Goal: Task Accomplishment & Management: Manage account settings

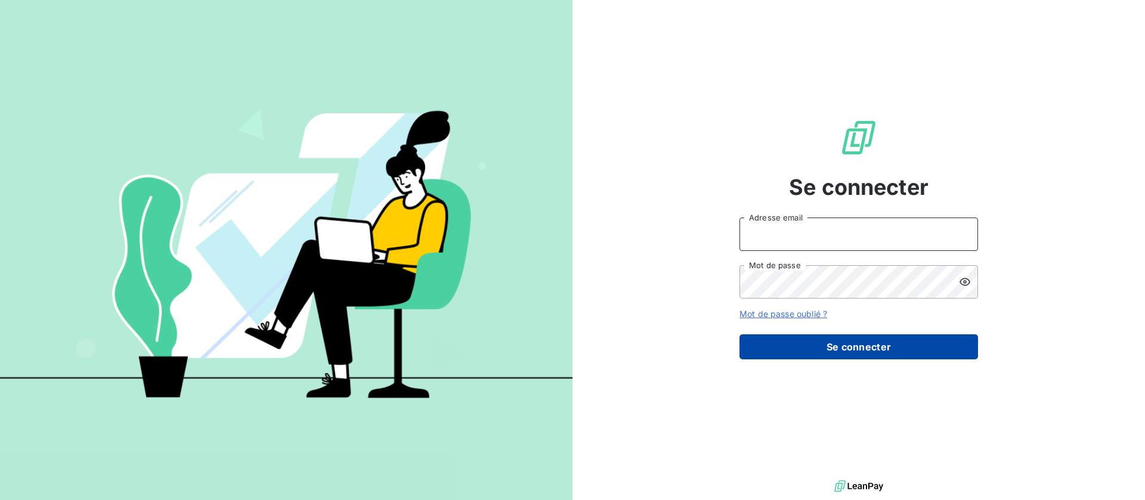
type input "[EMAIL_ADDRESS][DOMAIN_NAME]"
click at [794, 336] on button "Se connecter" at bounding box center [859, 347] width 239 height 25
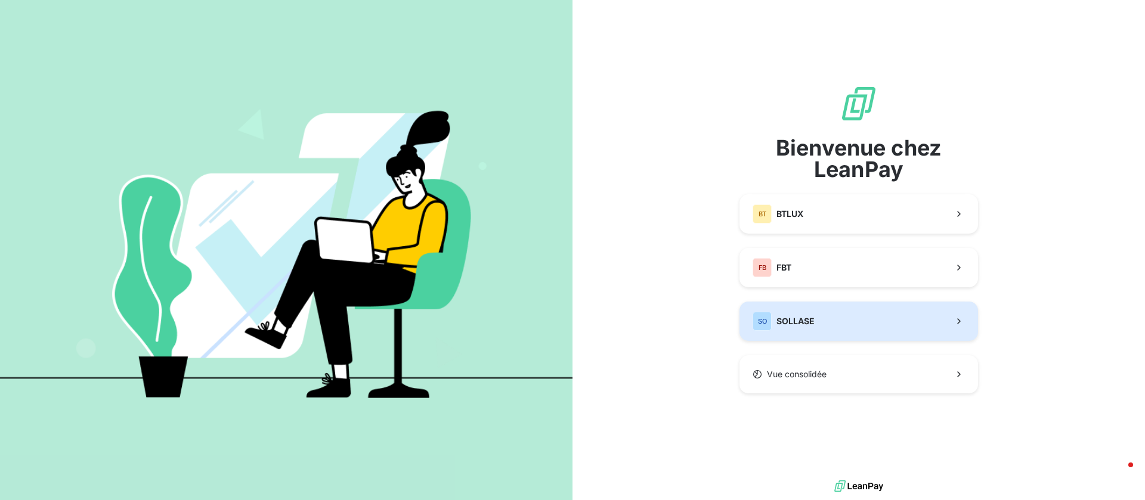
click at [868, 316] on button "SO SOLLASE" at bounding box center [859, 321] width 239 height 39
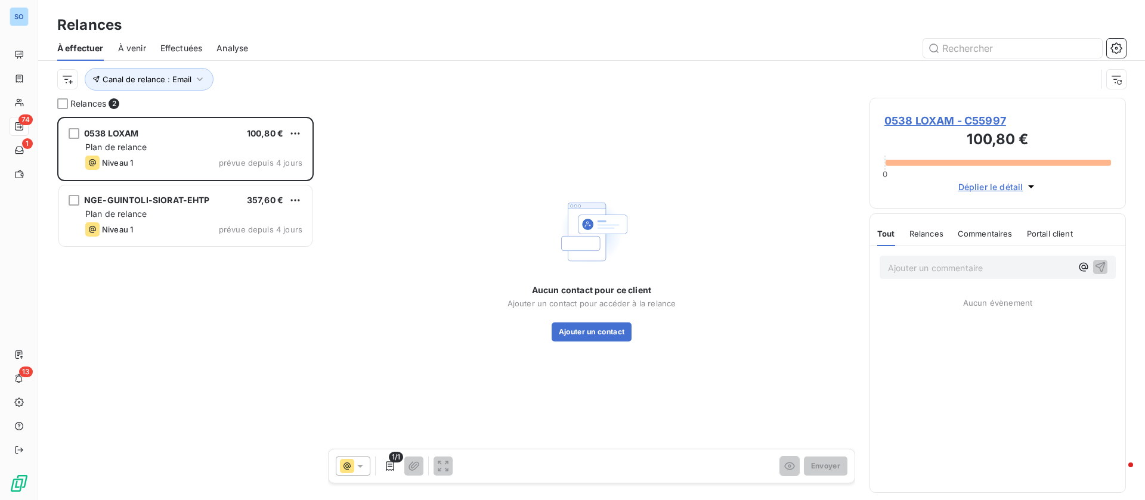
scroll to position [370, 243]
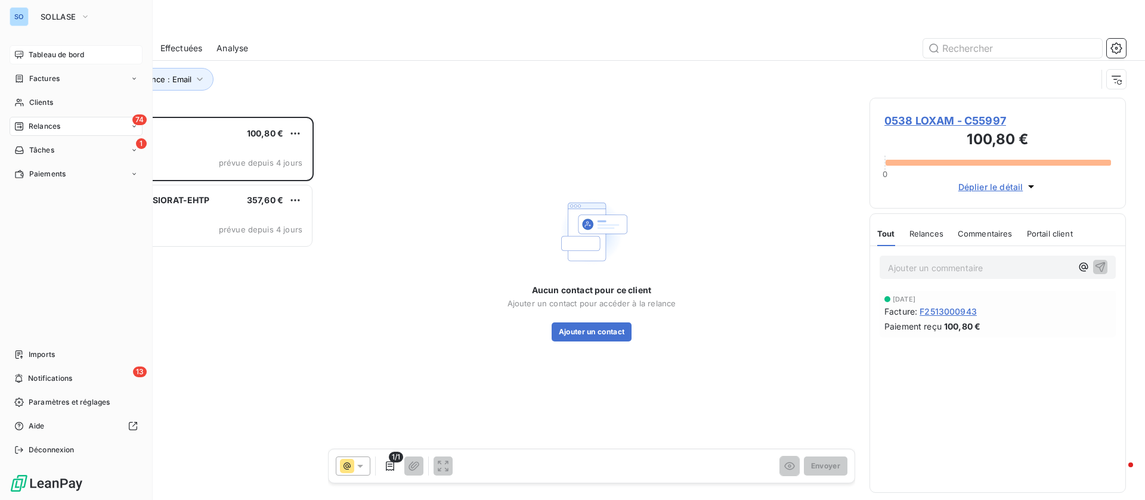
click at [29, 58] on span "Tableau de bord" at bounding box center [56, 55] width 55 height 11
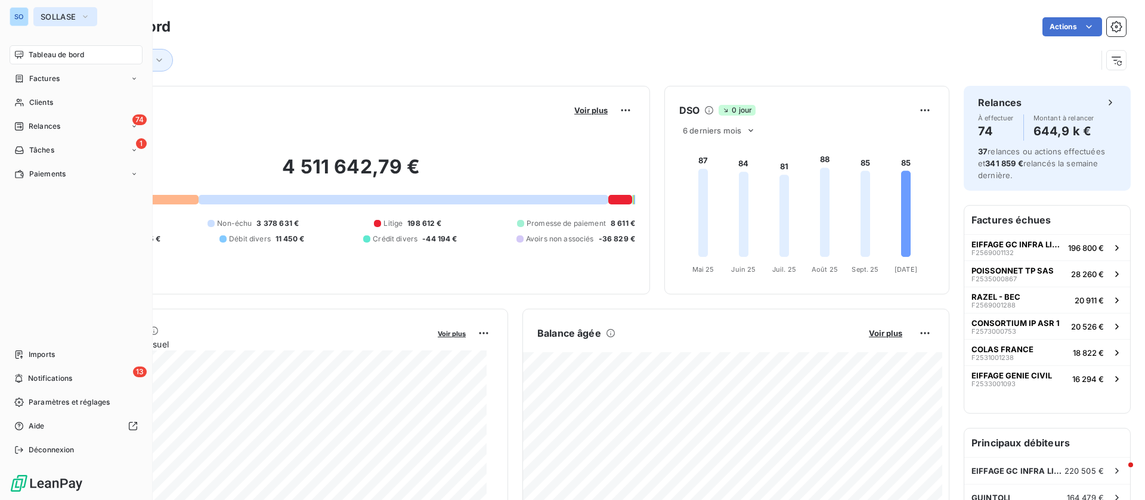
click at [55, 19] on span "SOLLASE" at bounding box center [58, 17] width 35 height 10
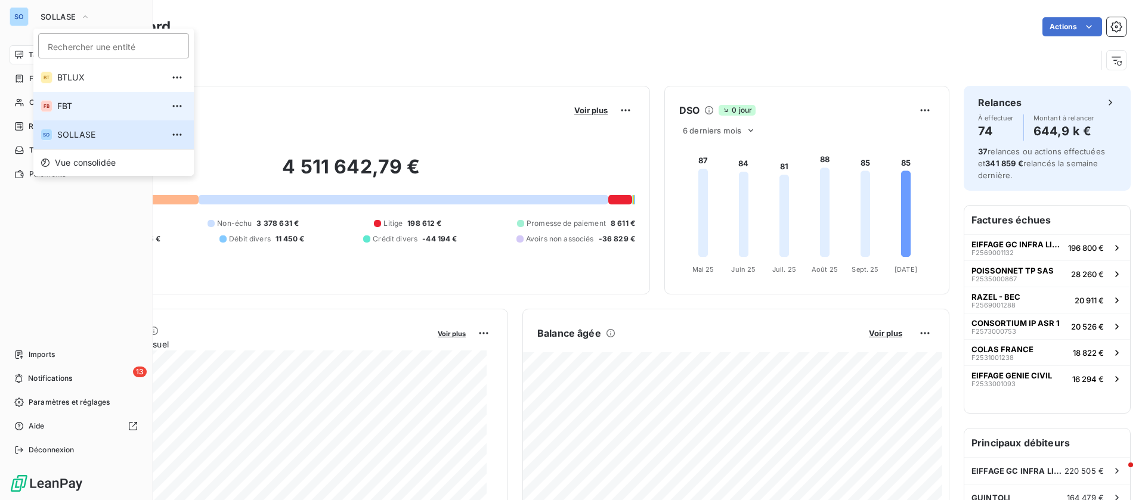
click at [76, 100] on span "FBT" at bounding box center [110, 106] width 106 height 12
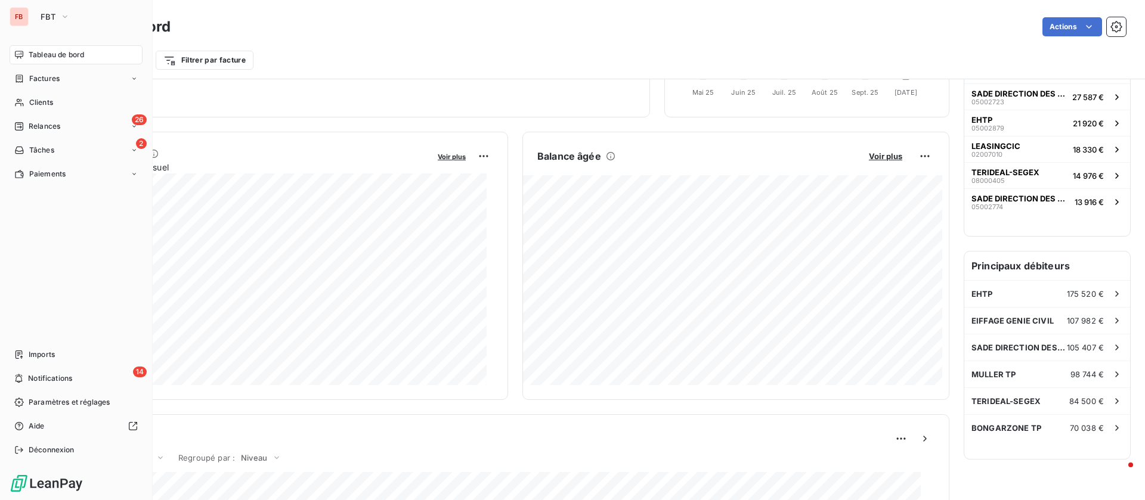
scroll to position [180, 0]
click at [61, 17] on icon "button" at bounding box center [65, 17] width 10 height 12
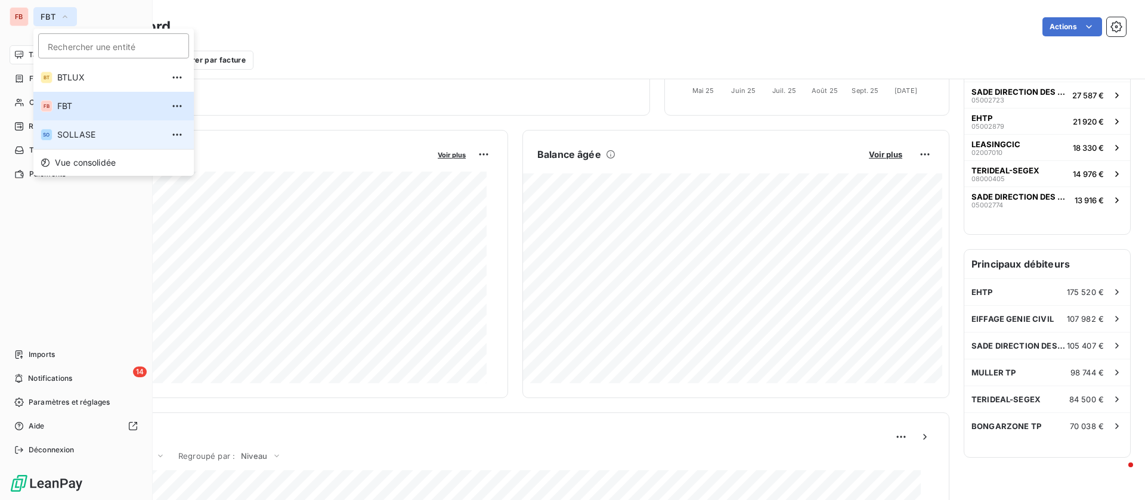
click at [81, 136] on span "SOLLASE" at bounding box center [110, 135] width 106 height 12
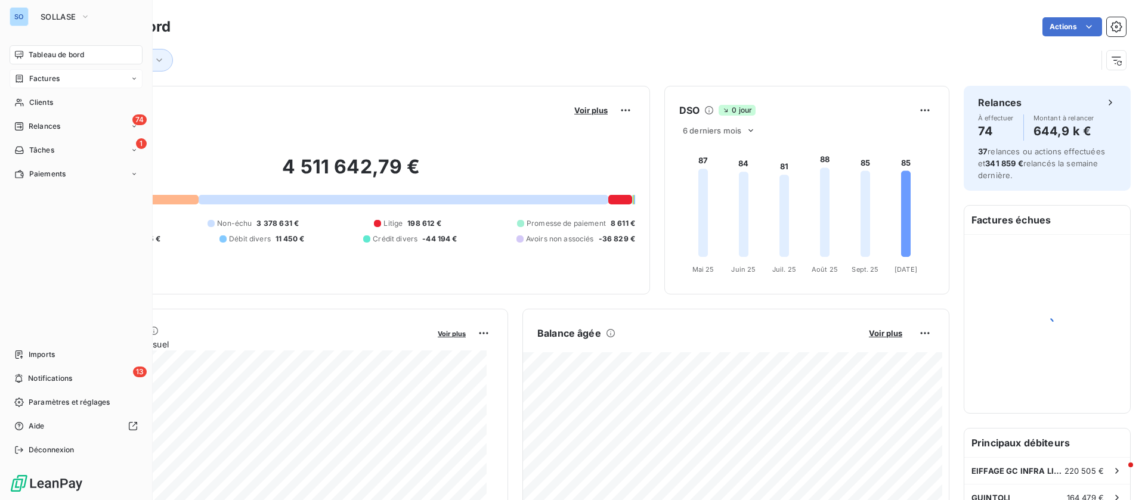
click at [38, 72] on div "Factures" at bounding box center [76, 78] width 133 height 19
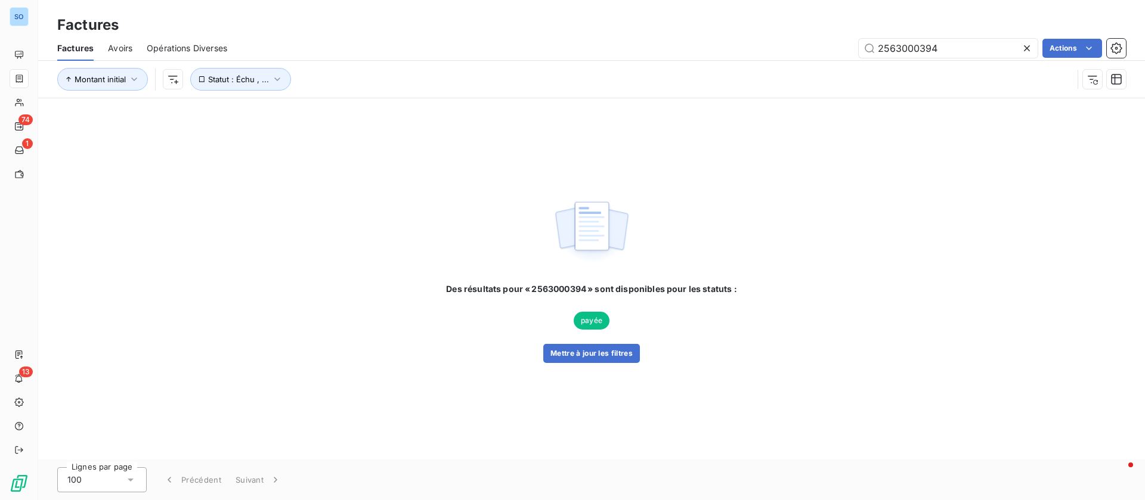
drag, startPoint x: 973, startPoint y: 42, endPoint x: 822, endPoint y: 39, distance: 151.5
click at [822, 39] on div "2563000394 Actions" at bounding box center [684, 48] width 884 height 19
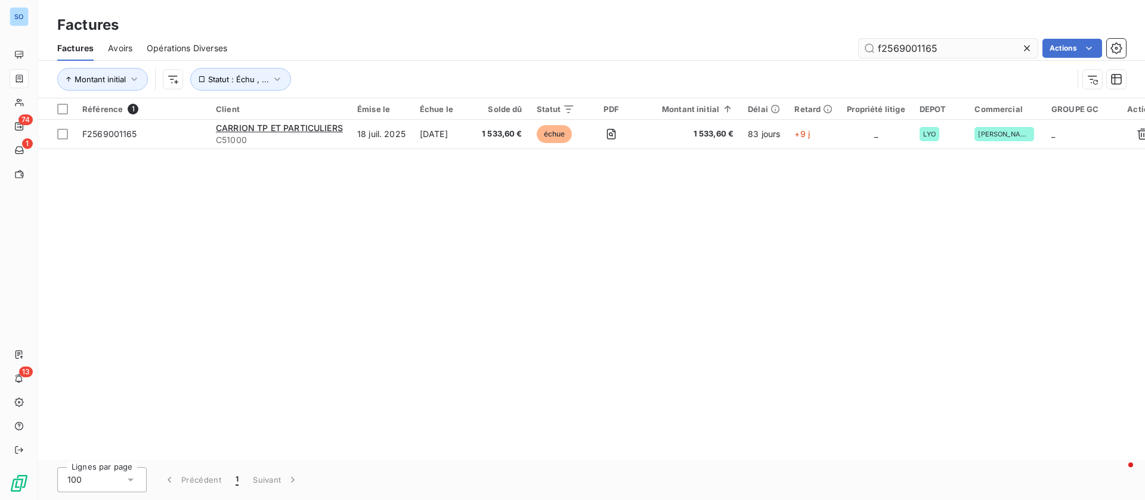
click at [883, 51] on input "f2569001165" at bounding box center [948, 48] width 179 height 19
type input "F2569001165"
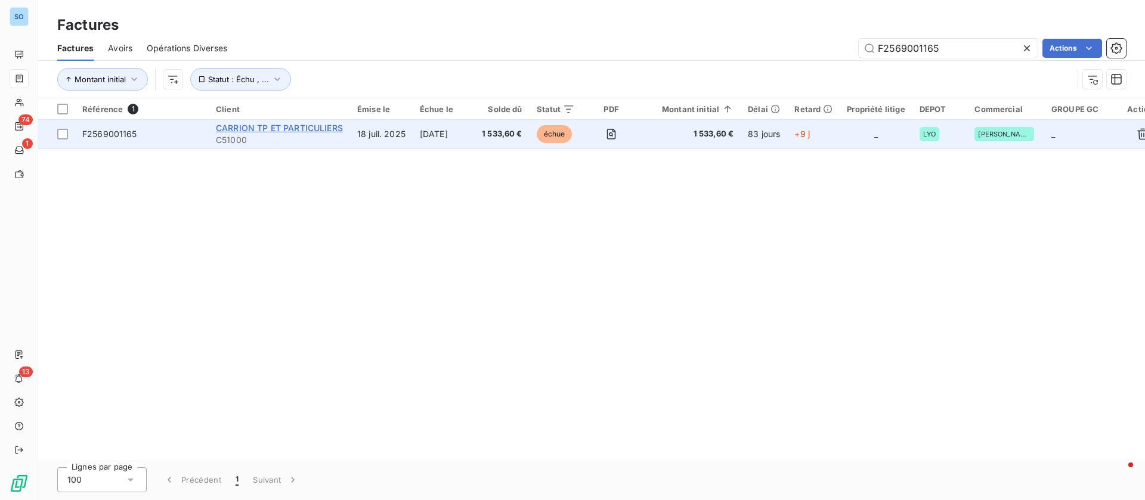
click at [283, 128] on span "CARRION TP ET PARTICULIERS" at bounding box center [279, 128] width 127 height 10
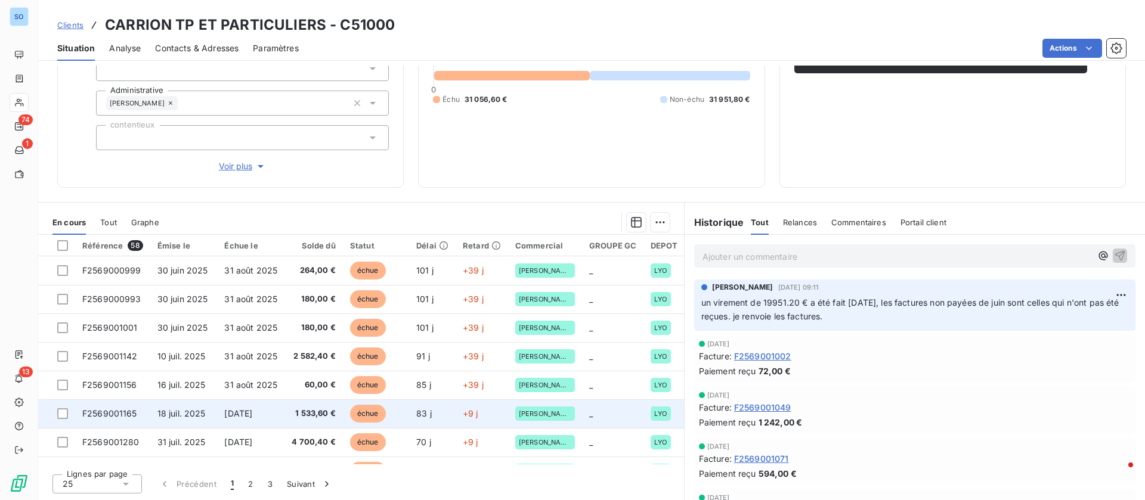
click at [314, 419] on span "1 533,60 €" at bounding box center [314, 414] width 44 height 12
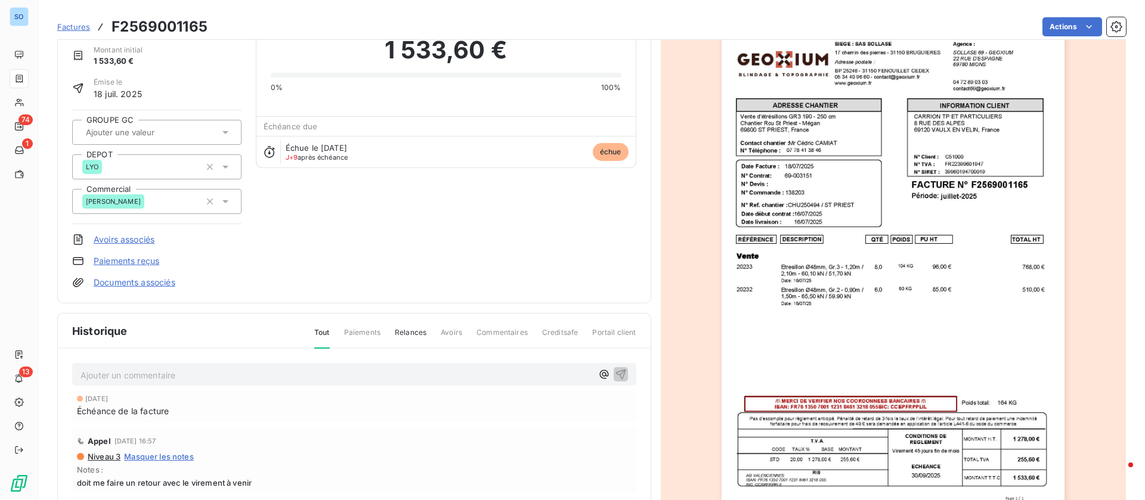
scroll to position [160, 0]
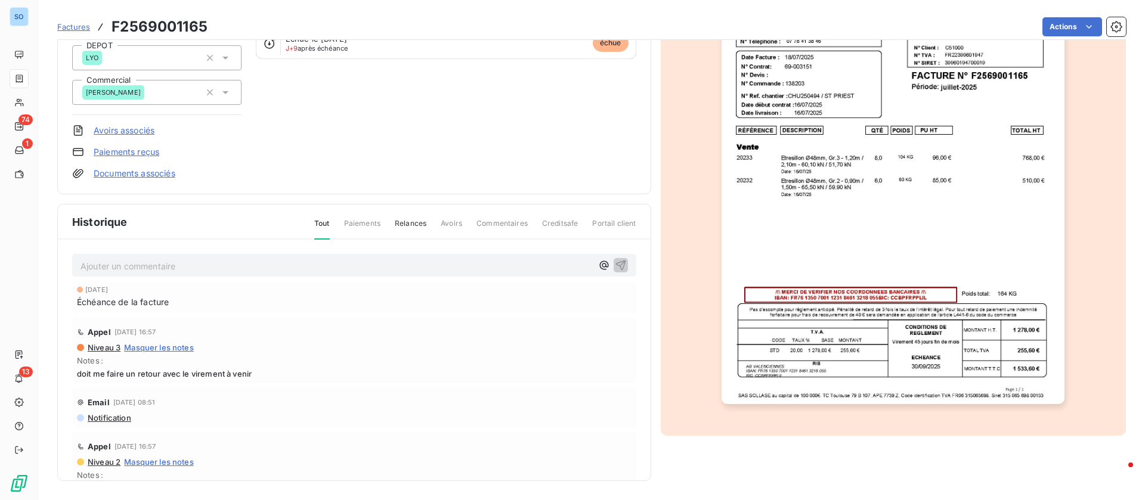
click at [969, 143] on img "button" at bounding box center [893, 161] width 343 height 485
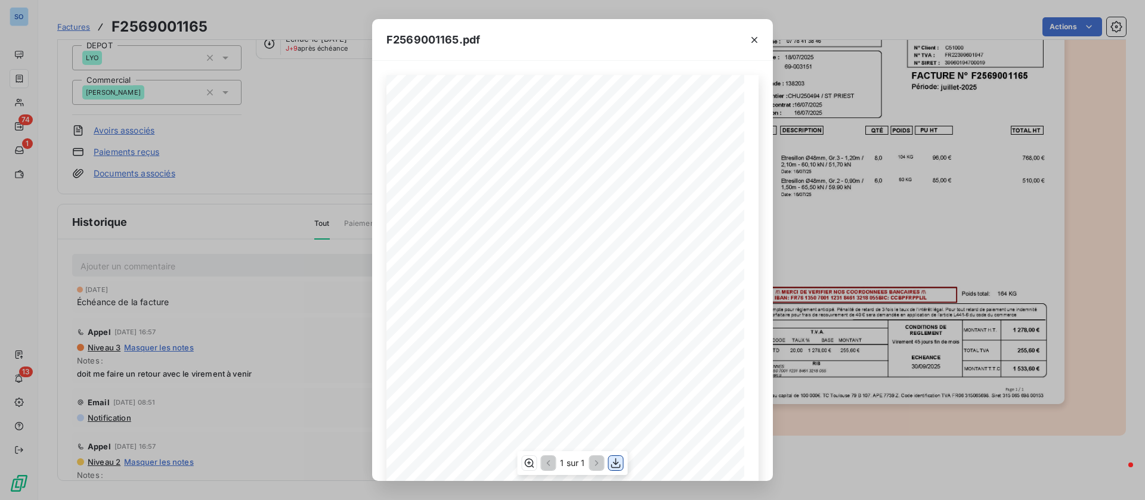
click at [620, 468] on icon "button" at bounding box center [616, 464] width 10 height 10
click at [756, 36] on icon "button" at bounding box center [755, 40] width 12 height 12
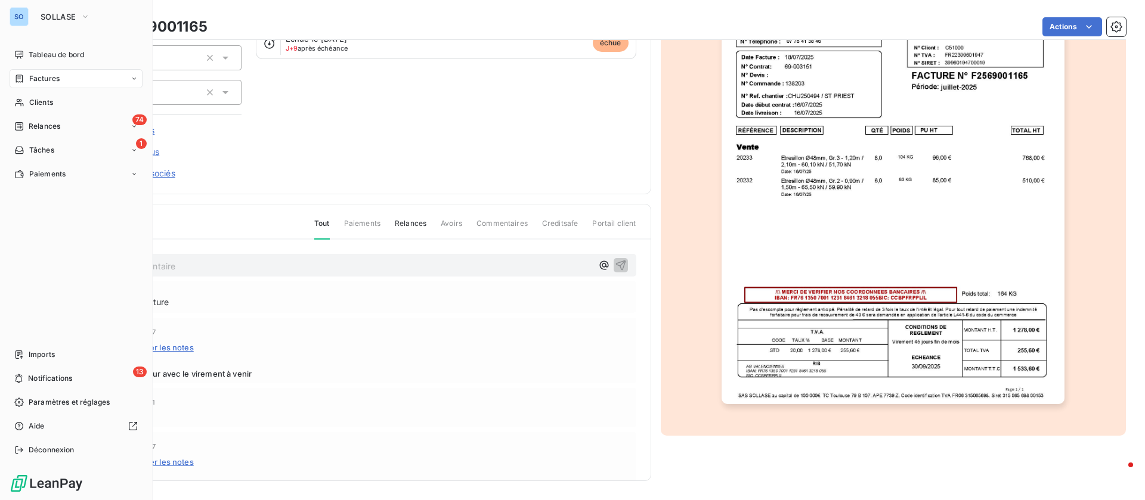
click at [30, 17] on div "SO SOLLASE" at bounding box center [76, 16] width 133 height 19
click at [87, 14] on icon "button" at bounding box center [86, 17] width 10 height 12
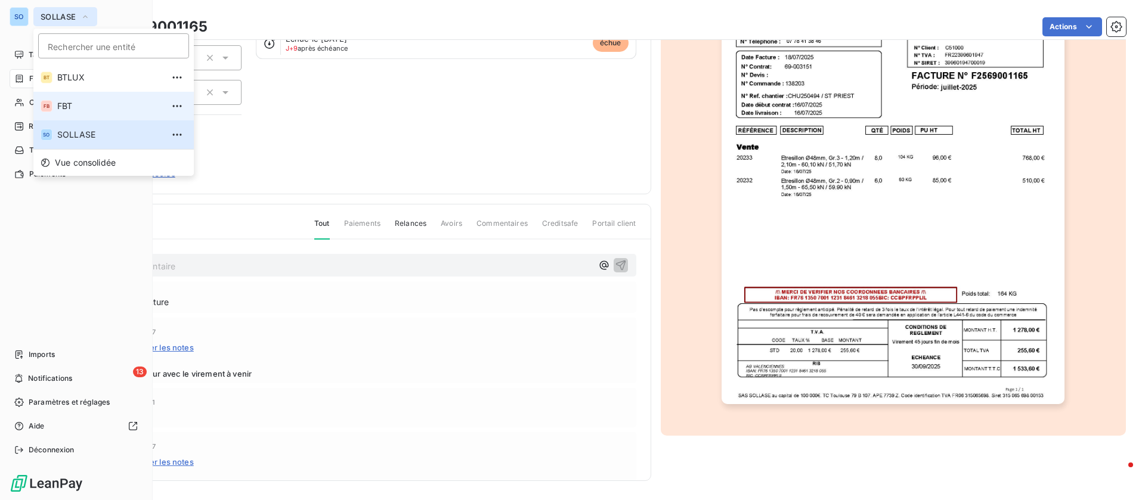
click at [71, 100] on span "FBT" at bounding box center [110, 106] width 106 height 12
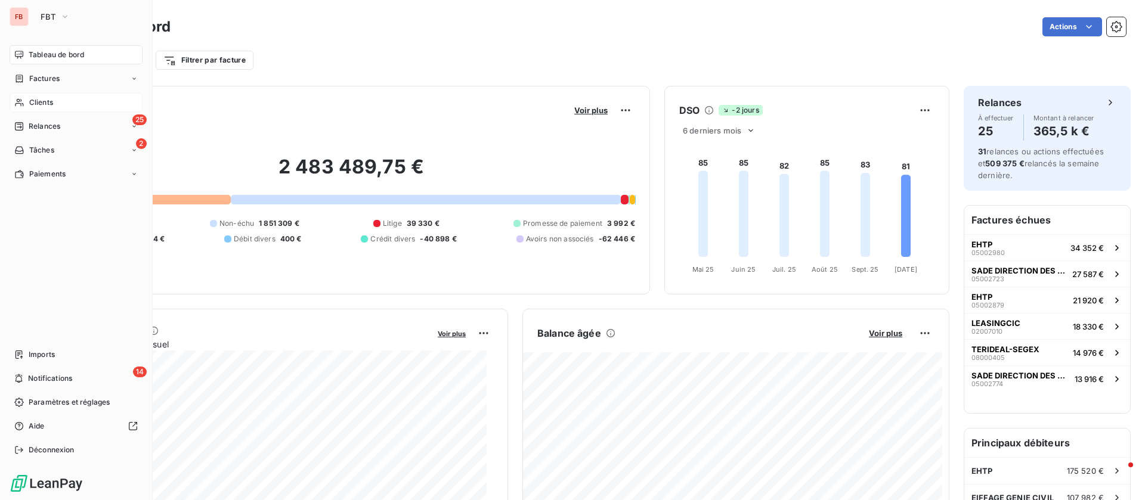
click at [63, 97] on div "Clients" at bounding box center [76, 102] width 133 height 19
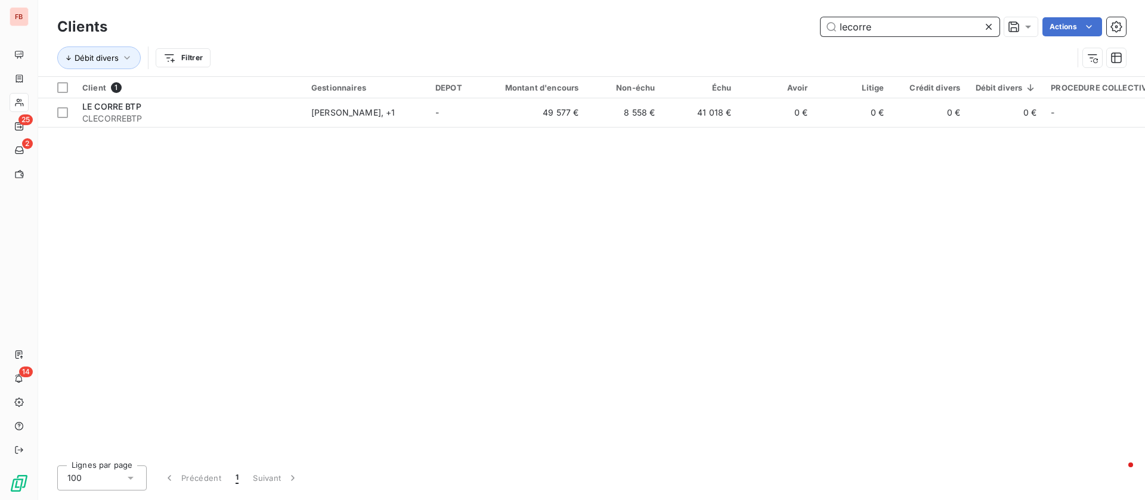
drag, startPoint x: 904, startPoint y: 27, endPoint x: 703, endPoint y: 24, distance: 201.0
click at [703, 23] on div "lecorre Actions" at bounding box center [624, 26] width 1004 height 19
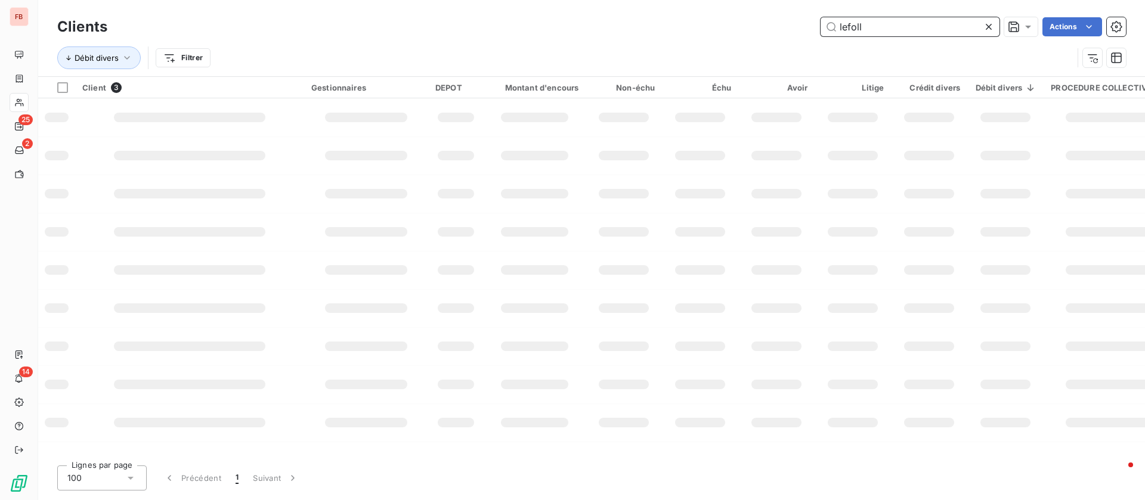
type input "lefoll"
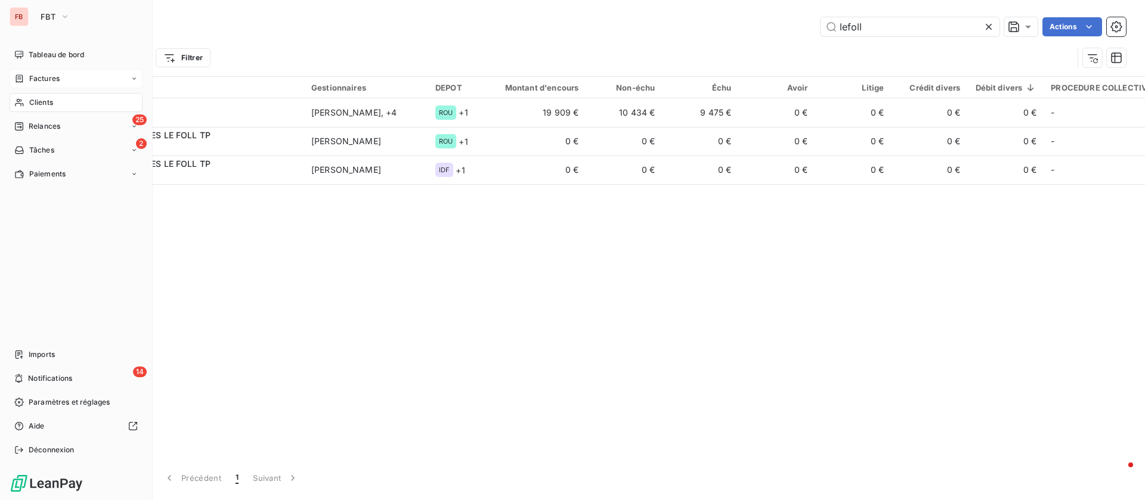
drag, startPoint x: 16, startPoint y: 73, endPoint x: 70, endPoint y: 79, distance: 54.6
click at [16, 72] on div "Factures" at bounding box center [76, 78] width 133 height 19
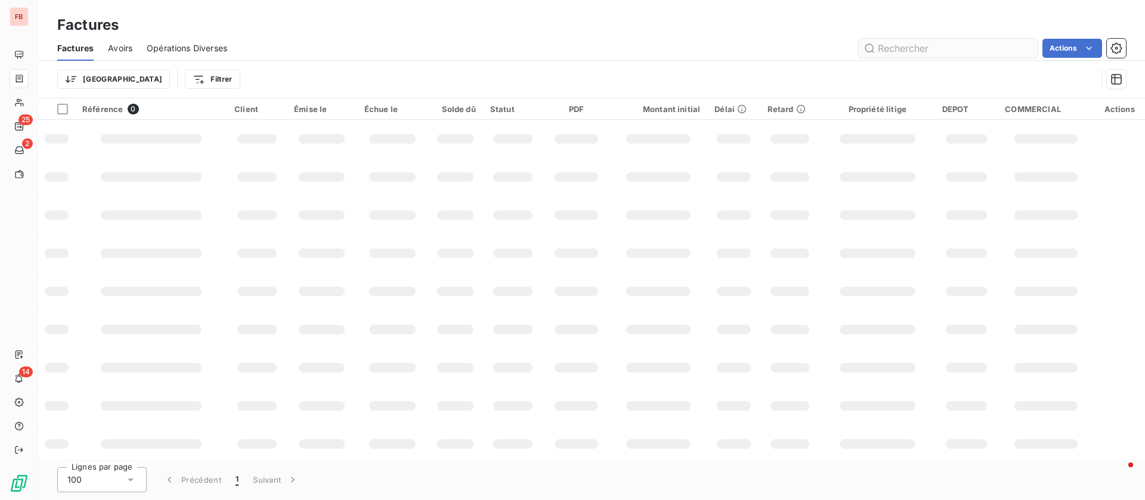
click at [976, 52] on input "text" at bounding box center [948, 48] width 179 height 19
type input "02007131"
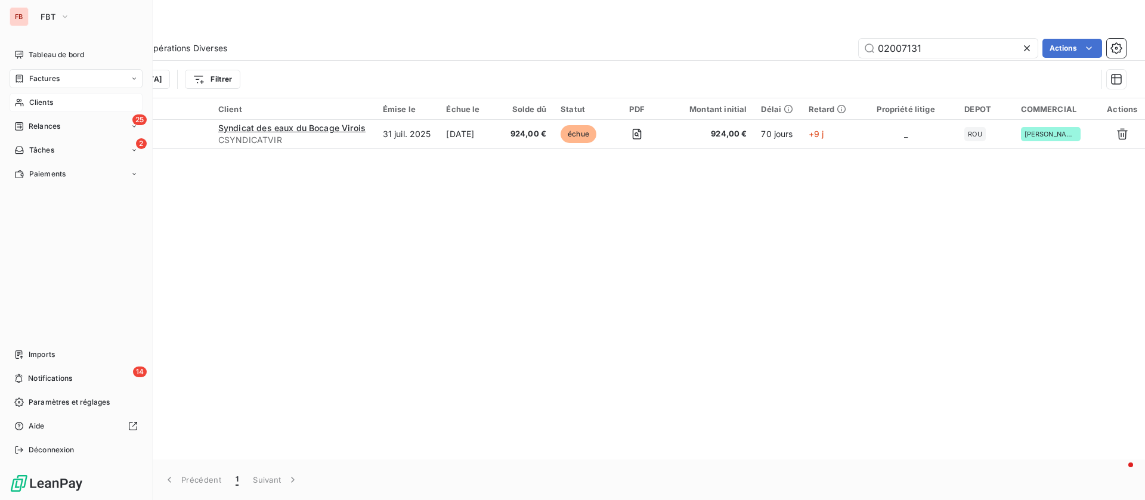
click at [54, 104] on div "Clients" at bounding box center [76, 102] width 133 height 19
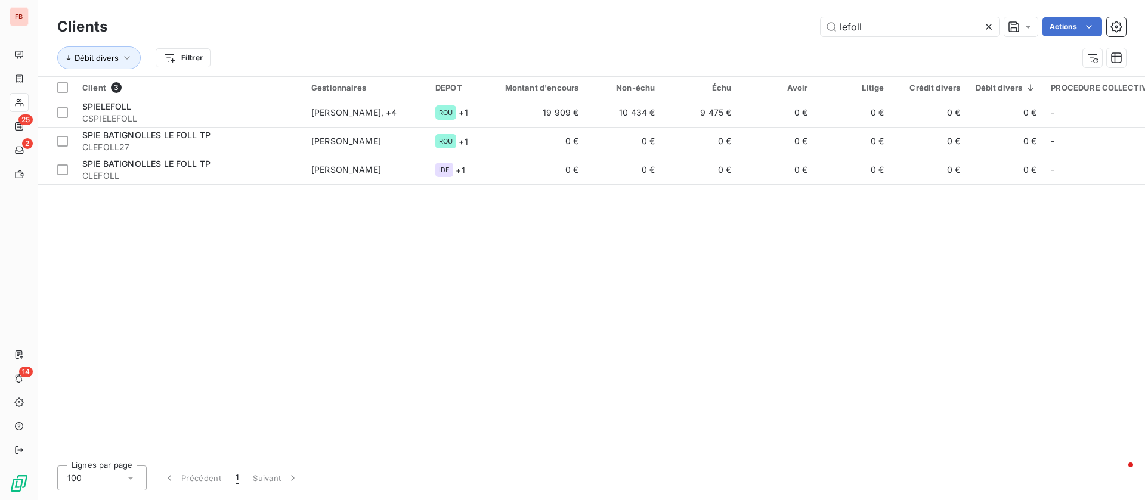
drag, startPoint x: 749, startPoint y: 16, endPoint x: 734, endPoint y: 13, distance: 15.2
click at [734, 13] on div "Clients lefoll Actions Débit divers Filtrer" at bounding box center [591, 38] width 1107 height 76
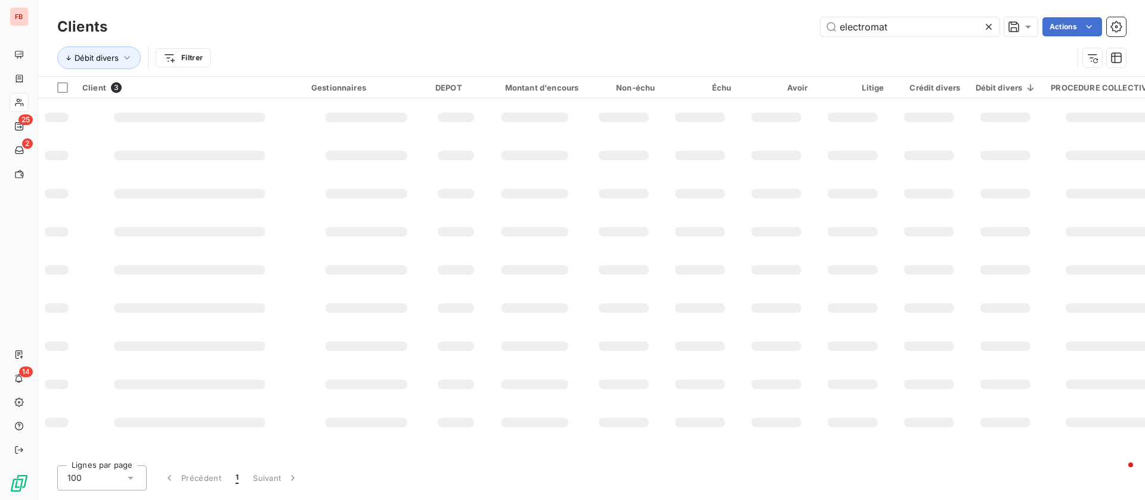
type input "electromat"
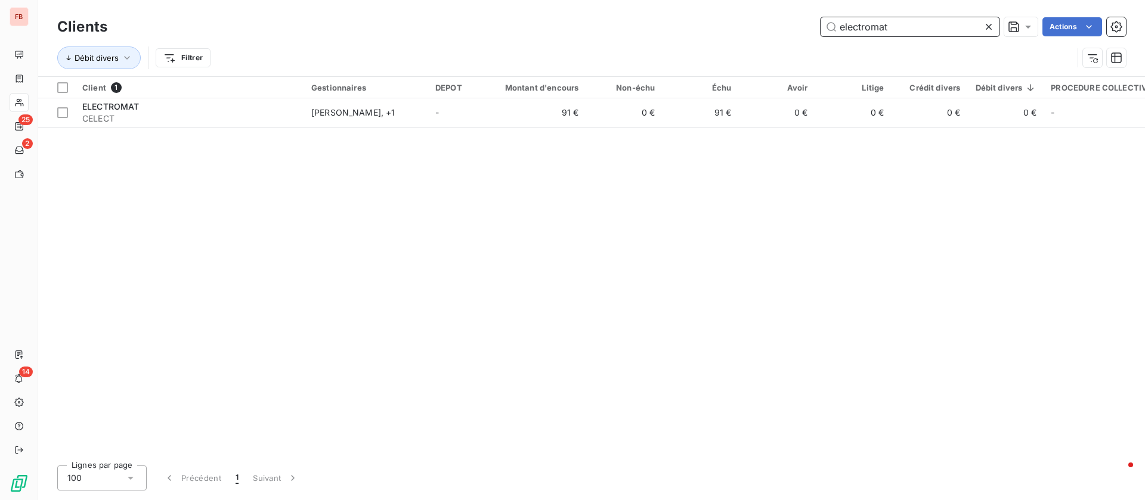
click at [914, 30] on input "electromat" at bounding box center [910, 26] width 179 height 19
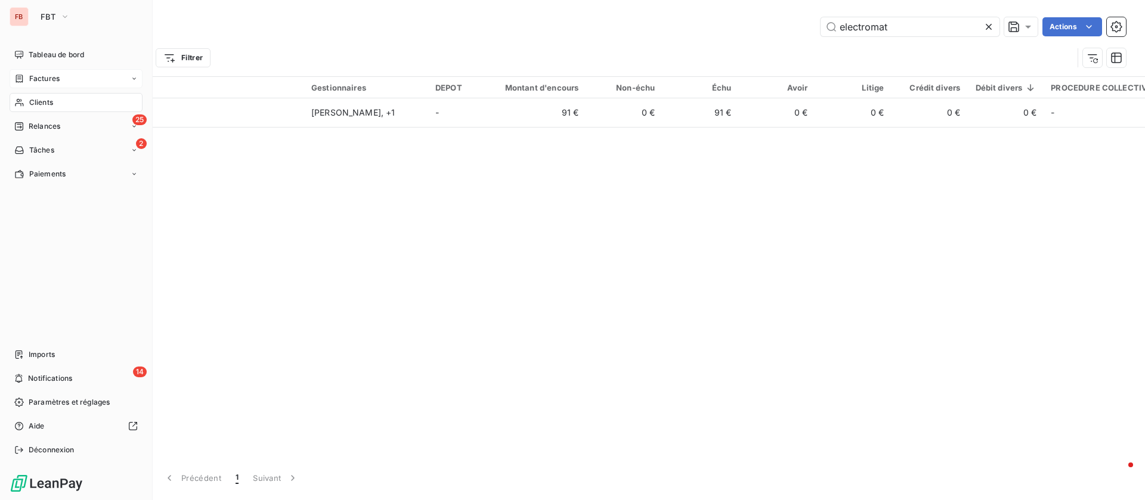
drag, startPoint x: 20, startPoint y: 71, endPoint x: 38, endPoint y: 75, distance: 18.2
click at [23, 72] on div "Factures" at bounding box center [76, 78] width 133 height 19
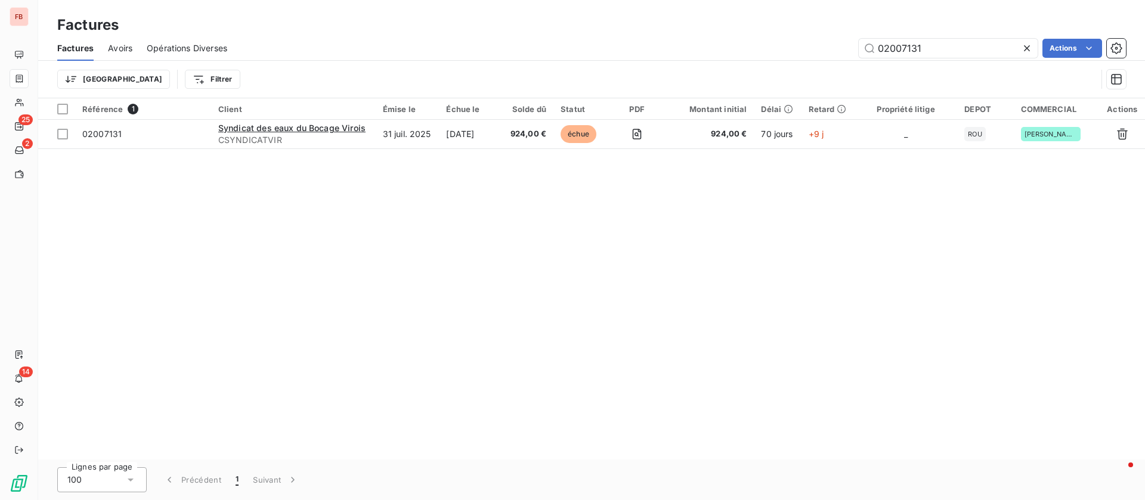
drag, startPoint x: 933, startPoint y: 39, endPoint x: 808, endPoint y: 38, distance: 125.2
click at [811, 40] on div "Factures Avoirs Opérations Diverses 02007131 Actions" at bounding box center [591, 48] width 1107 height 25
drag, startPoint x: 923, startPoint y: 48, endPoint x: 794, endPoint y: 41, distance: 129.6
click at [793, 41] on div "02007131 Actions" at bounding box center [684, 48] width 884 height 19
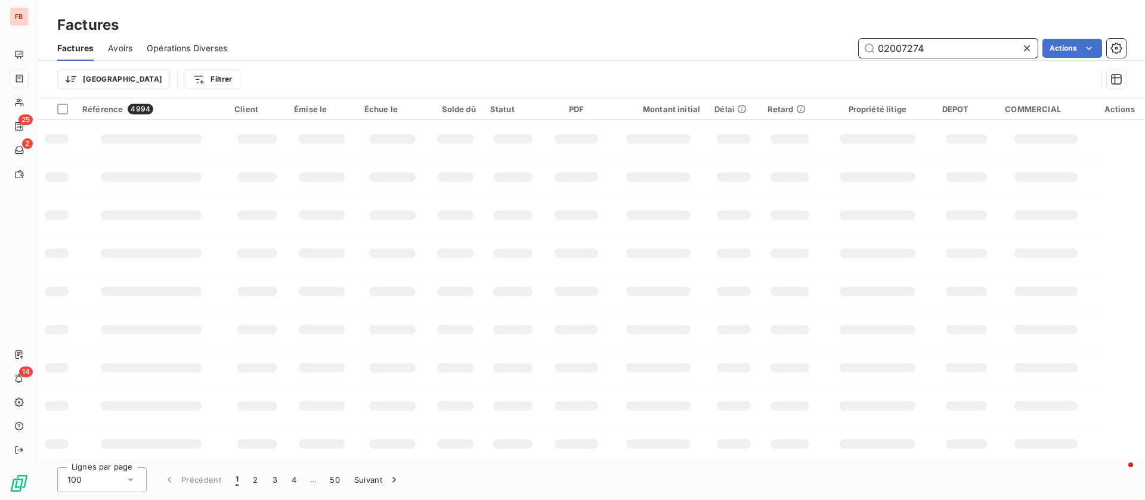
type input "02007274"
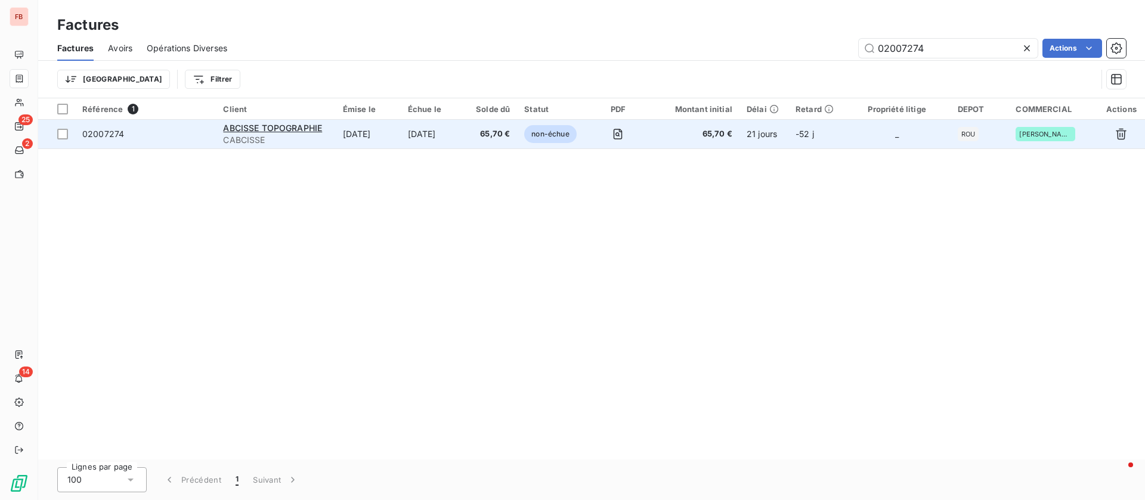
click at [399, 140] on td "[DATE]" at bounding box center [368, 134] width 65 height 29
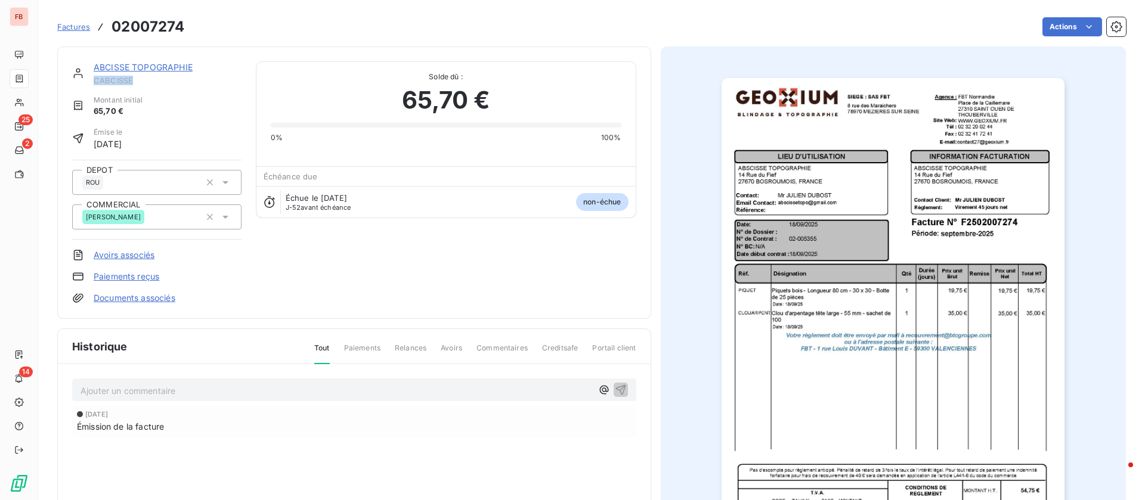
drag, startPoint x: 135, startPoint y: 81, endPoint x: 89, endPoint y: 78, distance: 46.6
click at [89, 78] on div "ABCISSE TOPOGRAPHIE CABCISSE" at bounding box center [156, 73] width 169 height 24
copy span "CABCISSE"
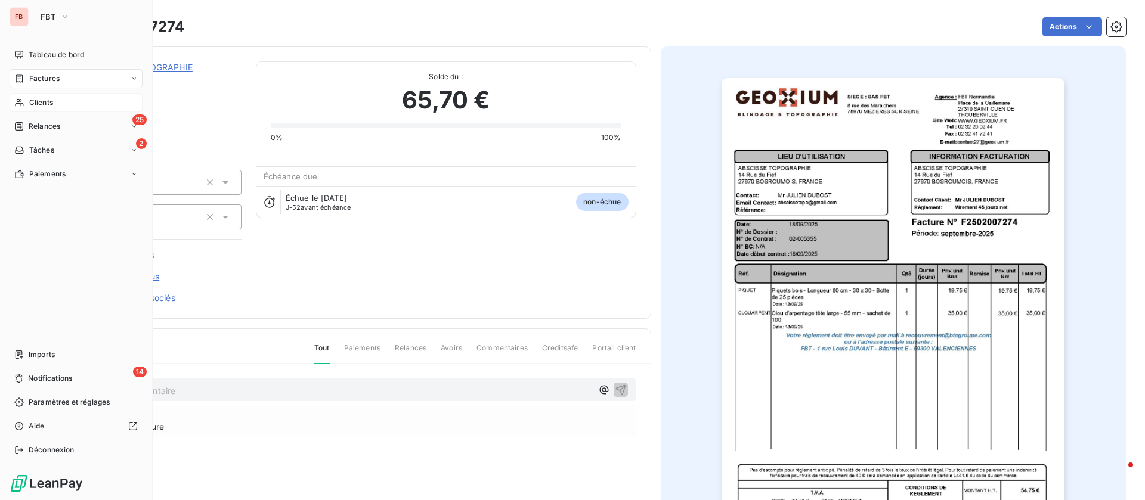
click at [46, 102] on span "Clients" at bounding box center [41, 102] width 24 height 11
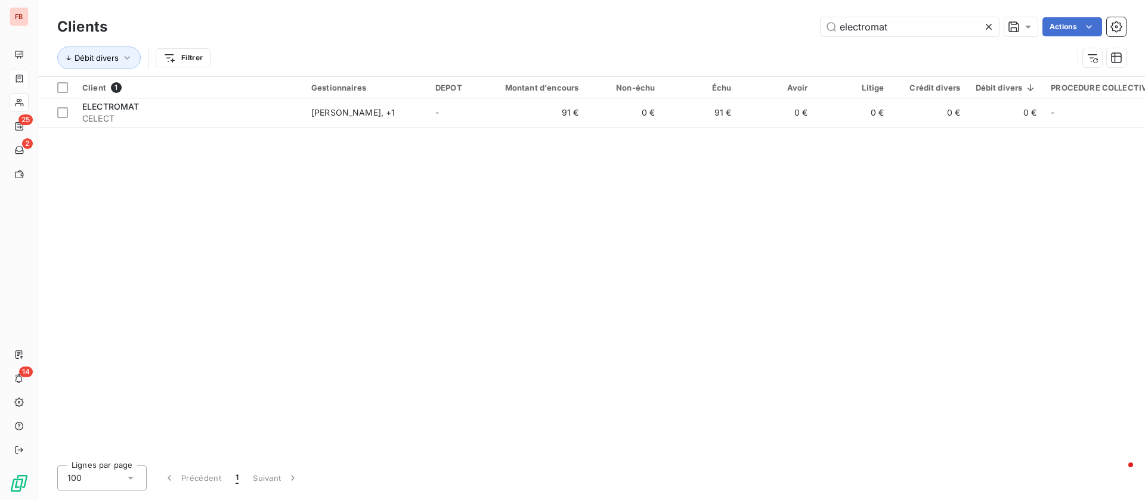
click at [992, 24] on icon at bounding box center [989, 27] width 12 height 12
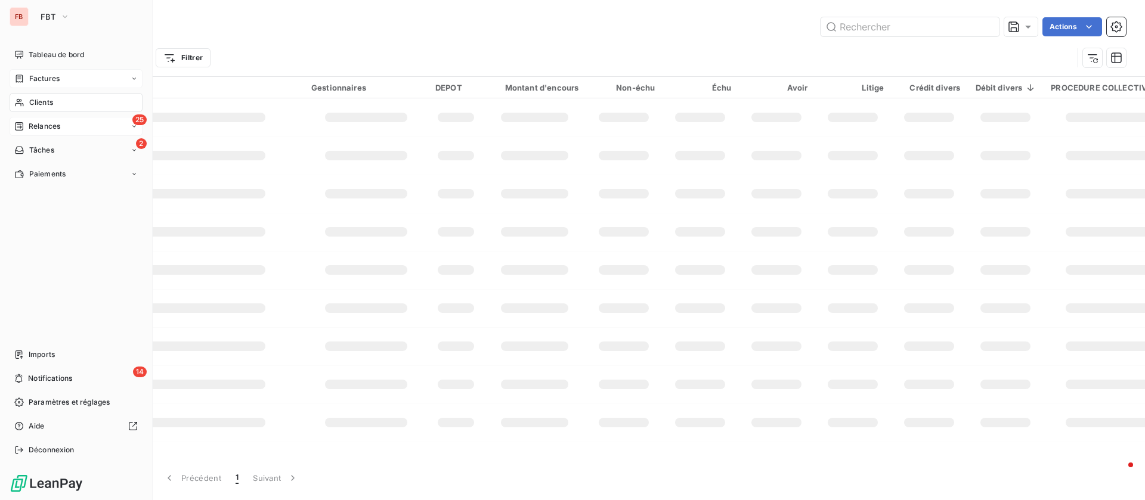
click at [41, 129] on span "Relances" at bounding box center [45, 126] width 32 height 11
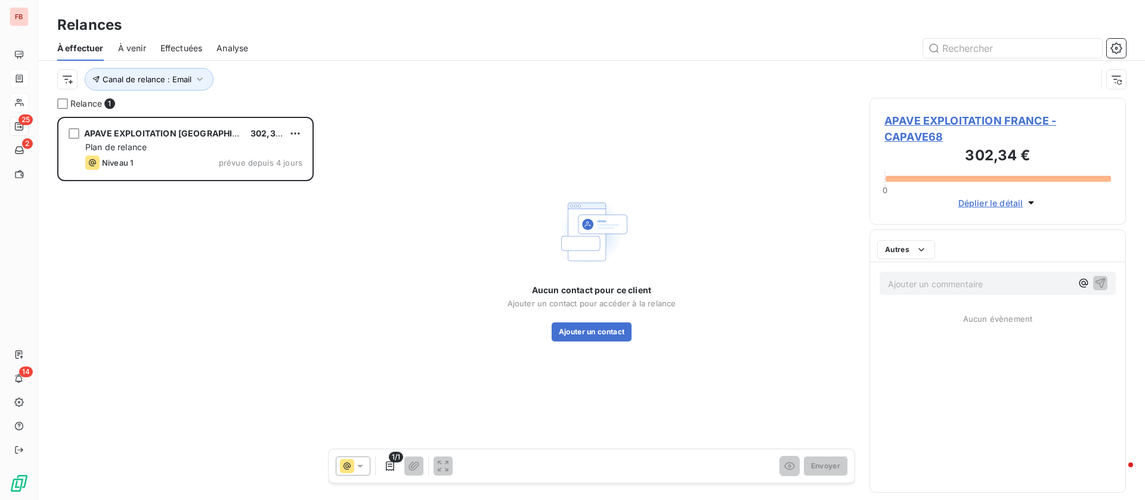
scroll to position [370, 243]
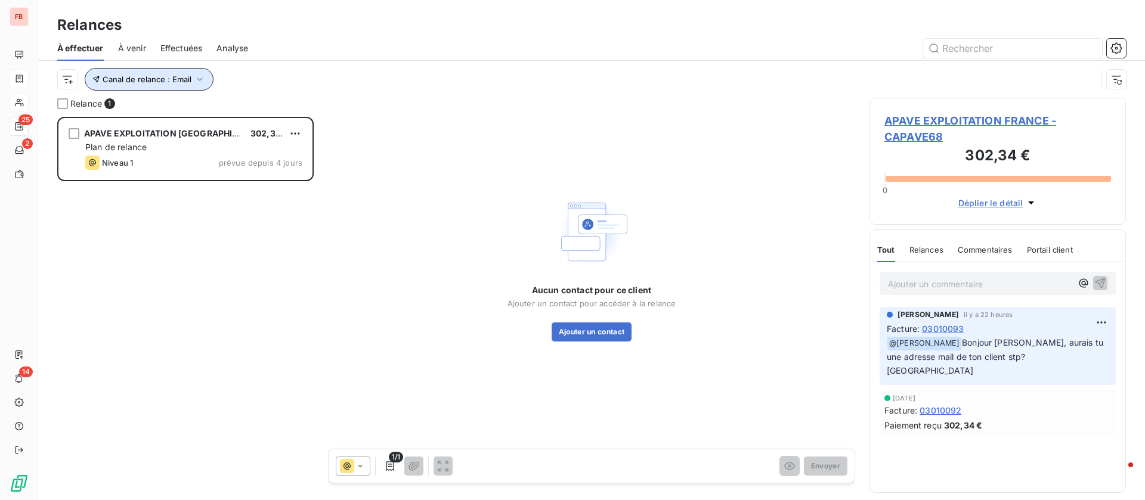
click at [186, 78] on span "Canal de relance : Email" at bounding box center [147, 80] width 89 height 10
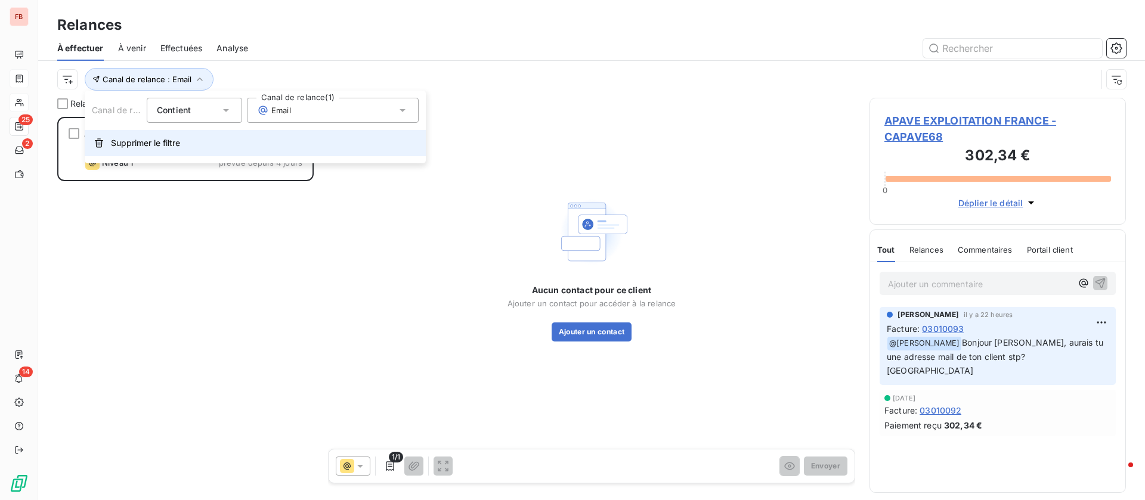
click at [176, 144] on span "Supprimer le filtre" at bounding box center [145, 143] width 69 height 12
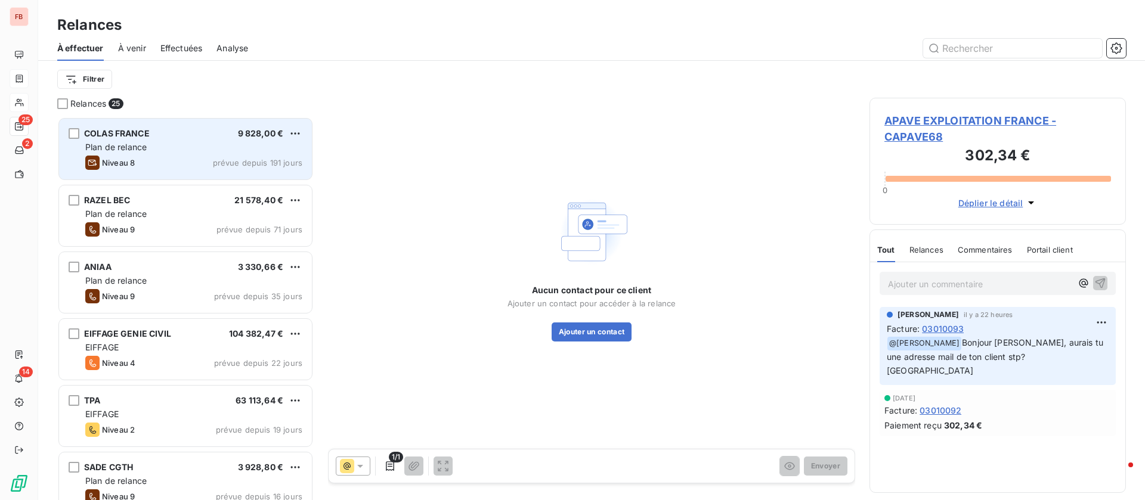
click at [196, 167] on div "Niveau 8 prévue depuis 191 jours" at bounding box center [193, 163] width 217 height 14
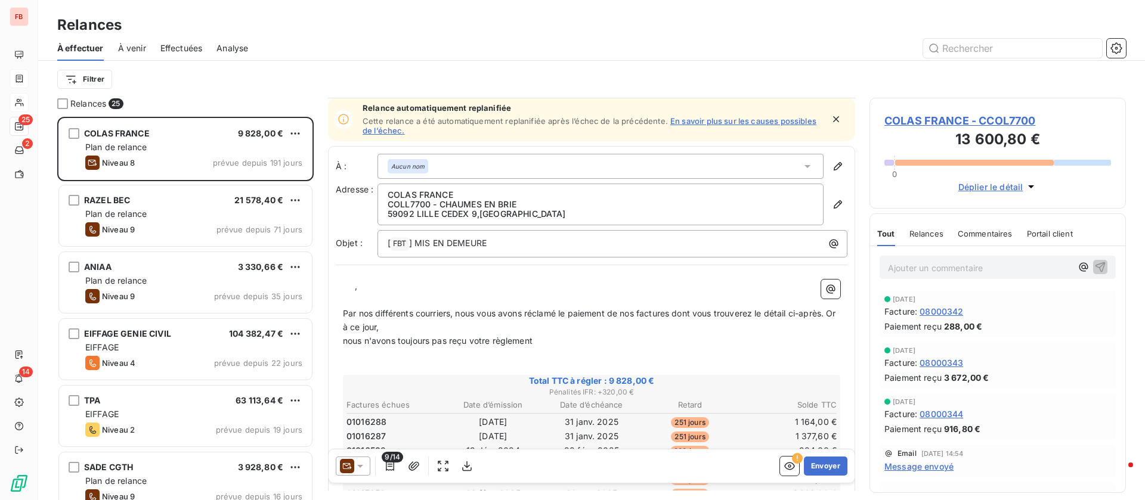
scroll to position [1, 0]
click at [923, 237] on span "Relances" at bounding box center [927, 234] width 34 height 10
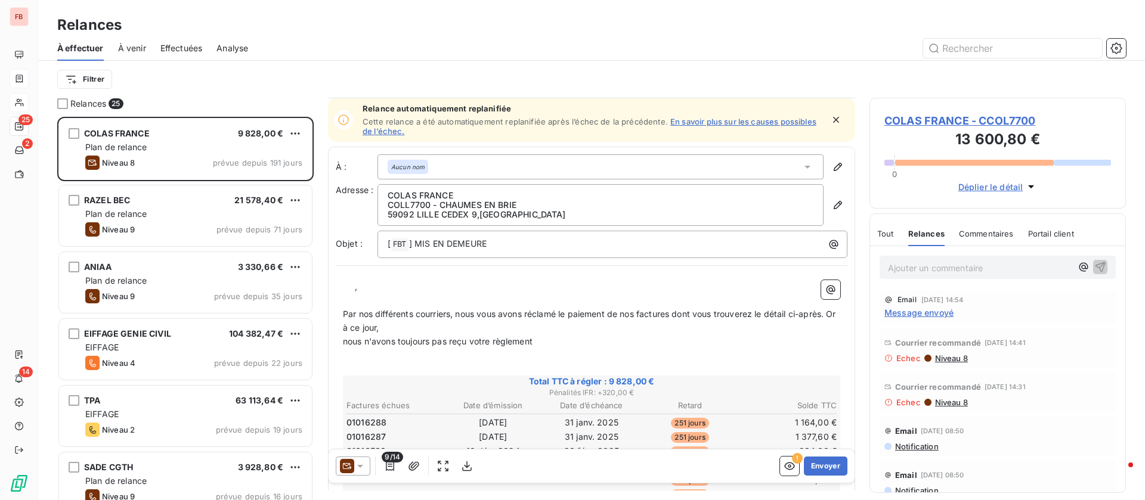
click at [910, 313] on span "Message envoyé" at bounding box center [918, 313] width 69 height 13
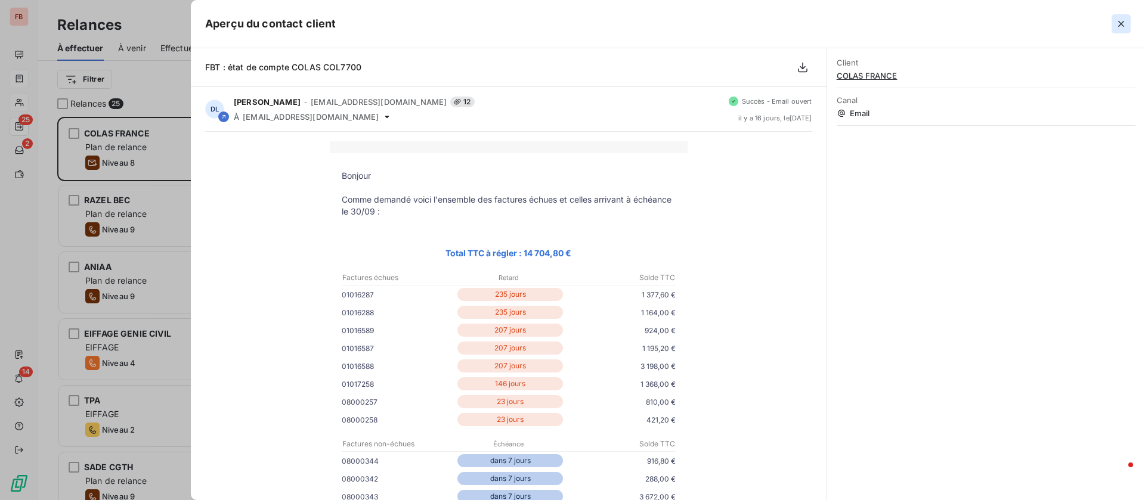
click at [1121, 24] on icon "button" at bounding box center [1121, 24] width 6 height 6
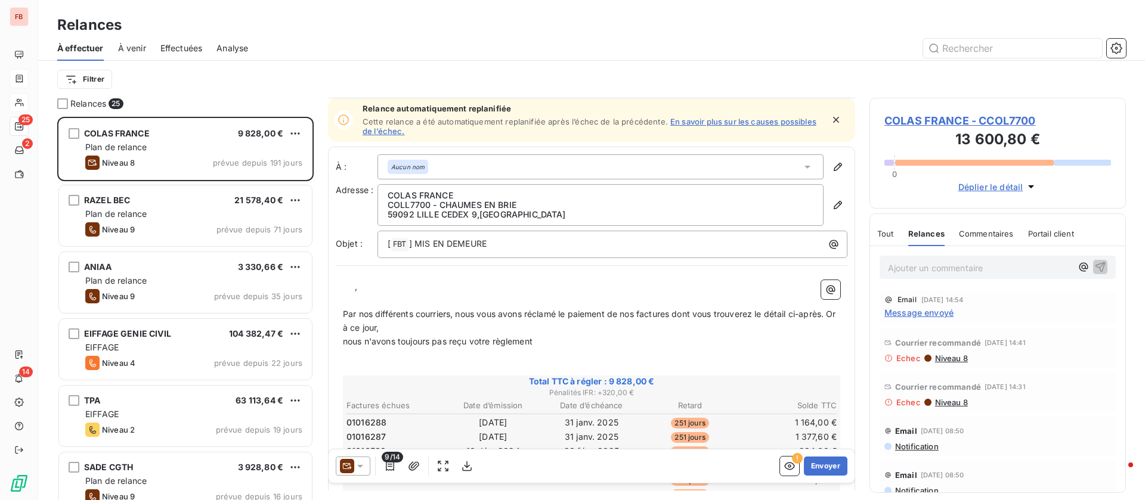
click at [364, 468] on icon at bounding box center [360, 466] width 12 height 12
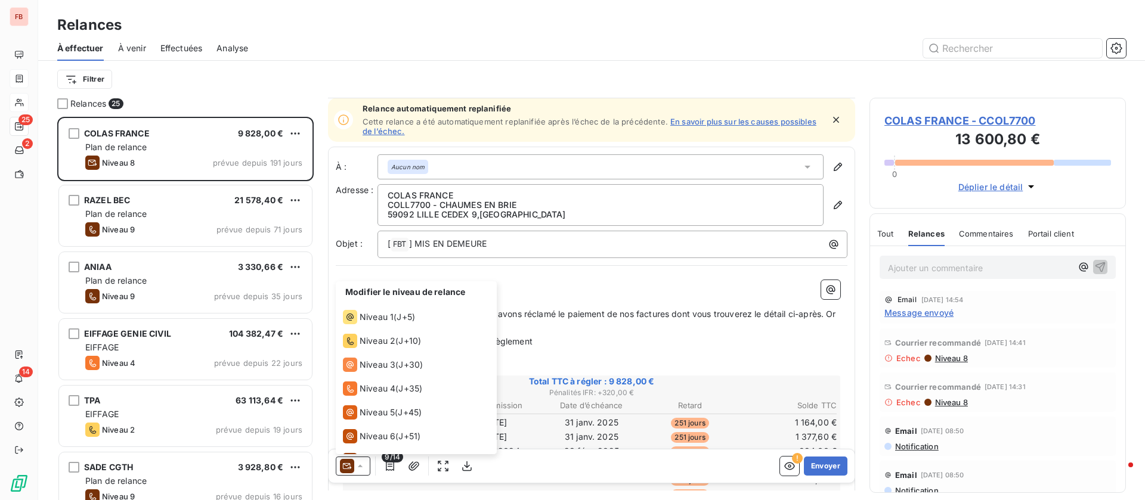
scroll to position [42, 0]
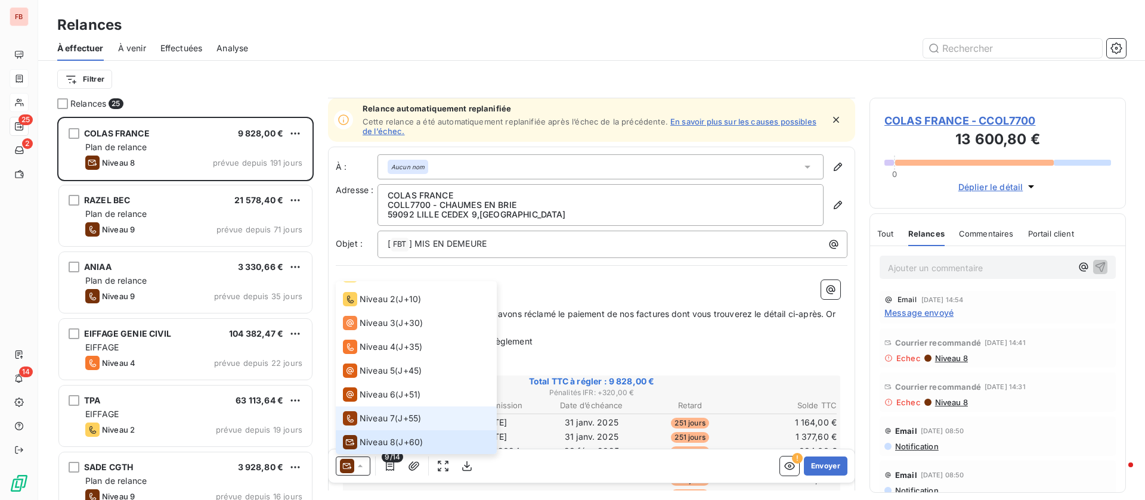
click at [395, 414] on div "Niveau 7 ( J+55 )" at bounding box center [382, 419] width 78 height 14
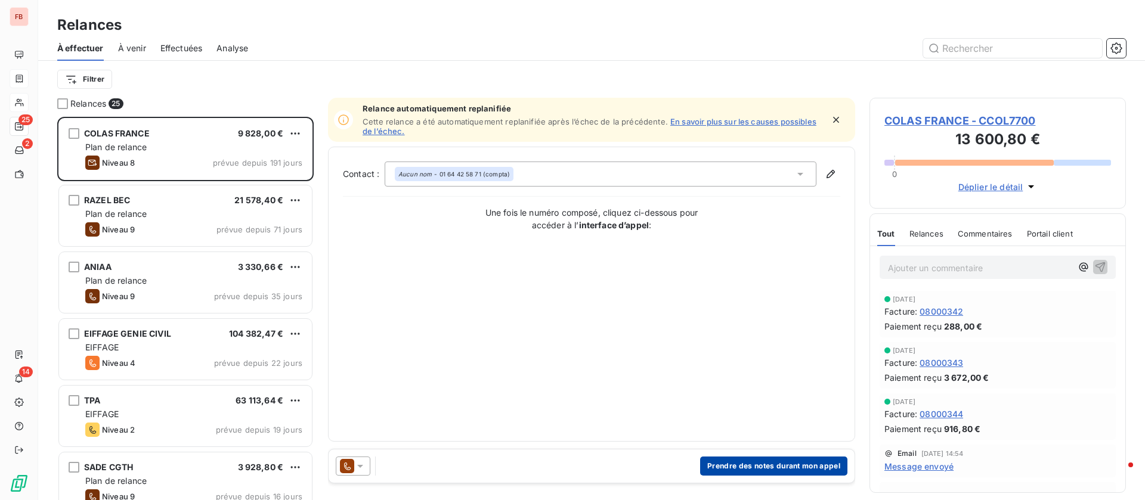
click at [778, 464] on button "Prendre des notes durant mon appel" at bounding box center [773, 466] width 147 height 19
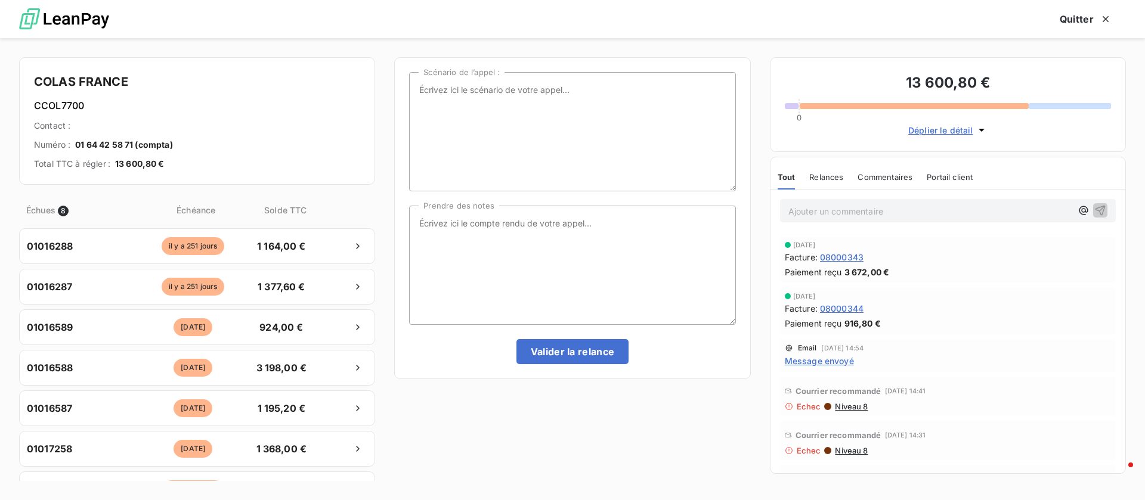
scroll to position [89, 0]
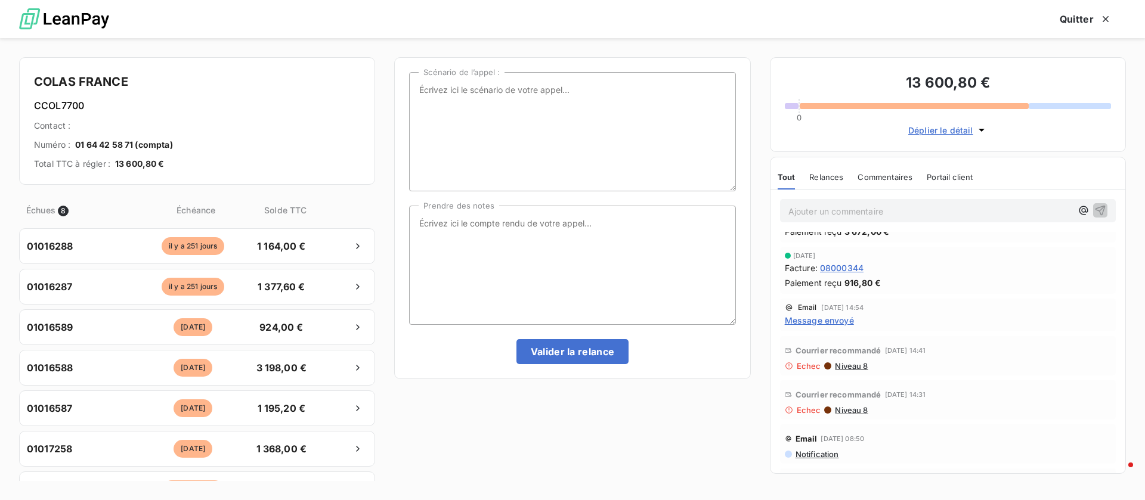
click at [853, 363] on span "Niveau 8" at bounding box center [851, 366] width 34 height 10
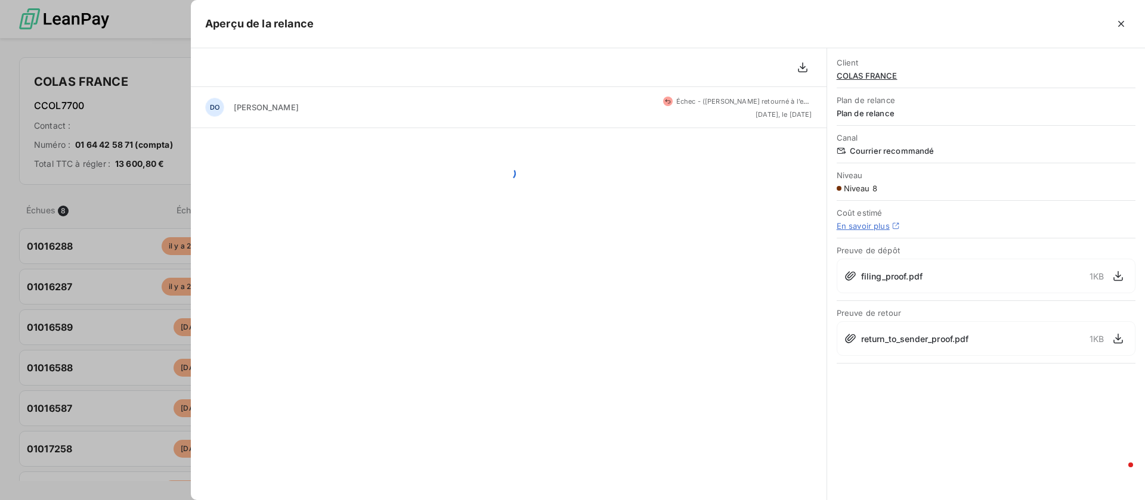
scroll to position [370, 243]
click at [1119, 24] on icon "button" at bounding box center [1121, 24] width 12 height 12
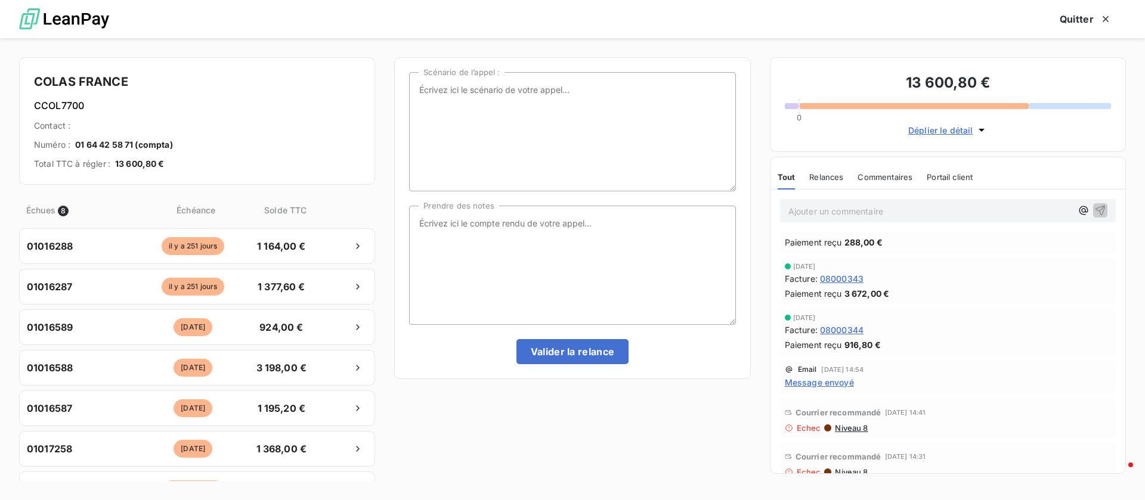
scroll to position [0, 0]
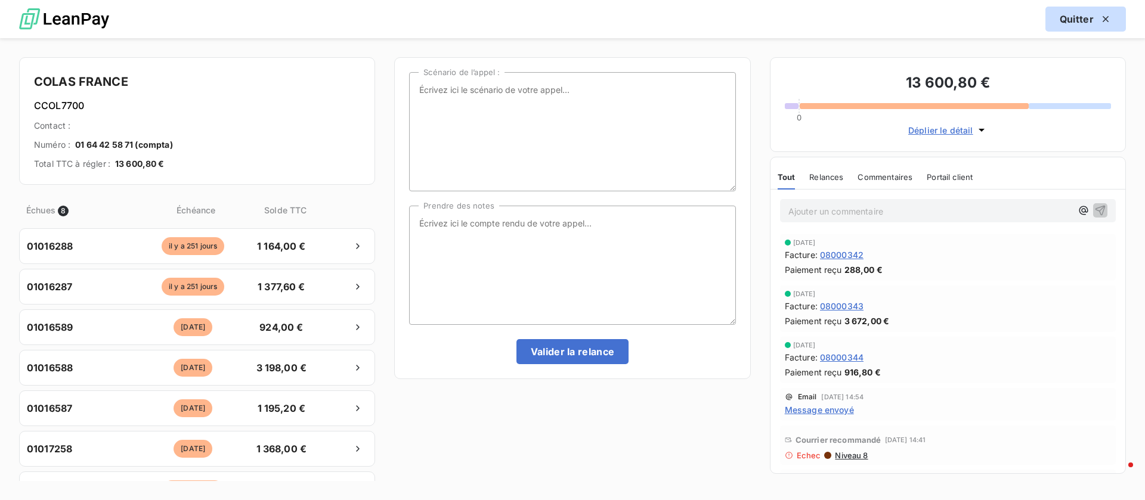
click at [1081, 17] on button "Quitter" at bounding box center [1086, 19] width 81 height 25
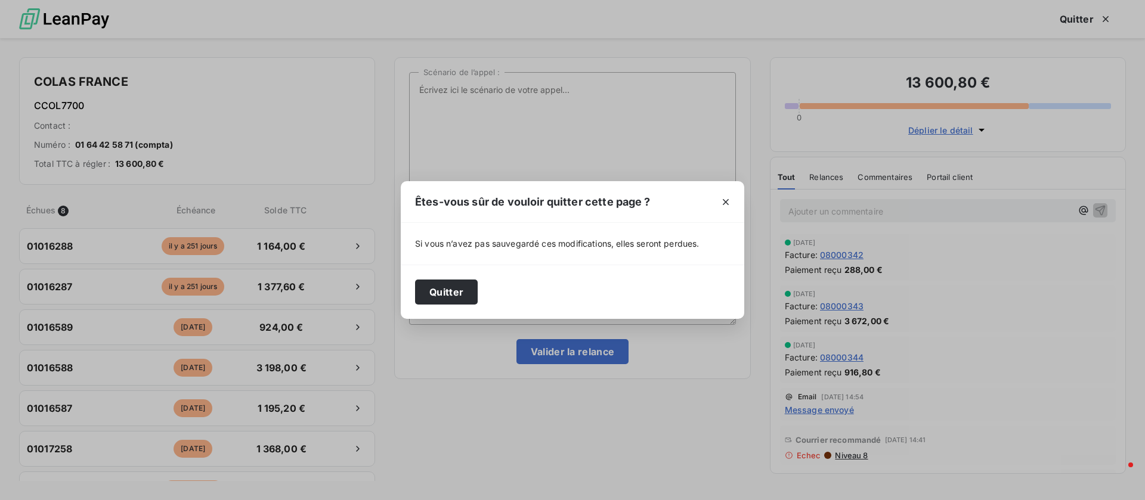
drag, startPoint x: 440, startPoint y: 289, endPoint x: 404, endPoint y: 335, distance: 57.9
click at [440, 289] on button "Quitter" at bounding box center [446, 292] width 63 height 25
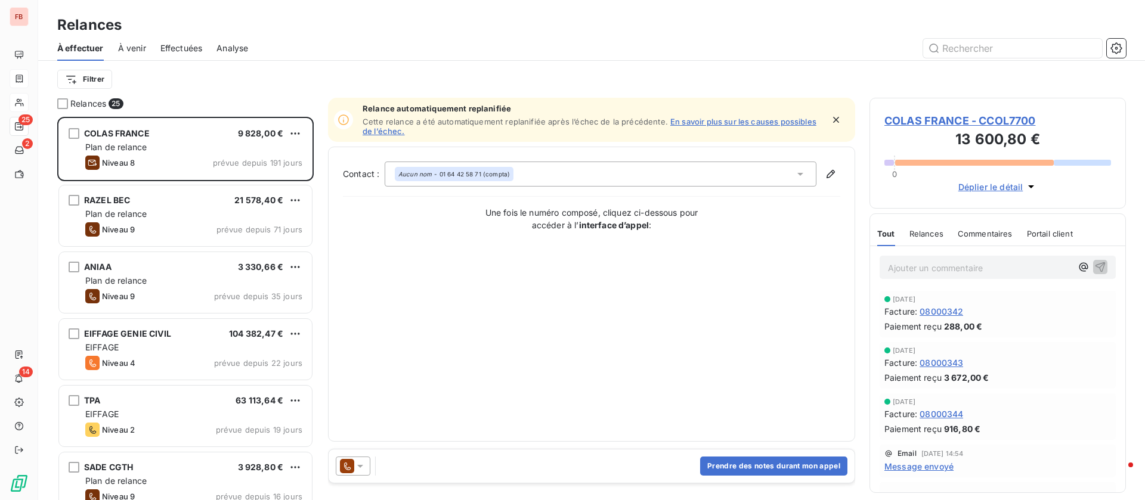
click at [361, 465] on icon at bounding box center [360, 466] width 6 height 3
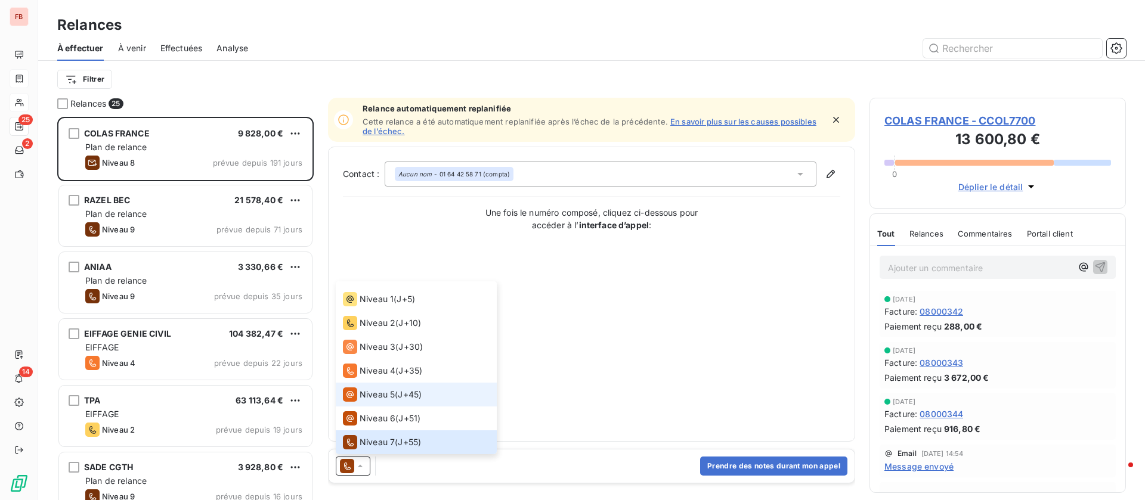
scroll to position [66, 0]
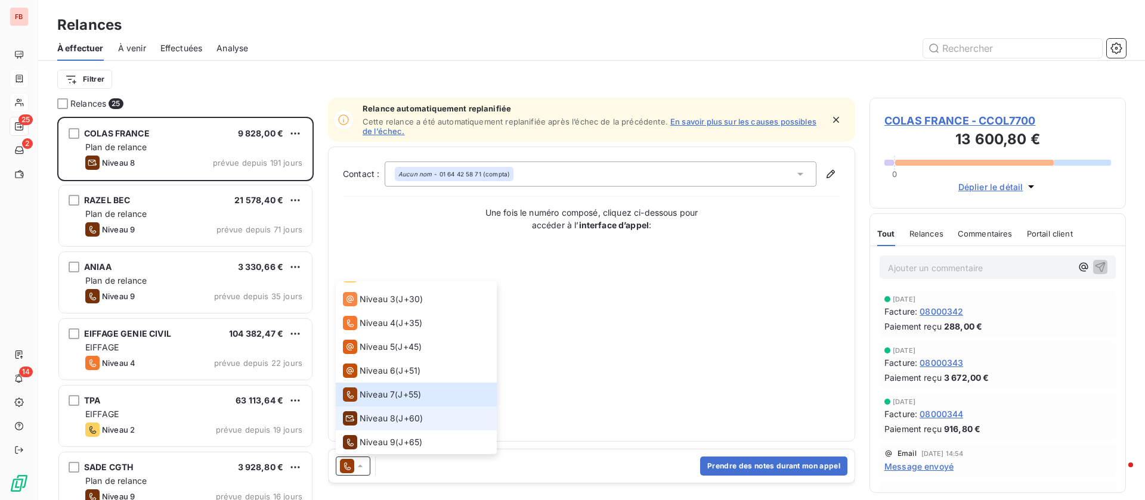
click at [378, 416] on span "Niveau 8" at bounding box center [378, 419] width 36 height 12
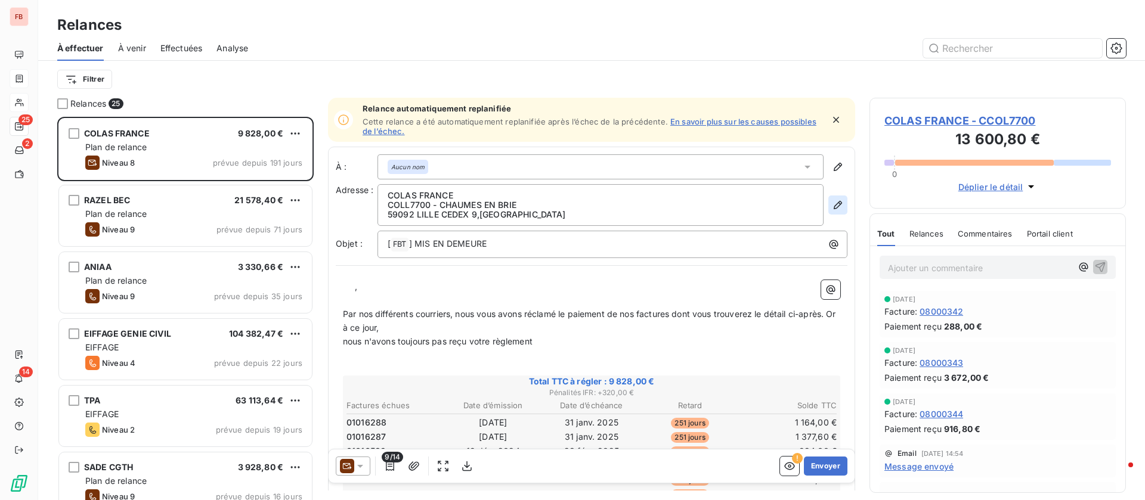
click at [832, 201] on icon "button" at bounding box center [838, 205] width 12 height 12
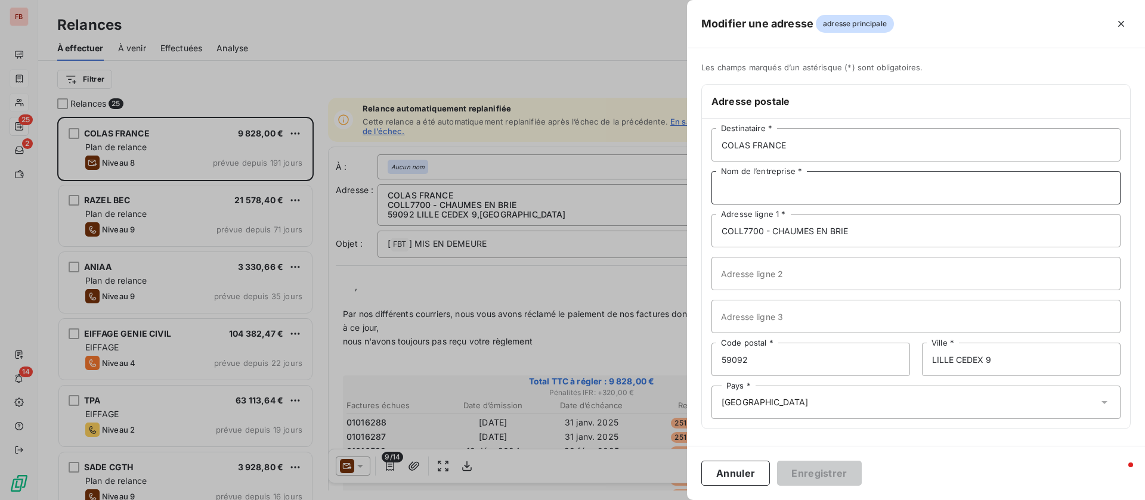
click at [800, 187] on input "Nom de l’entreprise *" at bounding box center [916, 187] width 409 height 33
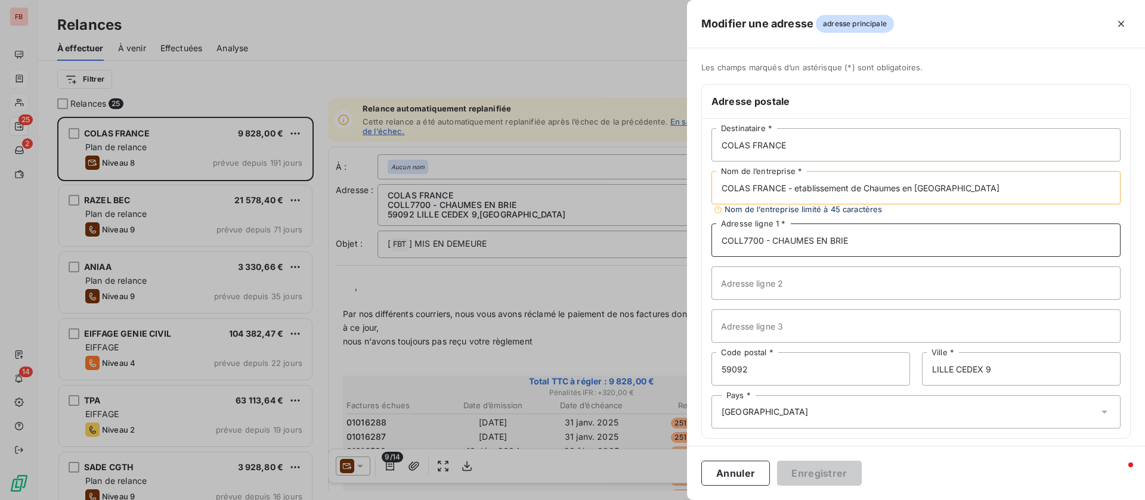
drag, startPoint x: 882, startPoint y: 239, endPoint x: 852, endPoint y: 213, distance: 39.3
click at [882, 239] on input "COLL7700 - CHAUMES EN BRIE" at bounding box center [916, 240] width 409 height 33
click at [808, 187] on input "COLAS FRANCE - etablissement de Chaumes en [GEOGRAPHIC_DATA]" at bounding box center [916, 187] width 409 height 33
drag, startPoint x: 850, startPoint y: 184, endPoint x: 828, endPoint y: 186, distance: 22.2
click at [819, 185] on input "COLAS FRANCE - etablissement de Chaumes en [GEOGRAPHIC_DATA]" at bounding box center [916, 187] width 409 height 33
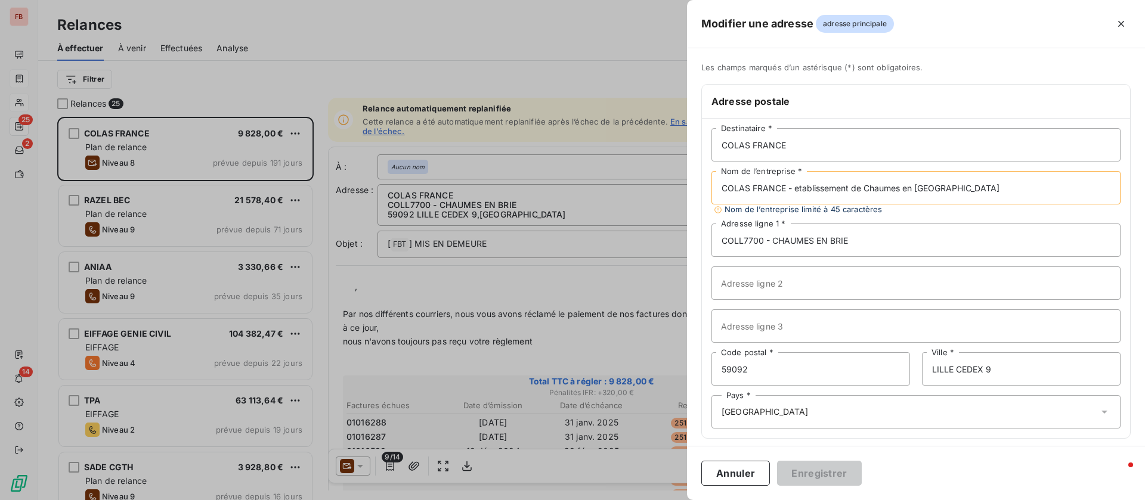
drag, startPoint x: 861, startPoint y: 187, endPoint x: 794, endPoint y: 188, distance: 66.2
click at [794, 188] on input "COLAS FRANCE - etablissement de Chaumes en [GEOGRAPHIC_DATA]" at bounding box center [916, 187] width 409 height 33
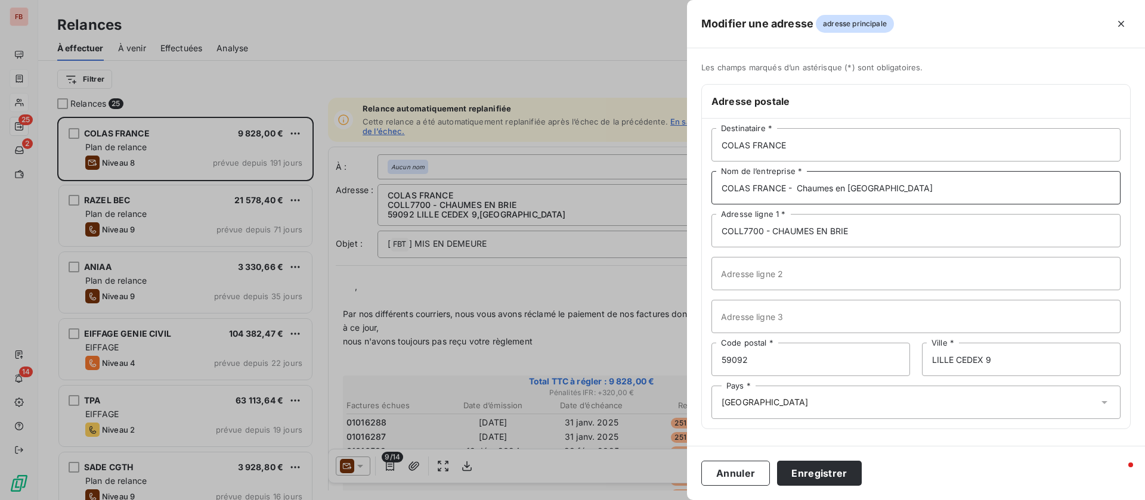
type input "COLAS FRANCE - Chaumes en [GEOGRAPHIC_DATA]"
drag, startPoint x: 862, startPoint y: 231, endPoint x: 665, endPoint y: 234, distance: 196.9
click at [665, 500] on div "Modifier une adresse adresse principale Les champs marqués d’un [DEMOGRAPHIC_DA…" at bounding box center [572, 500] width 1145 height 0
click at [879, 225] on input "COLL7700 - CHAUMES EN BRIE" at bounding box center [916, 230] width 409 height 33
type input "Route de Coulommiers"
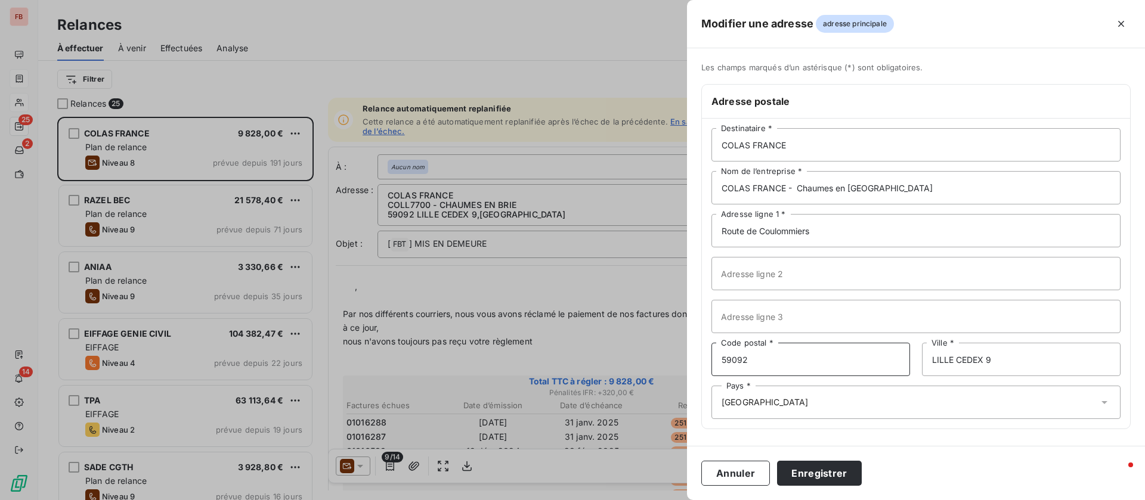
drag, startPoint x: 777, startPoint y: 365, endPoint x: 717, endPoint y: 360, distance: 59.8
click at [717, 360] on input "59092" at bounding box center [811, 359] width 199 height 33
type input "77390"
type input "Chaumes en Brie"
click at [824, 472] on button "Enregistrer" at bounding box center [819, 473] width 85 height 25
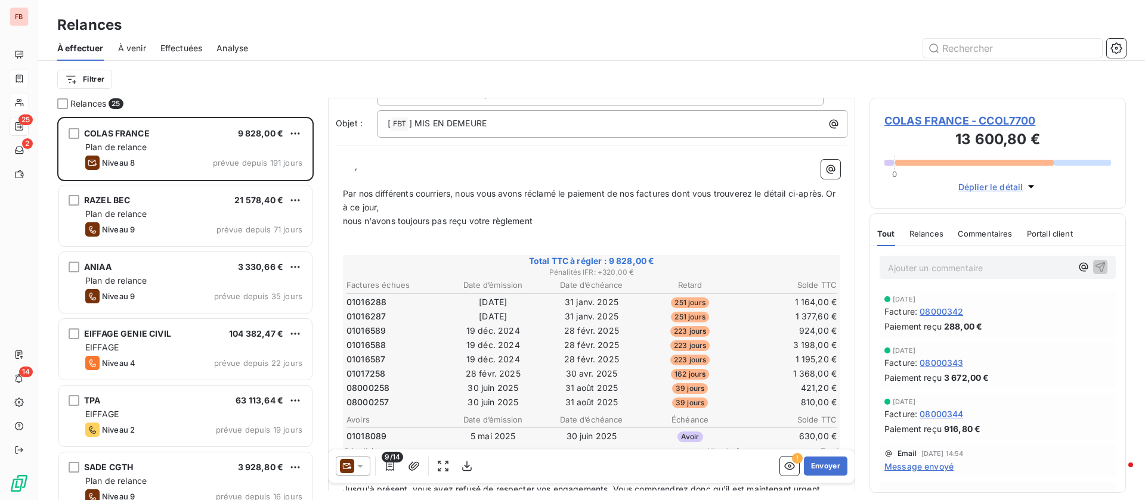
scroll to position [90, 0]
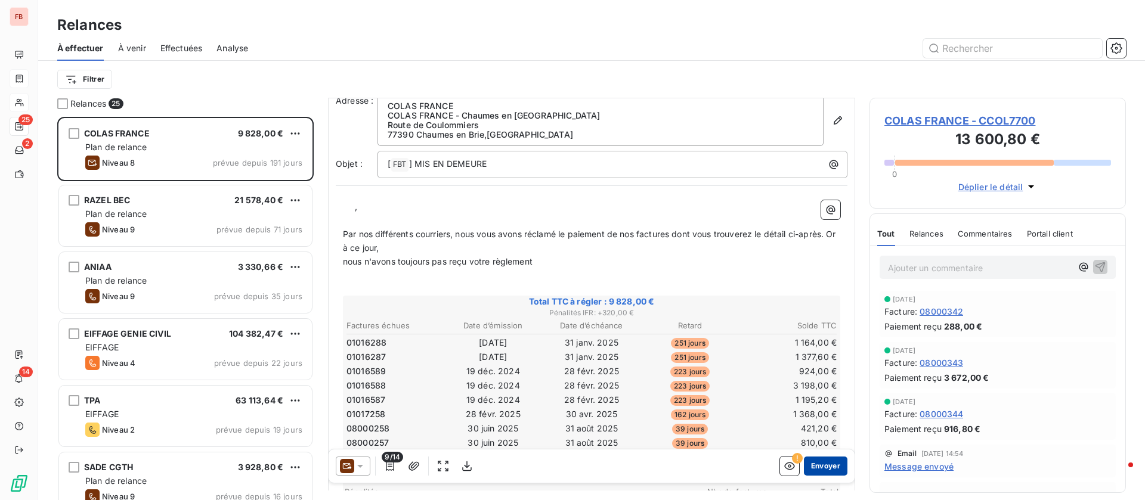
click at [804, 458] on button "Envoyer" at bounding box center [826, 466] width 44 height 19
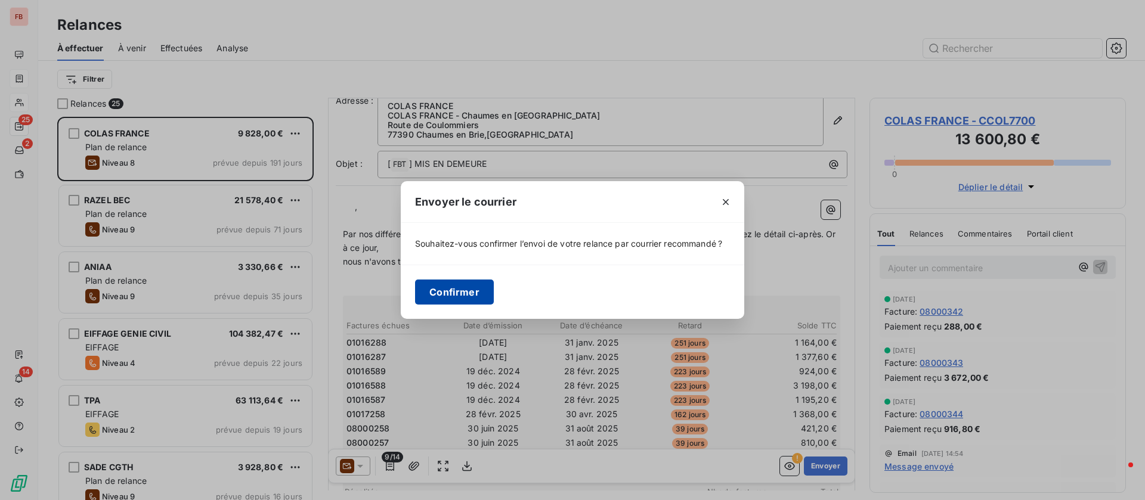
click at [450, 289] on button "Confirmer" at bounding box center [454, 292] width 79 height 25
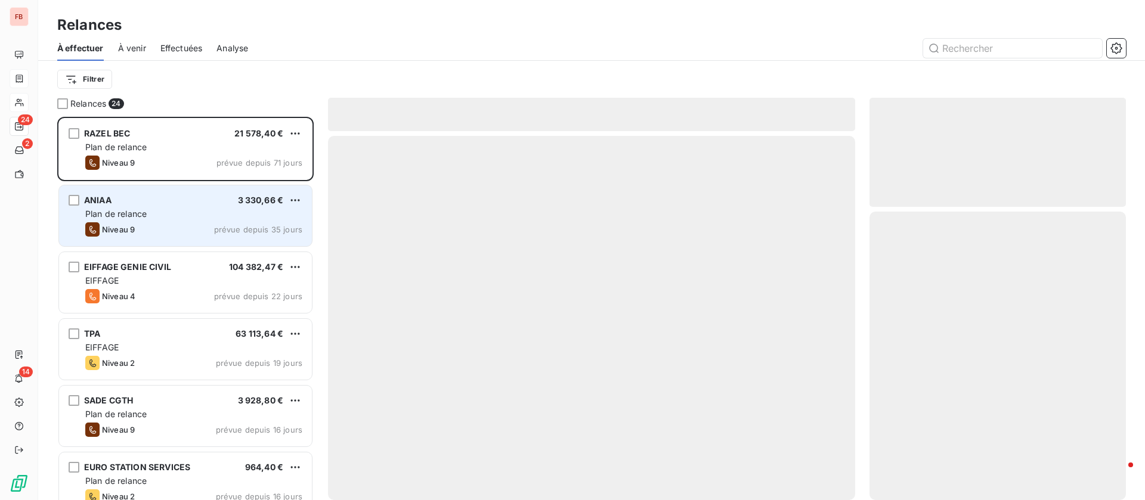
click at [158, 209] on div "Plan de relance" at bounding box center [193, 214] width 217 height 12
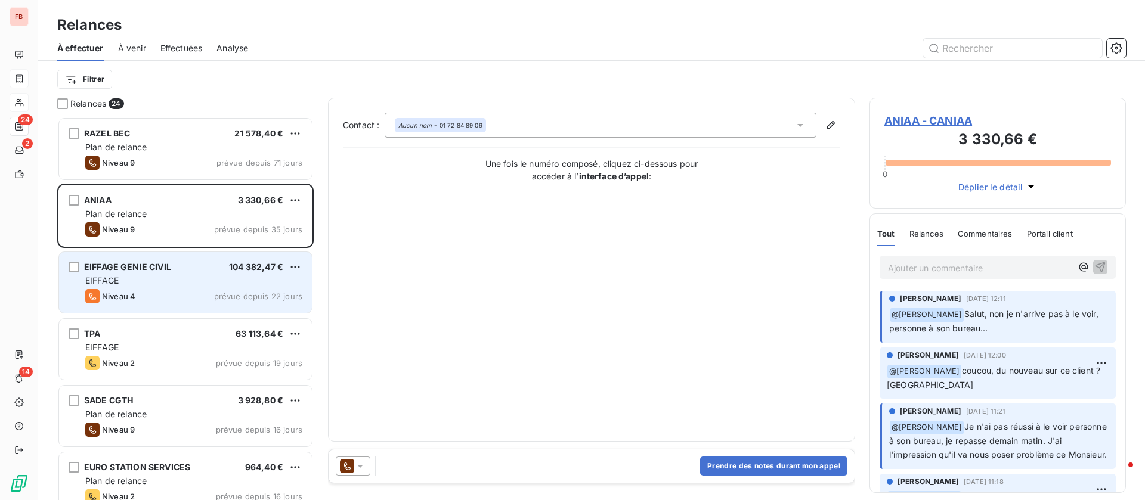
click at [187, 287] on div "EIFFAGE GENIE CIVIL 104 382,47 € EIFFAGE Niveau 4 prévue depuis 22 jours" at bounding box center [185, 282] width 253 height 61
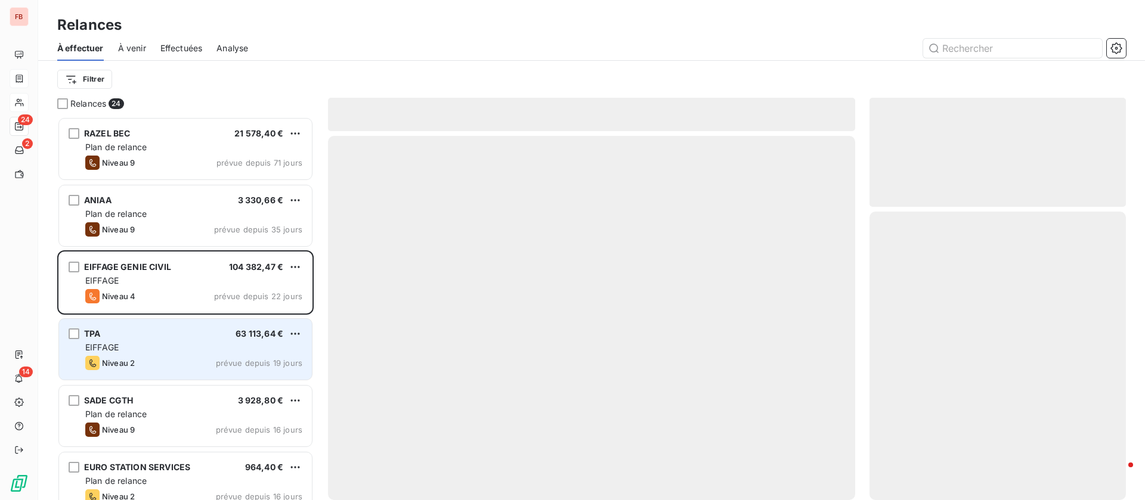
click at [186, 351] on div "EIFFAGE" at bounding box center [193, 348] width 217 height 12
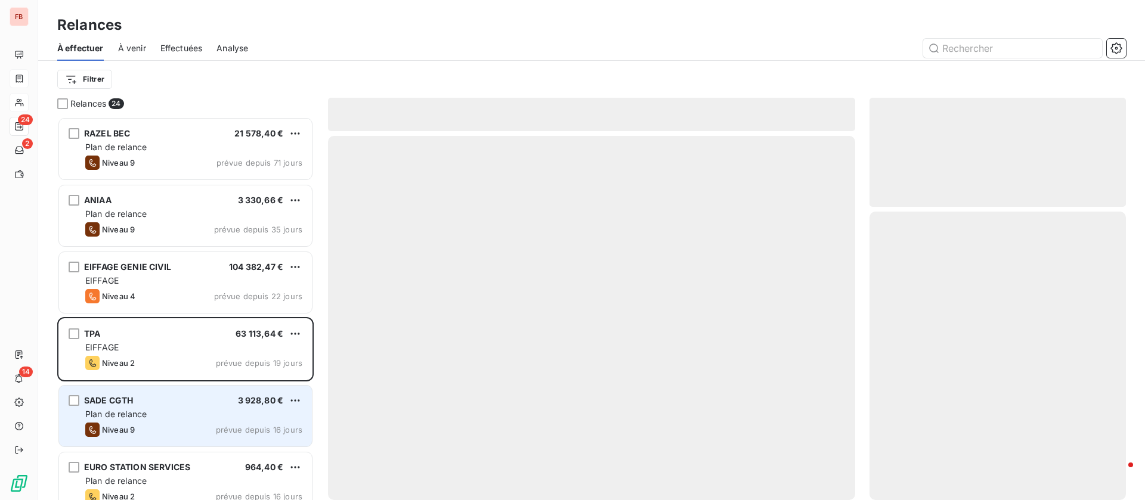
click at [207, 409] on div "Plan de relance" at bounding box center [193, 415] width 217 height 12
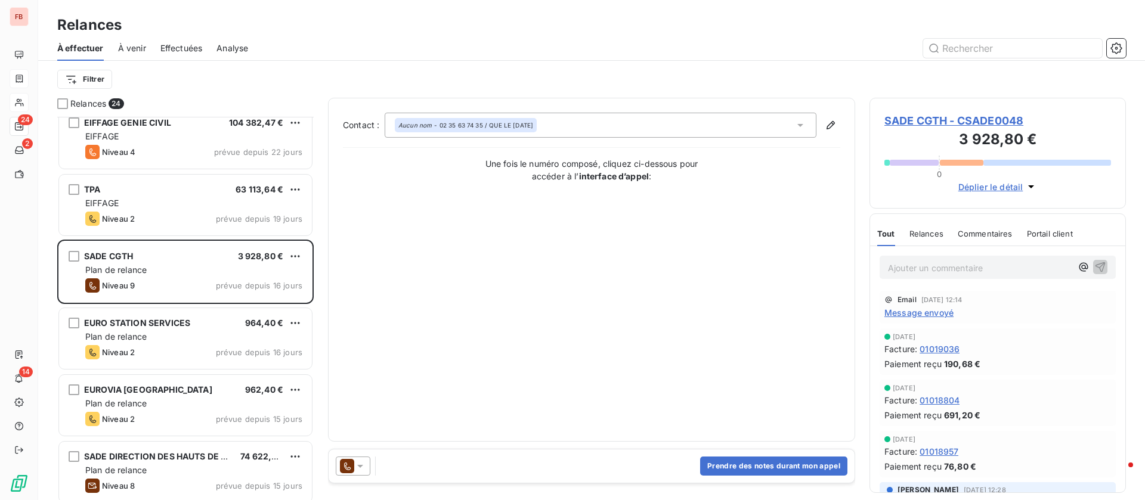
scroll to position [180, 0]
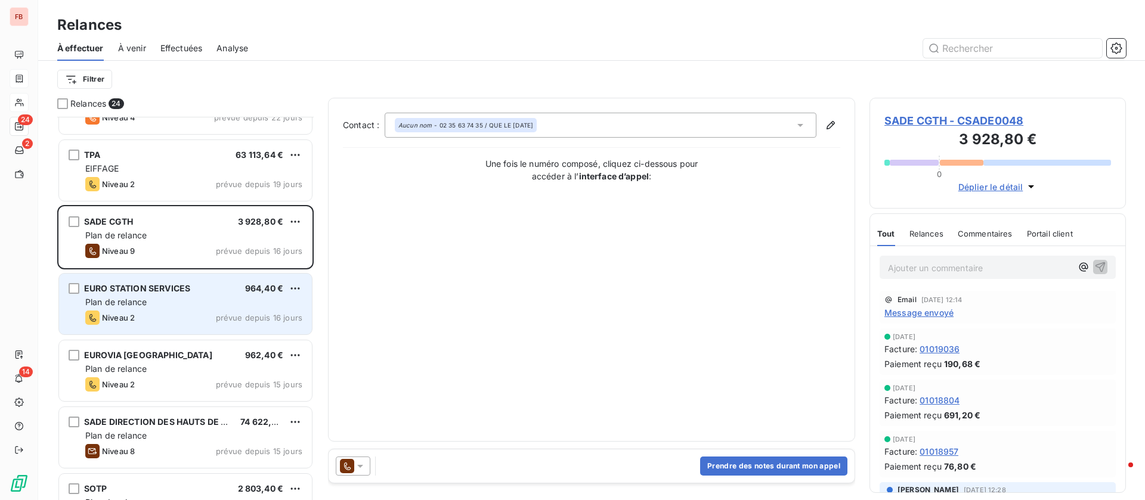
click at [198, 297] on div "Plan de relance" at bounding box center [193, 302] width 217 height 12
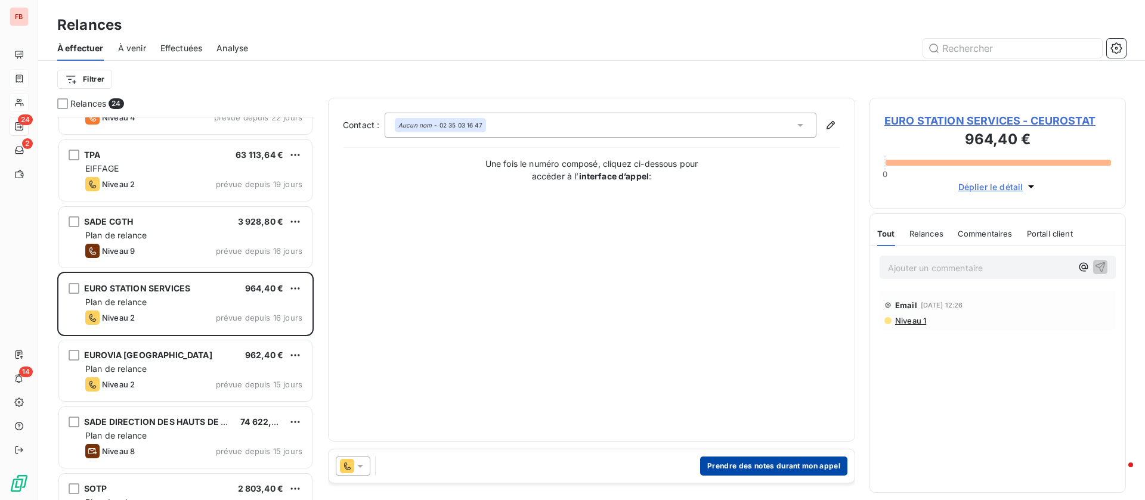
click at [753, 466] on button "Prendre des notes durant mon appel" at bounding box center [773, 466] width 147 height 19
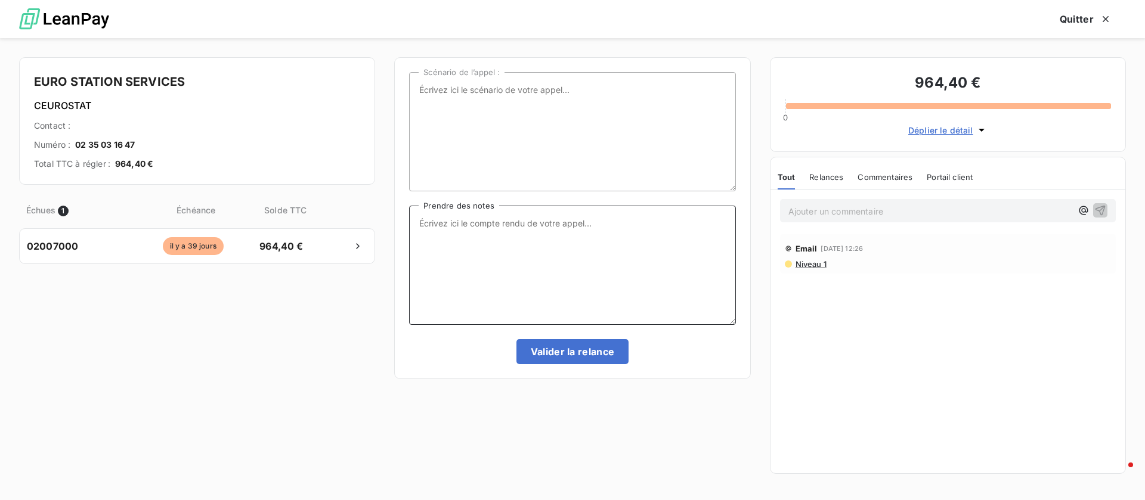
click at [456, 280] on textarea "Prendre des notes" at bounding box center [572, 265] width 326 height 119
click at [1077, 15] on button "Quitter" at bounding box center [1086, 19] width 81 height 25
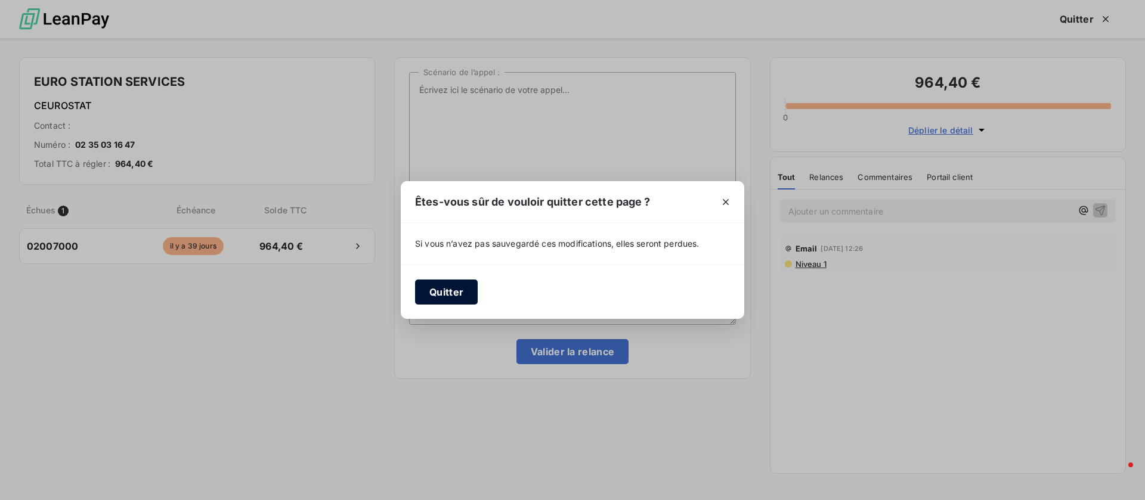
click at [456, 293] on button "Quitter" at bounding box center [446, 292] width 63 height 25
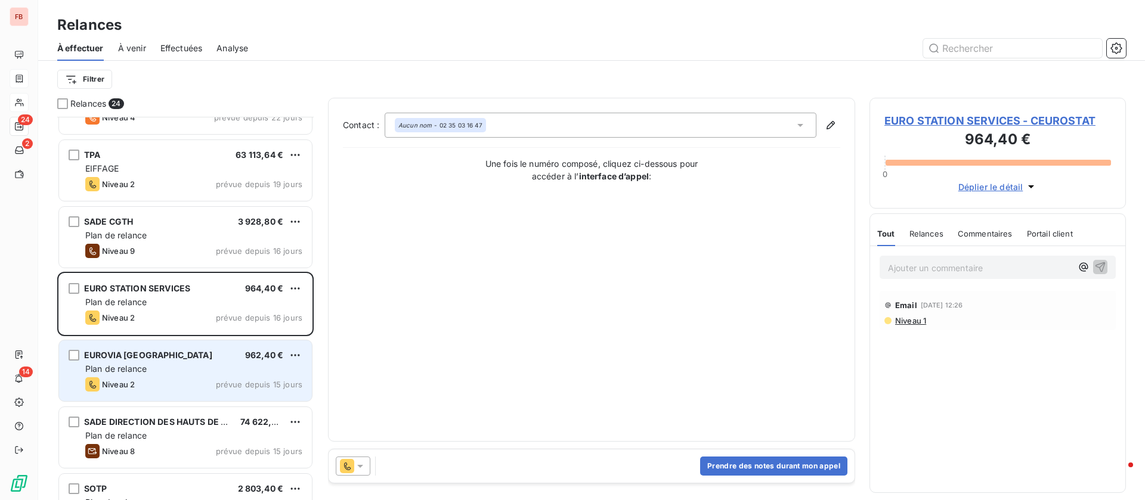
click at [197, 362] on div "EUROVIA ALSACE LORRAINE 962,40 € Plan de relance Niveau 2 prévue depuis 15 jours" at bounding box center [185, 371] width 253 height 61
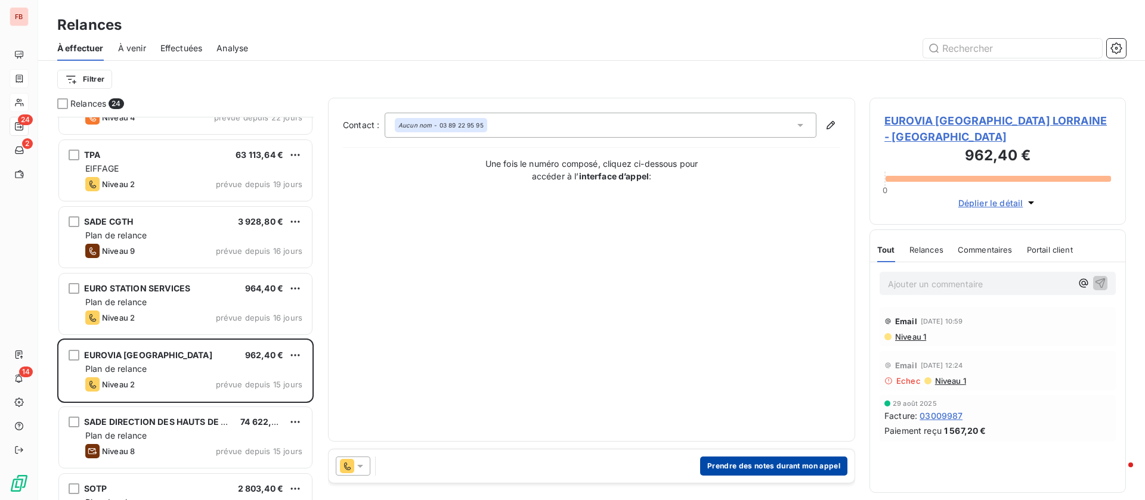
click at [768, 466] on button "Prendre des notes durant mon appel" at bounding box center [773, 466] width 147 height 19
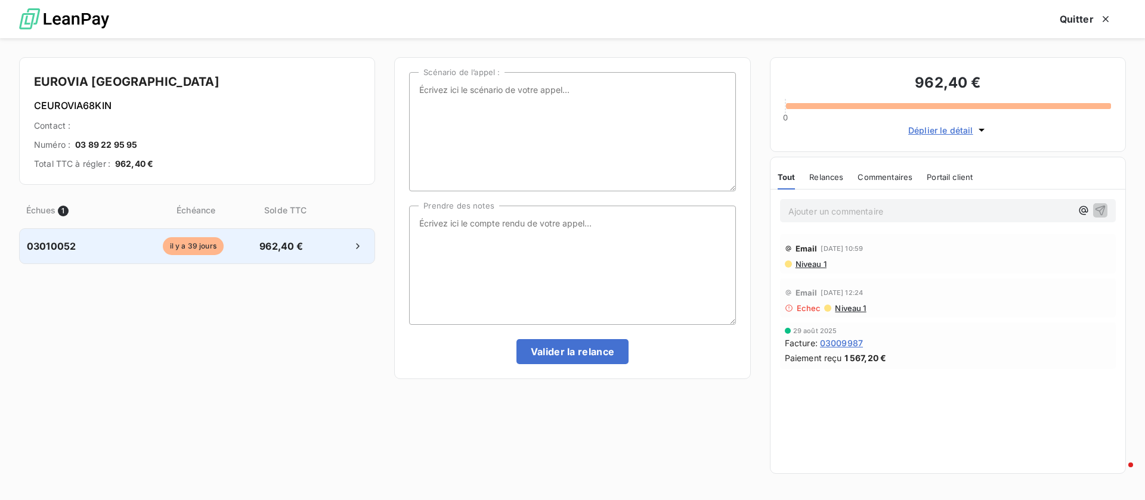
click at [264, 248] on span "962,40 €" at bounding box center [281, 246] width 63 height 14
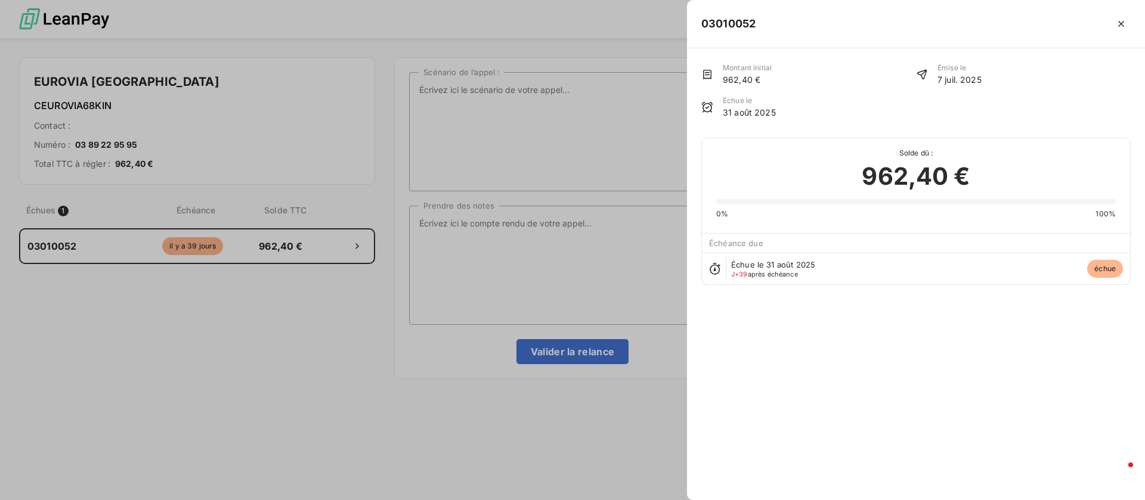
click at [473, 225] on div at bounding box center [572, 250] width 1145 height 500
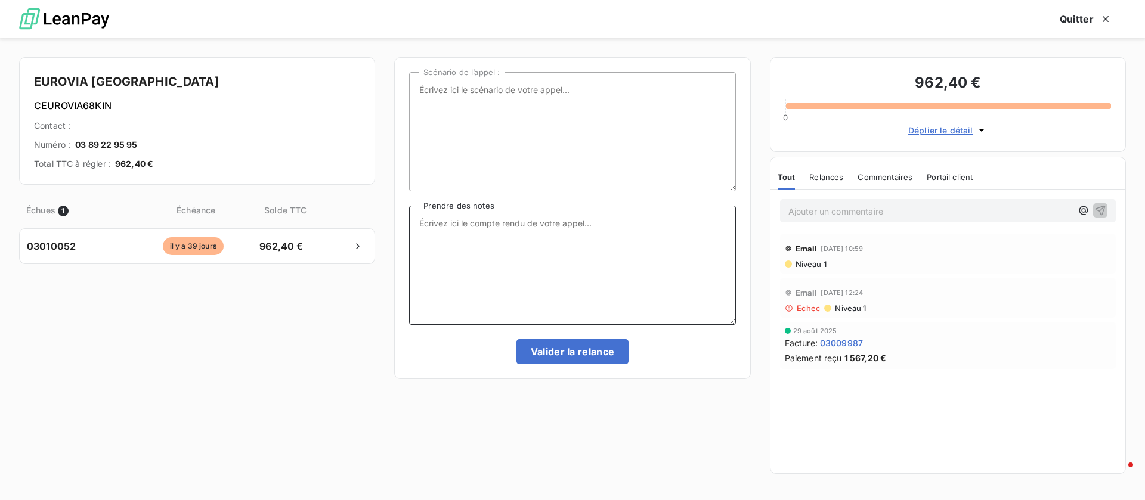
click at [475, 228] on textarea "Prendre des notes" at bounding box center [572, 265] width 326 height 119
click at [818, 266] on span "Niveau 1" at bounding box center [810, 264] width 32 height 10
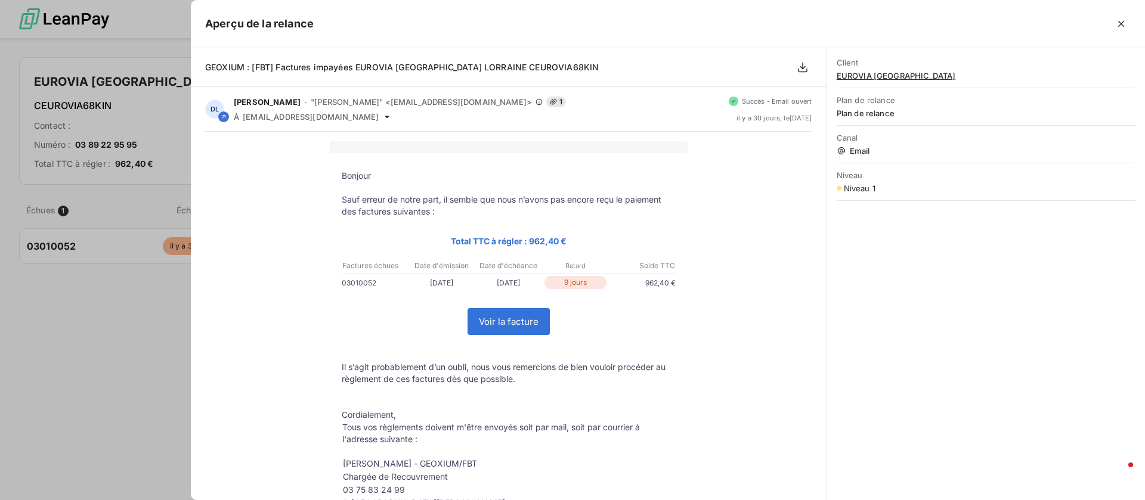
scroll to position [370, 243]
drag, startPoint x: 1125, startPoint y: 32, endPoint x: 1120, endPoint y: 28, distance: 6.3
click at [1124, 32] on button "button" at bounding box center [1121, 23] width 19 height 19
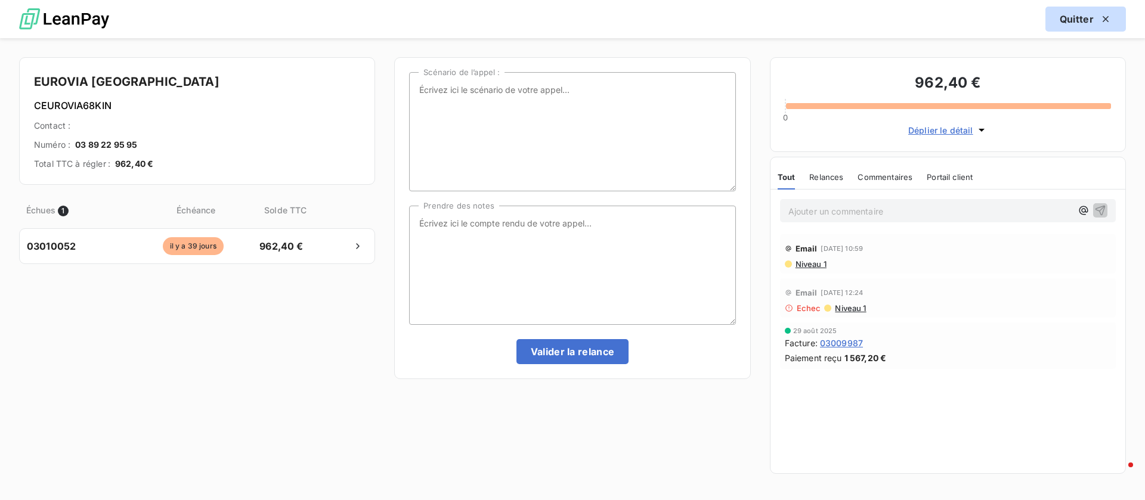
click at [1087, 17] on button "Quitter" at bounding box center [1086, 19] width 81 height 25
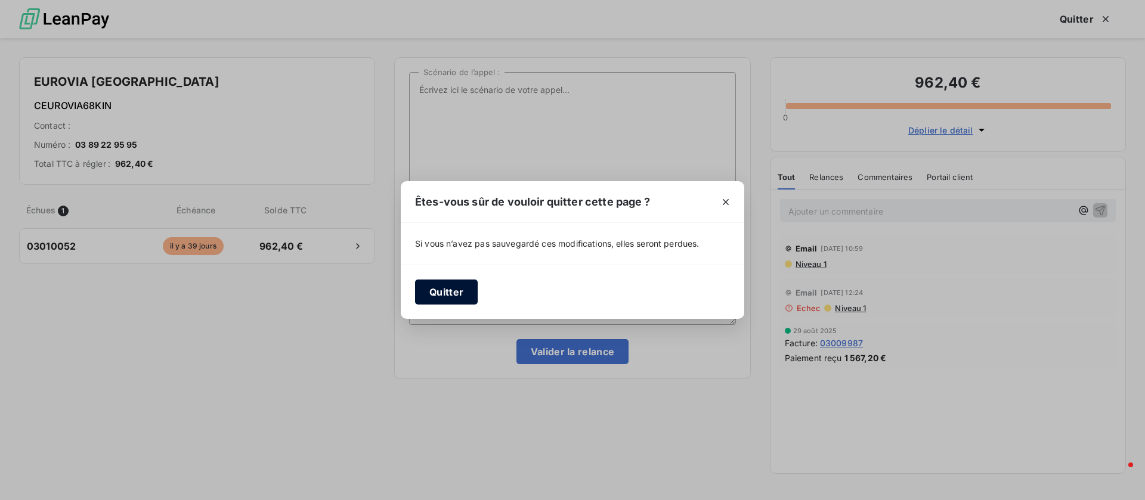
click at [467, 301] on button "Quitter" at bounding box center [446, 292] width 63 height 25
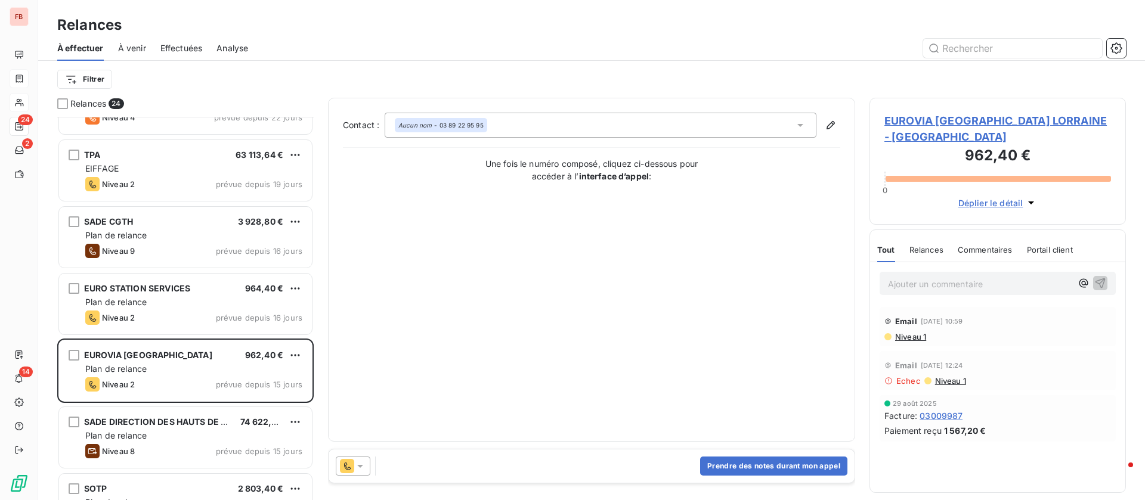
click at [916, 126] on span "EUROVIA [GEOGRAPHIC_DATA] LORRAINE - [GEOGRAPHIC_DATA]" at bounding box center [997, 129] width 227 height 32
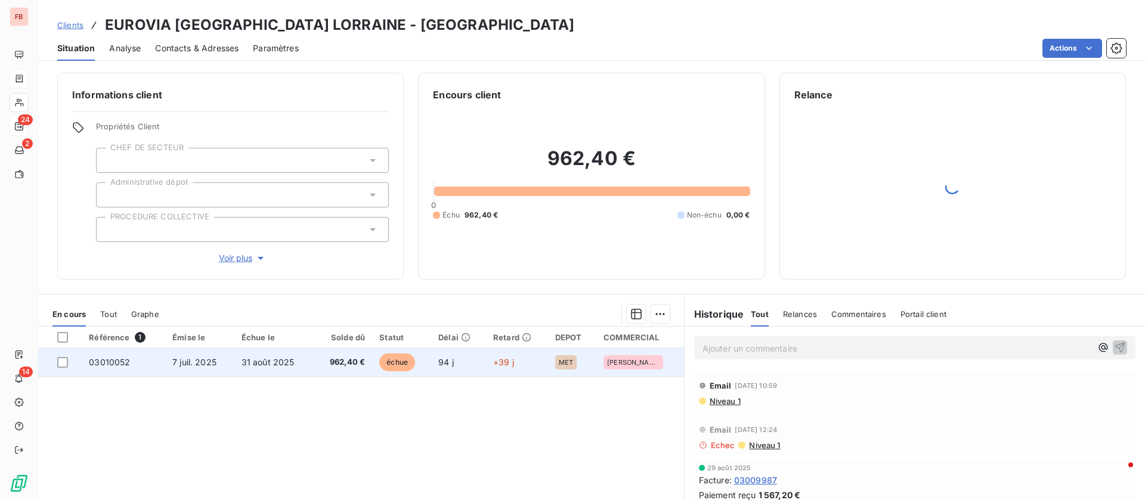
click at [279, 375] on td "31 août 2025" at bounding box center [273, 362] width 79 height 29
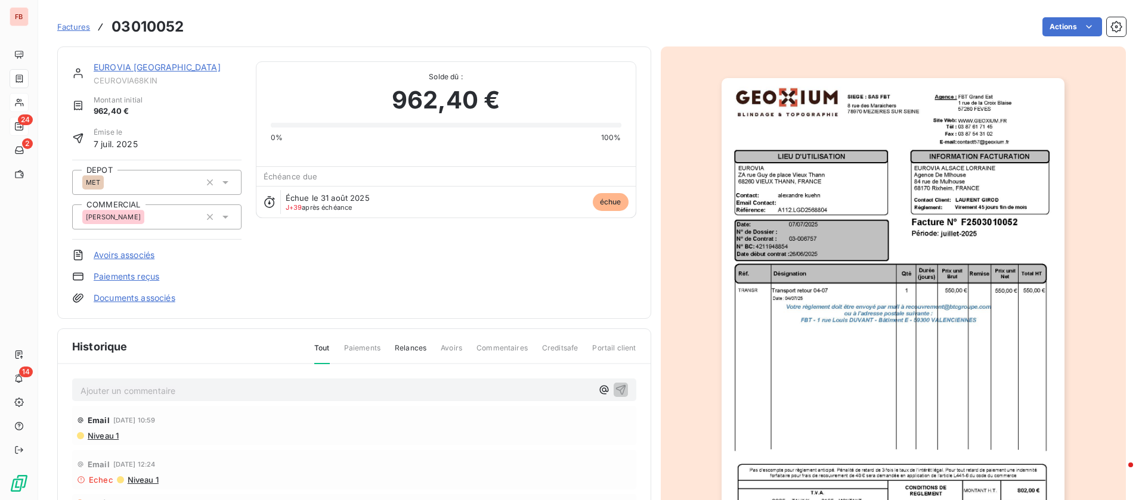
click at [153, 62] on link "EUROVIA [GEOGRAPHIC_DATA]" at bounding box center [157, 67] width 127 height 10
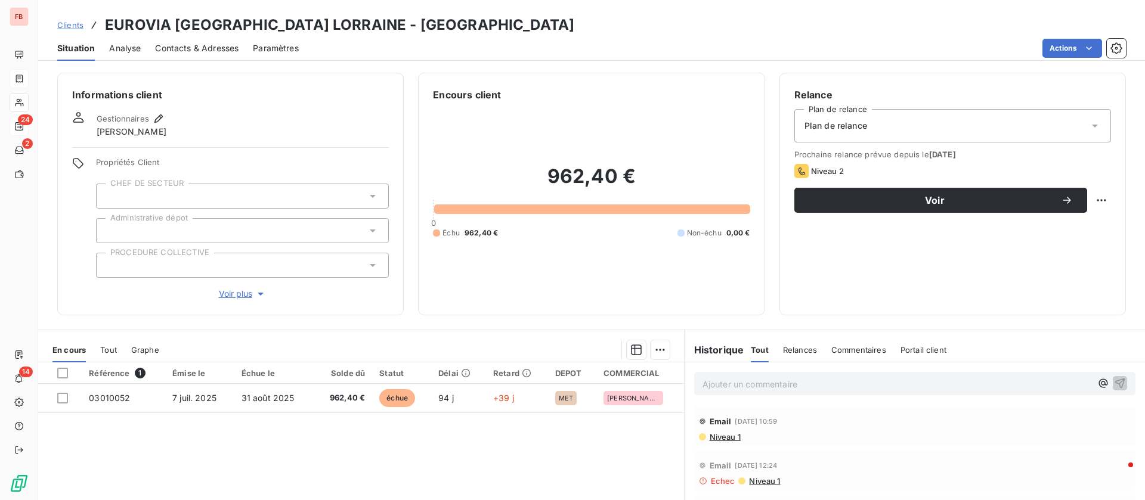
click at [719, 437] on span "Niveau 1" at bounding box center [725, 437] width 32 height 10
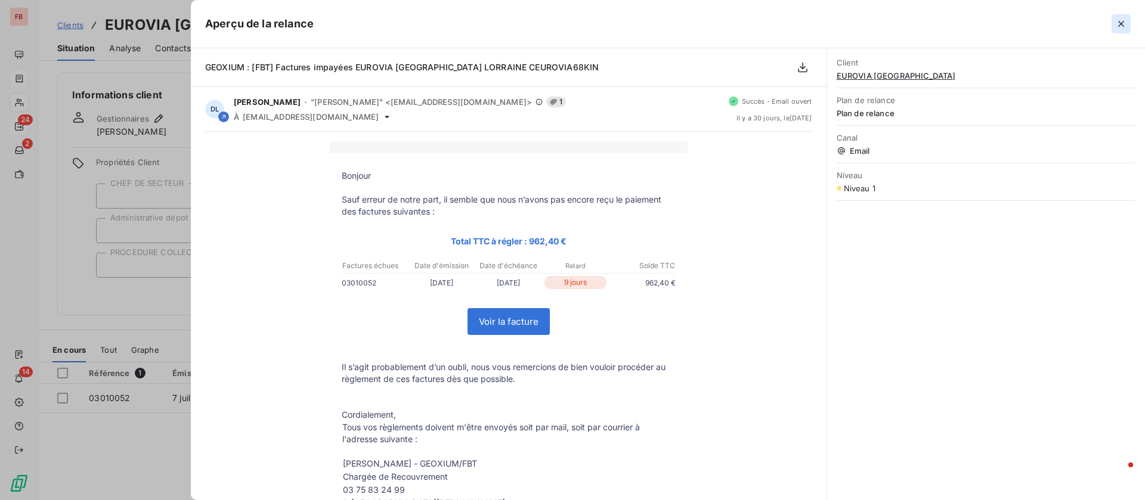
click at [1122, 21] on icon "button" at bounding box center [1121, 24] width 12 height 12
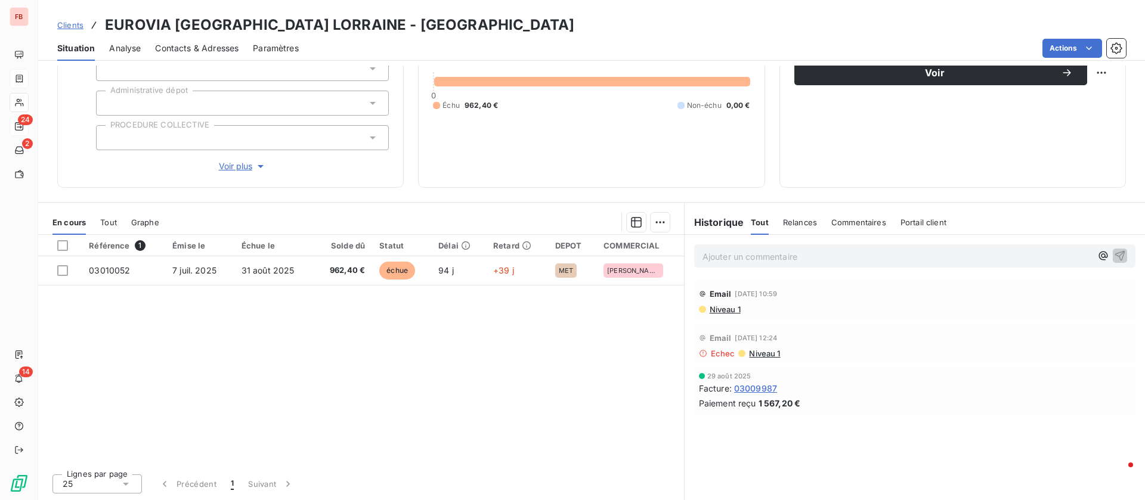
scroll to position [38, 0]
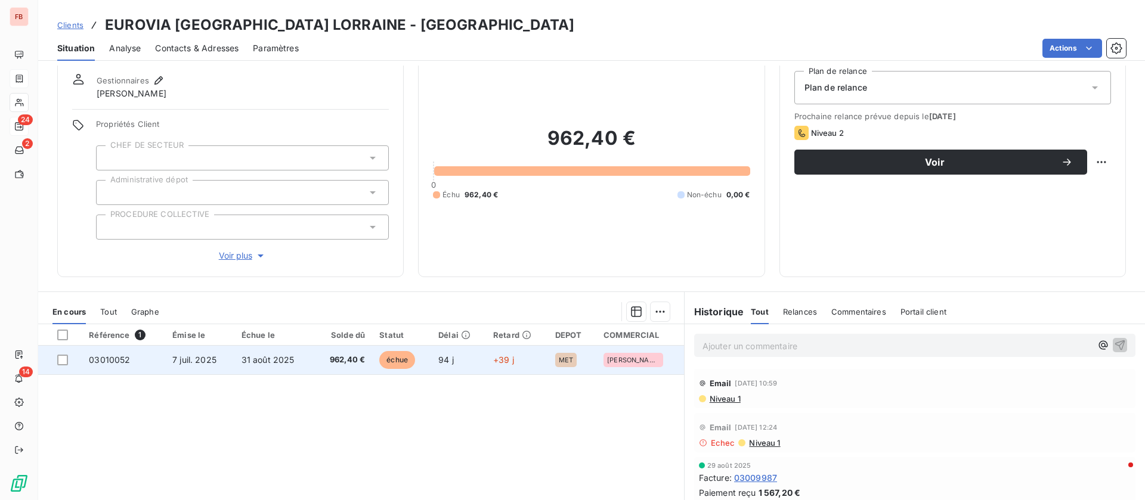
drag, startPoint x: 240, startPoint y: 354, endPoint x: 252, endPoint y: 353, distance: 11.4
click at [242, 355] on span "31 août 2025" at bounding box center [268, 360] width 53 height 10
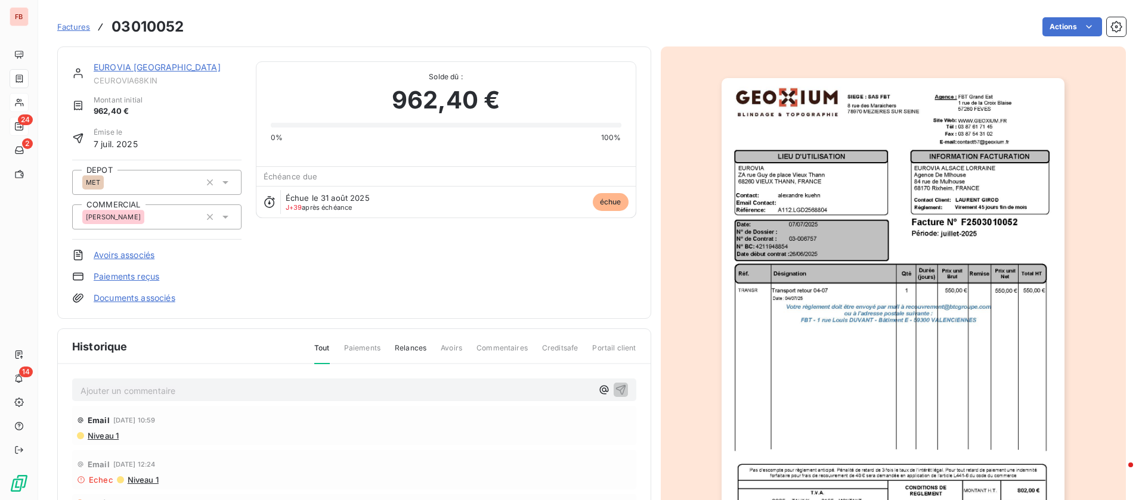
click at [936, 444] on img "button" at bounding box center [893, 320] width 343 height 485
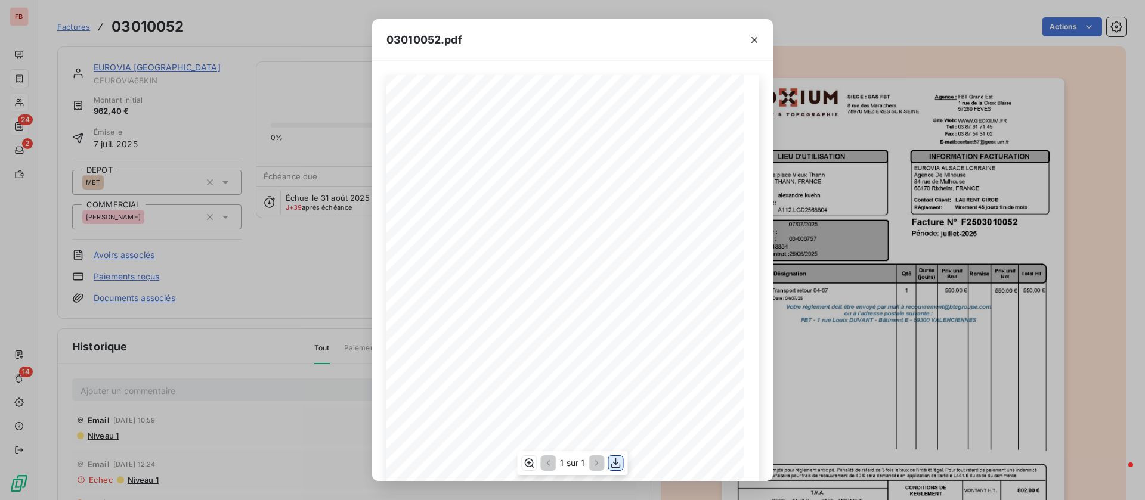
click at [618, 462] on icon "button" at bounding box center [616, 464] width 10 height 10
click at [754, 39] on icon "button" at bounding box center [754, 40] width 6 height 6
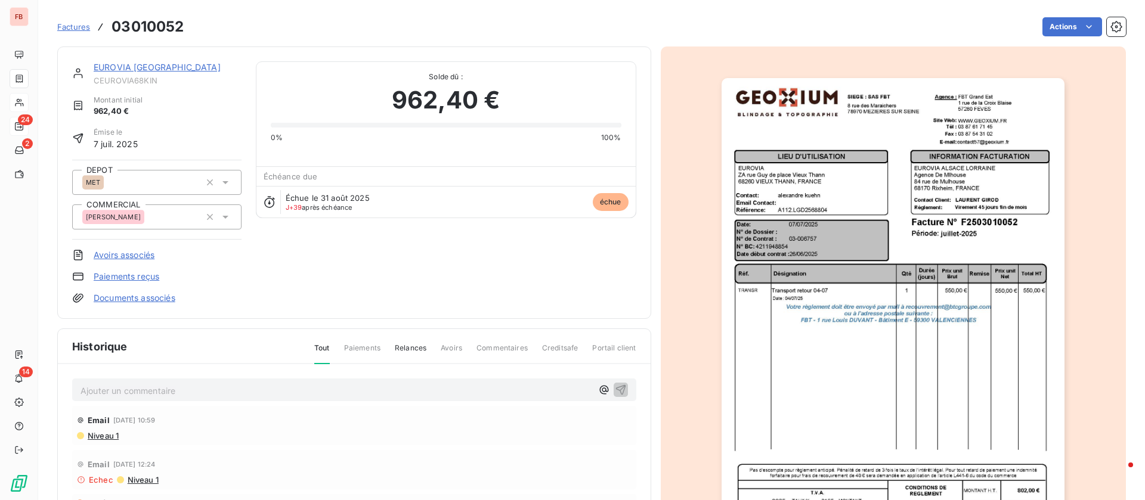
click at [141, 67] on link "EUROVIA [GEOGRAPHIC_DATA]" at bounding box center [157, 67] width 127 height 10
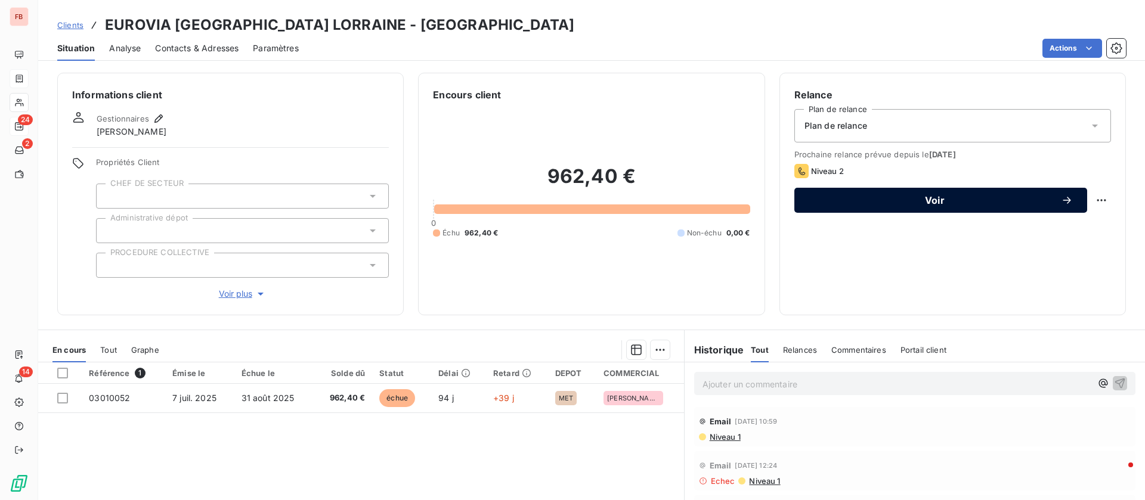
click at [921, 203] on span "Voir" at bounding box center [935, 201] width 252 height 10
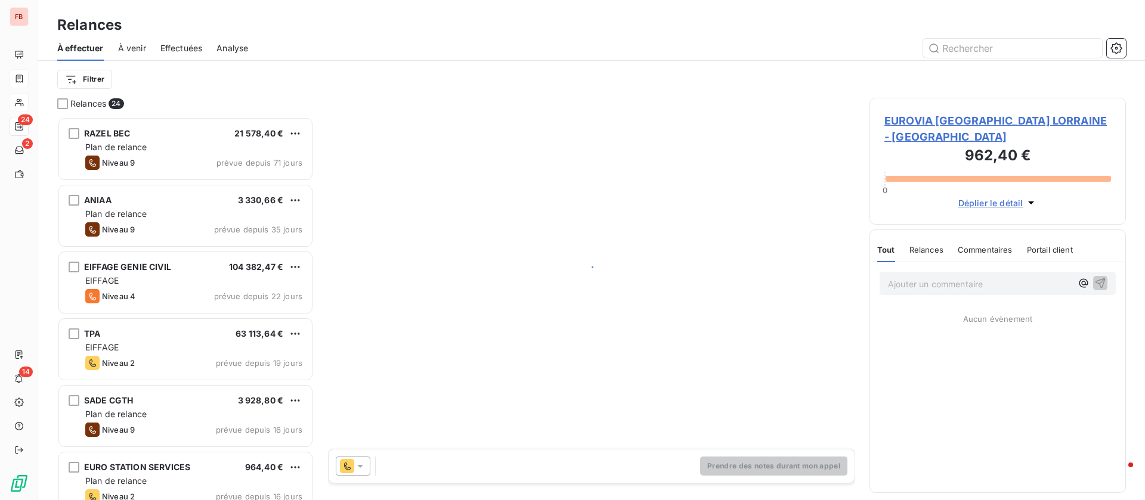
scroll to position [370, 243]
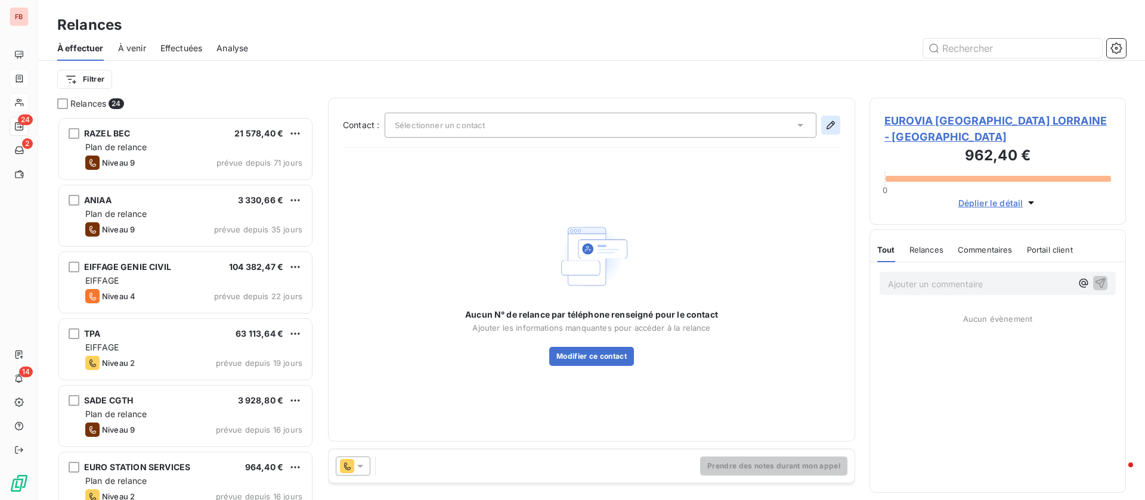
click at [828, 119] on icon "button" at bounding box center [831, 125] width 12 height 12
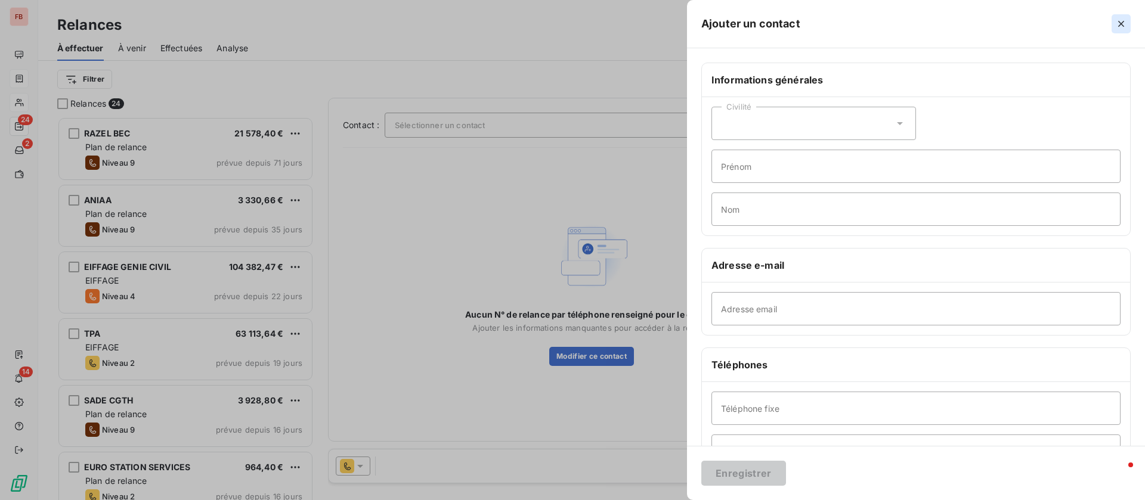
click at [1124, 20] on icon "button" at bounding box center [1121, 24] width 12 height 12
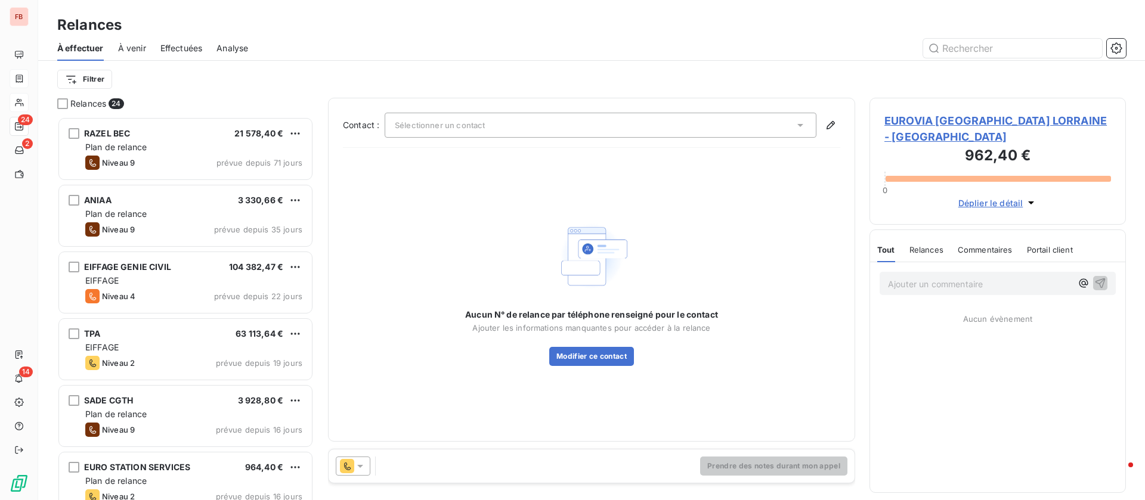
click at [966, 108] on div "EUROVIA ALSACE LORRAINE - CEUROVIA68KIN 962,40 € 0 Déplier le détail" at bounding box center [998, 161] width 256 height 127
click at [963, 119] on span "EUROVIA [GEOGRAPHIC_DATA] LORRAINE - [GEOGRAPHIC_DATA]" at bounding box center [997, 129] width 227 height 32
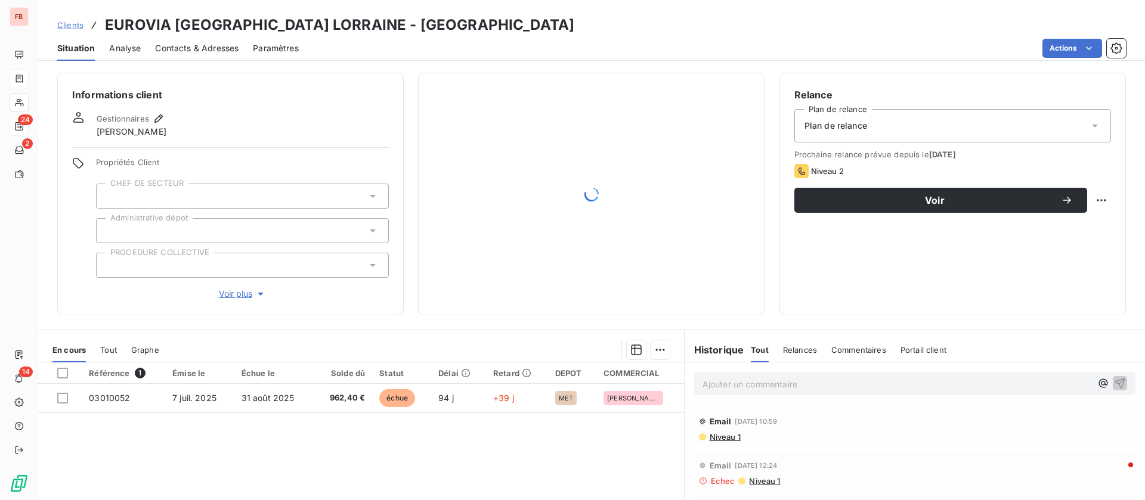
click at [213, 45] on span "Contacts & Adresses" at bounding box center [196, 48] width 83 height 12
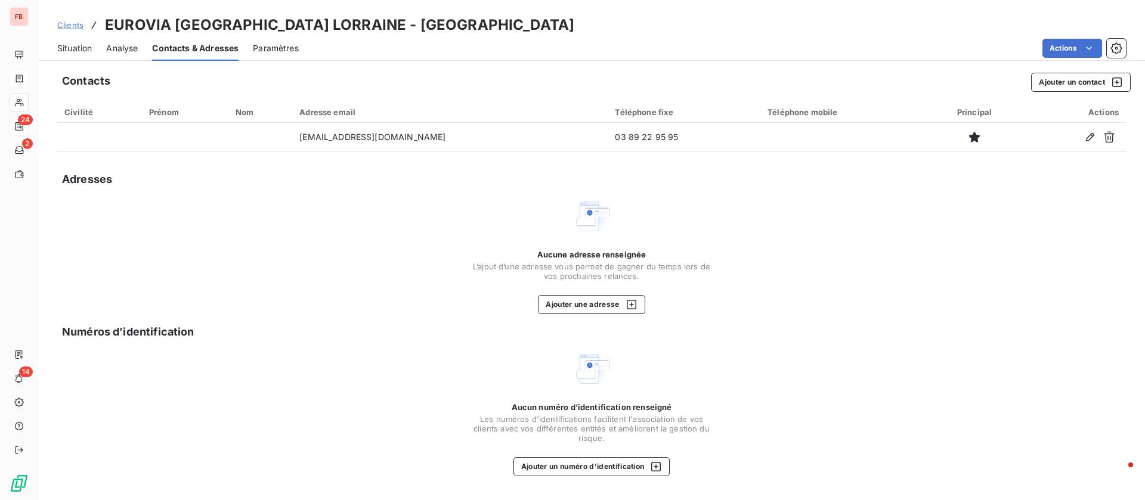
click at [91, 48] on span "Situation" at bounding box center [74, 48] width 35 height 12
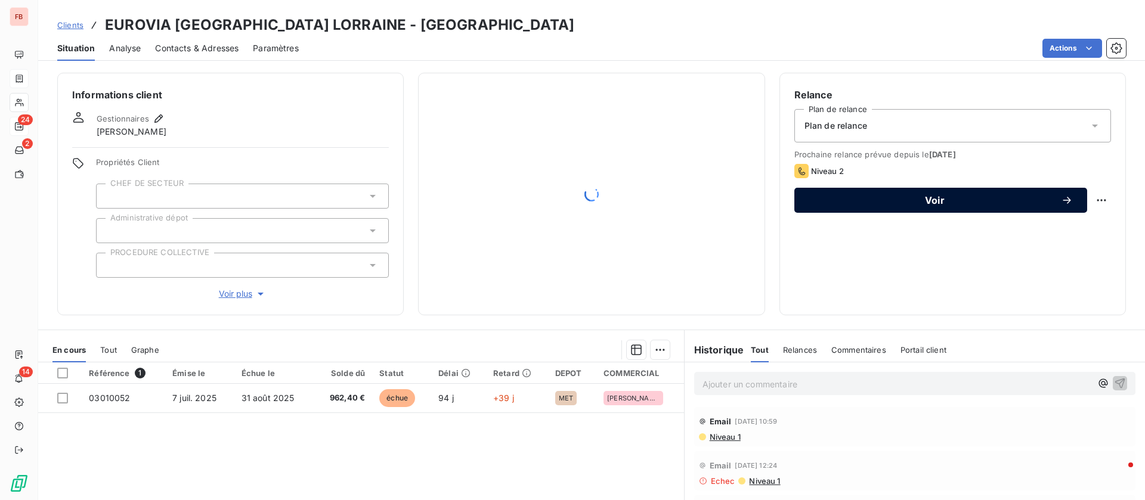
click at [917, 196] on span "Voir" at bounding box center [935, 201] width 252 height 10
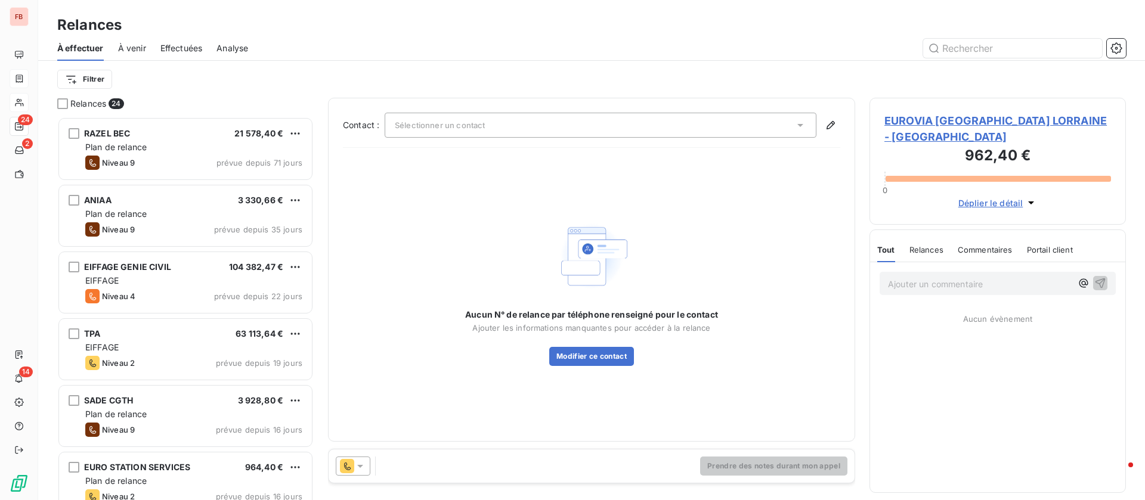
scroll to position [370, 243]
click at [799, 121] on icon at bounding box center [800, 125] width 12 height 12
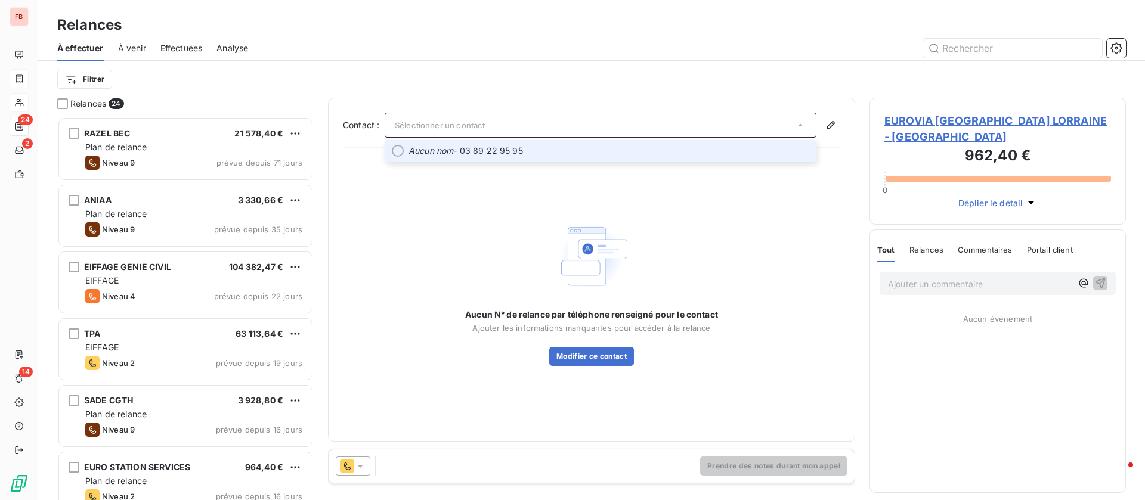
click at [504, 150] on span "Aucun nom - 03 89 22 95 95" at bounding box center [609, 151] width 401 height 12
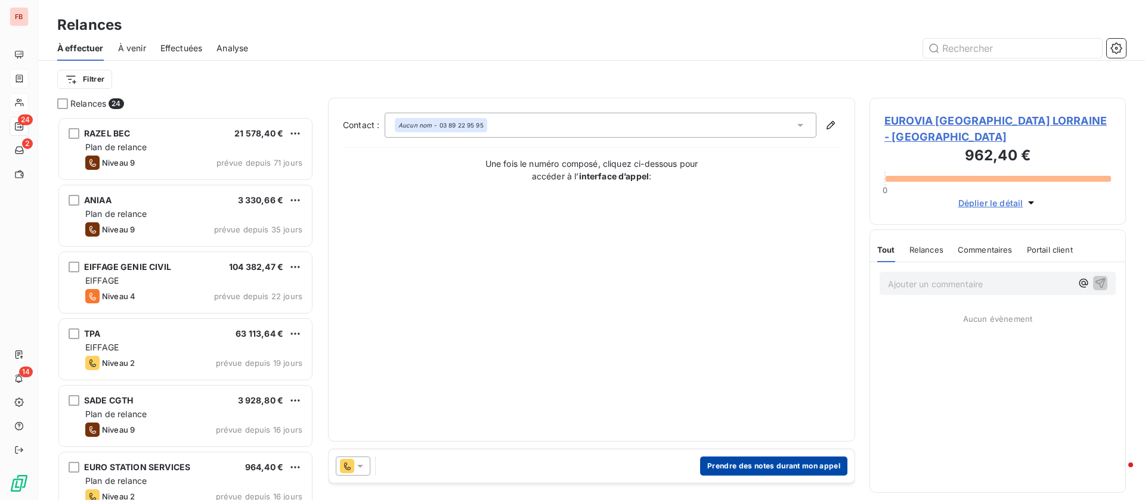
click at [766, 465] on button "Prendre des notes durant mon appel" at bounding box center [773, 466] width 147 height 19
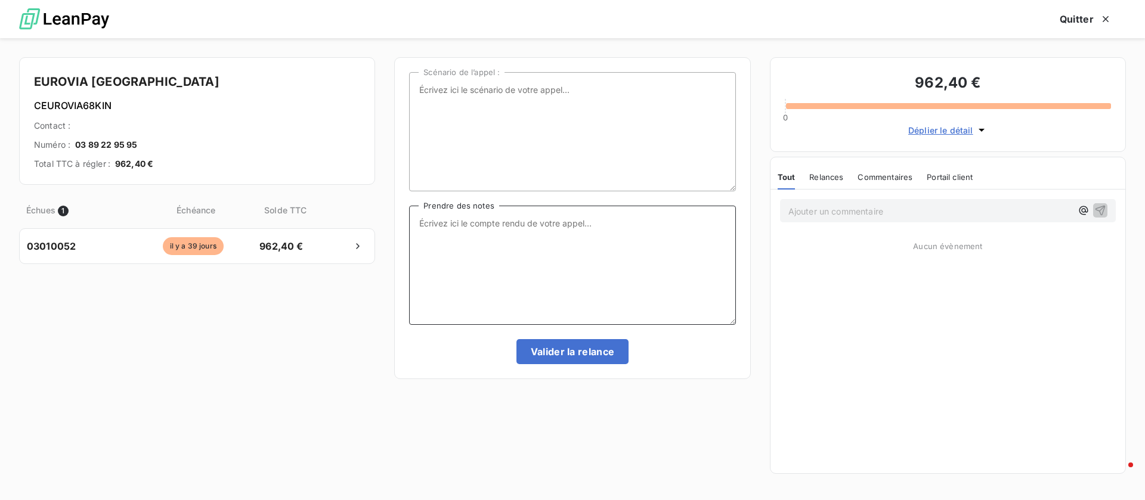
click at [524, 219] on textarea "Prendre des notes" at bounding box center [572, 265] width 326 height 119
type textarea "n'avait pas la facture, je renvoie"
click at [584, 348] on button "Valider la relance" at bounding box center [572, 351] width 113 height 25
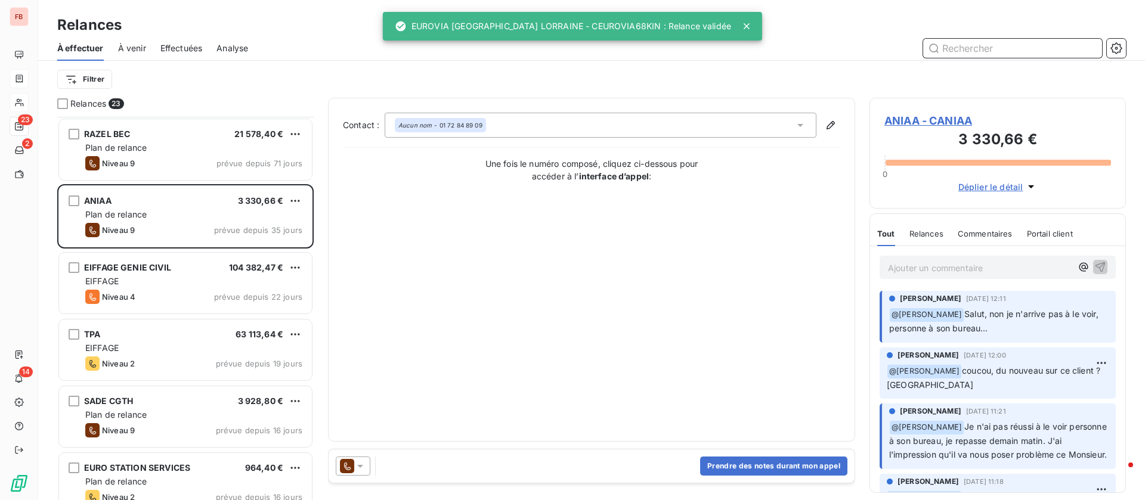
scroll to position [180, 0]
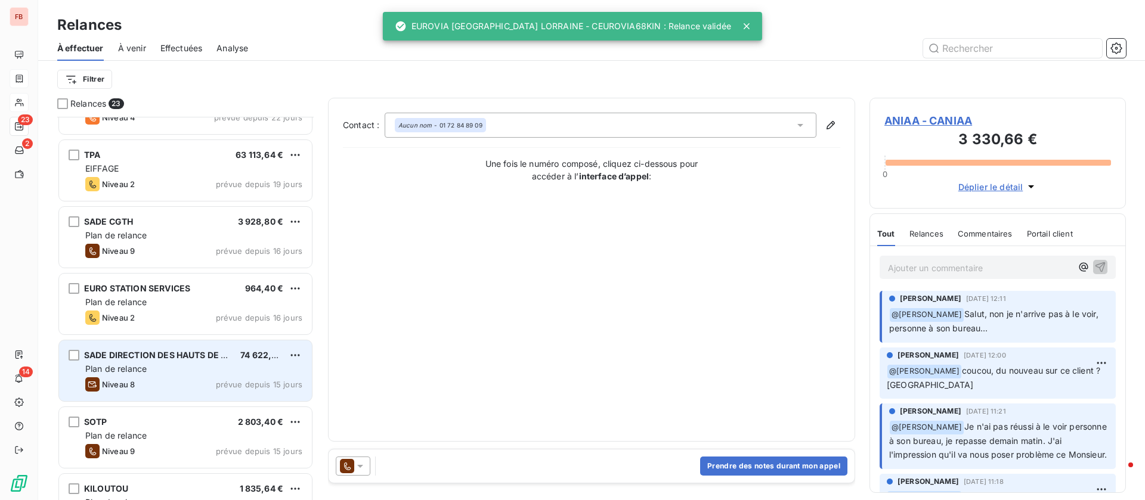
click at [152, 361] on div "SADE DIRECTION DES HAUTS DE FRANCE" at bounding box center [157, 356] width 147 height 12
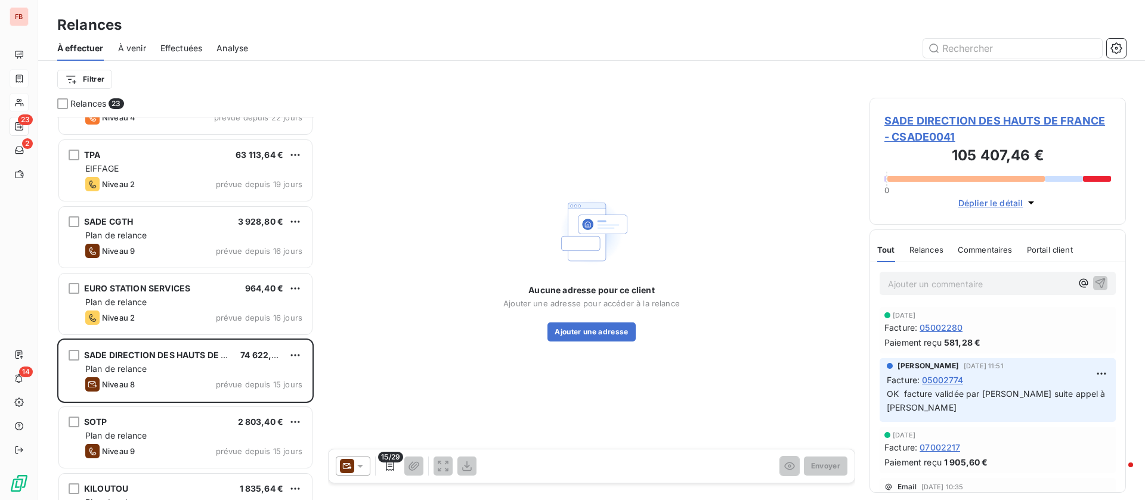
click at [921, 243] on div "Relances" at bounding box center [927, 249] width 34 height 25
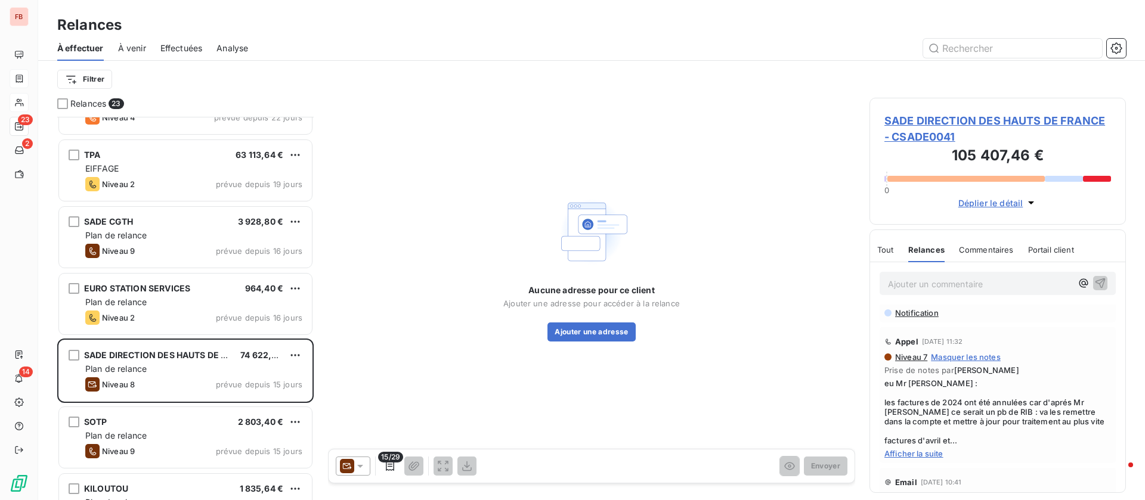
scroll to position [89, 0]
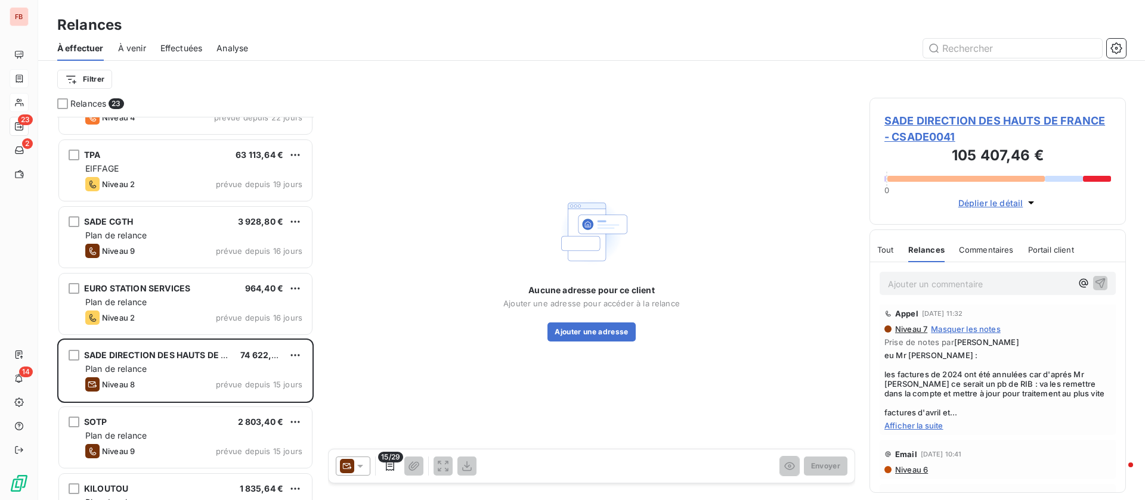
click at [358, 461] on icon at bounding box center [360, 466] width 12 height 12
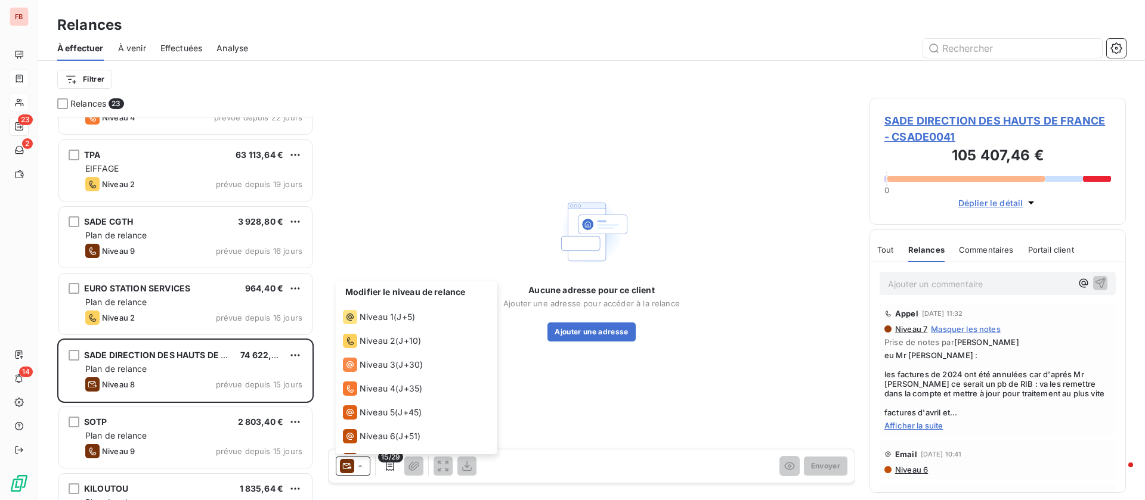
scroll to position [42, 0]
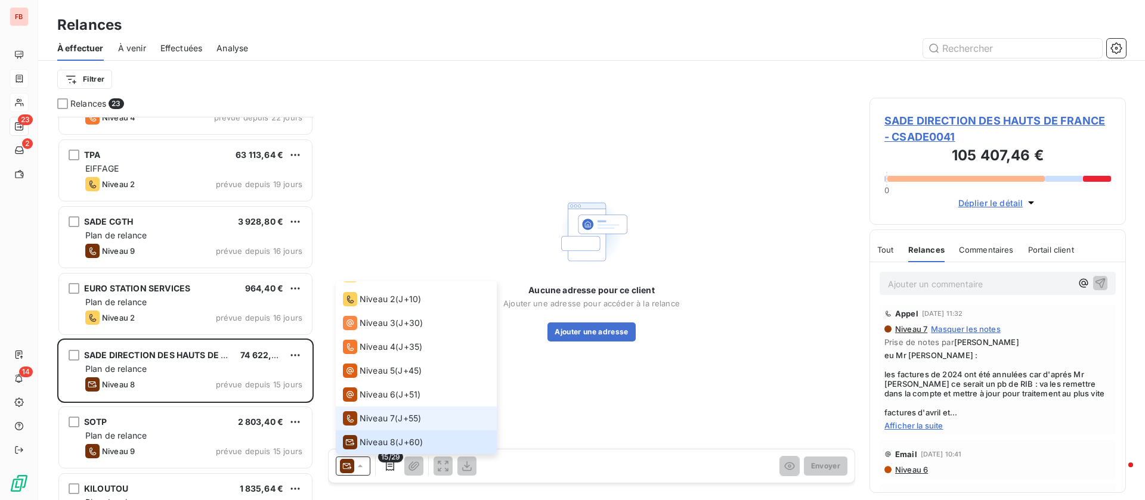
click at [366, 417] on span "Niveau 7" at bounding box center [377, 419] width 35 height 12
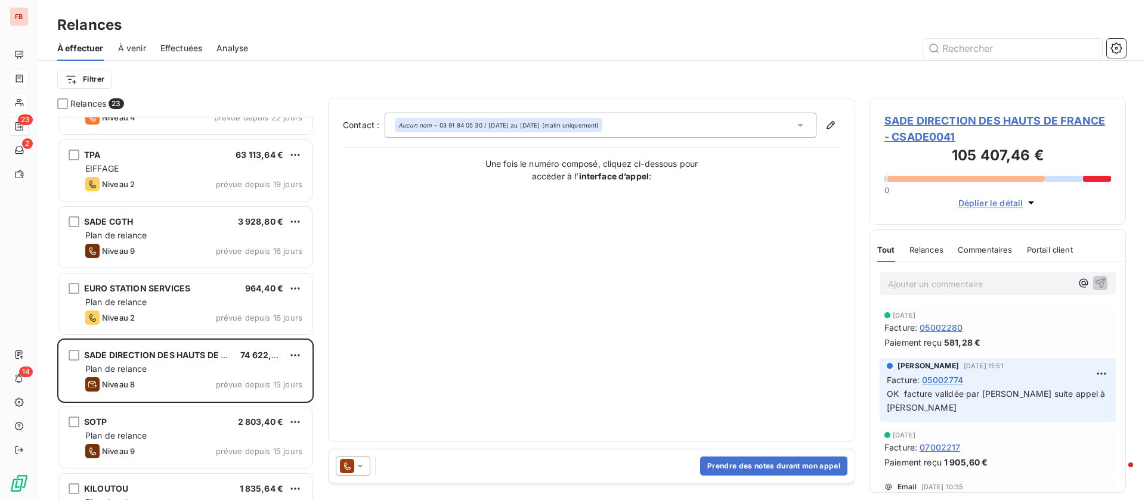
click at [804, 120] on icon at bounding box center [800, 125] width 12 height 12
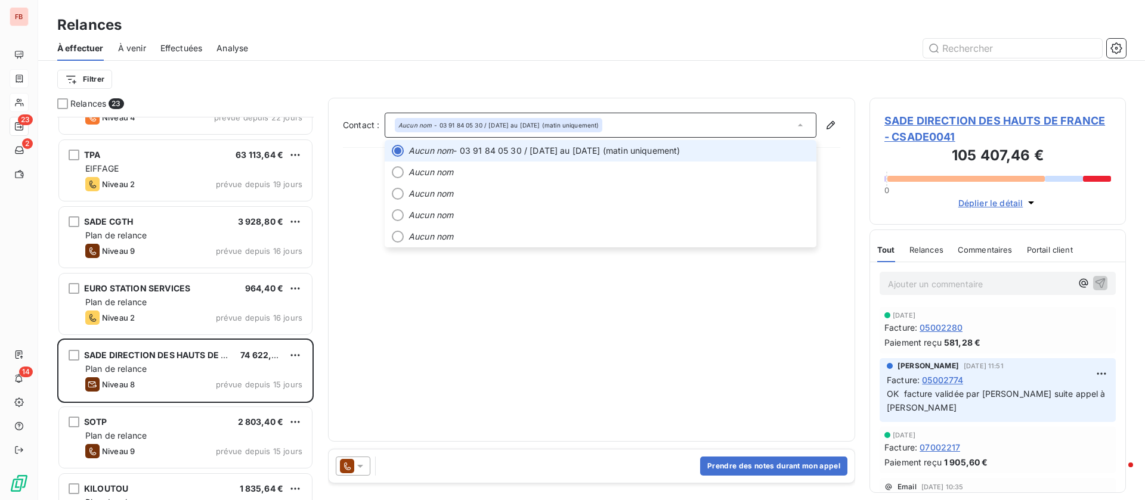
click at [804, 120] on icon at bounding box center [800, 125] width 12 height 12
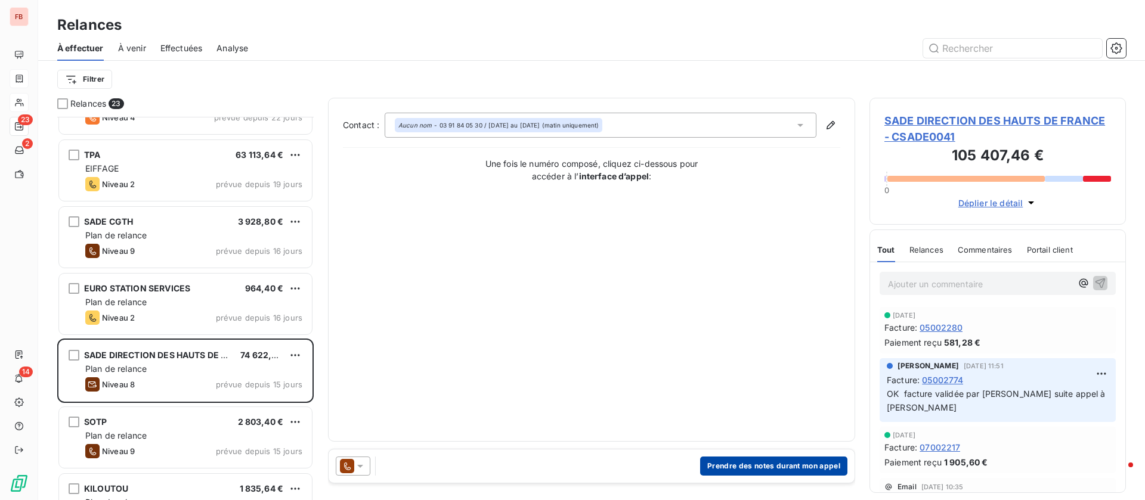
click at [758, 459] on button "Prendre des notes durant mon appel" at bounding box center [773, 466] width 147 height 19
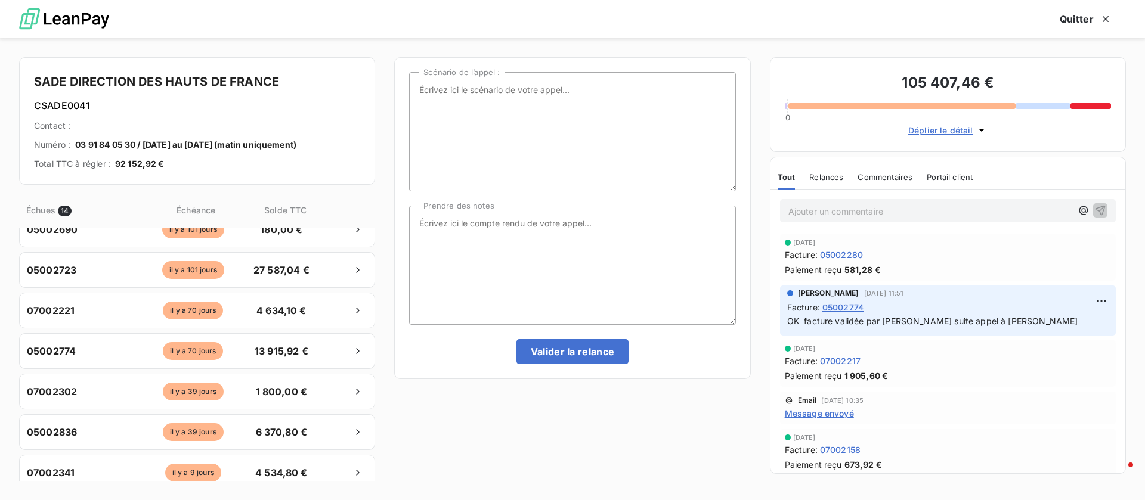
scroll to position [89, 0]
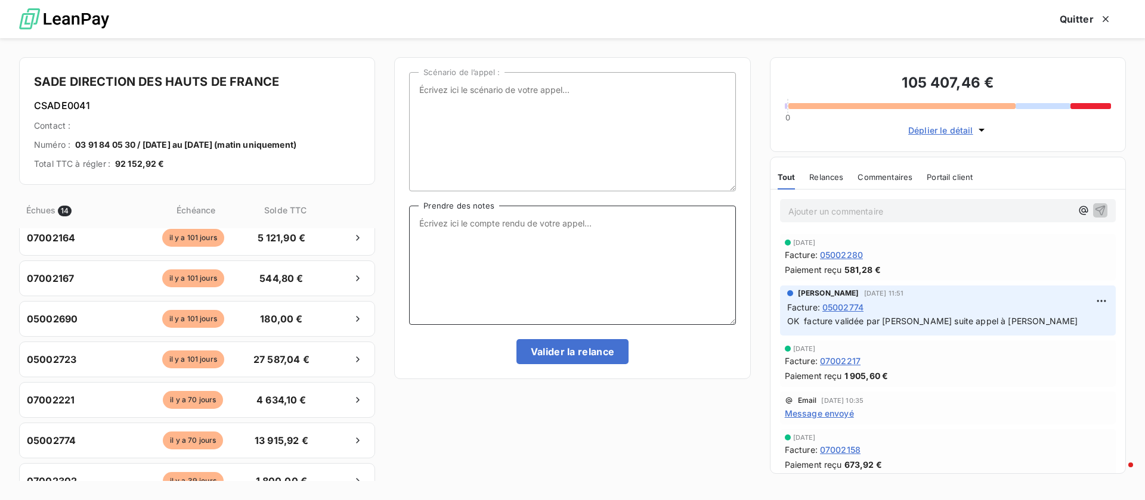
click at [564, 250] on textarea "Prendre des notes" at bounding box center [572, 265] width 326 height 119
click at [597, 255] on textarea "Prendre des notes" at bounding box center [572, 265] width 326 height 119
click at [826, 215] on p "Ajouter un commentaire ﻿" at bounding box center [929, 211] width 283 height 15
click at [1096, 207] on icon "button" at bounding box center [1101, 210] width 10 height 10
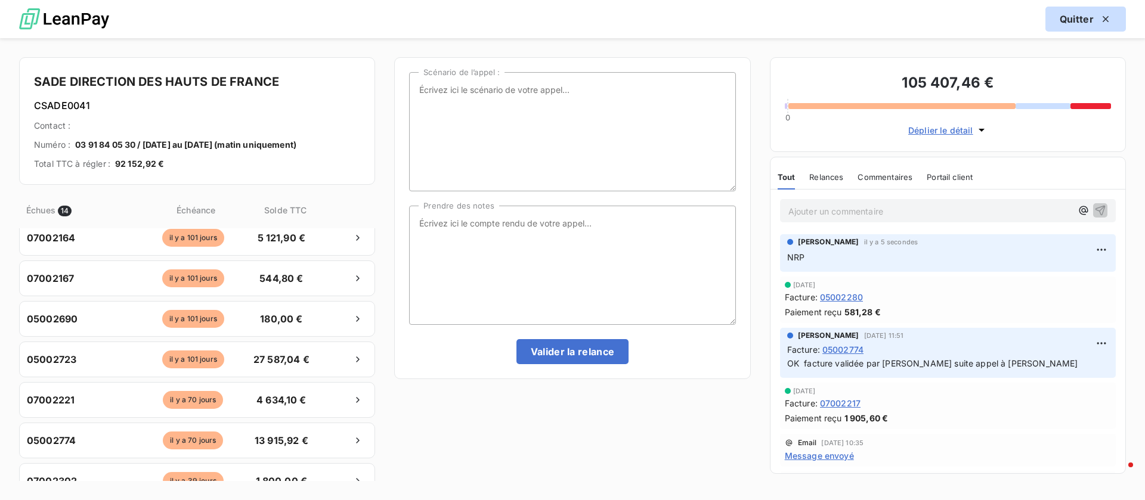
click at [1088, 21] on button "Quitter" at bounding box center [1086, 19] width 81 height 25
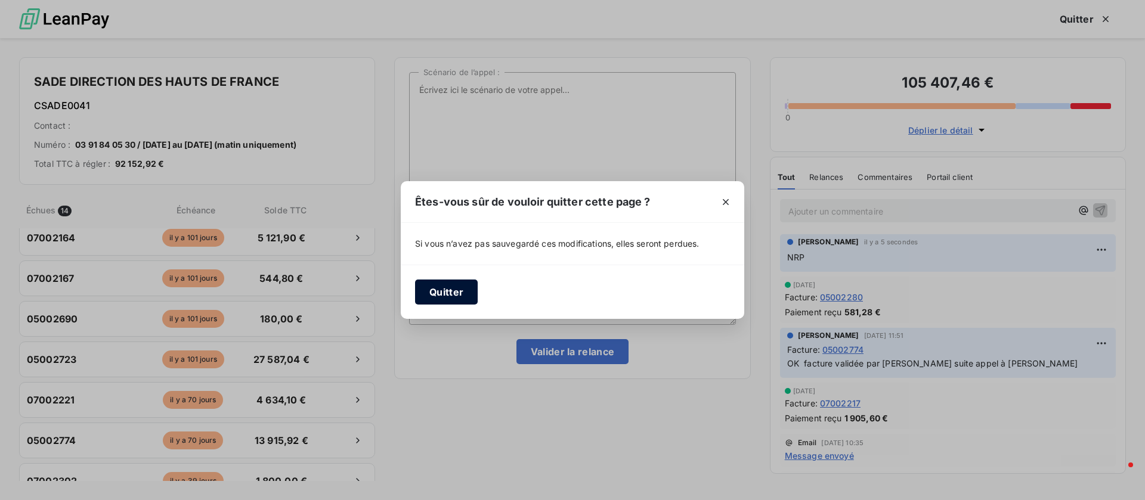
click at [423, 295] on button "Quitter" at bounding box center [446, 292] width 63 height 25
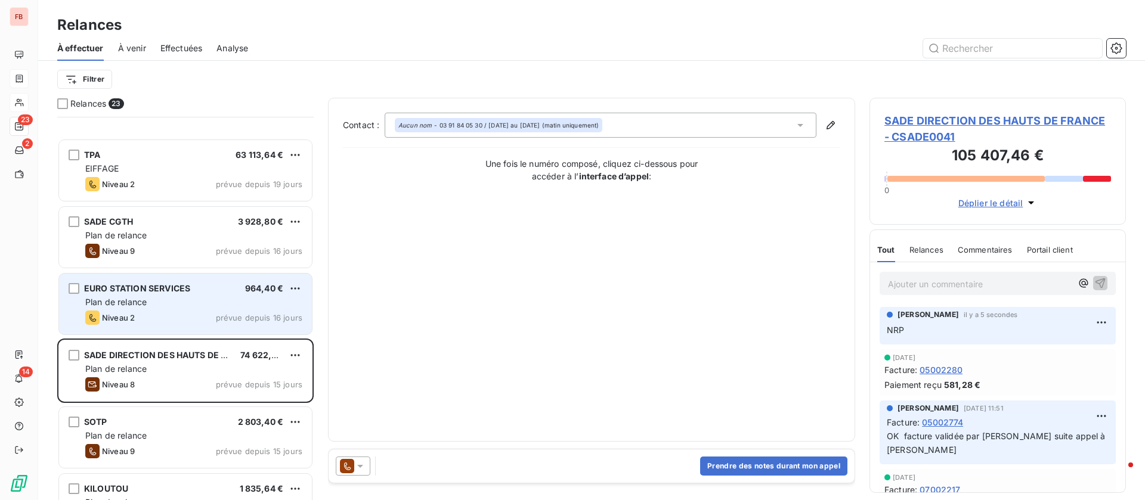
scroll to position [358, 0]
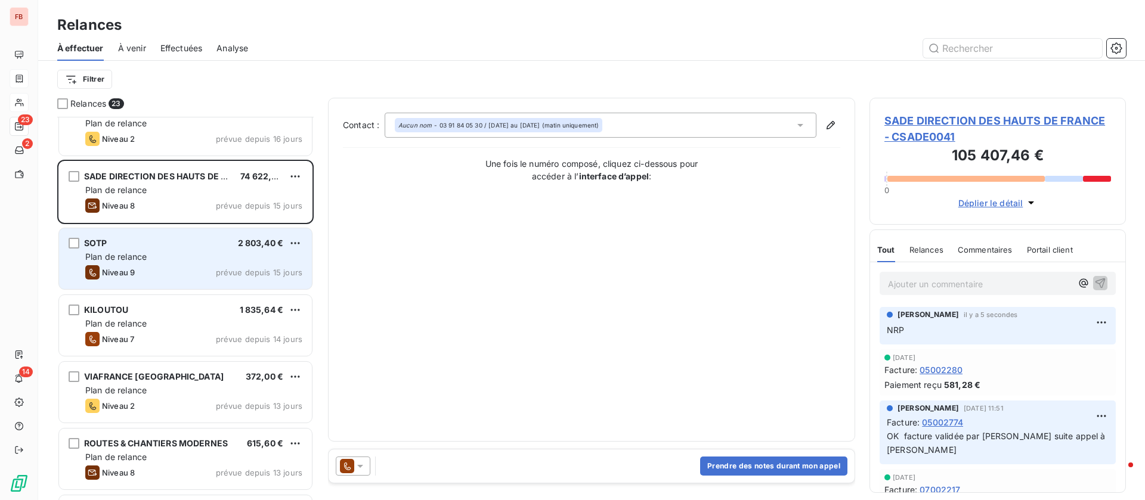
click at [184, 251] on div "Plan de relance" at bounding box center [193, 257] width 217 height 12
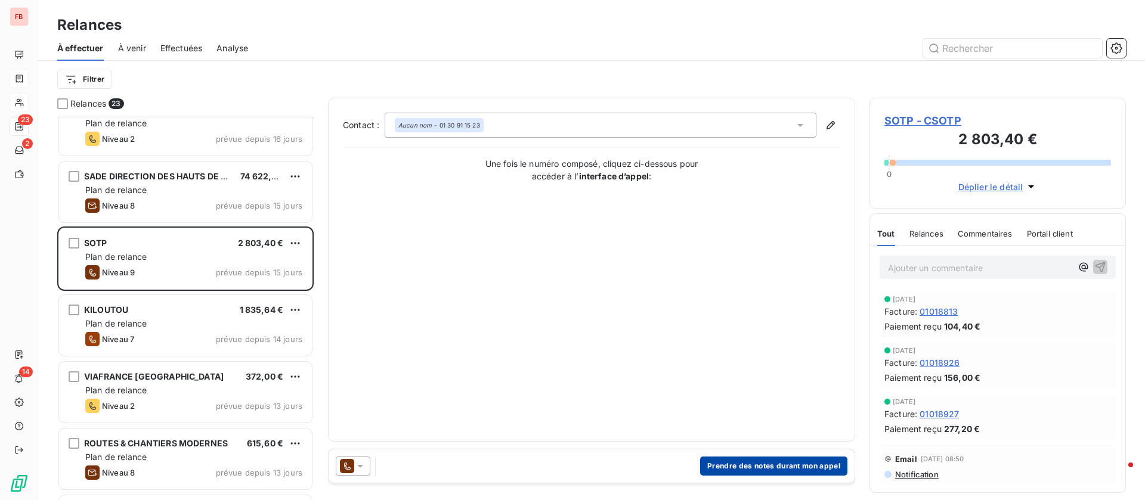
click at [737, 465] on button "Prendre des notes durant mon appel" at bounding box center [773, 466] width 147 height 19
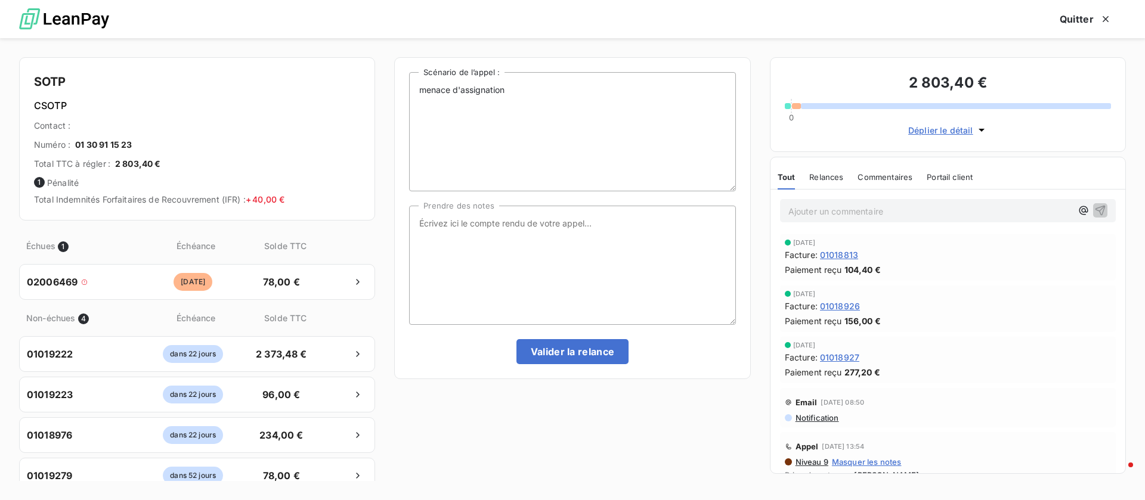
click at [874, 175] on span "Commentaires" at bounding box center [885, 177] width 55 height 10
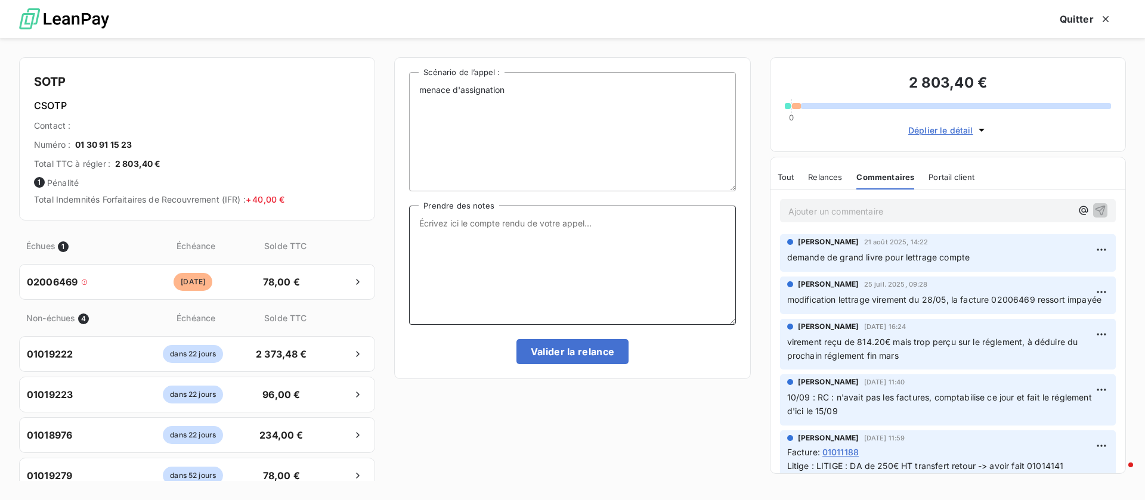
click at [606, 245] on textarea "Prendre des notes" at bounding box center [572, 265] width 326 height 119
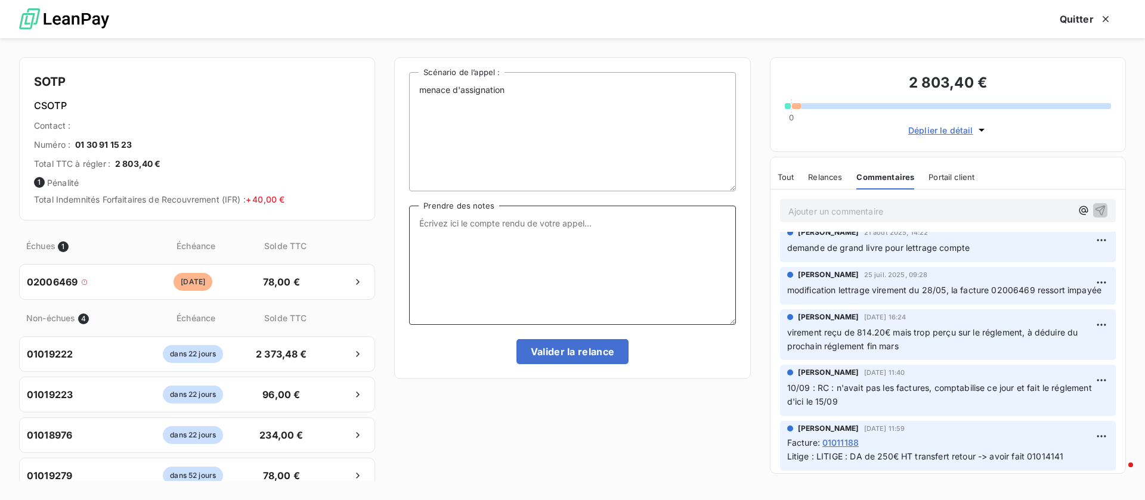
scroll to position [23, 0]
click at [829, 177] on span "Relances" at bounding box center [825, 177] width 34 height 10
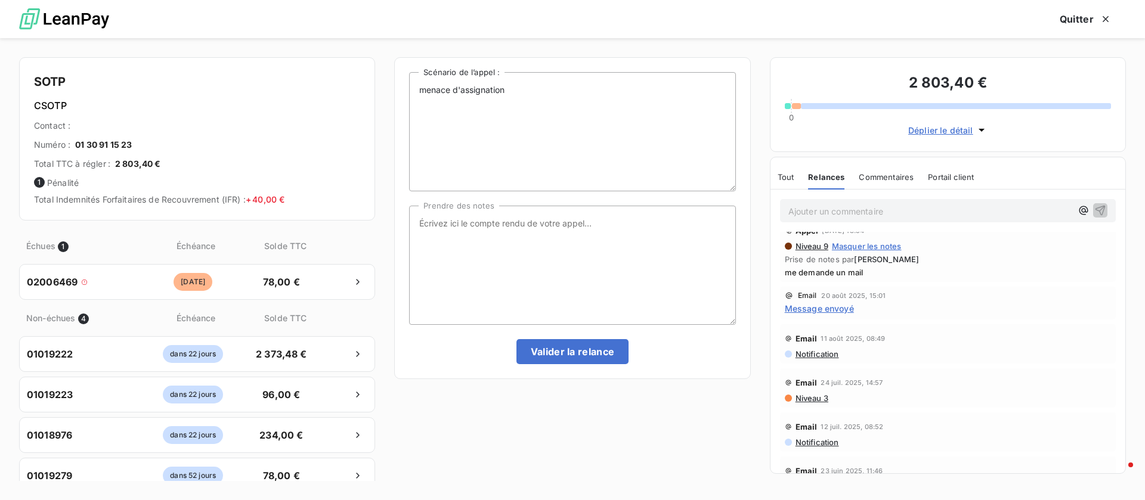
scroll to position [89, 0]
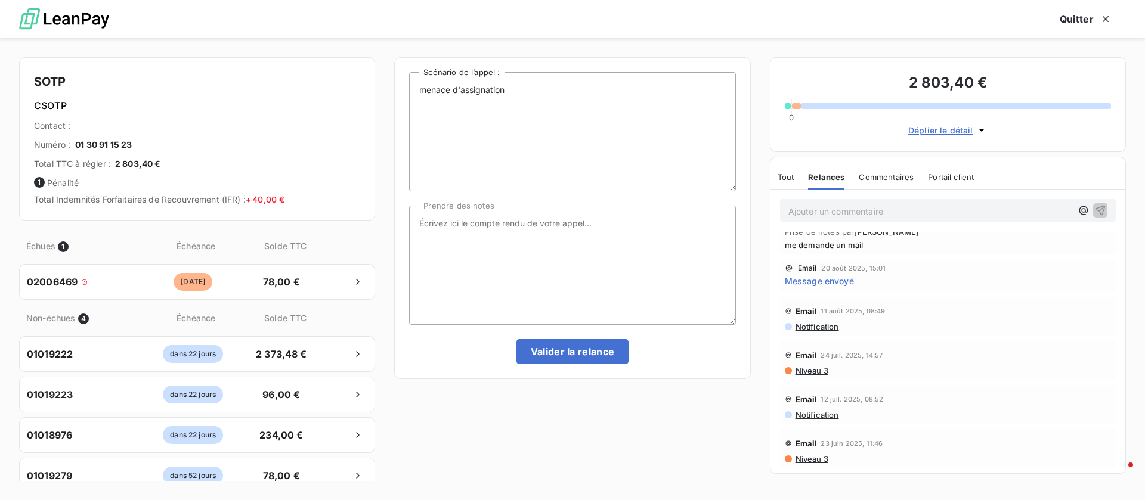
click at [830, 281] on span "Message envoyé" at bounding box center [819, 281] width 69 height 13
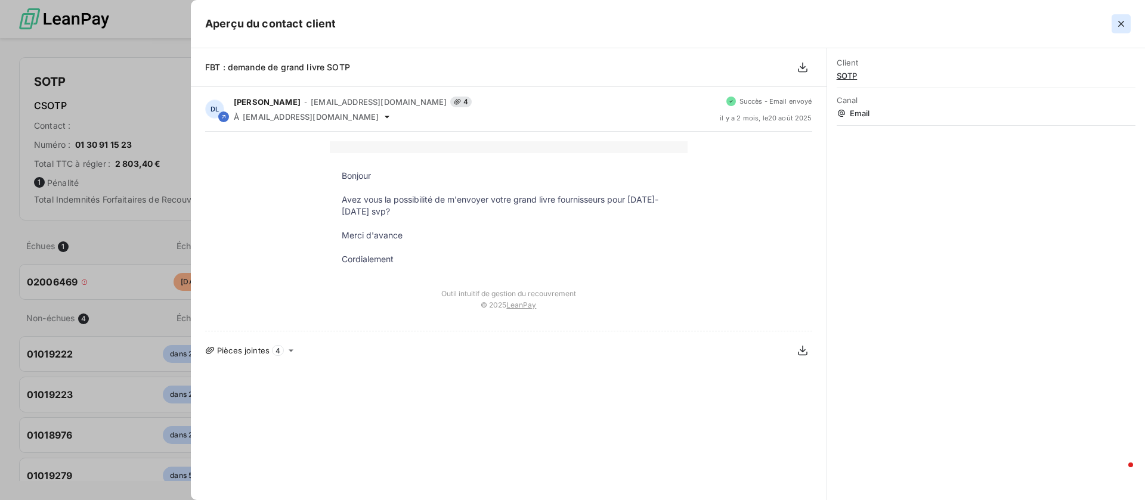
click at [1122, 21] on icon "button" at bounding box center [1121, 24] width 12 height 12
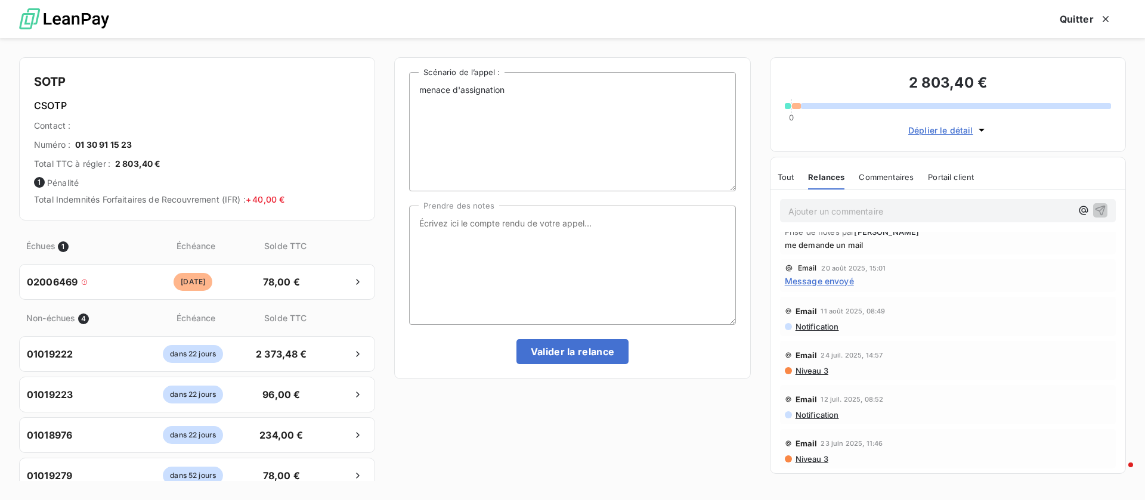
click at [816, 372] on span "Niveau 3" at bounding box center [811, 371] width 34 height 10
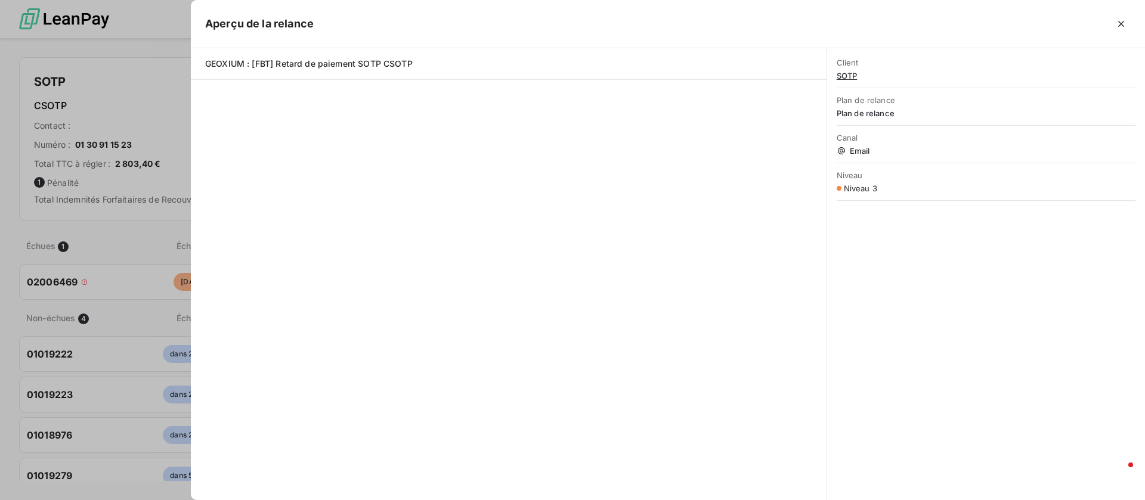
scroll to position [370, 243]
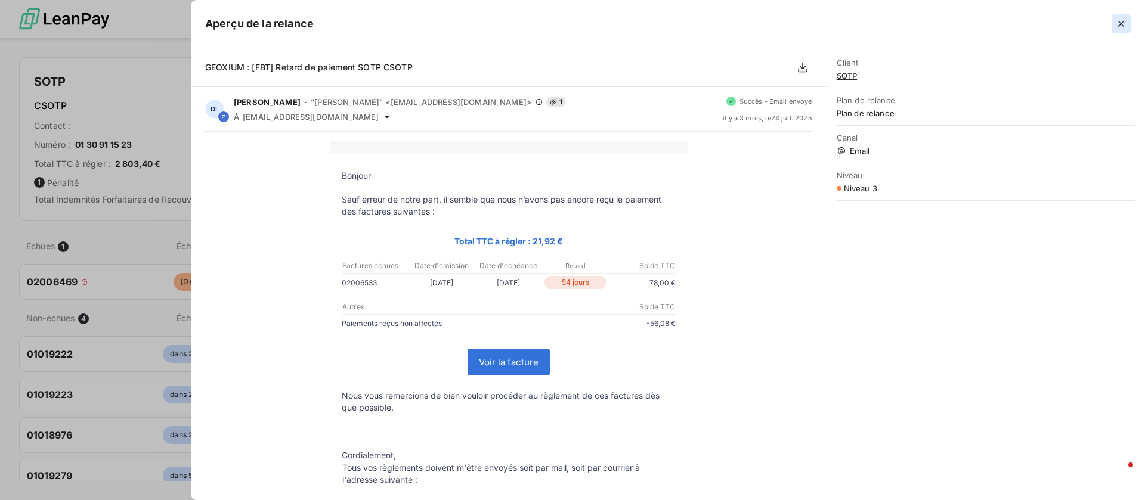
click at [1118, 19] on icon "button" at bounding box center [1121, 24] width 12 height 12
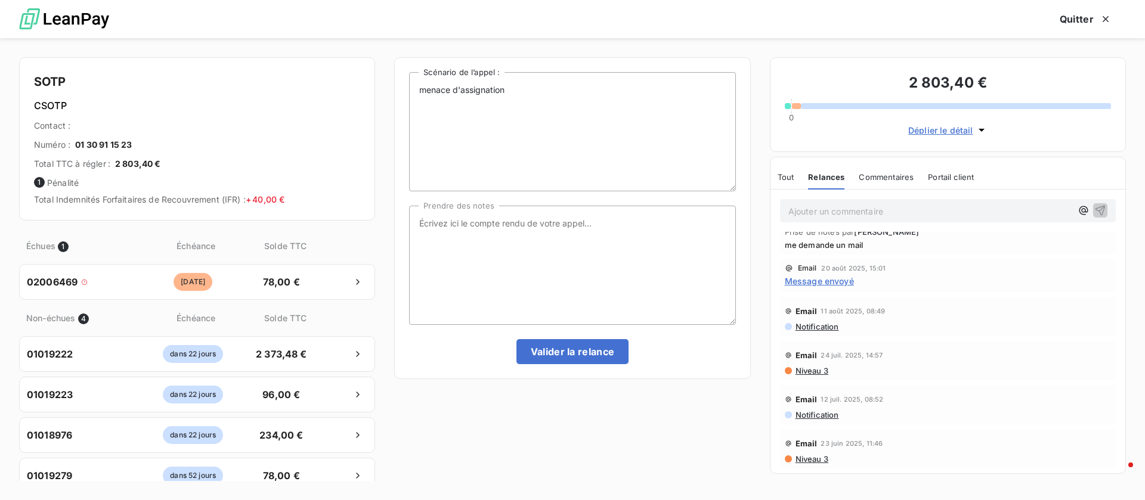
scroll to position [0, 0]
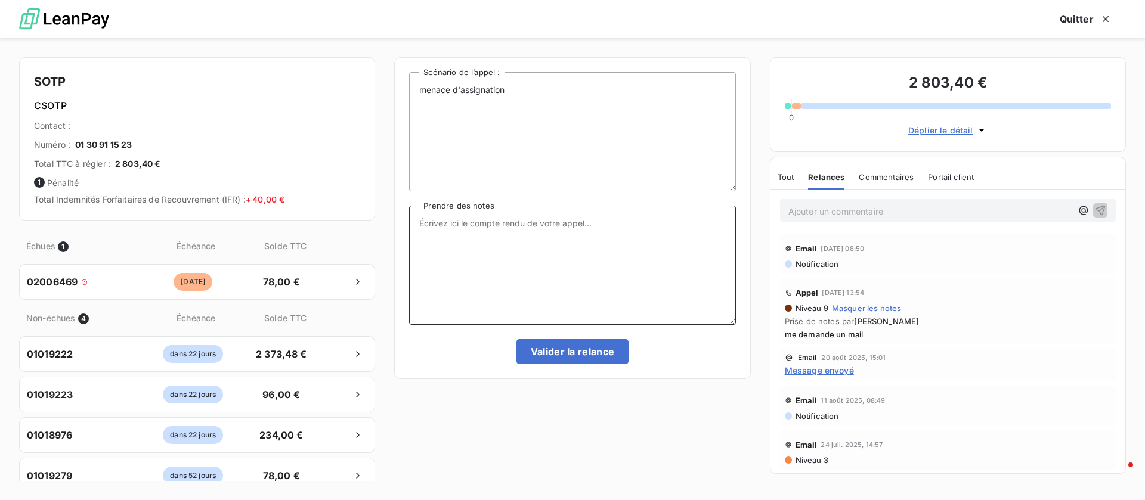
click at [506, 271] on textarea "Prendre des notes" at bounding box center [572, 265] width 326 height 119
click at [819, 459] on span "Niveau 3" at bounding box center [811, 461] width 34 height 10
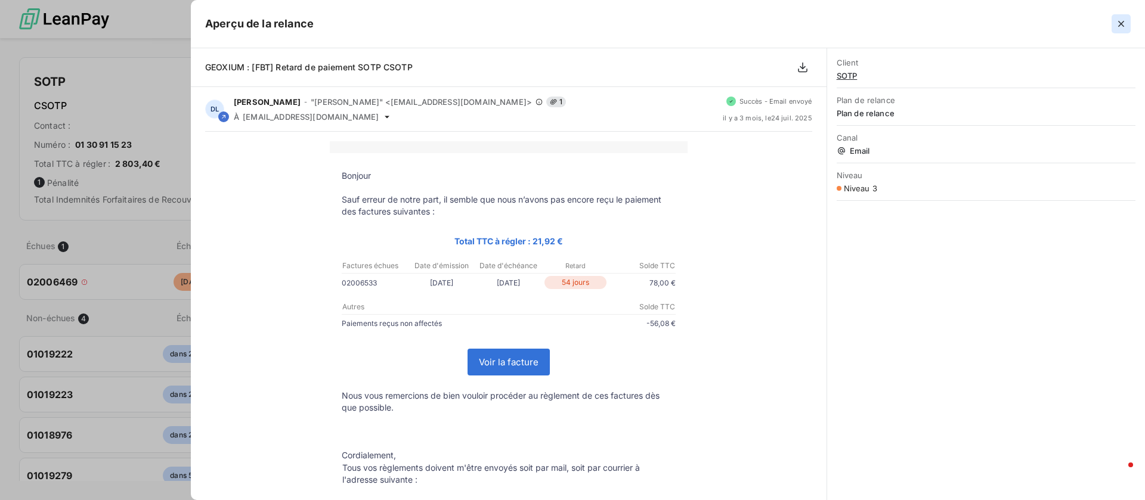
click at [1115, 26] on button "button" at bounding box center [1121, 23] width 19 height 19
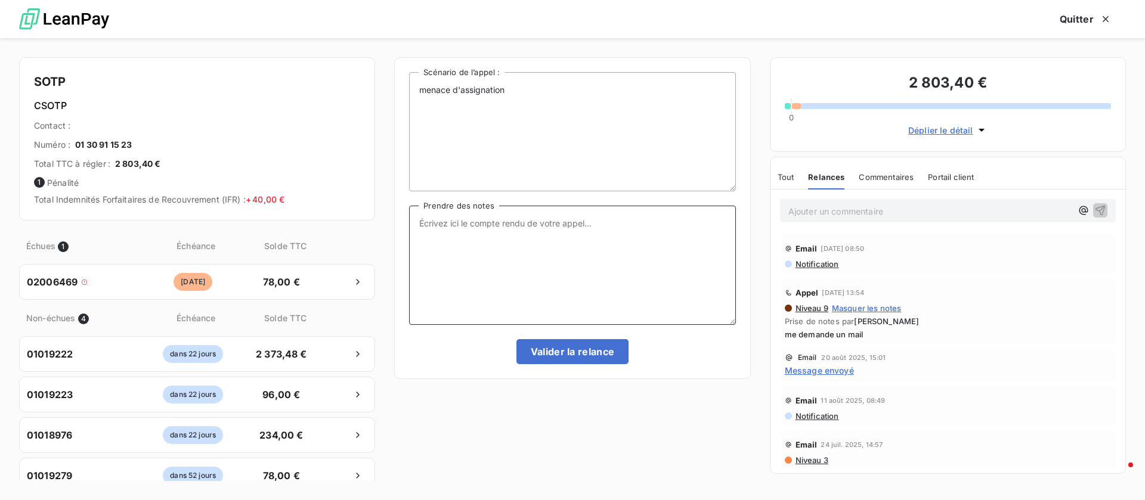
click at [550, 237] on textarea "Prendre des notes" at bounding box center [572, 265] width 326 height 119
type textarea "M"
type textarea "me demande un mail pour la facture 6469 pour pouvoir faire le point de son côté"
click at [589, 348] on button "Valider la relance" at bounding box center [572, 351] width 113 height 25
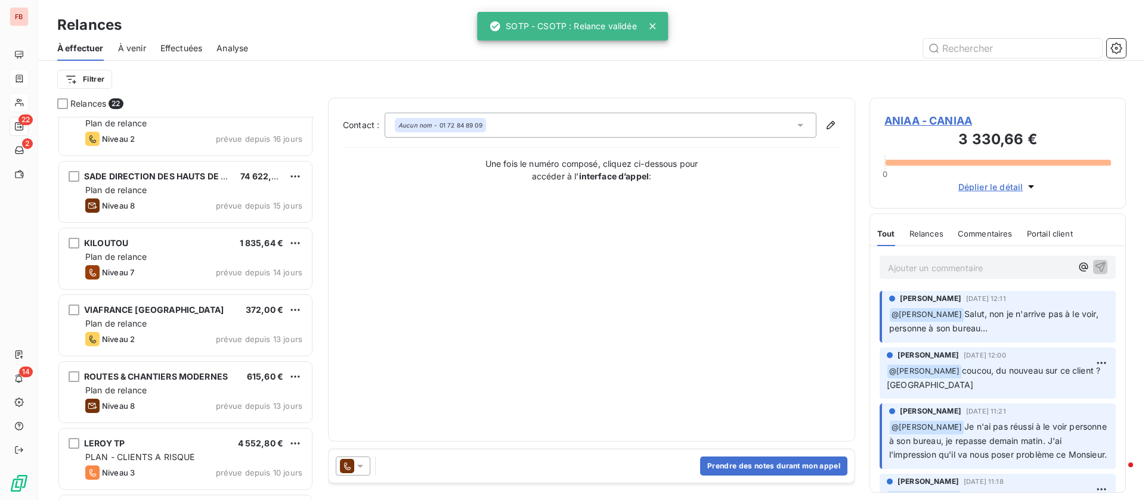
click at [187, 55] on div "Effectuées" at bounding box center [181, 48] width 42 height 25
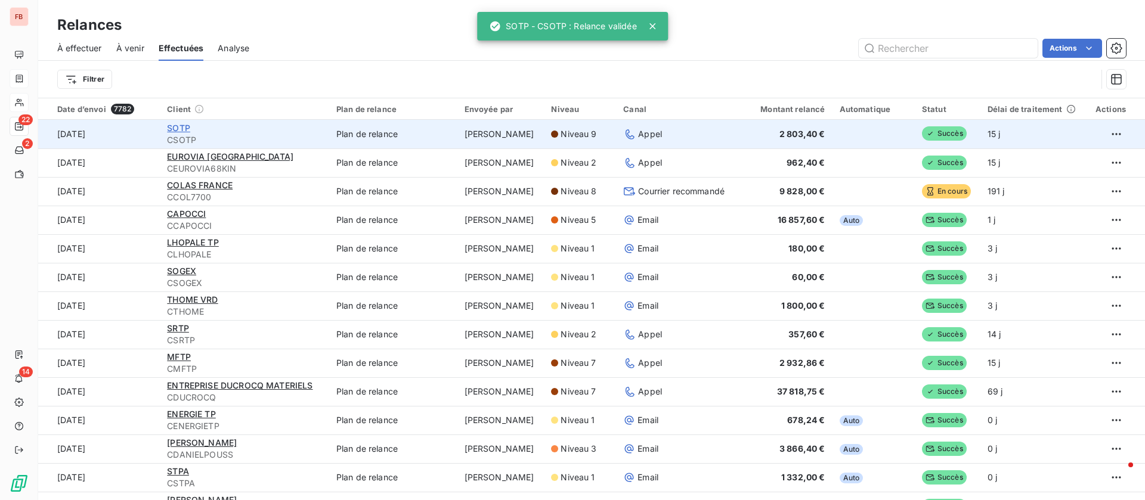
click at [187, 125] on span "SOTP" at bounding box center [178, 128] width 23 height 10
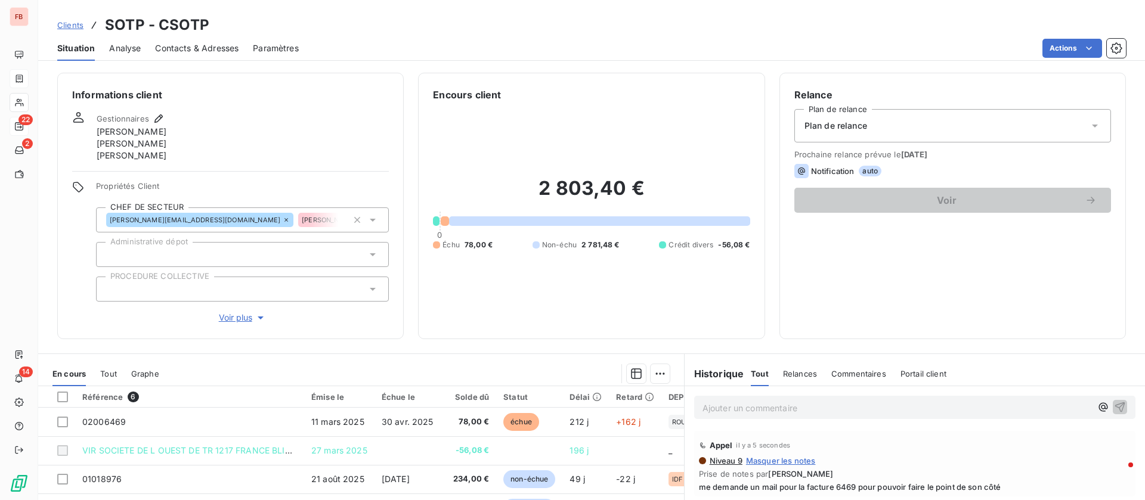
click at [1078, 48] on html "FB 22 2 14 Clients SOTP - CSOTP Situation Analyse Contacts & Adresses Paramètre…" at bounding box center [572, 250] width 1145 height 500
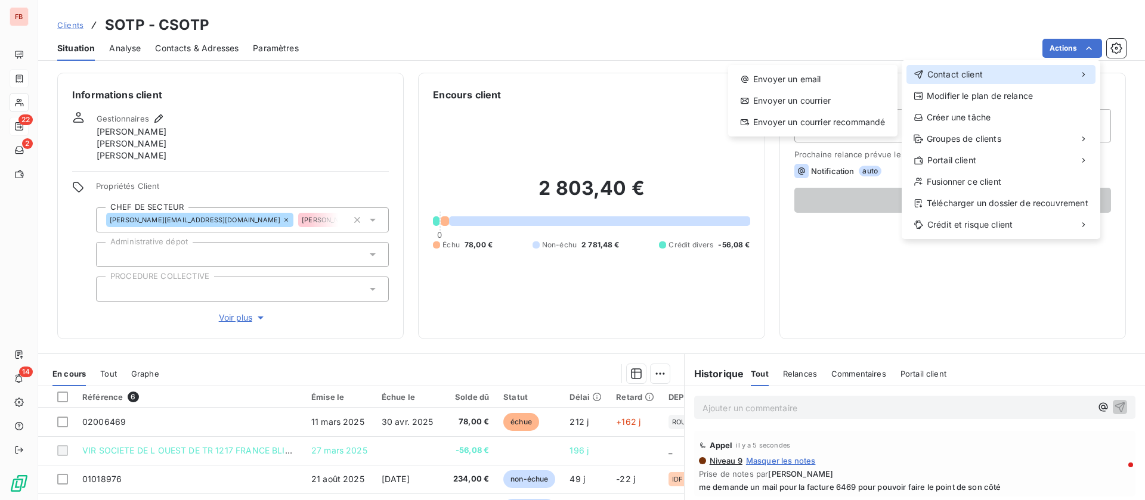
click at [956, 77] on span "Contact client" at bounding box center [954, 75] width 55 height 12
click at [725, 78] on html "FB 22 2 14 Clients SOTP - CSOTP Situation Analyse Contacts & Adresses Paramètre…" at bounding box center [572, 250] width 1145 height 500
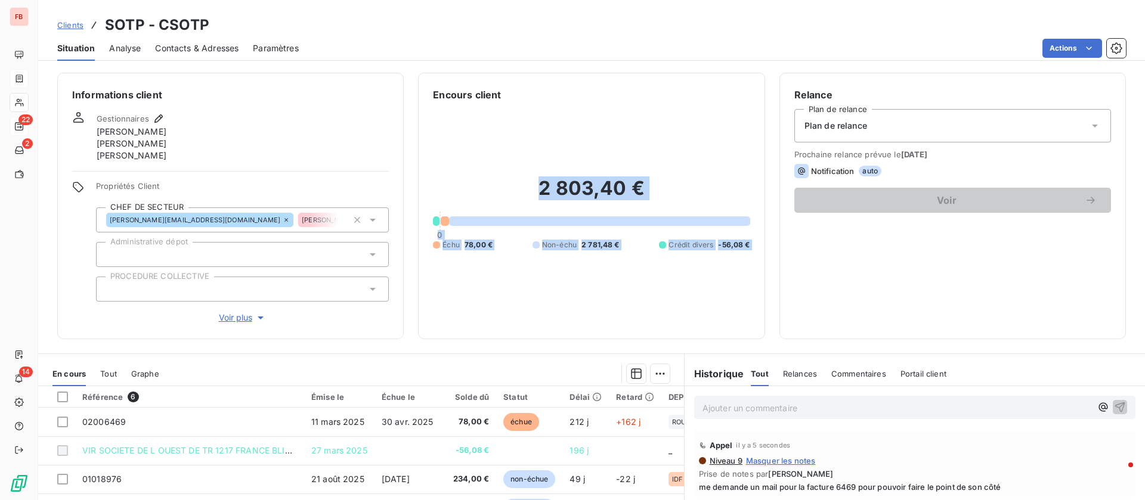
drag, startPoint x: 753, startPoint y: 77, endPoint x: 778, endPoint y: 79, distance: 25.7
click at [778, 79] on div "Informations client Gestionnaires [PERSON_NAME] [PERSON_NAME] [PERSON_NAME] Pro…" at bounding box center [591, 206] width 1107 height 267
click at [1059, 45] on html "FB 22 2 14 Clients SOTP - CSOTP Situation Analyse Contacts & Adresses Paramètre…" at bounding box center [572, 250] width 1145 height 500
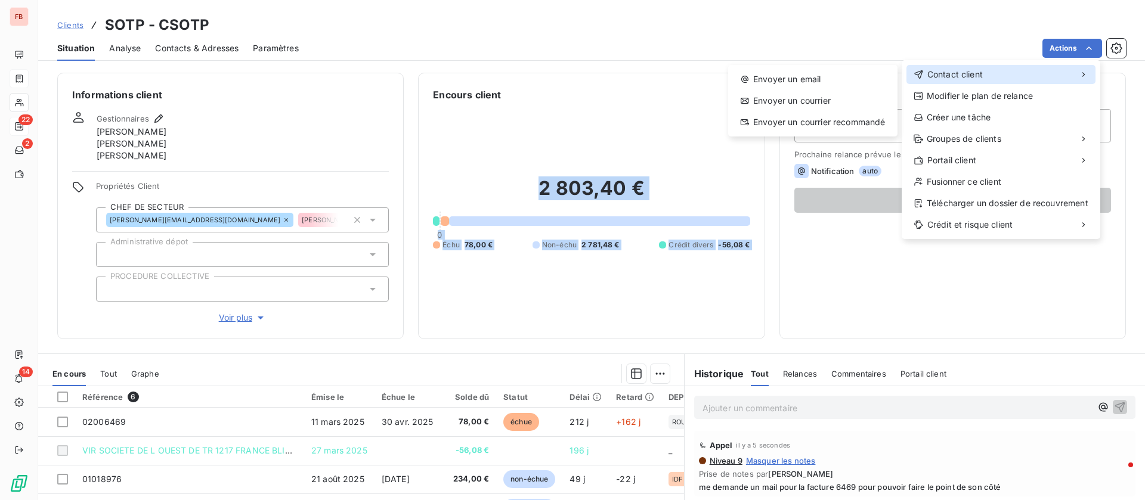
click at [963, 71] on span "Contact client" at bounding box center [954, 75] width 55 height 12
click at [811, 82] on div "Envoyer un email" at bounding box center [813, 79] width 160 height 19
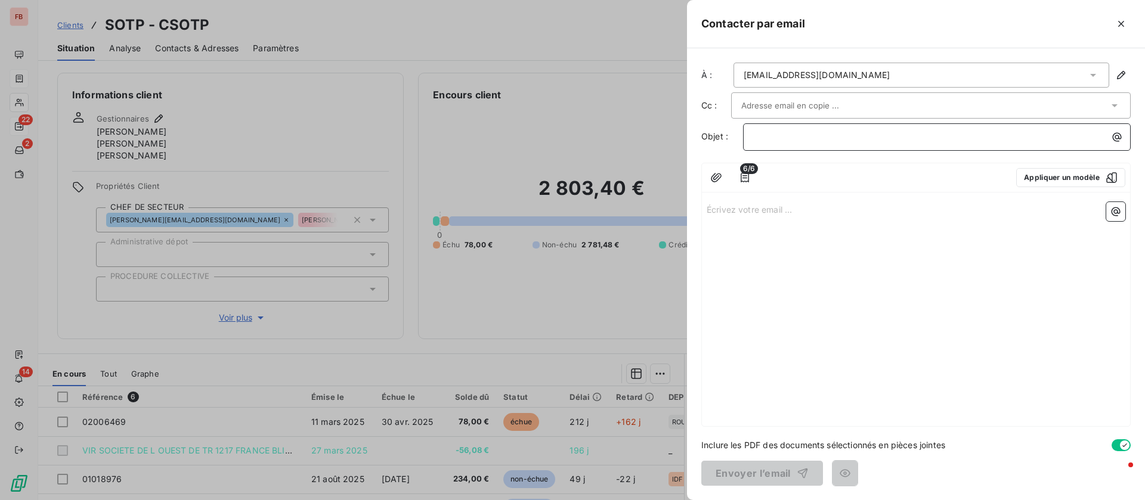
click at [812, 132] on p "﻿" at bounding box center [939, 137] width 373 height 14
click at [1081, 178] on button "Appliquer un modèle" at bounding box center [1070, 177] width 109 height 19
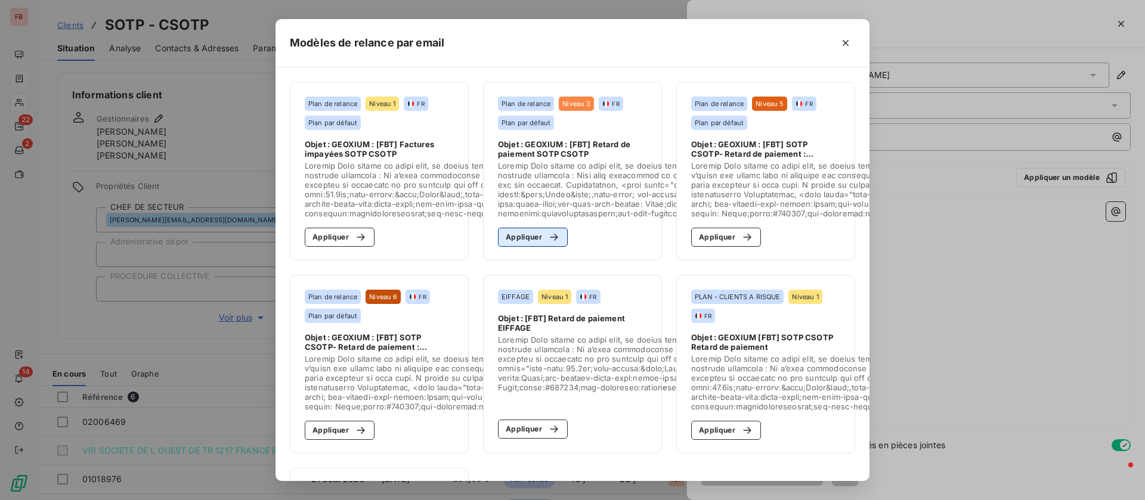
click at [523, 241] on button "Appliquer" at bounding box center [533, 237] width 70 height 19
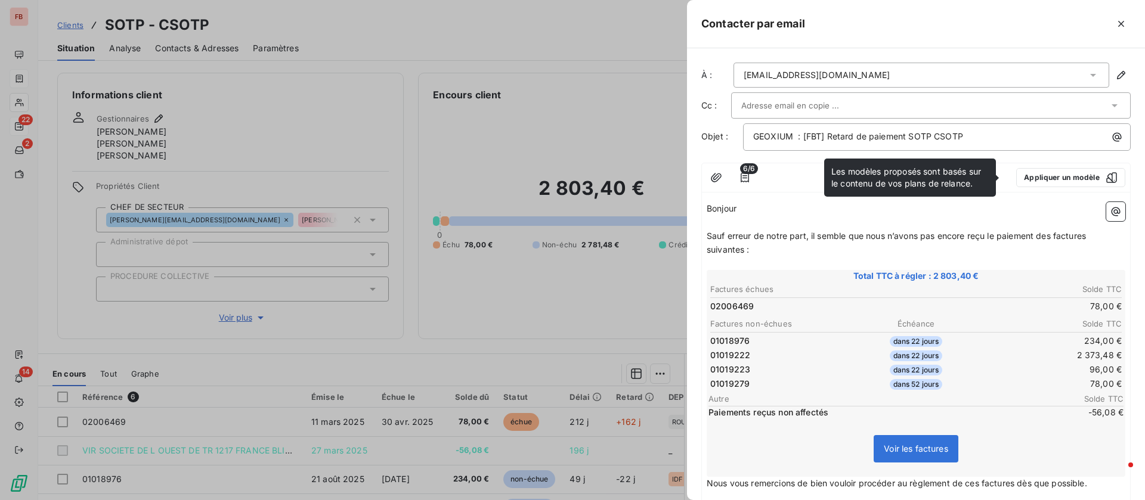
click at [740, 172] on span "6/6" at bounding box center [749, 168] width 18 height 11
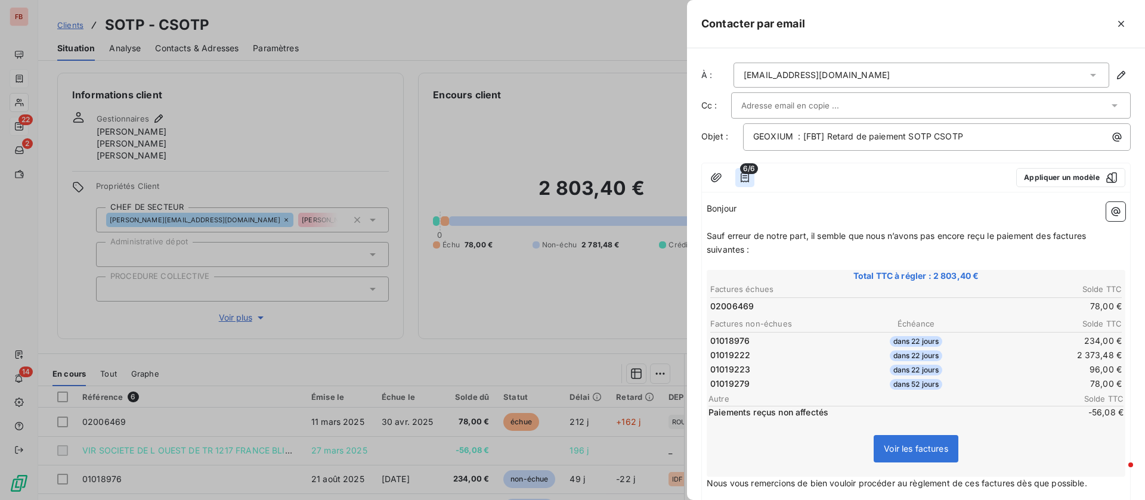
click at [747, 180] on icon "button" at bounding box center [745, 178] width 12 height 12
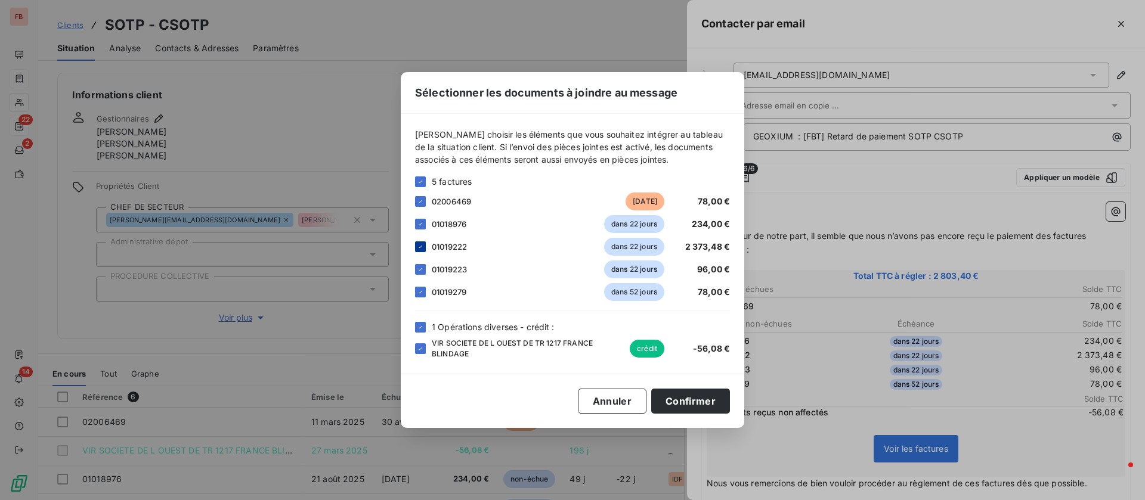
drag, startPoint x: 418, startPoint y: 223, endPoint x: 420, endPoint y: 241, distance: 18.1
click at [419, 225] on icon at bounding box center [420, 224] width 7 height 7
click at [423, 245] on icon at bounding box center [420, 246] width 7 height 7
click at [422, 262] on div "01019223 dans 22 jours 96,00 €" at bounding box center [572, 270] width 315 height 18
click at [417, 291] on icon at bounding box center [420, 292] width 7 height 7
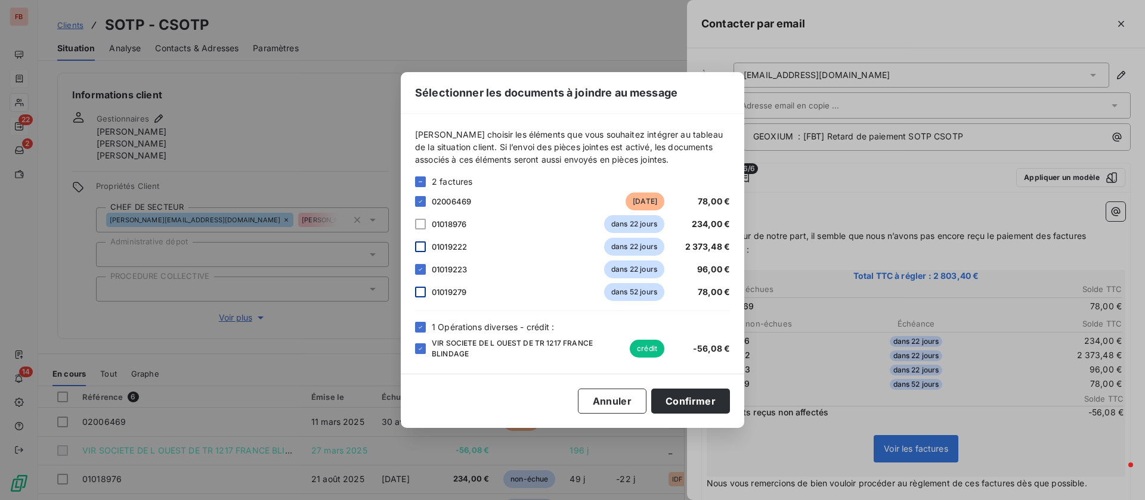
drag, startPoint x: 418, startPoint y: 273, endPoint x: 421, endPoint y: 304, distance: 31.2
click at [418, 274] on div at bounding box center [420, 269] width 11 height 11
click at [418, 326] on icon at bounding box center [420, 327] width 7 height 7
click at [686, 397] on button "Confirmer" at bounding box center [690, 401] width 79 height 25
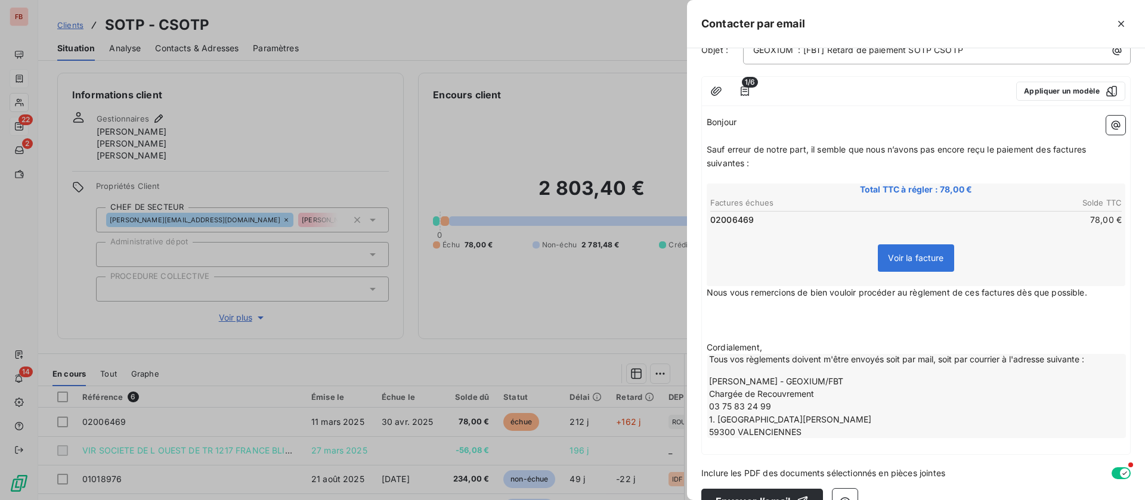
scroll to position [115, 0]
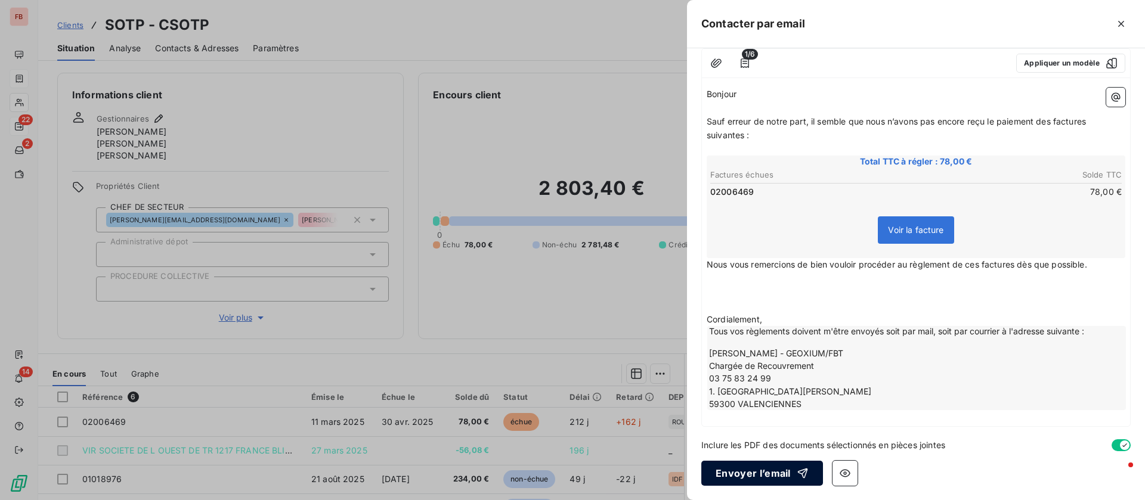
click at [741, 474] on button "Envoyer l’email" at bounding box center [762, 473] width 122 height 25
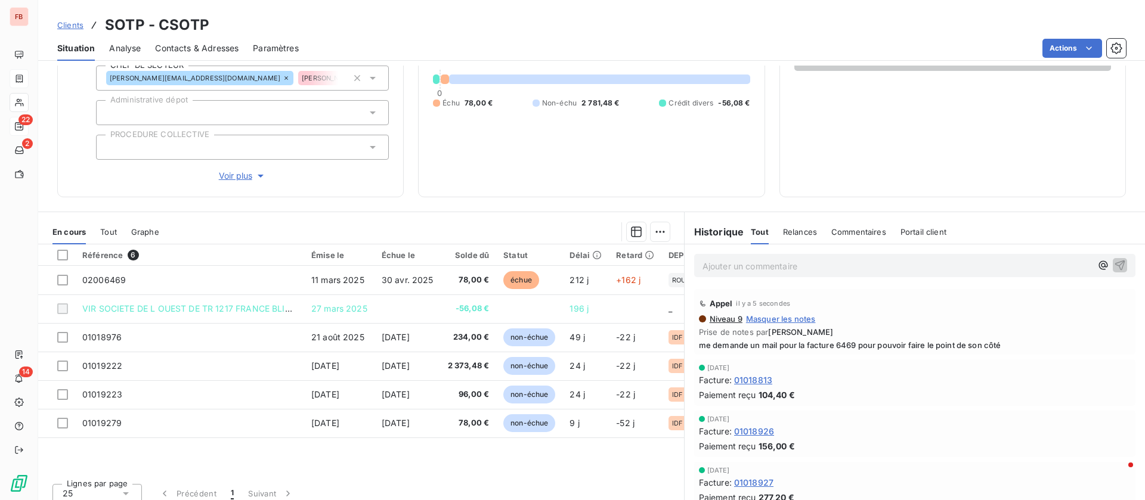
scroll to position [151, 0]
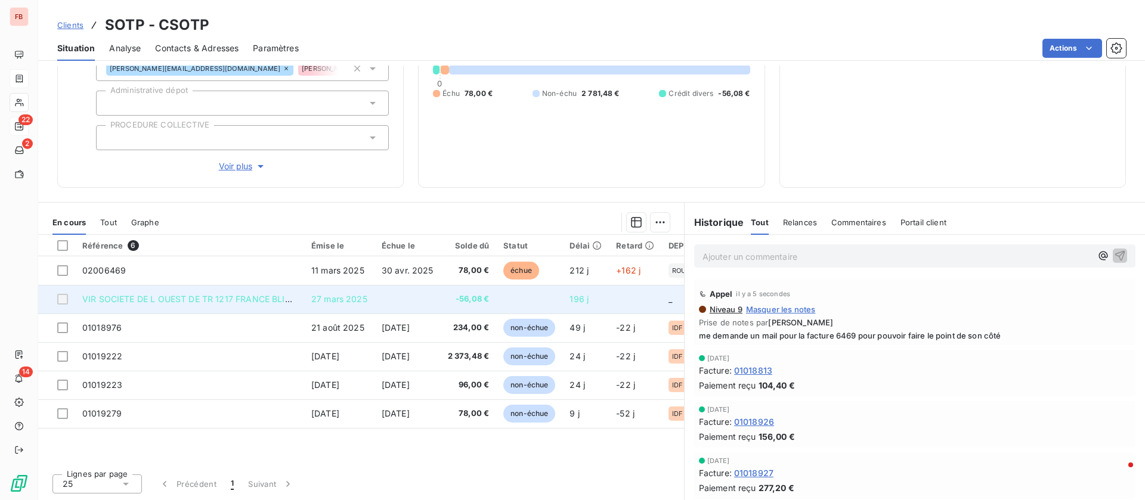
click at [217, 298] on span "VIR SOCIETE DE L OUEST DE TR 1217 FRANCE BLINDAGE" at bounding box center [198, 299] width 232 height 10
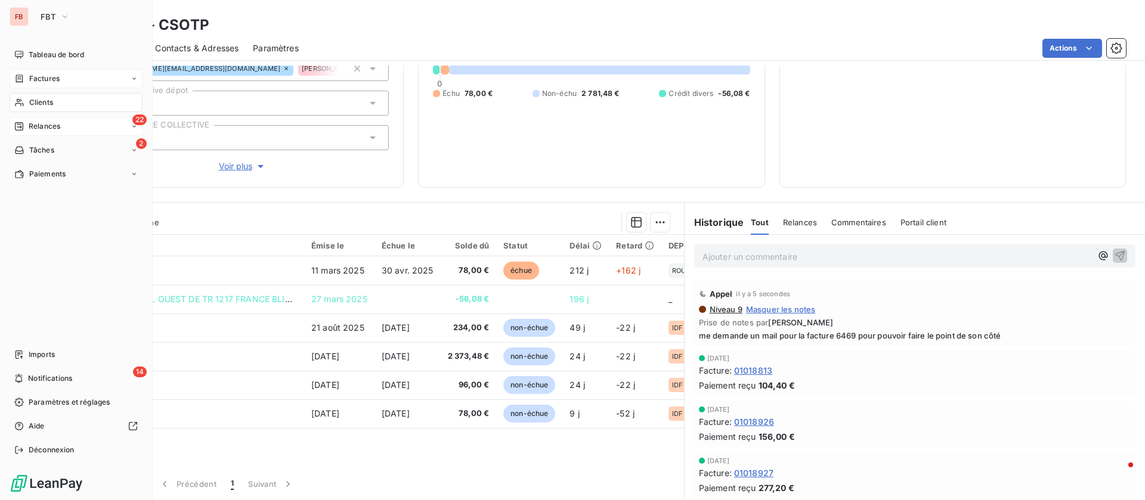
click at [52, 103] on span "Clients" at bounding box center [41, 102] width 24 height 11
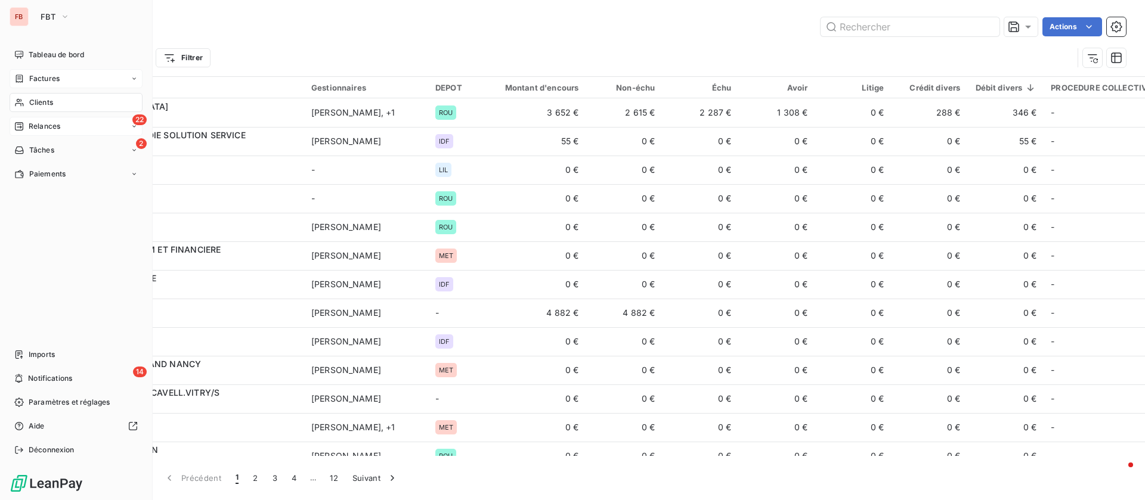
click at [54, 125] on span "Relances" at bounding box center [45, 126] width 32 height 11
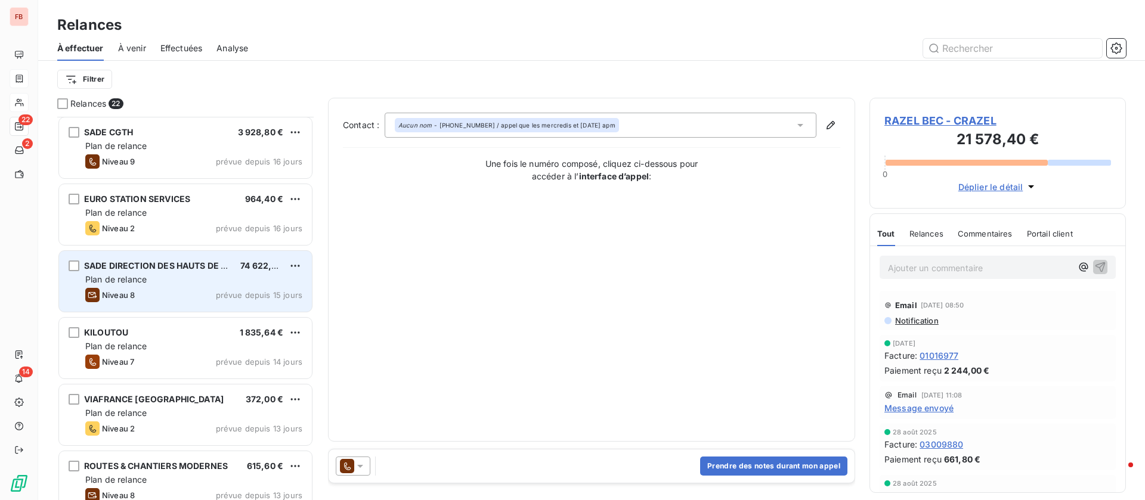
scroll to position [358, 0]
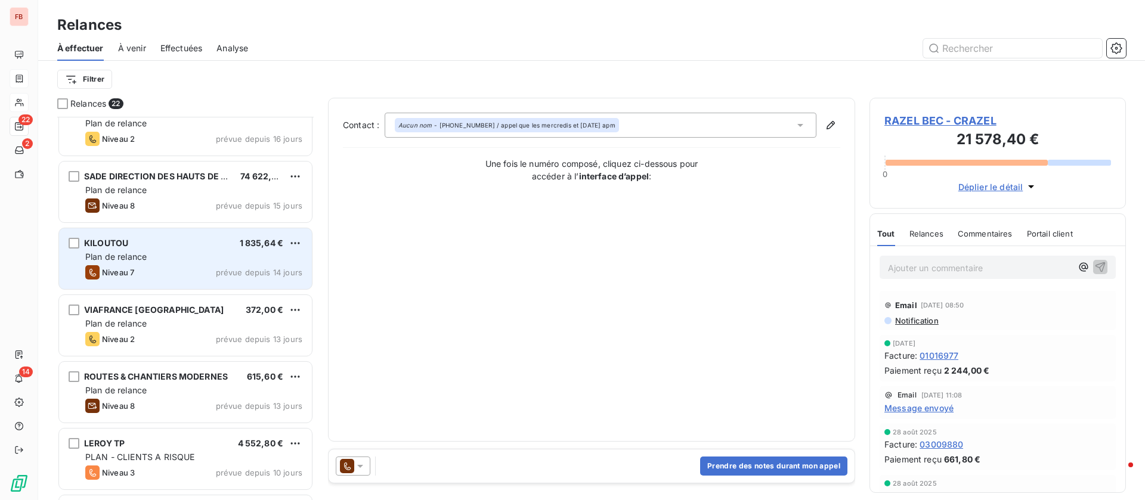
click at [181, 243] on div "KILOUTOU 1 835,64 €" at bounding box center [193, 243] width 217 height 11
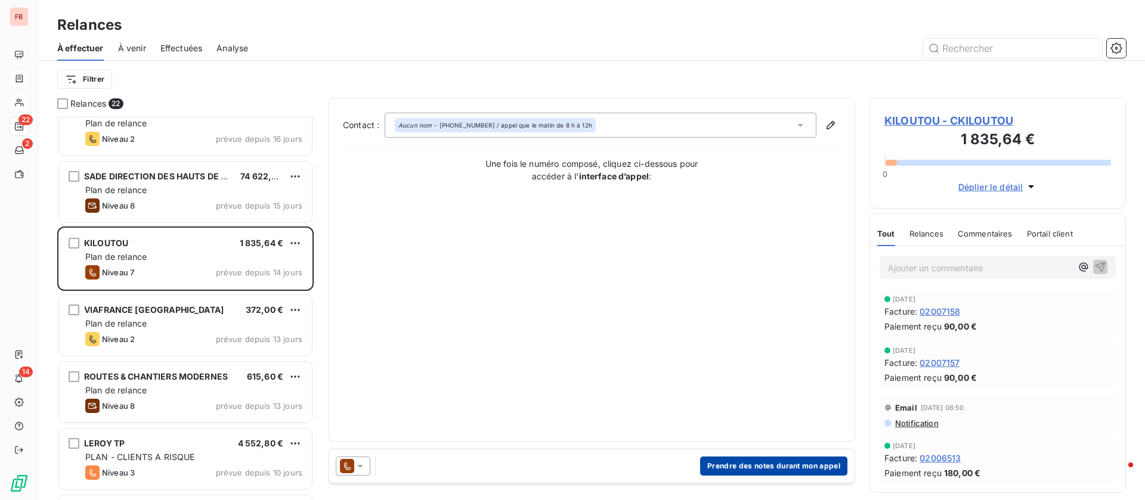
click at [753, 468] on button "Prendre des notes durant mon appel" at bounding box center [773, 466] width 147 height 19
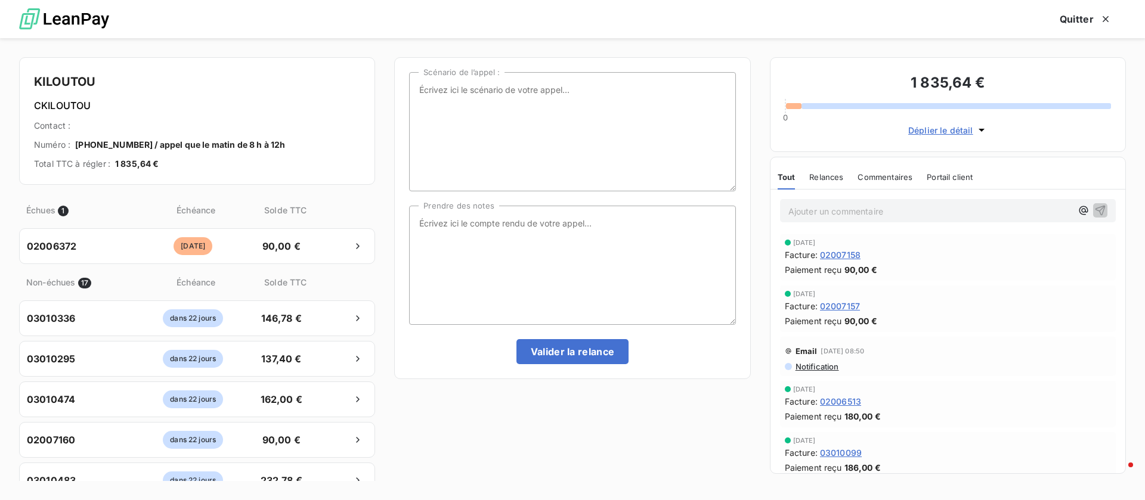
click at [827, 177] on span "Relances" at bounding box center [826, 177] width 34 height 10
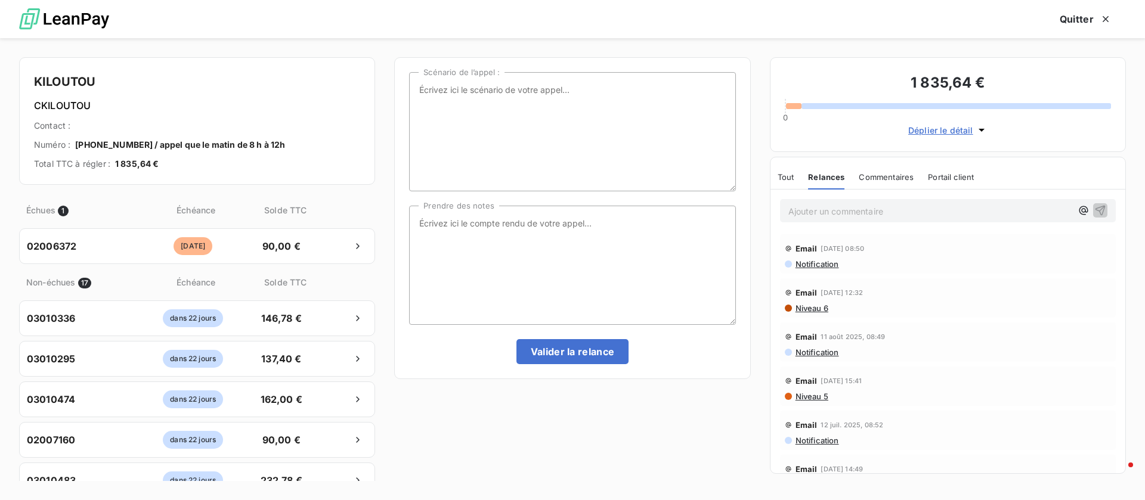
click at [893, 177] on span "Commentaires" at bounding box center [886, 177] width 55 height 10
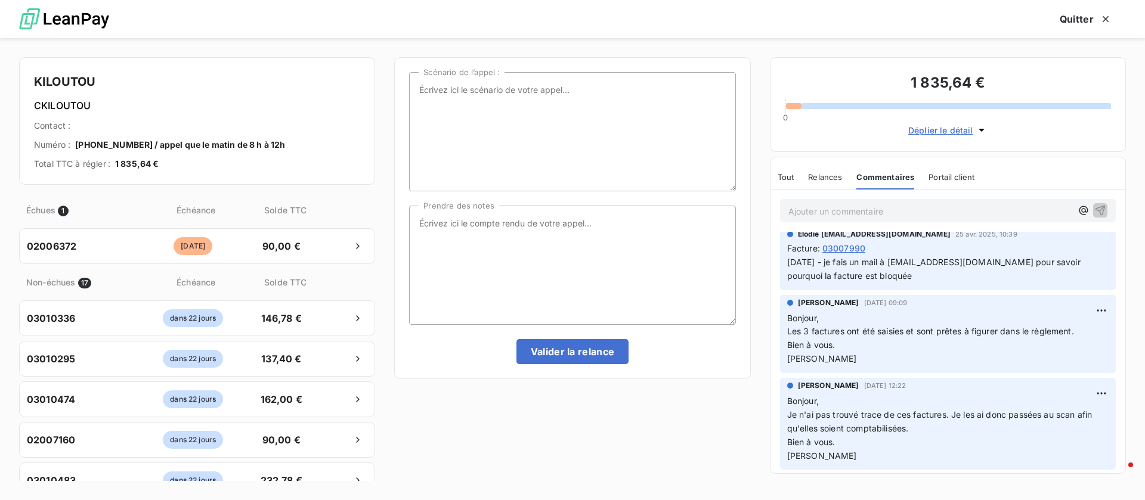
scroll to position [89, 0]
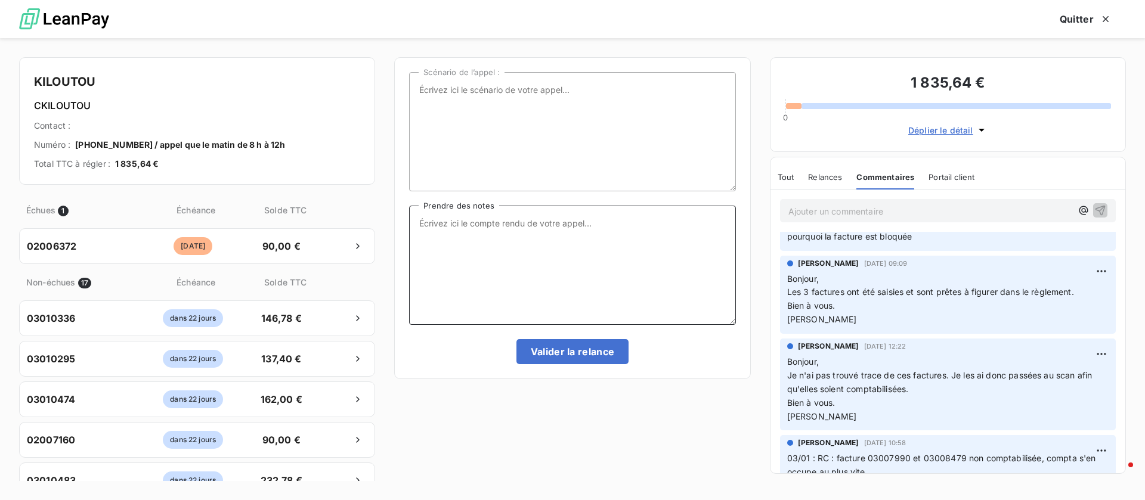
click at [507, 265] on textarea "Prendre des notes" at bounding box center [572, 265] width 326 height 119
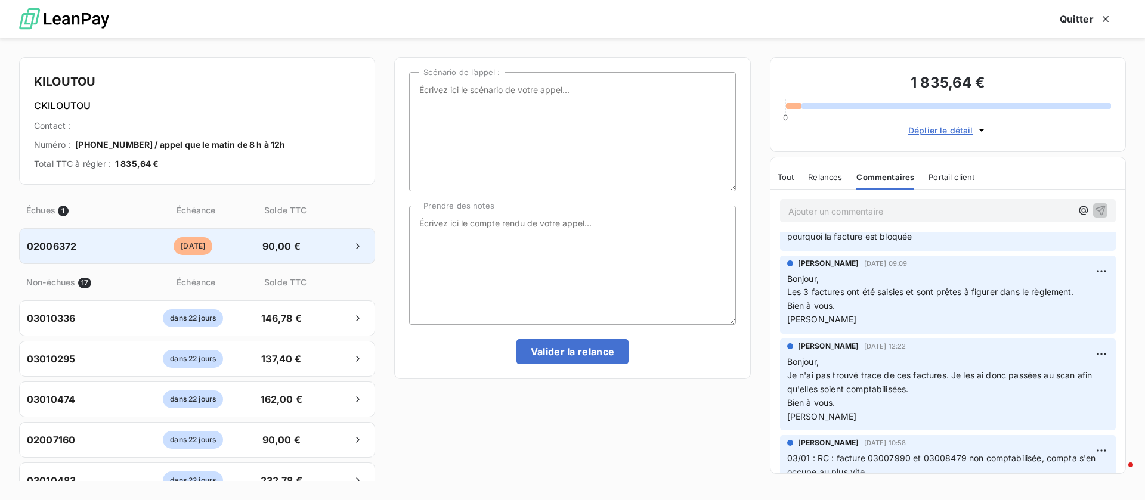
click at [319, 239] on div at bounding box center [341, 246] width 52 height 19
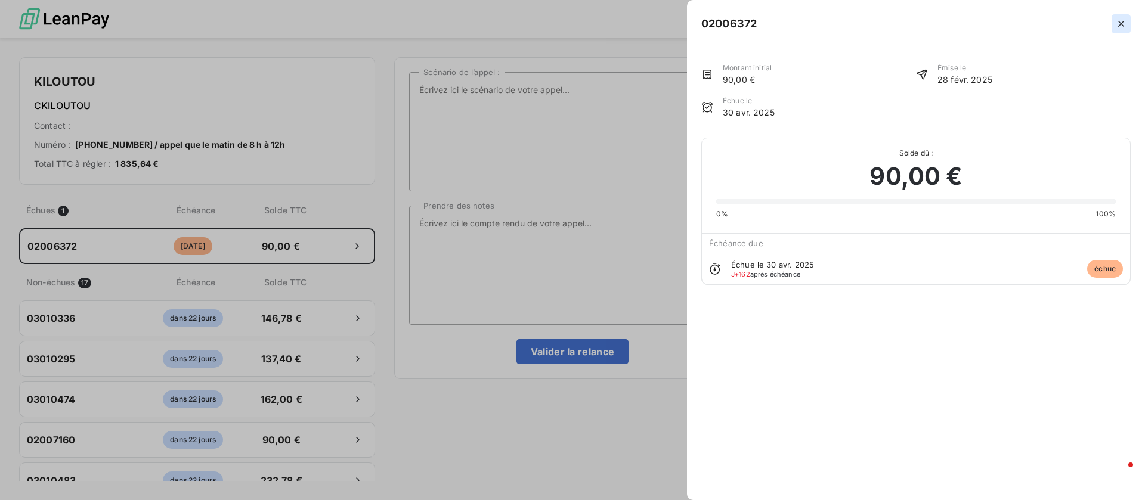
click at [1119, 21] on icon "button" at bounding box center [1121, 24] width 6 height 6
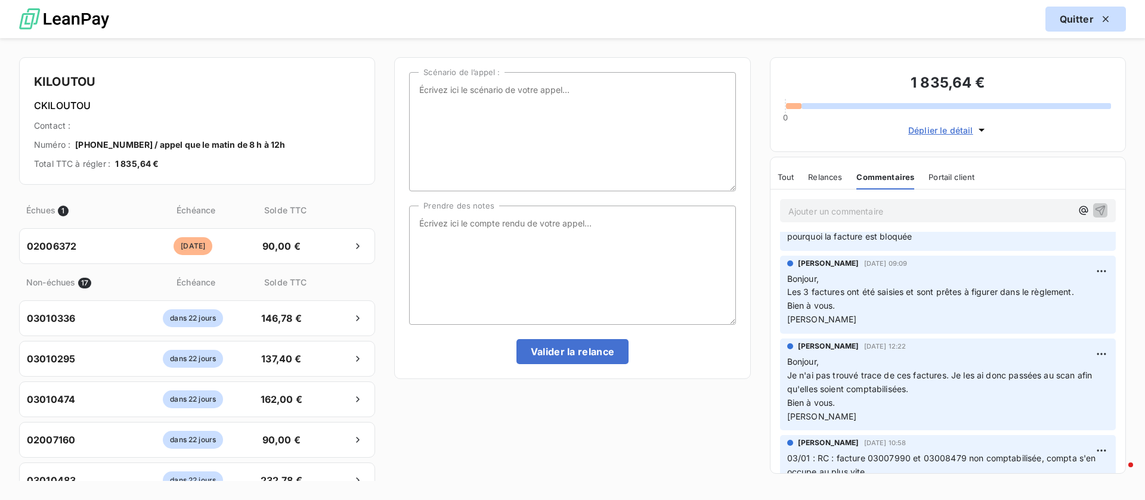
click at [1082, 22] on button "Quitter" at bounding box center [1086, 19] width 81 height 25
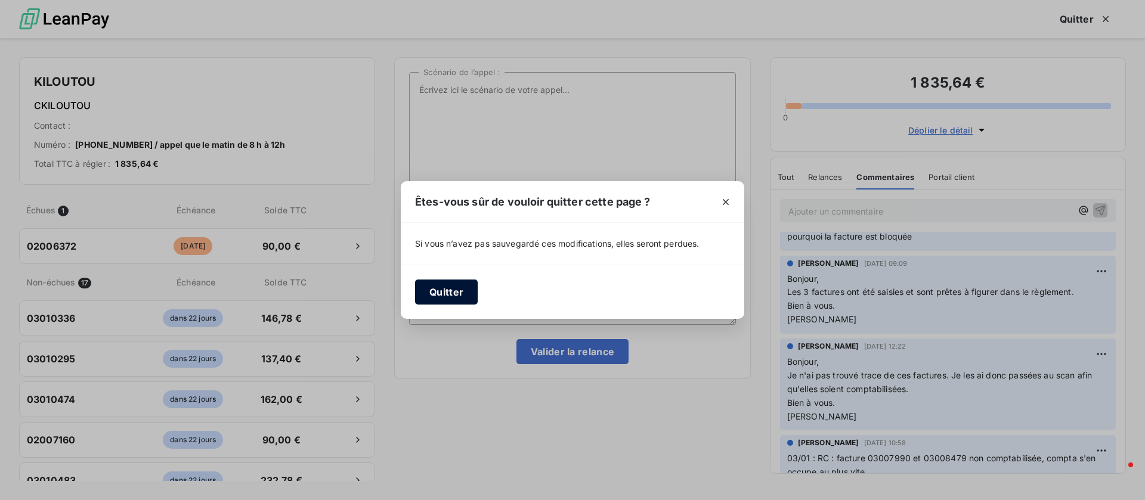
click at [437, 289] on button "Quitter" at bounding box center [446, 292] width 63 height 25
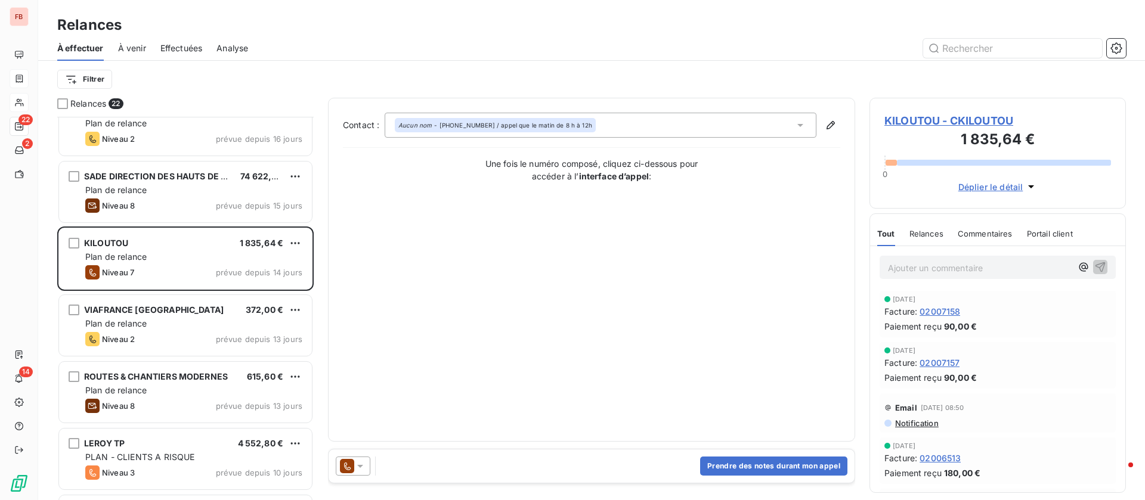
click at [975, 114] on span "KILOUTOU - CKILOUTOU" at bounding box center [997, 121] width 227 height 16
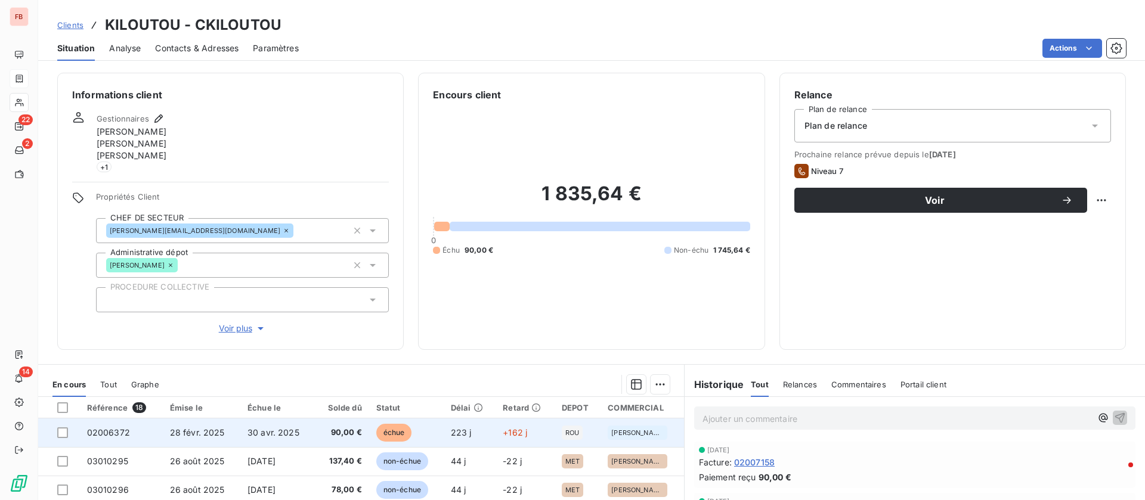
click at [250, 424] on td "30 avr. 2025" at bounding box center [277, 433] width 75 height 29
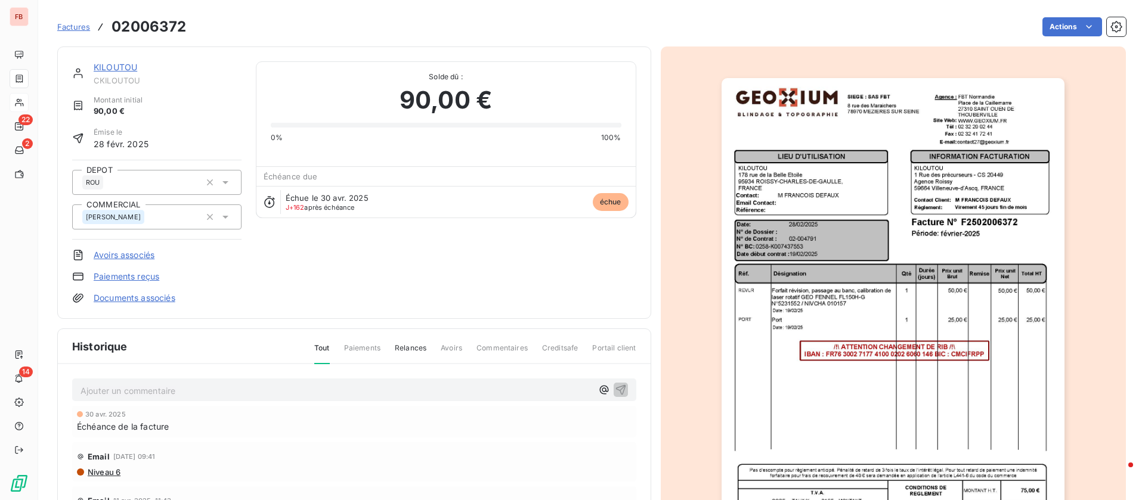
click at [819, 261] on img "button" at bounding box center [893, 320] width 343 height 485
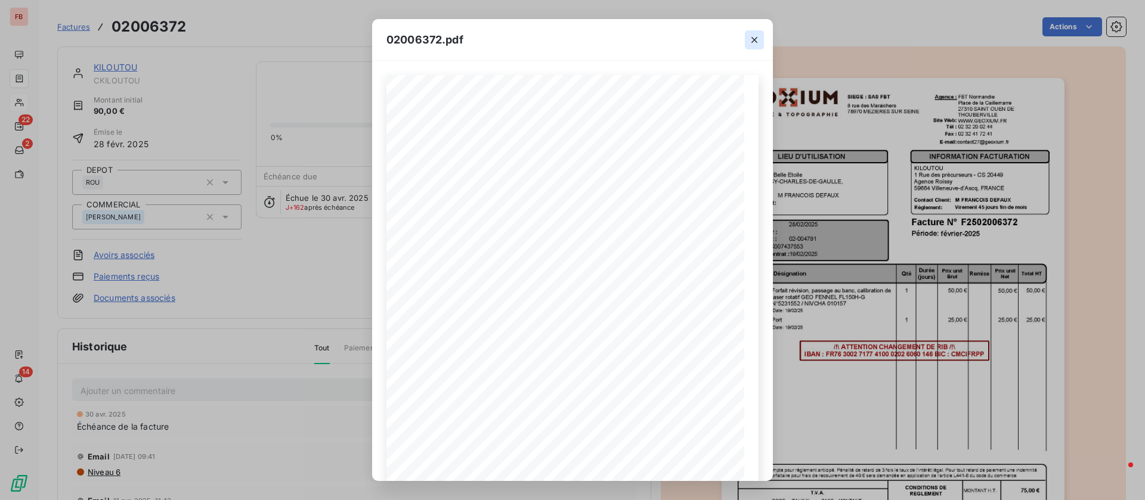
click at [762, 44] on button "button" at bounding box center [754, 39] width 19 height 19
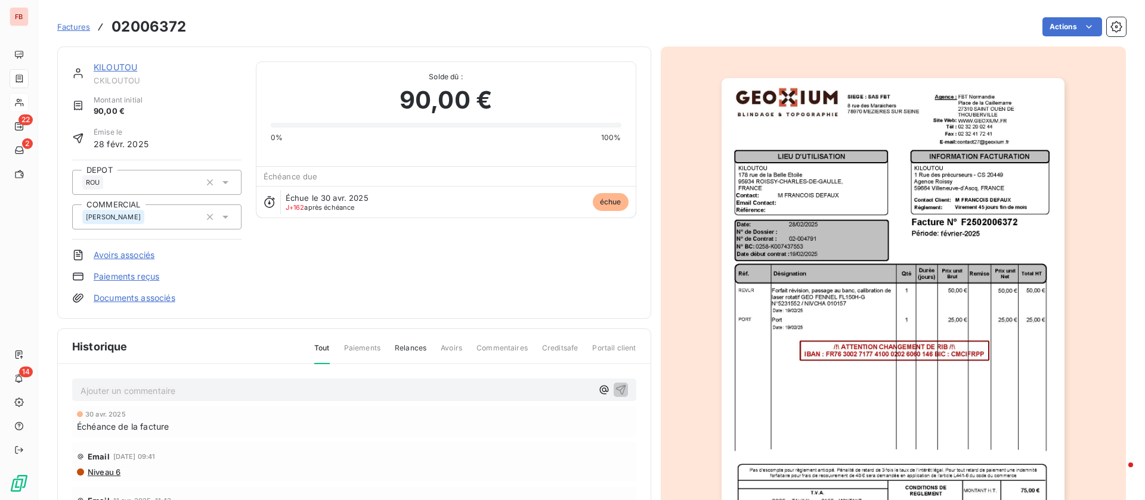
click at [350, 396] on p "Ajouter un commentaire ﻿" at bounding box center [337, 390] width 512 height 15
click at [125, 68] on link "KILOUTOU" at bounding box center [116, 67] width 44 height 10
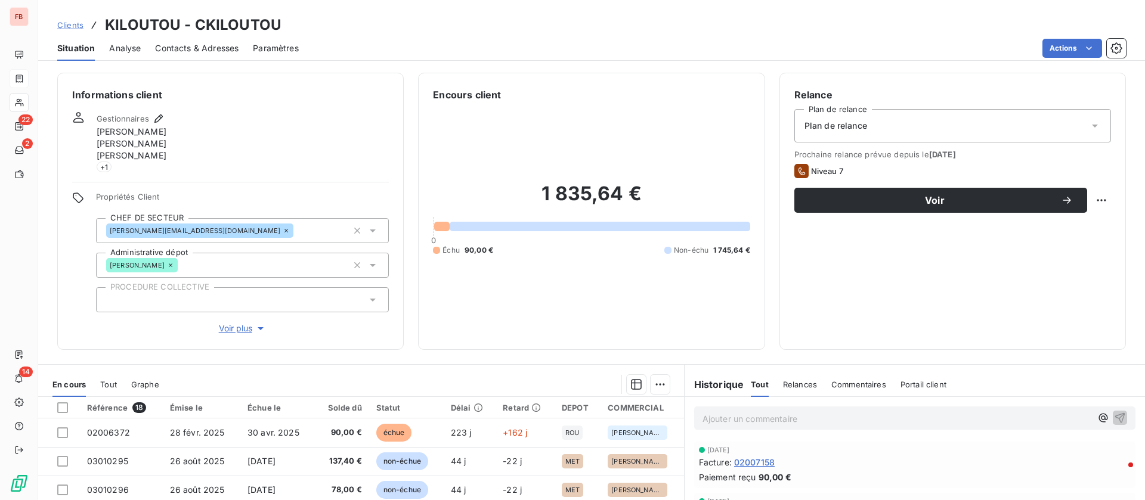
click at [205, 50] on span "Contacts & Adresses" at bounding box center [196, 48] width 83 height 12
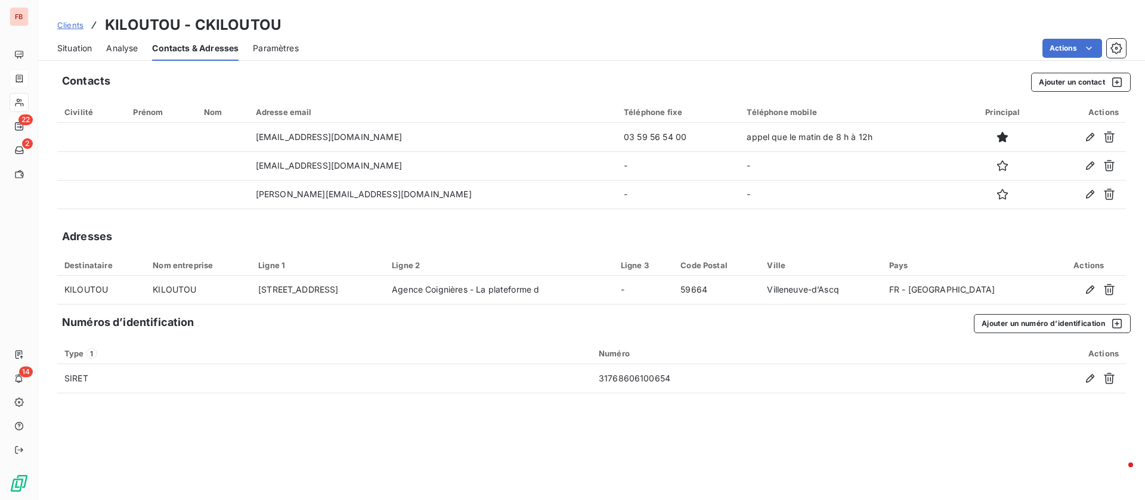
click at [1057, 93] on div "Contacts Ajouter un contact Civilité Prénom Nom Adresse email Téléphone fixe Té…" at bounding box center [591, 283] width 1107 height 435
drag, startPoint x: 1054, startPoint y: 81, endPoint x: 1044, endPoint y: 86, distance: 11.5
click at [1044, 86] on button "Ajouter un contact" at bounding box center [1081, 82] width 100 height 19
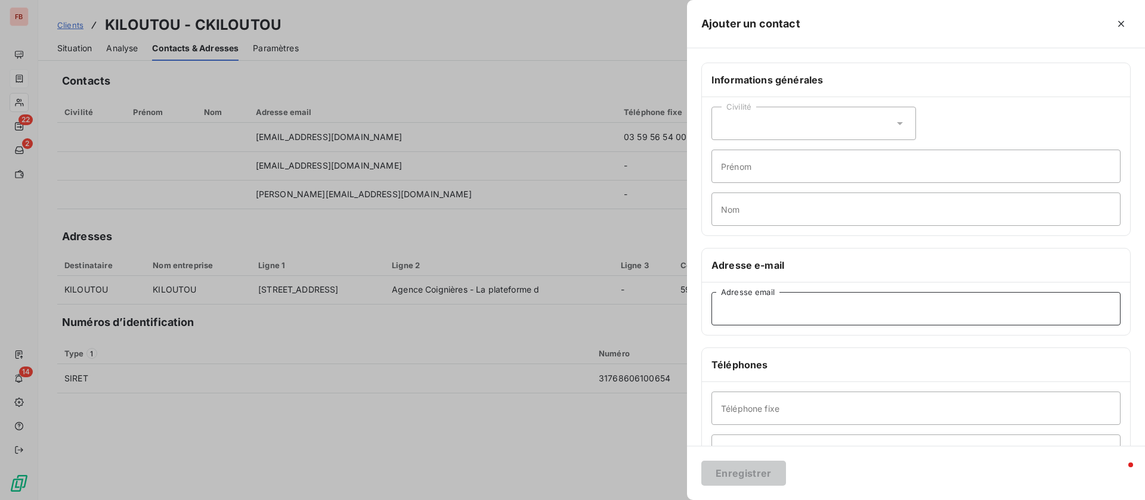
click at [778, 315] on input "Adresse email" at bounding box center [916, 308] width 409 height 33
type input "A"
type input "[EMAIL_ADDRESS][DOMAIN_NAME]"
click at [750, 472] on button "Enregistrer" at bounding box center [743, 473] width 85 height 25
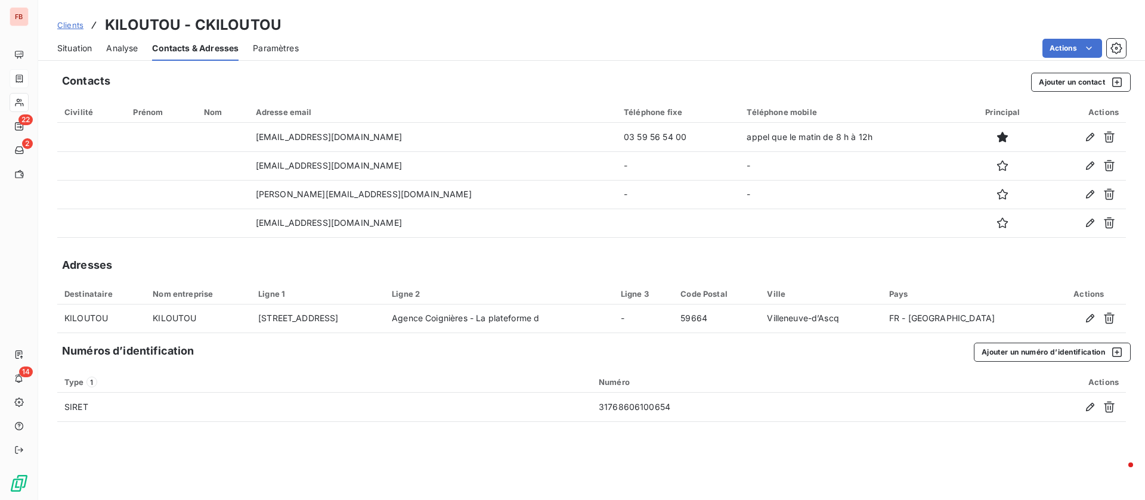
click at [86, 47] on span "Situation" at bounding box center [74, 48] width 35 height 12
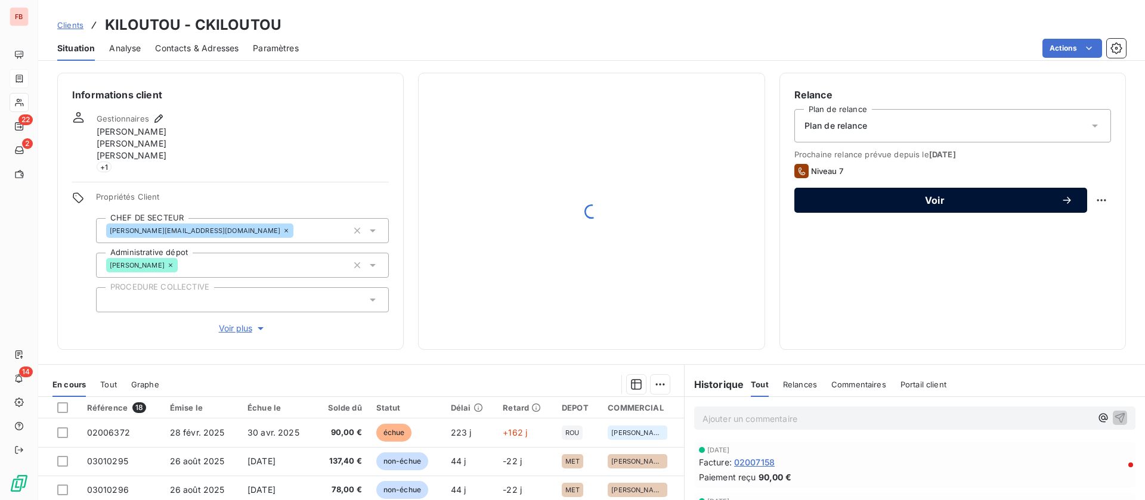
drag, startPoint x: 905, startPoint y: 196, endPoint x: 883, endPoint y: 203, distance: 23.4
click at [906, 197] on span "Voir" at bounding box center [935, 201] width 252 height 10
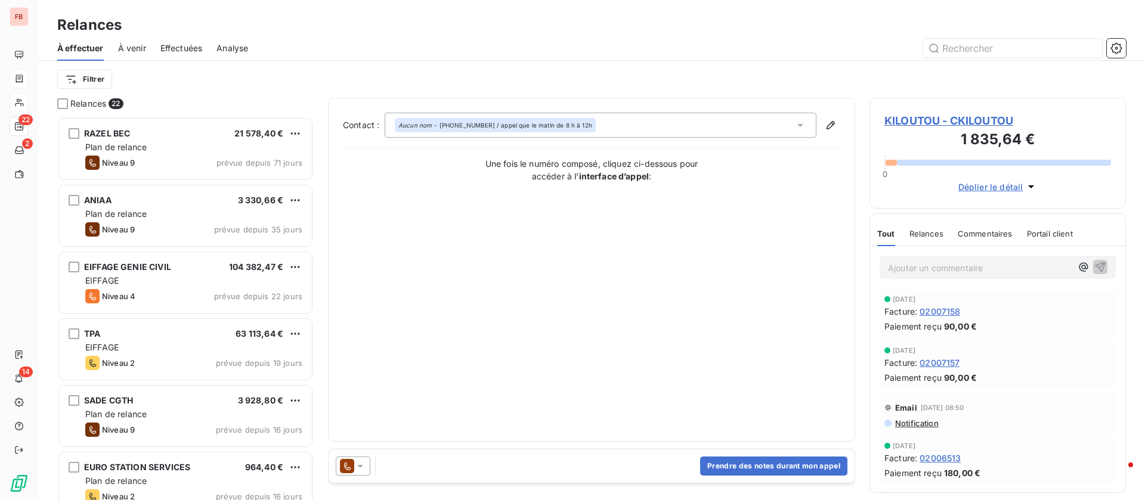
scroll to position [370, 243]
click at [778, 470] on button "Prendre des notes durant mon appel" at bounding box center [773, 466] width 147 height 19
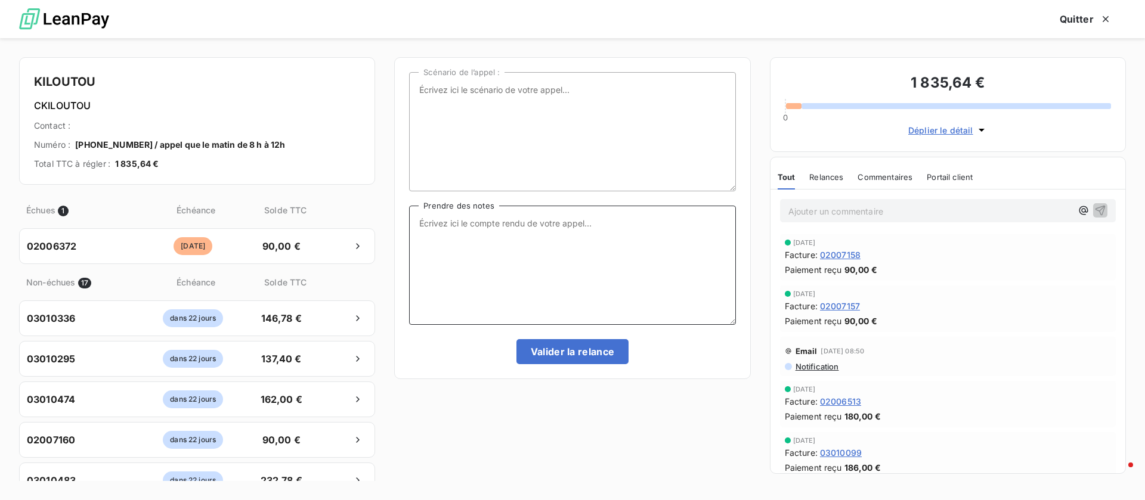
click at [561, 294] on textarea "Prendre des notes" at bounding box center [572, 265] width 326 height 119
type textarea "a priori n'ont pas la facture, je renvoie"
click at [605, 357] on button "Valider la relance" at bounding box center [572, 351] width 113 height 25
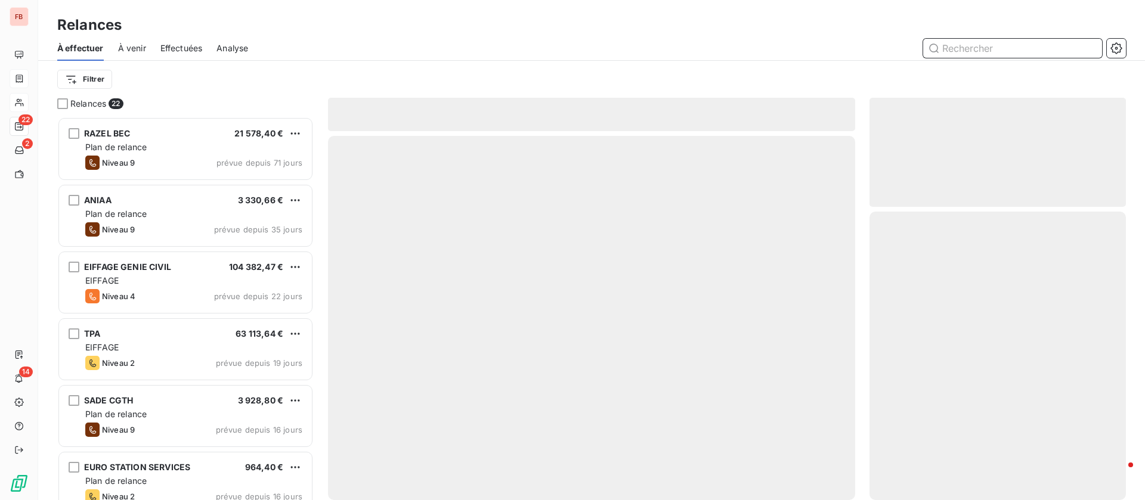
click at [197, 47] on span "Effectuées" at bounding box center [181, 48] width 42 height 12
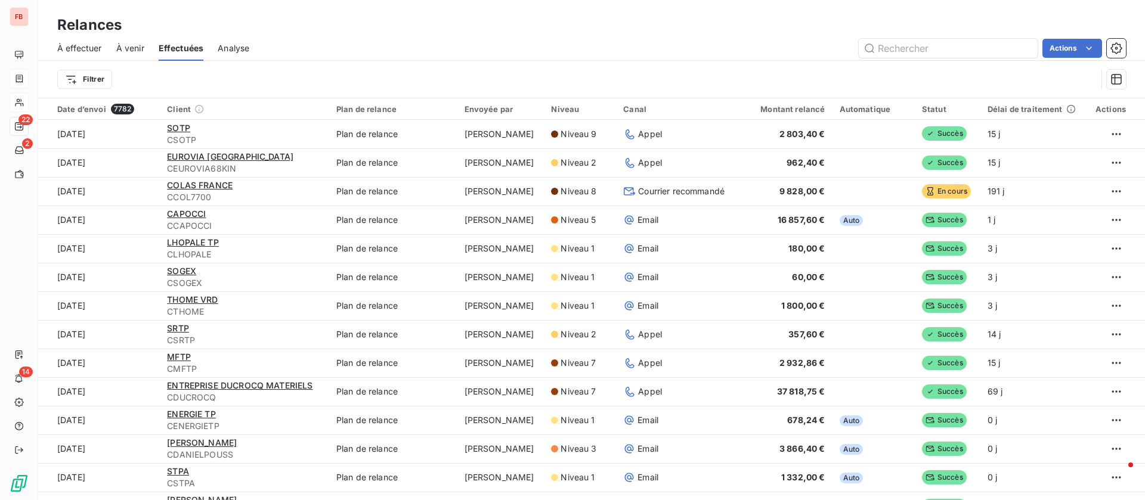
click at [136, 52] on span "À venir" at bounding box center [130, 48] width 28 height 12
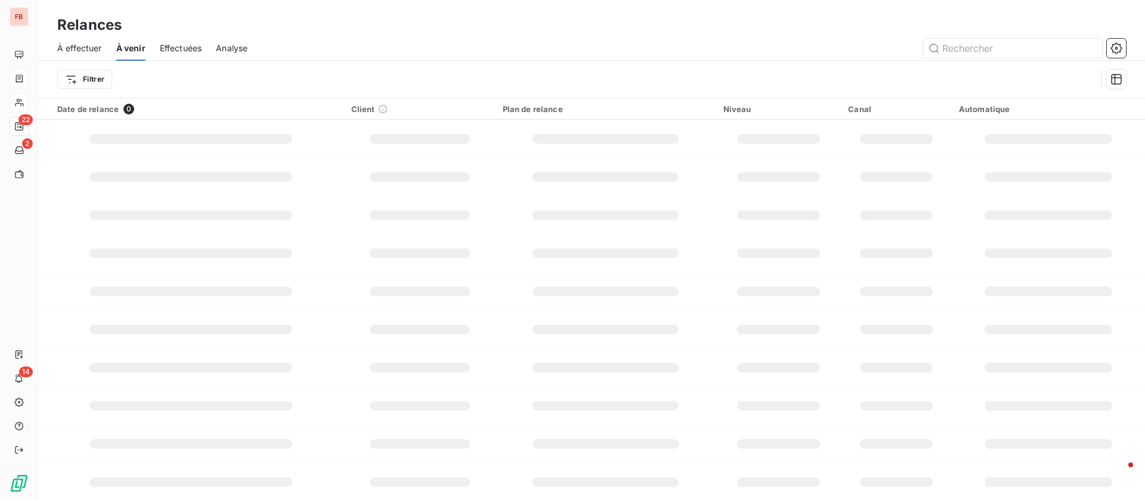
click at [180, 51] on span "Effectuées" at bounding box center [181, 48] width 42 height 12
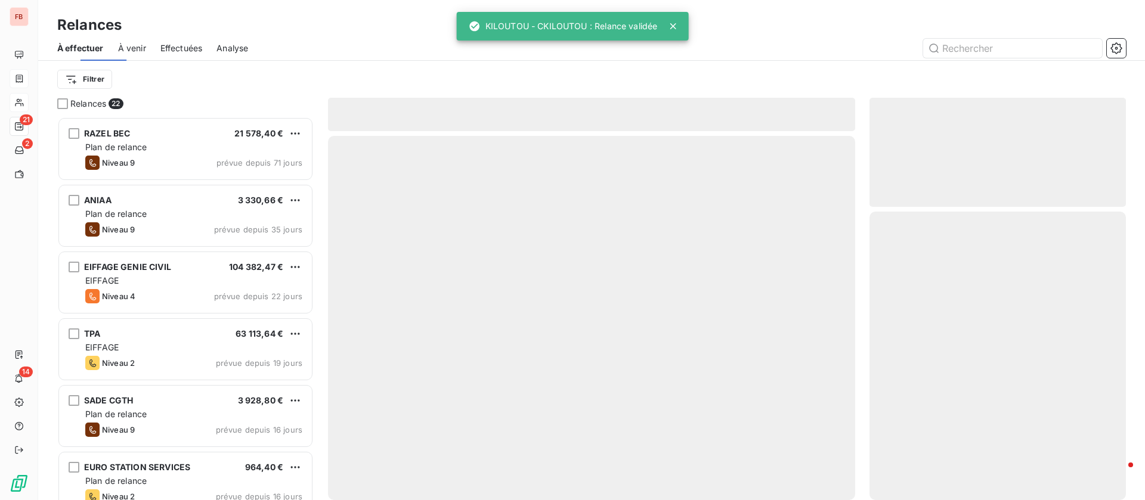
scroll to position [370, 243]
click at [183, 51] on span "Effectuées" at bounding box center [181, 48] width 42 height 12
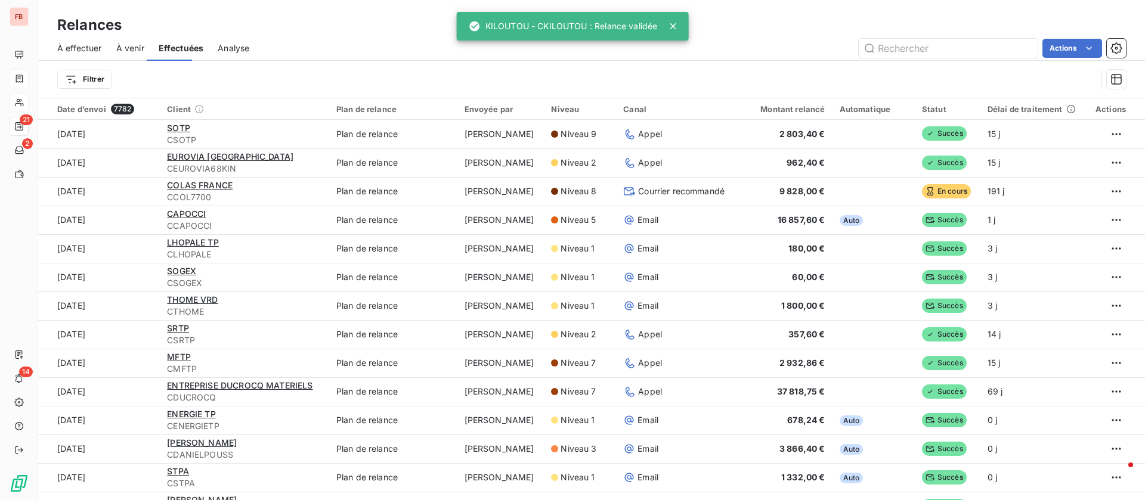
click at [166, 47] on span "Effectuées" at bounding box center [181, 48] width 45 height 12
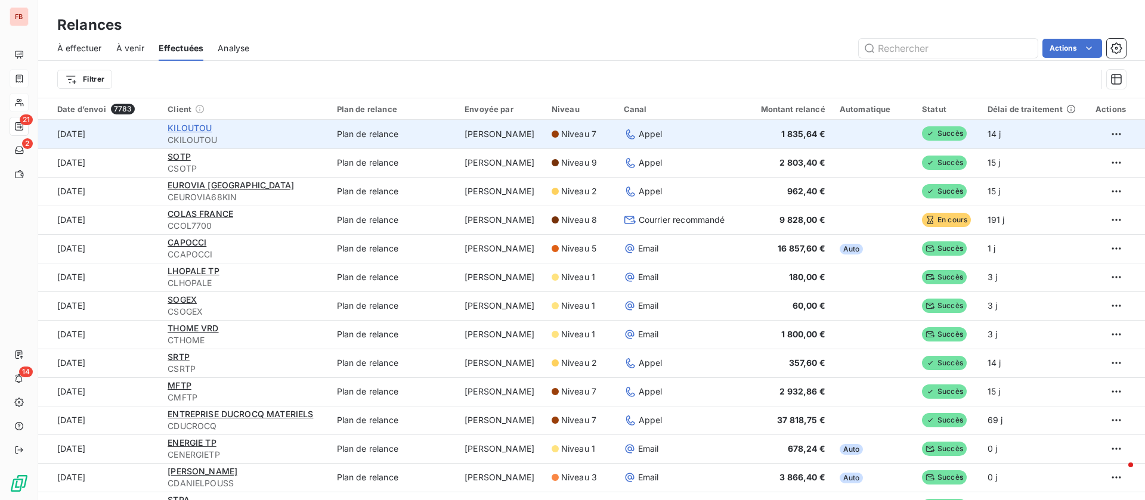
click at [185, 126] on span "KILOUTOU" at bounding box center [190, 128] width 44 height 10
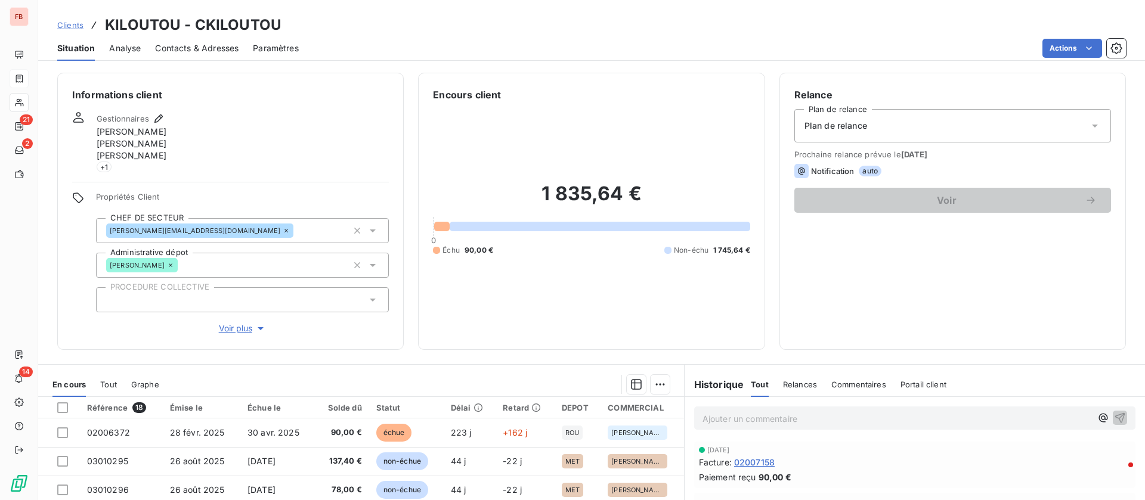
click at [1065, 51] on html "FB 21 2 14 Clients KILOUTOU - CKILOUTOU Situation Analyse Contacts & Adresses P…" at bounding box center [572, 250] width 1145 height 500
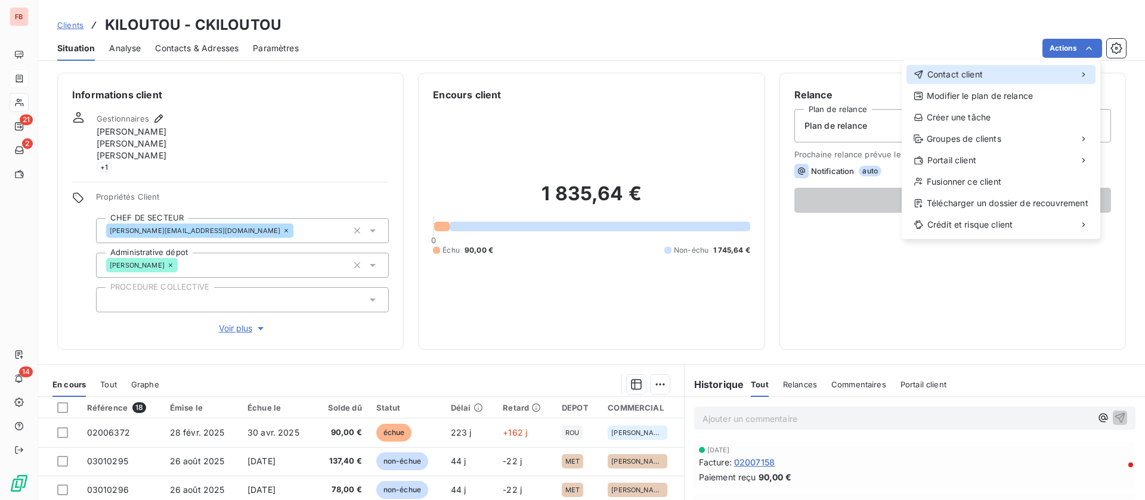
click at [1017, 75] on div "Contact client" at bounding box center [1001, 74] width 189 height 19
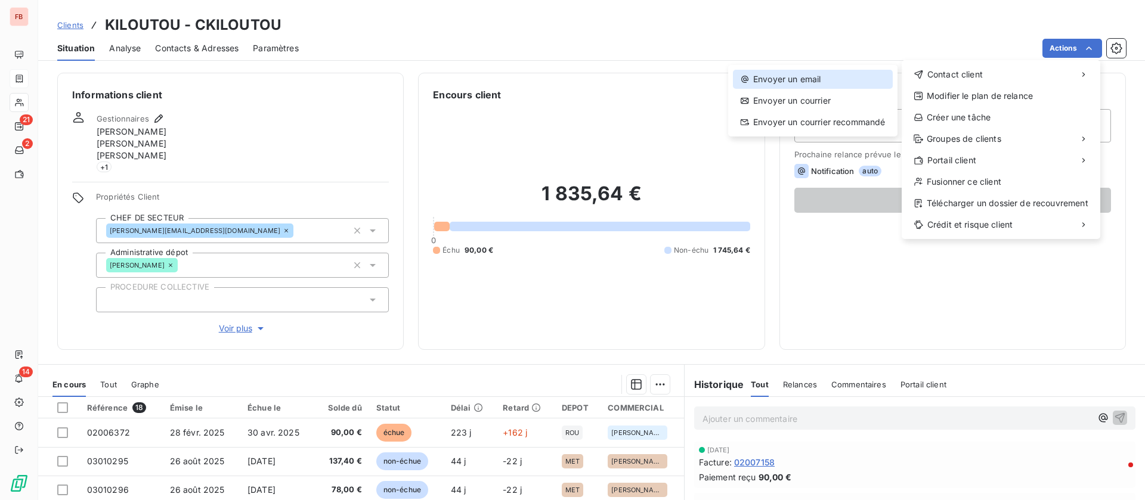
click at [827, 85] on div "Envoyer un email" at bounding box center [813, 79] width 160 height 19
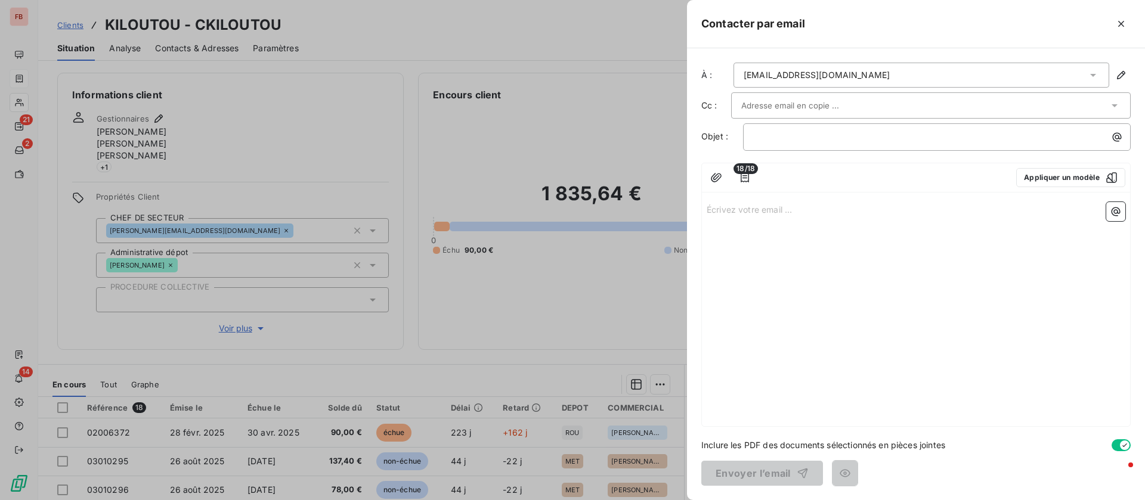
click at [807, 75] on div "[EMAIL_ADDRESS][DOMAIN_NAME]" at bounding box center [817, 75] width 146 height 12
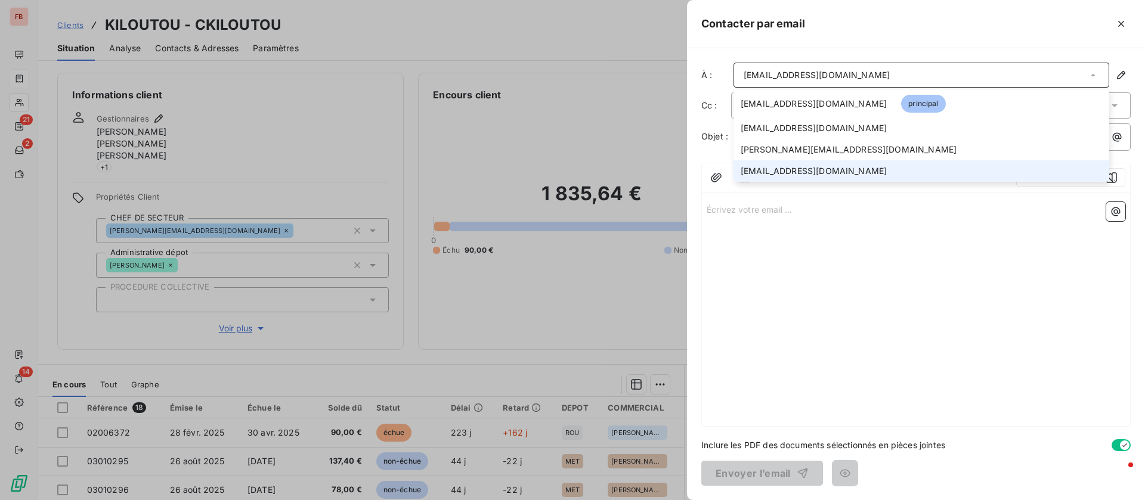
click at [783, 172] on span "[EMAIL_ADDRESS][DOMAIN_NAME]" at bounding box center [814, 171] width 146 height 12
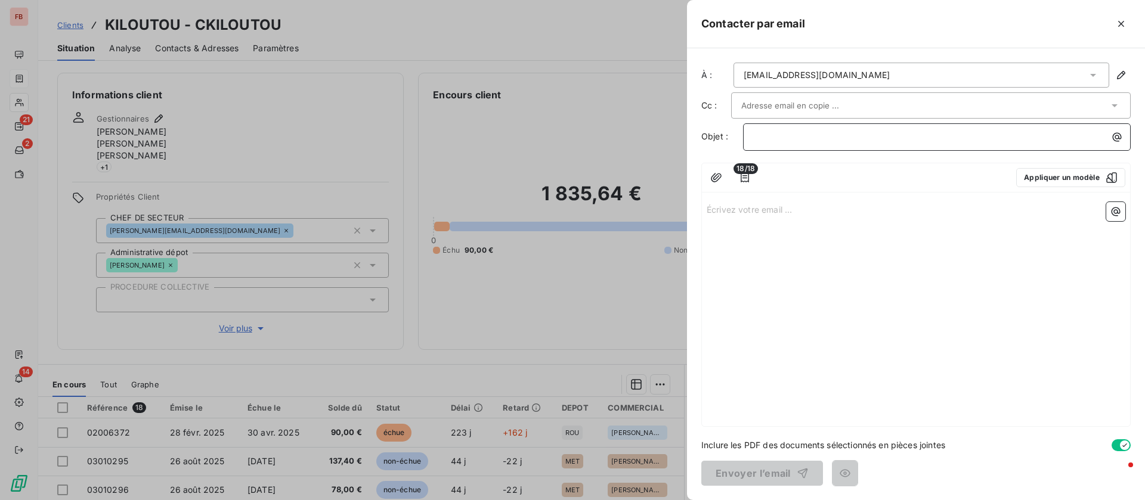
click at [784, 135] on p "﻿" at bounding box center [939, 137] width 373 height 14
click at [751, 171] on span "18/18" at bounding box center [746, 168] width 24 height 11
click at [745, 175] on icon "button" at bounding box center [745, 178] width 8 height 10
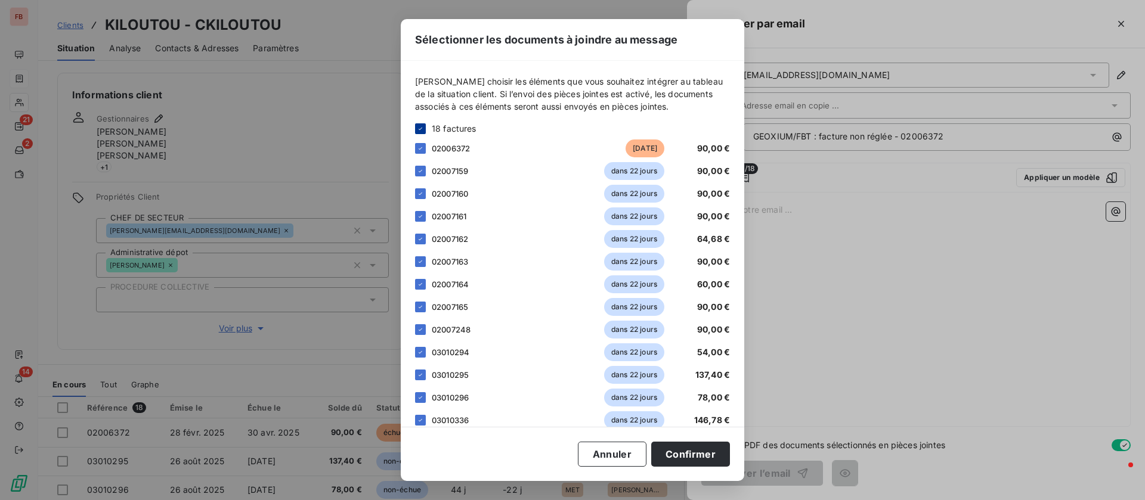
click at [416, 127] on div at bounding box center [420, 128] width 11 height 11
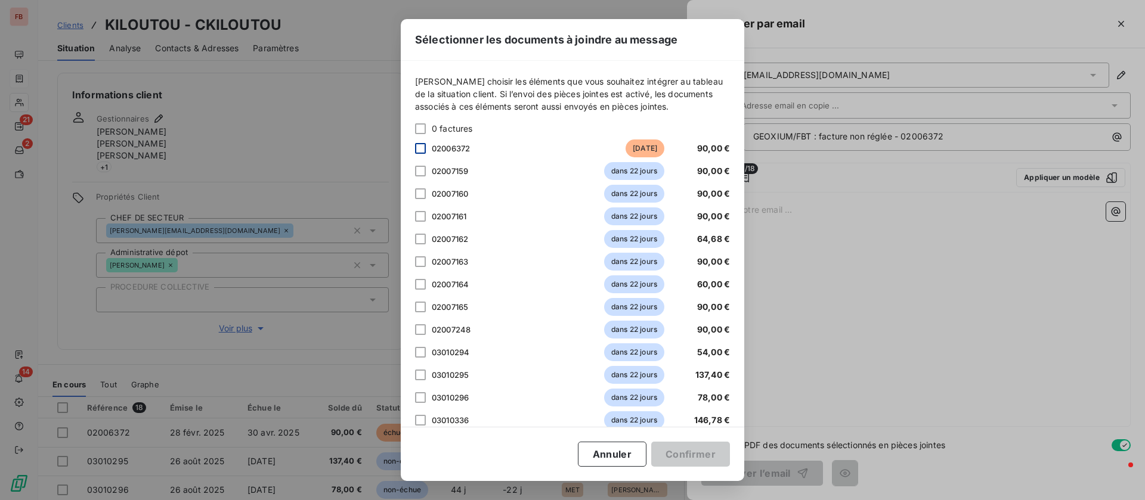
click at [419, 149] on div at bounding box center [420, 148] width 11 height 11
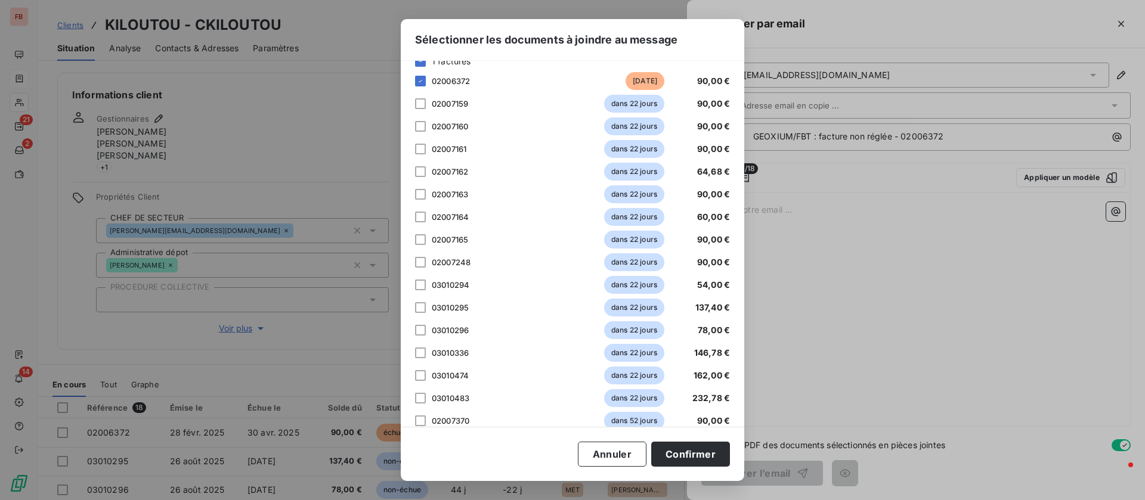
scroll to position [130, 0]
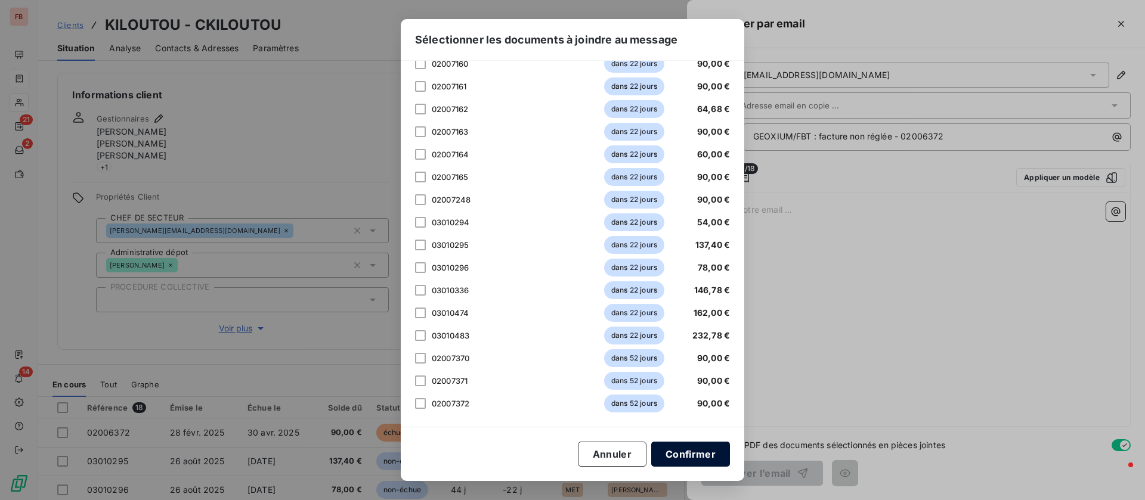
click at [694, 447] on button "Confirmer" at bounding box center [690, 454] width 79 height 25
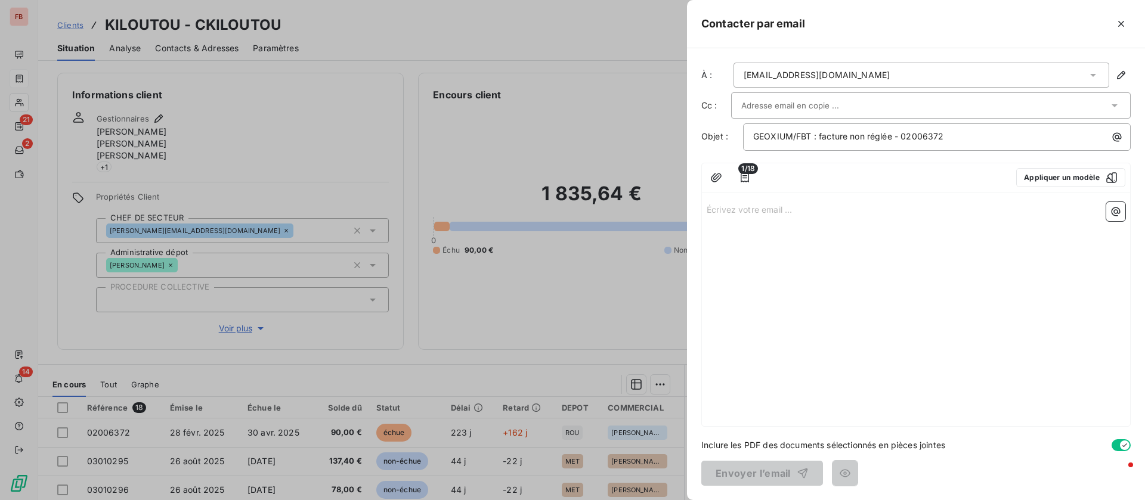
click at [840, 207] on p "Écrivez votre email ... ﻿" at bounding box center [916, 209] width 419 height 14
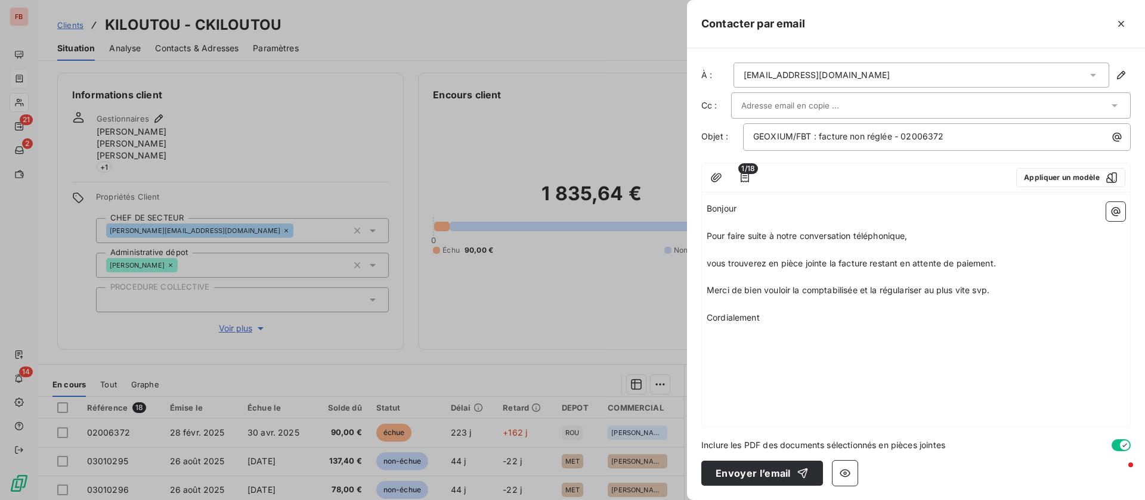
drag, startPoint x: 858, startPoint y: 293, endPoint x: 880, endPoint y: 275, distance: 28.4
click at [860, 291] on span "Merci de bien vouloir la comptabilisée et la régulariser au plus vite svp." at bounding box center [848, 290] width 283 height 10
click at [808, 350] on p "﻿" at bounding box center [916, 346] width 419 height 14
click at [1117, 212] on icon "button" at bounding box center [1116, 212] width 12 height 12
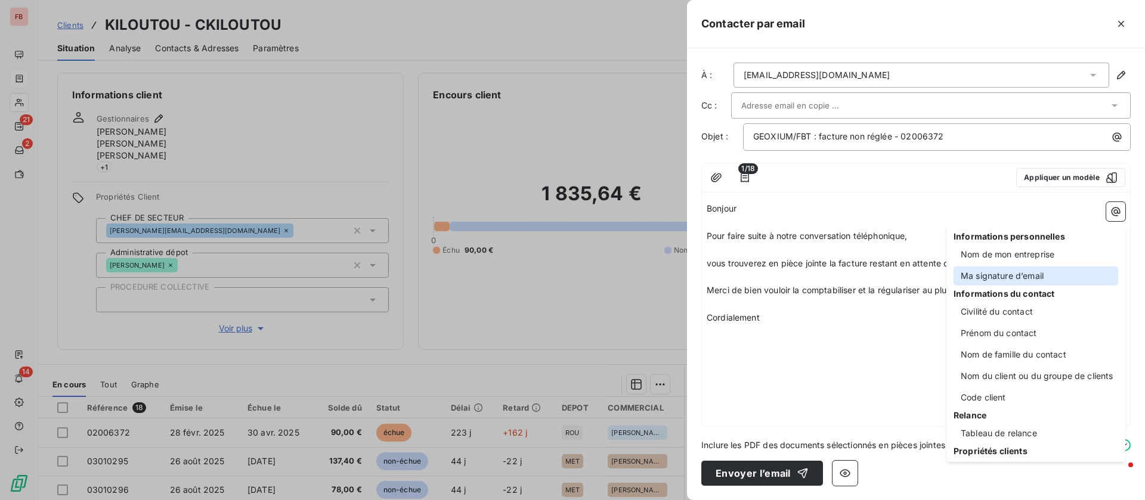
click at [1002, 271] on div "Ma signature d’email" at bounding box center [1036, 276] width 165 height 19
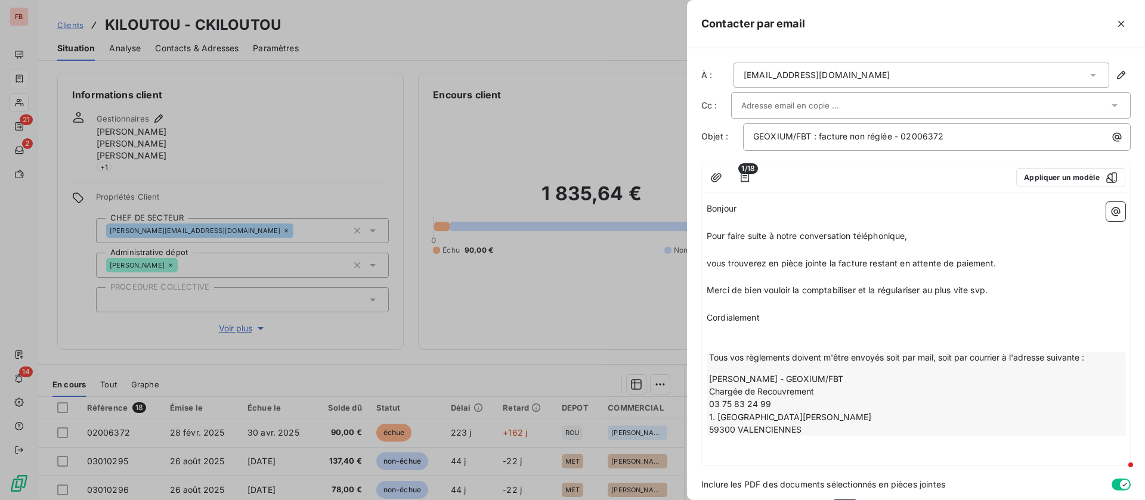
scroll to position [39, 0]
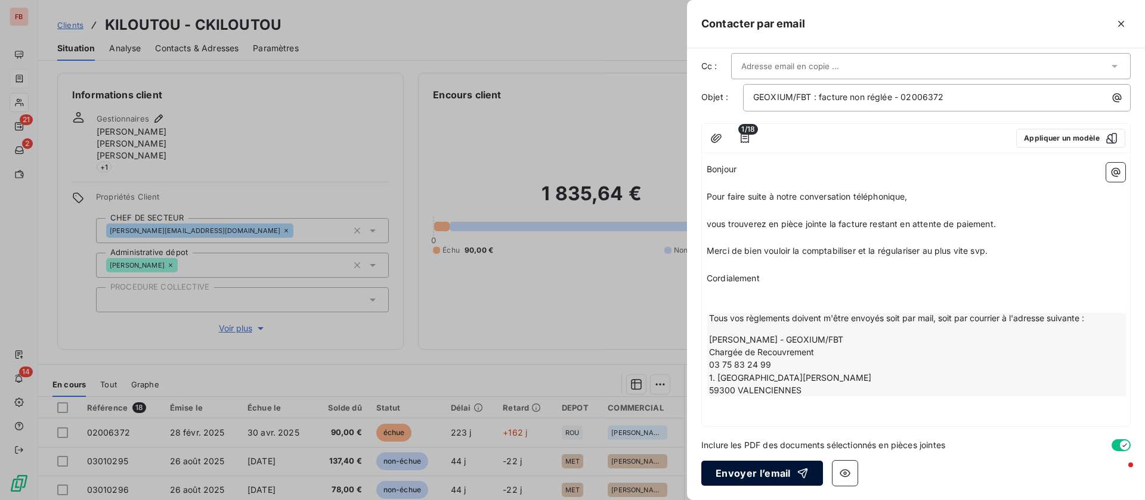
click at [751, 471] on button "Envoyer l’email" at bounding box center [762, 473] width 122 height 25
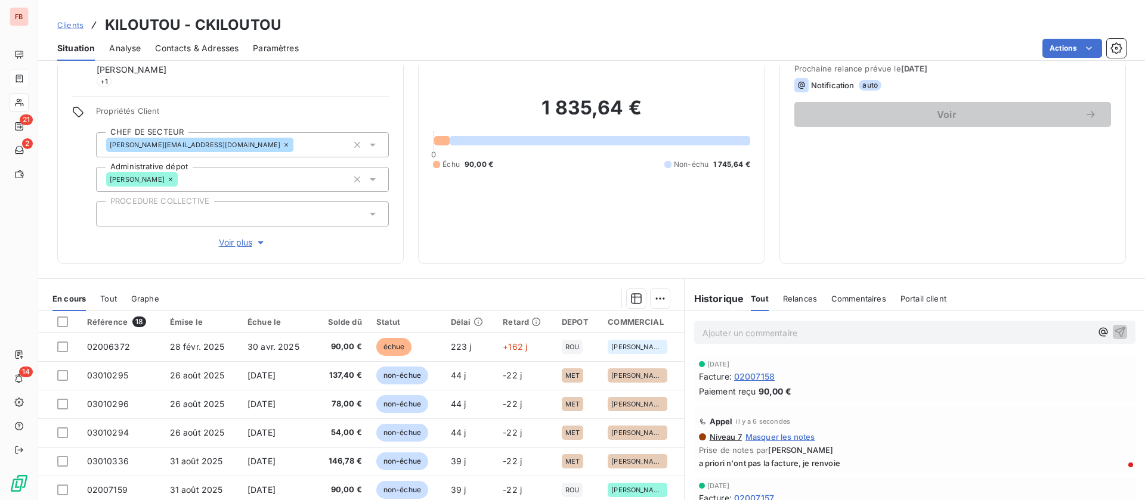
scroll to position [162, 0]
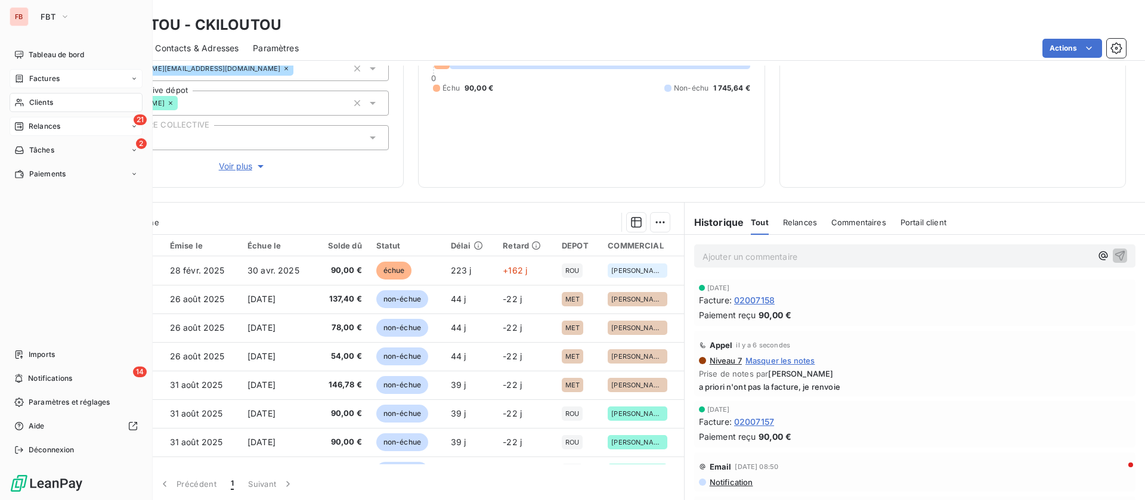
click at [29, 126] on span "Relances" at bounding box center [45, 126] width 32 height 11
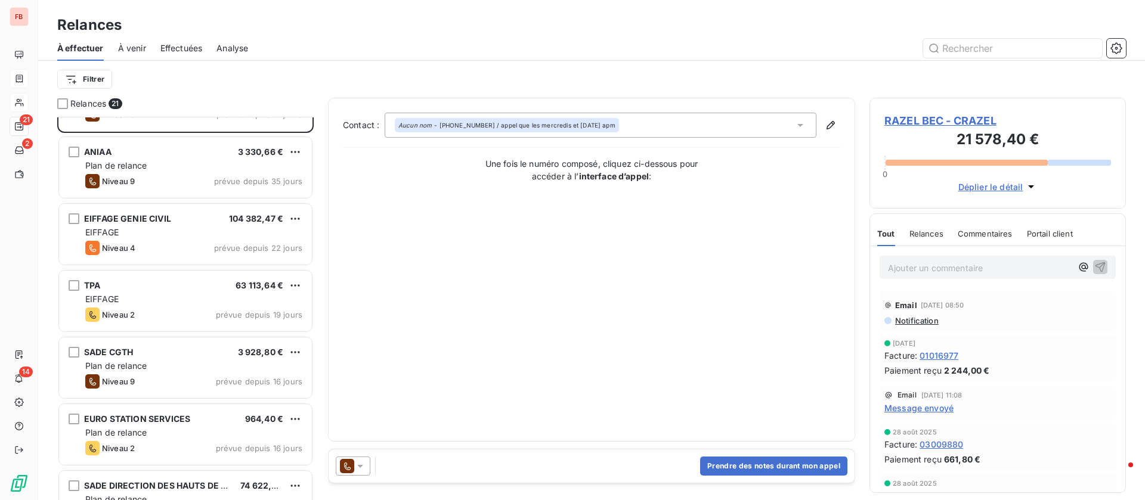
scroll to position [90, 0]
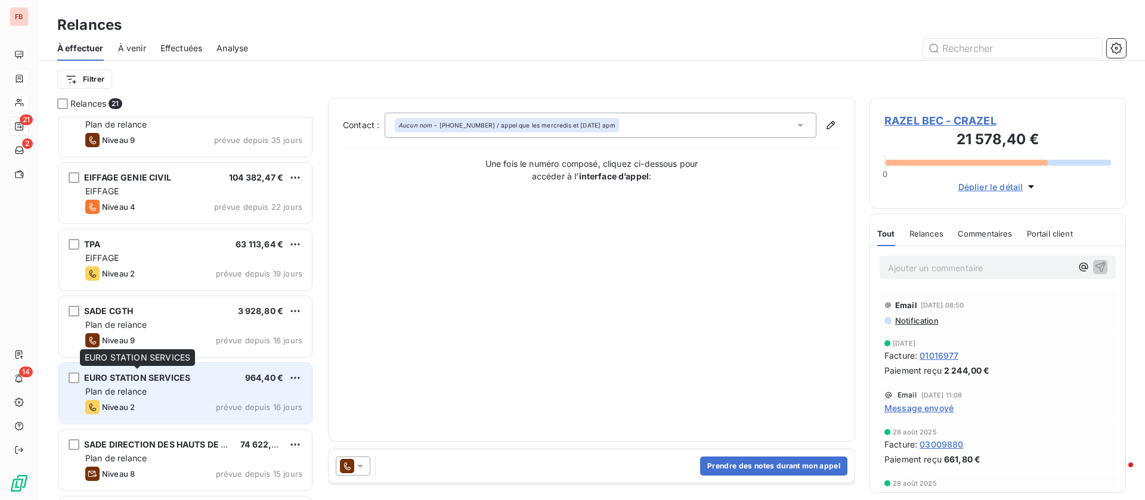
click at [169, 378] on span "EURO STATION SERVICES" at bounding box center [137, 378] width 106 height 10
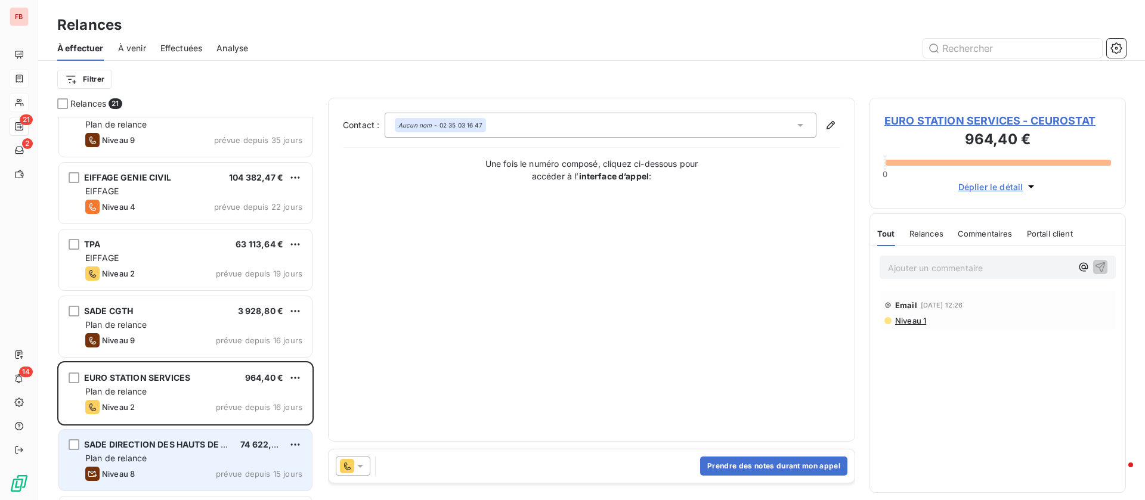
click at [197, 459] on div "Plan de relance" at bounding box center [193, 459] width 217 height 12
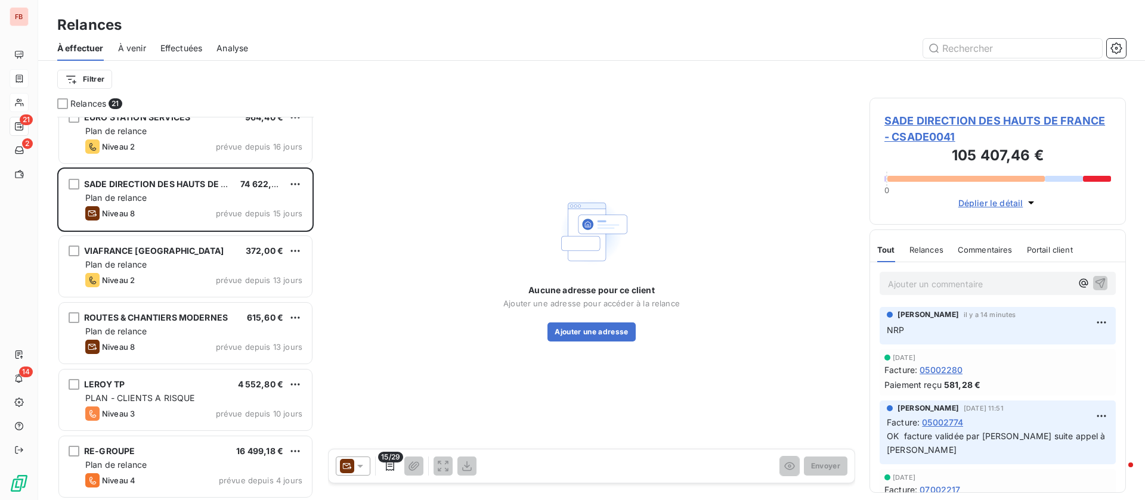
scroll to position [448, 0]
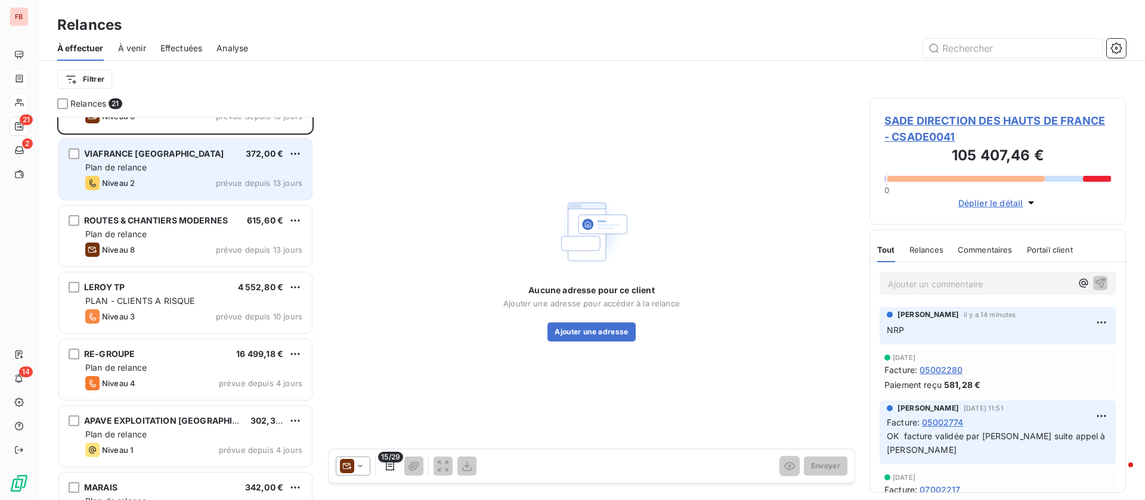
click at [172, 166] on div "Plan de relance" at bounding box center [193, 168] width 217 height 12
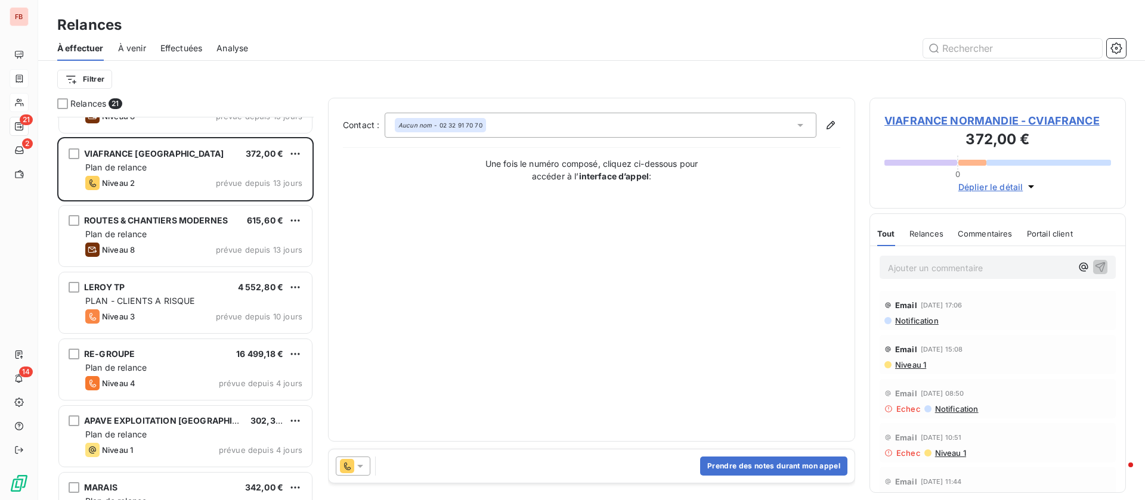
click at [956, 120] on span "VIAFRANCE NORMANDIE - CVIAFRANCE" at bounding box center [997, 121] width 227 height 16
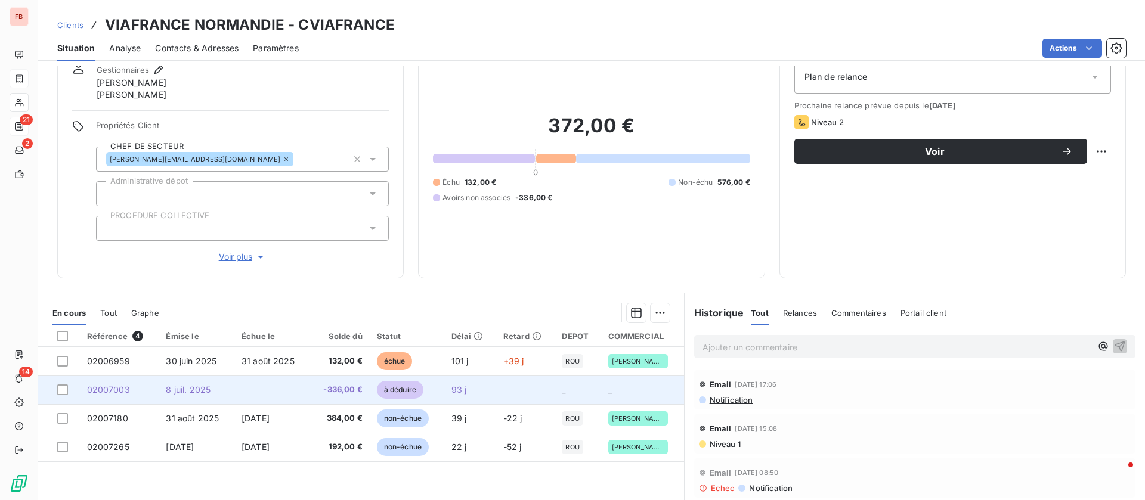
scroll to position [89, 0]
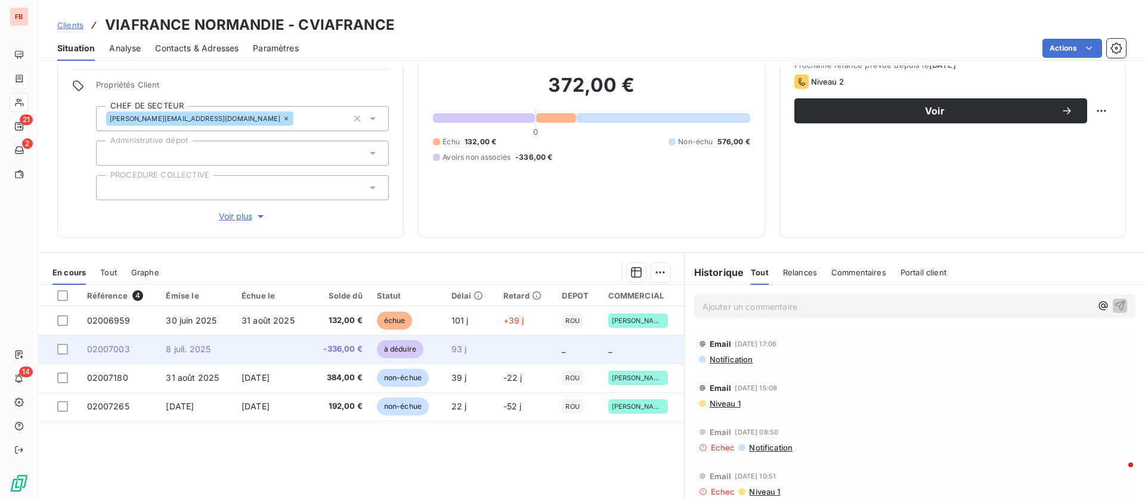
click at [283, 335] on td at bounding box center [272, 349] width 76 height 29
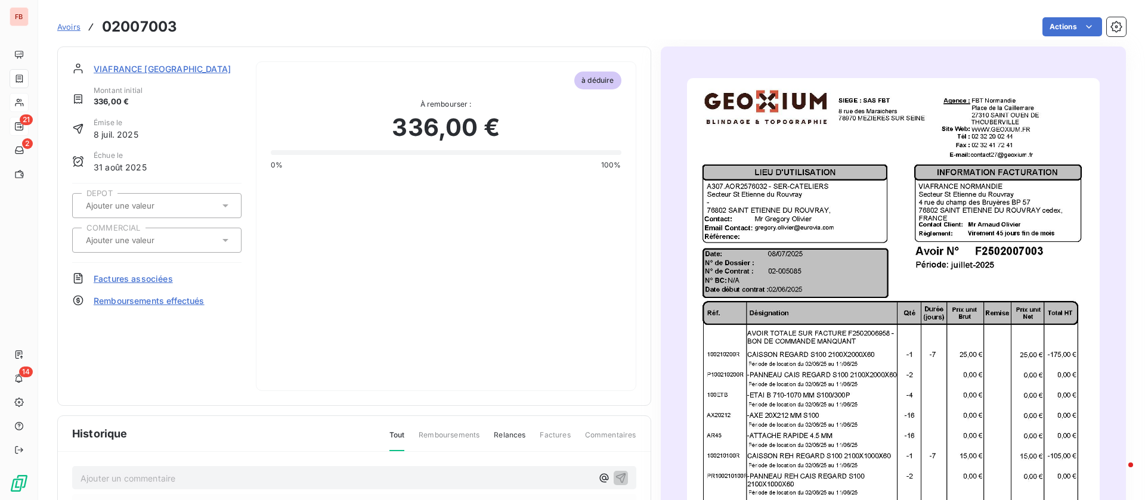
click at [163, 66] on span "VIAFRANCE [GEOGRAPHIC_DATA]" at bounding box center [162, 69] width 137 height 13
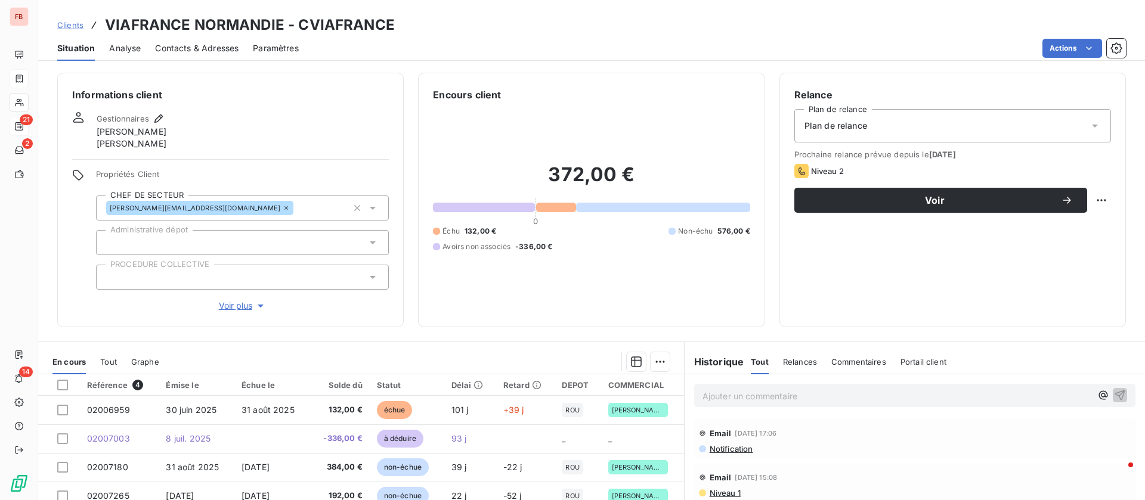
click at [202, 45] on span "Contacts & Adresses" at bounding box center [196, 48] width 83 height 12
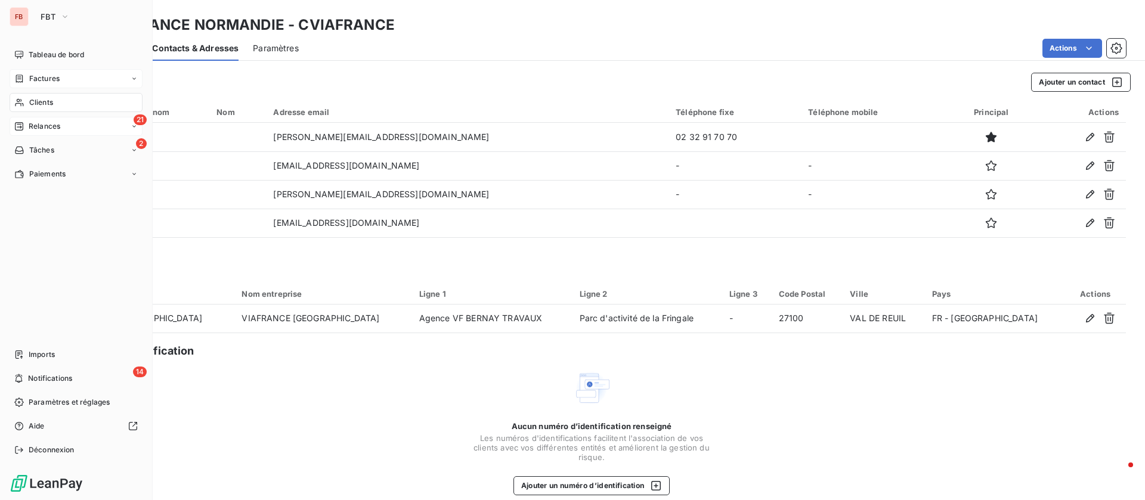
click at [49, 97] on span "Clients" at bounding box center [41, 102] width 24 height 11
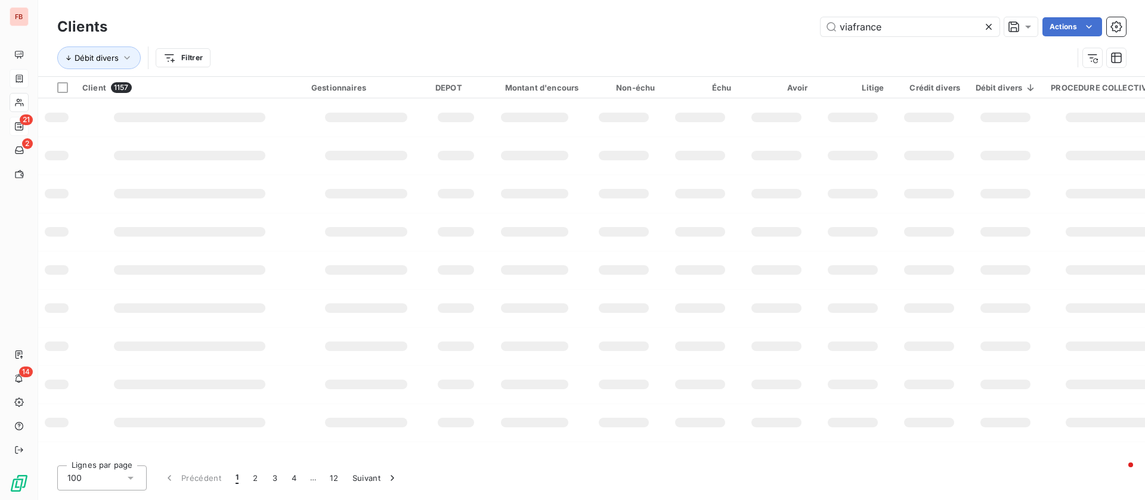
type input "viafrance"
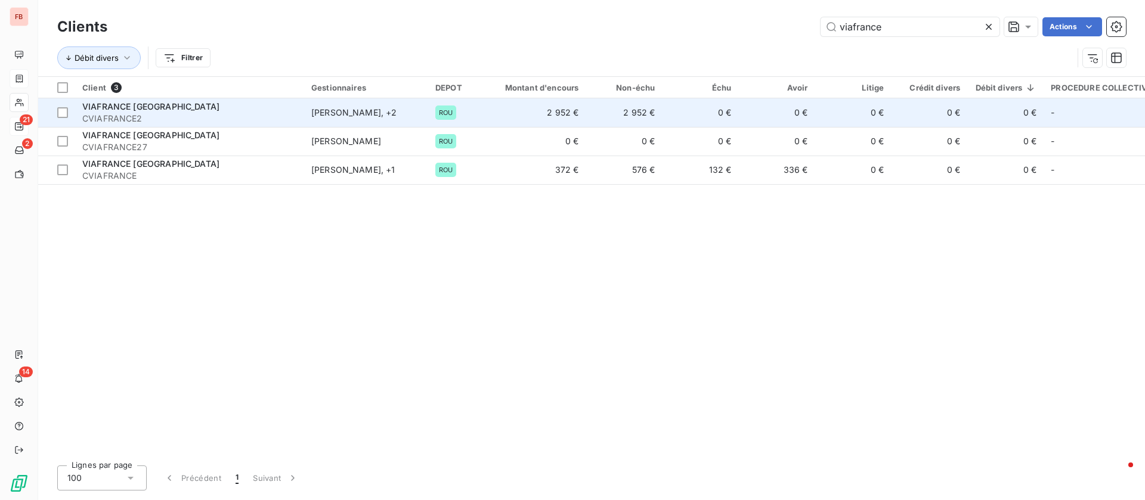
click at [718, 101] on td "0 €" at bounding box center [700, 112] width 76 height 29
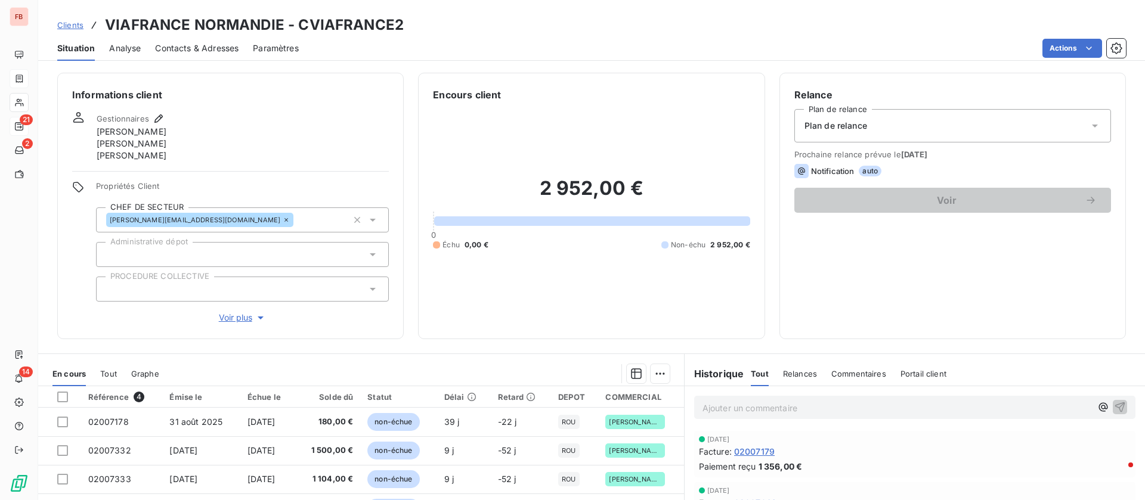
scroll to position [89, 0]
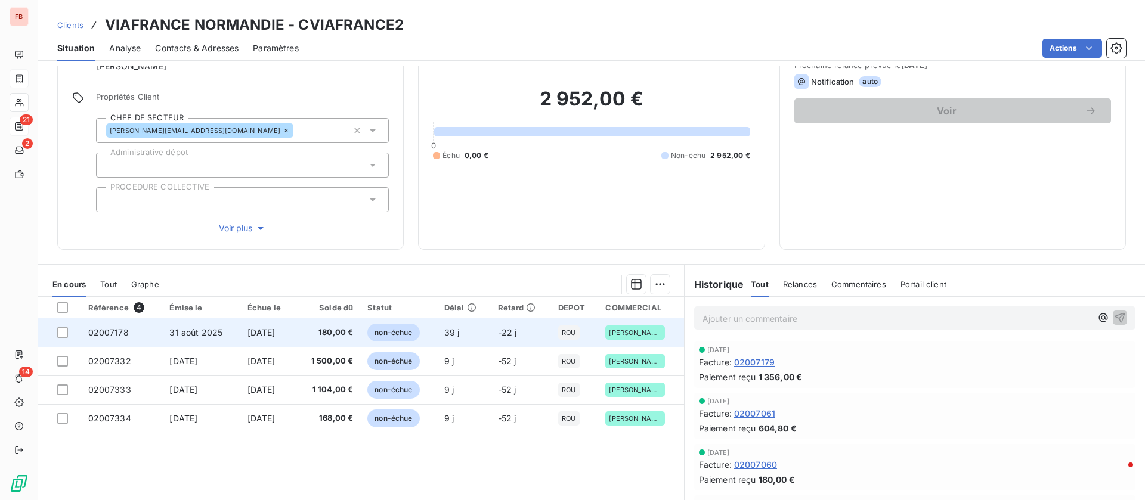
click at [268, 331] on span "[DATE]" at bounding box center [262, 332] width 28 height 10
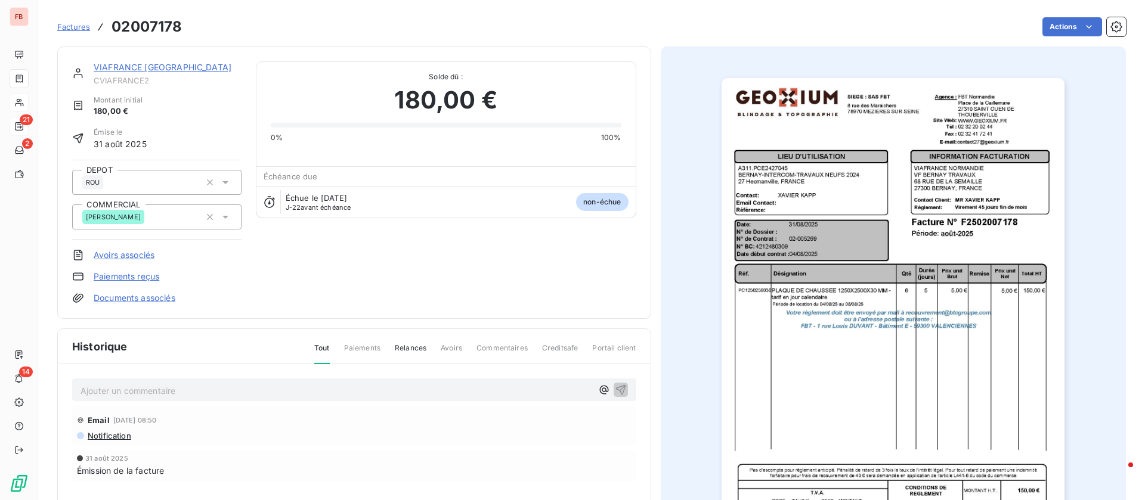
click at [166, 65] on link "VIAFRANCE [GEOGRAPHIC_DATA]" at bounding box center [163, 67] width 138 height 10
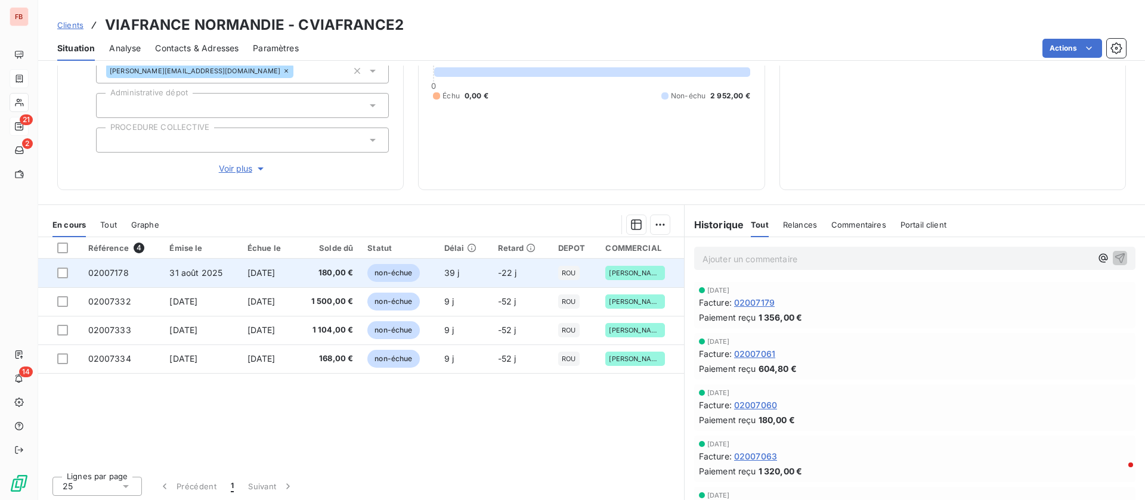
scroll to position [151, 0]
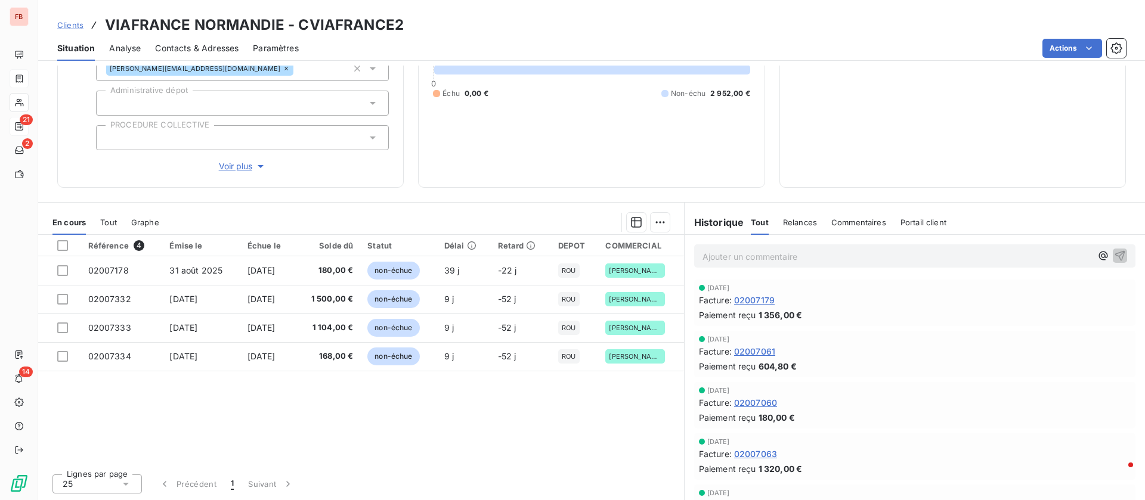
click at [71, 24] on span "Clients" at bounding box center [70, 25] width 26 height 10
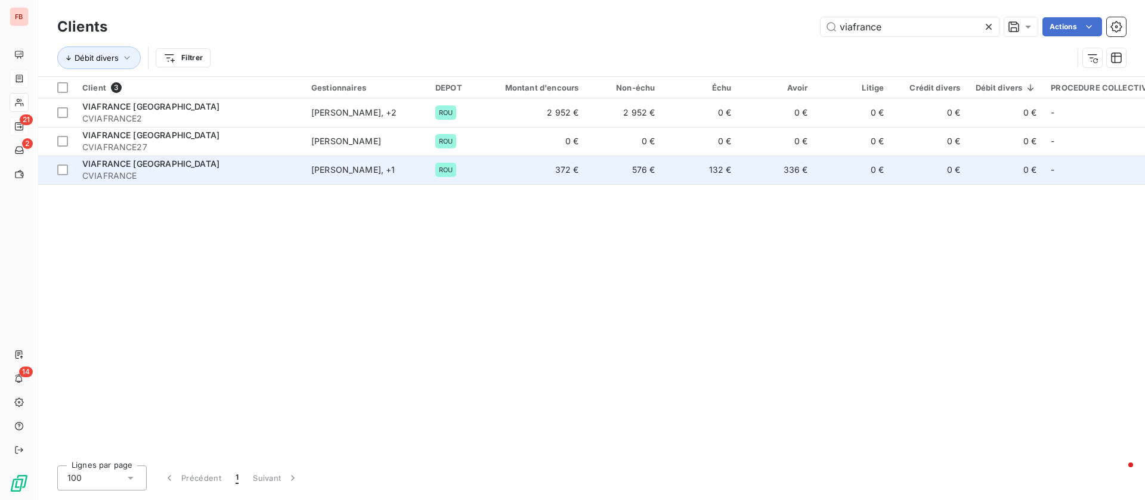
click at [621, 168] on td "576 €" at bounding box center [624, 170] width 76 height 29
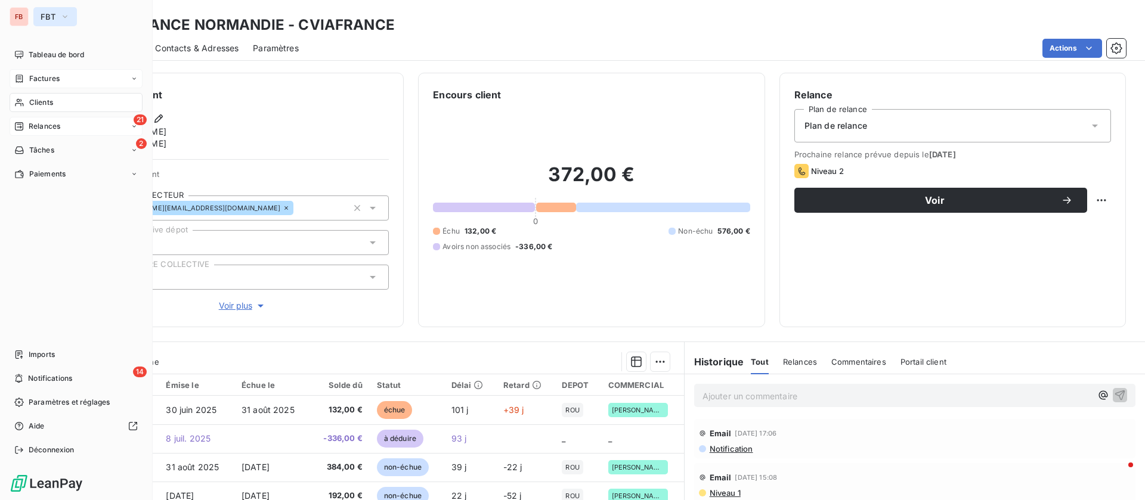
click at [51, 17] on span "FBT" at bounding box center [48, 17] width 15 height 10
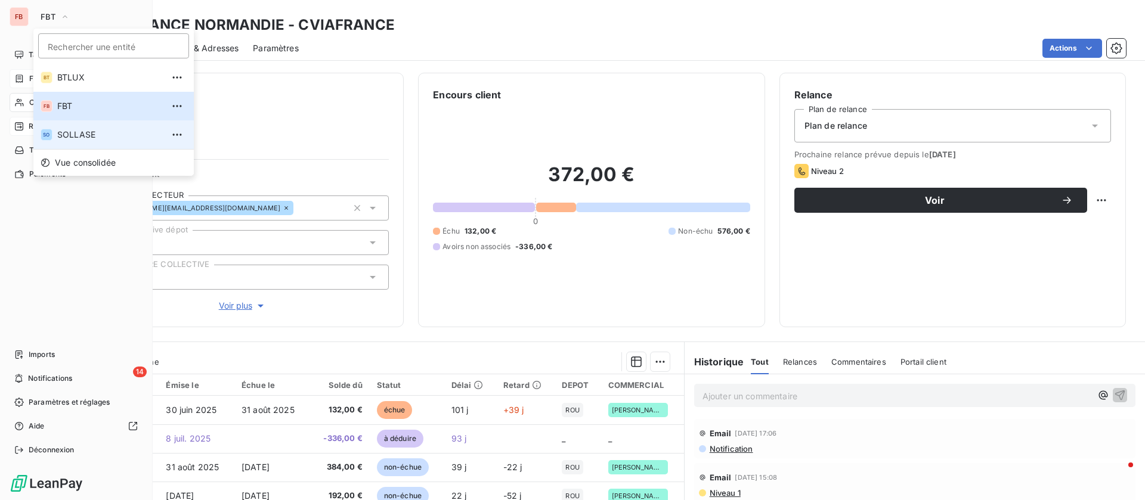
click at [61, 129] on li "SO SOLLASE" at bounding box center [113, 134] width 160 height 29
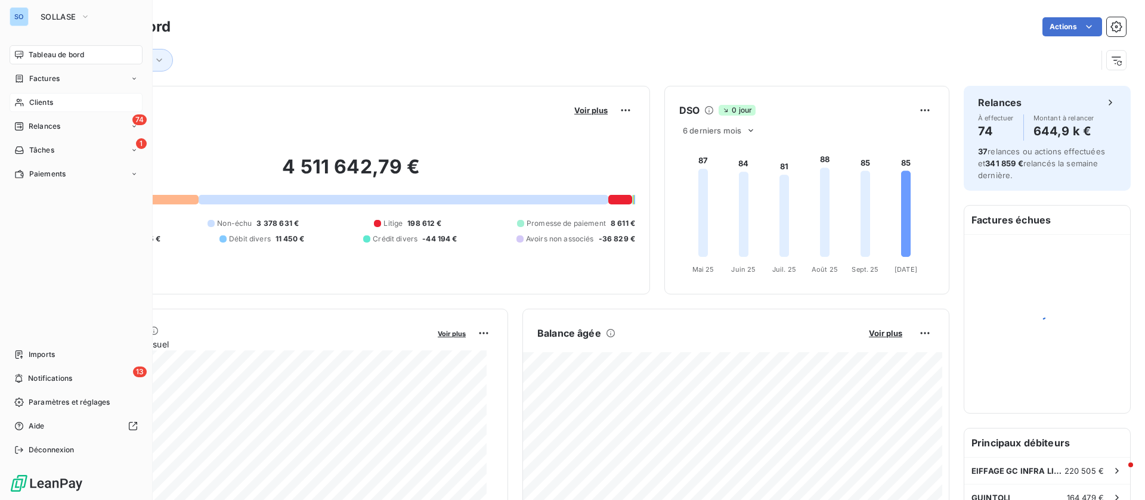
click at [52, 103] on span "Clients" at bounding box center [41, 102] width 24 height 11
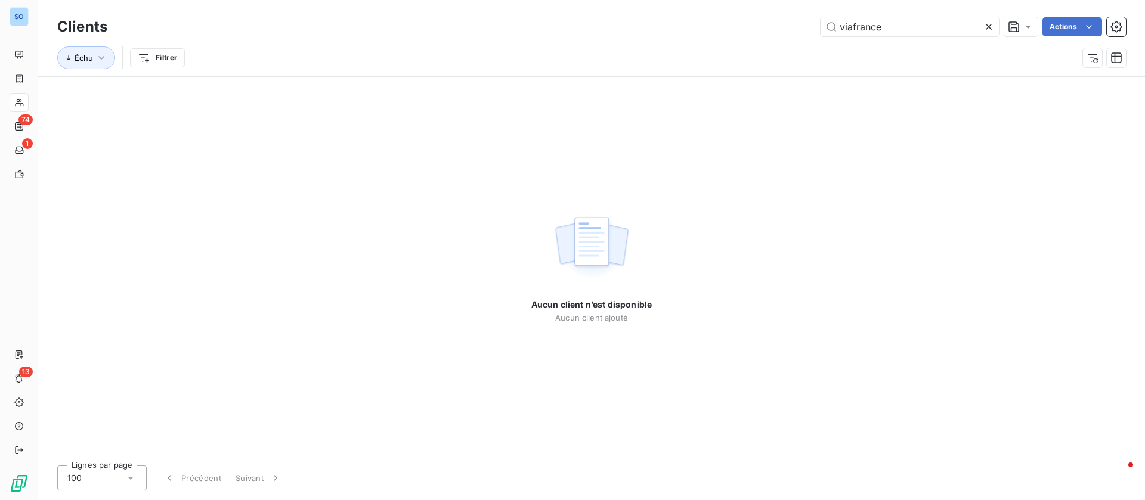
drag, startPoint x: 913, startPoint y: 27, endPoint x: 709, endPoint y: 4, distance: 204.8
click at [709, 13] on div "Clients viafrance Actions Échu Filtrer" at bounding box center [591, 38] width 1107 height 76
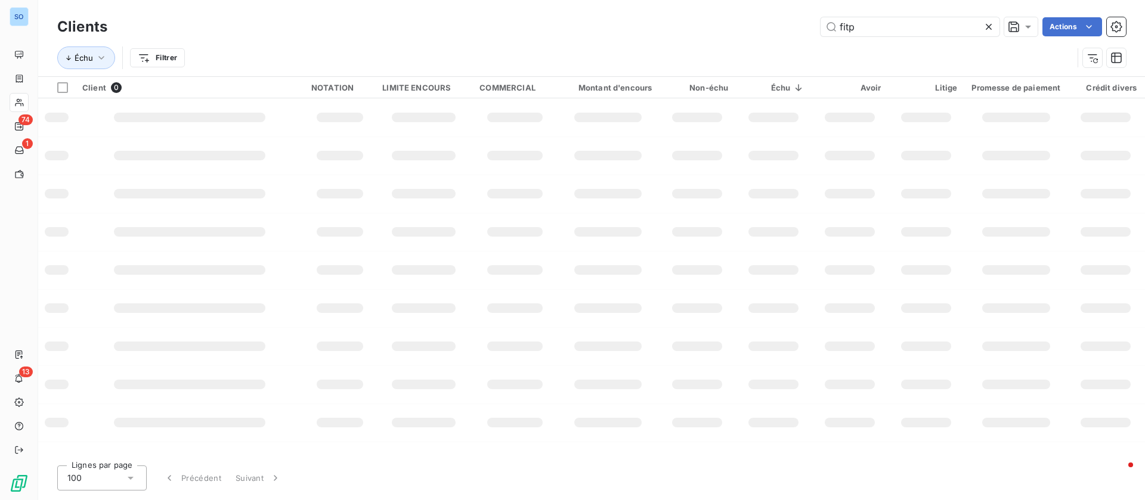
type input "fitp"
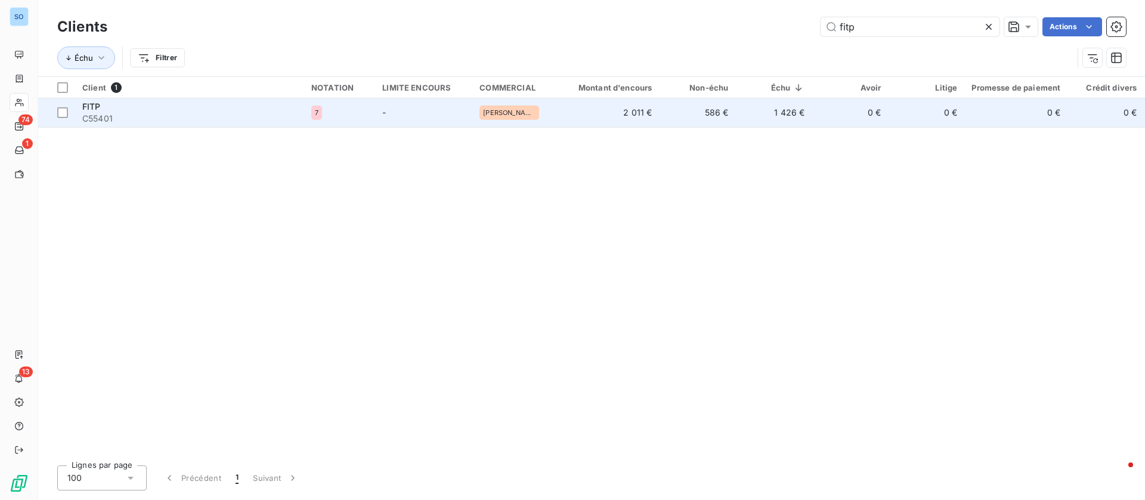
click at [557, 119] on td "2 011 €" at bounding box center [608, 112] width 103 height 29
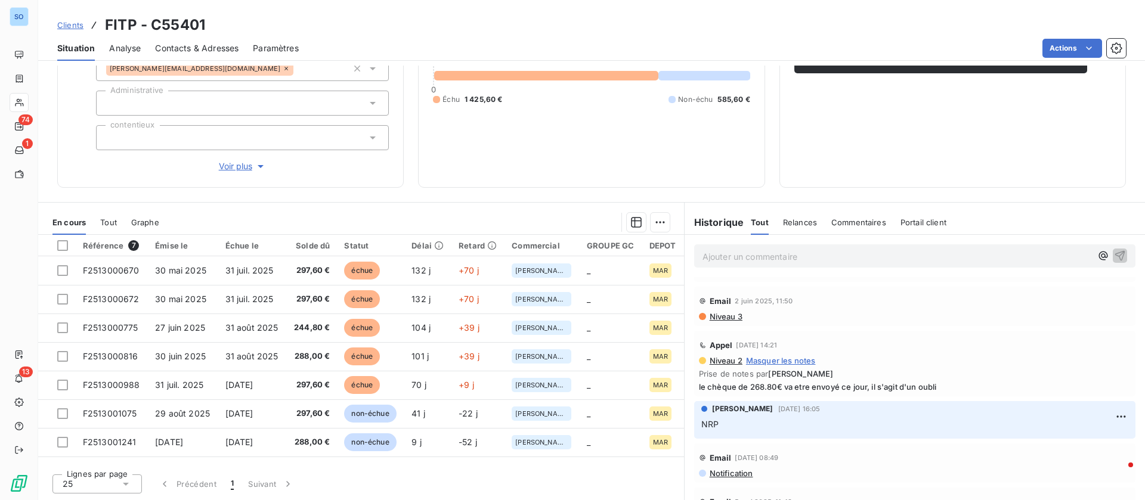
scroll to position [984, 0]
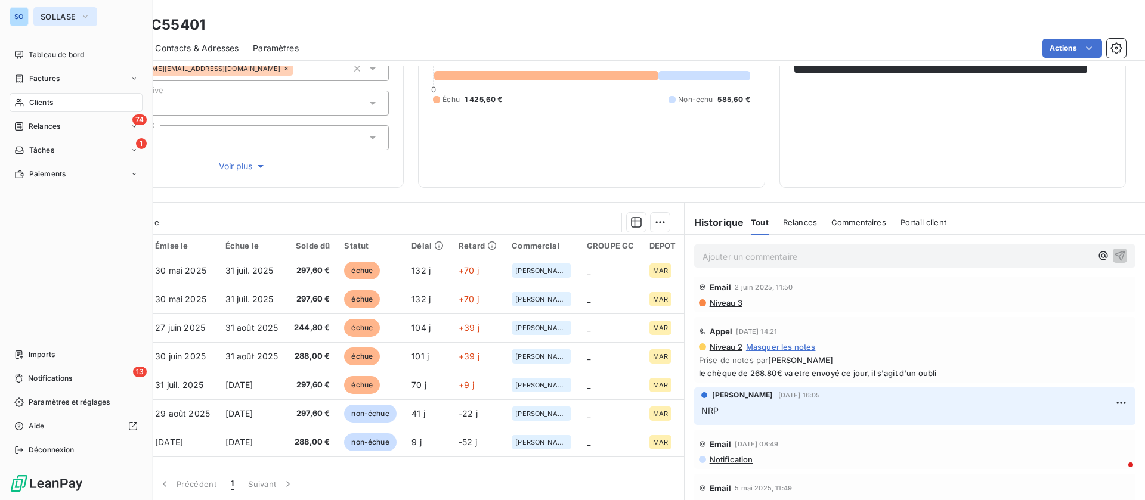
drag, startPoint x: 38, startPoint y: 10, endPoint x: 52, endPoint y: 24, distance: 20.7
click at [39, 10] on button "SOLLASE" at bounding box center [65, 16] width 64 height 19
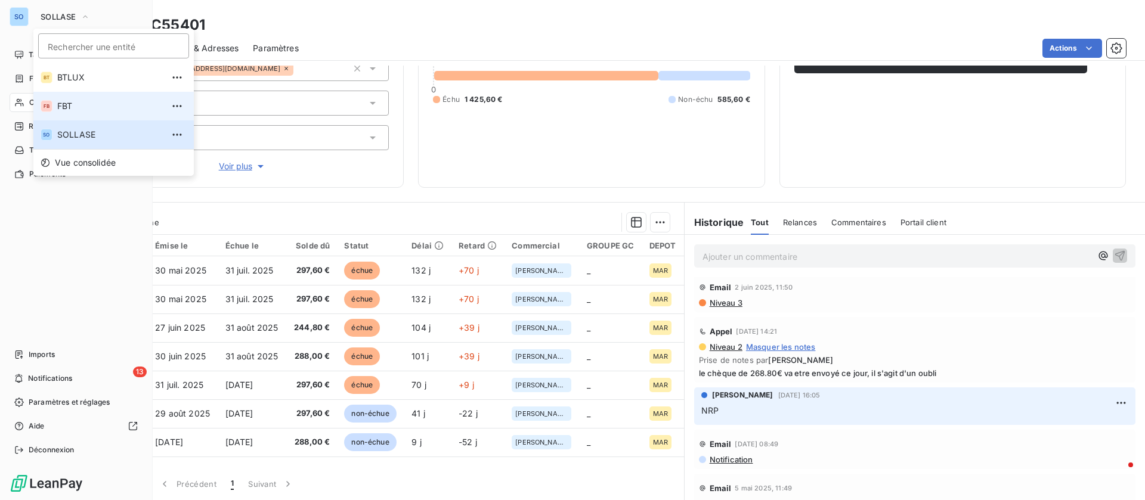
click at [68, 97] on li "FB FBT" at bounding box center [113, 106] width 160 height 29
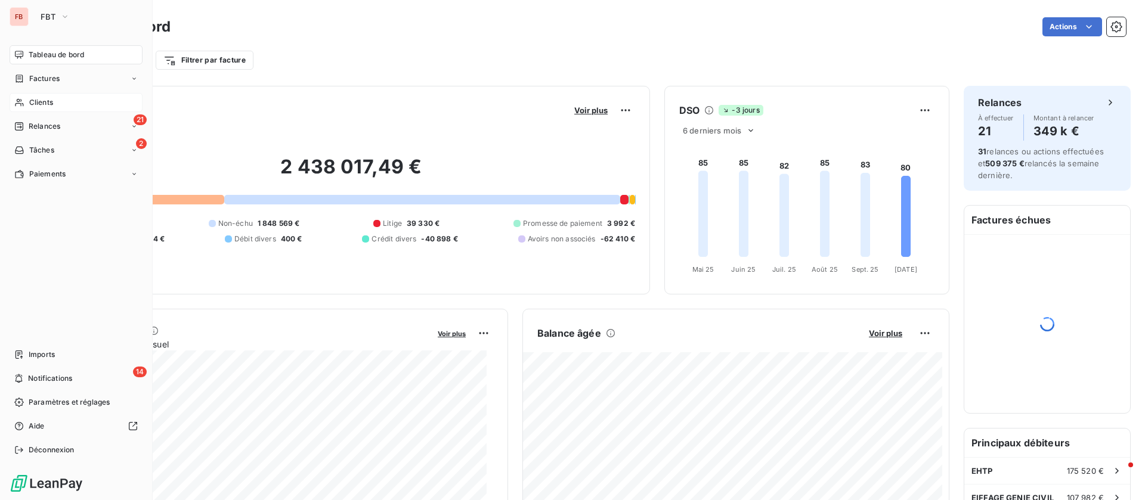
click at [38, 102] on span "Clients" at bounding box center [41, 102] width 24 height 11
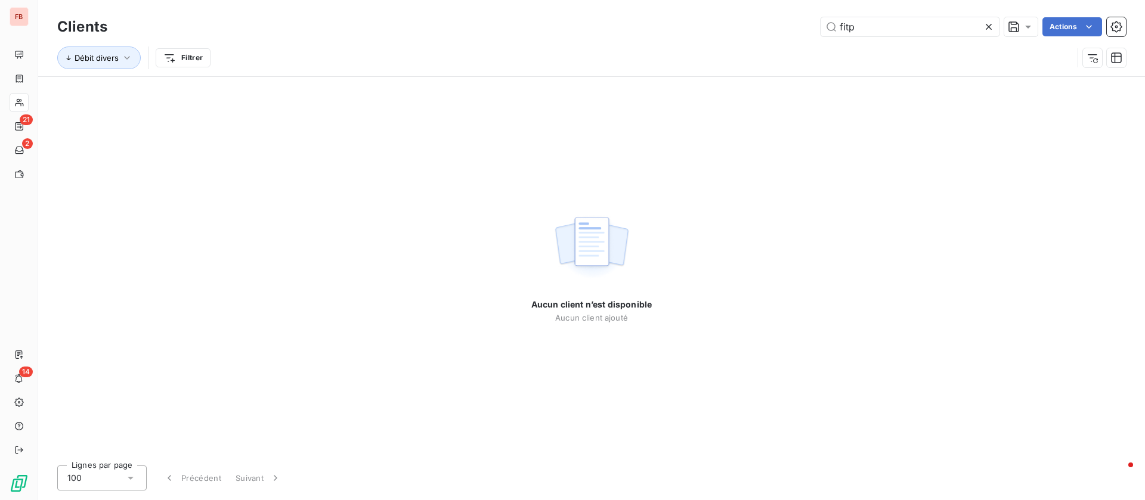
click at [989, 29] on icon at bounding box center [989, 27] width 12 height 12
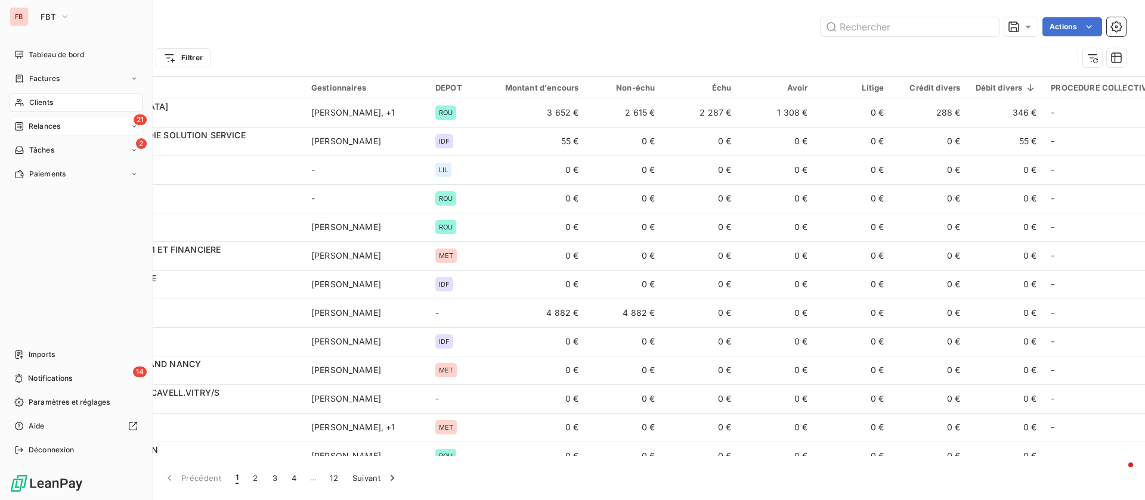
click at [16, 128] on icon at bounding box center [19, 127] width 10 height 10
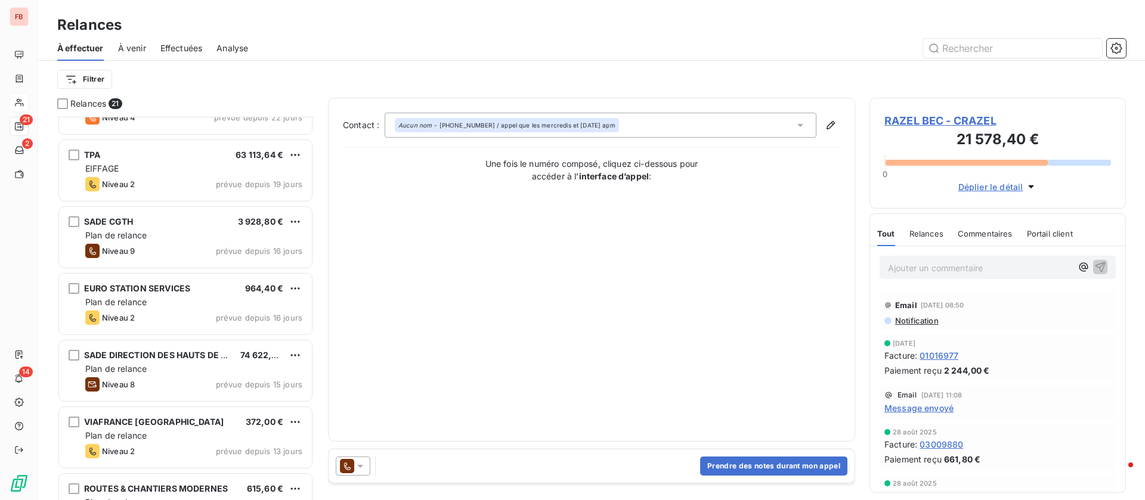
scroll to position [269, 0]
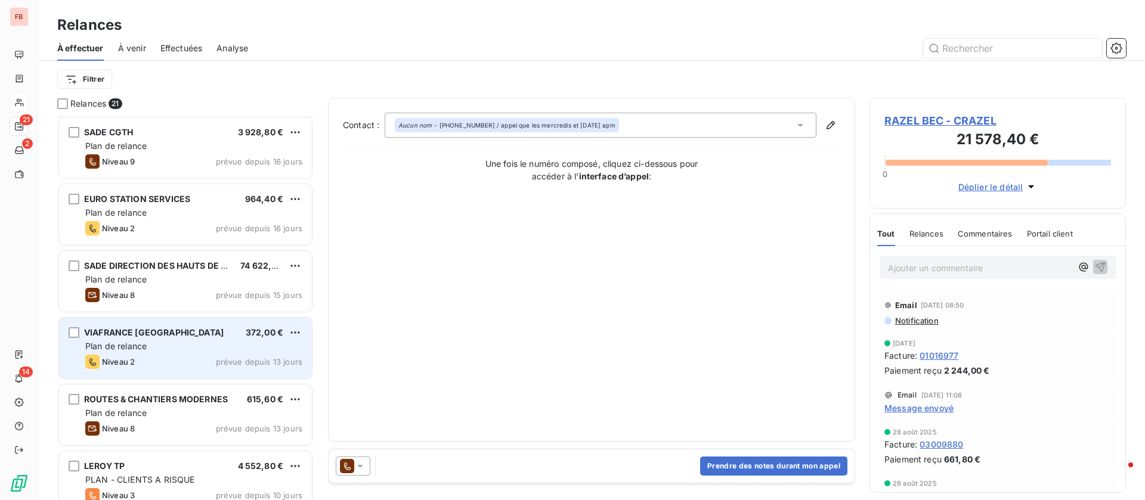
click at [192, 346] on div "Plan de relance" at bounding box center [193, 347] width 217 height 12
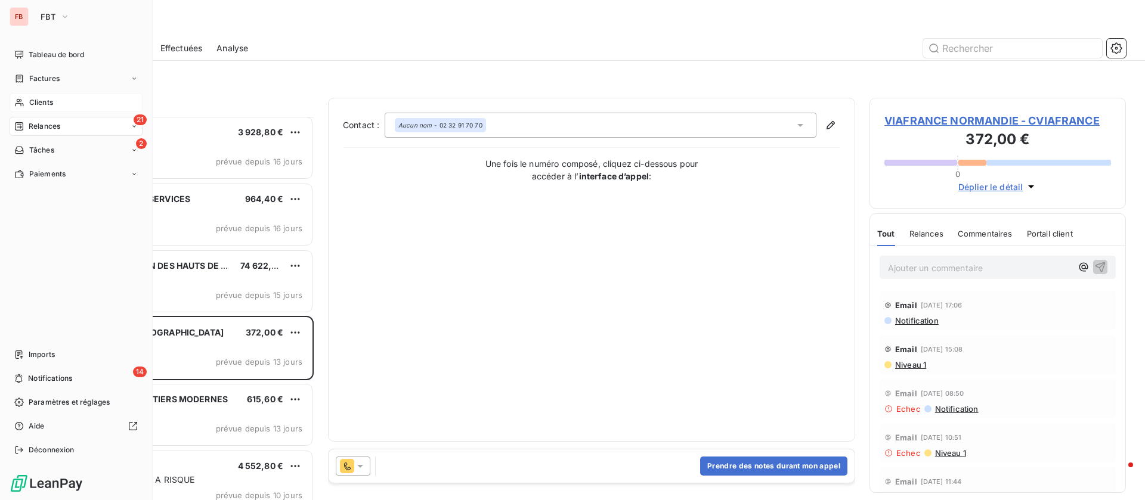
drag, startPoint x: 30, startPoint y: 93, endPoint x: 52, endPoint y: 97, distance: 21.8
click at [32, 93] on div "Clients" at bounding box center [76, 102] width 133 height 19
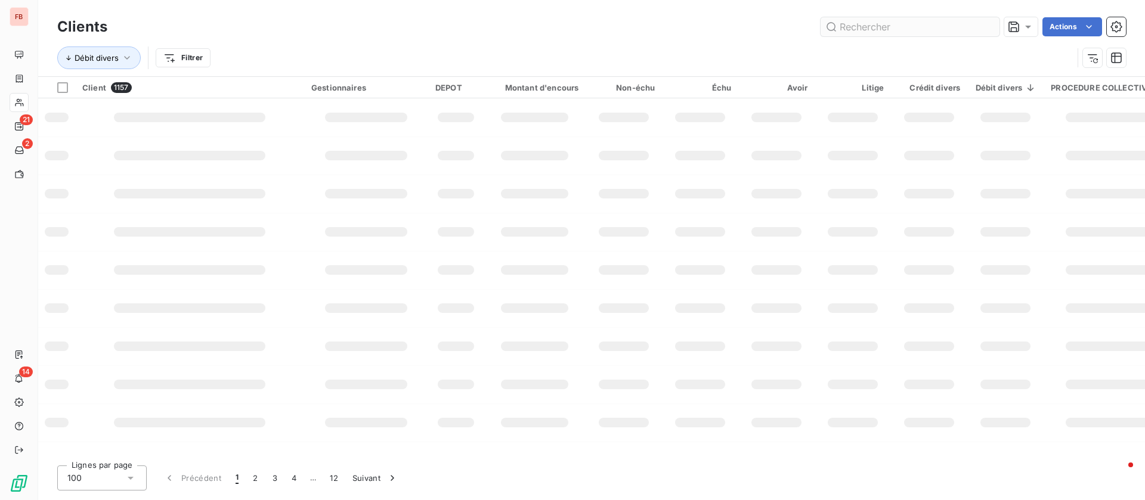
click at [918, 28] on input "text" at bounding box center [910, 26] width 179 height 19
type input "viafrance"
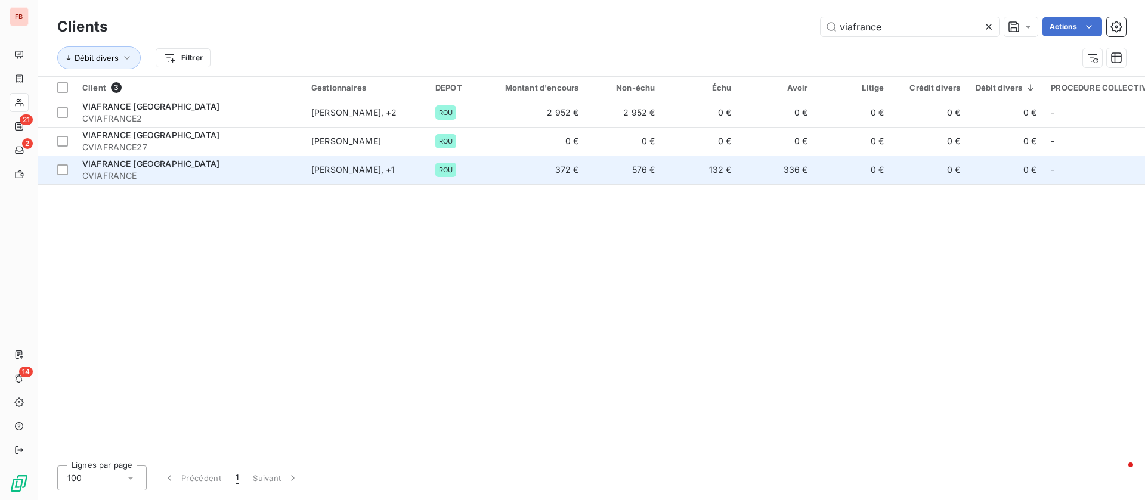
click at [180, 170] on span "CVIAFRANCE" at bounding box center [189, 176] width 215 height 12
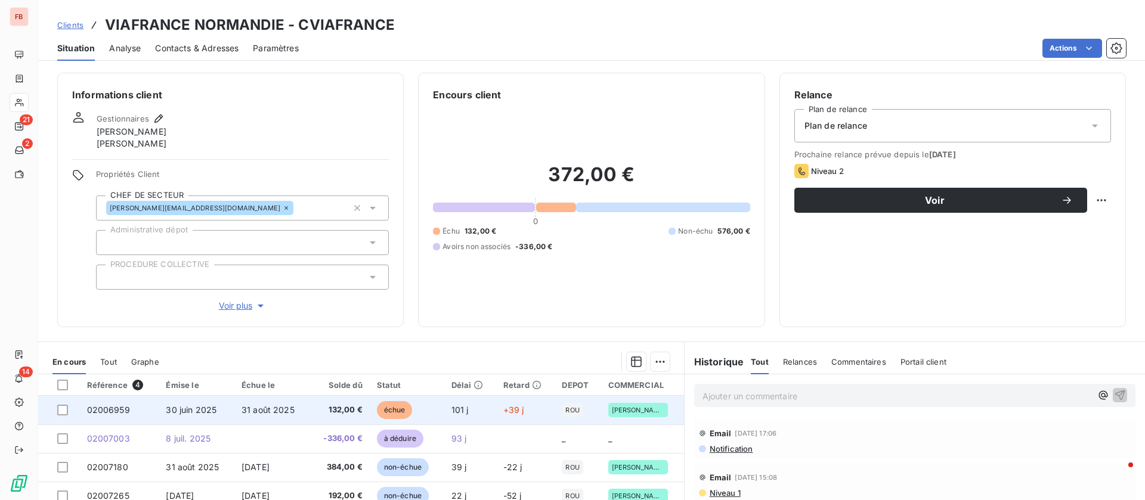
click at [320, 410] on span "132,00 €" at bounding box center [339, 410] width 45 height 12
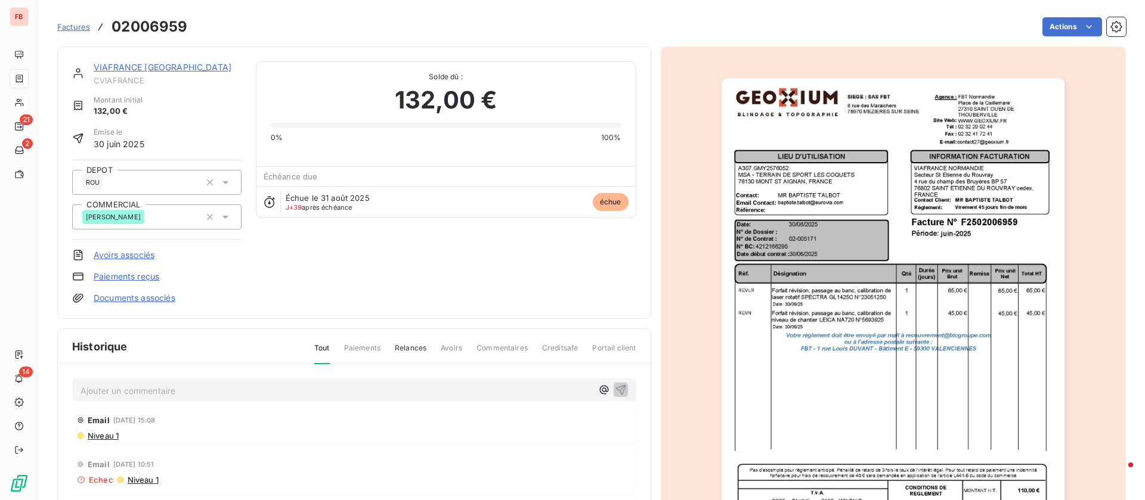
click at [134, 66] on link "VIAFRANCE [GEOGRAPHIC_DATA]" at bounding box center [163, 67] width 138 height 10
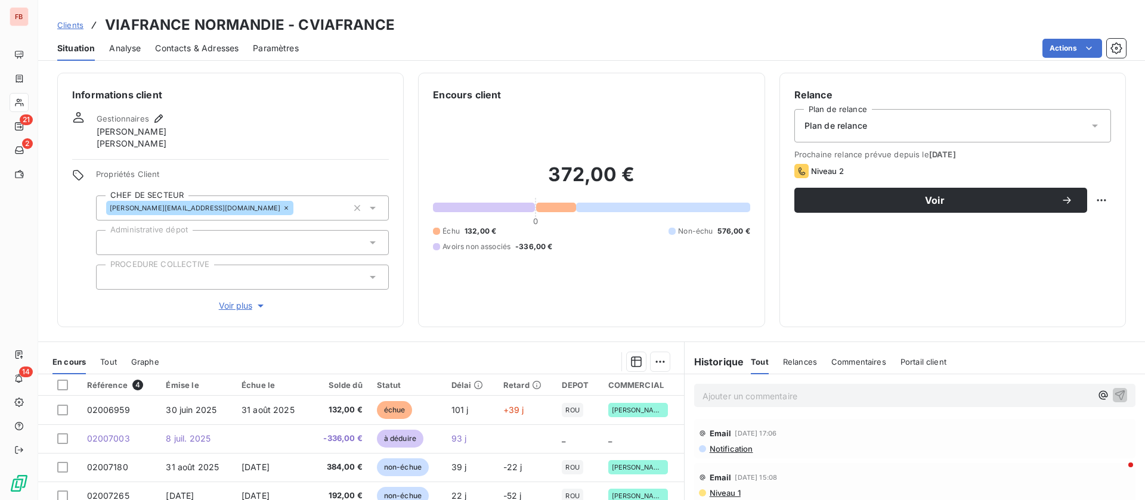
click at [188, 48] on span "Contacts & Adresses" at bounding box center [196, 48] width 83 height 12
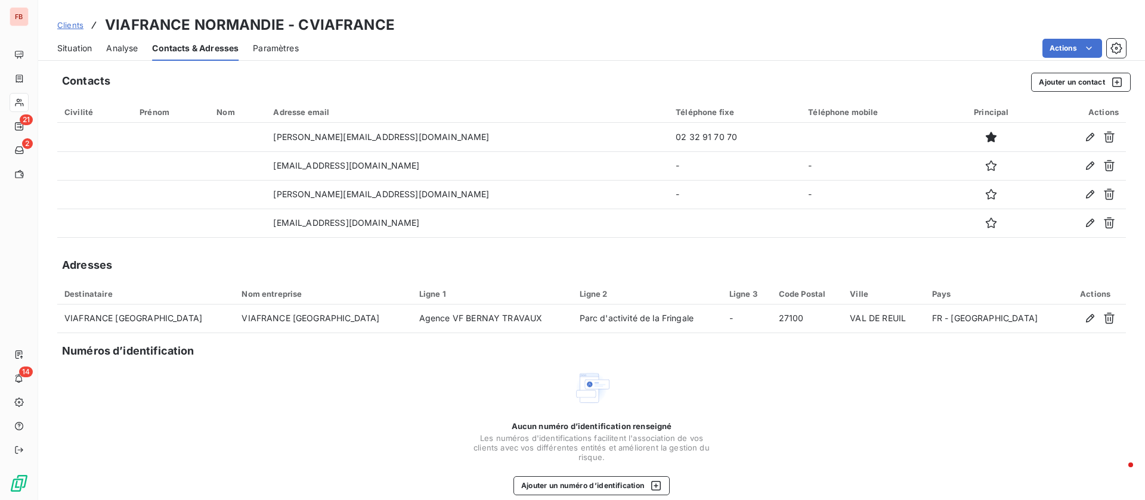
click at [80, 23] on span "Clients" at bounding box center [70, 25] width 26 height 10
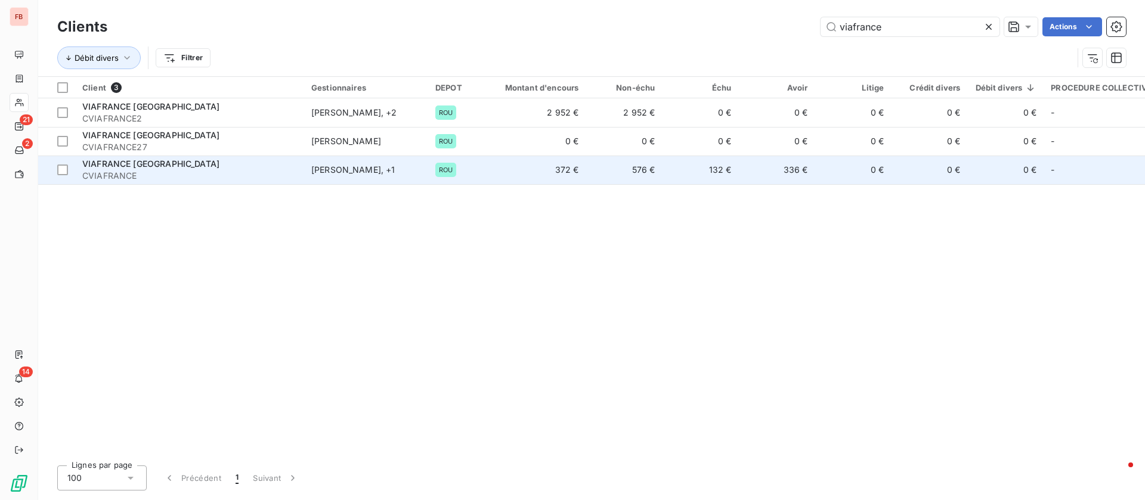
click at [300, 169] on td "VIAFRANCE NORMANDIE CVIAFRANCE" at bounding box center [189, 170] width 229 height 29
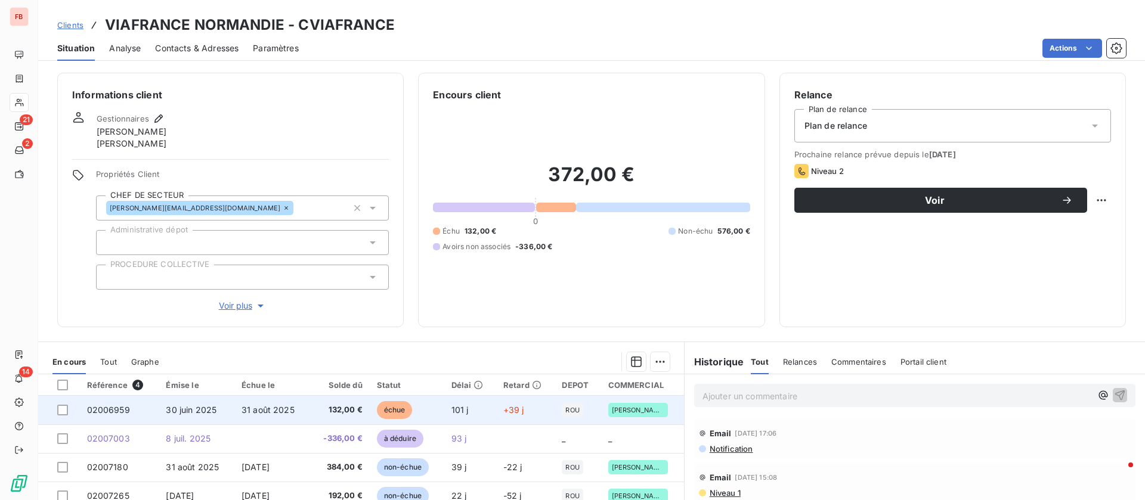
click at [231, 407] on td "30 juin 2025" at bounding box center [197, 410] width 76 height 29
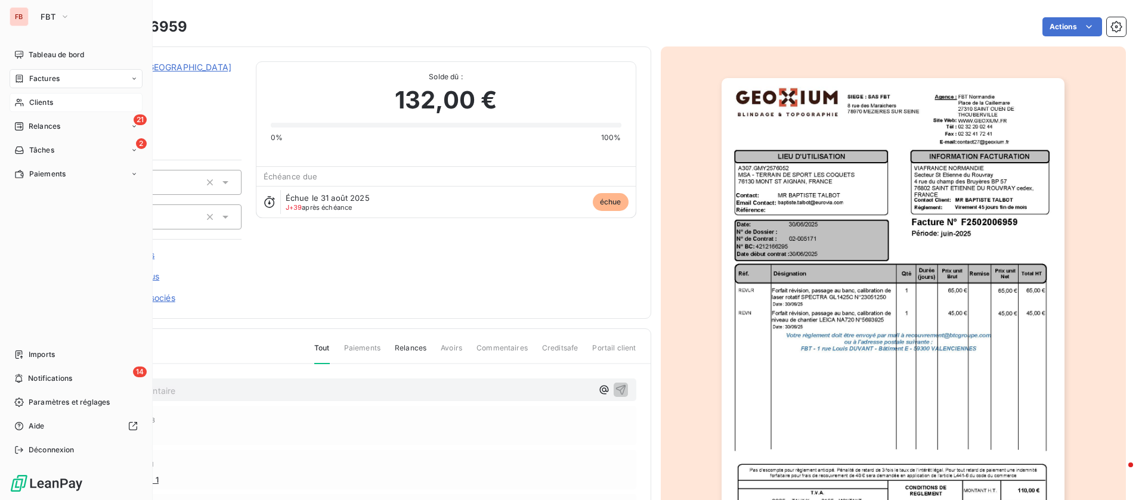
click at [39, 101] on span "Clients" at bounding box center [41, 102] width 24 height 11
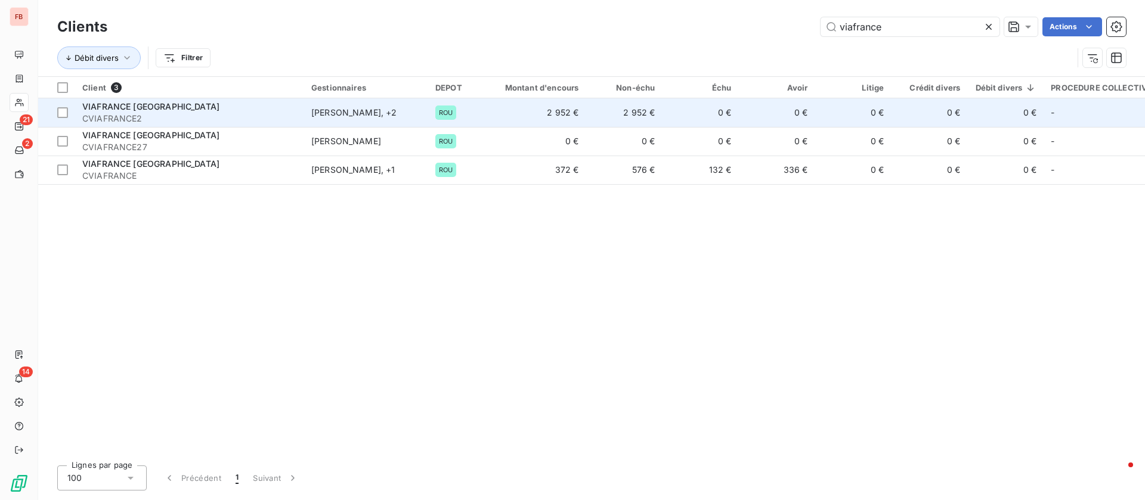
click at [216, 107] on div "VIAFRANCE [GEOGRAPHIC_DATA]" at bounding box center [189, 107] width 215 height 12
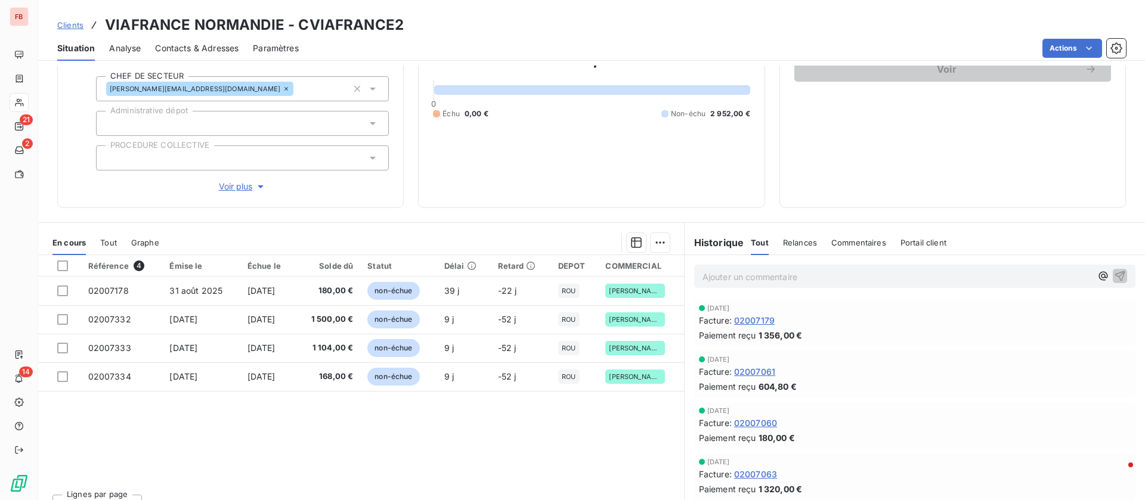
scroll to position [151, 0]
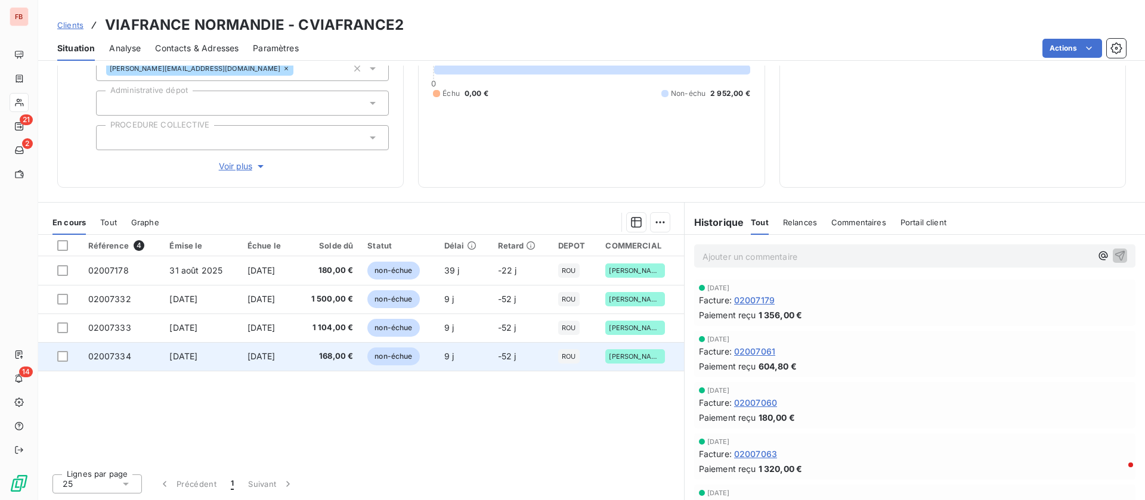
click at [262, 357] on span "[DATE]" at bounding box center [262, 356] width 28 height 10
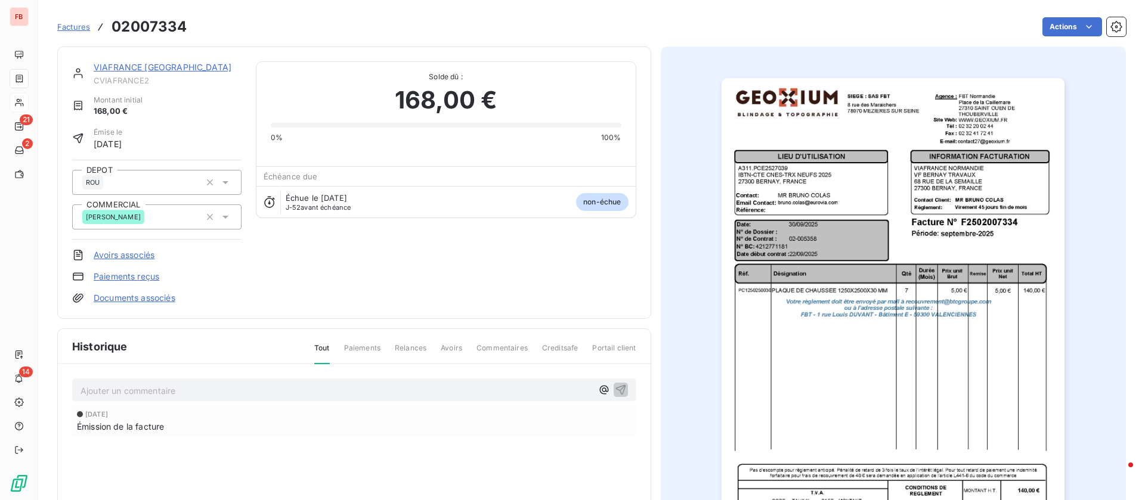
click at [126, 62] on div "VIAFRANCE [GEOGRAPHIC_DATA]" at bounding box center [168, 67] width 148 height 12
click at [182, 72] on link "VIAFRANCE [GEOGRAPHIC_DATA]" at bounding box center [163, 67] width 138 height 10
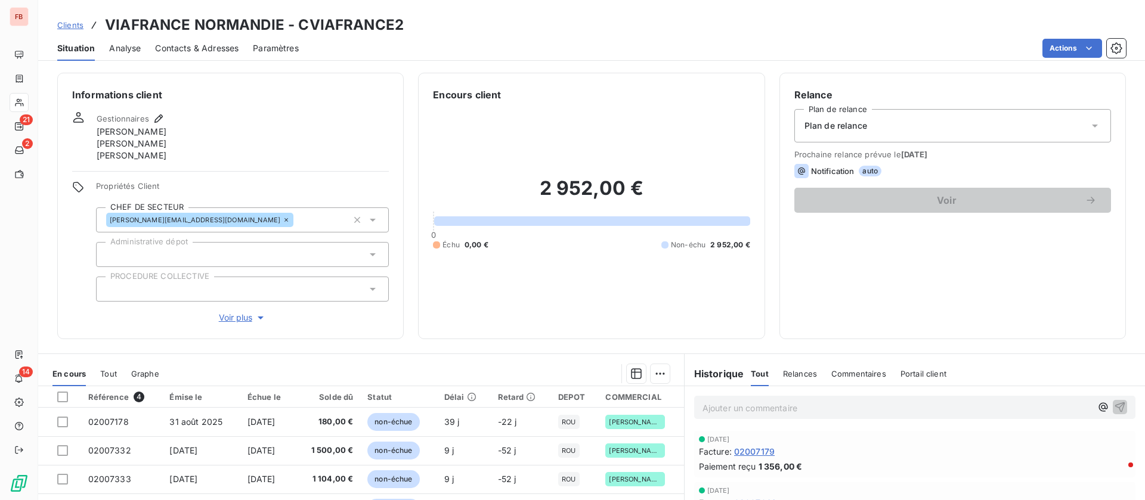
click at [202, 47] on span "Contacts & Adresses" at bounding box center [196, 48] width 83 height 12
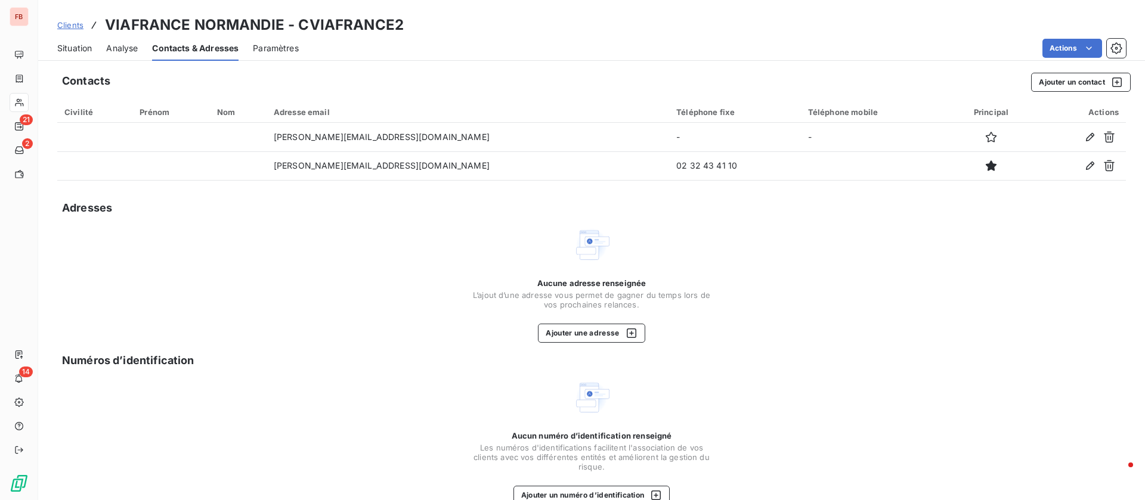
click at [76, 26] on span "Clients" at bounding box center [70, 25] width 26 height 10
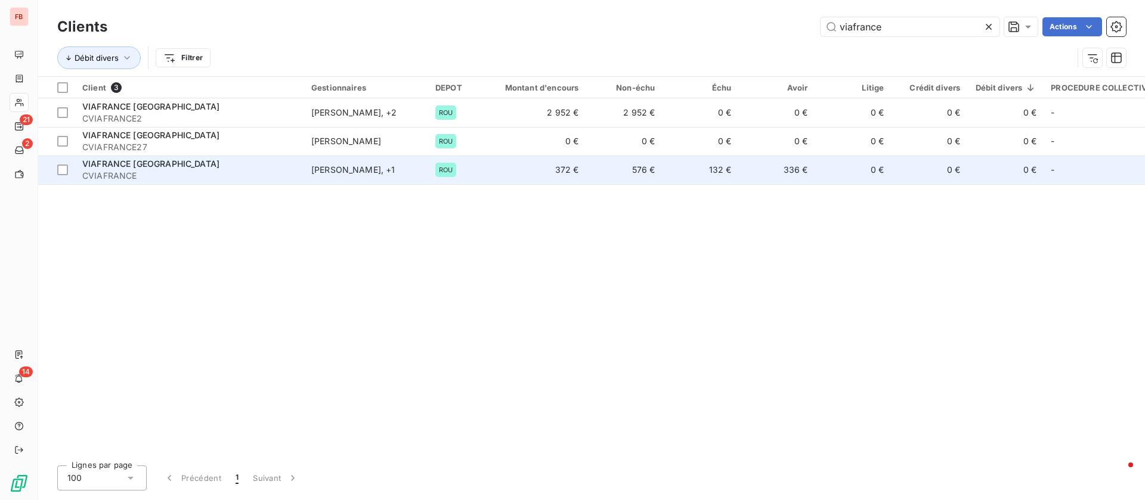
click at [732, 166] on td "132 €" at bounding box center [700, 170] width 76 height 29
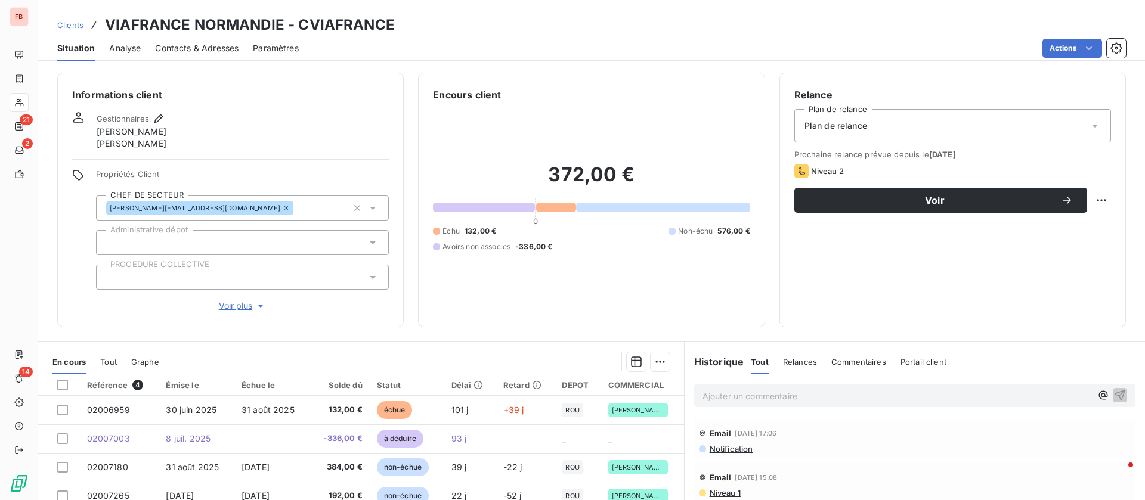
scroll to position [89, 0]
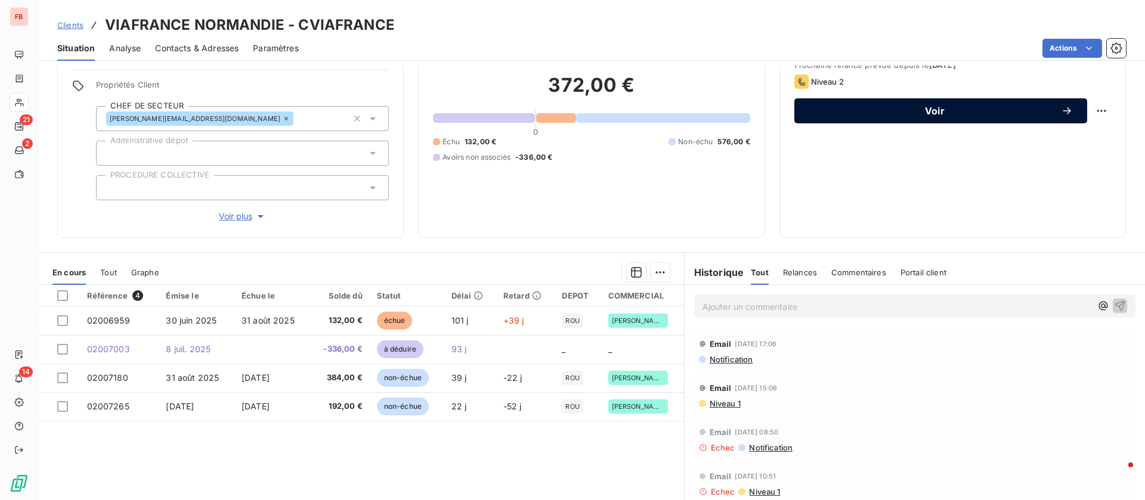
click at [949, 108] on span "Voir" at bounding box center [935, 111] width 252 height 10
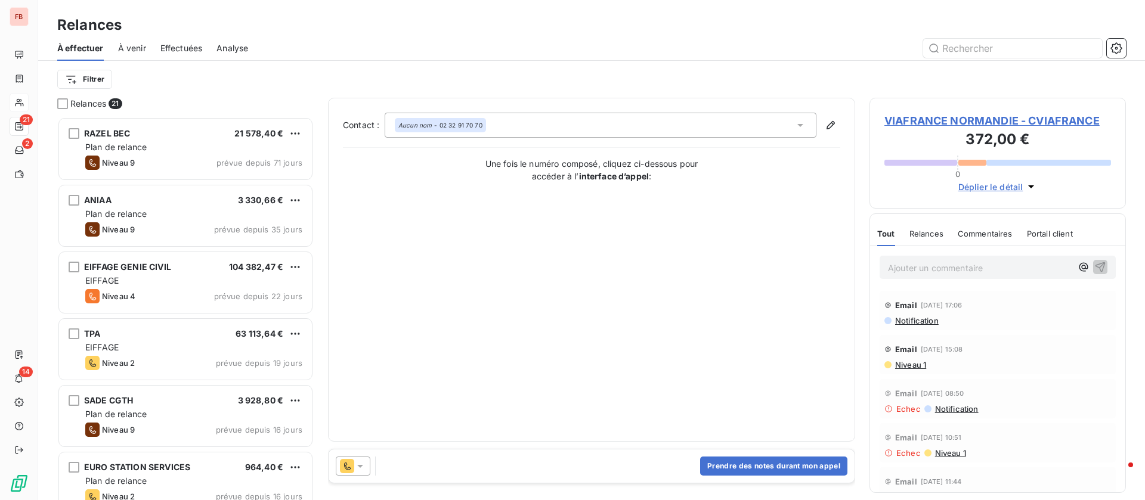
scroll to position [370, 243]
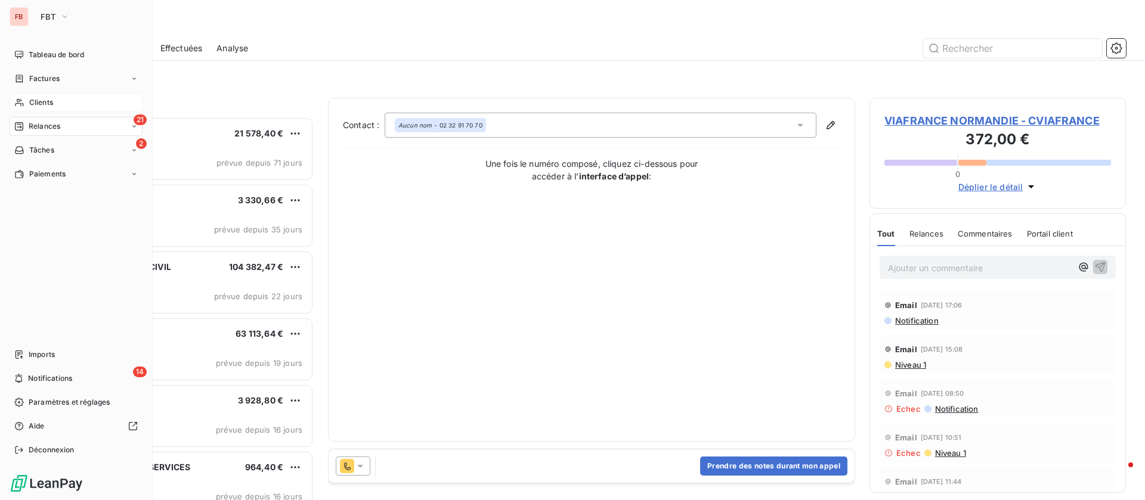
click at [63, 94] on div "Clients" at bounding box center [76, 102] width 133 height 19
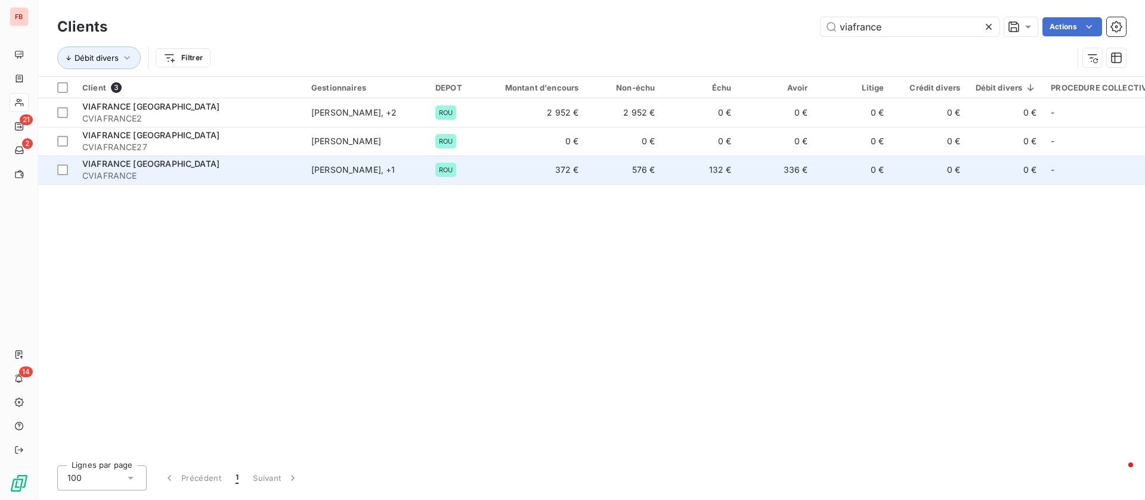
click at [176, 166] on span "VIAFRANCE [GEOGRAPHIC_DATA]" at bounding box center [150, 164] width 137 height 10
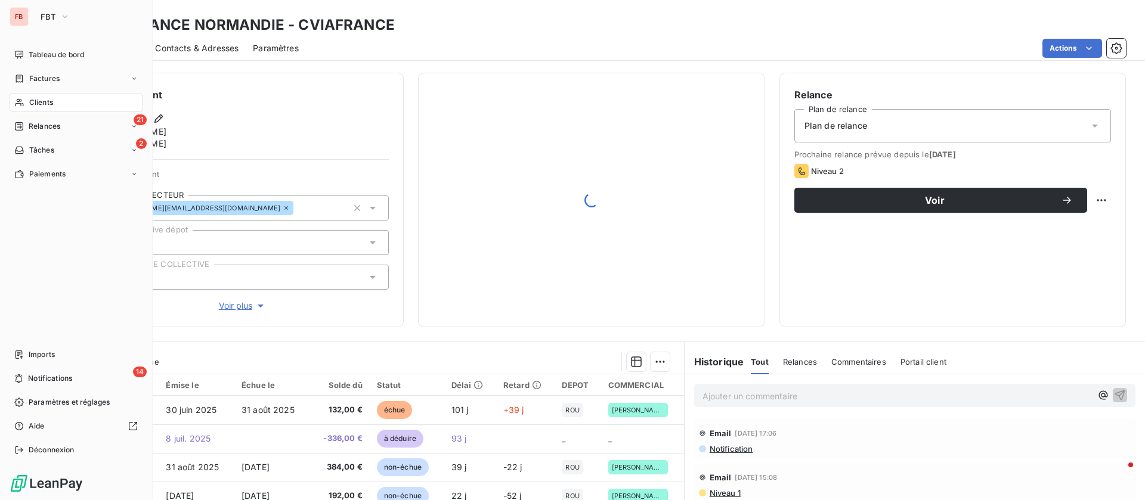
click at [20, 103] on icon at bounding box center [19, 103] width 10 height 10
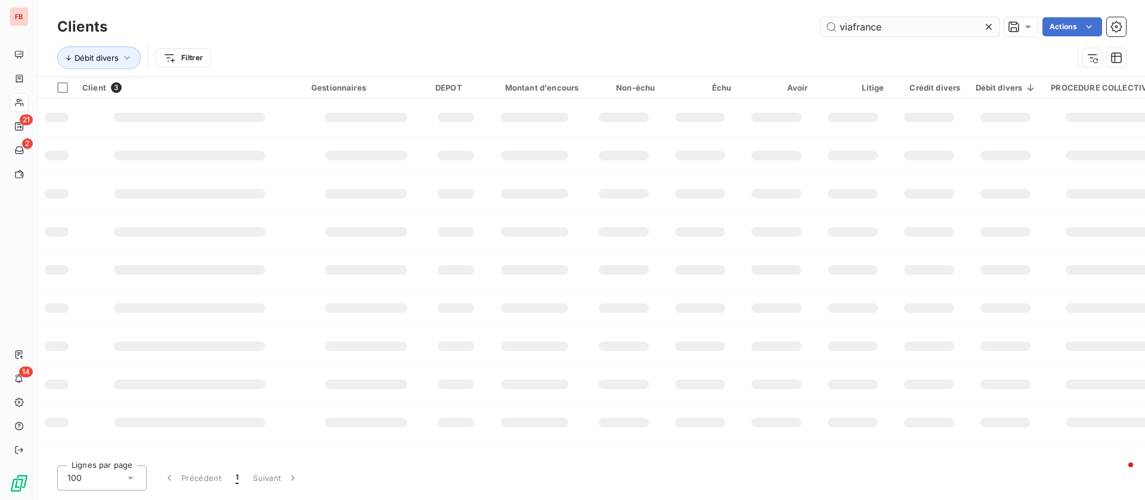
click at [910, 35] on input "viafrance" at bounding box center [910, 26] width 179 height 19
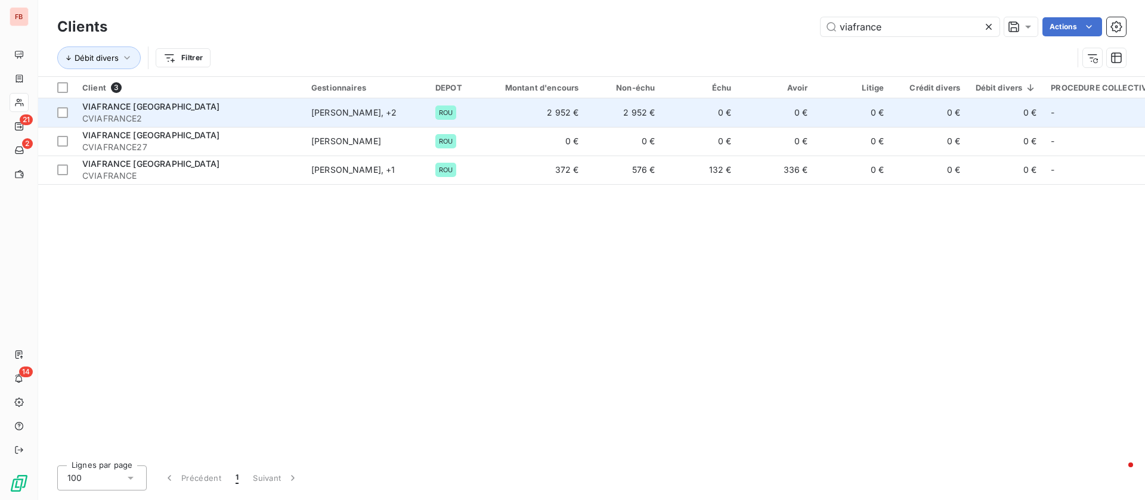
click at [282, 116] on span "CVIAFRANCE2" at bounding box center [189, 119] width 215 height 12
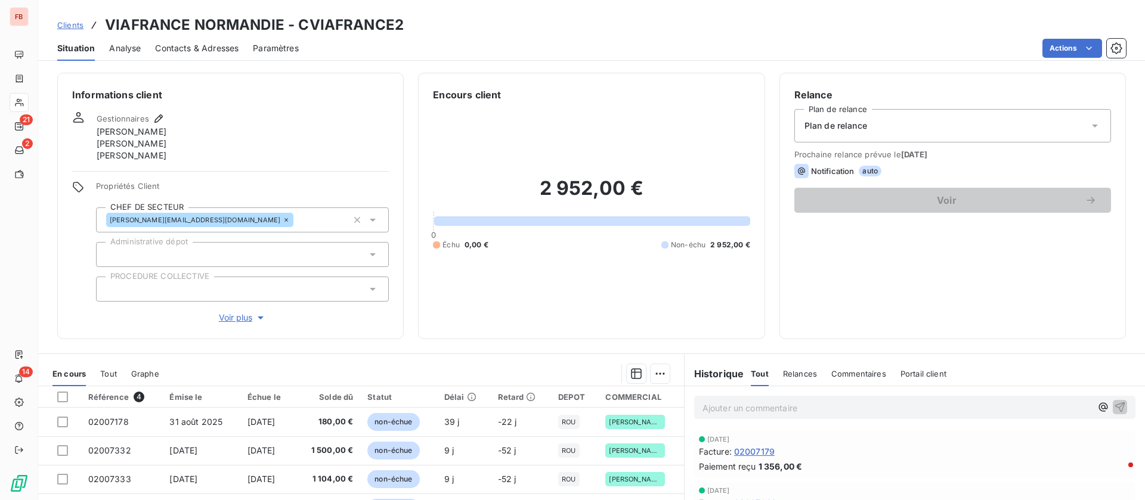
click at [203, 41] on div "Contacts & Adresses" at bounding box center [196, 48] width 83 height 25
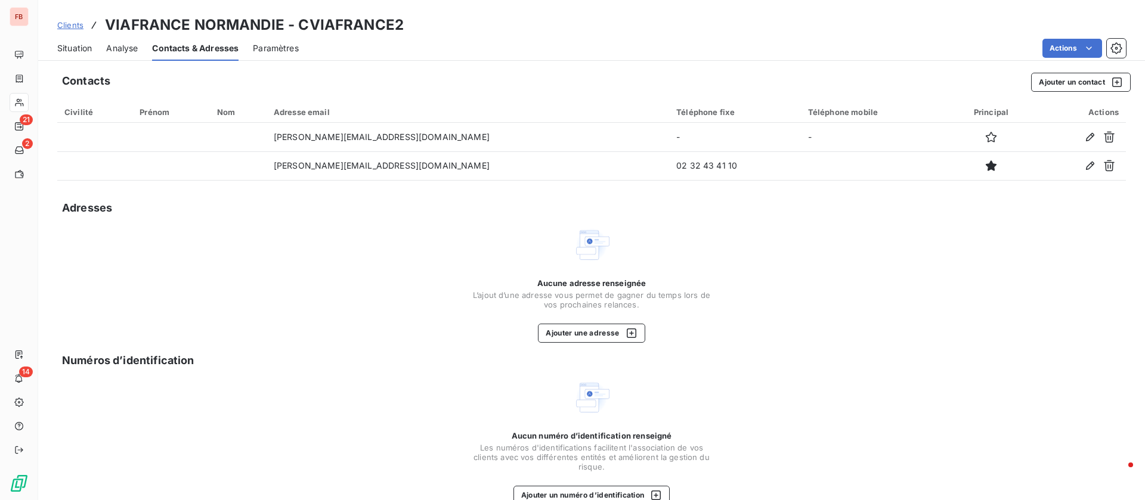
click at [74, 25] on span "Clients" at bounding box center [70, 25] width 26 height 10
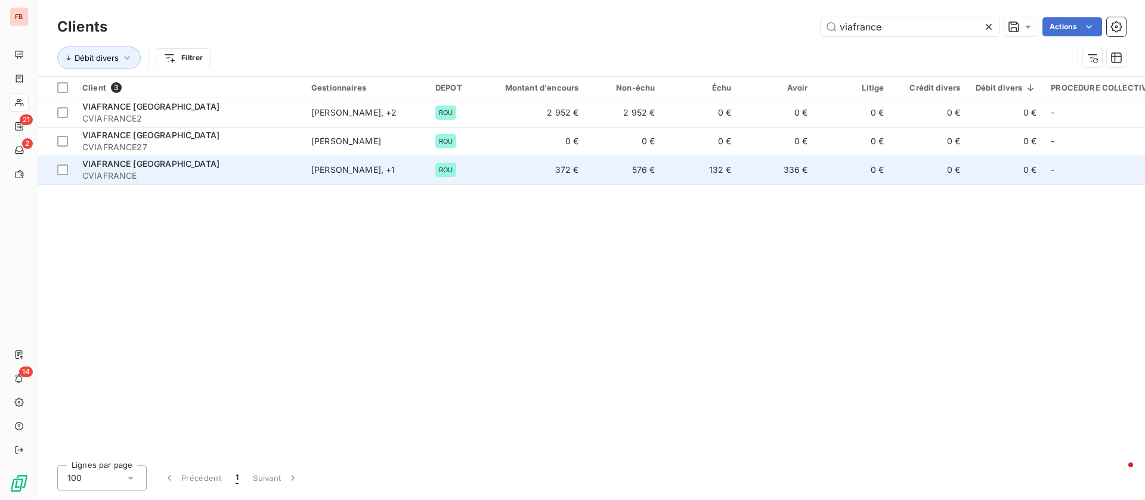
click at [256, 173] on span "CVIAFRANCE" at bounding box center [189, 176] width 215 height 12
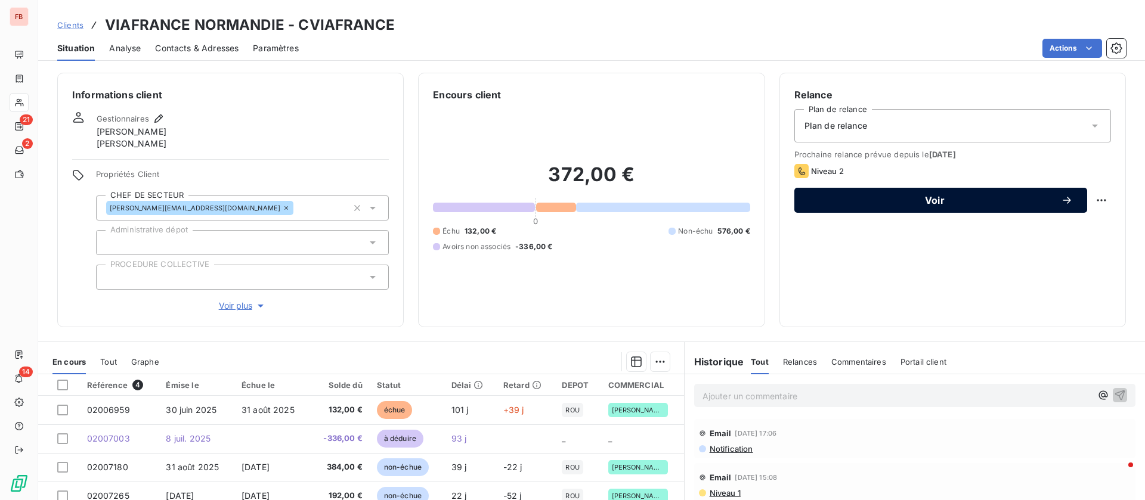
click at [976, 199] on span "Voir" at bounding box center [935, 201] width 252 height 10
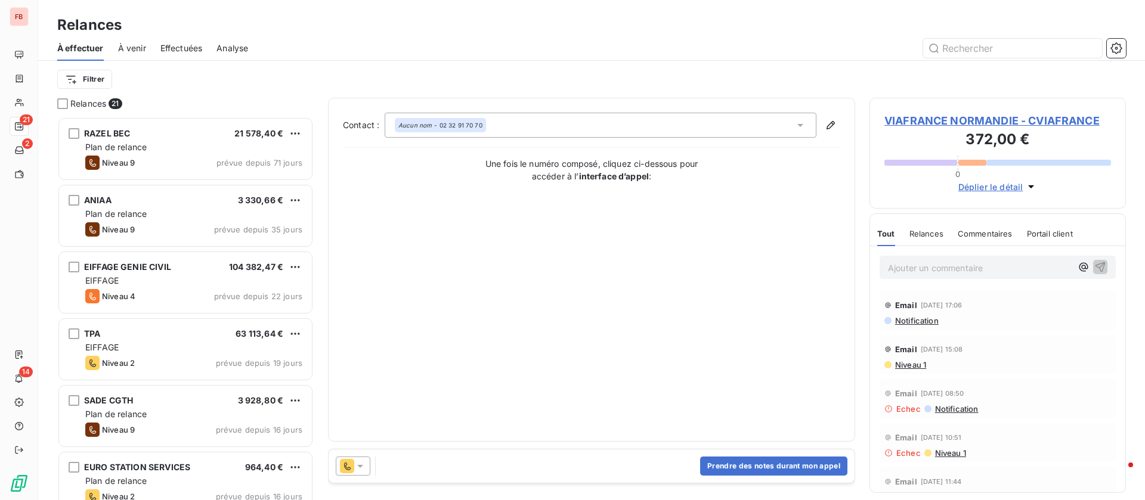
scroll to position [370, 243]
click at [715, 461] on button "Prendre des notes durant mon appel" at bounding box center [773, 466] width 147 height 19
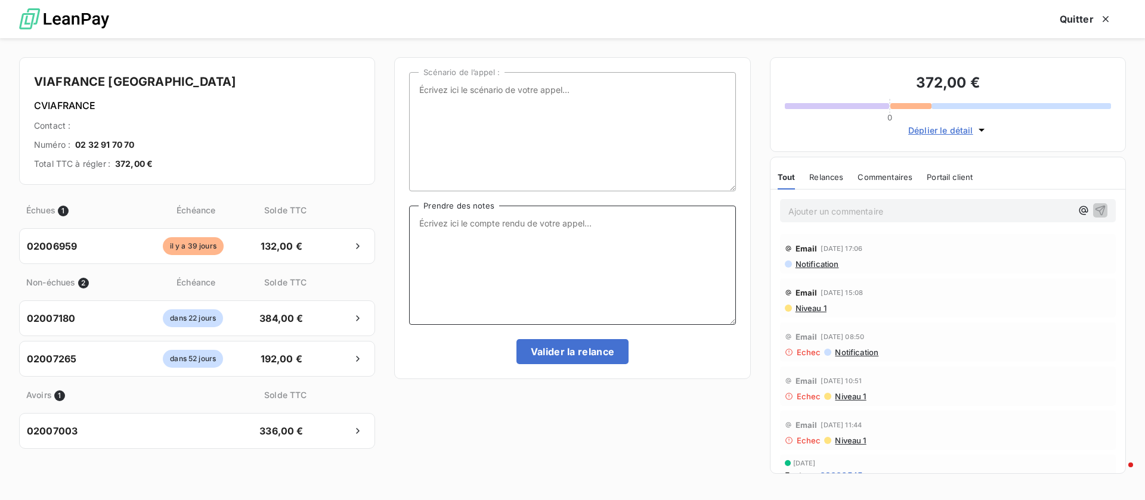
click at [499, 281] on textarea "Prendre des notes" at bounding box center [572, 265] width 326 height 119
click at [814, 307] on span "Niveau 1" at bounding box center [810, 309] width 32 height 10
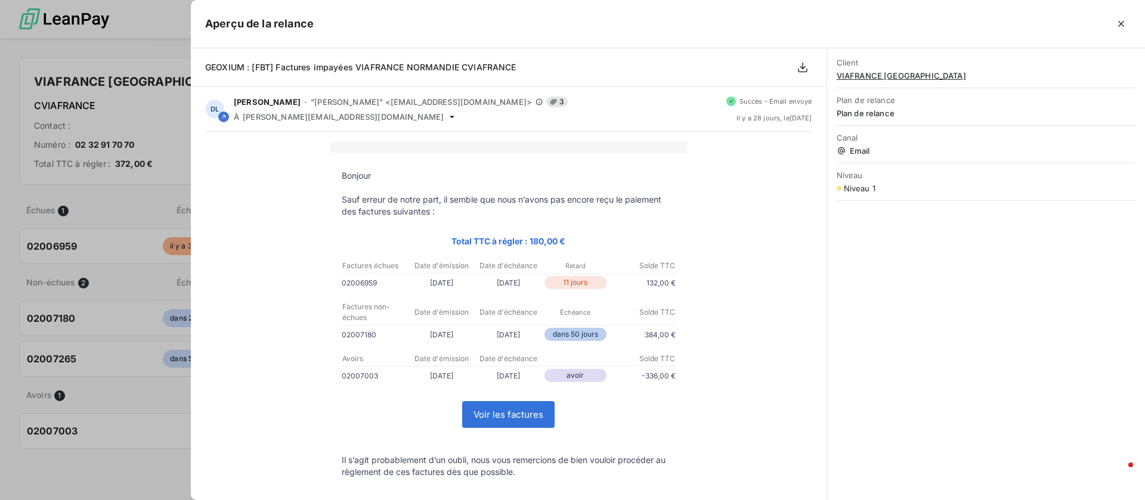
click at [149, 107] on div at bounding box center [572, 250] width 1145 height 500
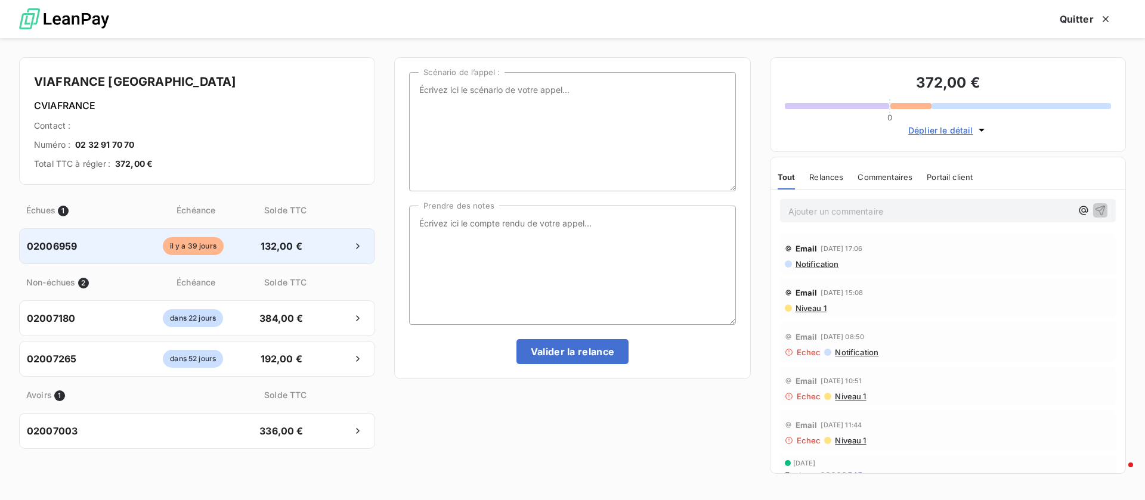
click at [255, 234] on div "02006959 [DATE] 132,00 €" at bounding box center [197, 246] width 356 height 36
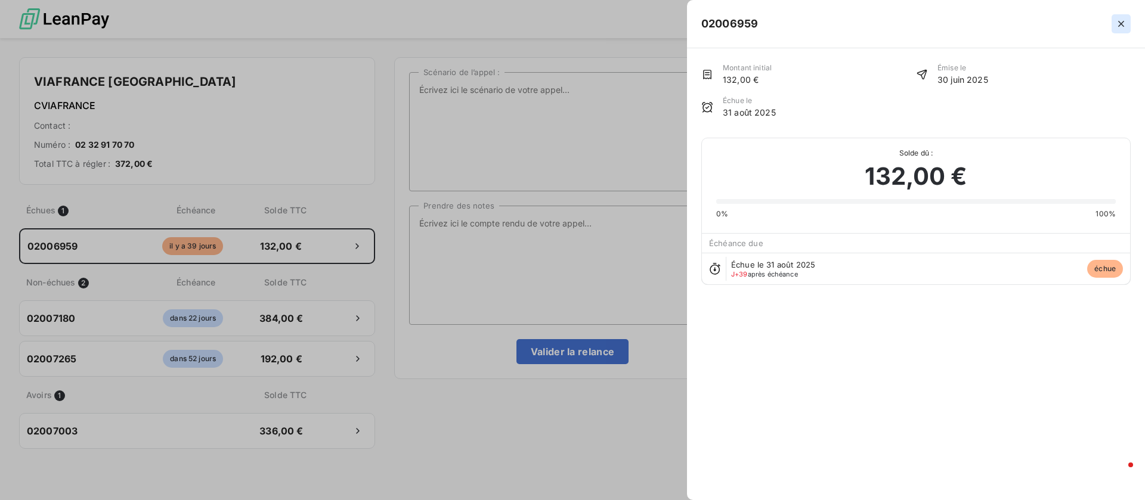
click at [1123, 22] on icon "button" at bounding box center [1121, 24] width 12 height 12
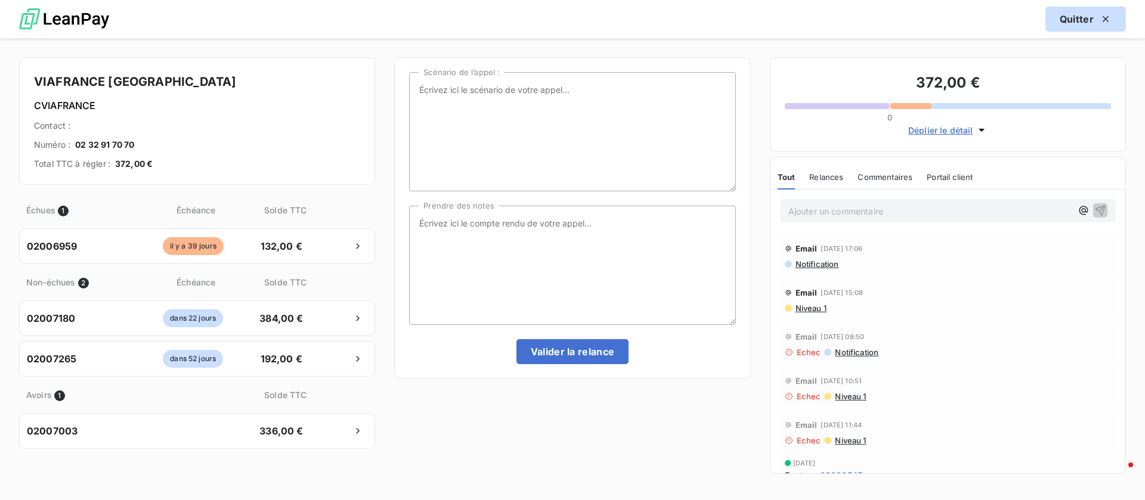
click at [1083, 21] on button "Quitter" at bounding box center [1086, 19] width 81 height 25
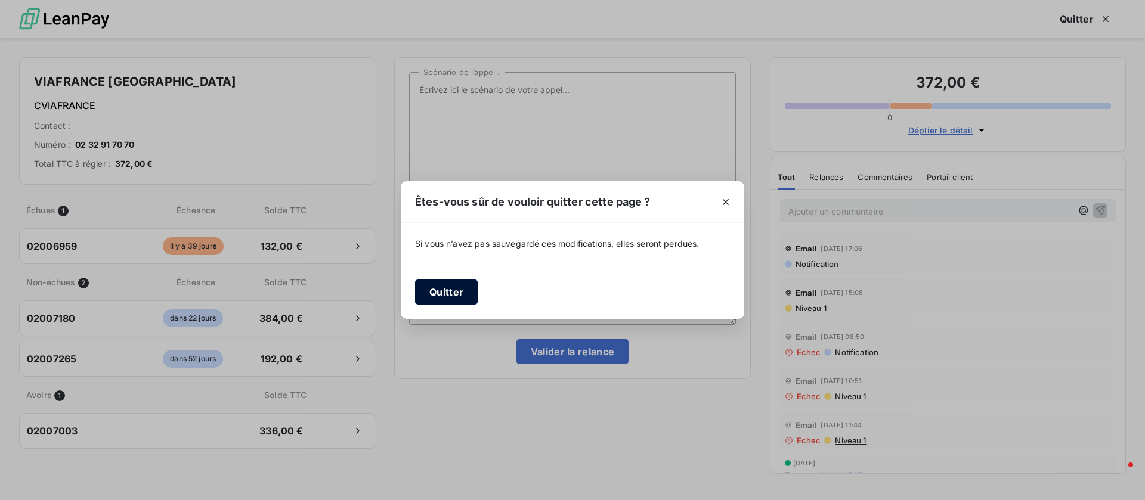
click at [450, 283] on button "Quitter" at bounding box center [446, 292] width 63 height 25
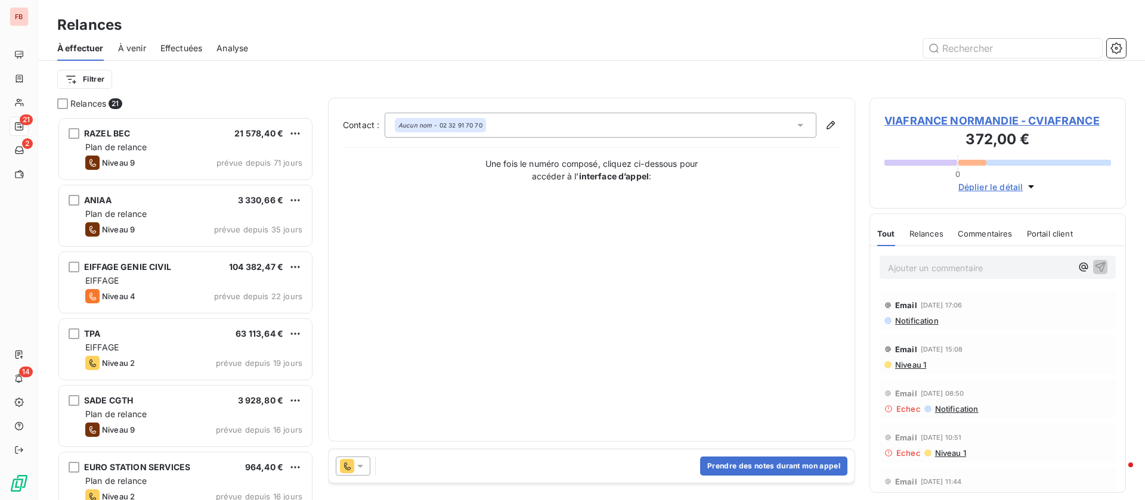
click at [949, 114] on span "VIAFRANCE NORMANDIE - CVIAFRANCE" at bounding box center [997, 121] width 227 height 16
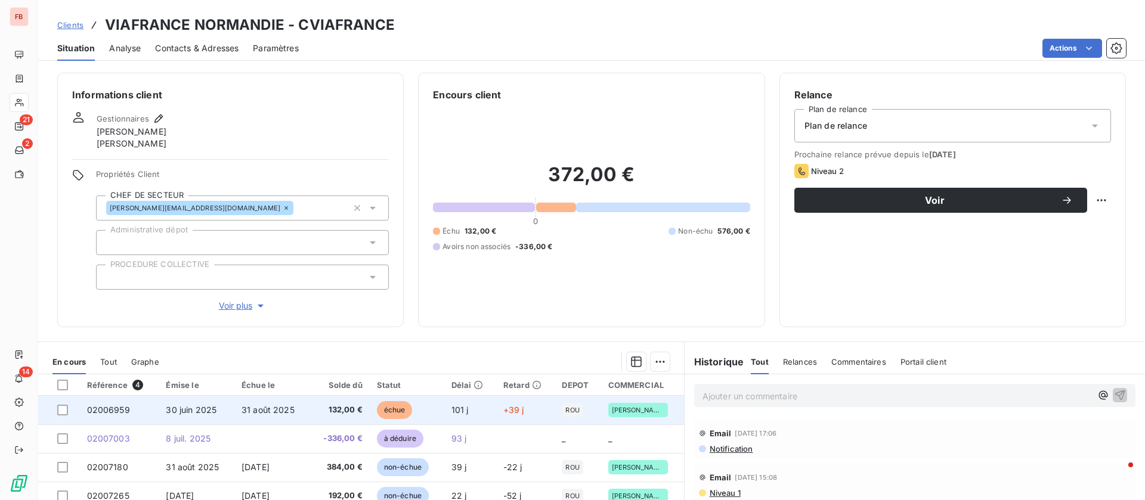
click at [310, 408] on td "132,00 €" at bounding box center [340, 410] width 60 height 29
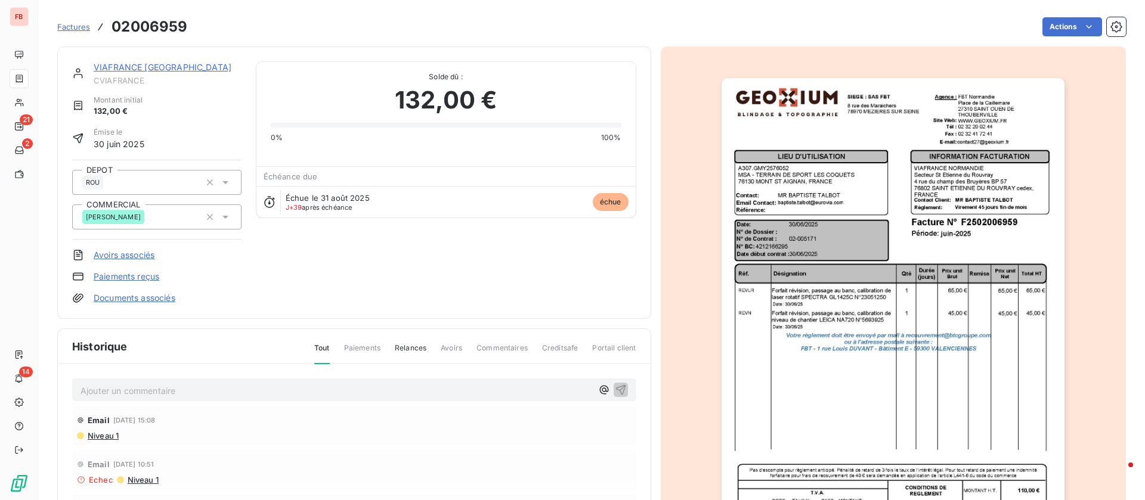
click at [249, 394] on p "Ajouter un commentaire ﻿" at bounding box center [337, 390] width 512 height 15
click at [172, 70] on link "VIAFRANCE [GEOGRAPHIC_DATA]" at bounding box center [163, 67] width 138 height 10
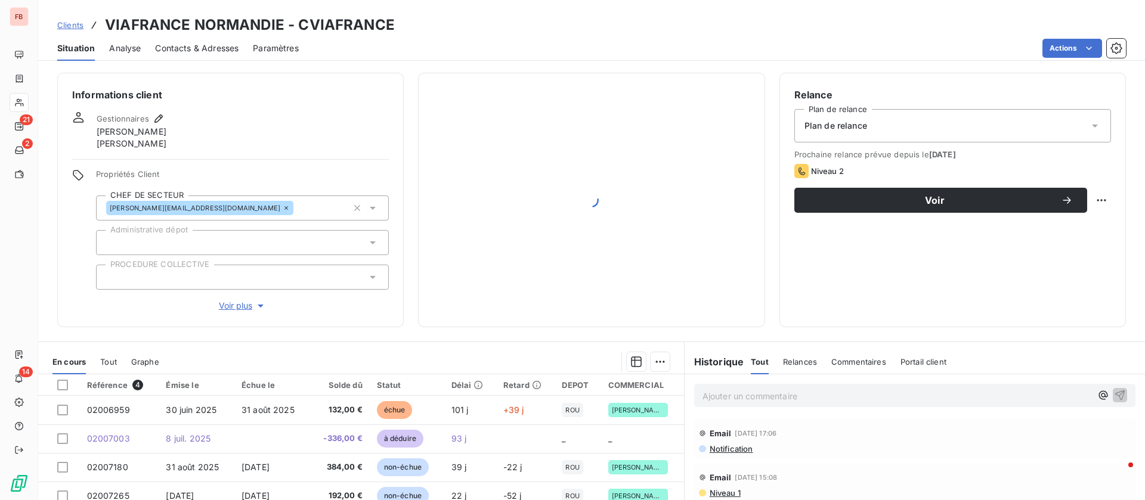
click at [183, 47] on span "Contacts & Adresses" at bounding box center [196, 48] width 83 height 12
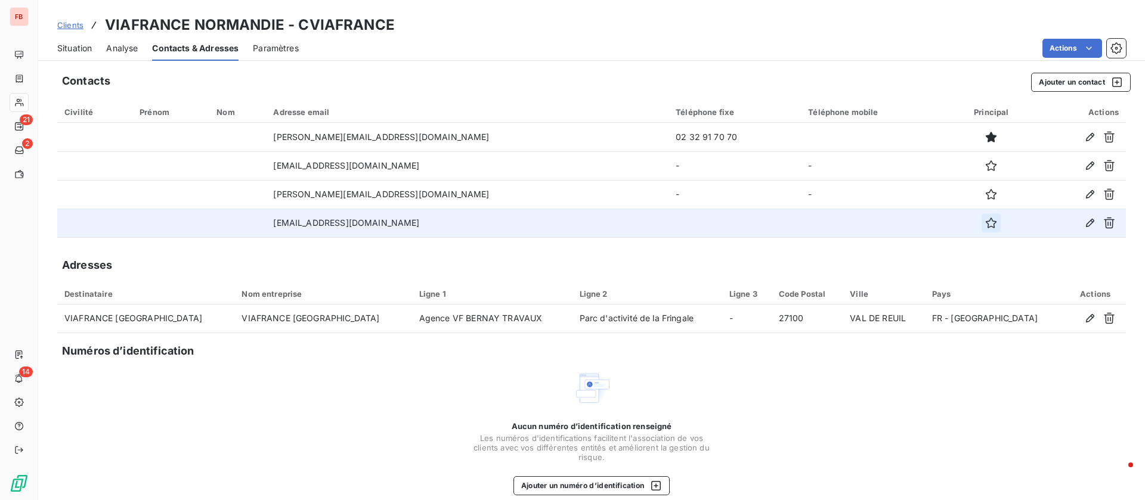
click at [982, 224] on button "button" at bounding box center [991, 223] width 19 height 19
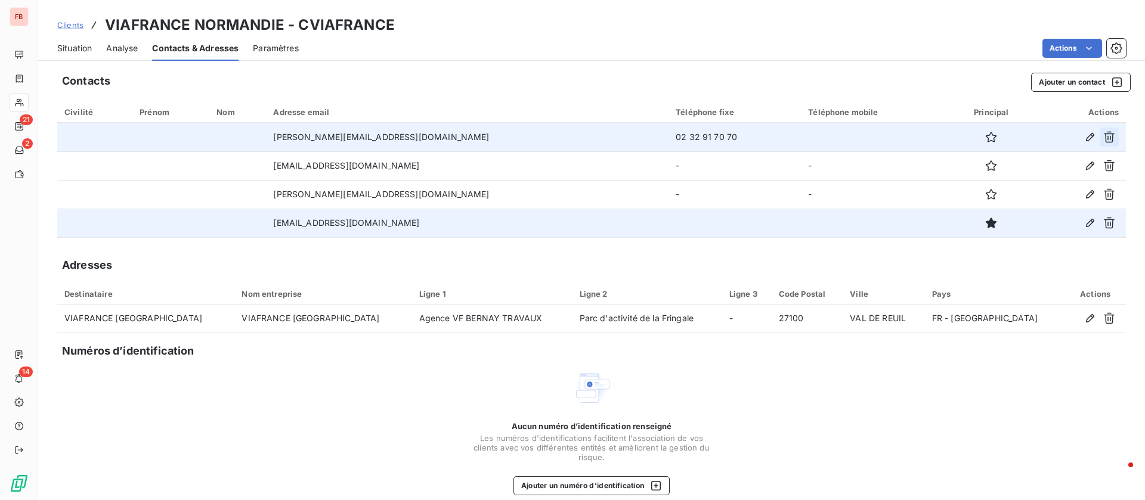
click at [1100, 136] on button "button" at bounding box center [1109, 137] width 19 height 19
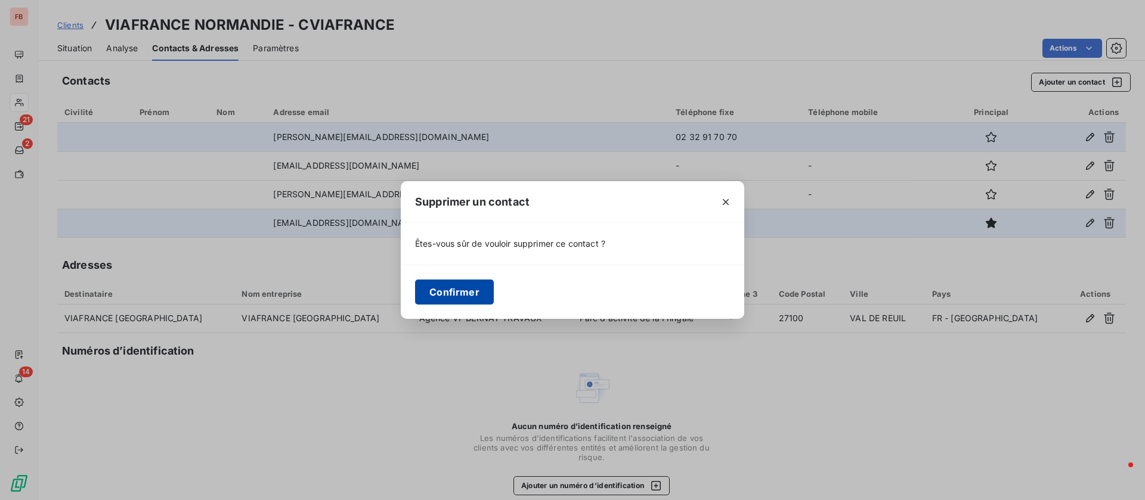
click at [459, 291] on button "Confirmer" at bounding box center [454, 292] width 79 height 25
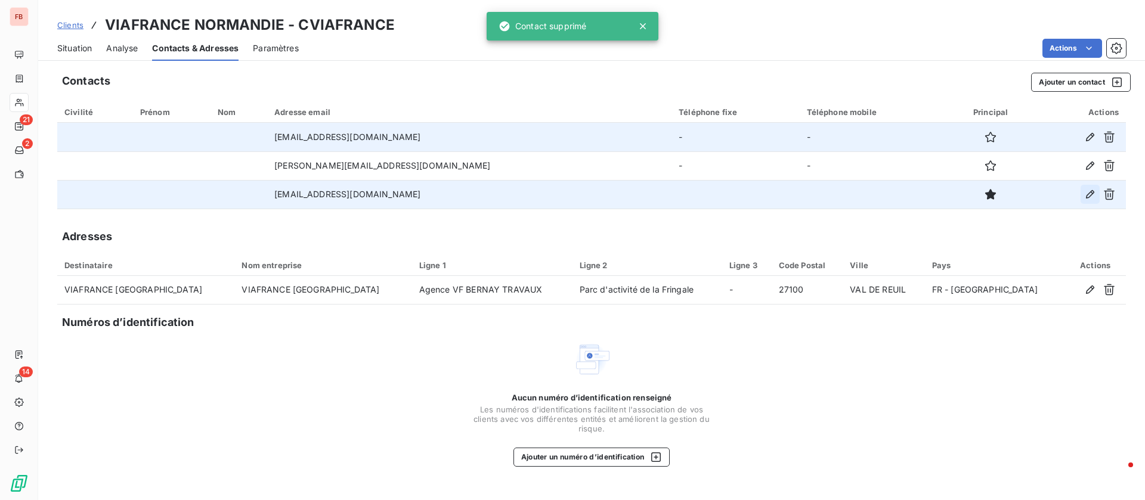
click at [1092, 194] on icon "button" at bounding box center [1090, 194] width 8 height 8
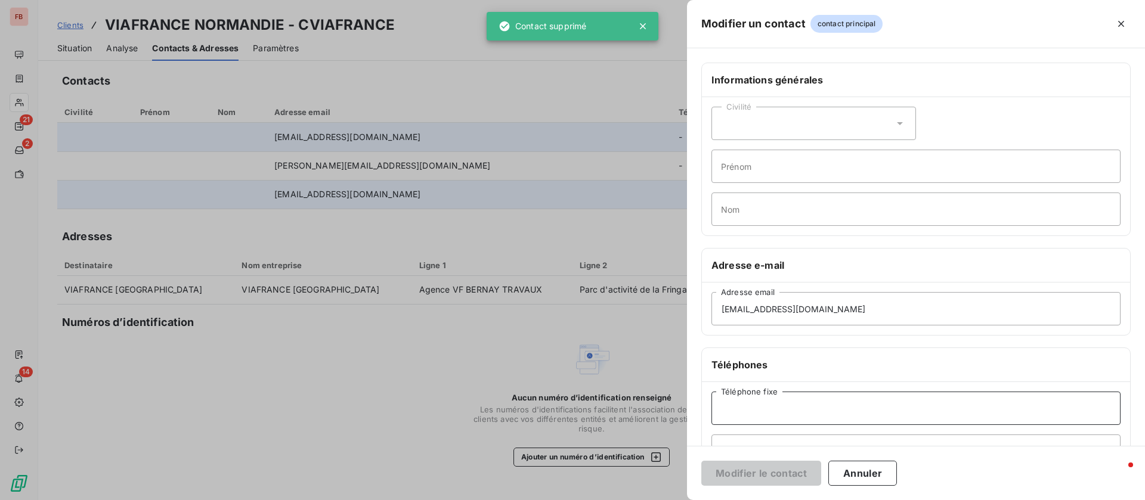
click at [782, 410] on input "Téléphone fixe" at bounding box center [916, 408] width 409 height 33
paste input "02 32 91 70 70"
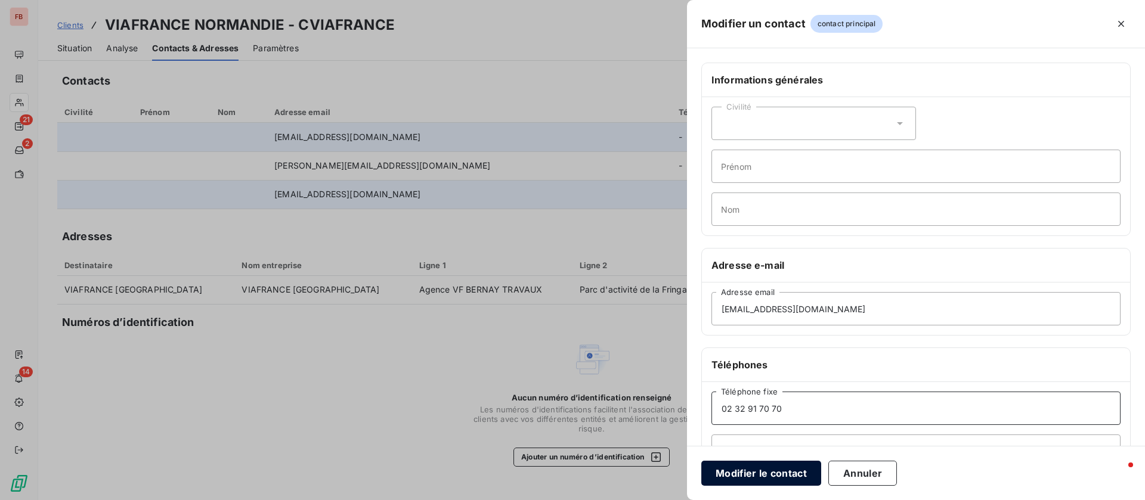
type input "02 32 91 70 70"
click at [766, 475] on button "Modifier le contact" at bounding box center [761, 473] width 120 height 25
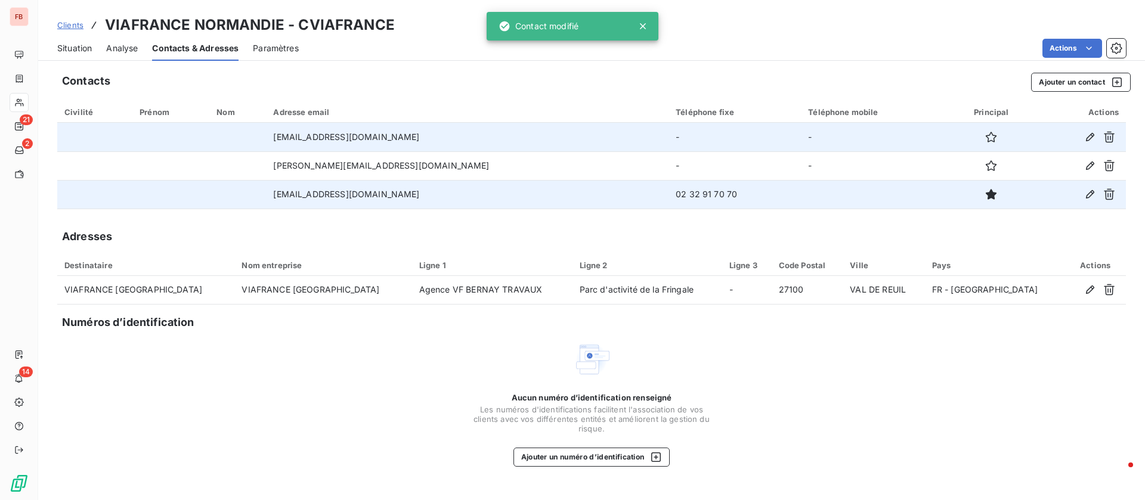
click at [82, 40] on div "Situation" at bounding box center [74, 48] width 35 height 25
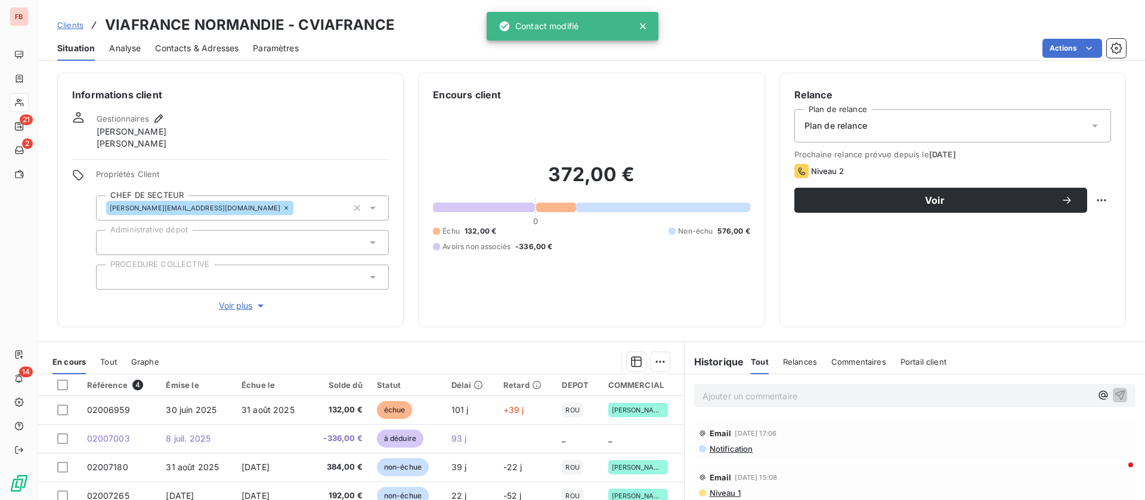
drag, startPoint x: 907, startPoint y: 206, endPoint x: 879, endPoint y: 233, distance: 38.4
click at [905, 206] on div "Voir" at bounding box center [941, 200] width 264 height 12
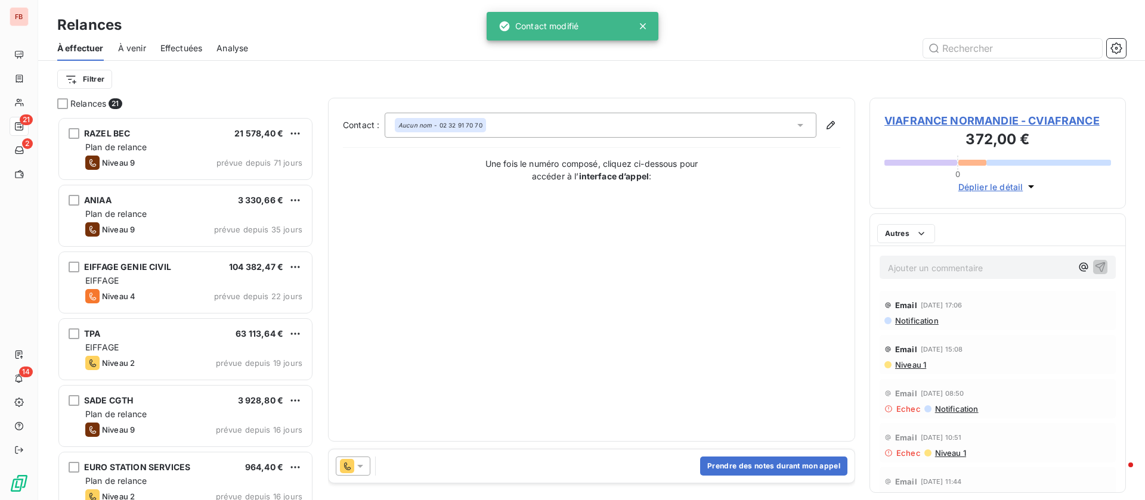
scroll to position [370, 243]
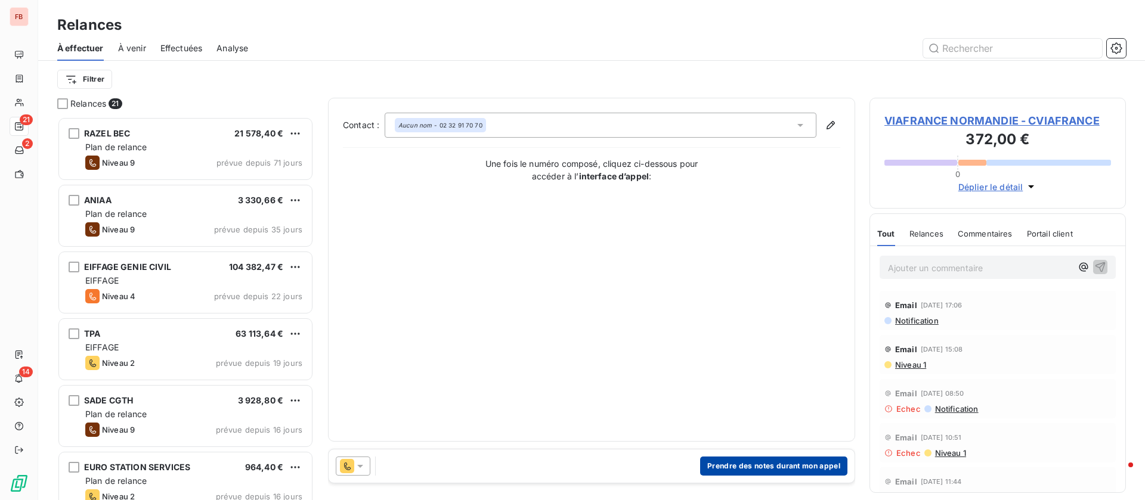
click at [791, 462] on button "Prendre des notes durant mon appel" at bounding box center [773, 466] width 147 height 19
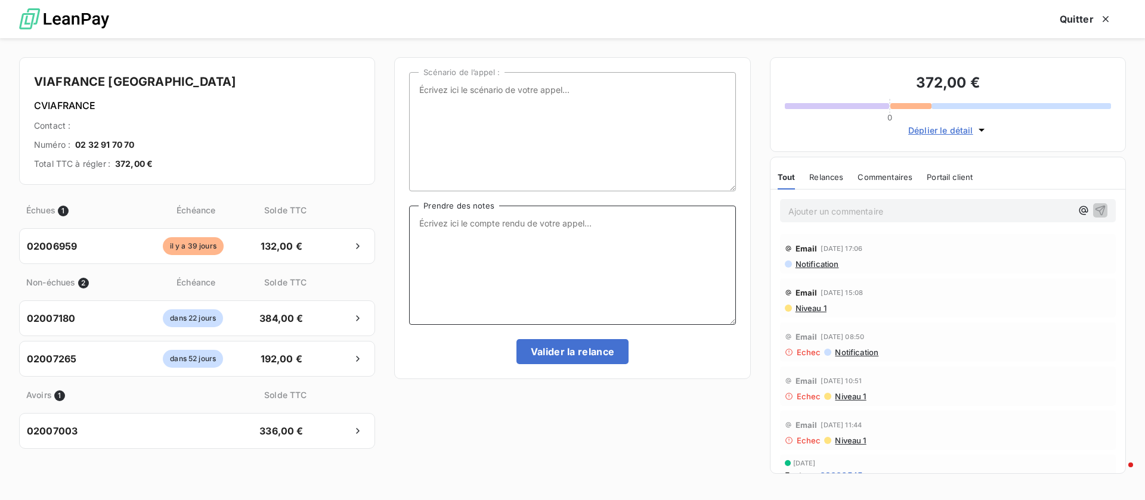
click at [514, 290] on textarea "Prendre des notes" at bounding box center [572, 265] width 326 height 119
click at [642, 250] on textarea "comtpa pas dispo par téléphone, je renvoie ma relance qui partait chez Mr [PERS…" at bounding box center [572, 265] width 326 height 119
drag, startPoint x: 443, startPoint y: 221, endPoint x: 471, endPoint y: 206, distance: 31.8
click at [444, 221] on textarea "comtpa pas dispo par téléphone, je renvoie ma relance qui partait chez Mr [PERS…" at bounding box center [572, 265] width 326 height 119
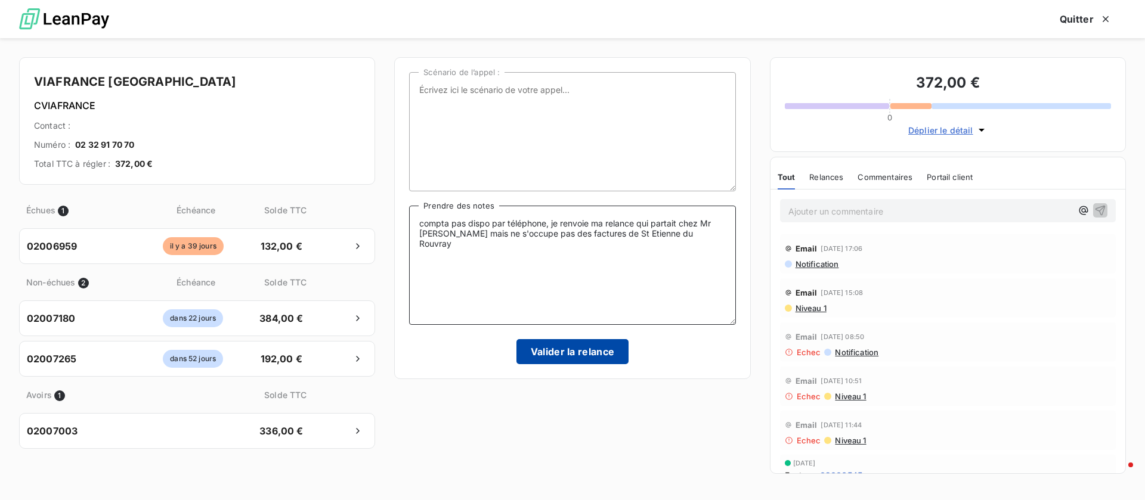
type textarea "compta pas dispo par téléphone, je renvoie ma relance qui partait chez Mr [PERS…"
click at [549, 350] on button "Valider la relance" at bounding box center [572, 351] width 113 height 25
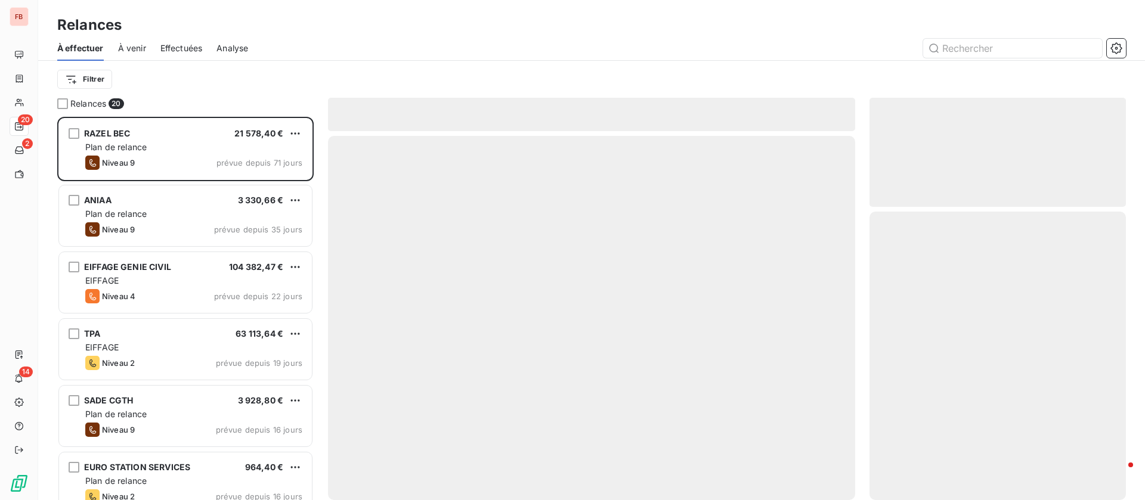
click at [157, 51] on div "À effectuer À venir Effectuées Analyse" at bounding box center [591, 48] width 1107 height 25
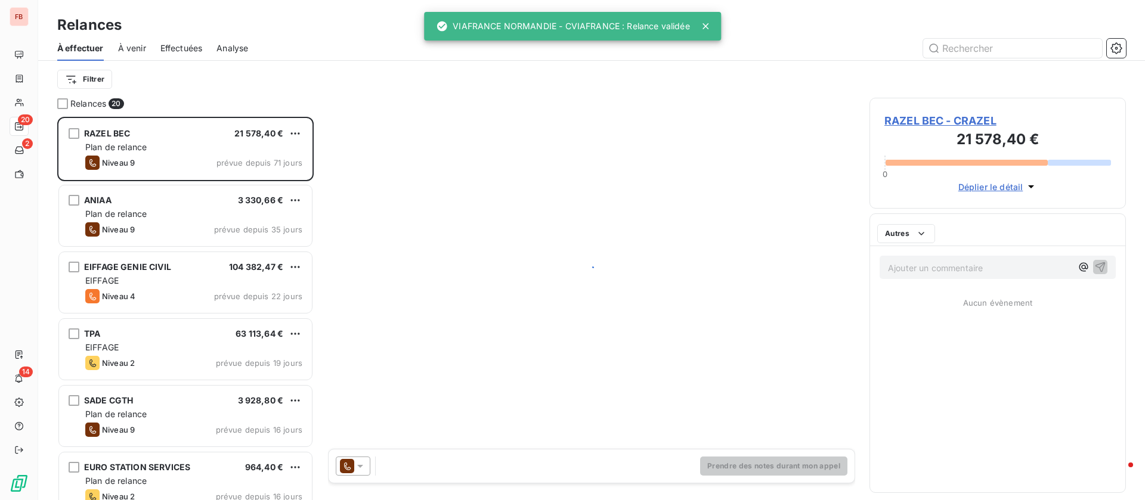
drag, startPoint x: 176, startPoint y: 52, endPoint x: 201, endPoint y: 52, distance: 25.1
click at [177, 52] on span "Effectuées" at bounding box center [181, 48] width 42 height 12
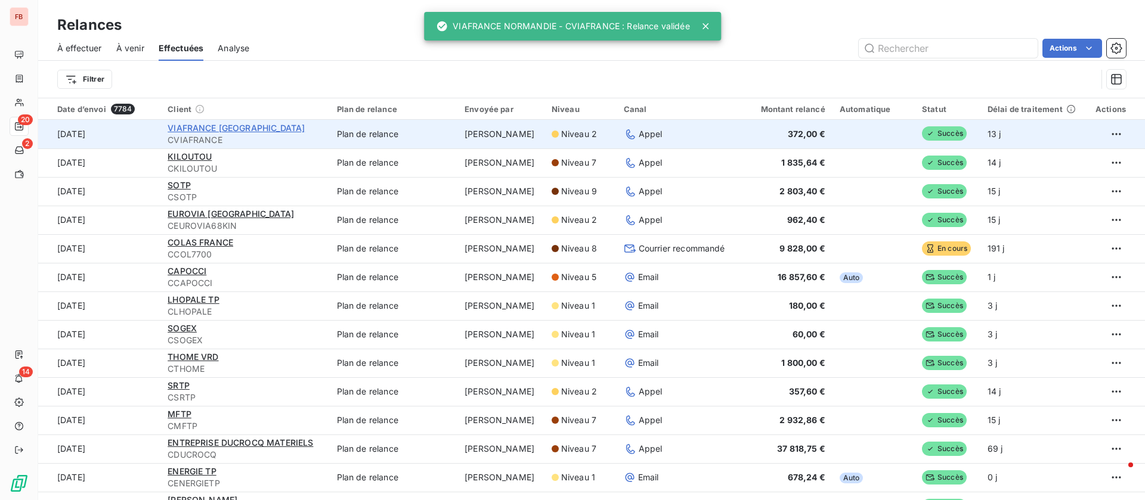
click at [215, 126] on span "VIAFRANCE [GEOGRAPHIC_DATA]" at bounding box center [236, 128] width 137 height 10
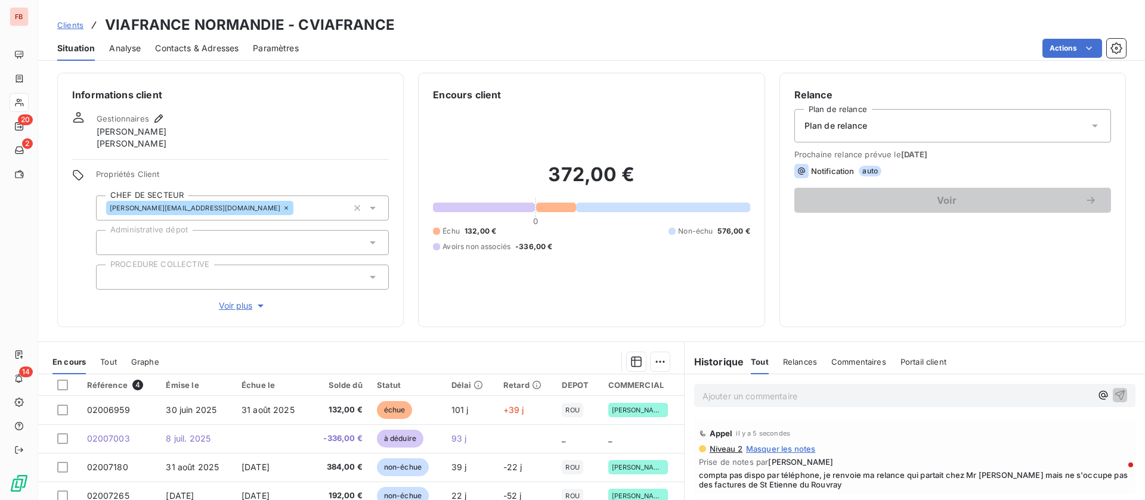
click at [1079, 47] on html "FB 20 2 14 Clients VIAFRANCE NORMANDIE - CVIAFRANCE Situation Analyse Contacts …" at bounding box center [572, 250] width 1145 height 500
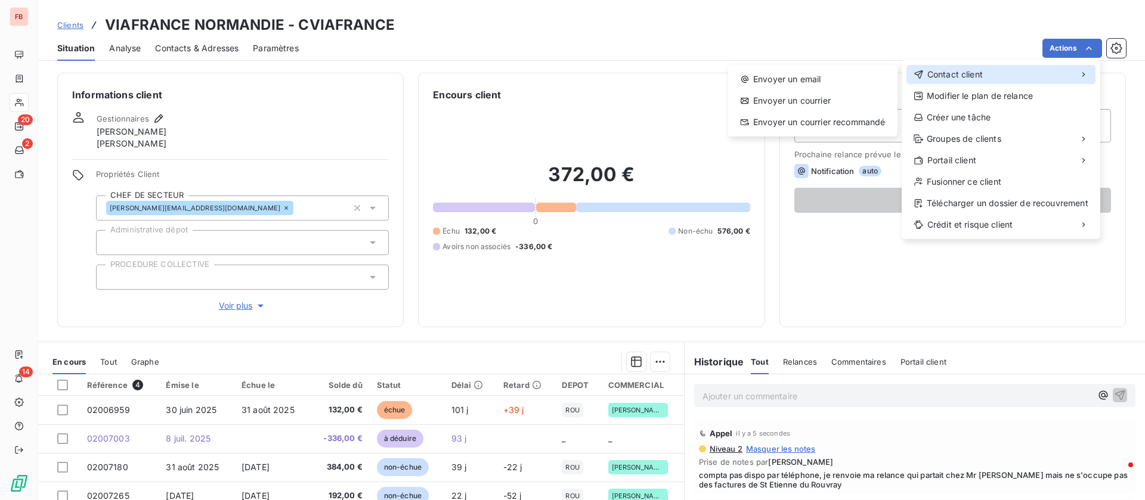
click at [958, 74] on span "Contact client" at bounding box center [954, 75] width 55 height 12
click at [806, 81] on div "Envoyer un email" at bounding box center [813, 79] width 160 height 19
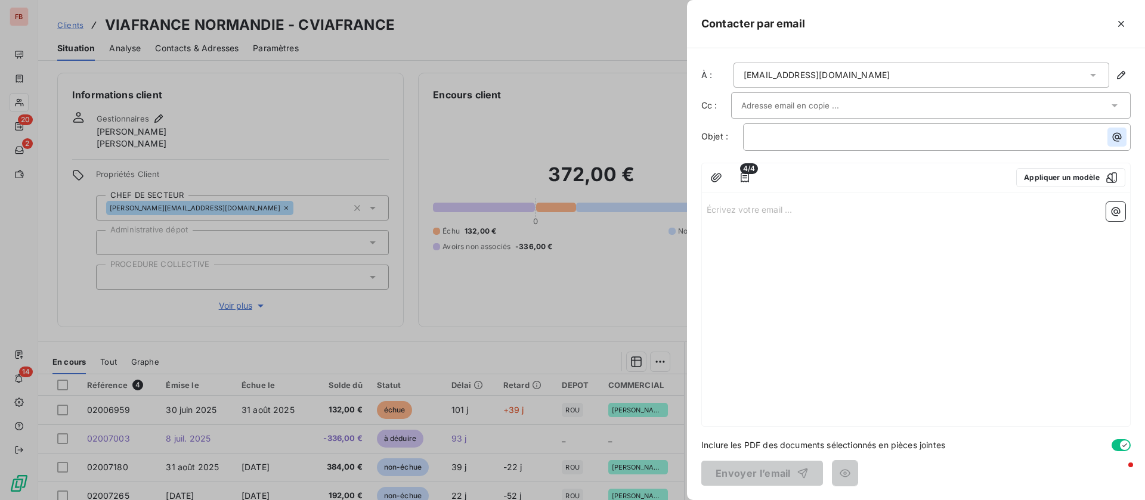
click at [1115, 135] on icon "button" at bounding box center [1117, 137] width 12 height 12
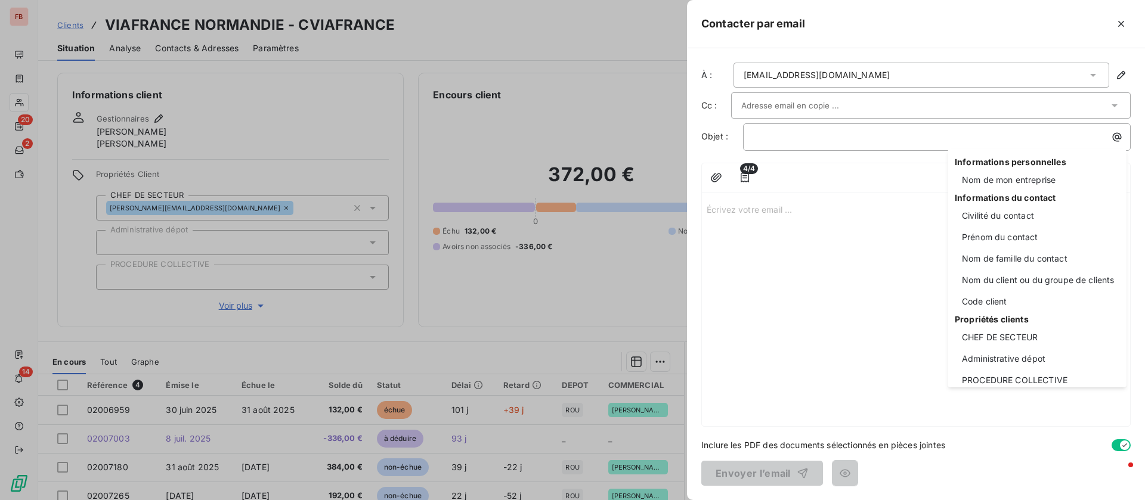
click at [809, 188] on html "FB 20 2 14 Clients VIAFRANCE NORMANDIE - CVIAFRANCE Situation Analyse Contacts …" at bounding box center [572, 250] width 1145 height 500
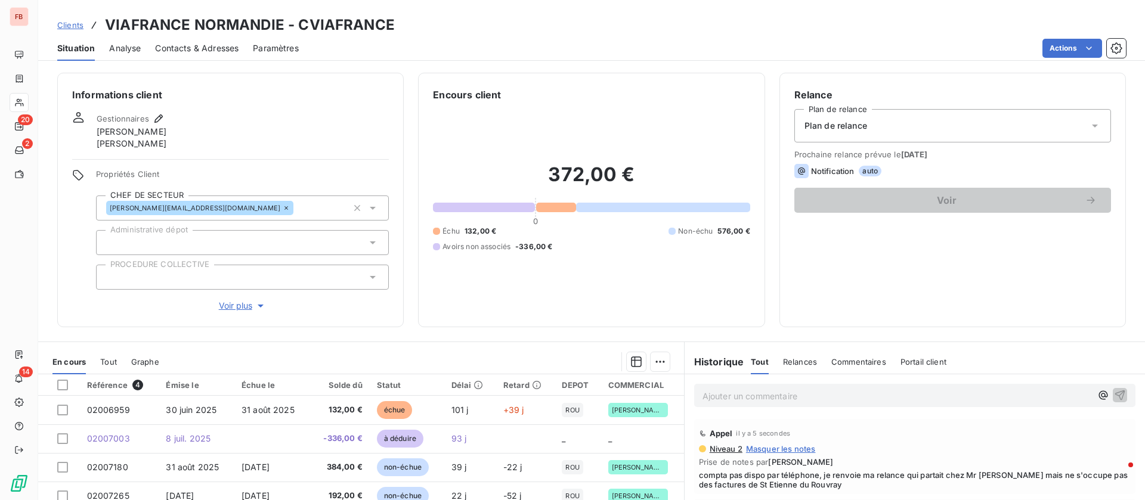
click at [1059, 41] on html "FB 20 2 14 Clients VIAFRANCE NORMANDIE - CVIAFRANCE Situation Analyse Contacts …" at bounding box center [572, 250] width 1145 height 500
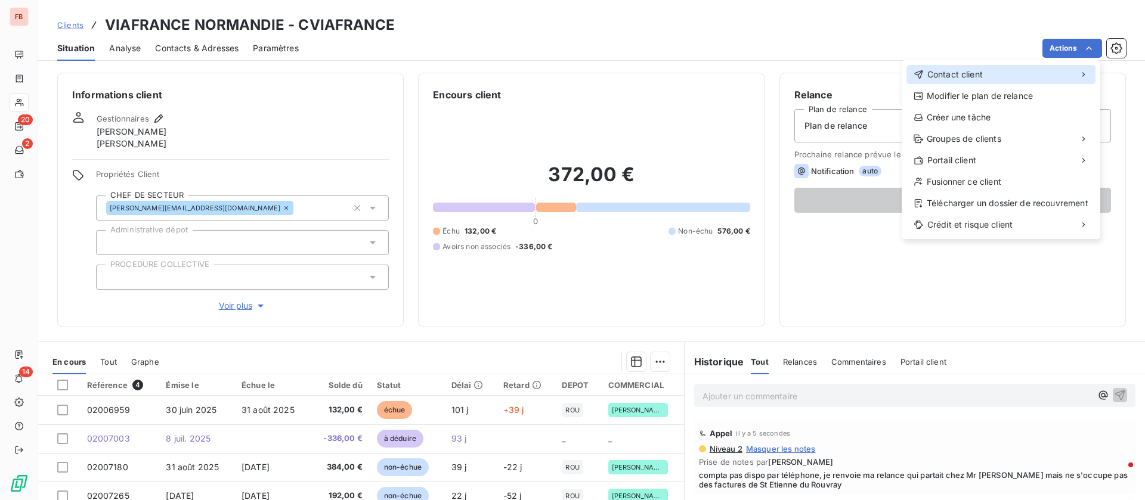
click at [969, 69] on div "Contact client" at bounding box center [1001, 74] width 189 height 19
click at [961, 69] on div "Contact client" at bounding box center [1001, 74] width 189 height 19
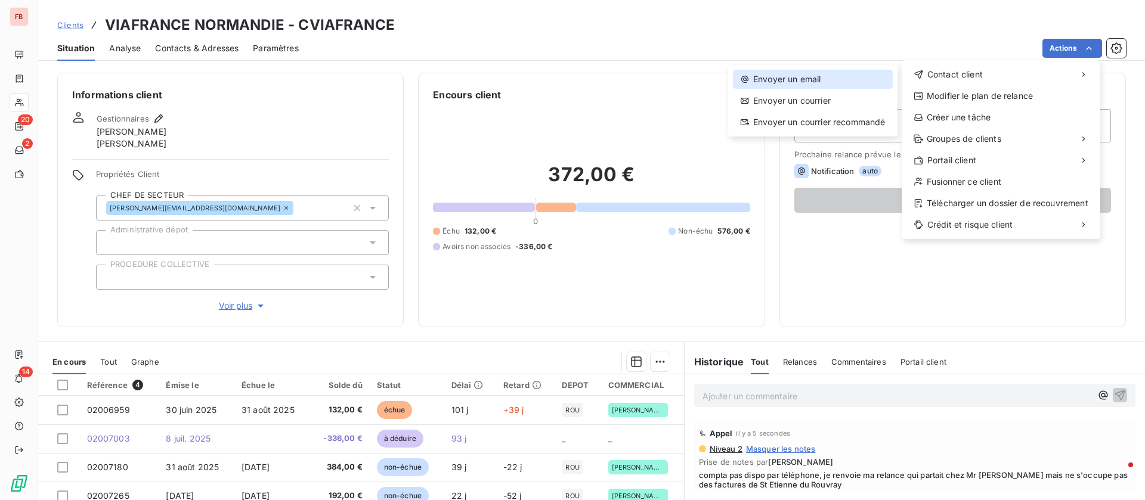
click at [825, 75] on div "Envoyer un email" at bounding box center [813, 79] width 160 height 19
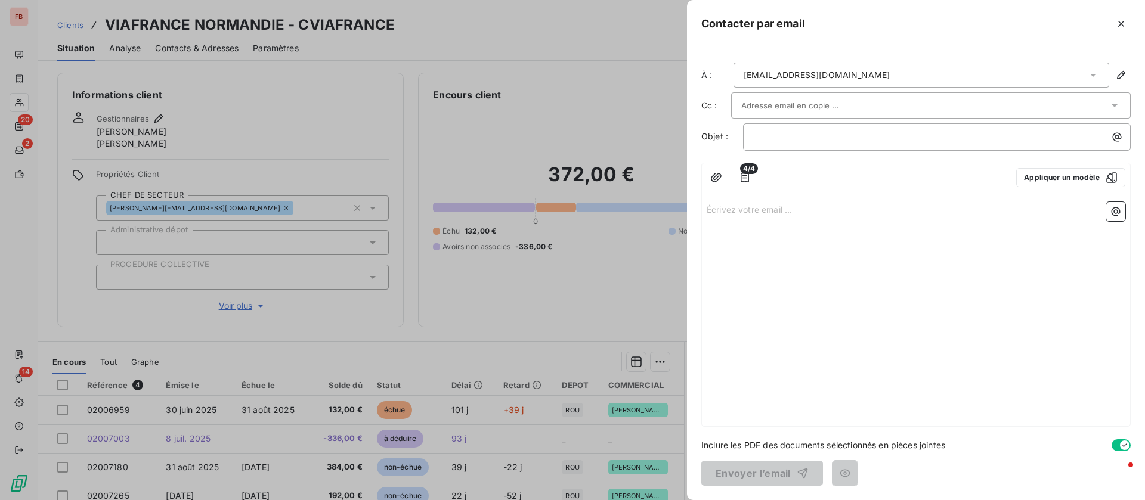
click at [1105, 212] on p "Écrivez votre email ... ﻿" at bounding box center [916, 209] width 419 height 14
click at [1115, 215] on icon "button" at bounding box center [1116, 212] width 9 height 9
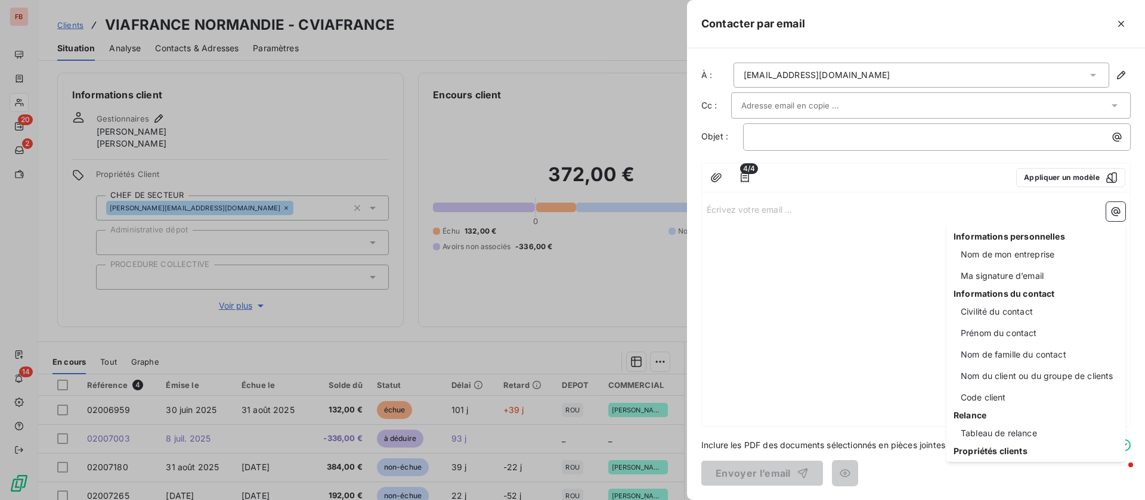
click at [1099, 160] on html "FB 20 2 14 Clients VIAFRANCE NORMANDIE - CVIAFRANCE Situation Analyse Contacts …" at bounding box center [572, 250] width 1145 height 500
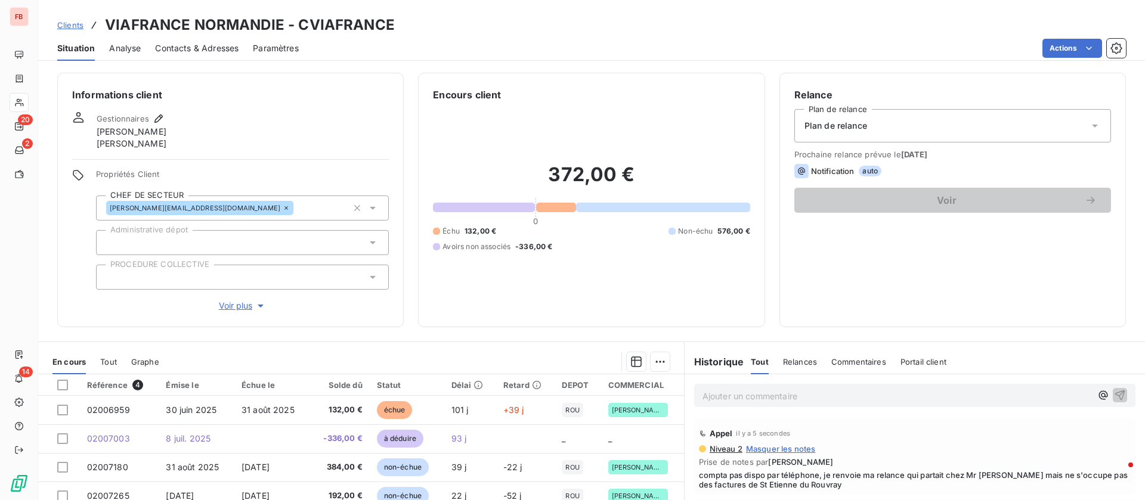
click at [1059, 172] on div "Notification auto" at bounding box center [952, 171] width 317 height 14
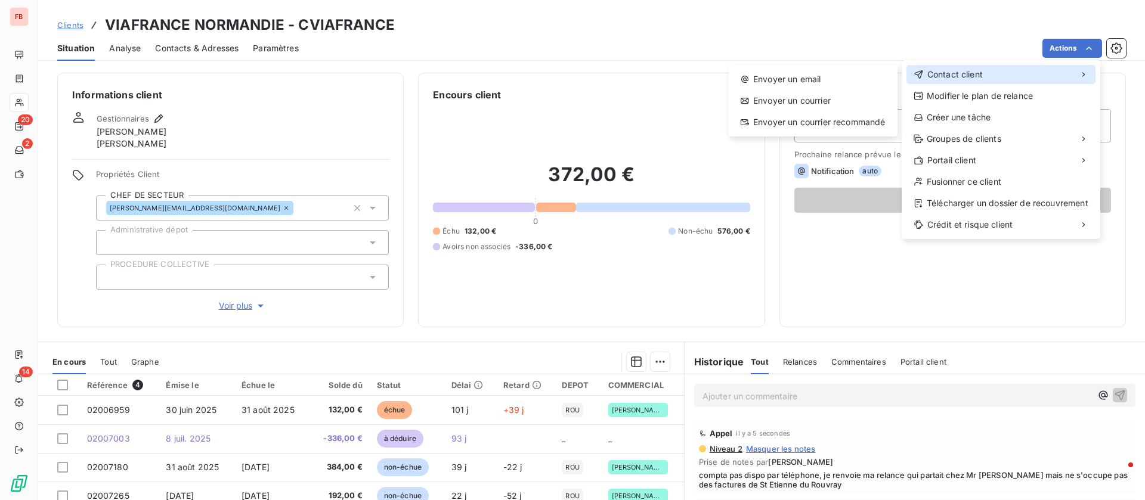
click at [1023, 79] on div "Contact client" at bounding box center [1001, 74] width 189 height 19
click at [839, 75] on div "Envoyer un email" at bounding box center [813, 79] width 160 height 19
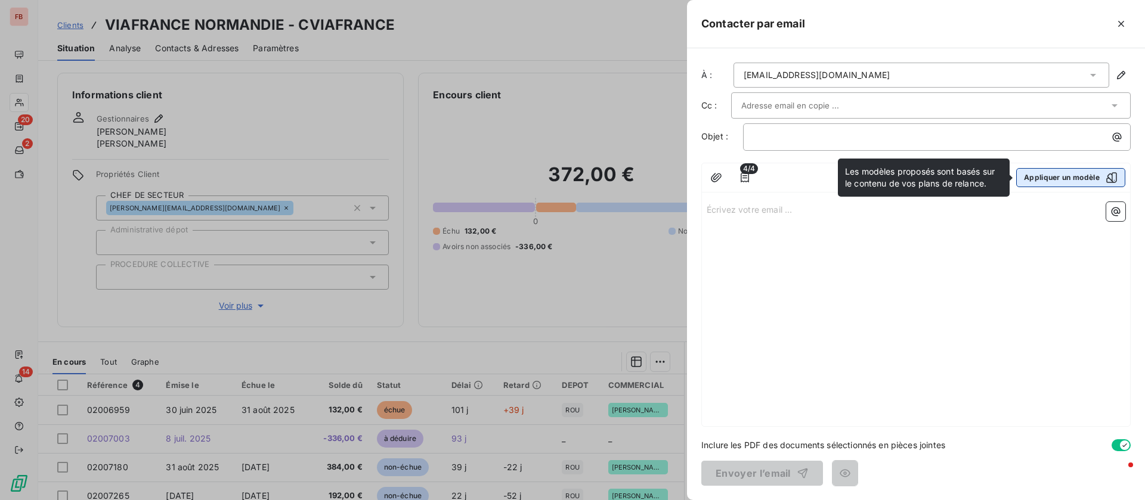
click at [1050, 181] on button "Appliquer un modèle" at bounding box center [1070, 177] width 109 height 19
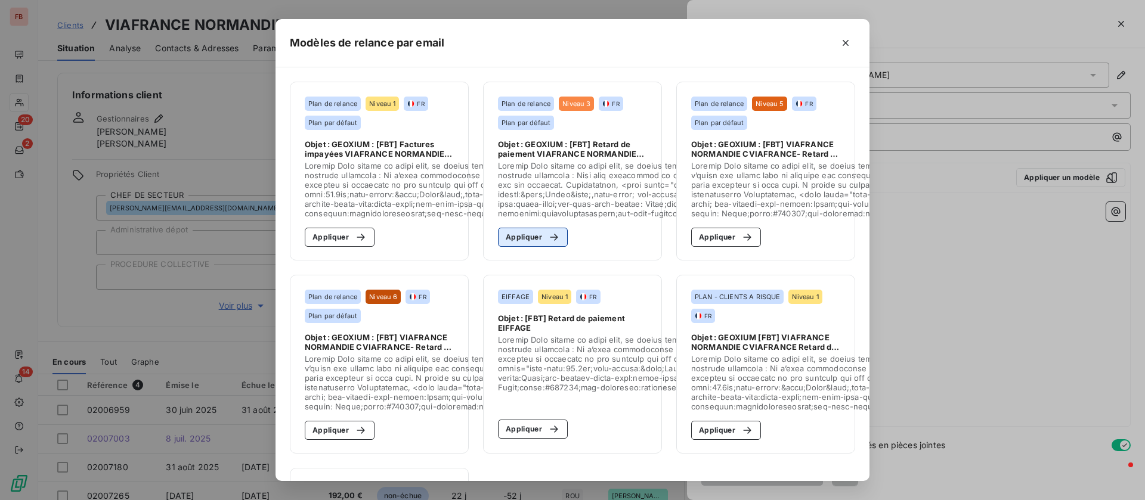
click at [527, 239] on button "Appliquer" at bounding box center [533, 237] width 70 height 19
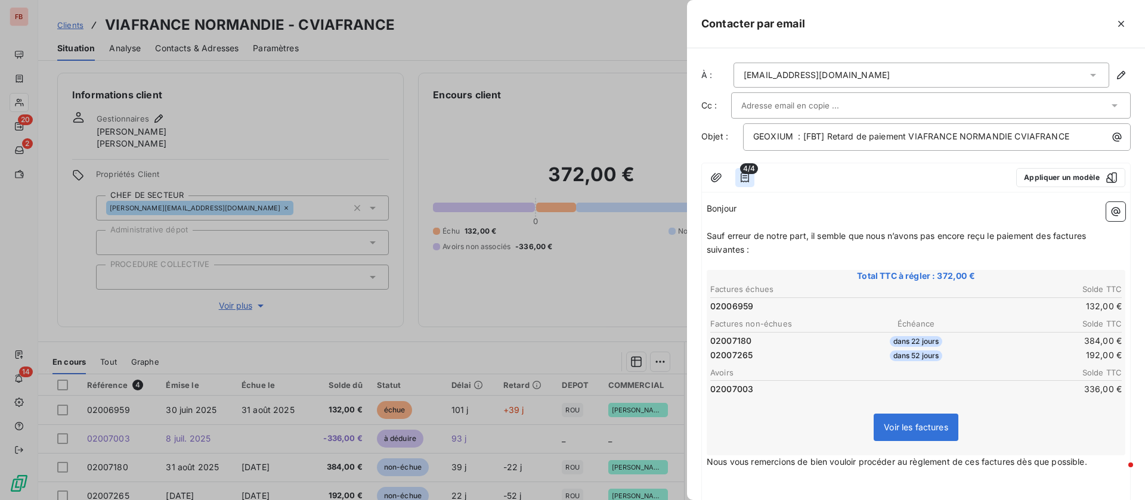
click at [742, 179] on icon "button" at bounding box center [745, 178] width 12 height 12
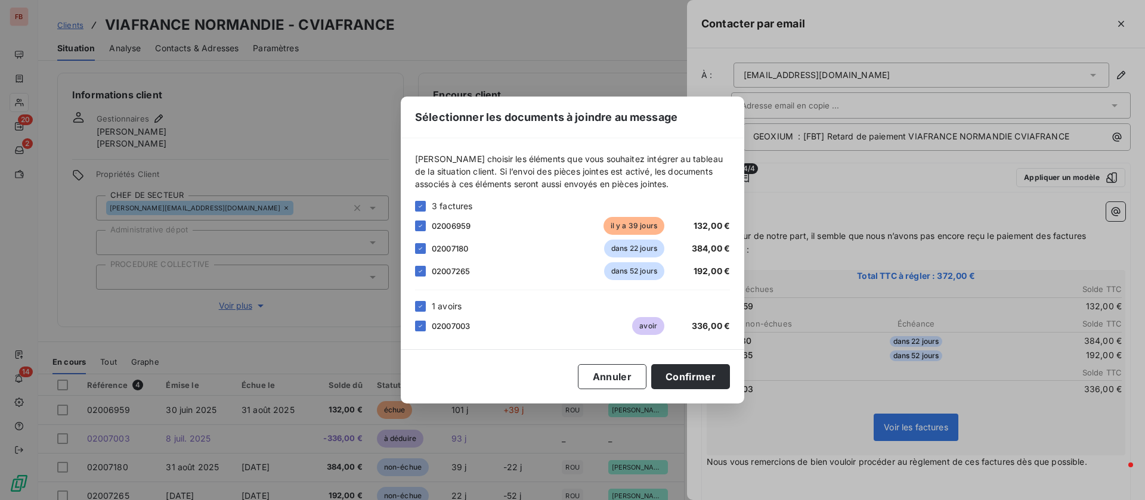
click at [418, 254] on div "02007180 dans 22 jours 384,00 €" at bounding box center [572, 249] width 315 height 18
click at [419, 273] on icon at bounding box center [420, 271] width 7 height 7
click at [418, 249] on icon at bounding box center [420, 248] width 7 height 7
click at [419, 320] on div "02007003 avoir 336,00 €" at bounding box center [572, 326] width 315 height 18
click at [418, 310] on div at bounding box center [420, 306] width 11 height 11
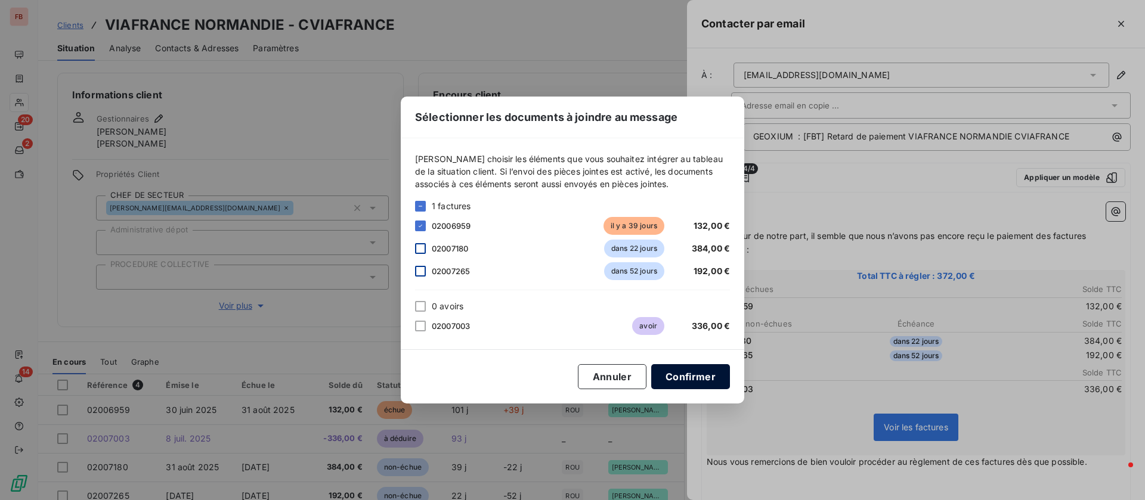
click at [702, 376] on button "Confirmer" at bounding box center [690, 376] width 79 height 25
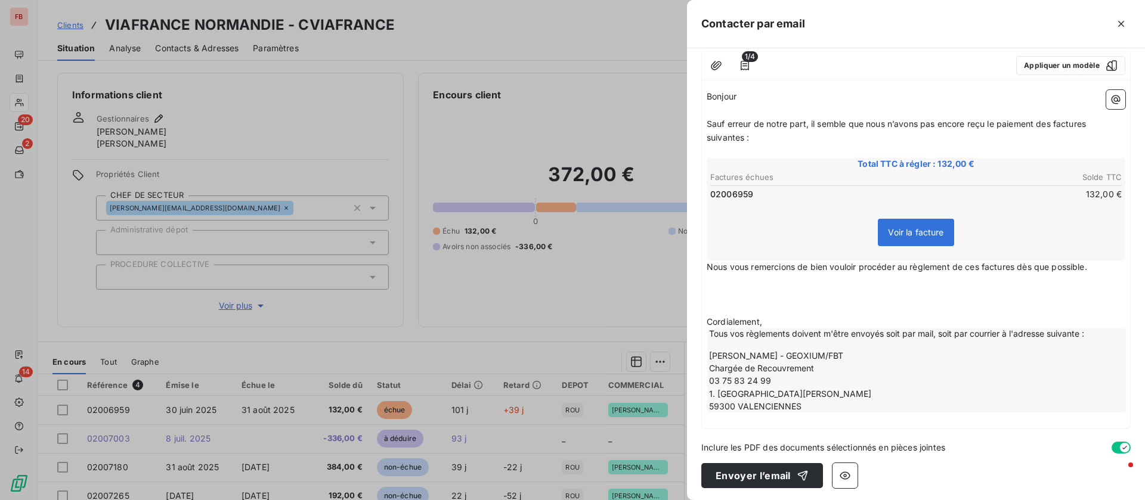
scroll to position [115, 0]
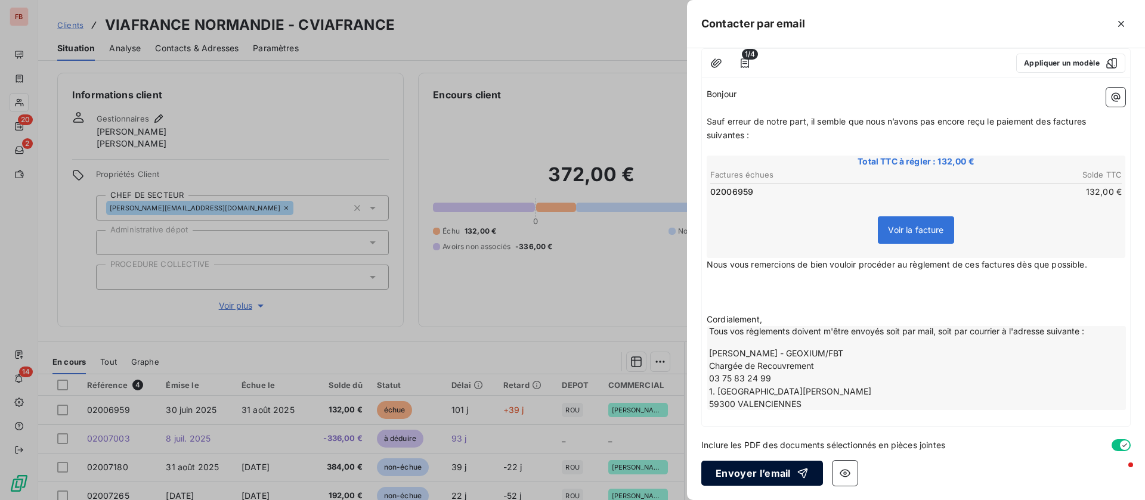
click at [752, 473] on button "Envoyer l’email" at bounding box center [762, 473] width 122 height 25
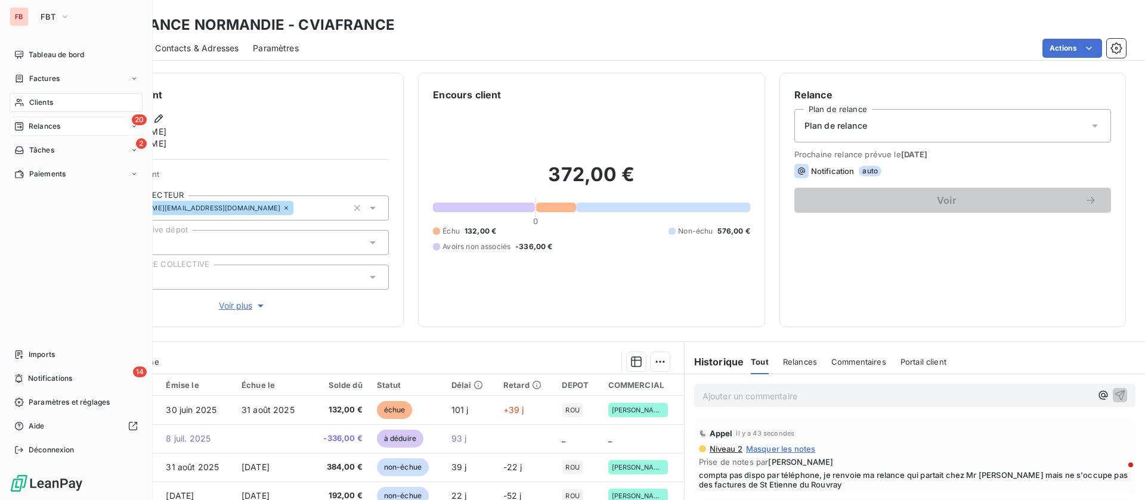
click at [39, 129] on span "Relances" at bounding box center [45, 126] width 32 height 11
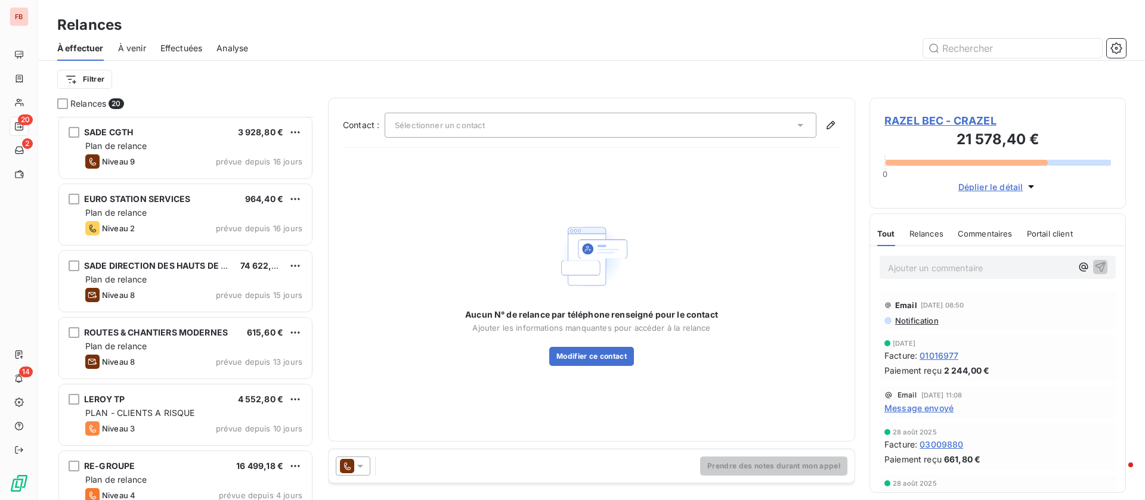
scroll to position [358, 0]
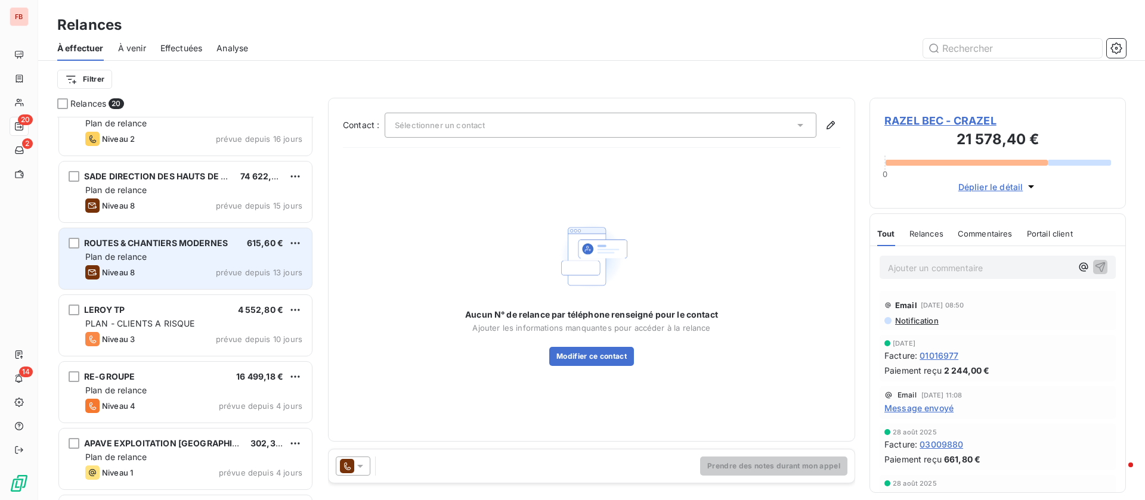
click at [120, 261] on span "Plan de relance" at bounding box center [115, 257] width 61 height 10
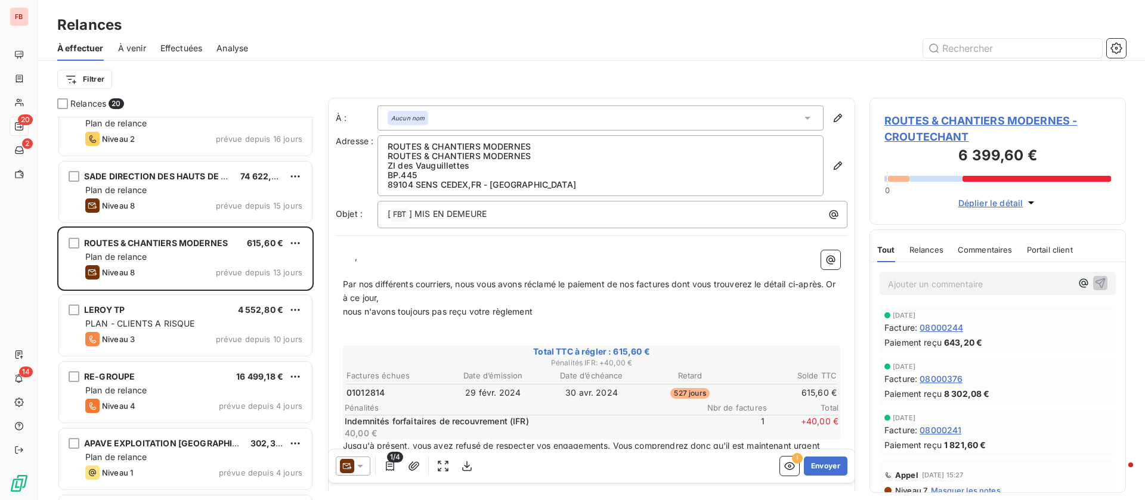
click at [985, 251] on span "Commentaires" at bounding box center [985, 250] width 55 height 10
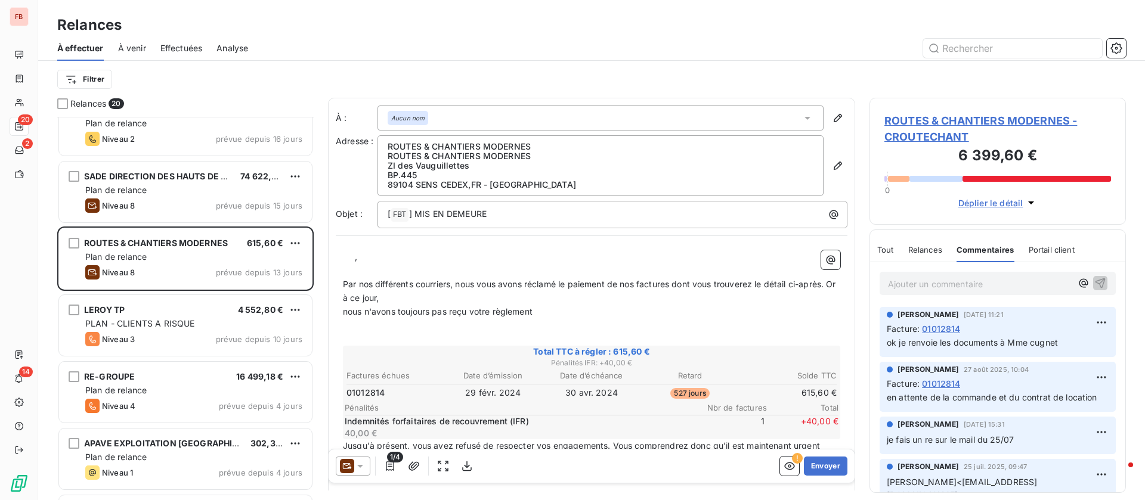
click at [355, 473] on div at bounding box center [353, 466] width 35 height 19
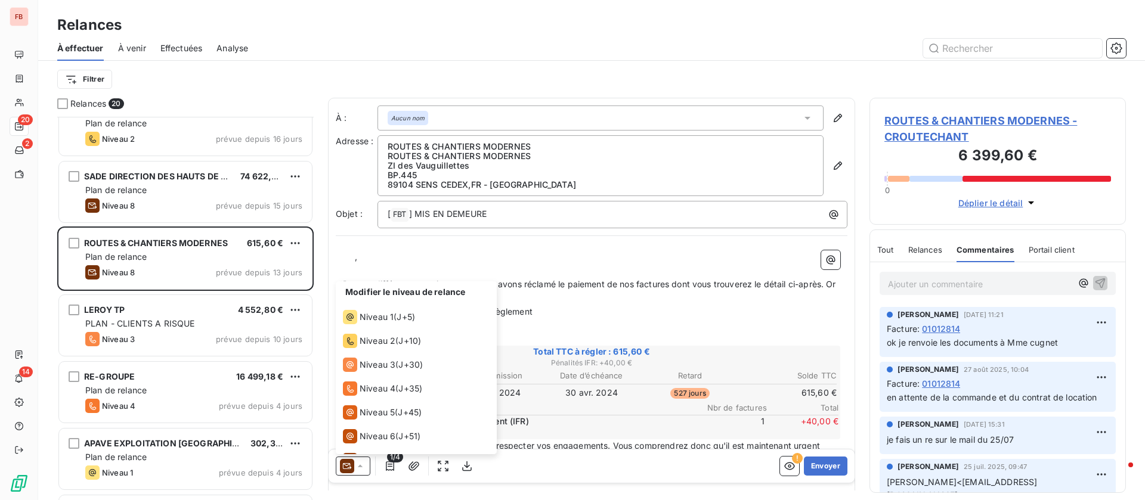
scroll to position [42, 0]
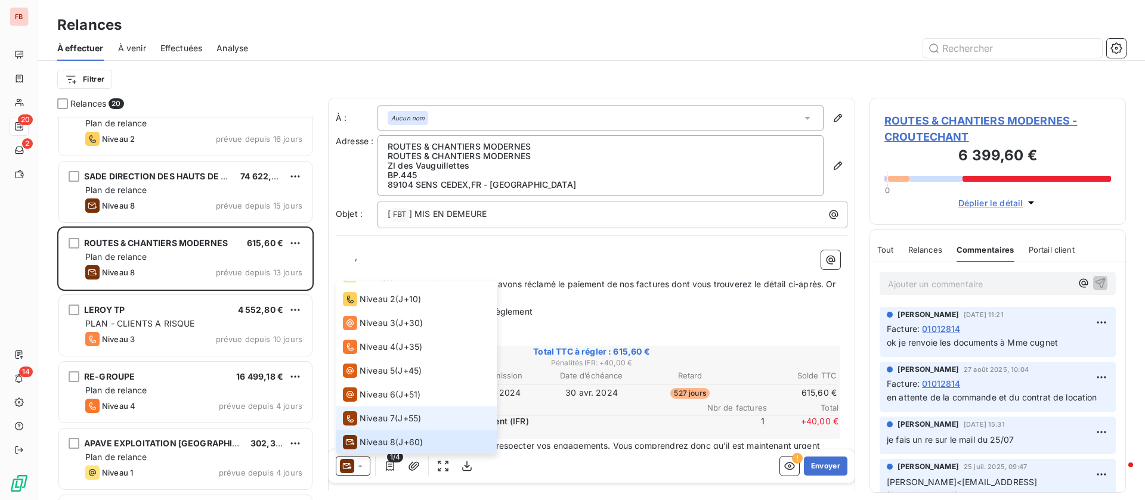
click at [377, 412] on div "Niveau 7" at bounding box center [369, 419] width 52 height 14
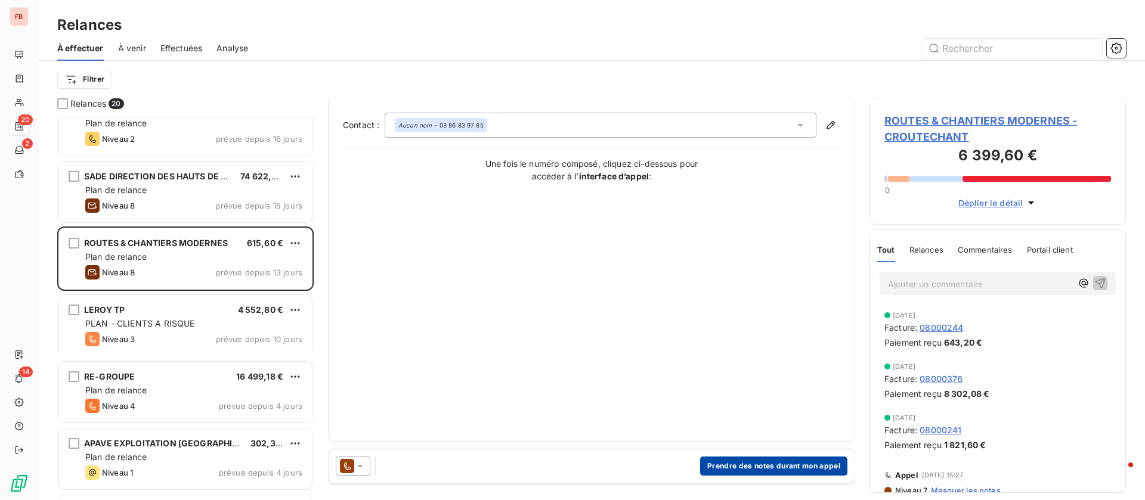
click at [728, 460] on button "Prendre des notes durant mon appel" at bounding box center [773, 466] width 147 height 19
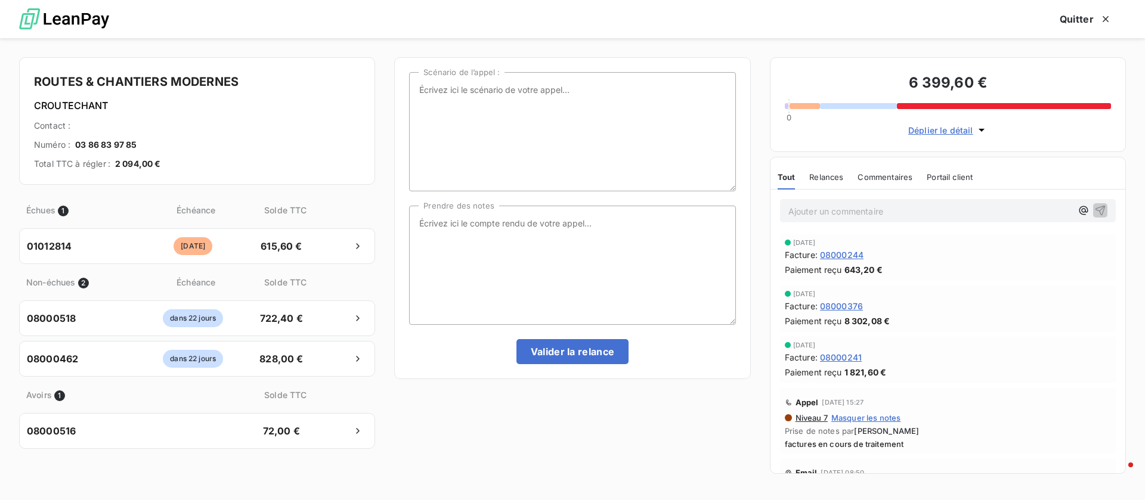
scroll to position [89, 0]
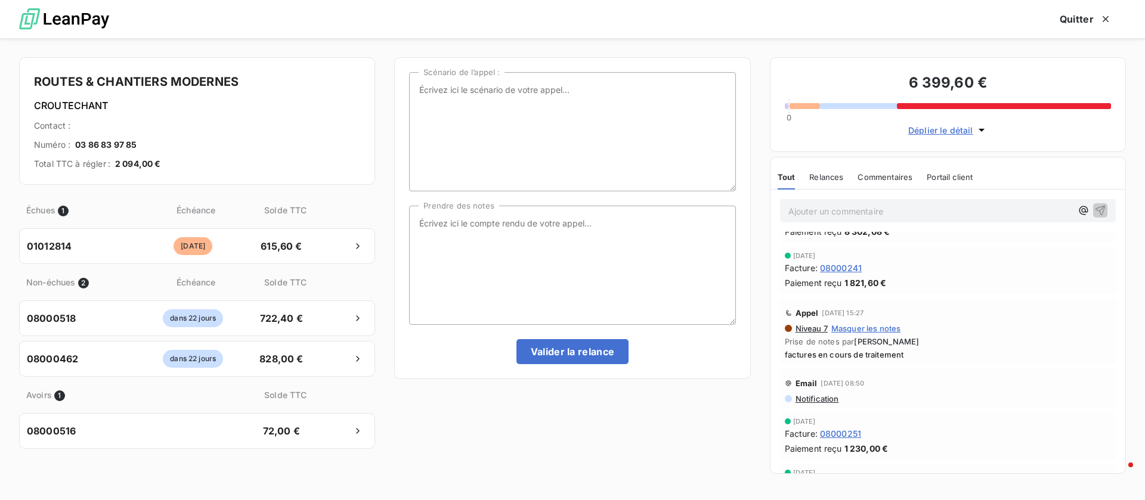
drag, startPoint x: 888, startPoint y: 171, endPoint x: 893, endPoint y: 180, distance: 10.1
click at [888, 174] on div "Commentaires" at bounding box center [885, 177] width 55 height 25
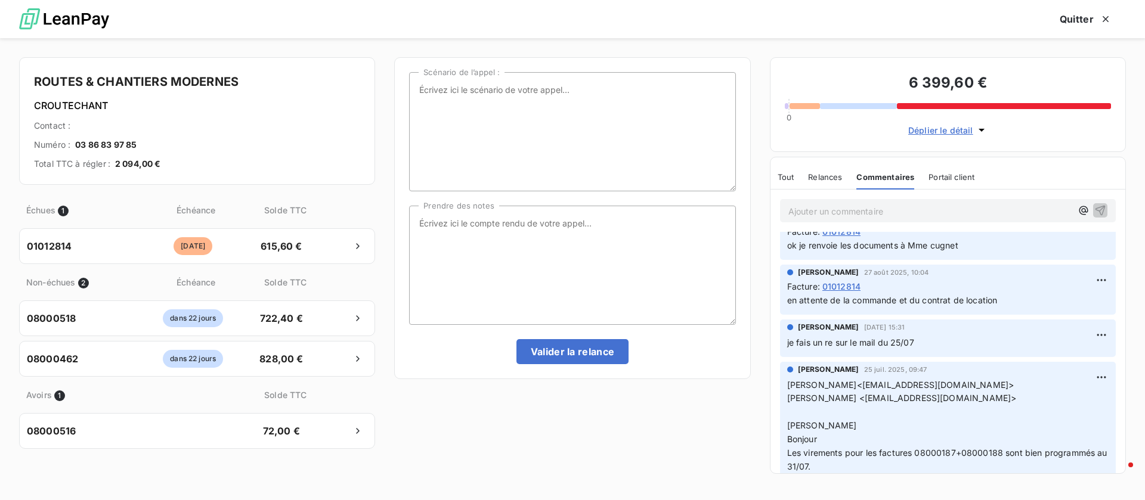
scroll to position [0, 0]
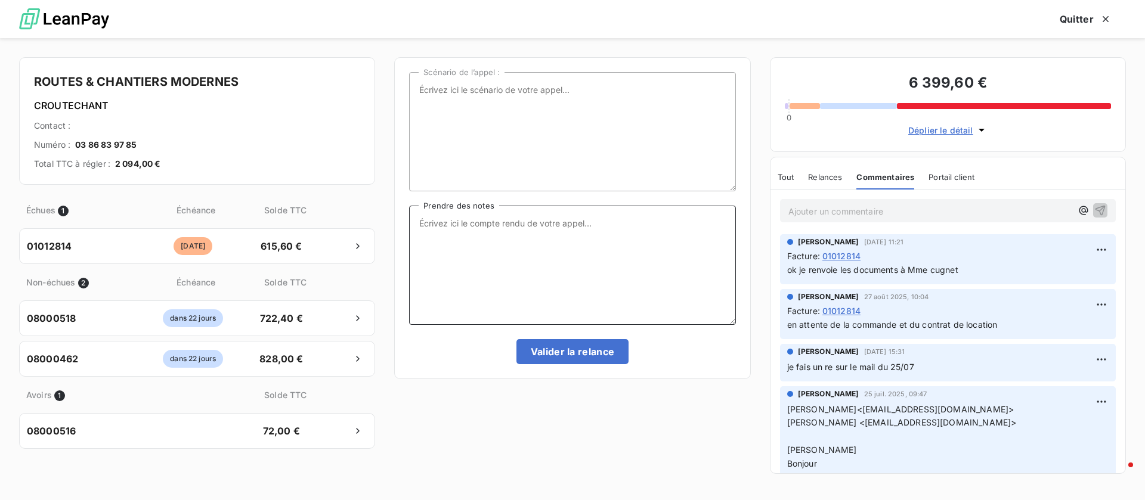
click at [582, 236] on textarea "Prendre des notes" at bounding box center [572, 265] width 326 height 119
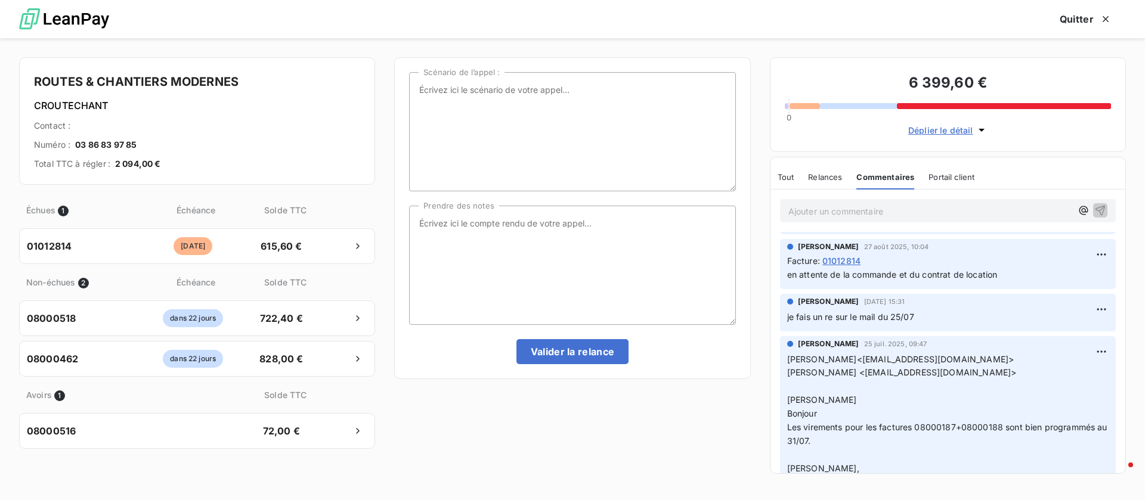
scroll to position [89, 0]
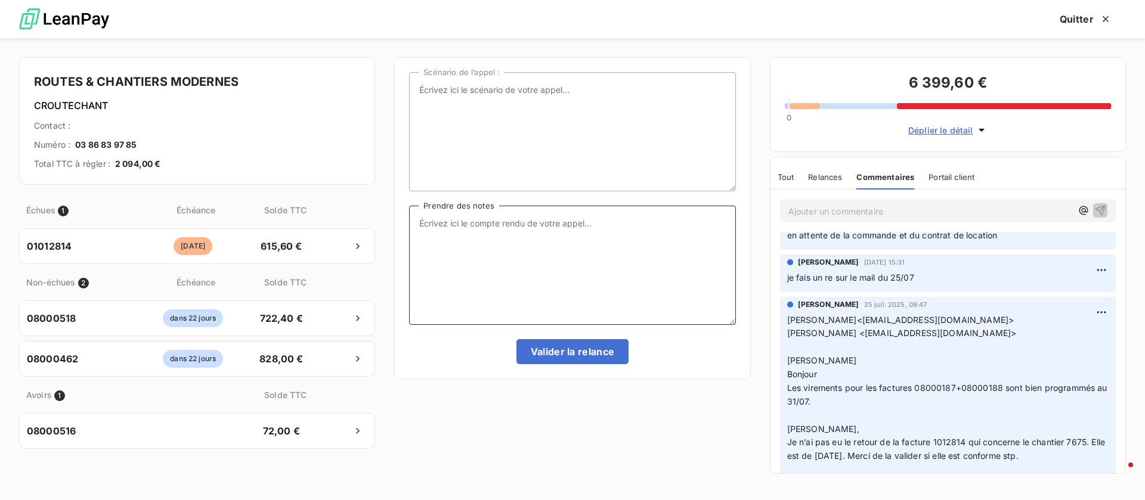
click at [547, 256] on textarea "Prendre des notes" at bounding box center [572, 265] width 326 height 119
type textarea "toujours en attente de validation Mr [PERSON_NAME], je lui fais un mail"
click at [574, 346] on button "Valider la relance" at bounding box center [572, 351] width 113 height 25
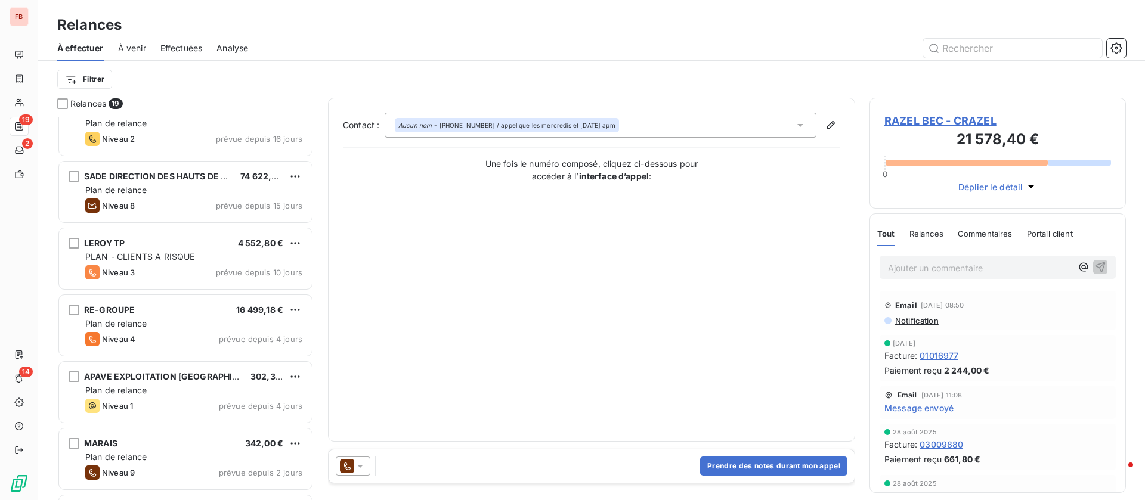
click at [188, 54] on div "Effectuées" at bounding box center [181, 48] width 42 height 25
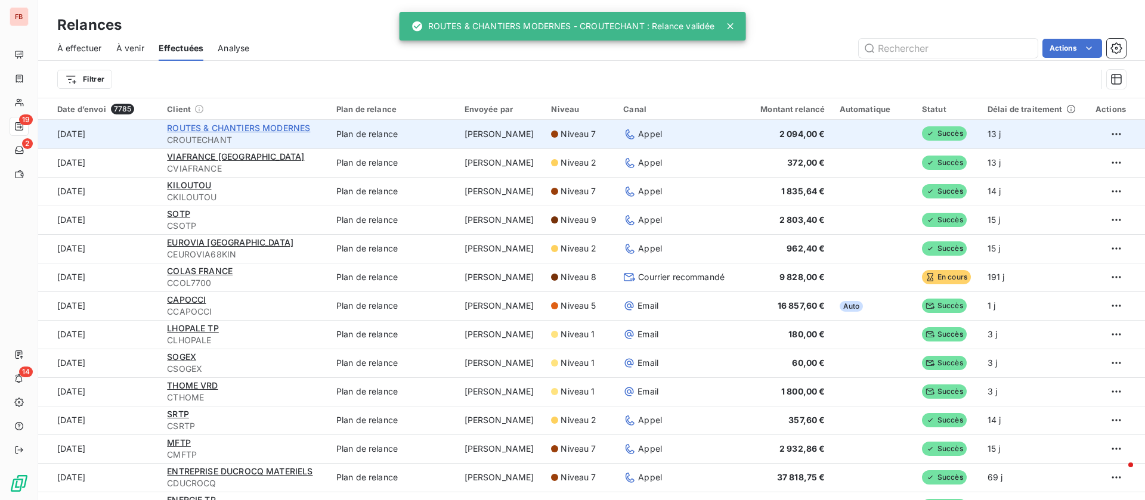
click at [284, 125] on span "ROUTES & CHANTIERS MODERNES" at bounding box center [238, 128] width 143 height 10
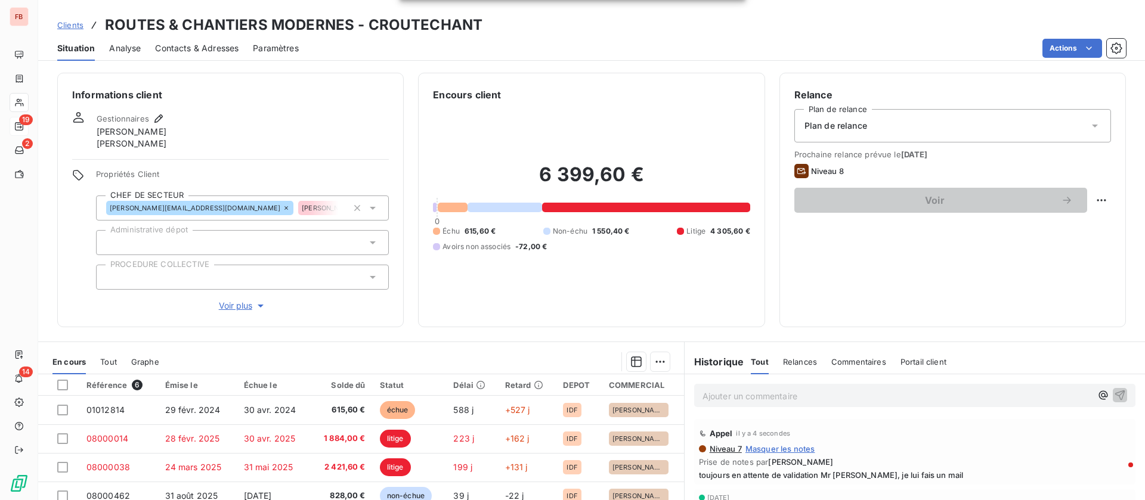
click at [202, 54] on div "Contacts & Adresses" at bounding box center [196, 48] width 83 height 25
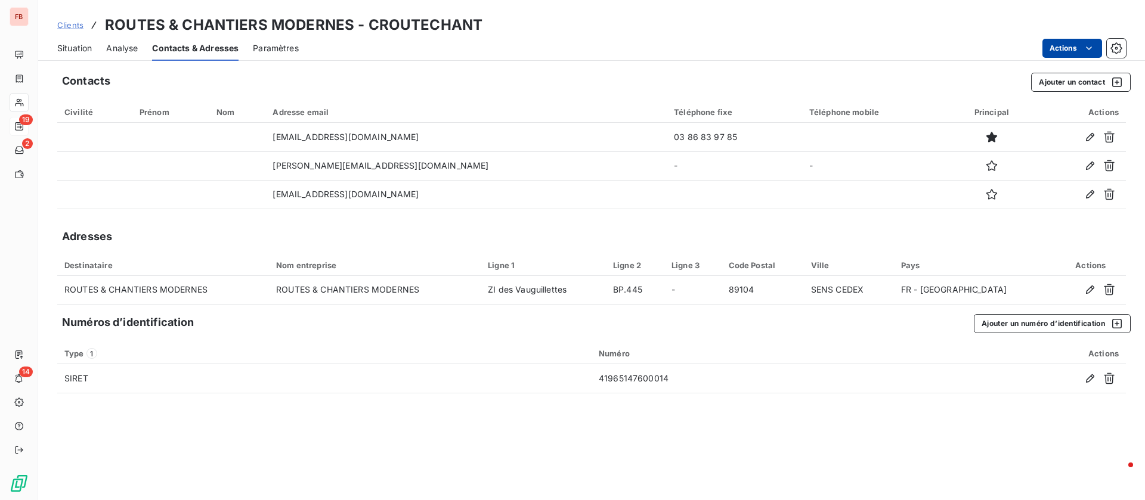
click at [1082, 48] on html "FB 19 2 14 Clients ROUTES & CHANTIERS MODERNES - CROUTECHANT Situation Analyse …" at bounding box center [572, 250] width 1145 height 500
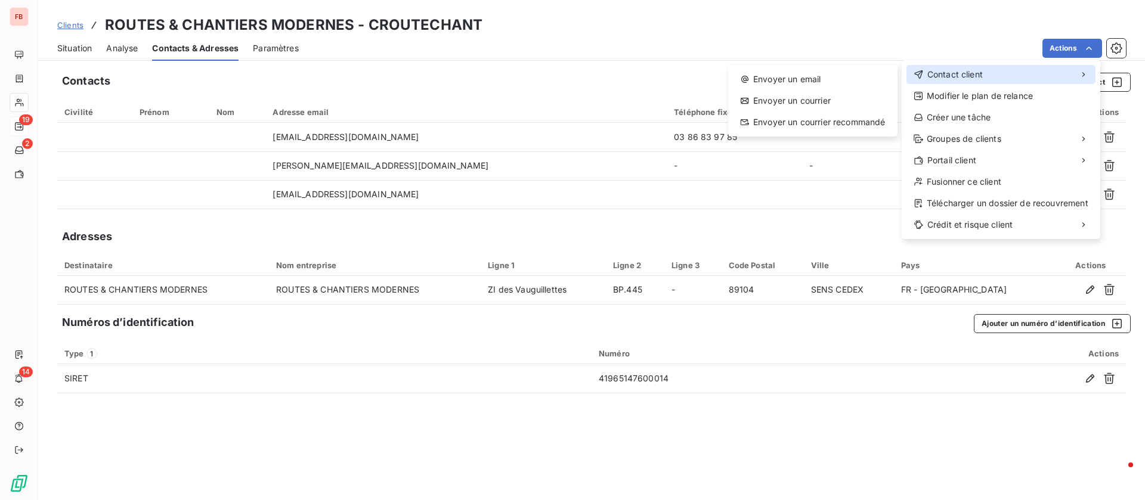
click at [1003, 70] on div "Contact client" at bounding box center [1001, 74] width 189 height 19
click at [835, 81] on div "Envoyer un email" at bounding box center [813, 79] width 160 height 19
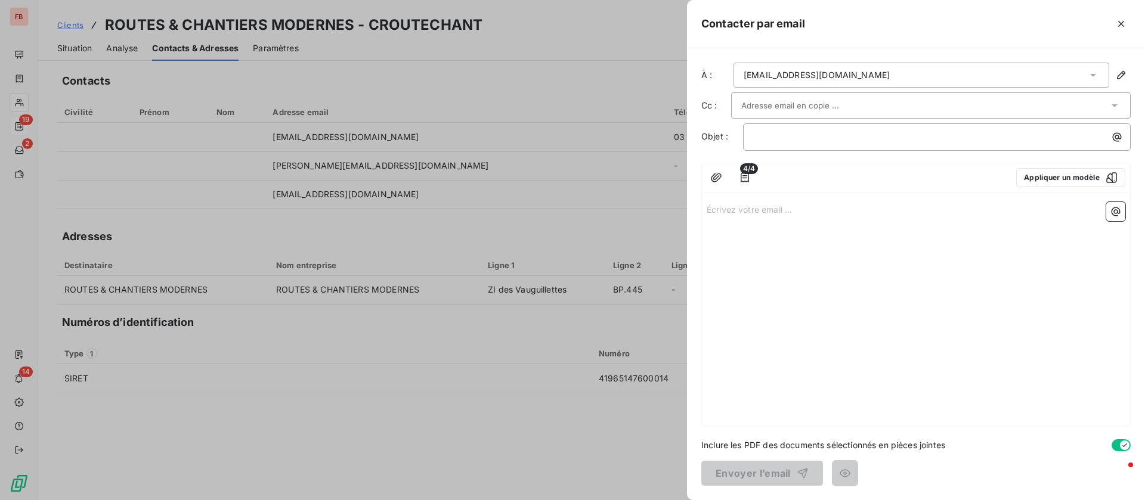
click at [942, 82] on div "[EMAIL_ADDRESS][DOMAIN_NAME]" at bounding box center [922, 75] width 376 height 25
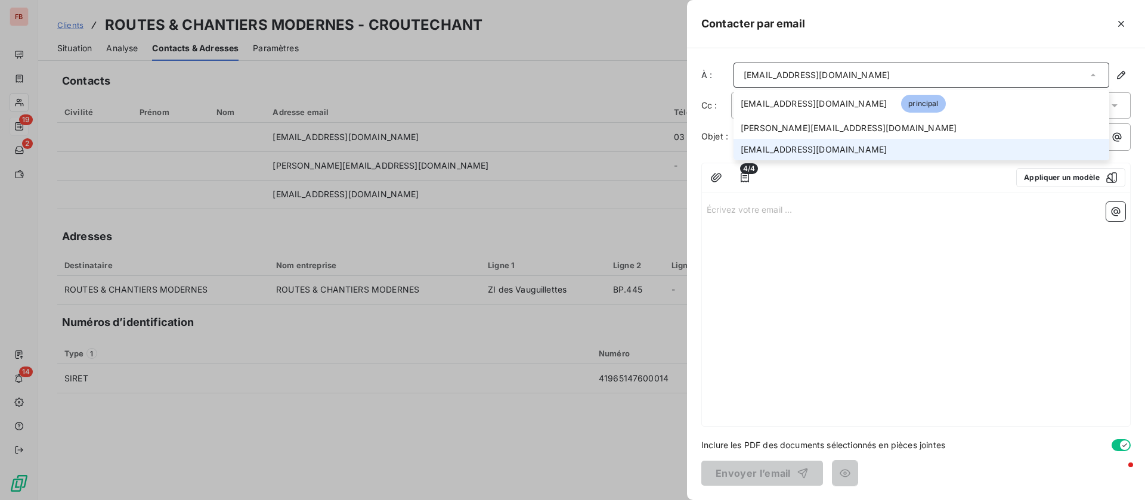
click at [843, 146] on span "[EMAIL_ADDRESS][DOMAIN_NAME]" at bounding box center [814, 150] width 146 height 12
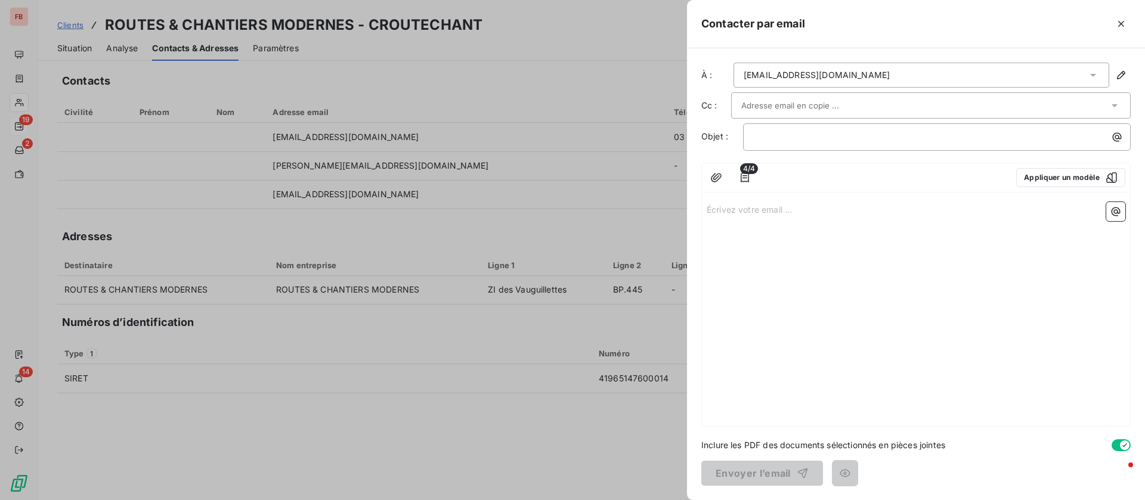
click at [812, 112] on input "text" at bounding box center [805, 106] width 128 height 18
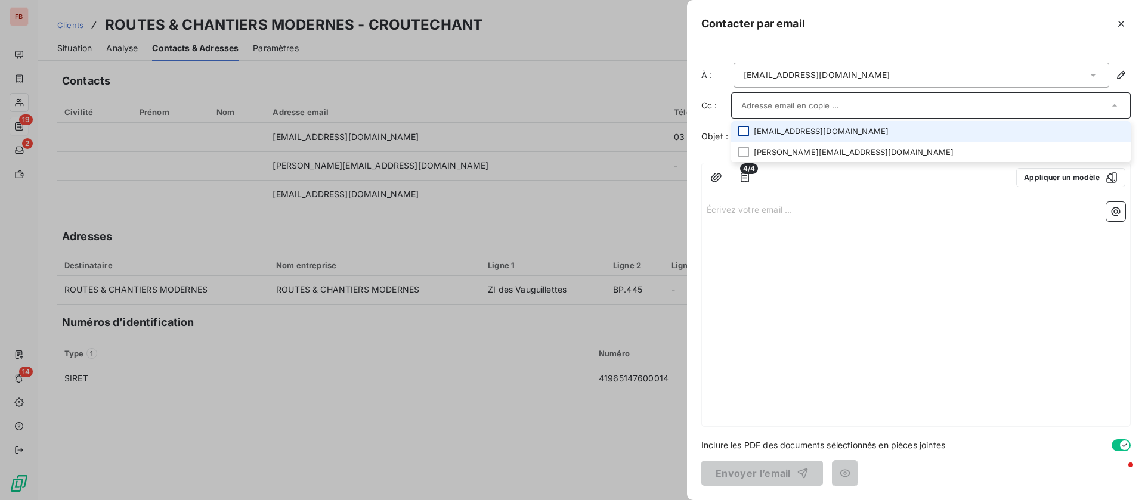
click at [746, 132] on div at bounding box center [743, 131] width 11 height 11
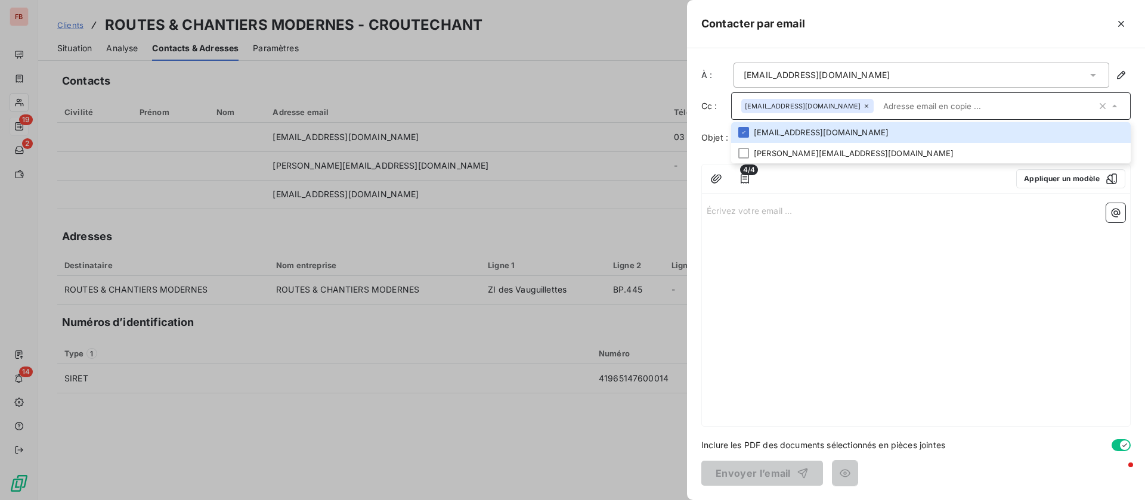
click at [840, 228] on div "Écrivez votre email ... ﻿" at bounding box center [916, 313] width 428 height 228
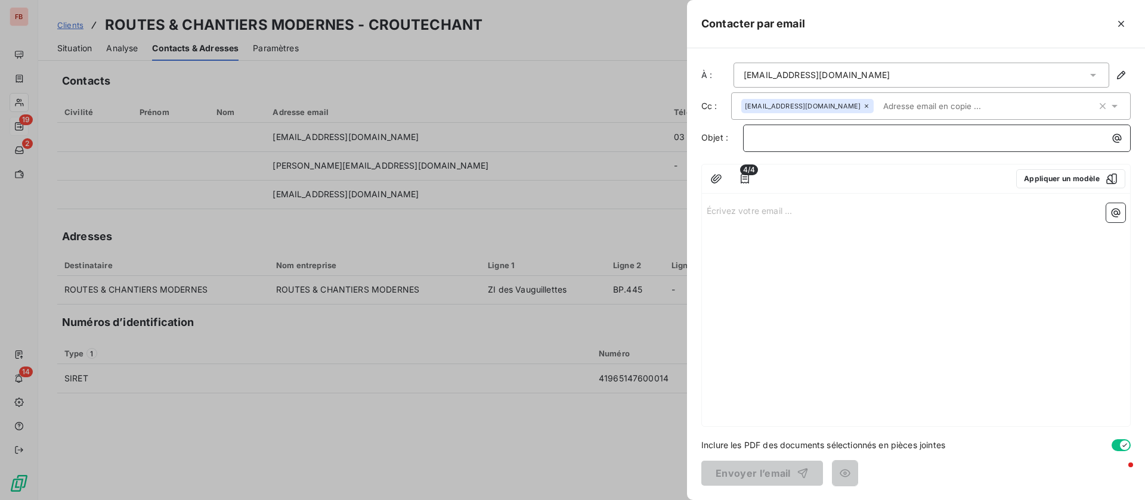
click at [802, 141] on p "﻿" at bounding box center [939, 138] width 373 height 14
click at [938, 99] on input "text" at bounding box center [948, 106] width 138 height 18
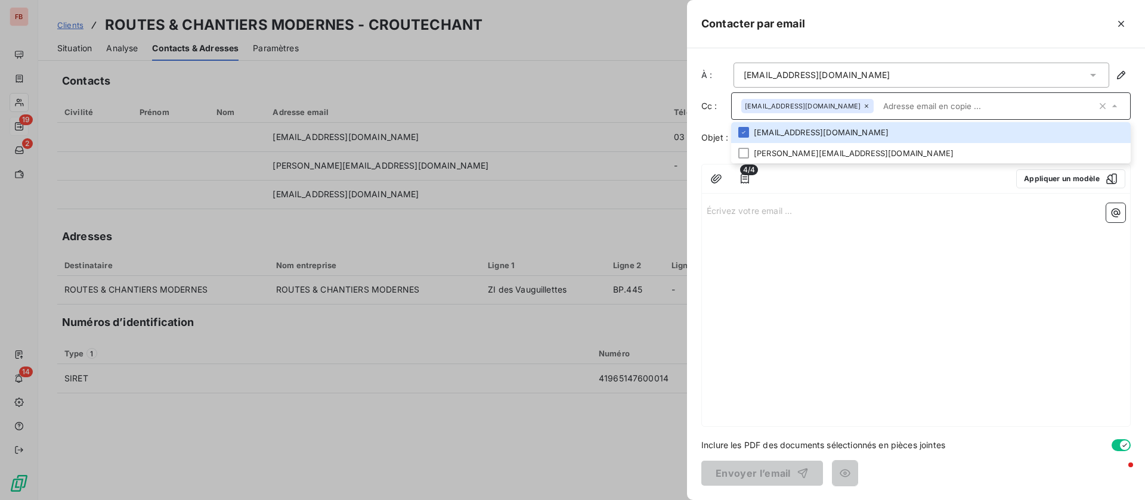
click at [823, 232] on div "Écrivez votre email ... ﻿" at bounding box center [916, 313] width 428 height 228
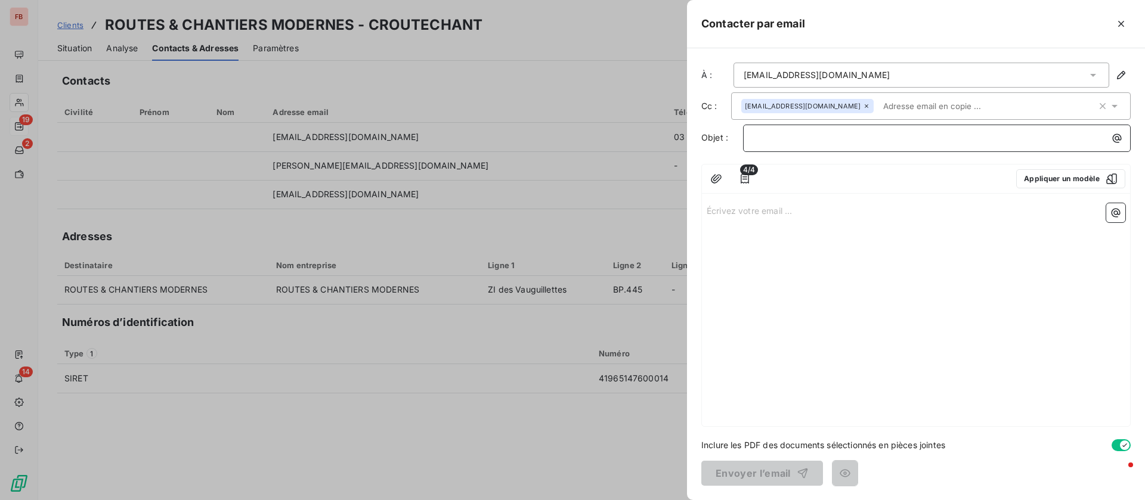
click at [797, 141] on p "﻿" at bounding box center [939, 138] width 373 height 14
click at [79, 41] on div at bounding box center [572, 250] width 1145 height 500
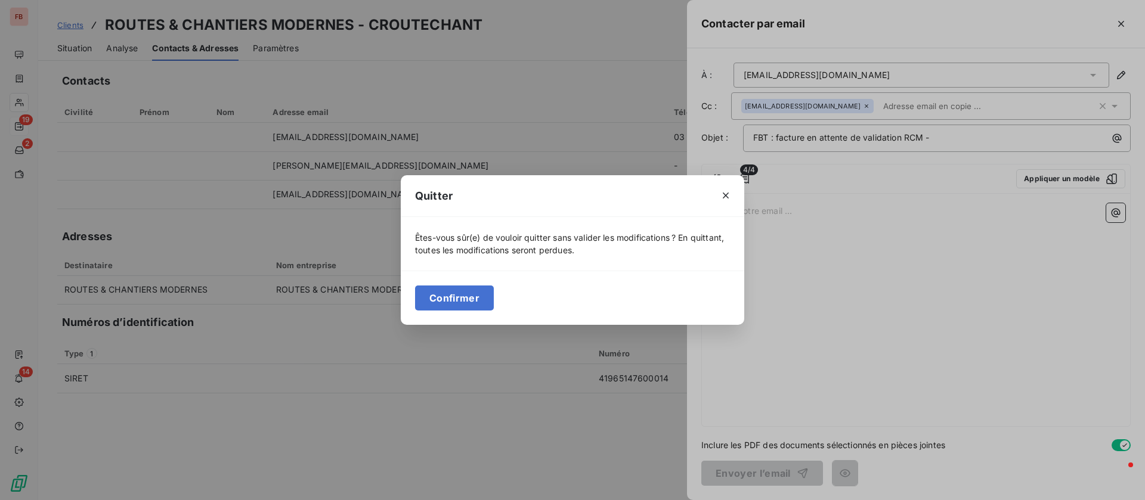
click at [895, 218] on div "Quitter Êtes-vous sûr(e) de vouloir quitter sans valider les modifications ? En…" at bounding box center [572, 250] width 1145 height 500
click at [751, 180] on div "Quitter Êtes-vous sûr(e) de vouloir quitter sans valider les modifications ? En…" at bounding box center [572, 250] width 1145 height 500
click at [728, 196] on icon "button" at bounding box center [726, 196] width 12 height 12
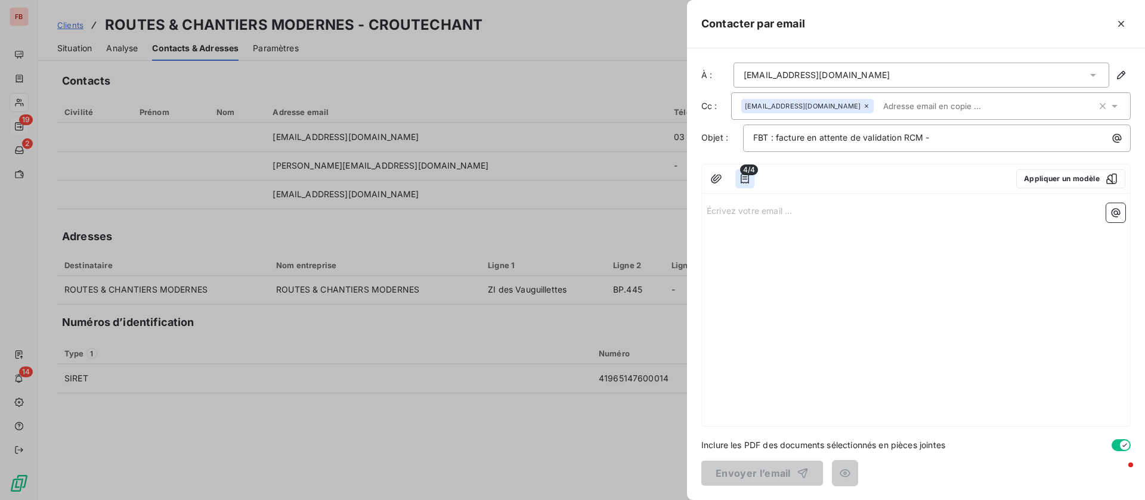
click at [746, 182] on icon "button" at bounding box center [745, 179] width 12 height 12
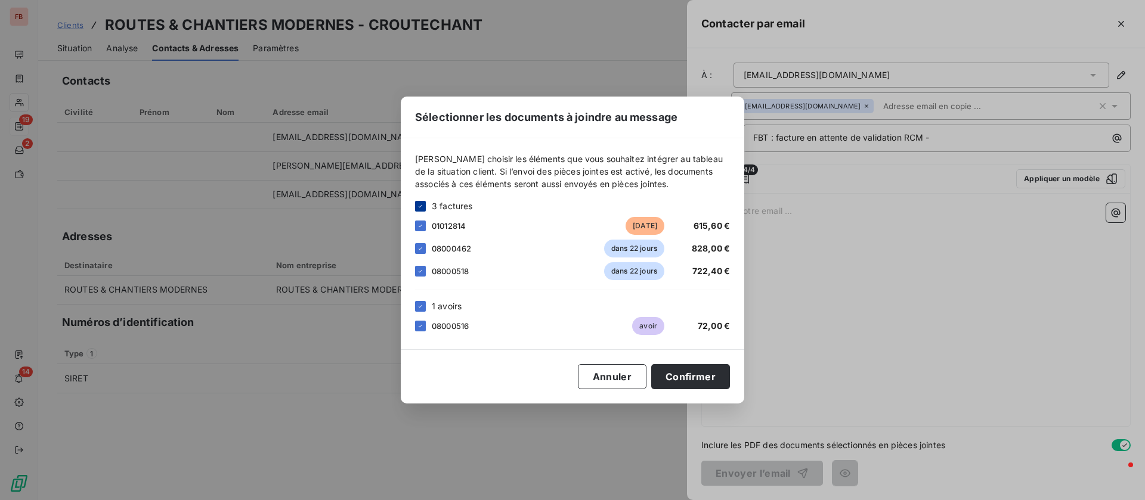
click at [421, 203] on icon at bounding box center [420, 206] width 7 height 7
click at [418, 302] on div at bounding box center [420, 306] width 11 height 11
click at [420, 225] on div at bounding box center [420, 226] width 11 height 11
click at [680, 365] on button "Confirmer" at bounding box center [690, 376] width 79 height 25
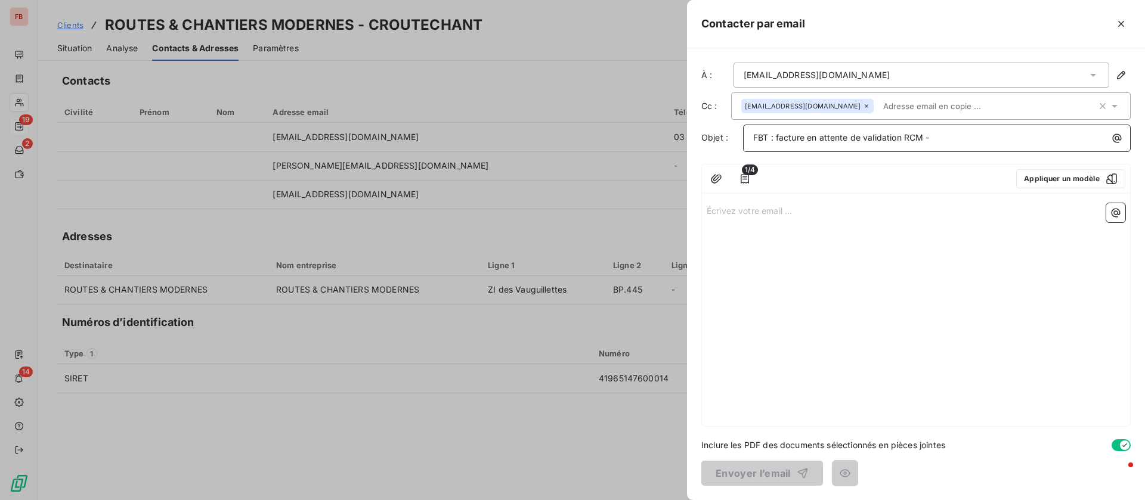
click at [978, 140] on p "FBT : facture en attente de validation RCM -" at bounding box center [939, 138] width 373 height 14
drag, startPoint x: 764, startPoint y: 206, endPoint x: 757, endPoint y: 199, distance: 9.7
click at [763, 206] on p "Écrivez votre email ... ﻿" at bounding box center [916, 210] width 419 height 14
click at [751, 178] on button "button" at bounding box center [744, 178] width 19 height 19
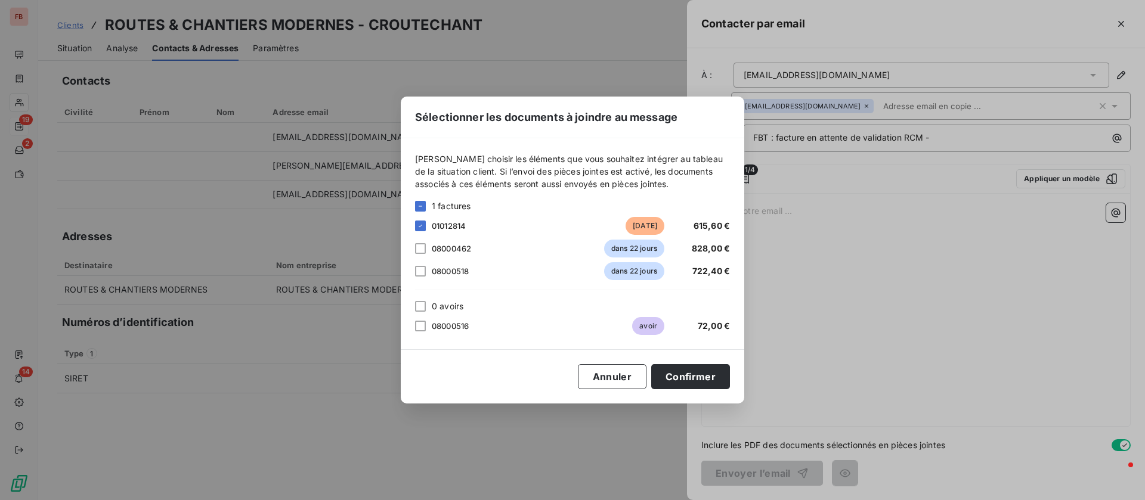
click at [993, 140] on div "Sélectionner les documents à joindre au message [PERSON_NAME] choisir les éléme…" at bounding box center [572, 250] width 1145 height 500
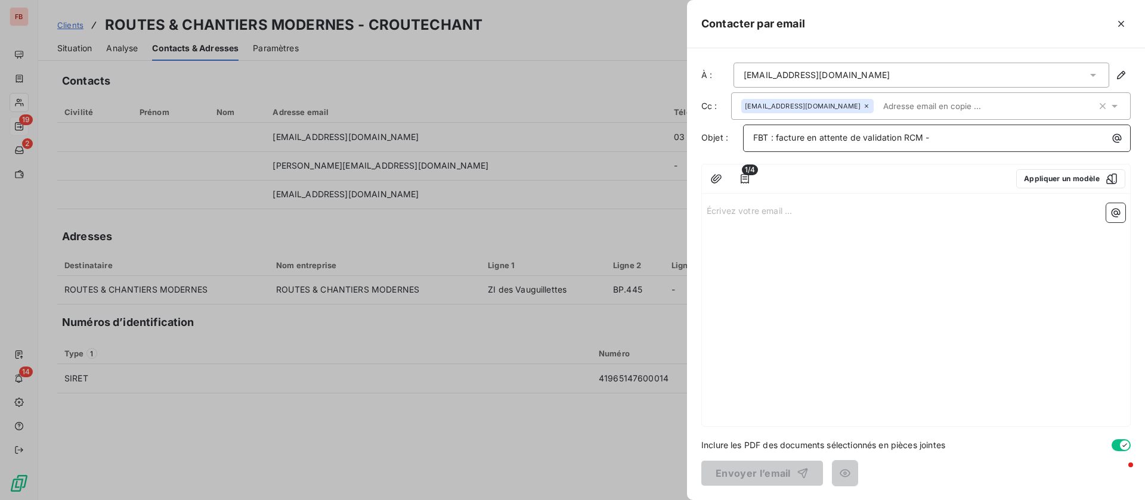
click at [979, 134] on p "FBT : facture en attente de validation RCM -" at bounding box center [939, 138] width 373 height 14
click at [768, 220] on div "Écrivez votre email ... ﻿" at bounding box center [916, 313] width 428 height 228
click at [775, 212] on p "Écrivez votre email ... ﻿" at bounding box center [916, 210] width 419 height 14
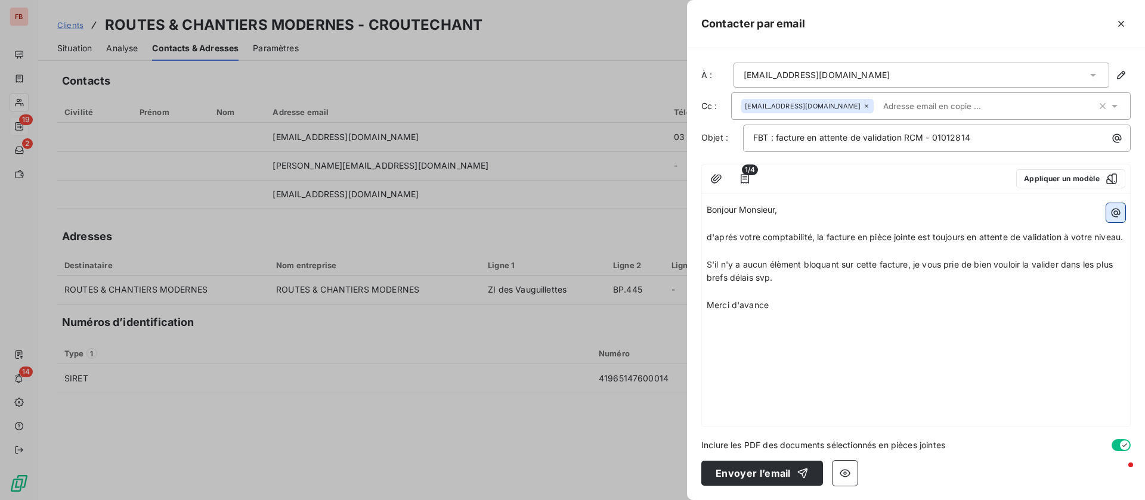
click at [1115, 214] on icon "button" at bounding box center [1116, 213] width 9 height 9
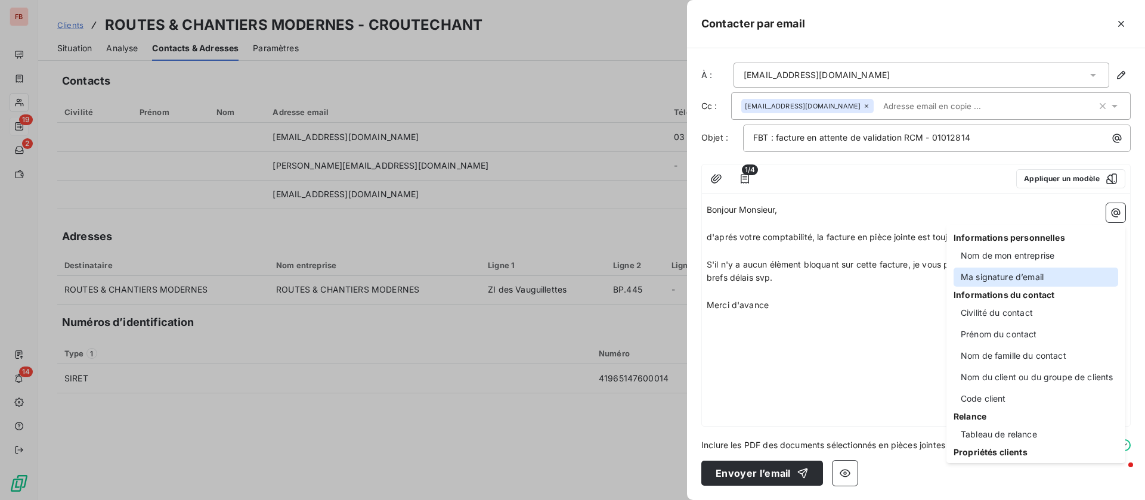
click at [1040, 274] on div "Ma signature d’email" at bounding box center [1036, 277] width 165 height 19
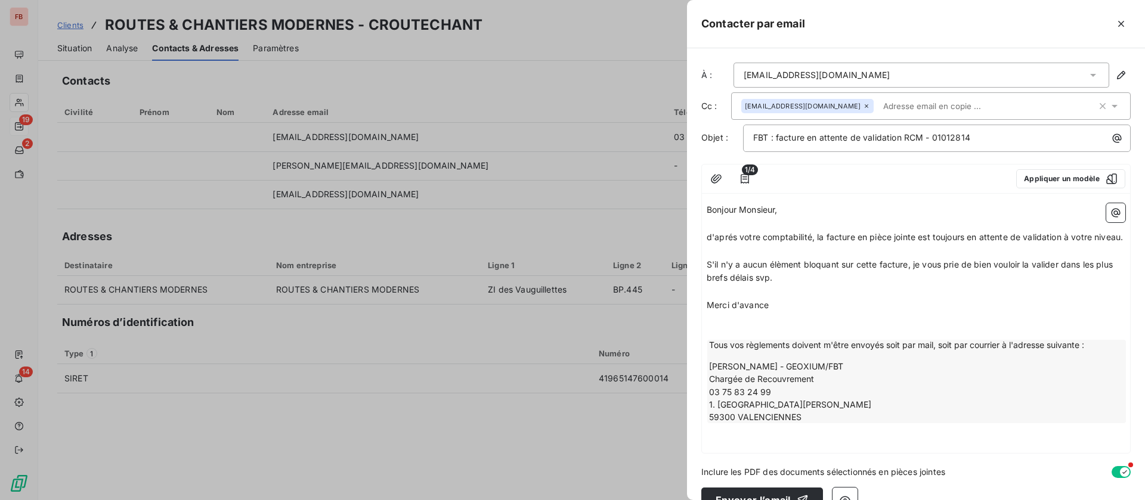
click at [795, 313] on p "Merci d'avance" at bounding box center [916, 306] width 419 height 14
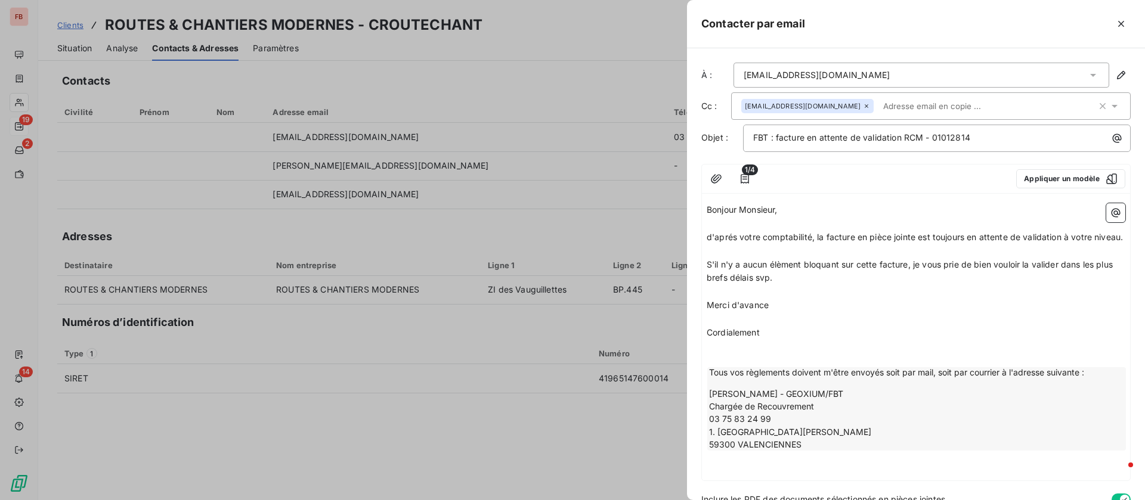
click at [725, 237] on span "d'aprés votre comptabilité, la facture en pièce jointe est toujours en attente …" at bounding box center [915, 237] width 416 height 10
click at [775, 276] on span "S'il n'y a aucun élèment bloquant sur cette facture, je vous prie de bien voulo…" at bounding box center [911, 271] width 409 height 24
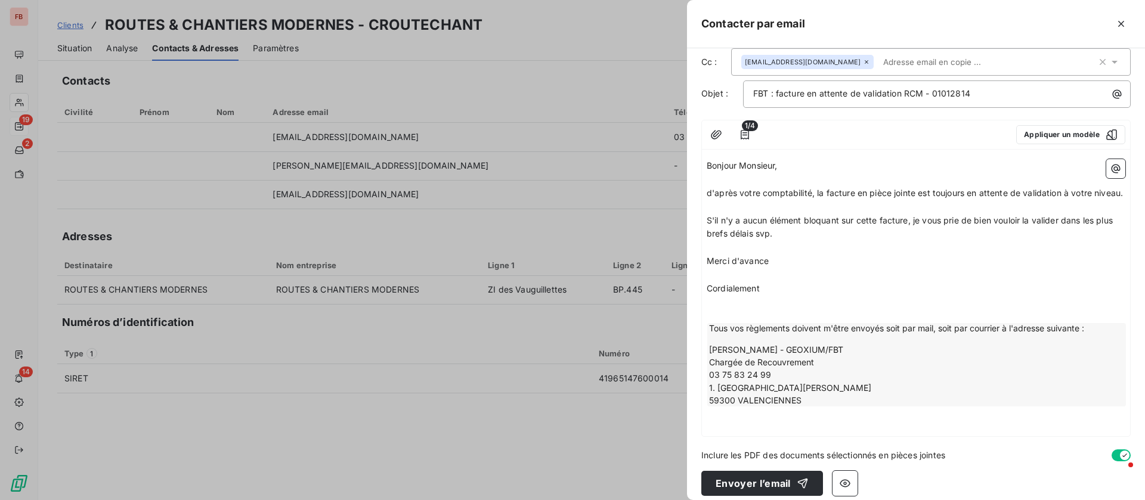
scroll to position [68, 0]
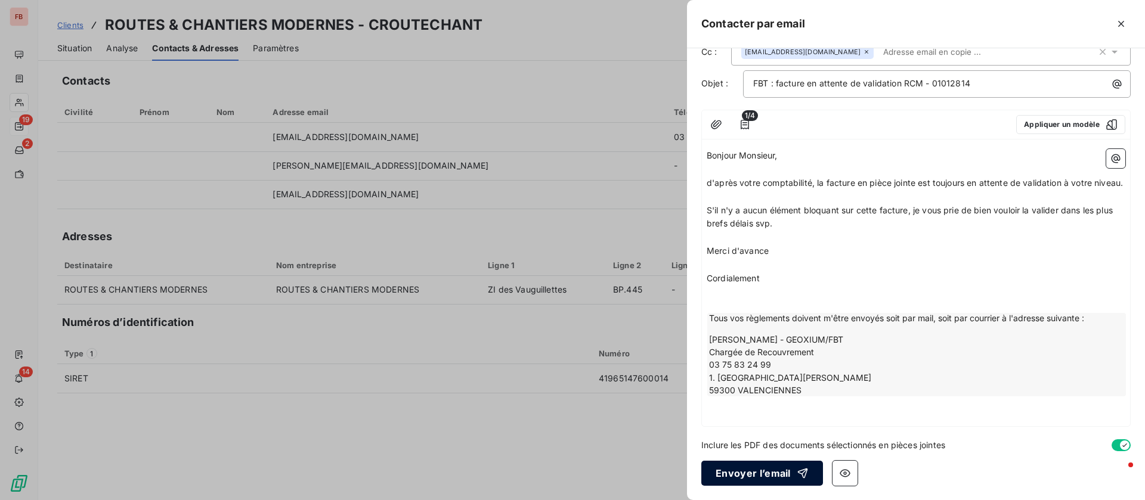
click at [756, 472] on button "Envoyer l’email" at bounding box center [762, 473] width 122 height 25
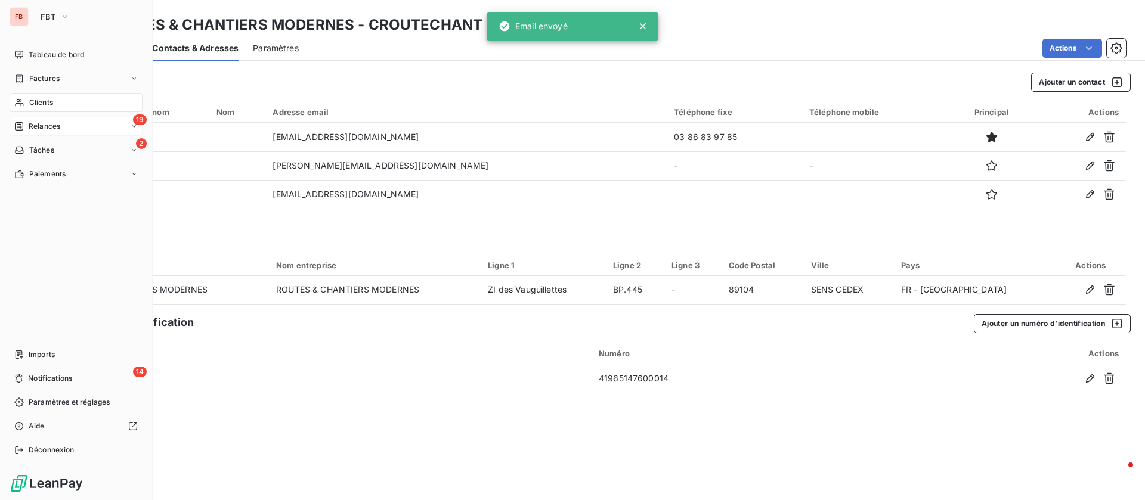
click at [56, 126] on span "Relances" at bounding box center [45, 126] width 32 height 11
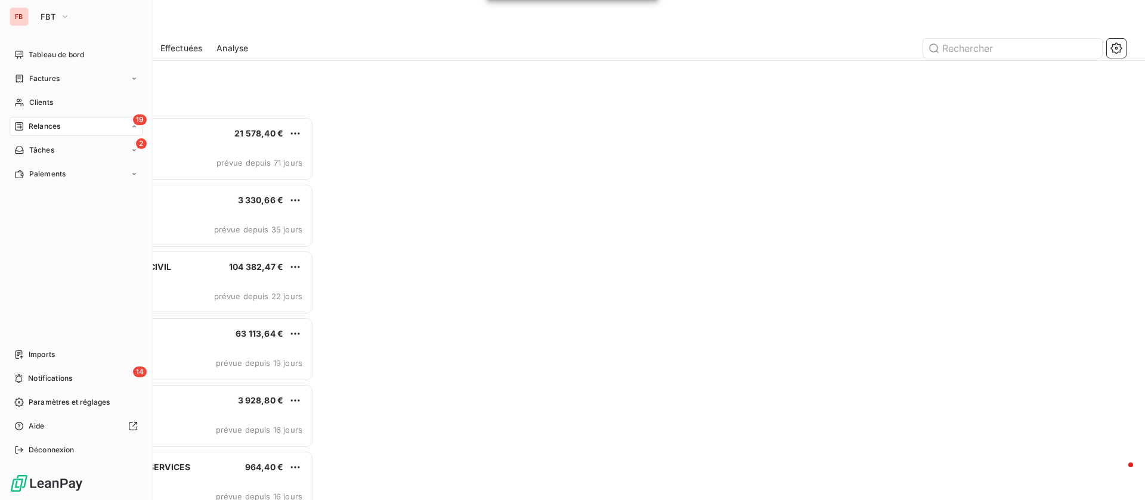
scroll to position [370, 243]
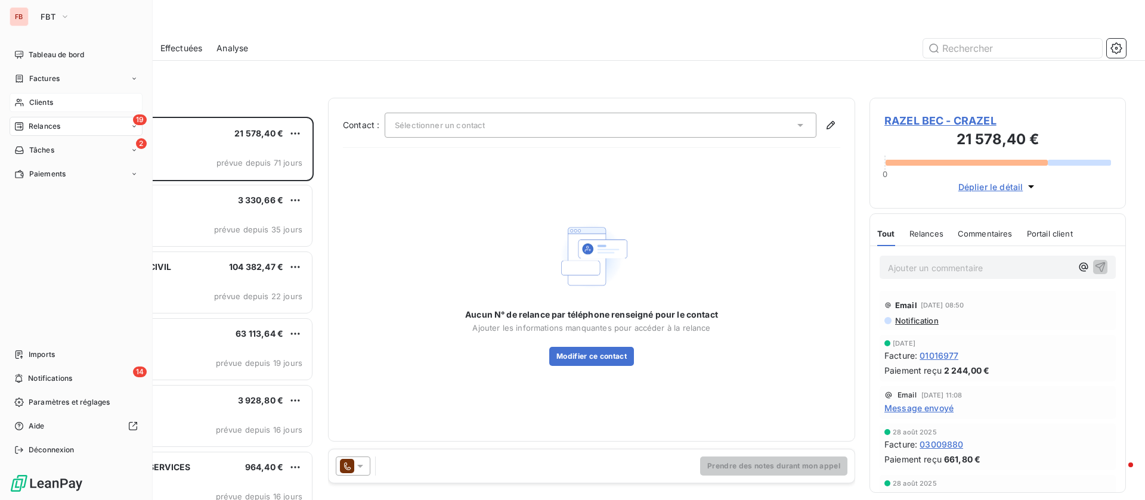
click at [35, 100] on span "Clients" at bounding box center [41, 102] width 24 height 11
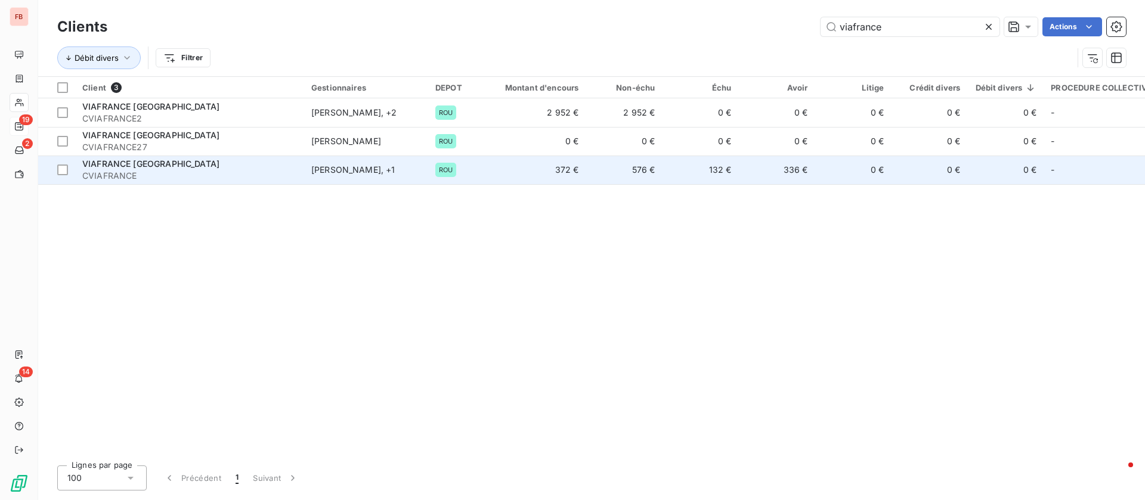
click at [231, 171] on span "CVIAFRANCE" at bounding box center [189, 176] width 215 height 12
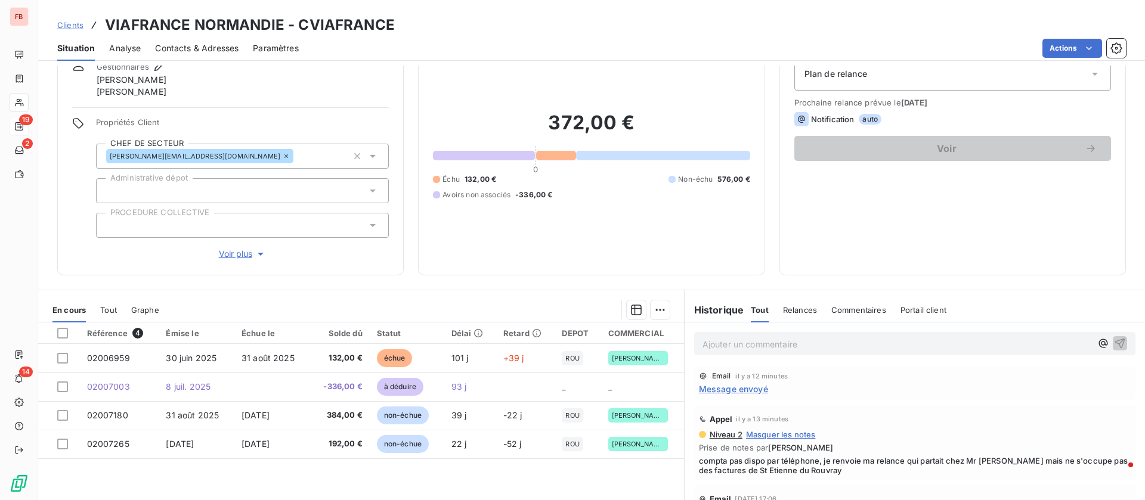
scroll to position [89, 0]
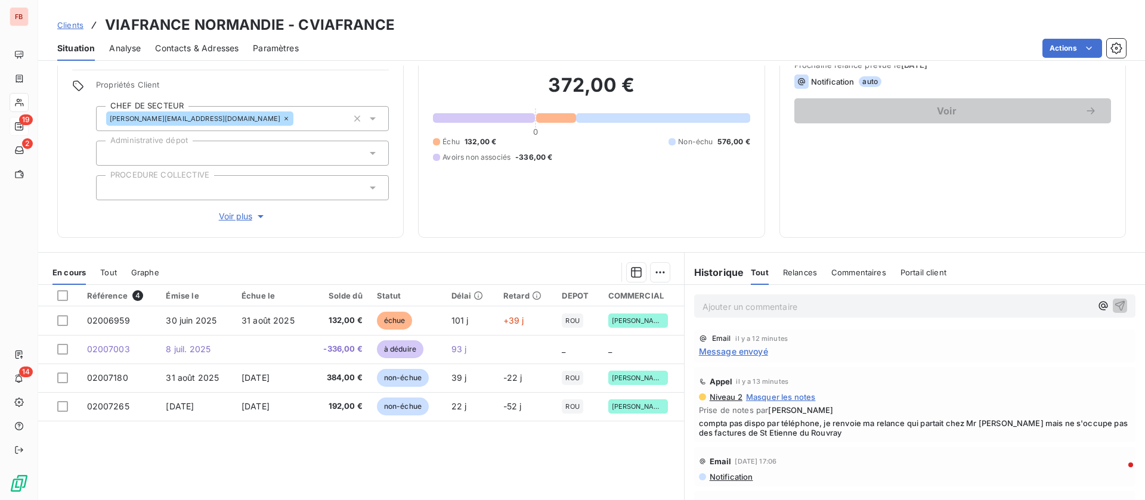
click at [776, 304] on p "Ajouter un commentaire ﻿" at bounding box center [897, 306] width 389 height 15
click at [1114, 305] on icon "button" at bounding box center [1120, 305] width 12 height 12
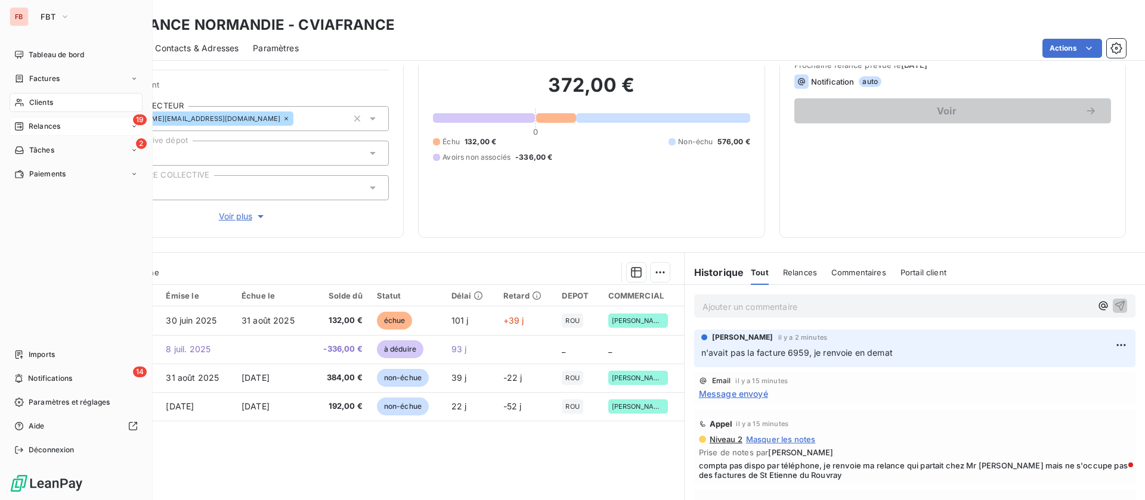
drag, startPoint x: 18, startPoint y: 101, endPoint x: 85, endPoint y: 99, distance: 66.8
click at [18, 101] on icon at bounding box center [19, 103] width 10 height 10
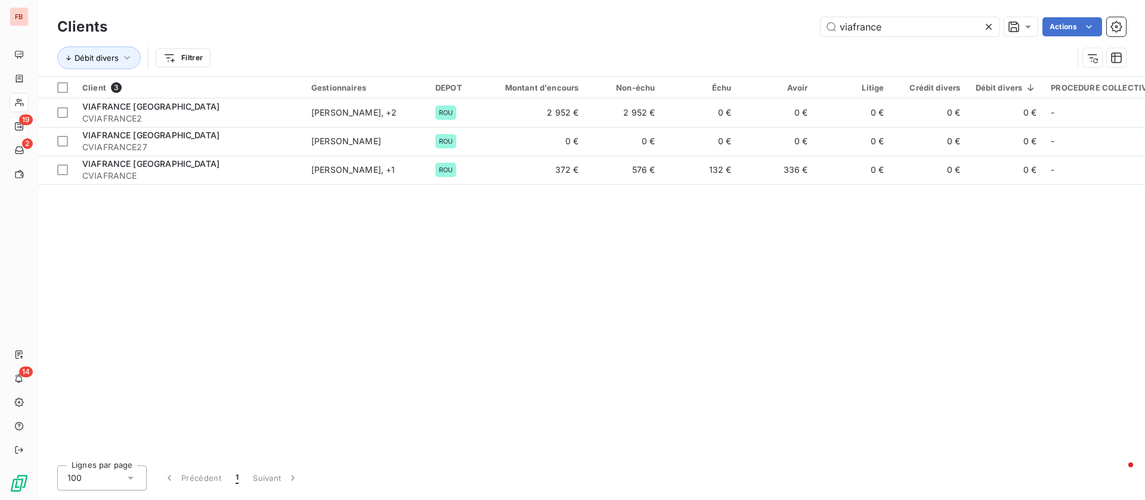
drag, startPoint x: 880, startPoint y: 23, endPoint x: 733, endPoint y: 21, distance: 146.7
click at [733, 21] on div "viafrance Actions" at bounding box center [624, 26] width 1004 height 19
type input "p"
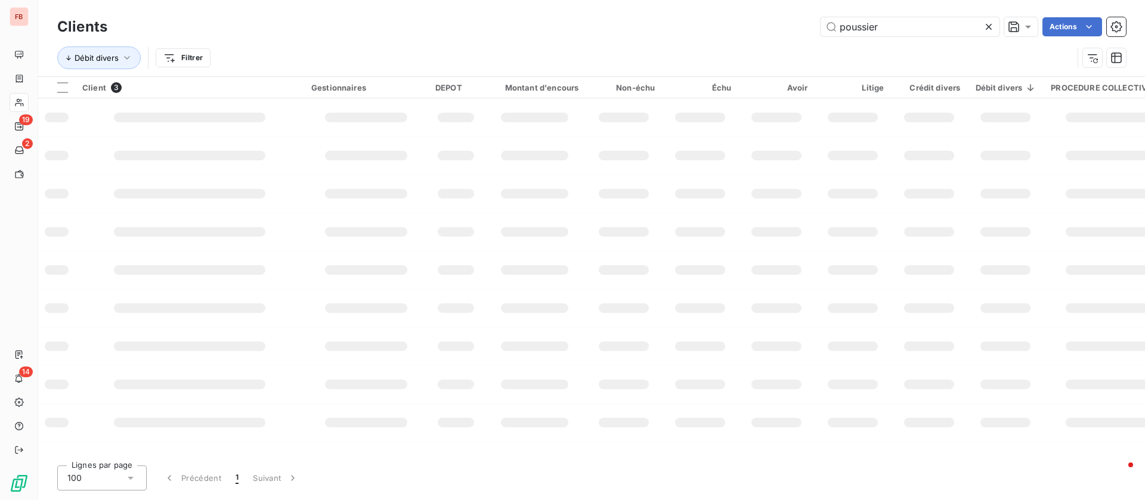
type input "poussier"
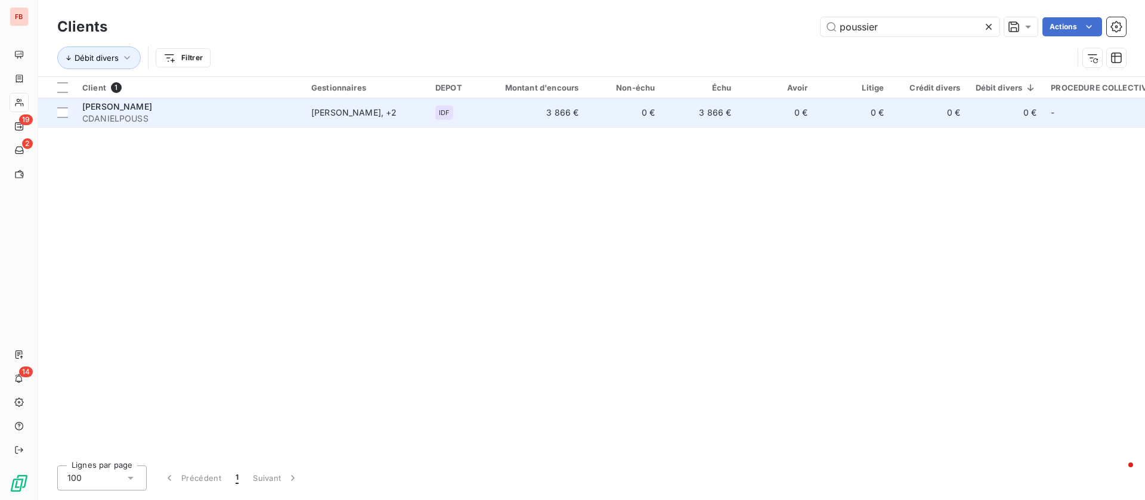
click at [184, 114] on span "CDANIELPOUSS" at bounding box center [189, 119] width 215 height 12
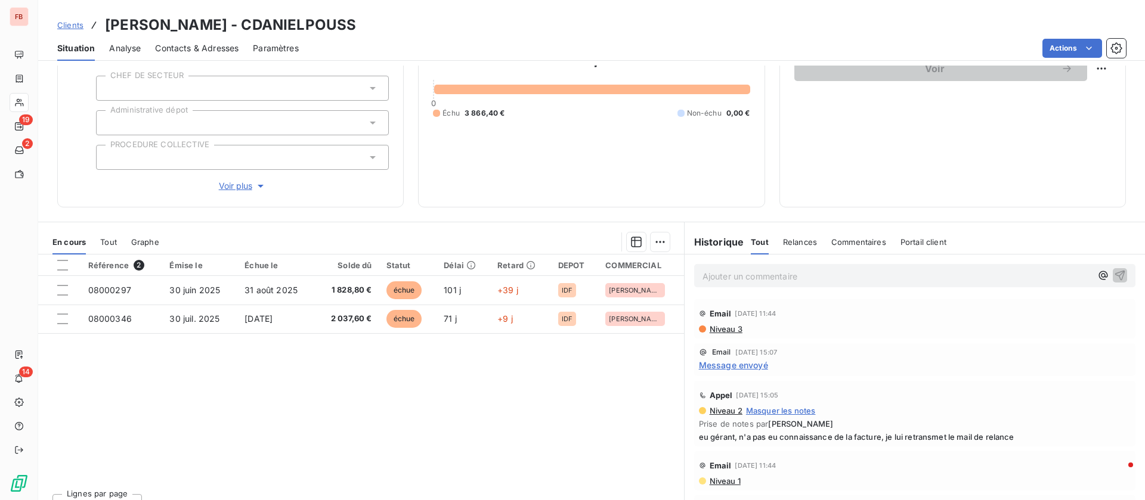
scroll to position [151, 0]
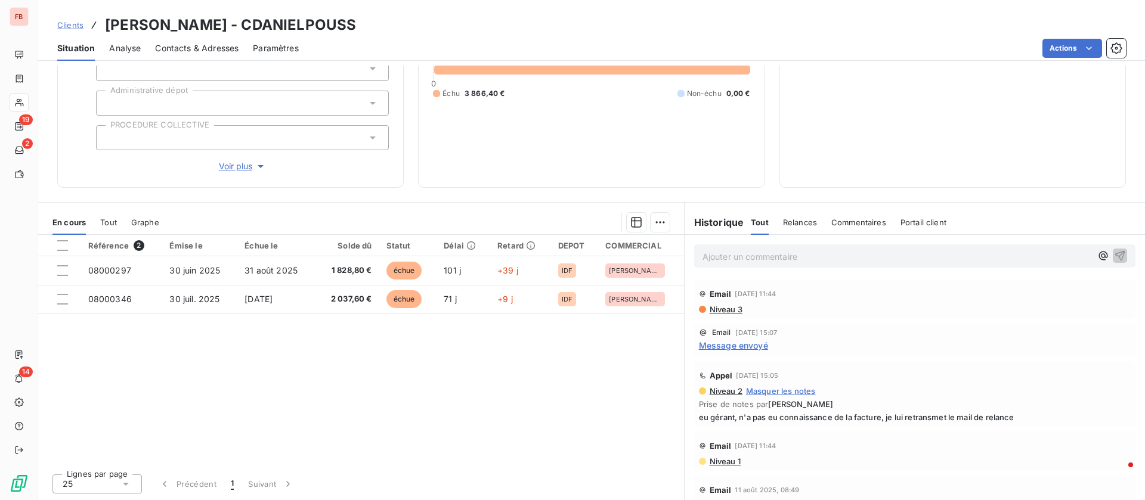
click at [815, 257] on p "Ajouter un commentaire ﻿" at bounding box center [897, 256] width 389 height 15
click at [787, 256] on p "Ajouter un commentaire ﻿" at bounding box center [897, 256] width 389 height 15
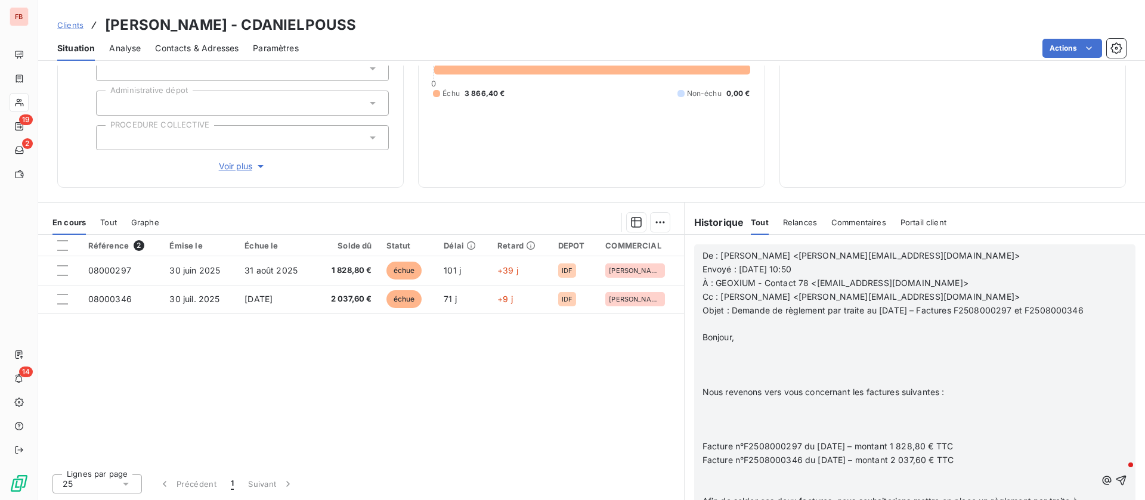
click at [714, 358] on p "﻿" at bounding box center [900, 352] width 394 height 14
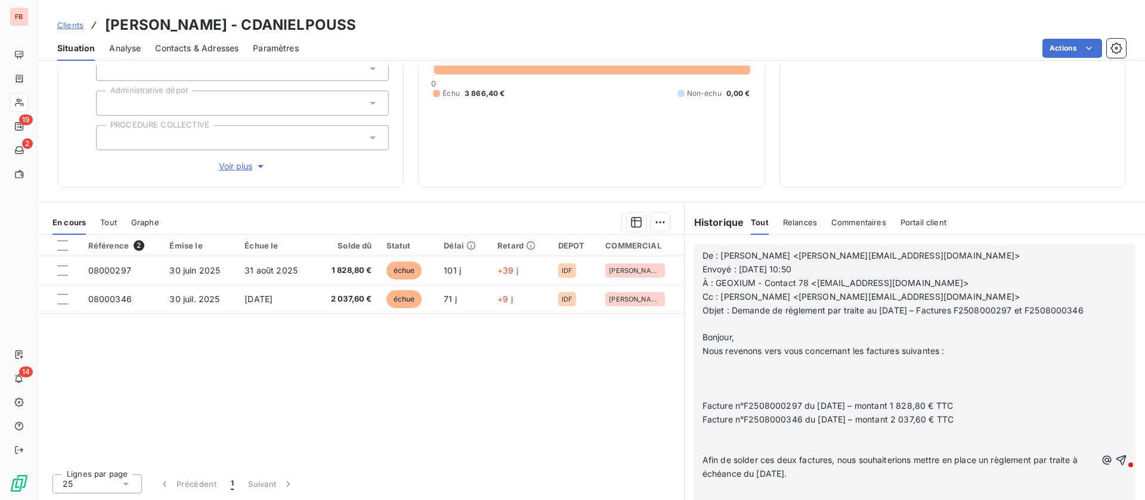
click at [713, 372] on p "﻿" at bounding box center [900, 365] width 394 height 14
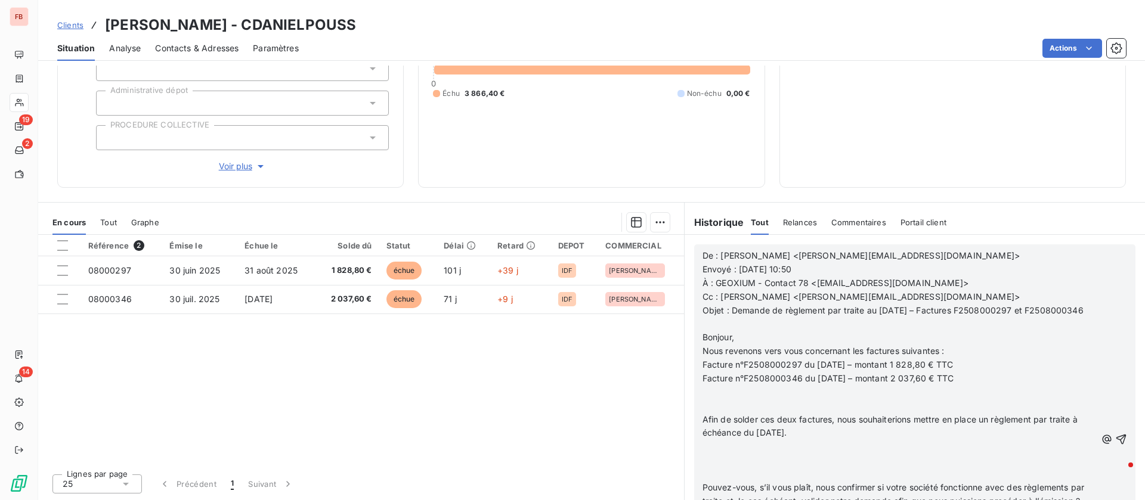
click at [714, 400] on p at bounding box center [900, 393] width 394 height 14
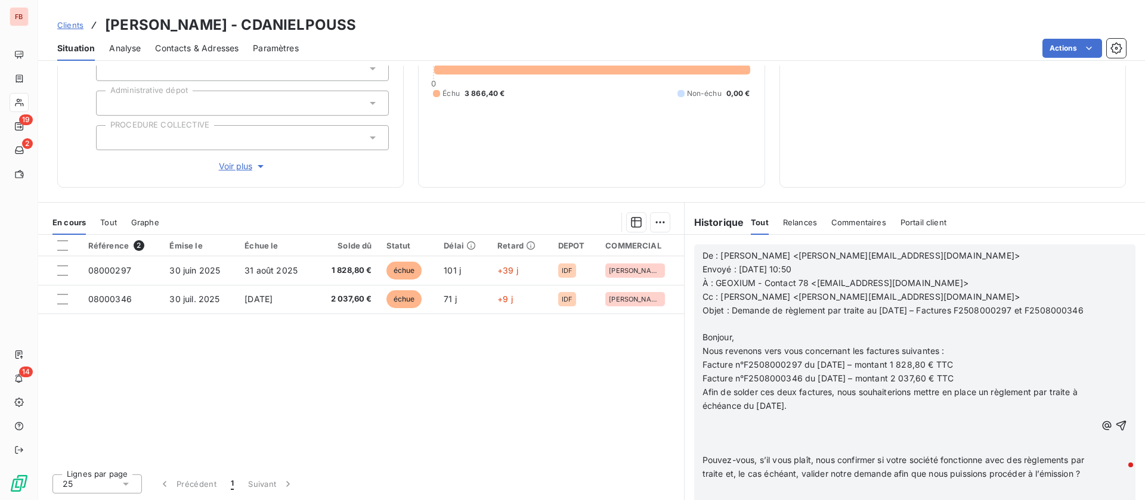
click at [717, 427] on p "﻿" at bounding box center [900, 420] width 394 height 14
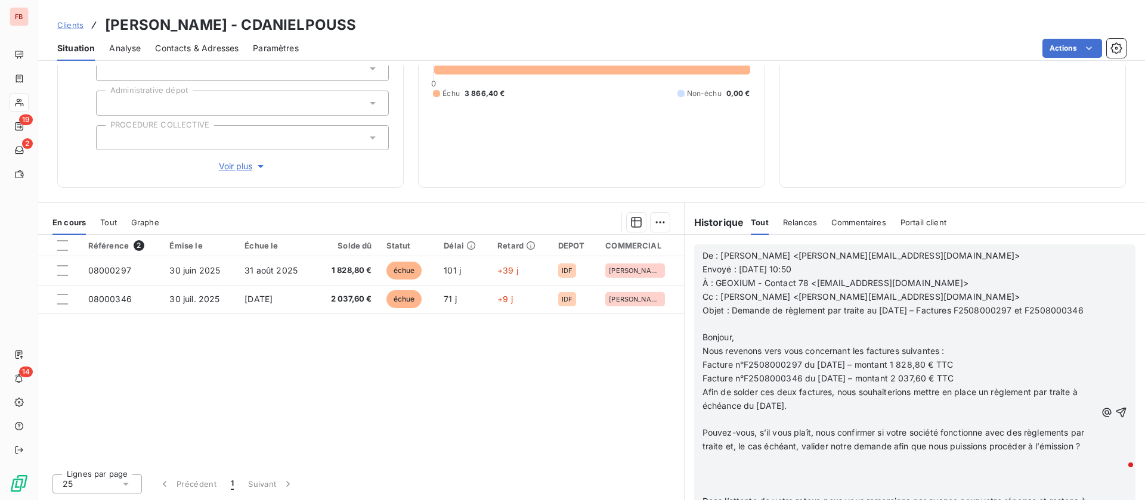
scroll to position [89, 0]
click at [1116, 417] on icon "button" at bounding box center [1121, 412] width 10 height 10
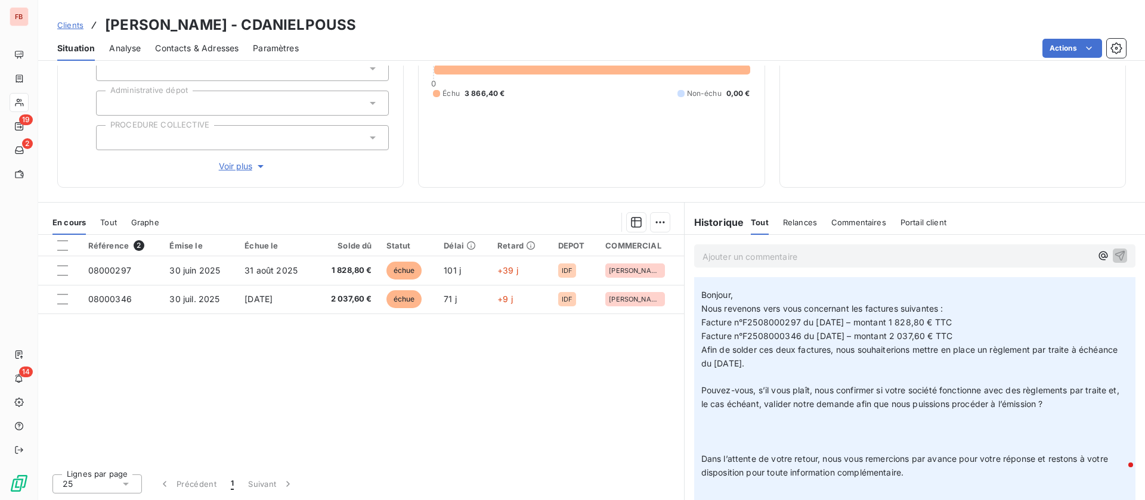
scroll to position [446, 0]
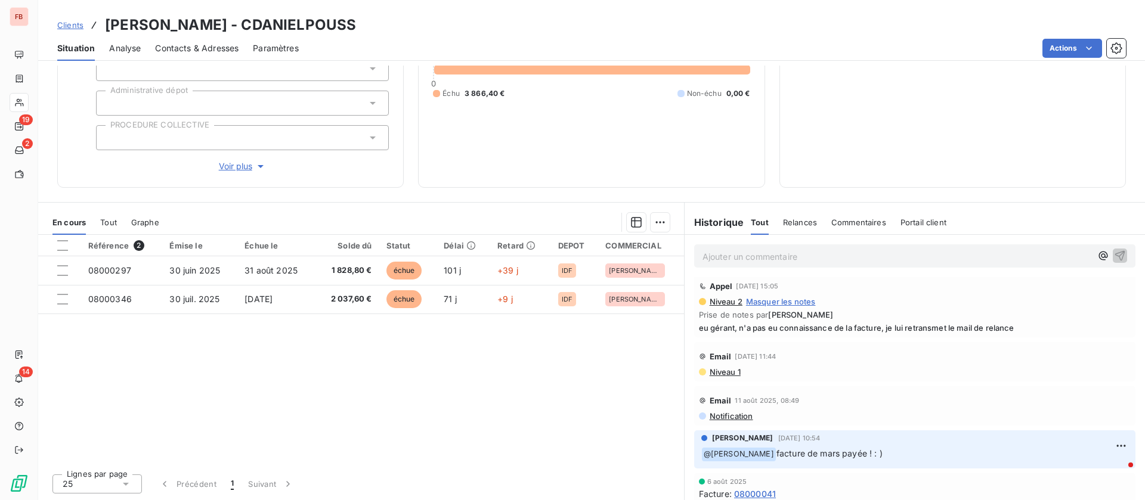
click at [205, 39] on div "Contacts & Adresses" at bounding box center [196, 48] width 83 height 25
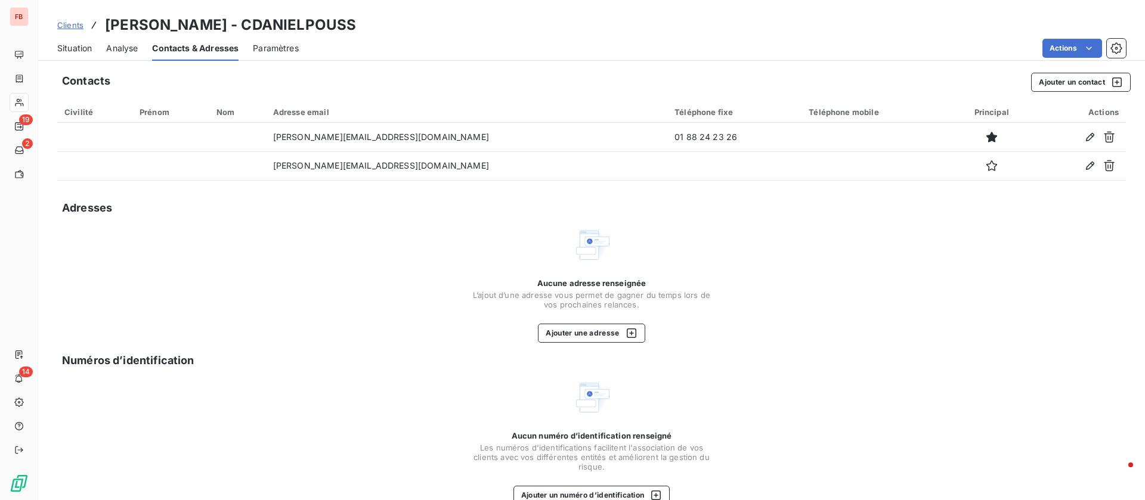
drag, startPoint x: 65, startPoint y: 51, endPoint x: 98, endPoint y: 49, distance: 32.9
click at [65, 51] on span "Situation" at bounding box center [74, 48] width 35 height 12
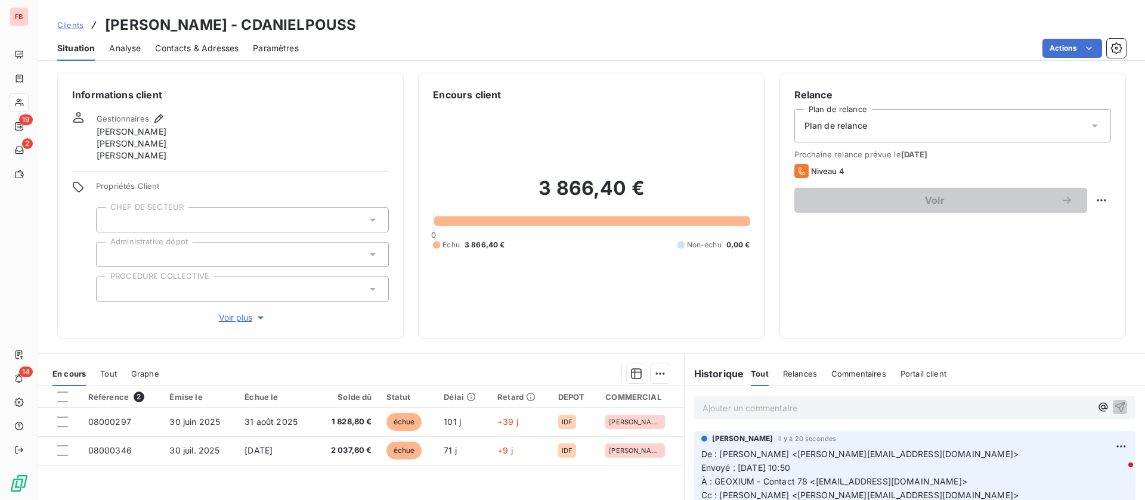
click at [766, 403] on p "Ajouter un commentaire ﻿" at bounding box center [897, 408] width 389 height 15
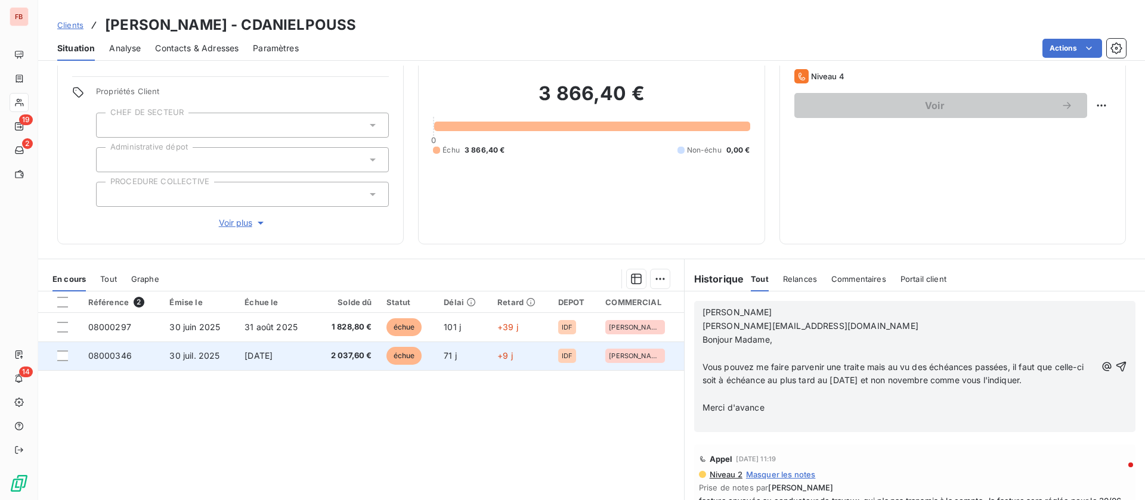
scroll to position [151, 0]
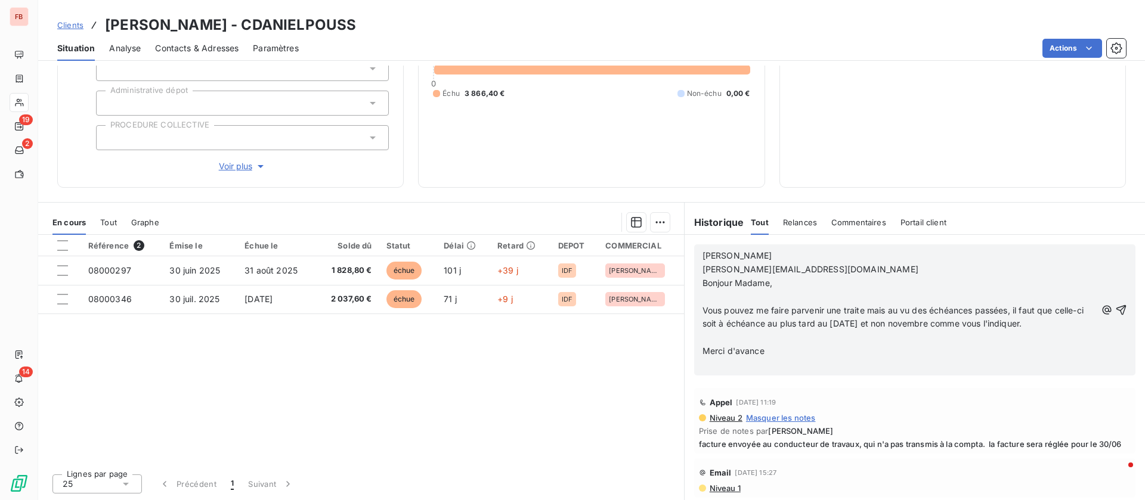
click at [735, 337] on p "﻿" at bounding box center [900, 338] width 394 height 14
click at [735, 295] on p "﻿" at bounding box center [900, 297] width 394 height 14
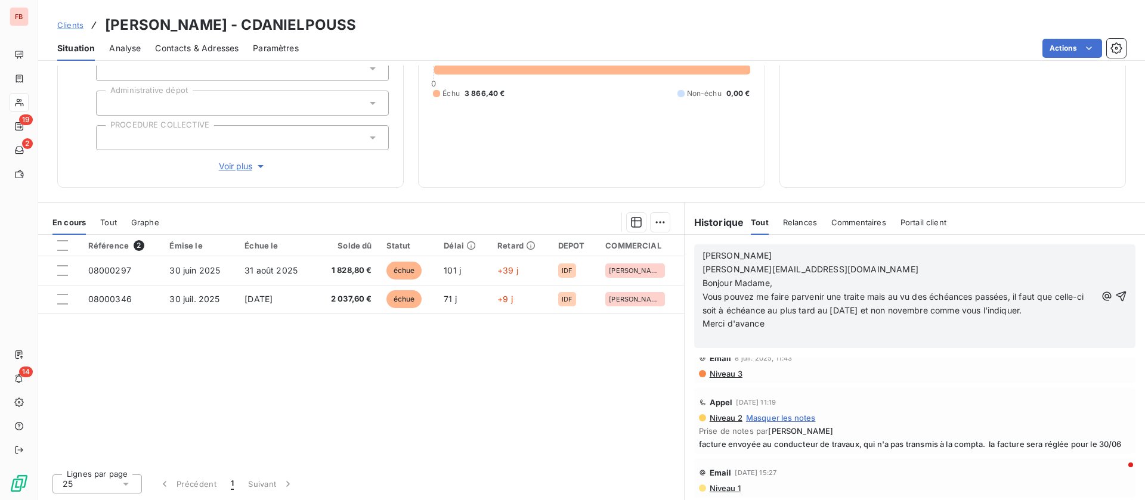
scroll to position [831, 0]
click at [1115, 293] on icon "button" at bounding box center [1121, 296] width 12 height 12
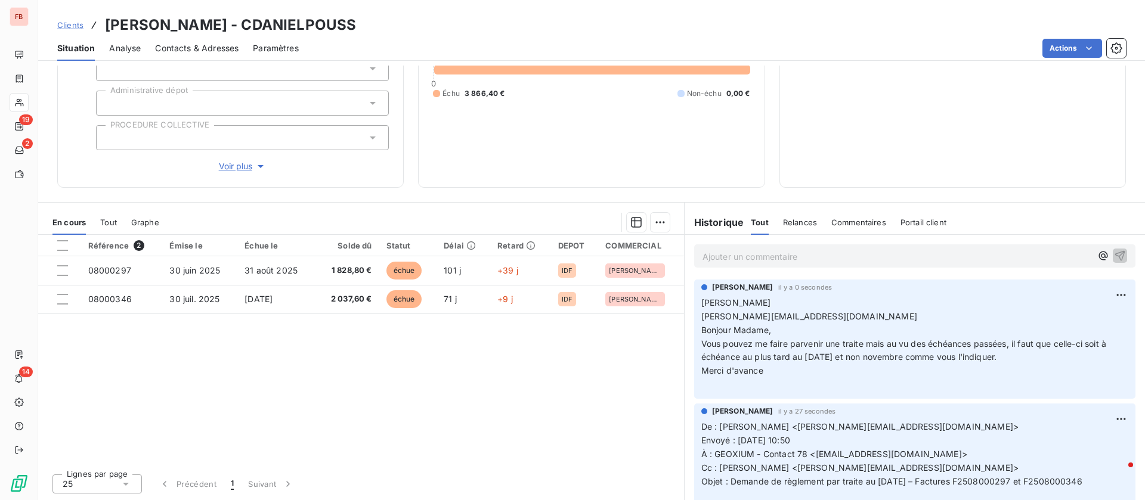
scroll to position [0, 0]
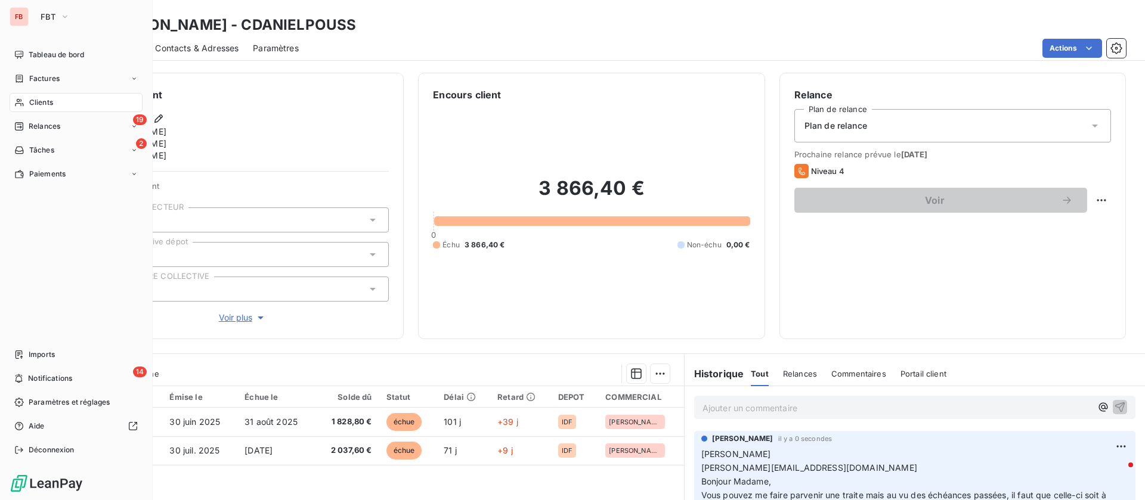
drag, startPoint x: 33, startPoint y: 104, endPoint x: 110, endPoint y: 104, distance: 76.9
click at [33, 104] on span "Clients" at bounding box center [41, 102] width 24 height 11
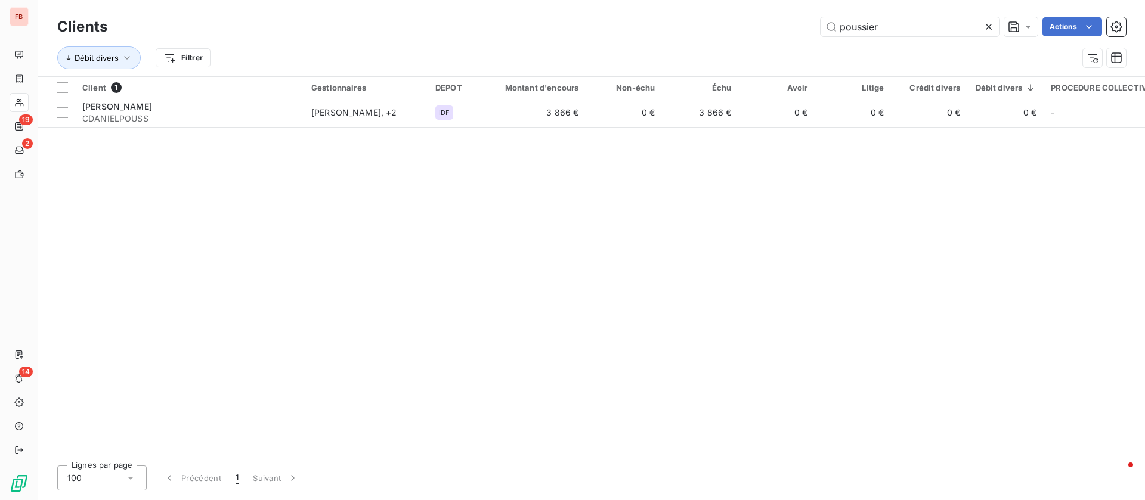
drag, startPoint x: 814, startPoint y: 17, endPoint x: 683, endPoint y: 6, distance: 131.1
click at [683, 6] on div "Clients poussier Actions Débit divers Filtrer" at bounding box center [591, 38] width 1107 height 76
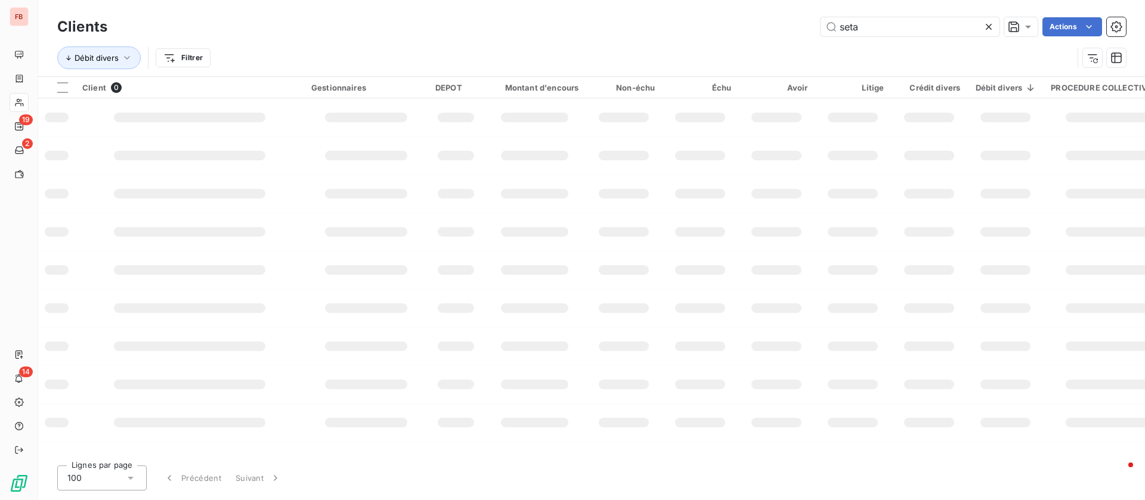
type input "seta"
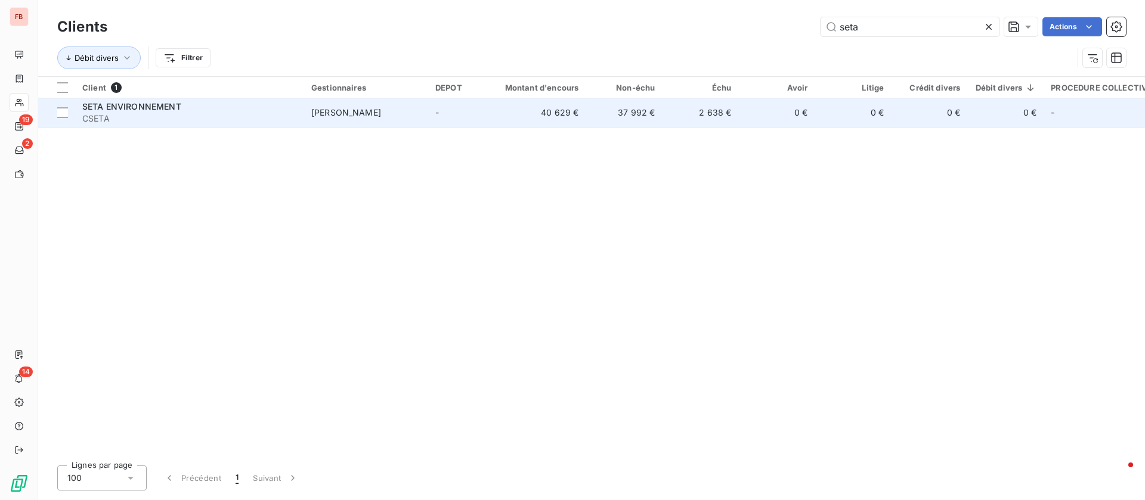
click at [244, 120] on span "CSETA" at bounding box center [189, 119] width 215 height 12
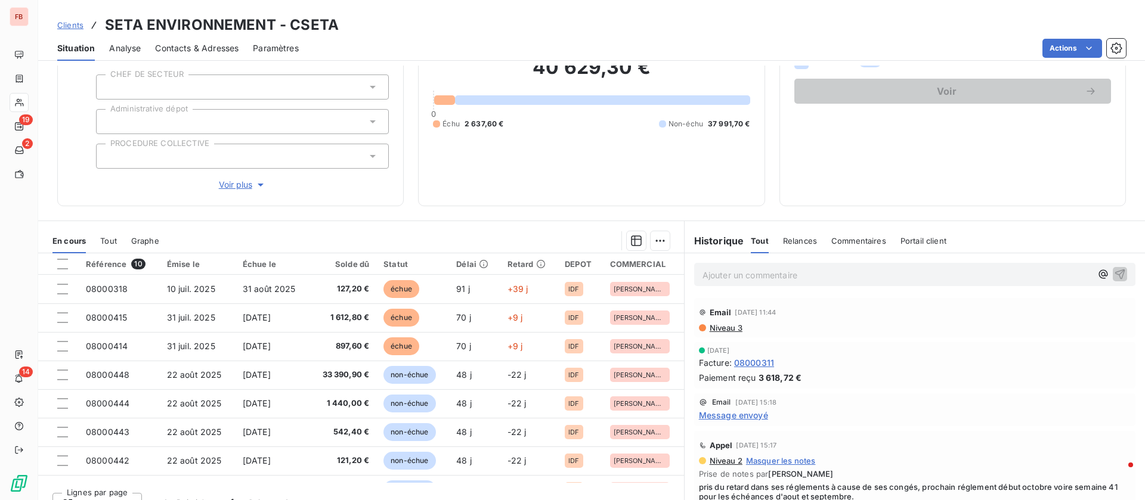
scroll to position [128, 0]
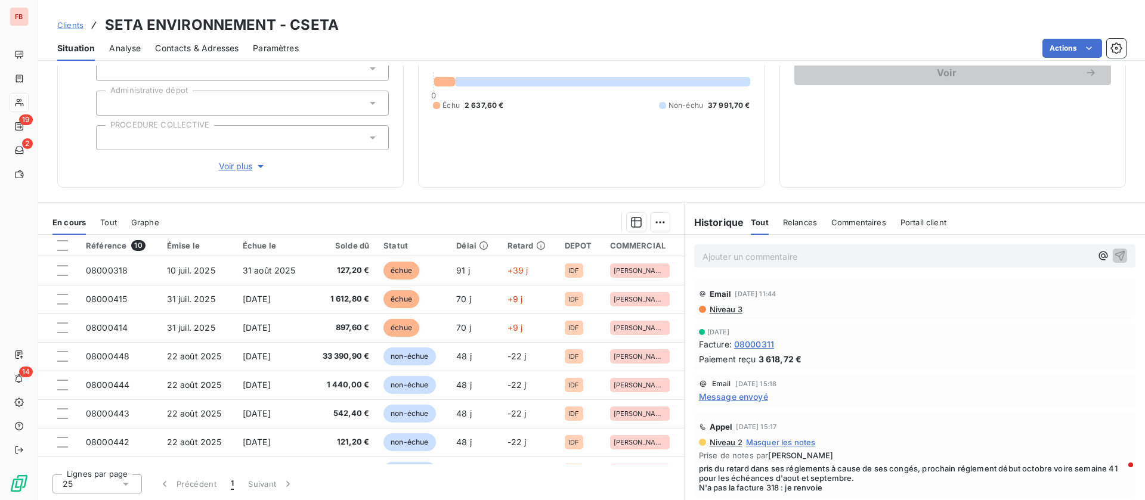
click at [795, 250] on p "Ajouter un commentaire ﻿" at bounding box center [897, 256] width 389 height 15
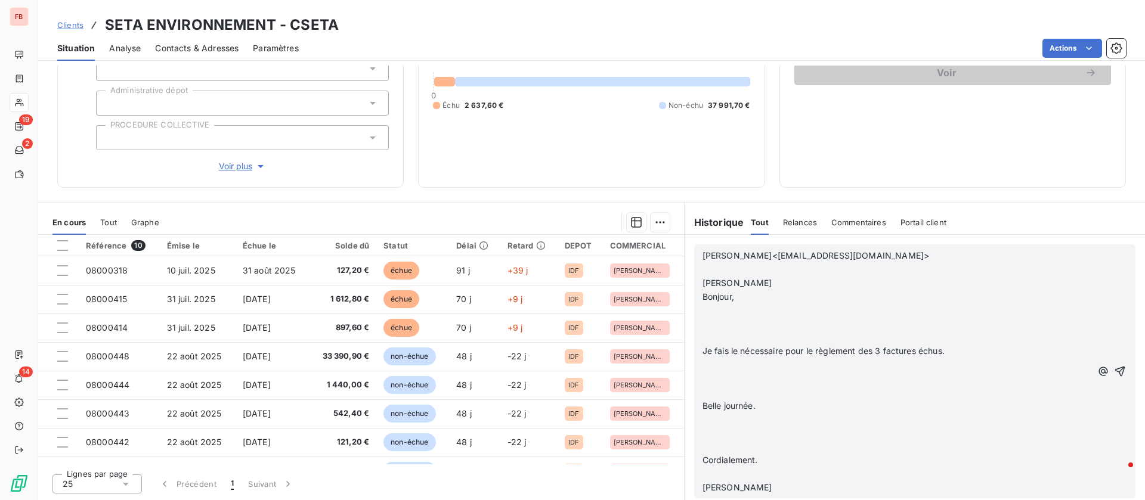
click at [720, 273] on p "​" at bounding box center [897, 270] width 389 height 14
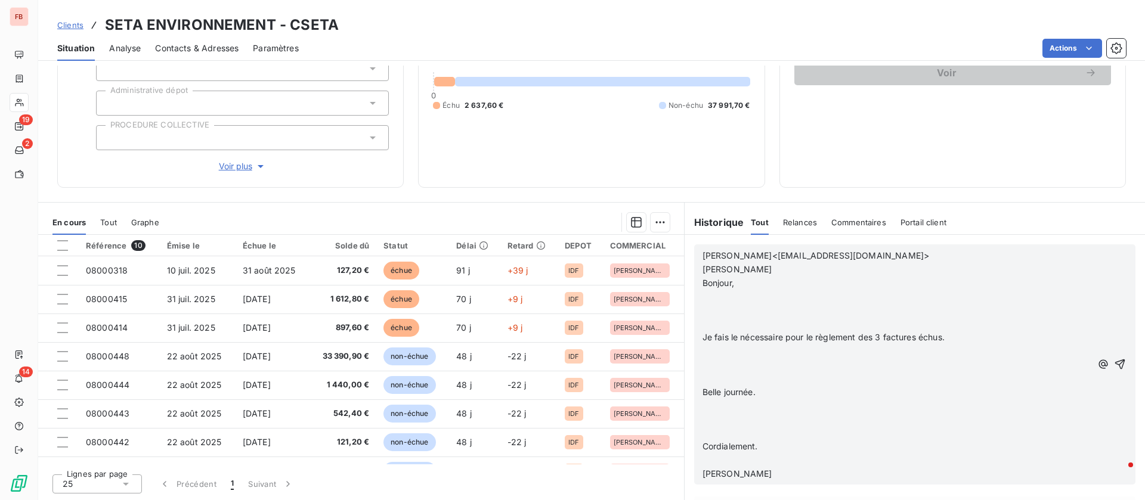
click at [717, 305] on p at bounding box center [897, 311] width 389 height 14
click at [711, 294] on p "﻿" at bounding box center [897, 297] width 389 height 14
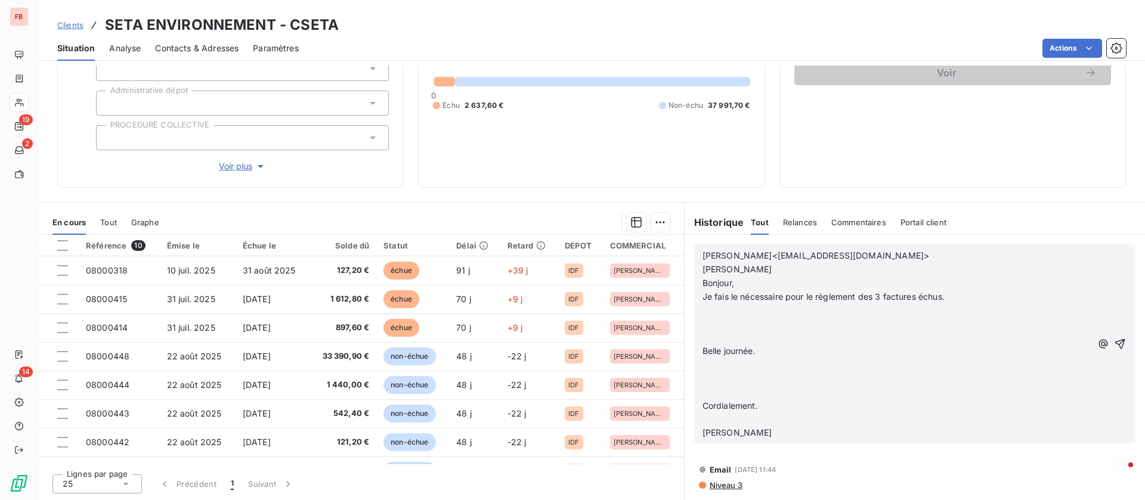
click at [716, 317] on p at bounding box center [897, 324] width 389 height 14
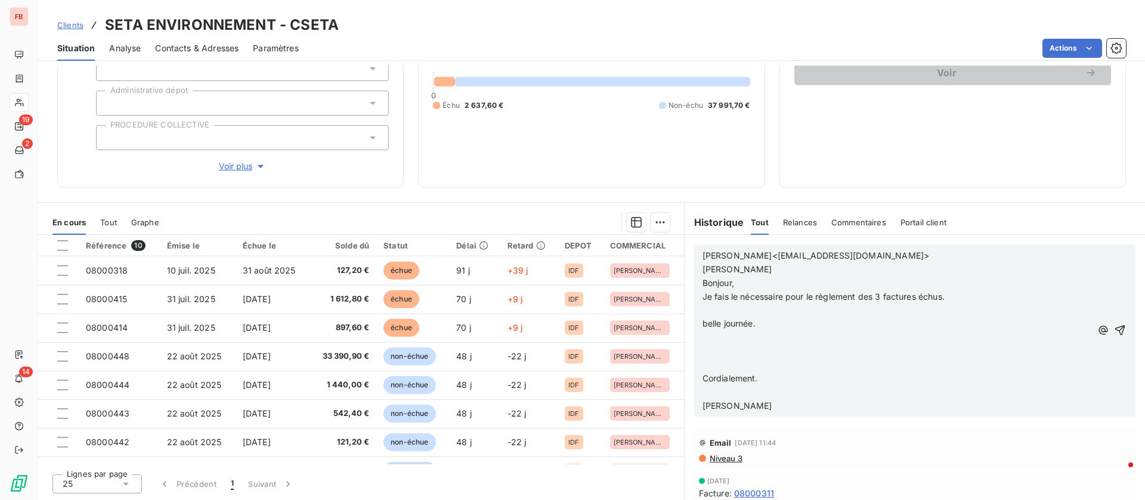
click at [725, 308] on p "﻿" at bounding box center [897, 311] width 389 height 14
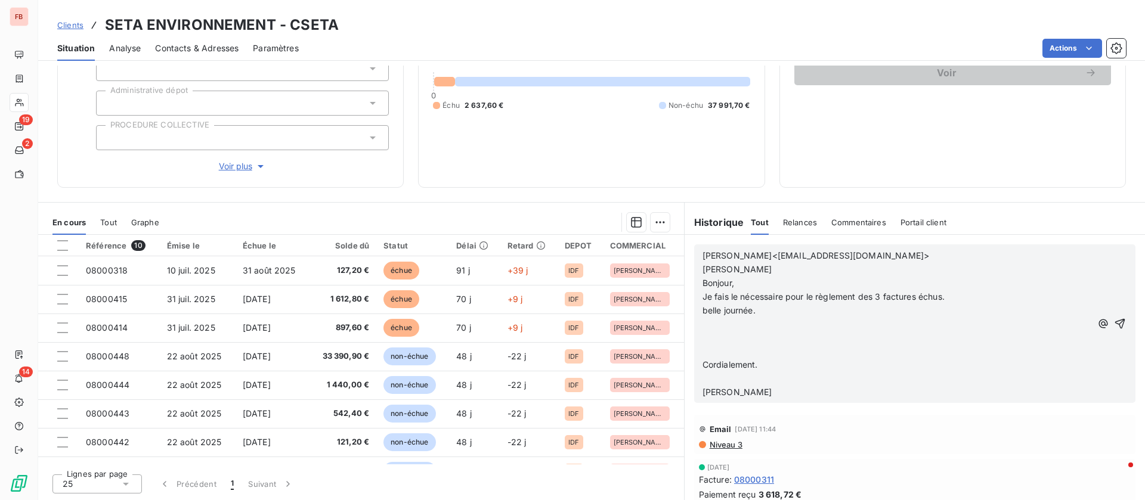
click at [726, 324] on p "﻿" at bounding box center [897, 324] width 389 height 14
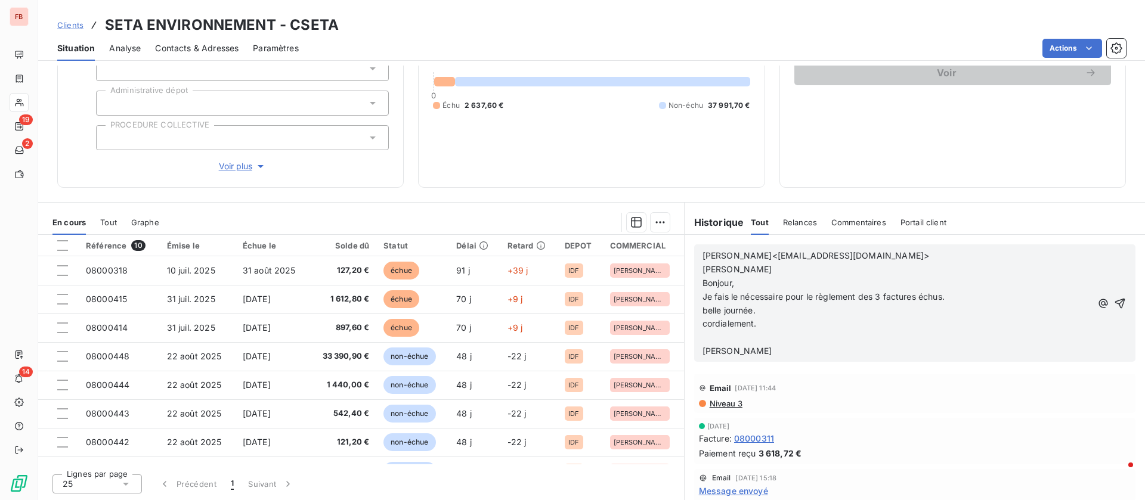
click at [727, 338] on p "﻿" at bounding box center [897, 338] width 389 height 14
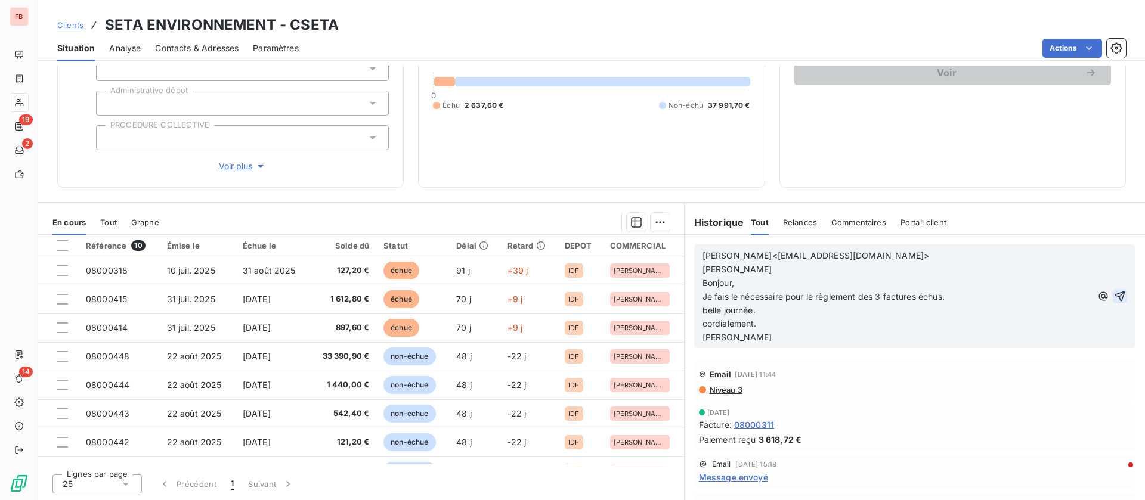
drag, startPoint x: 1093, startPoint y: 287, endPoint x: 1093, endPoint y: 294, distance: 6.6
click at [1093, 292] on div "Pauline MORANGE<fournisseurs@seta-environnement.com> ​Dorothée LAMOUR​ Bonjour,…" at bounding box center [915, 296] width 425 height 97
click at [1114, 301] on icon "button" at bounding box center [1120, 296] width 12 height 12
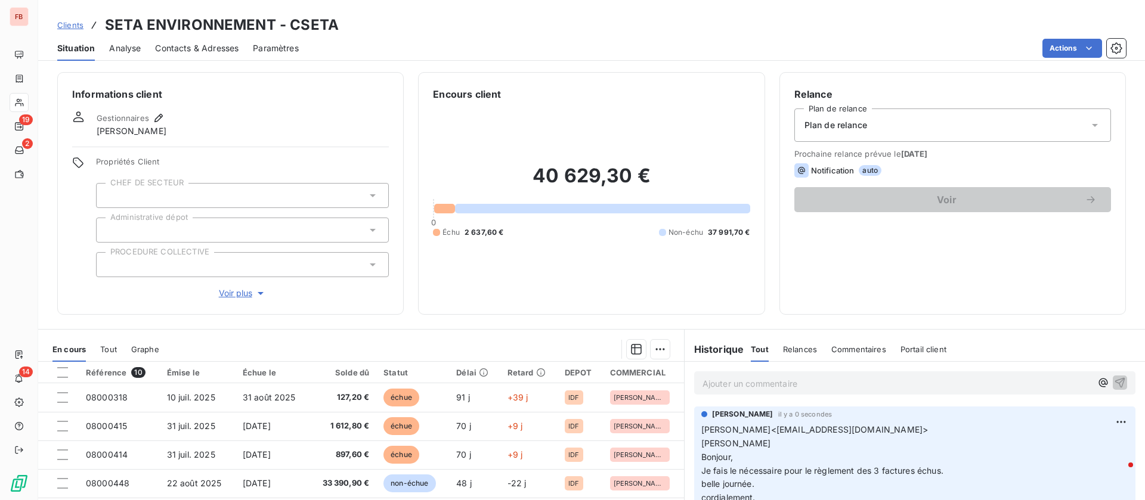
scroll to position [0, 0]
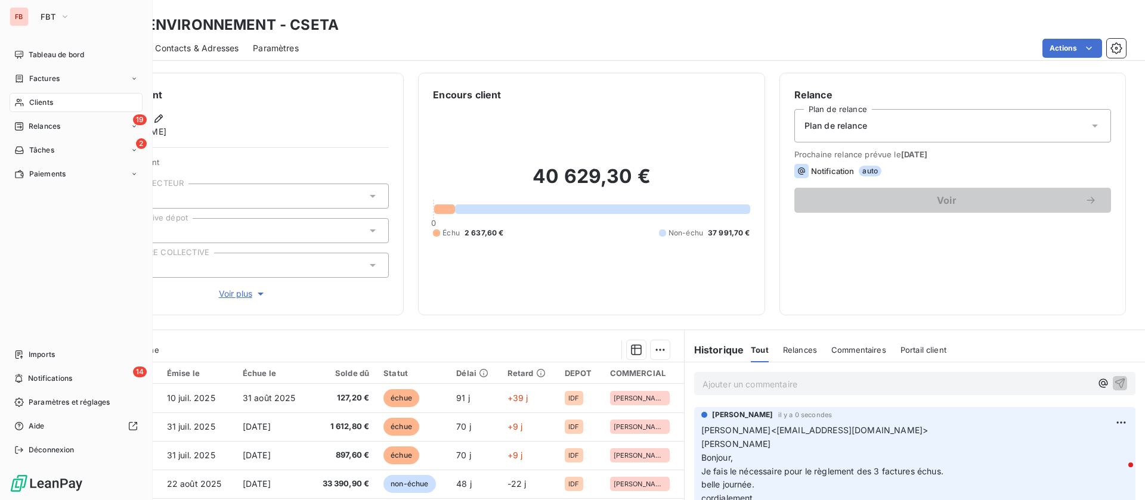
click at [26, 101] on div "Clients" at bounding box center [76, 102] width 133 height 19
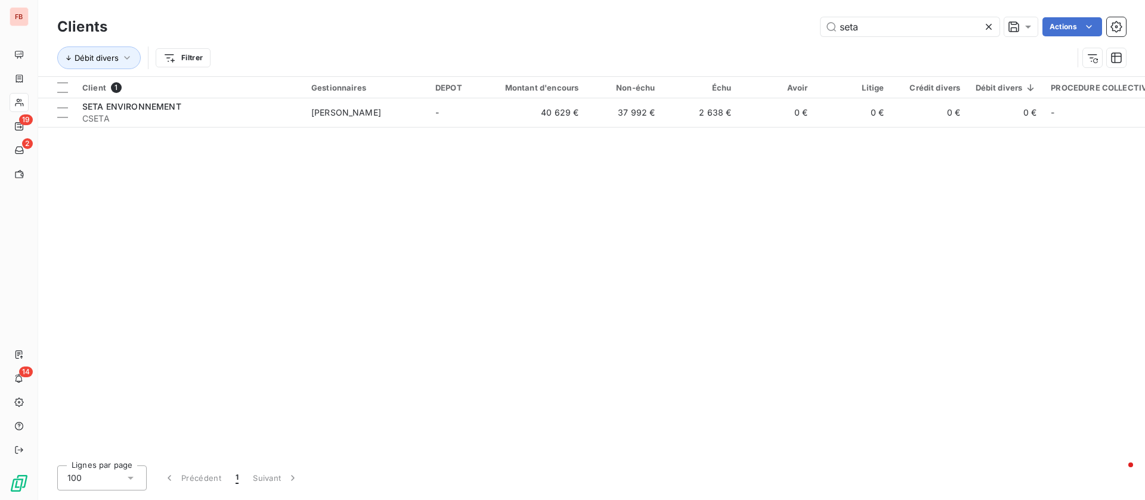
drag, startPoint x: 879, startPoint y: 21, endPoint x: 669, endPoint y: 11, distance: 210.2
click at [676, 11] on div "Clients seta Actions Débit divers Filtrer" at bounding box center [591, 38] width 1107 height 76
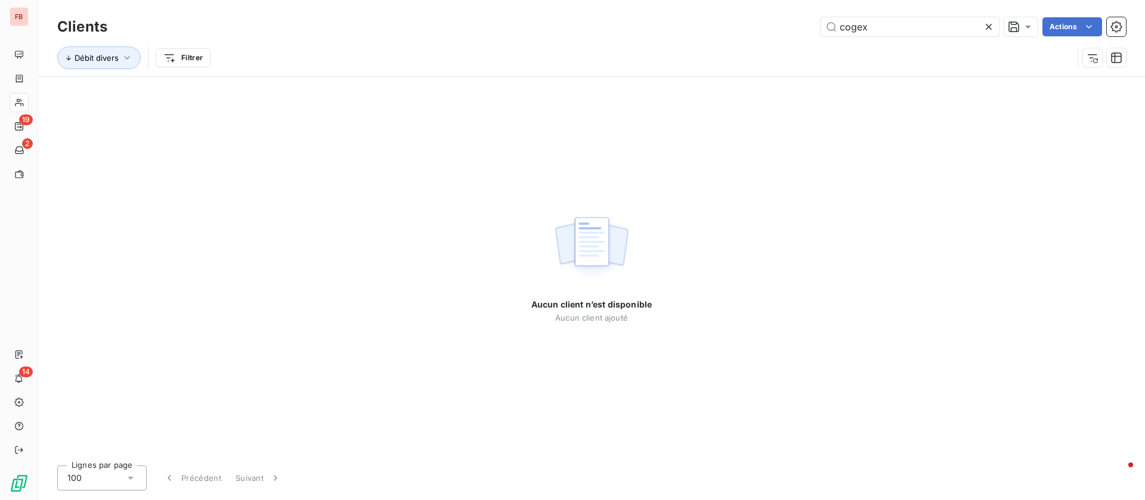
drag, startPoint x: 842, startPoint y: 31, endPoint x: 636, endPoint y: 27, distance: 205.8
click at [642, 29] on div "cogex Actions" at bounding box center [624, 26] width 1004 height 19
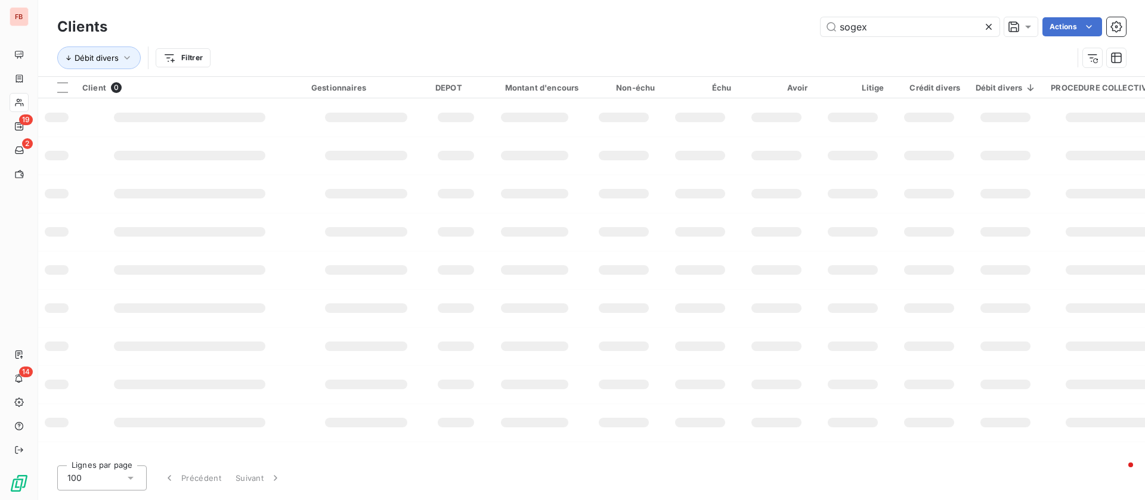
type input "sogex"
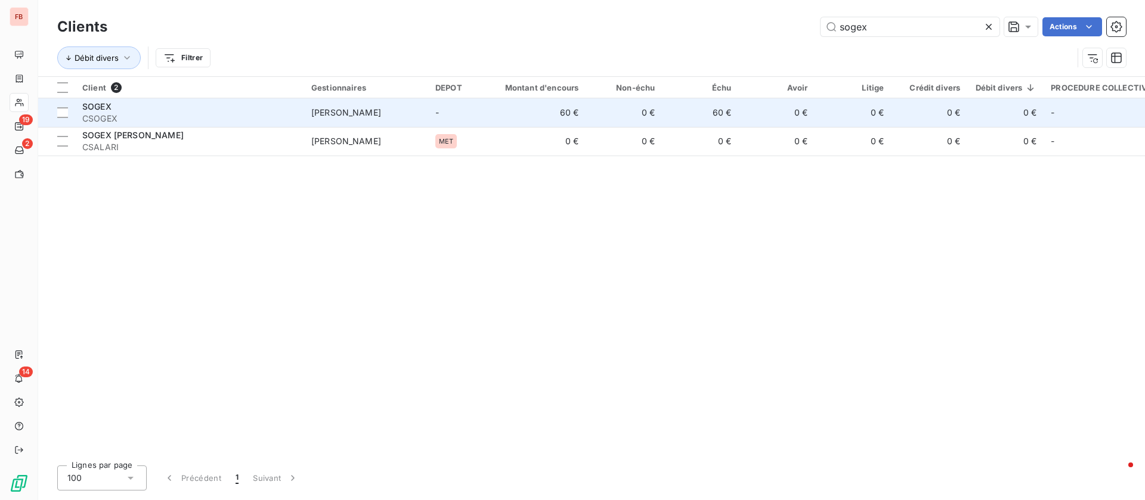
click at [598, 124] on td "0 €" at bounding box center [624, 112] width 76 height 29
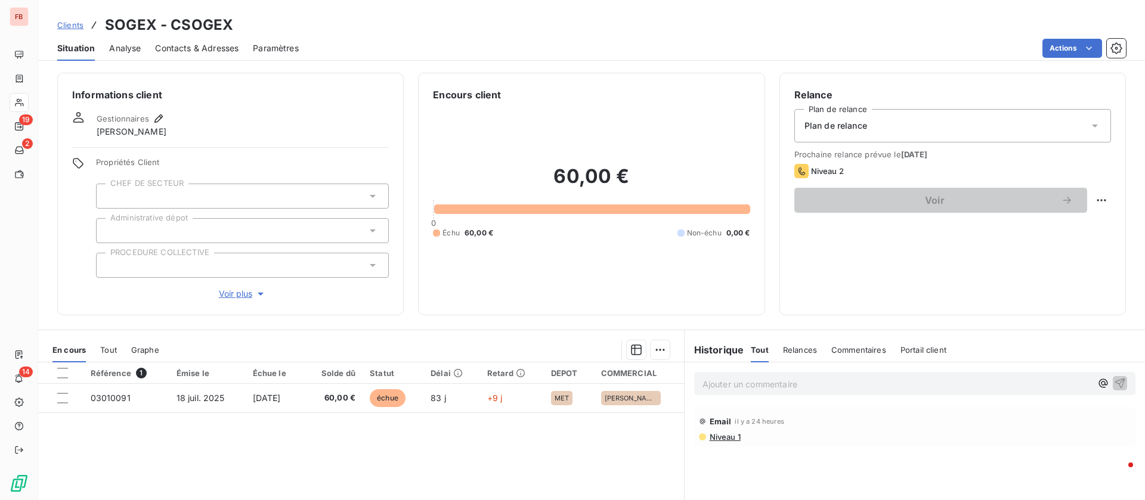
scroll to position [128, 0]
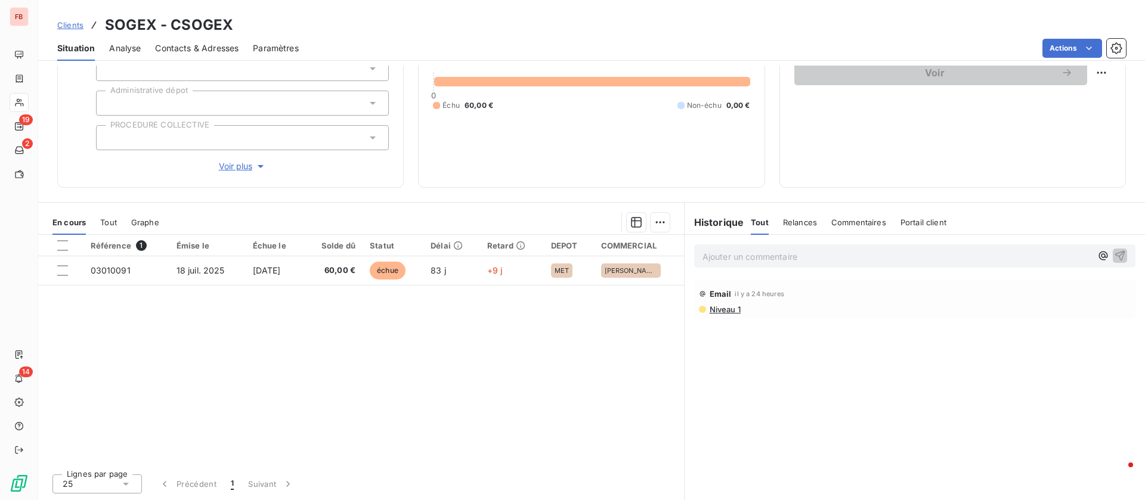
click at [733, 251] on p "Ajouter un commentaire ﻿" at bounding box center [897, 256] width 389 height 15
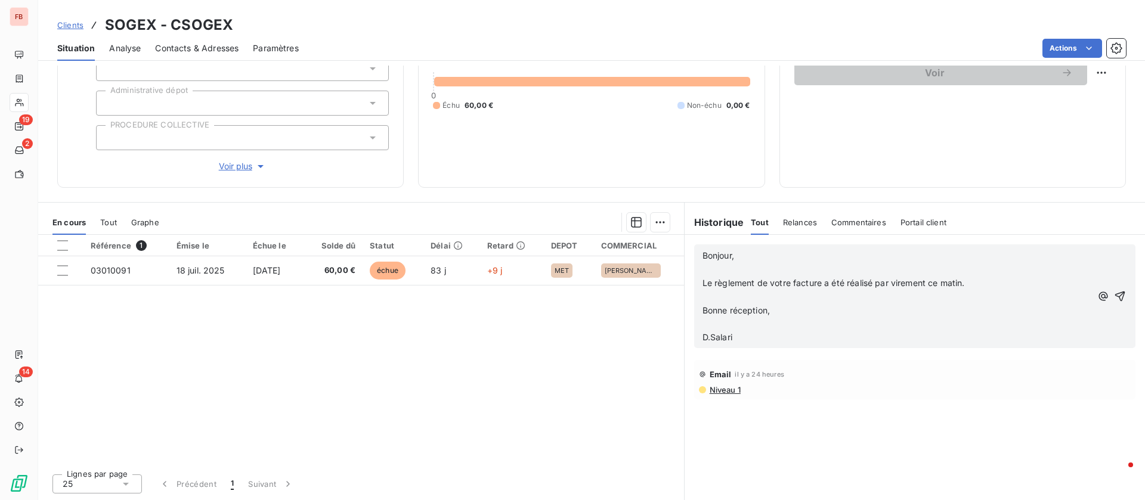
click at [732, 270] on p "﻿" at bounding box center [897, 270] width 389 height 14
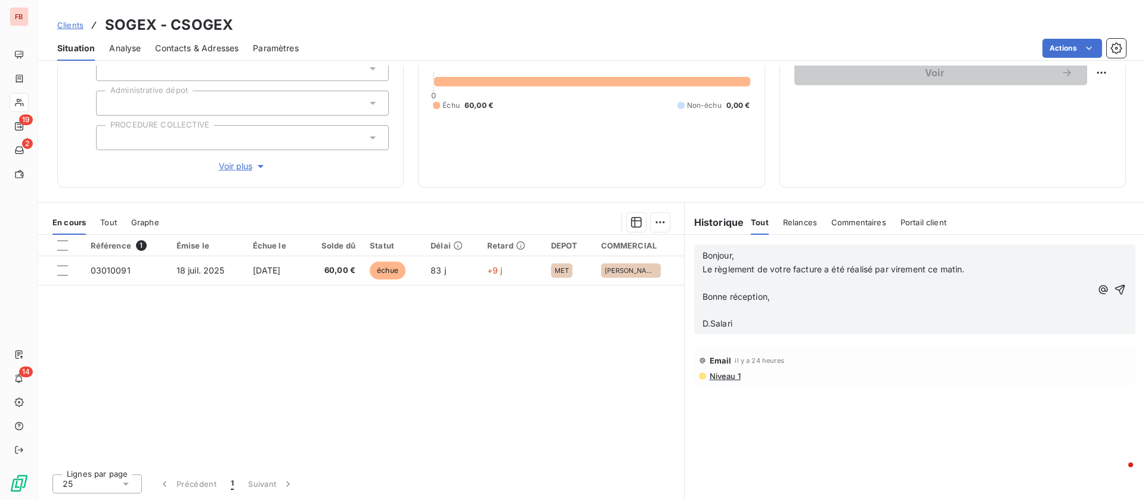
click at [726, 284] on p "﻿" at bounding box center [897, 284] width 389 height 14
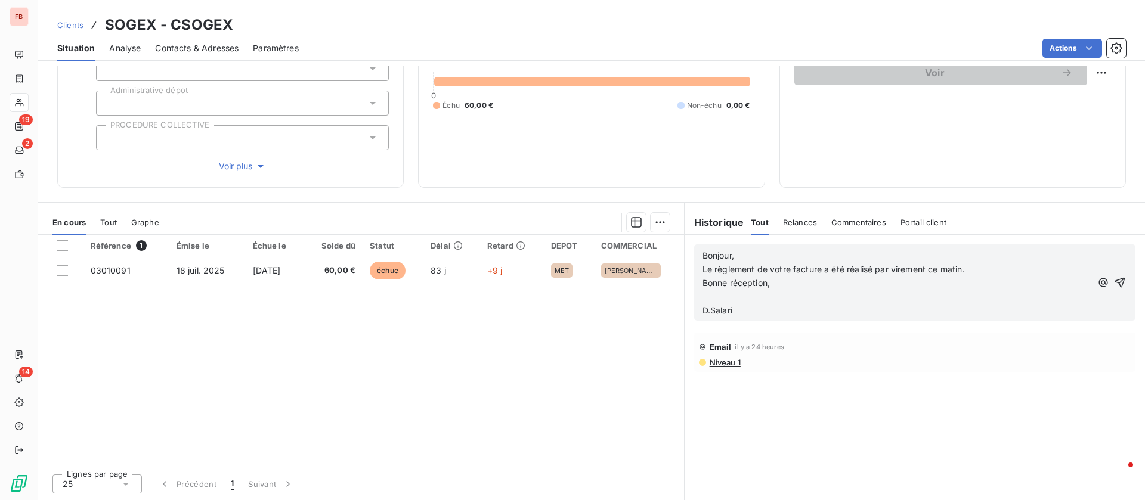
click at [722, 297] on p "﻿" at bounding box center [897, 297] width 389 height 14
click at [1114, 278] on icon "button" at bounding box center [1120, 276] width 12 height 12
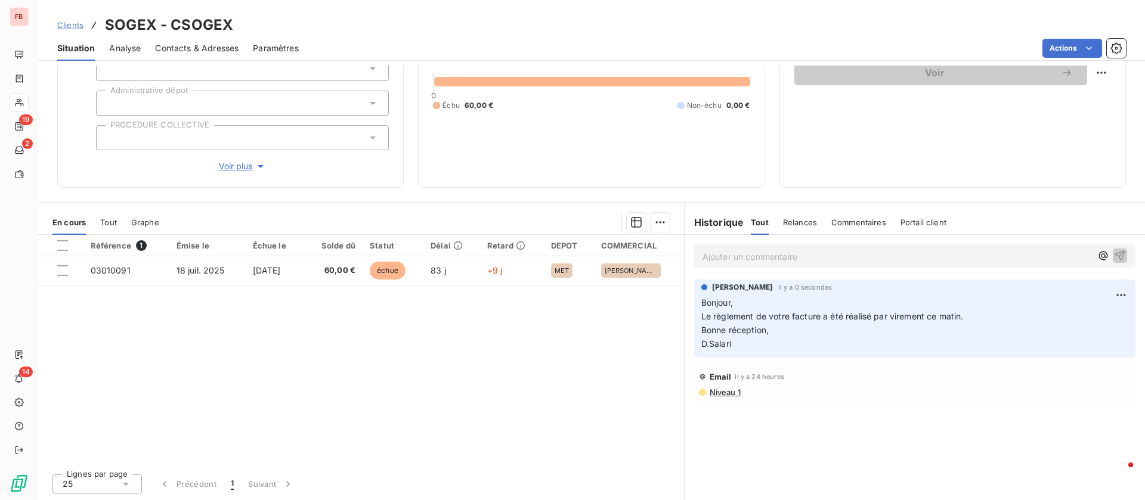
click at [718, 395] on span "Niveau 1" at bounding box center [725, 393] width 32 height 10
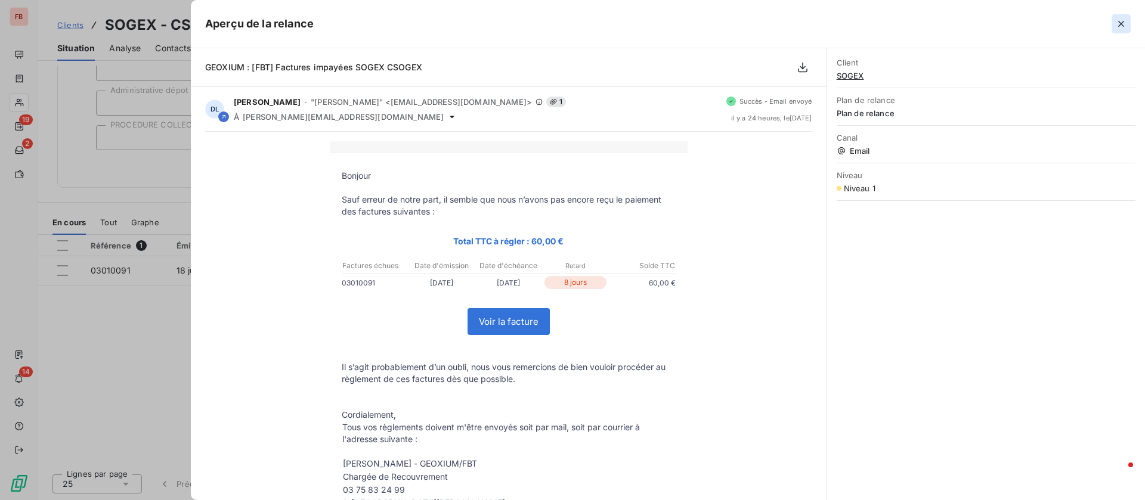
click at [1120, 24] on icon "button" at bounding box center [1121, 24] width 6 height 6
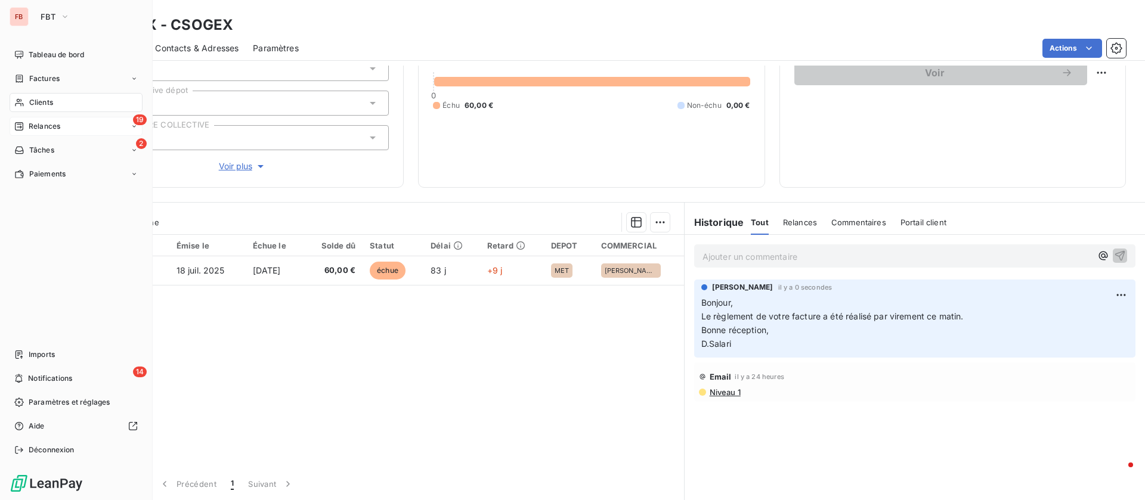
click at [21, 125] on icon at bounding box center [19, 127] width 10 height 10
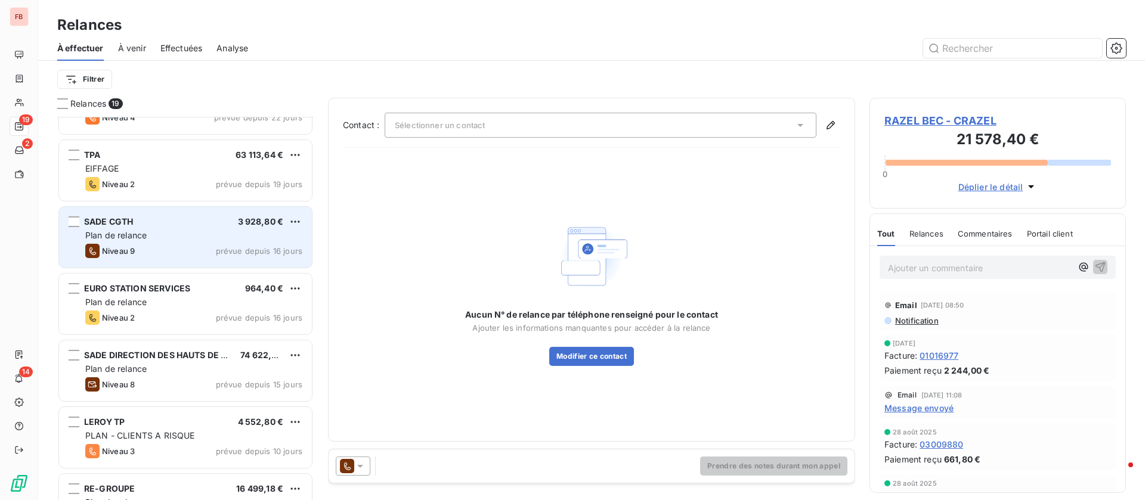
scroll to position [269, 0]
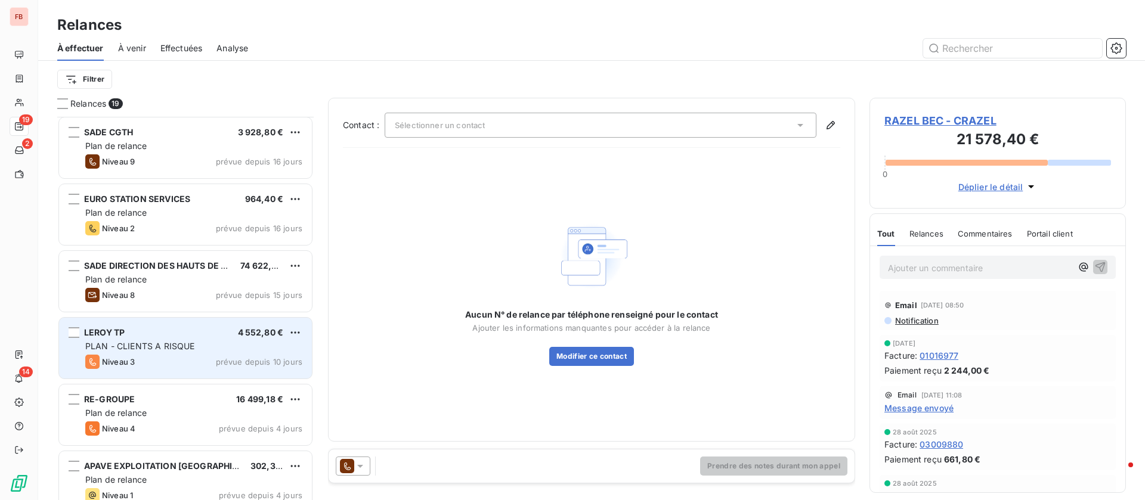
click at [188, 359] on div "Niveau 3 prévue depuis 10 jours" at bounding box center [193, 362] width 217 height 14
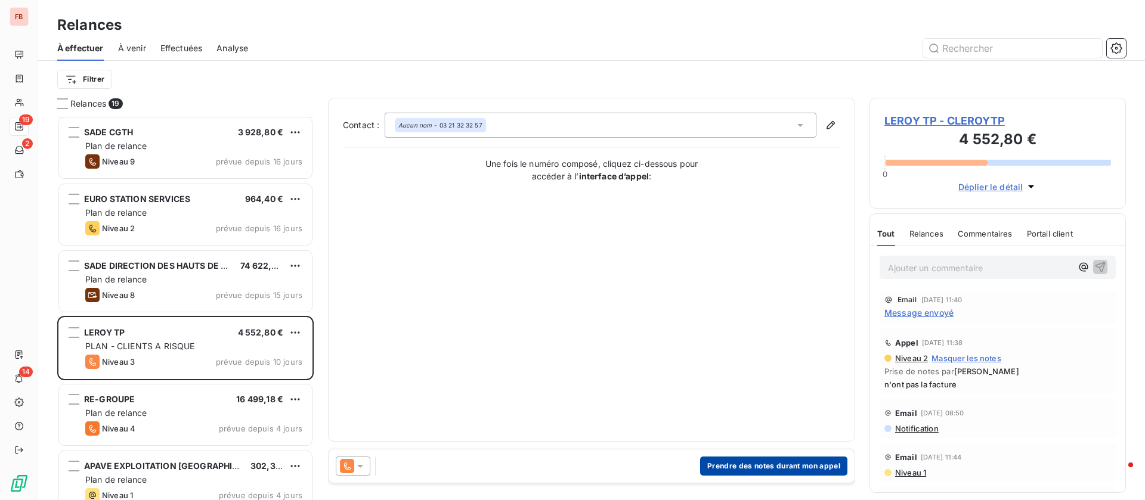
click at [780, 457] on button "Prendre des notes durant mon appel" at bounding box center [773, 466] width 147 height 19
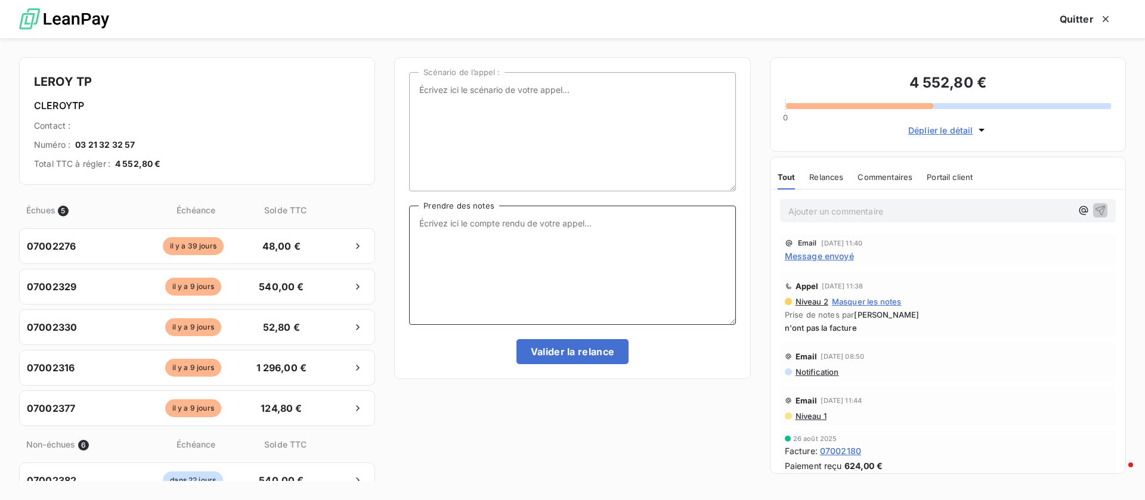
click at [589, 243] on textarea "Prendre des notes" at bounding box center [572, 265] width 326 height 119
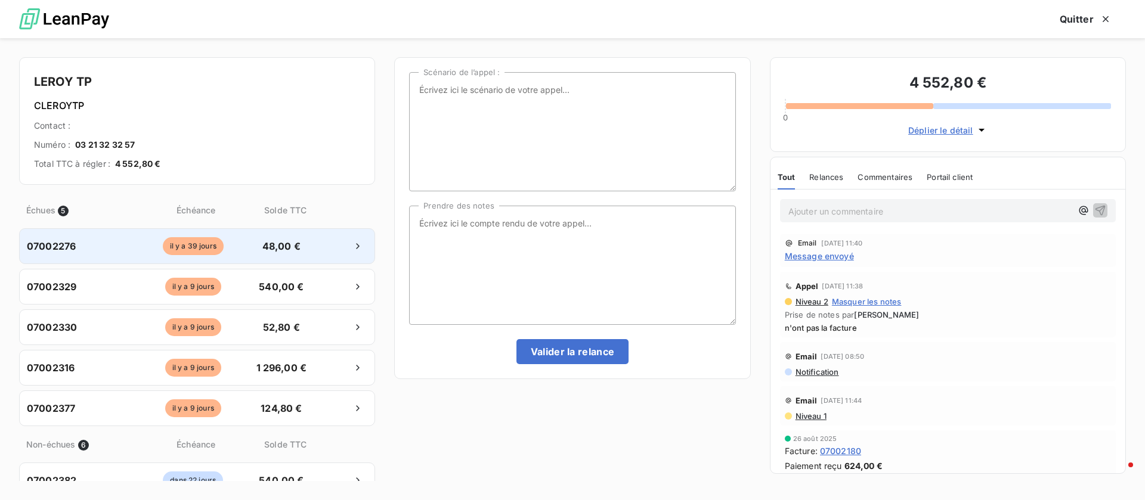
click at [289, 239] on span "48,00 €" at bounding box center [281, 246] width 63 height 14
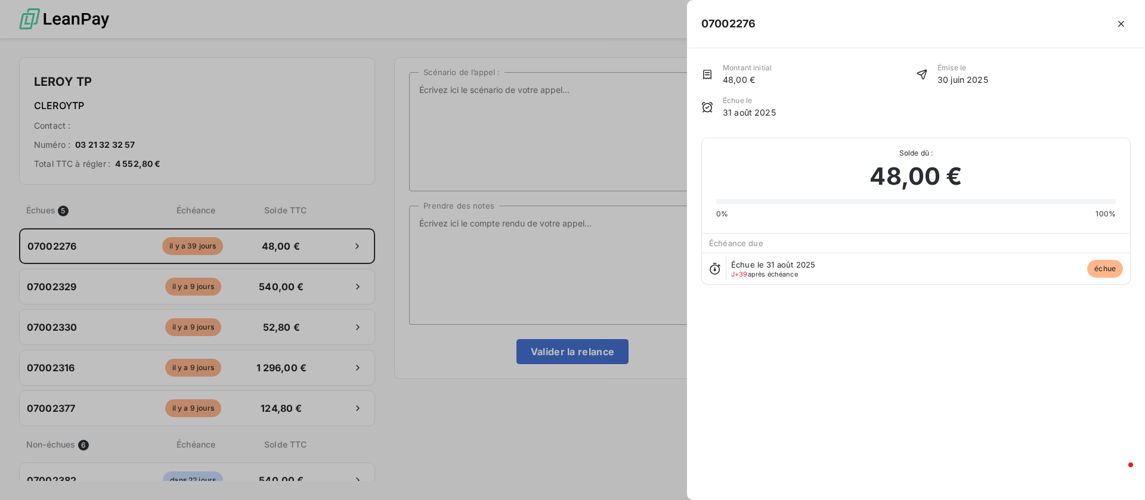
click at [469, 245] on div at bounding box center [572, 250] width 1145 height 500
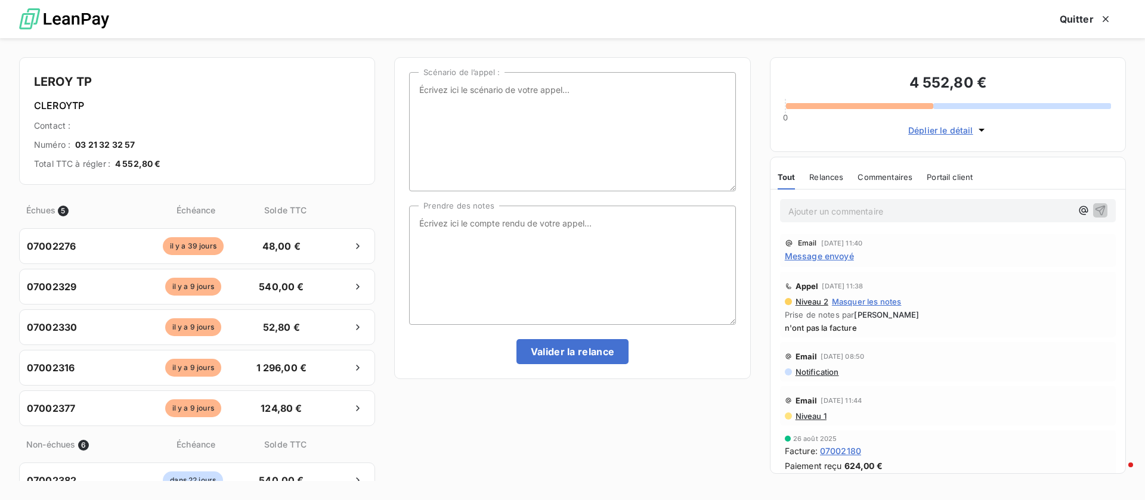
click at [937, 129] on span "Déplier le détail" at bounding box center [940, 130] width 65 height 13
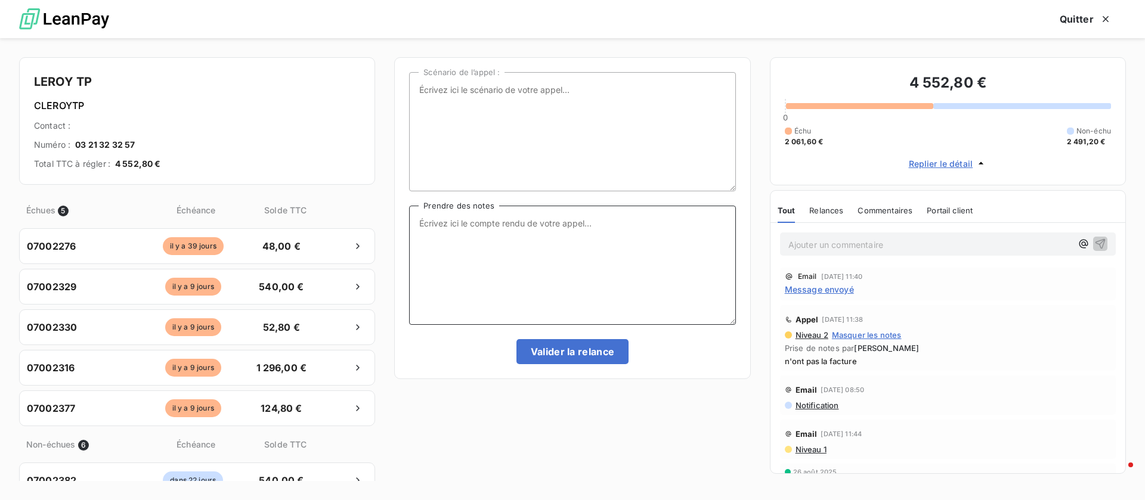
click at [519, 228] on textarea "Prendre des notes" at bounding box center [572, 265] width 326 height 119
type textarea "le réglement sera fait aujourd'hui"
click at [548, 354] on button "Valider la relance" at bounding box center [572, 351] width 113 height 25
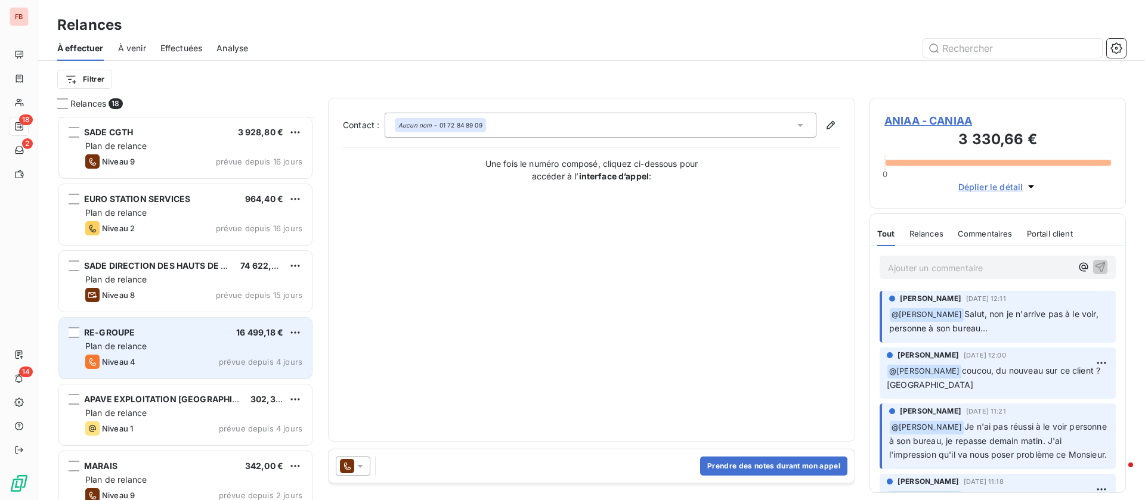
click at [159, 344] on div "Plan de relance" at bounding box center [193, 347] width 217 height 12
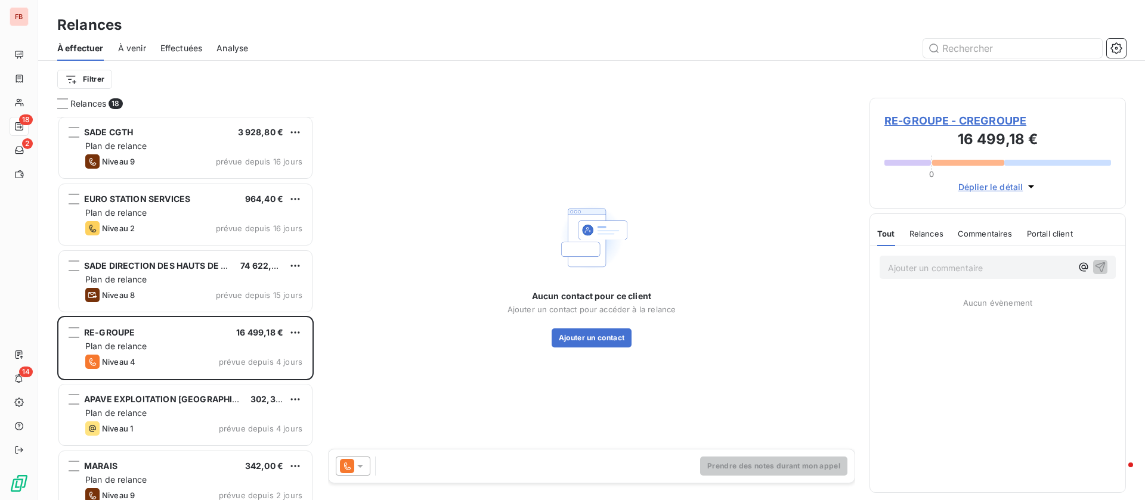
click at [937, 110] on div "RE-GROUPE - CREGROUPE 16 499,18 € 0 Déplier le détail" at bounding box center [998, 153] width 256 height 111
click at [942, 126] on span "RE-GROUPE - CREGROUPE" at bounding box center [997, 121] width 227 height 16
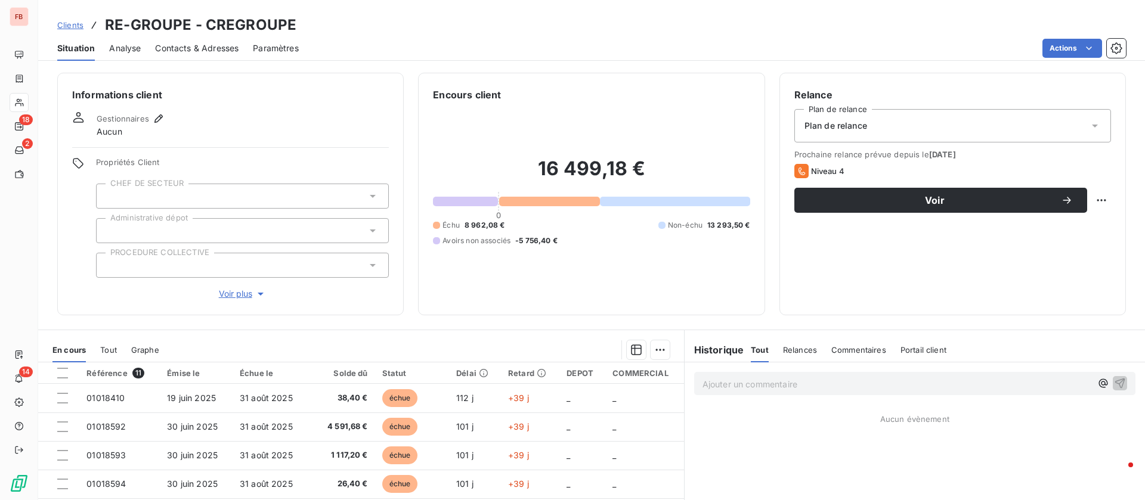
click at [211, 42] on span "Contacts & Adresses" at bounding box center [196, 48] width 83 height 12
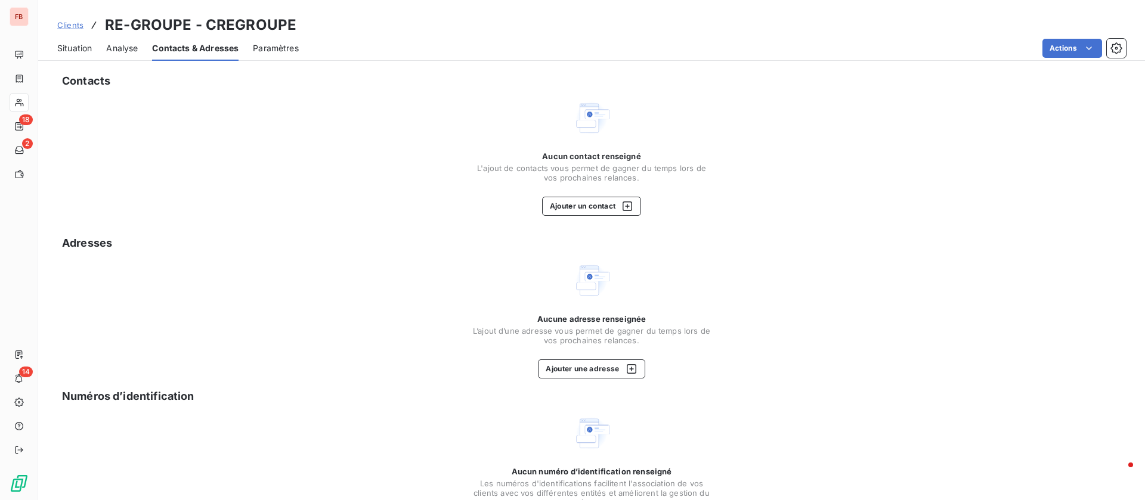
click at [67, 45] on span "Situation" at bounding box center [74, 48] width 35 height 12
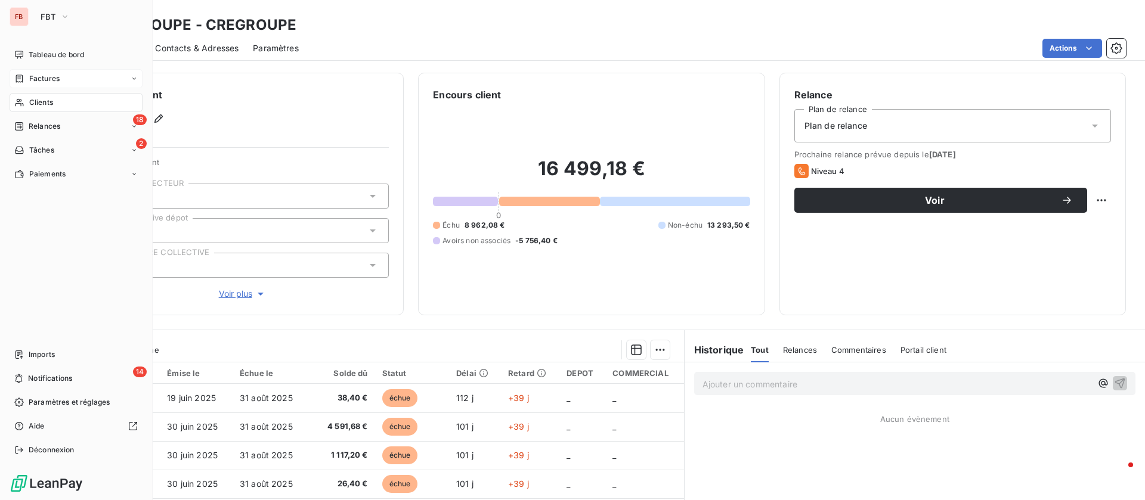
click at [42, 78] on span "Factures" at bounding box center [44, 78] width 30 height 11
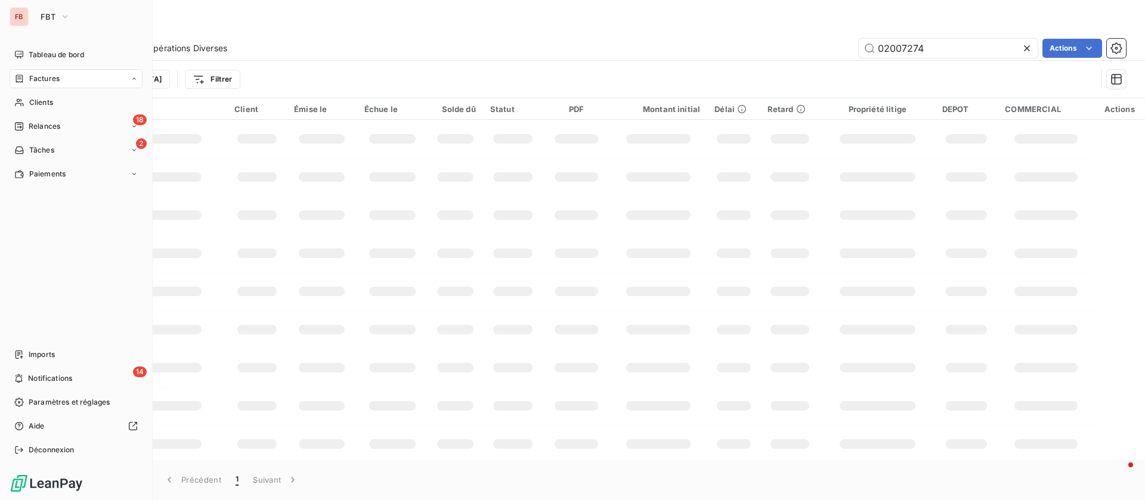
click at [45, 94] on div "Clients" at bounding box center [76, 102] width 133 height 19
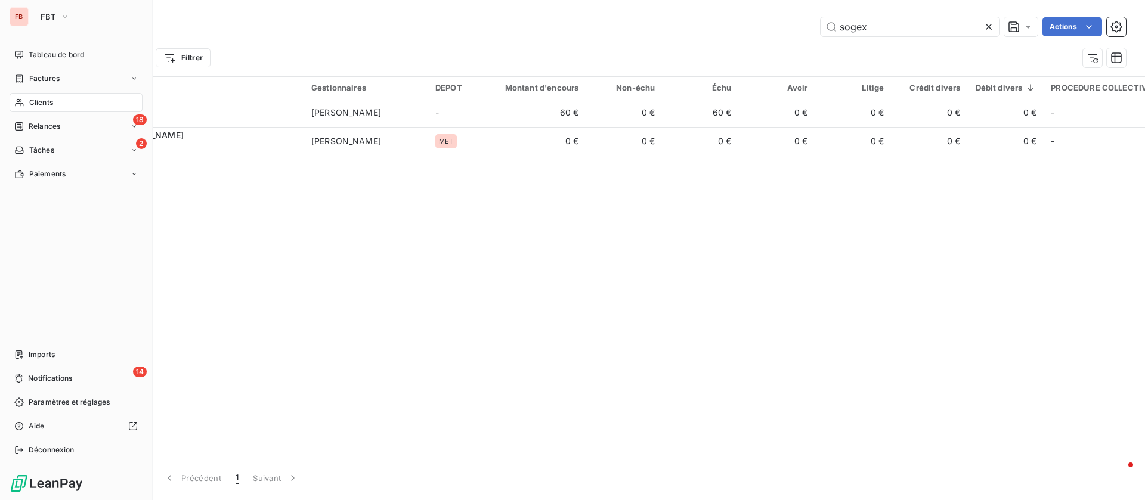
click at [52, 101] on span "Clients" at bounding box center [41, 102] width 24 height 11
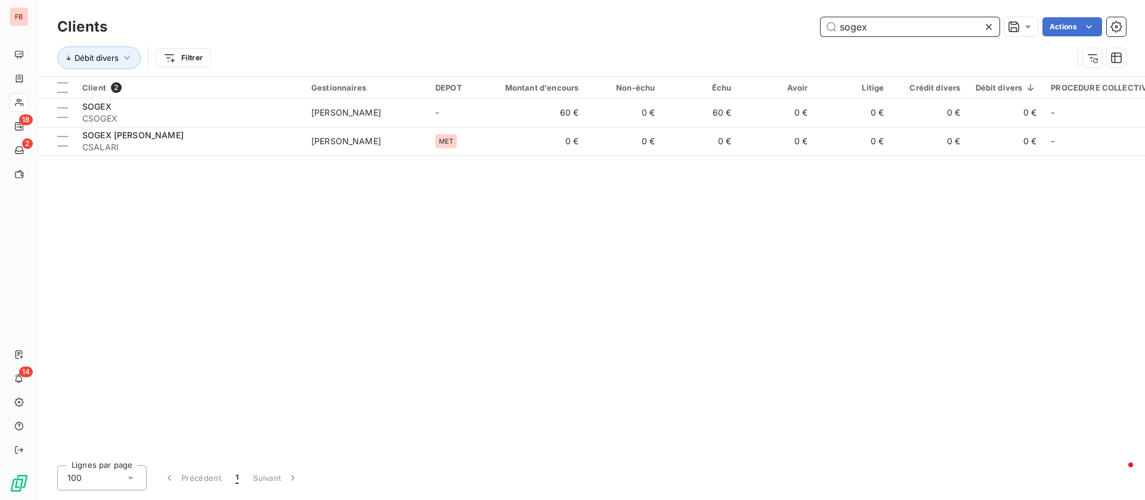
drag, startPoint x: 910, startPoint y: 33, endPoint x: 673, endPoint y: 17, distance: 237.9
click at [679, 25] on div "sogex Actions" at bounding box center [624, 26] width 1004 height 19
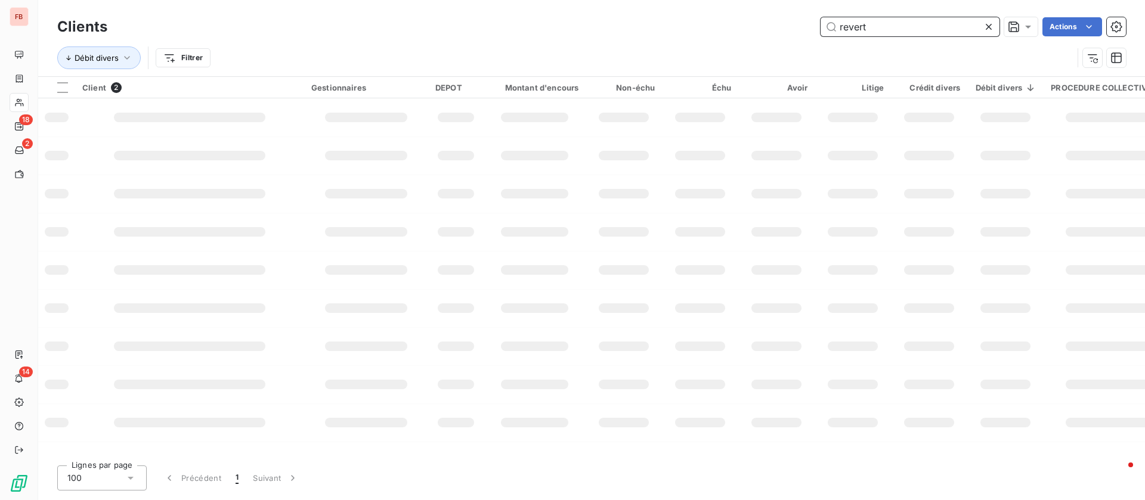
type input "revert"
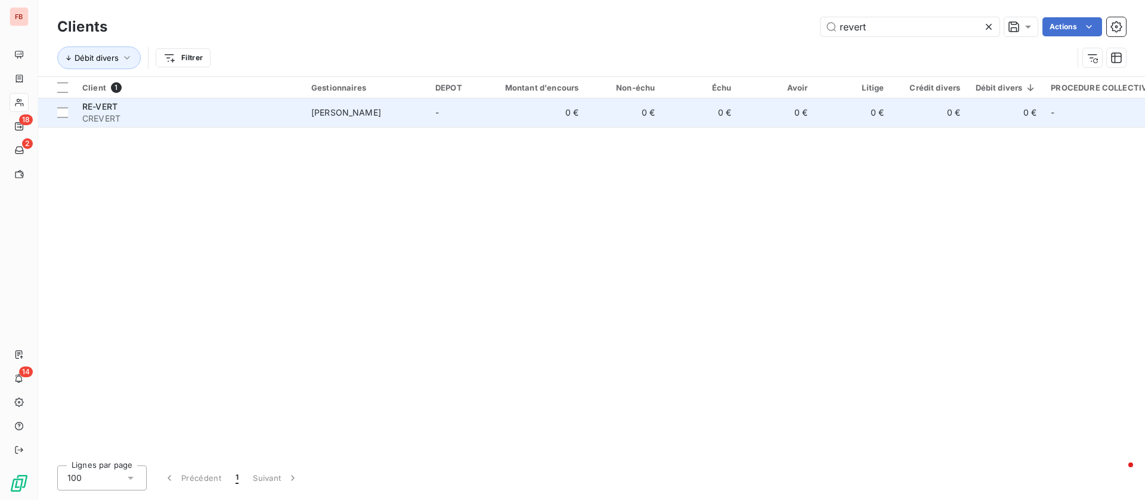
click at [342, 123] on td "[PERSON_NAME]" at bounding box center [366, 112] width 124 height 29
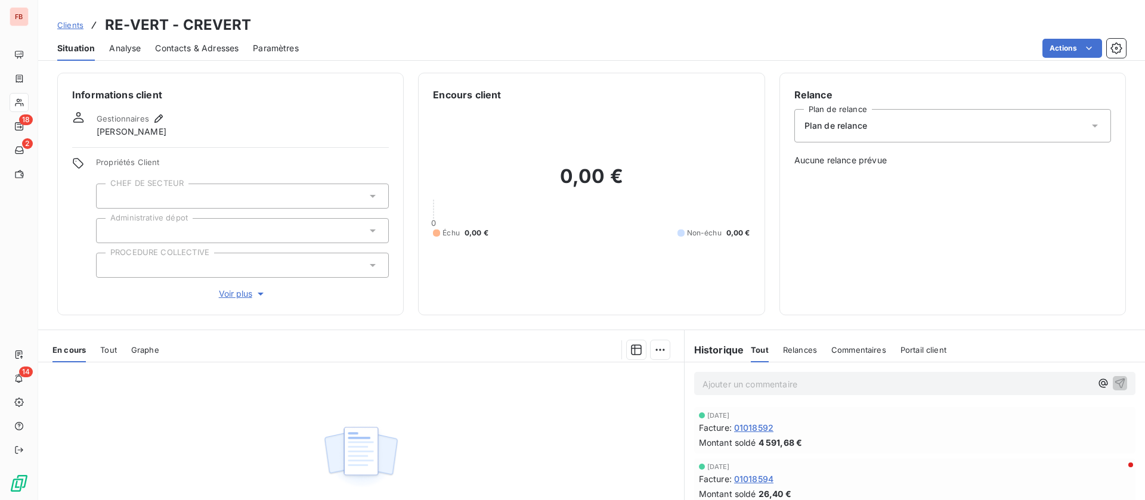
click at [217, 47] on span "Contacts & Adresses" at bounding box center [196, 48] width 83 height 12
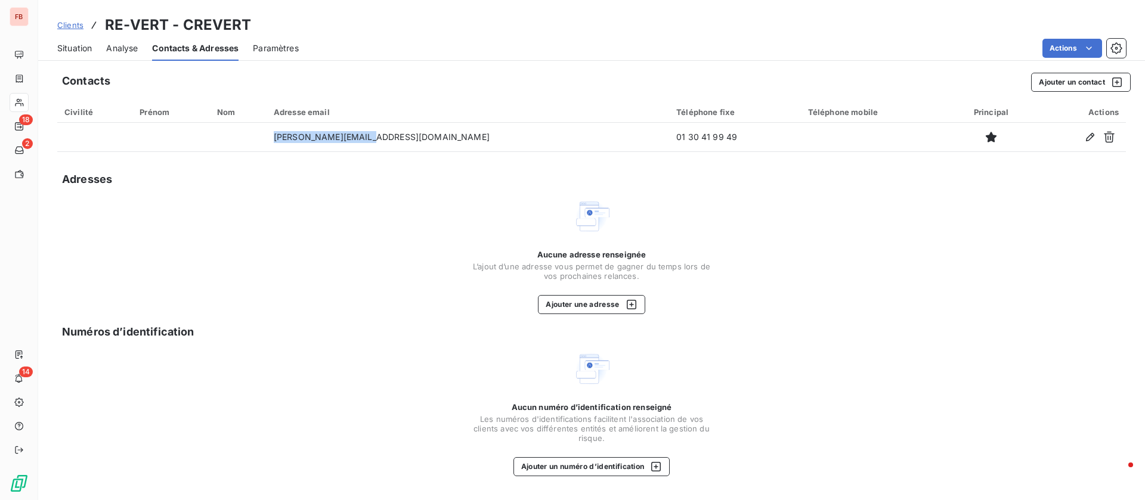
drag, startPoint x: 416, startPoint y: 138, endPoint x: 320, endPoint y: 172, distance: 102.4
click at [319, 137] on tr "n.bodel@re-groupe.fr 01 30 41 99 49" at bounding box center [591, 137] width 1069 height 29
copy tr "n.bodel@re-groupe.fr"
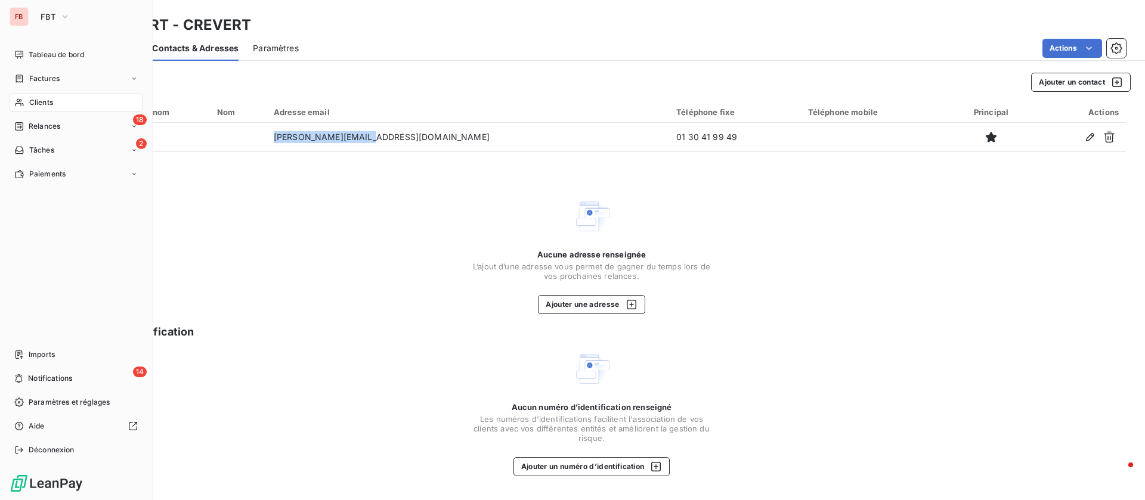
click at [26, 104] on div "Clients" at bounding box center [76, 102] width 133 height 19
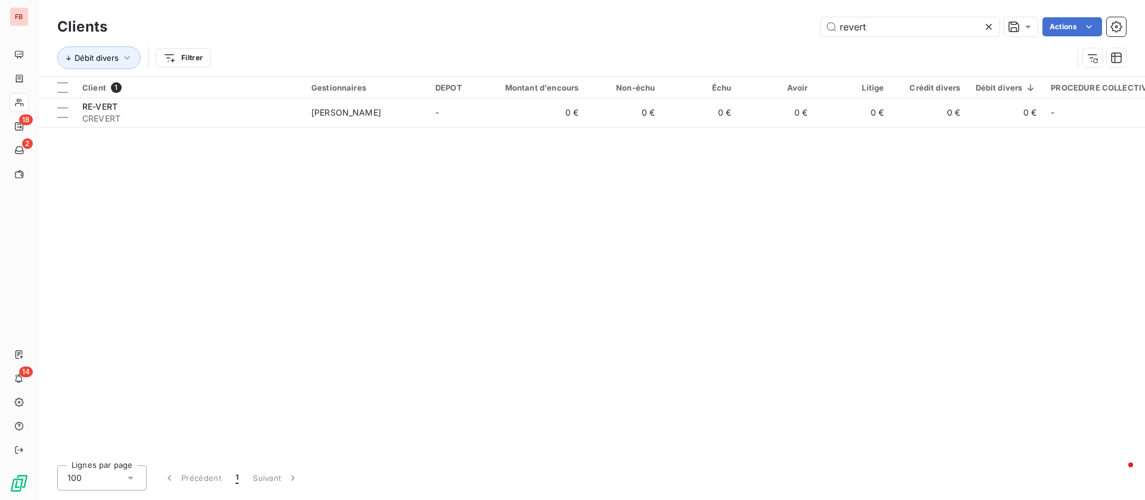
drag, startPoint x: 778, startPoint y: 9, endPoint x: 689, endPoint y: 3, distance: 88.5
click at [689, 3] on div "Clients revert Actions Débit divers Filtrer" at bounding box center [591, 38] width 1107 height 76
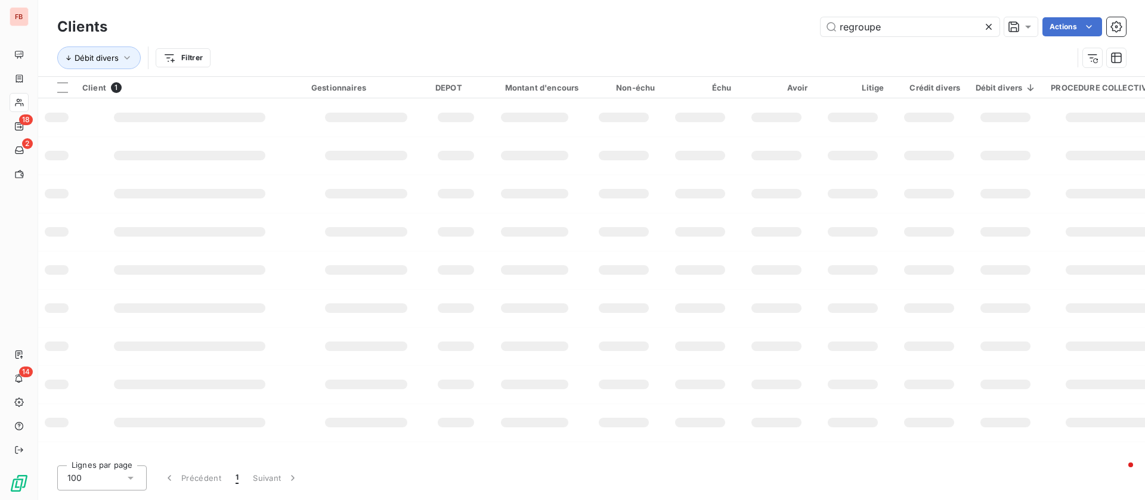
type input "regroupe"
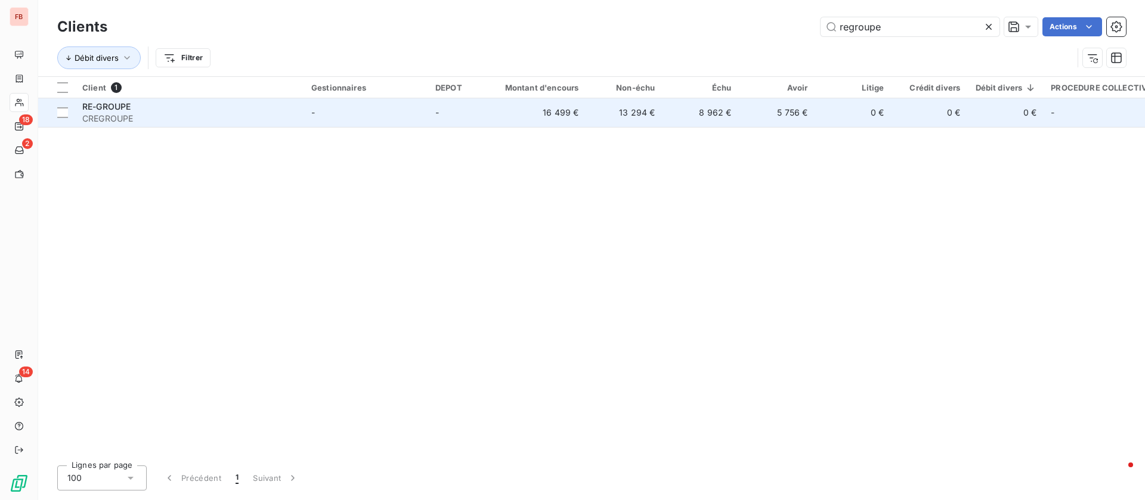
click at [531, 112] on td "16 499 €" at bounding box center [535, 112] width 103 height 29
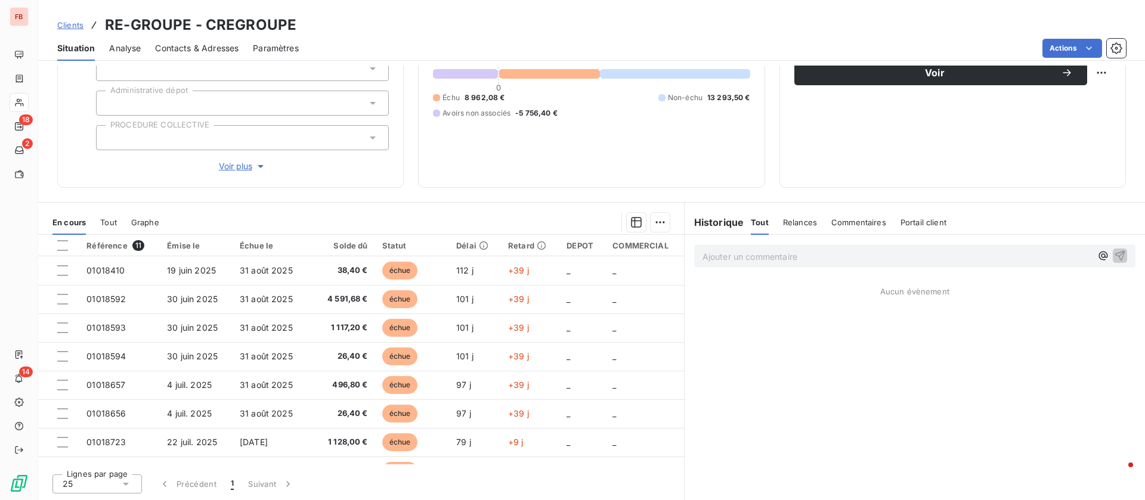
click at [221, 51] on span "Contacts & Adresses" at bounding box center [196, 48] width 83 height 12
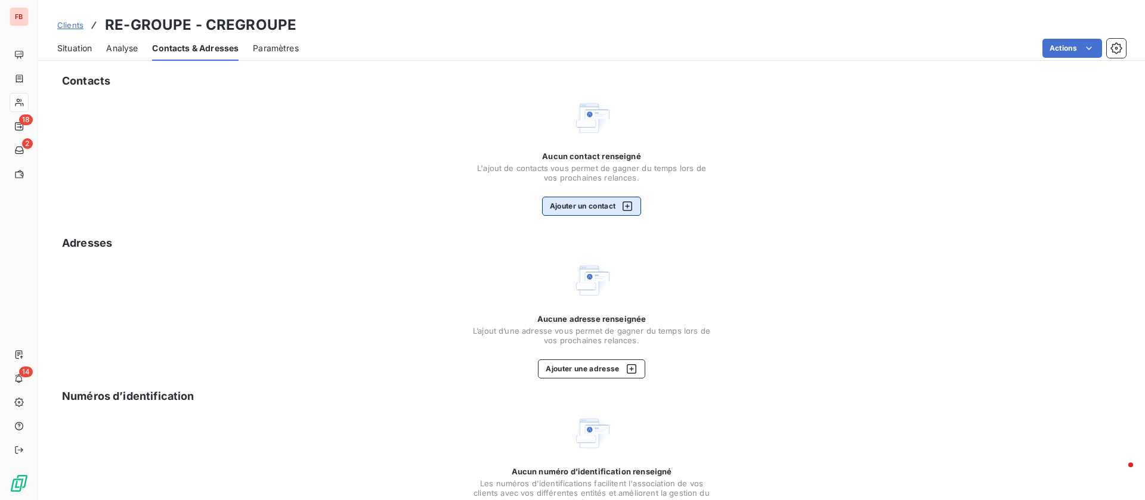
click at [609, 208] on button "Ajouter un contact" at bounding box center [592, 206] width 100 height 19
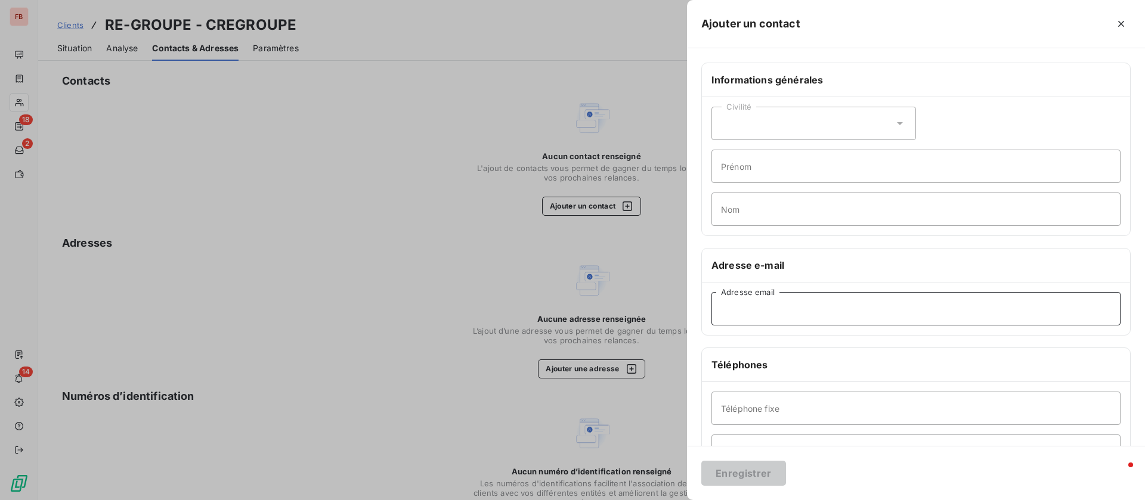
click at [768, 297] on input "Adresse email" at bounding box center [916, 308] width 409 height 33
paste input "n.bodel@re-groupe.fr"
drag, startPoint x: 740, startPoint y: 310, endPoint x: 642, endPoint y: 310, distance: 97.8
click at [642, 500] on div "Ajouter un contact Informations générales Civilité Prénom Nom Adresse e-mail n.…" at bounding box center [572, 500] width 1145 height 0
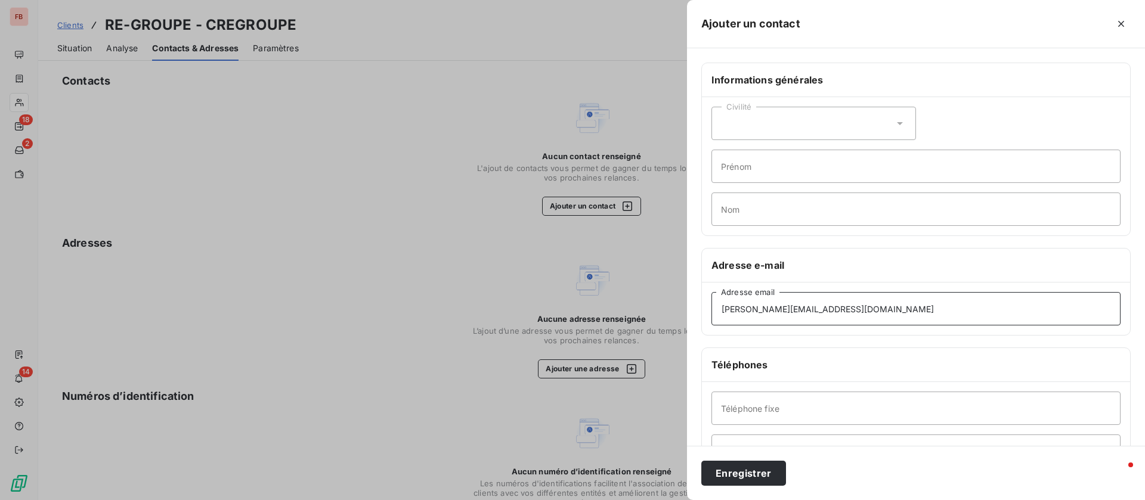
click at [878, 313] on input "n.bodel@re-groupe.fr" at bounding box center [916, 308] width 409 height 33
type input "n.bodel@re-groupe.fr"
click at [738, 469] on button "Enregistrer" at bounding box center [743, 473] width 85 height 25
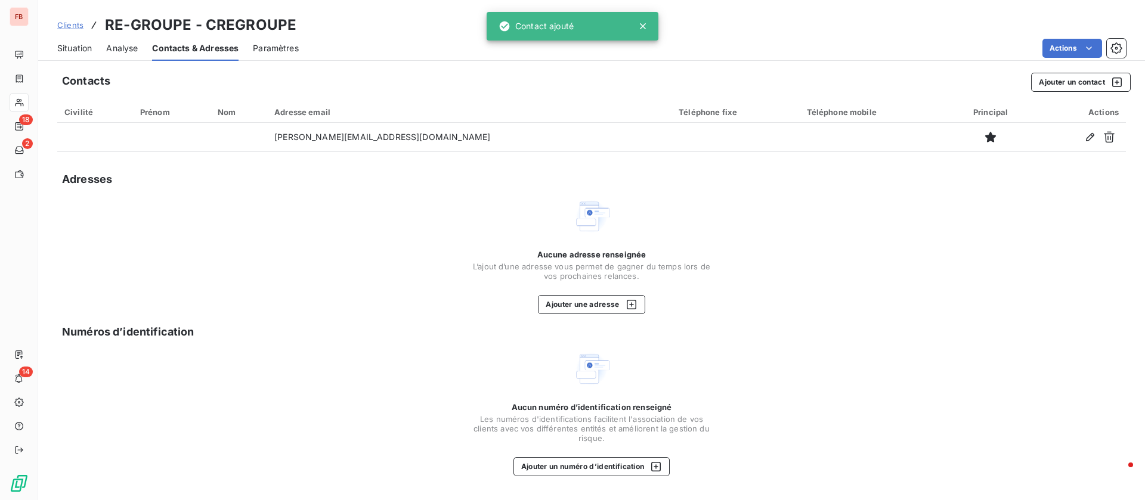
click at [79, 40] on div "Situation" at bounding box center [74, 48] width 35 height 25
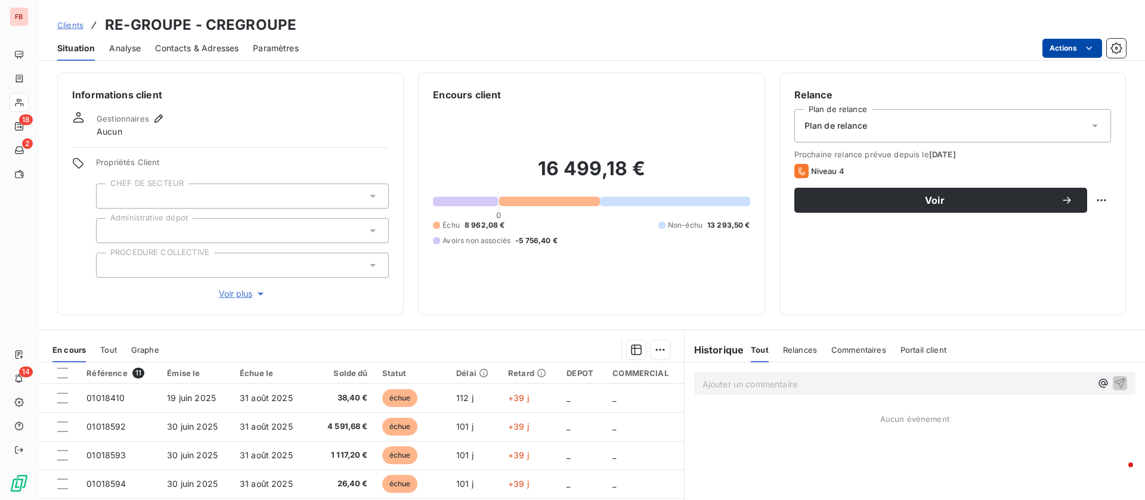
click at [1068, 45] on html "FB 18 2 14 Clients RE-GROUPE - CREGROUPE Situation Analyse Contacts & Adresses …" at bounding box center [572, 250] width 1145 height 500
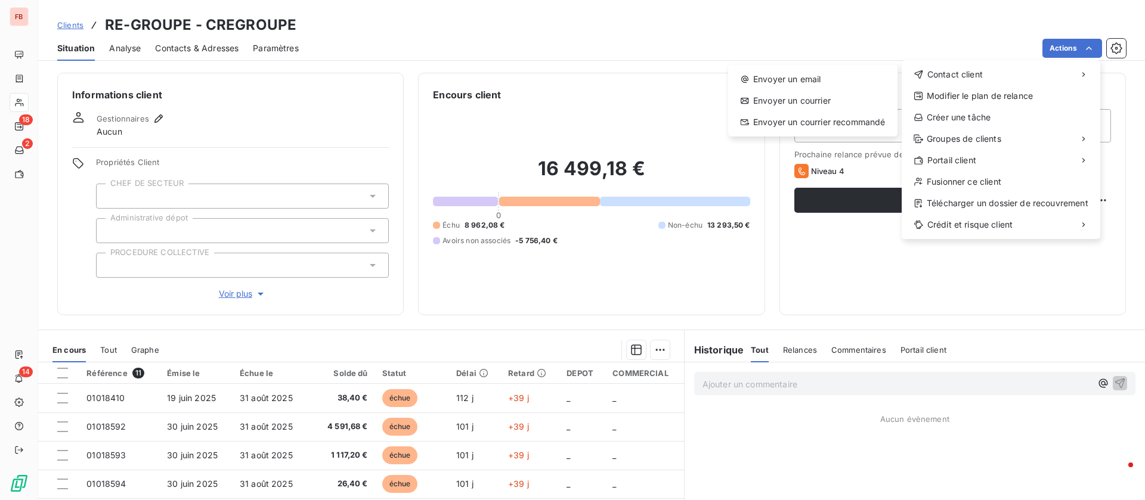
click at [763, 252] on html "FB 18 2 14 Clients RE-GROUPE - CREGROUPE Situation Analyse Contacts & Adresses …" at bounding box center [572, 250] width 1145 height 500
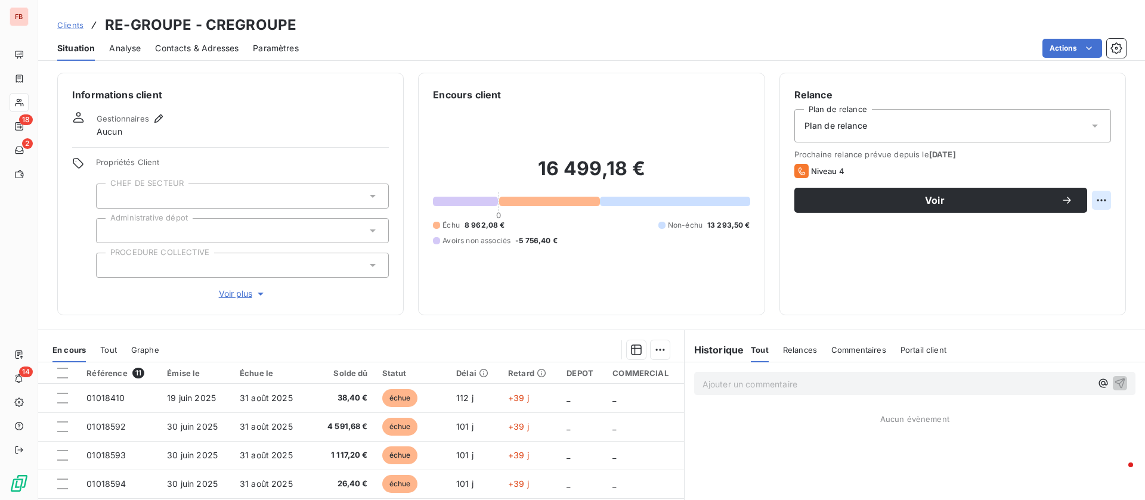
click at [1089, 202] on html "FB 18 2 14 Clients RE-GROUPE - CREGROUPE Situation Analyse Contacts & Adresses …" at bounding box center [572, 250] width 1145 height 500
click at [1045, 231] on div "Replanifier cette action" at bounding box center [1038, 226] width 107 height 19
select select "9"
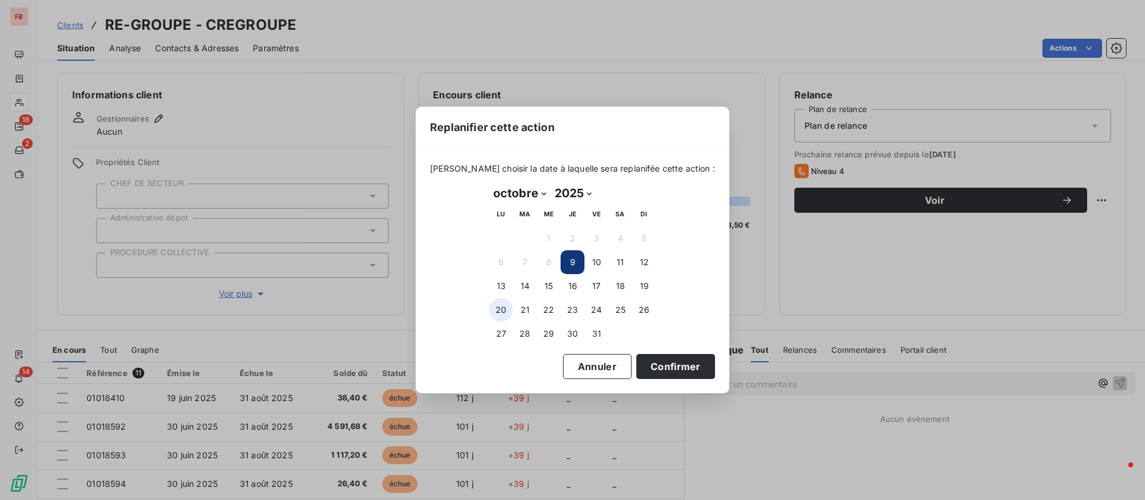
click at [508, 312] on button "20" at bounding box center [501, 310] width 24 height 24
click at [667, 361] on button "Confirmer" at bounding box center [675, 366] width 79 height 25
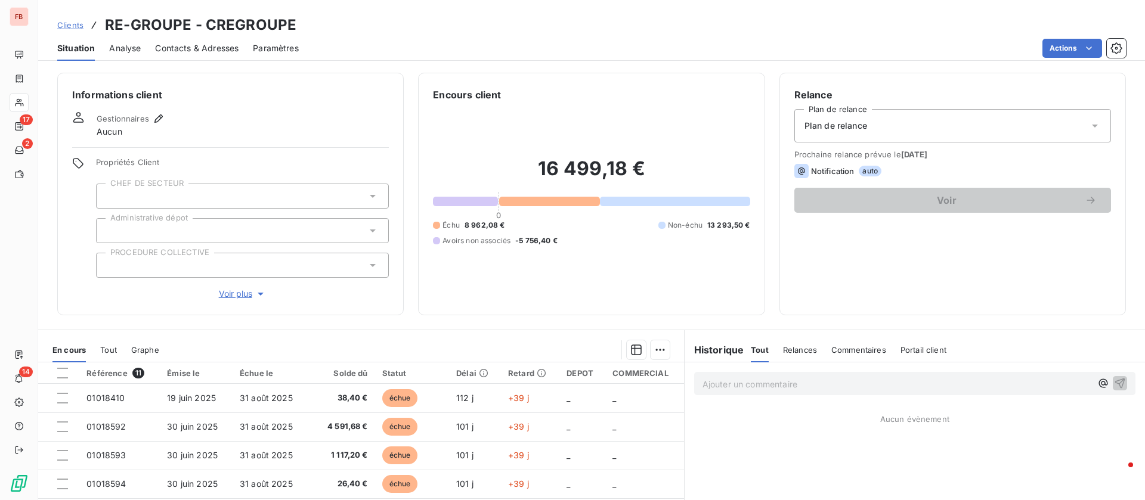
click at [774, 386] on p "Ajouter un commentaire ﻿" at bounding box center [897, 384] width 389 height 15
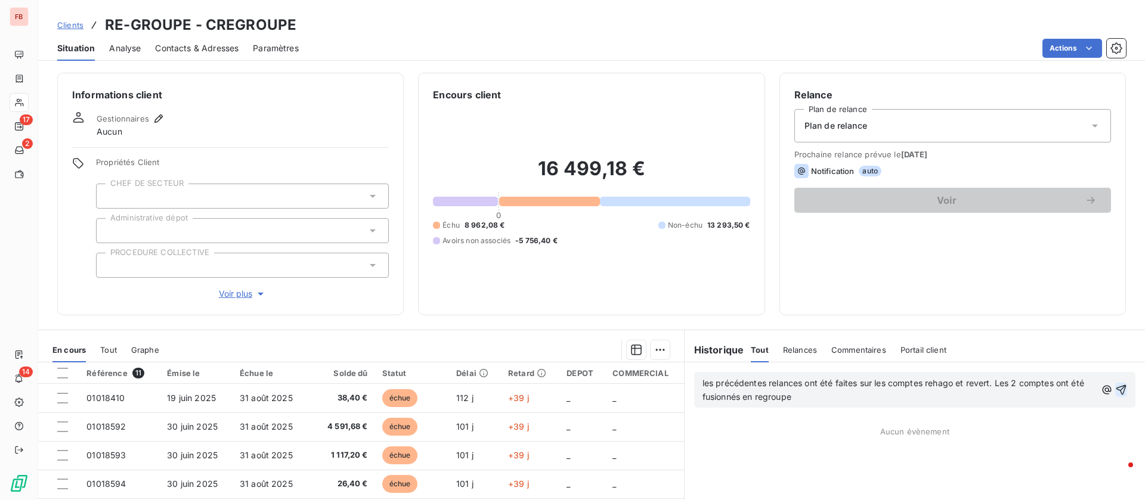
click at [1116, 386] on icon "button" at bounding box center [1121, 390] width 10 height 10
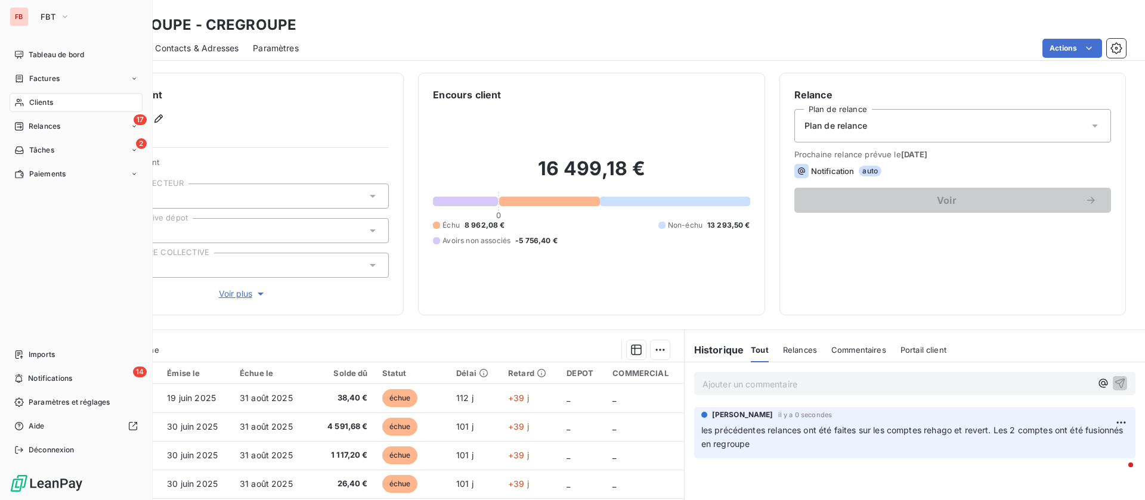
click at [42, 97] on span "Clients" at bounding box center [41, 102] width 24 height 11
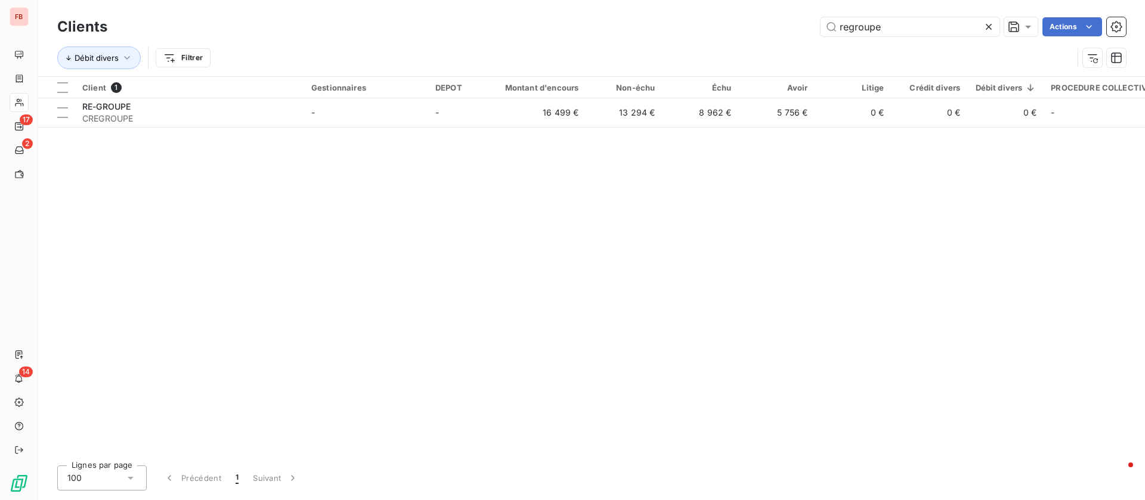
drag, startPoint x: 911, startPoint y: 21, endPoint x: 723, endPoint y: 1, distance: 188.3
click at [727, 18] on div "regroupe Actions" at bounding box center [624, 26] width 1004 height 19
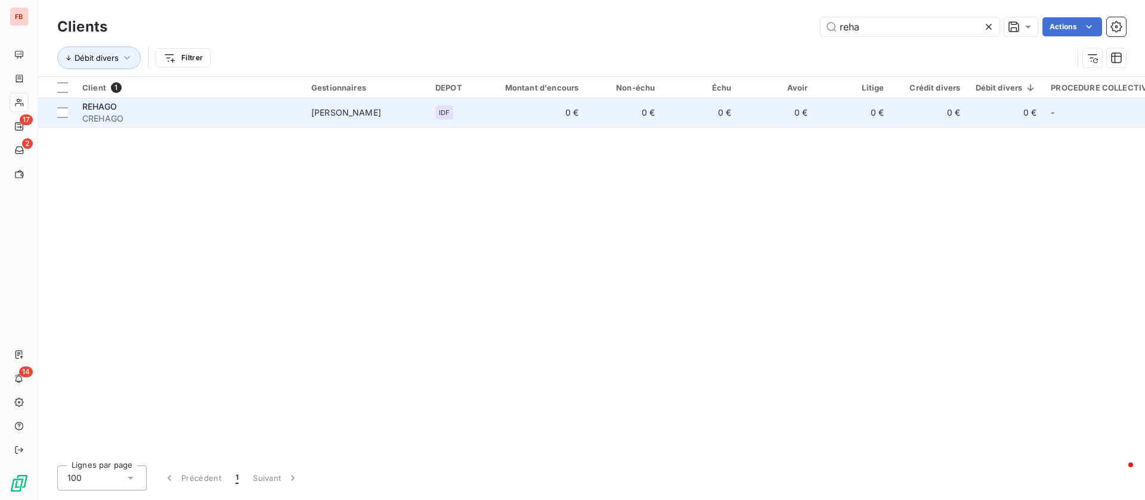
type input "reha"
click at [511, 110] on td "0 €" at bounding box center [535, 112] width 103 height 29
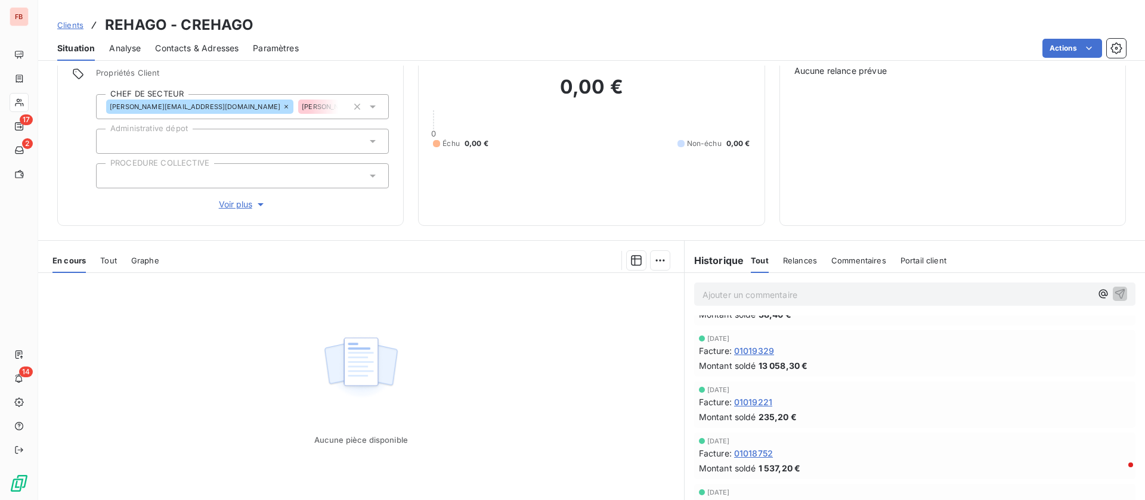
scroll to position [89, 0]
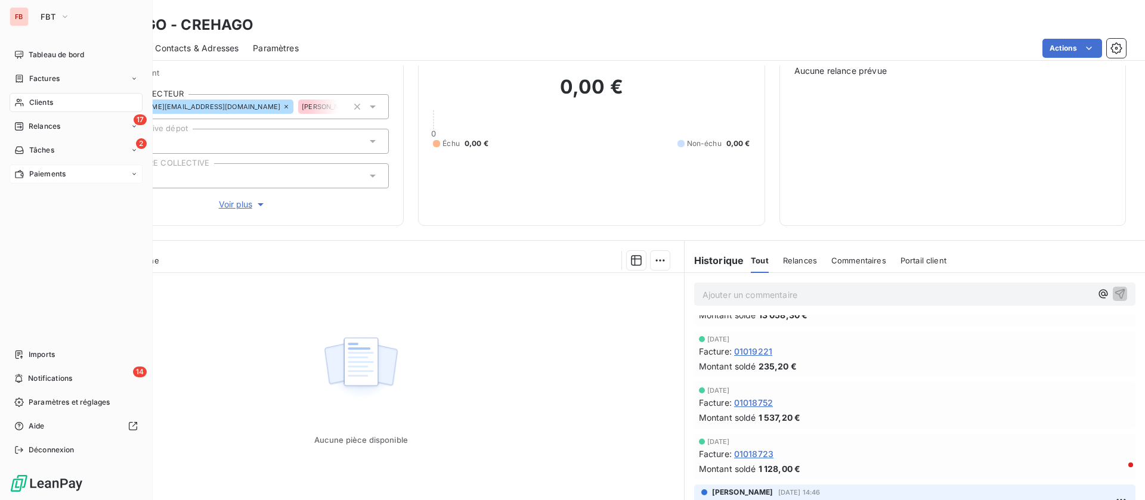
click at [18, 168] on div "Paiements" at bounding box center [76, 174] width 133 height 19
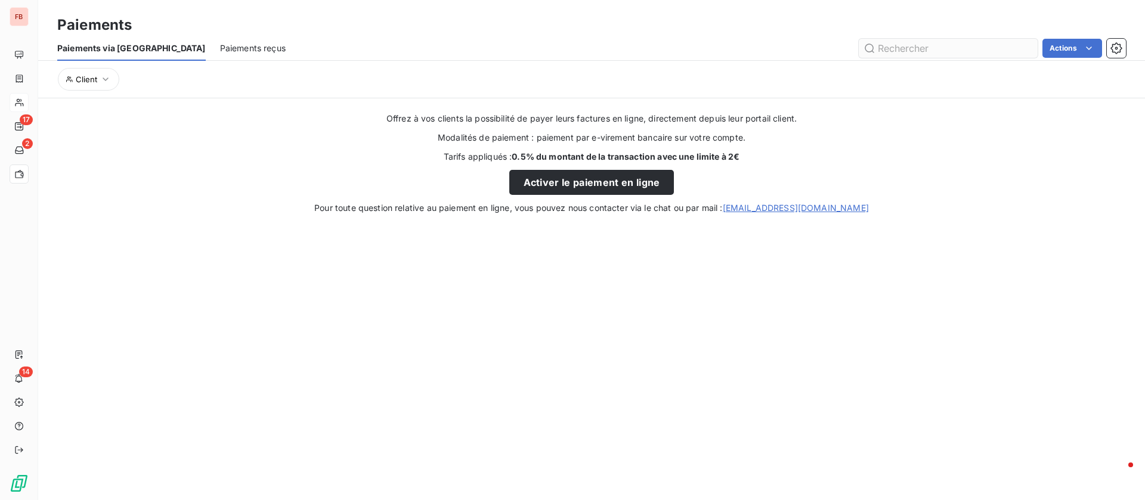
click at [939, 47] on input "text" at bounding box center [948, 48] width 179 height 19
click at [220, 48] on span "Paiements reçus" at bounding box center [253, 48] width 66 height 12
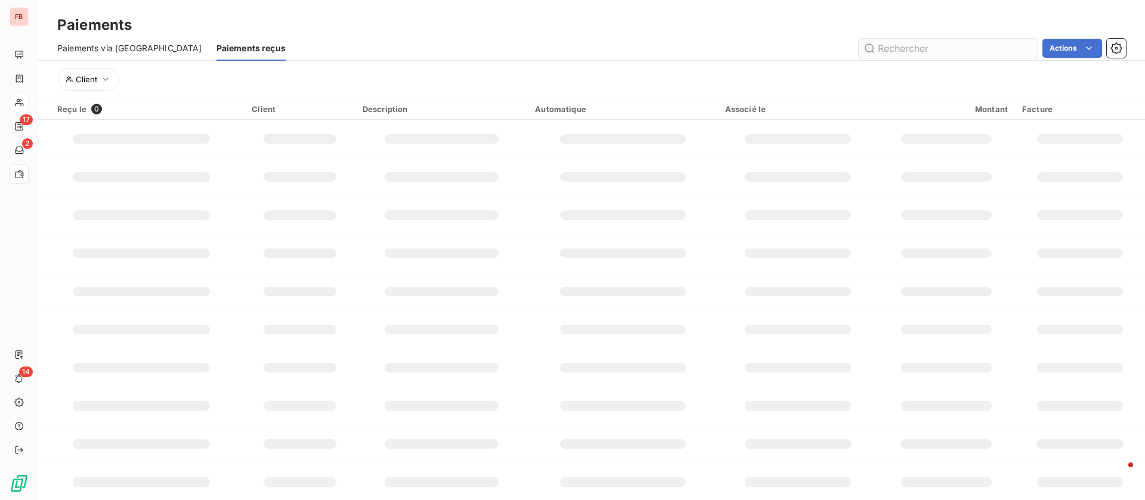
click at [913, 50] on input "text" at bounding box center [948, 48] width 179 height 19
type input "rehago"
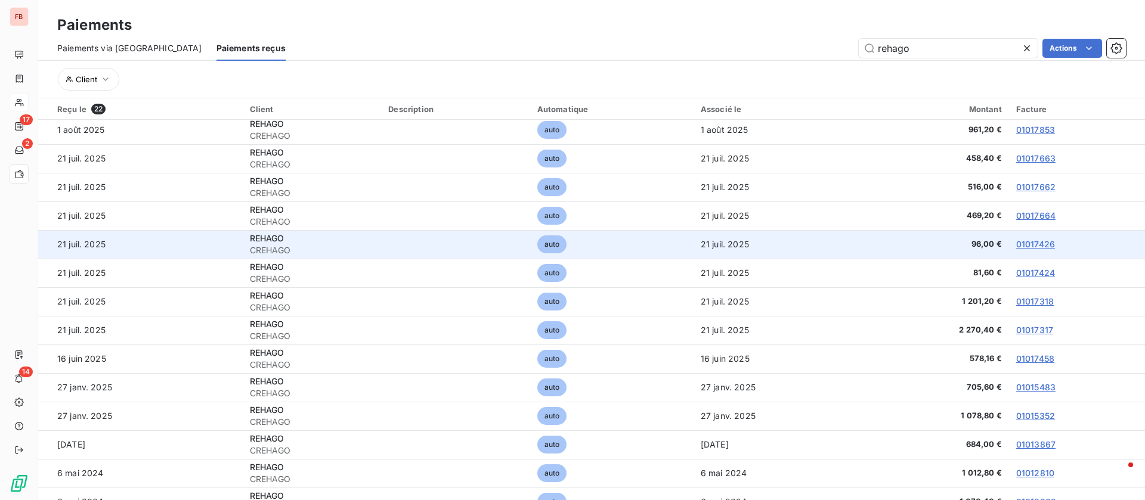
scroll to position [250, 0]
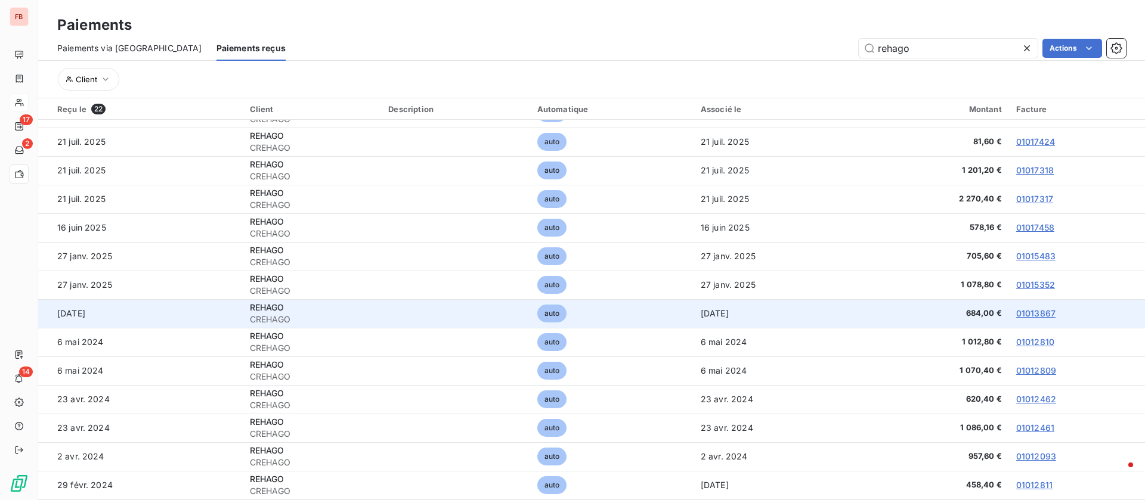
click at [1022, 313] on link "01013867" at bounding box center [1035, 313] width 39 height 10
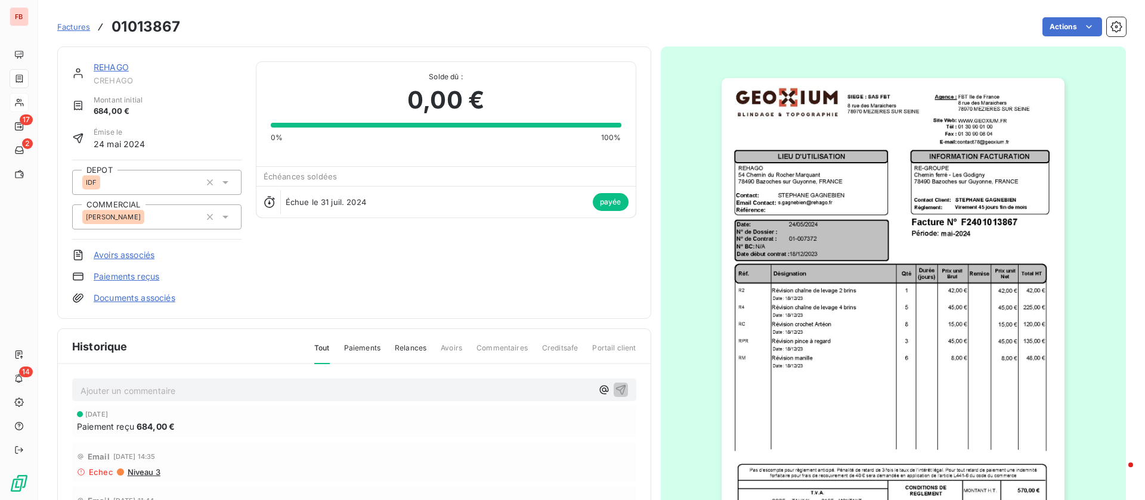
click at [106, 69] on link "REHAGO" at bounding box center [111, 67] width 35 height 10
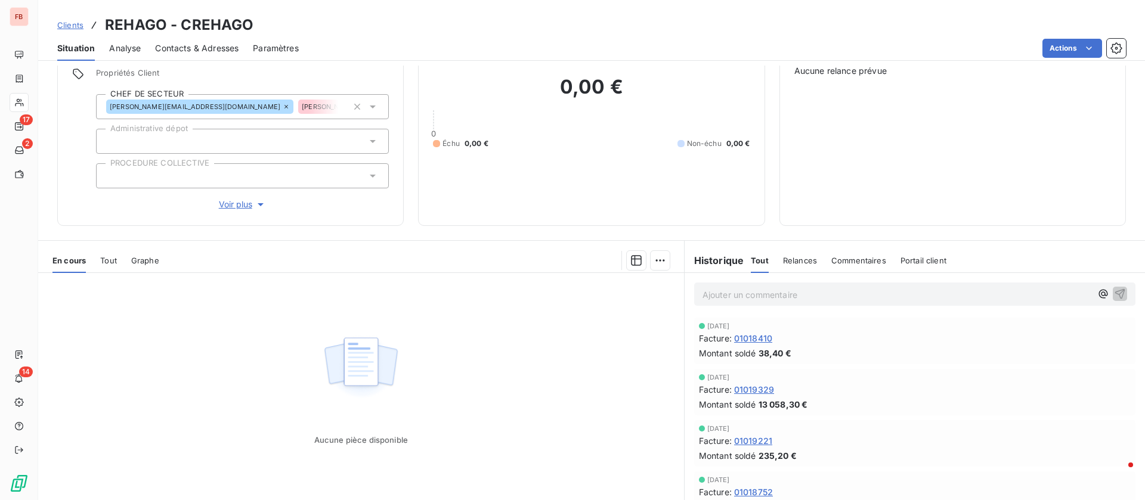
scroll to position [89, 0]
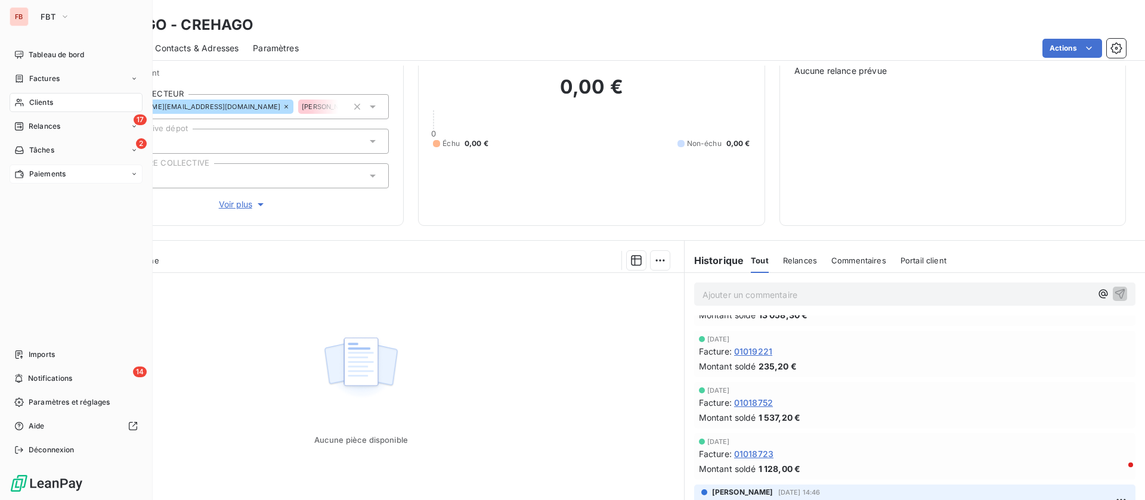
click at [23, 175] on icon at bounding box center [19, 174] width 10 height 10
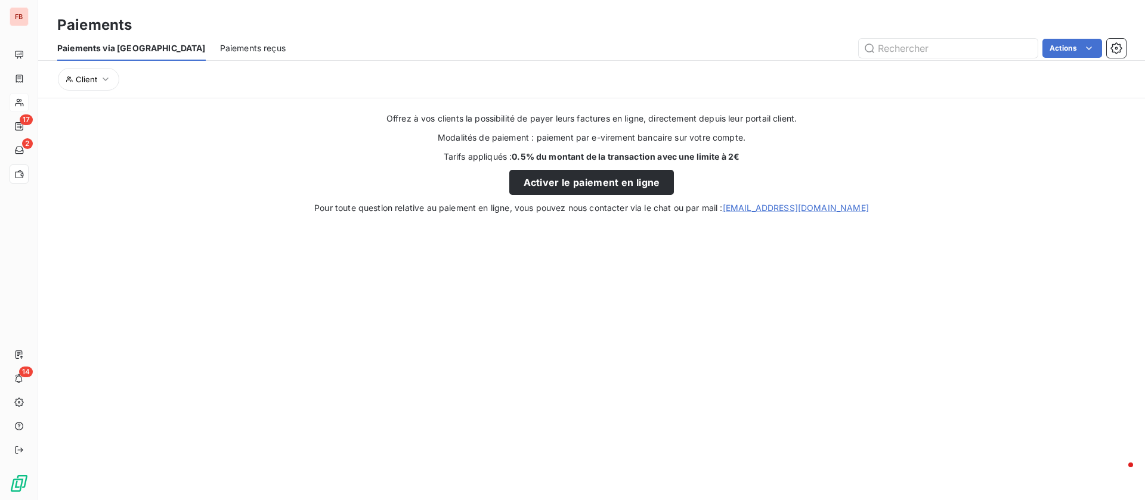
click at [220, 44] on span "Paiements reçus" at bounding box center [253, 48] width 66 height 12
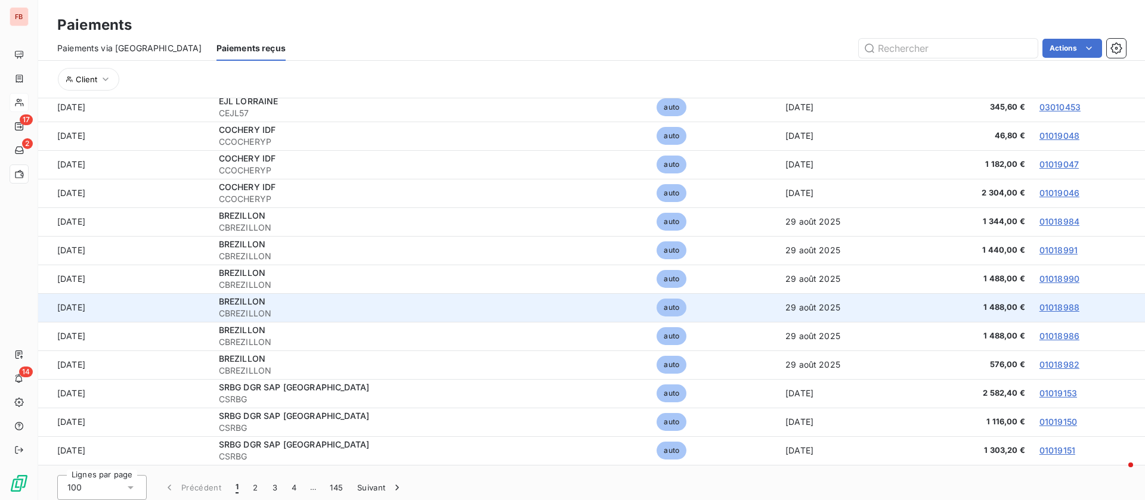
scroll to position [44, 0]
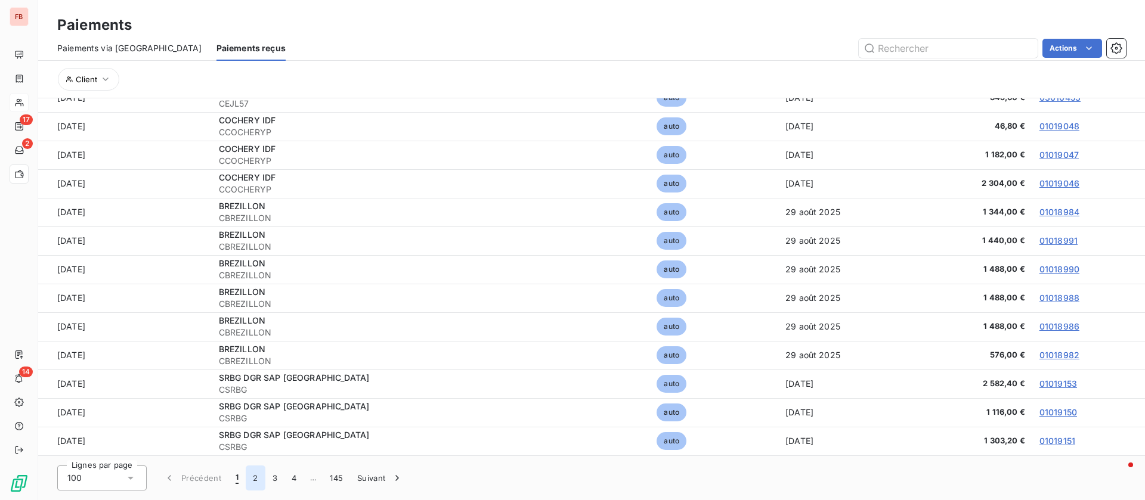
click at [252, 474] on button "2" at bounding box center [255, 478] width 19 height 25
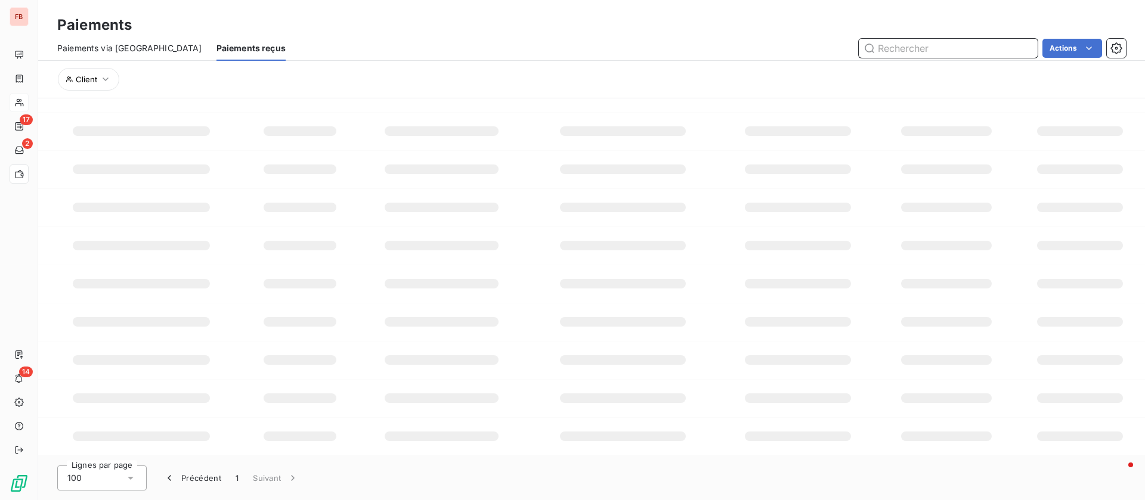
click at [894, 51] on input "text" at bounding box center [948, 48] width 179 height 19
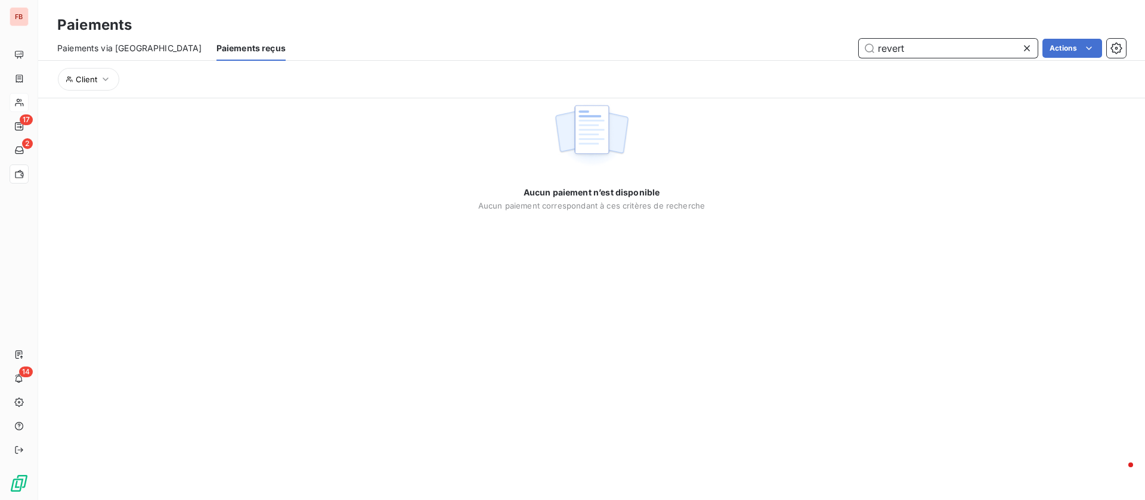
click at [889, 49] on input "revert" at bounding box center [948, 48] width 179 height 19
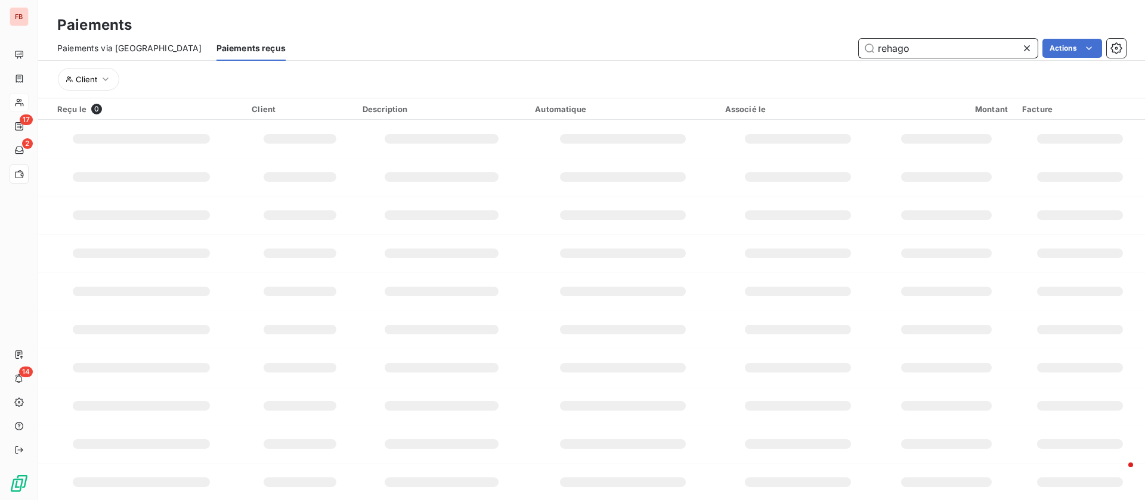
click at [982, 51] on input "rehago" at bounding box center [948, 48] width 179 height 19
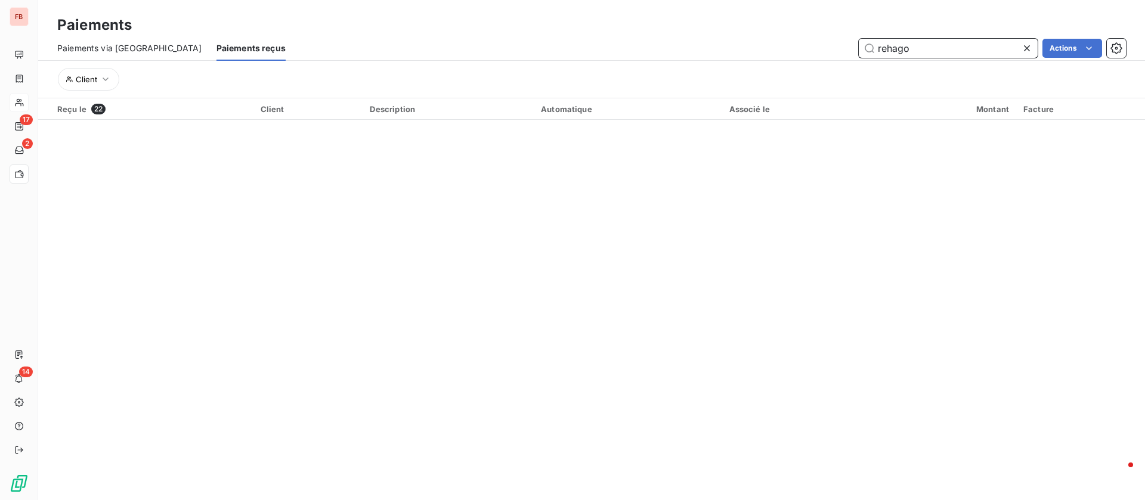
type input "rehago"
click at [655, 270] on section "Paiements Paiements via le Portail Paiements reçus rehago Actions Client Reçu l…" at bounding box center [591, 250] width 1107 height 500
click at [103, 48] on span "Paiements via le Portail" at bounding box center [129, 48] width 145 height 12
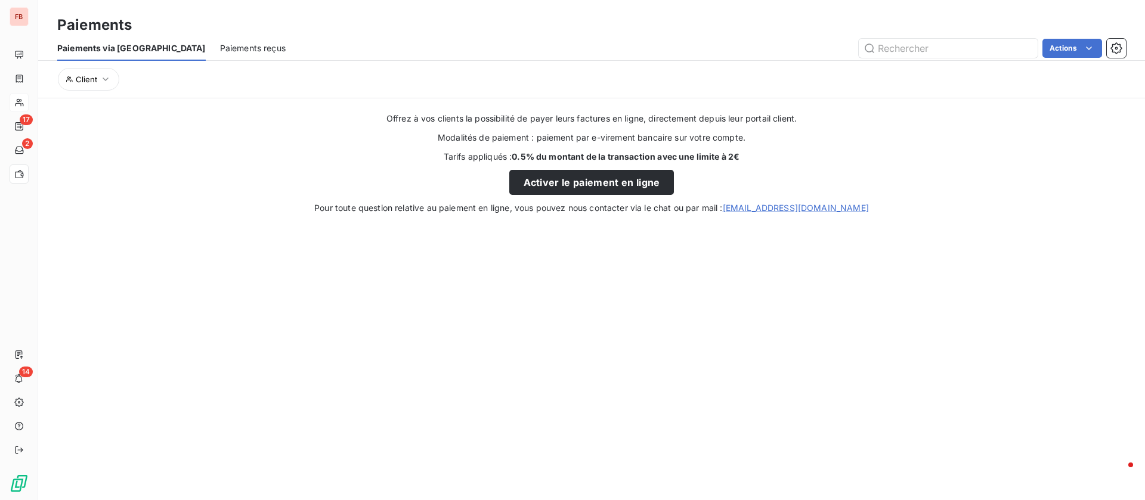
click at [220, 44] on span "Paiements reçus" at bounding box center [253, 48] width 66 height 12
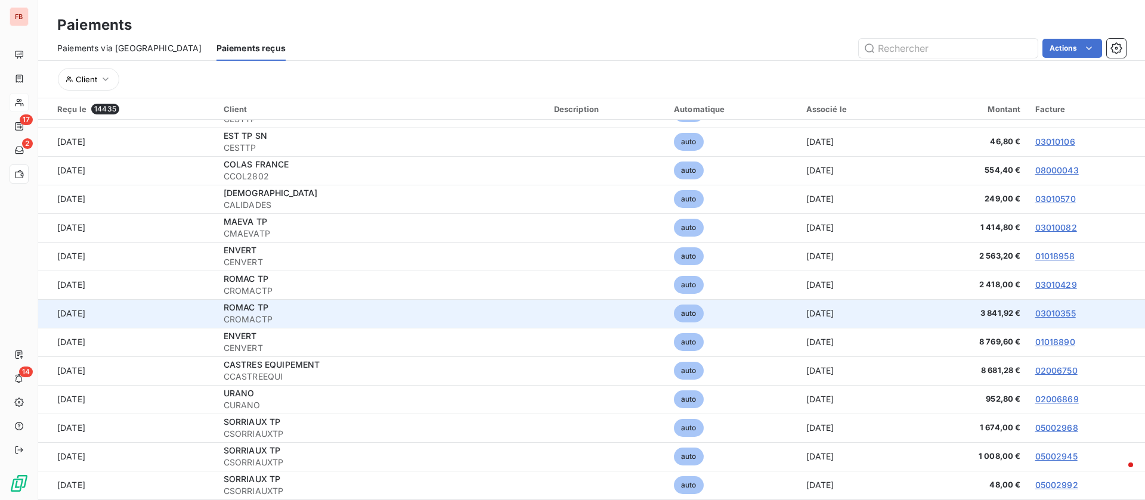
scroll to position [44, 0]
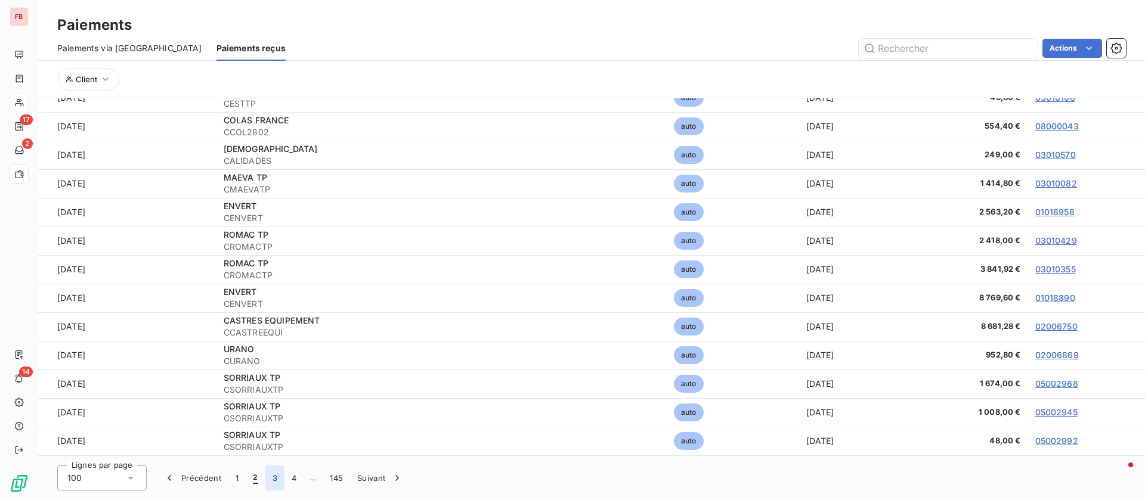
click at [277, 480] on button "3" at bounding box center [274, 478] width 19 height 25
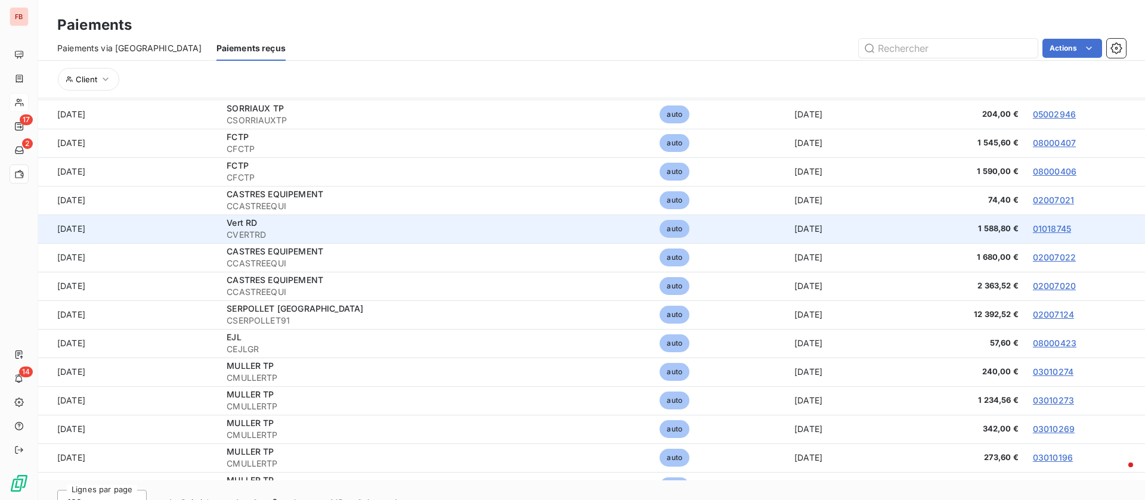
scroll to position [0, 0]
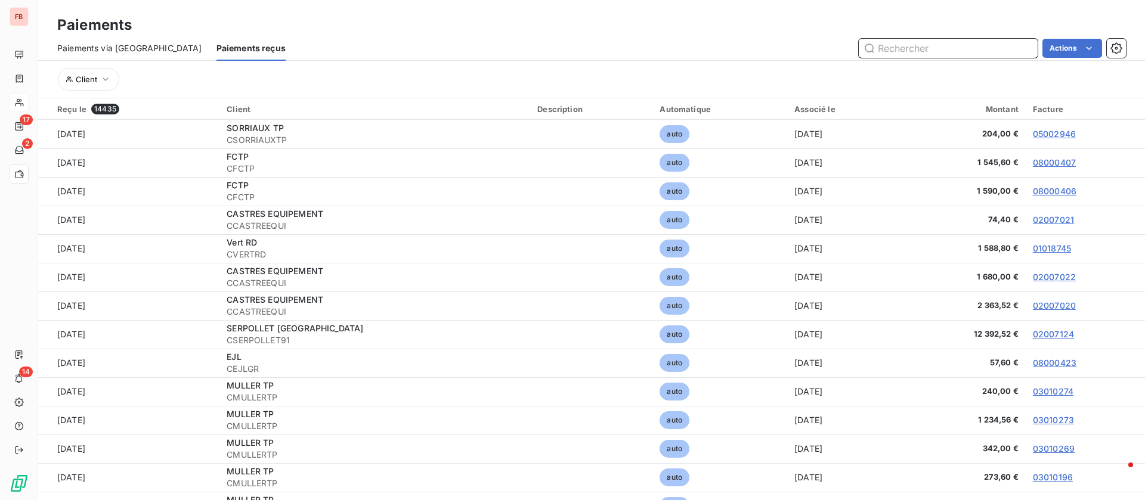
click at [952, 45] on input "text" at bounding box center [948, 48] width 179 height 19
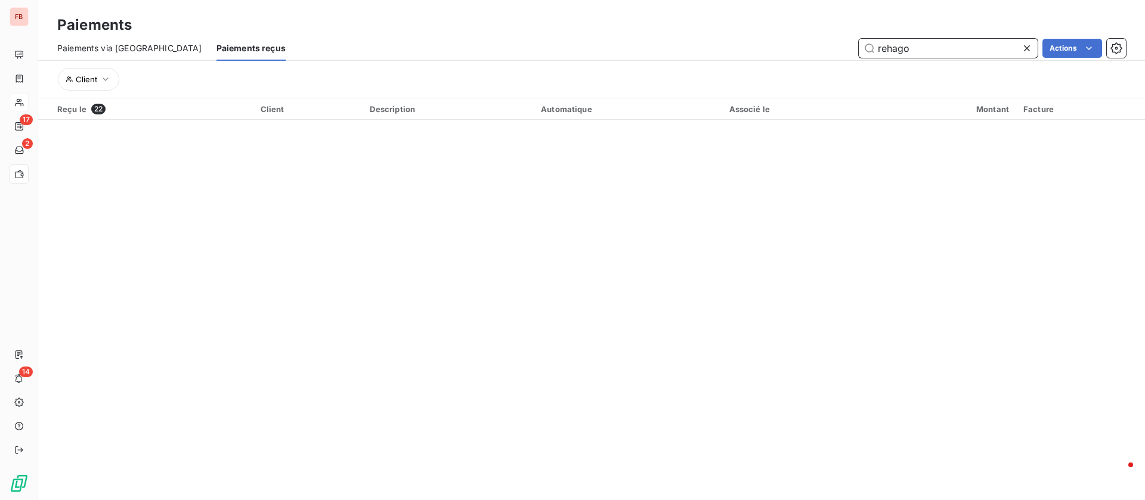
type input "rehago"
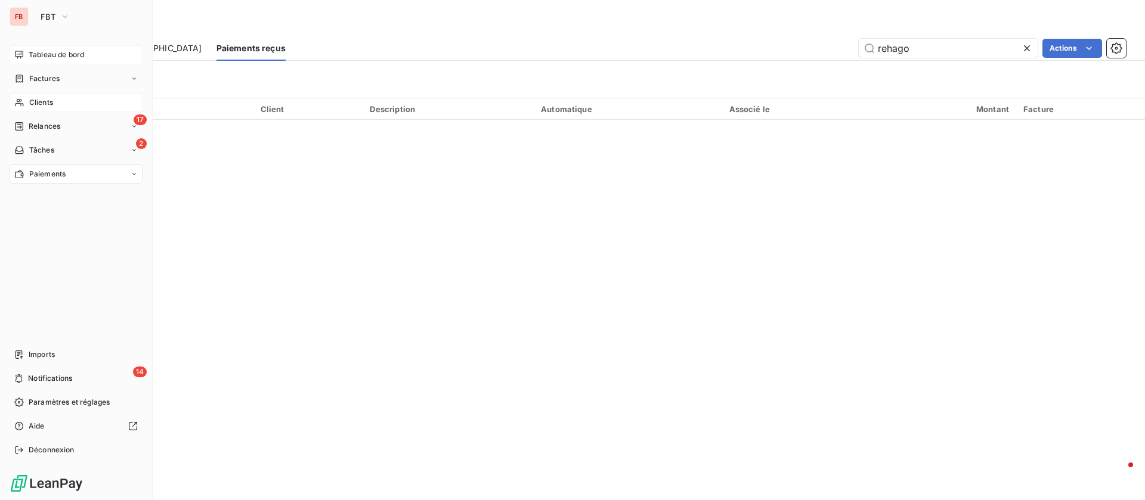
click at [49, 50] on span "Tableau de bord" at bounding box center [56, 55] width 55 height 11
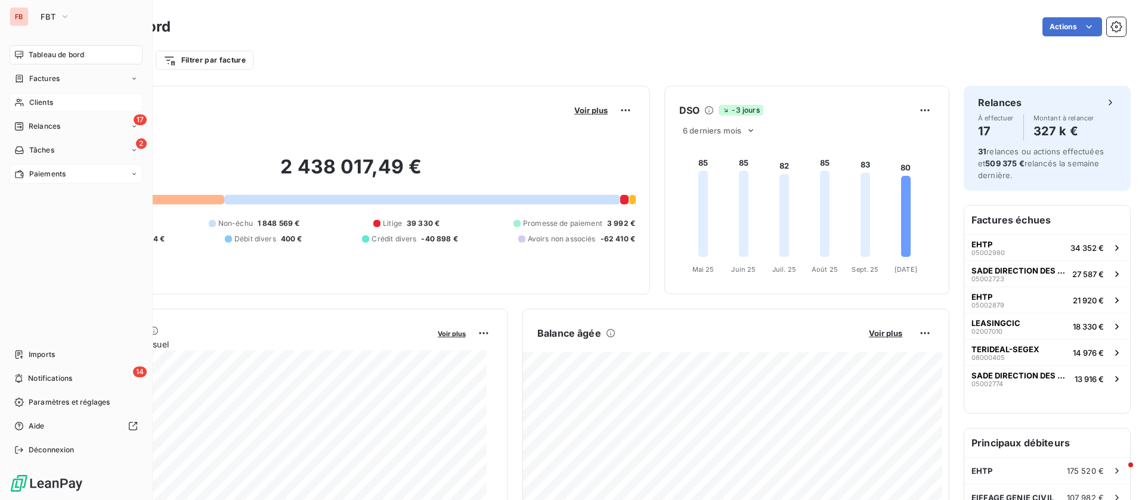
click at [57, 173] on span "Paiements" at bounding box center [47, 174] width 36 height 11
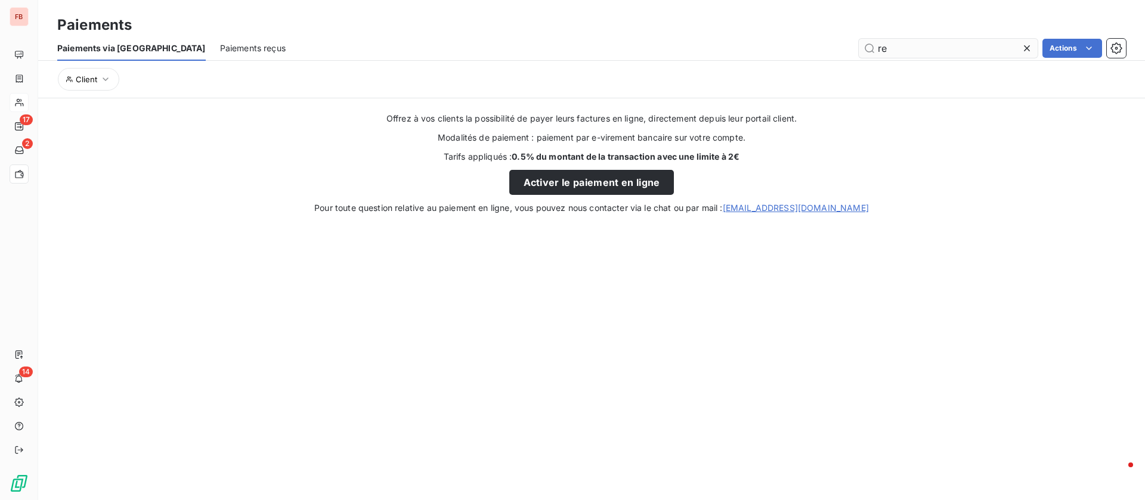
type input "r"
click at [220, 43] on span "Paiements reçus" at bounding box center [253, 48] width 66 height 12
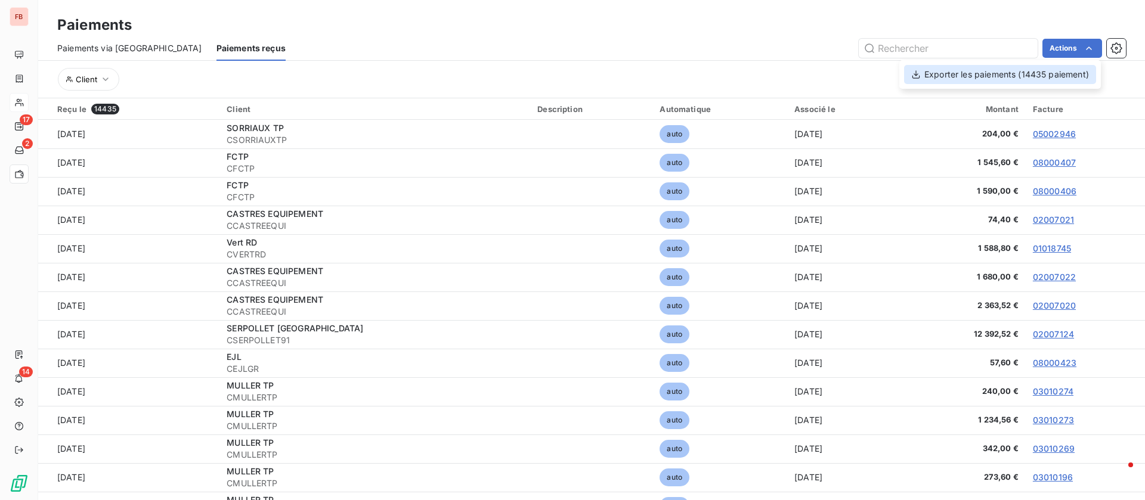
click at [977, 81] on div "Exporter les paiements (14435 paiement)" at bounding box center [1000, 74] width 192 height 19
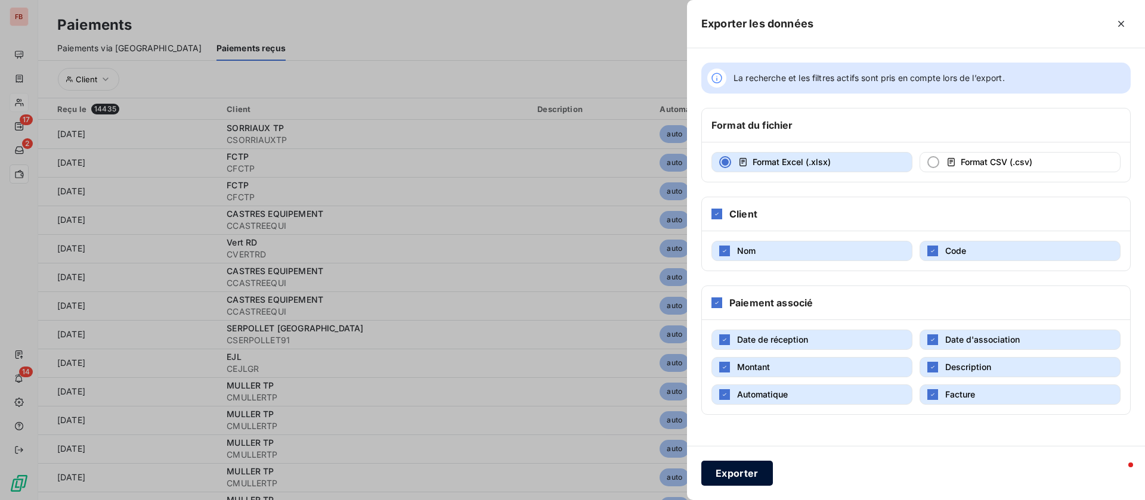
click at [728, 469] on button "Exporter" at bounding box center [737, 473] width 72 height 25
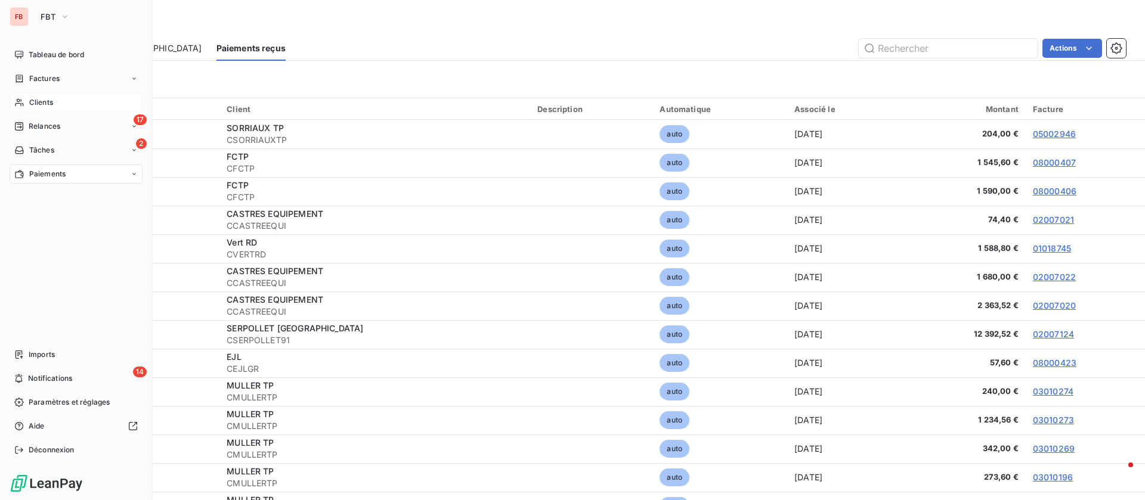
click at [42, 112] on nav "Tableau de bord Factures Clients 17 Relances 2 Tâches Paiements" at bounding box center [76, 114] width 133 height 138
click at [47, 103] on span "Clients" at bounding box center [41, 102] width 24 height 11
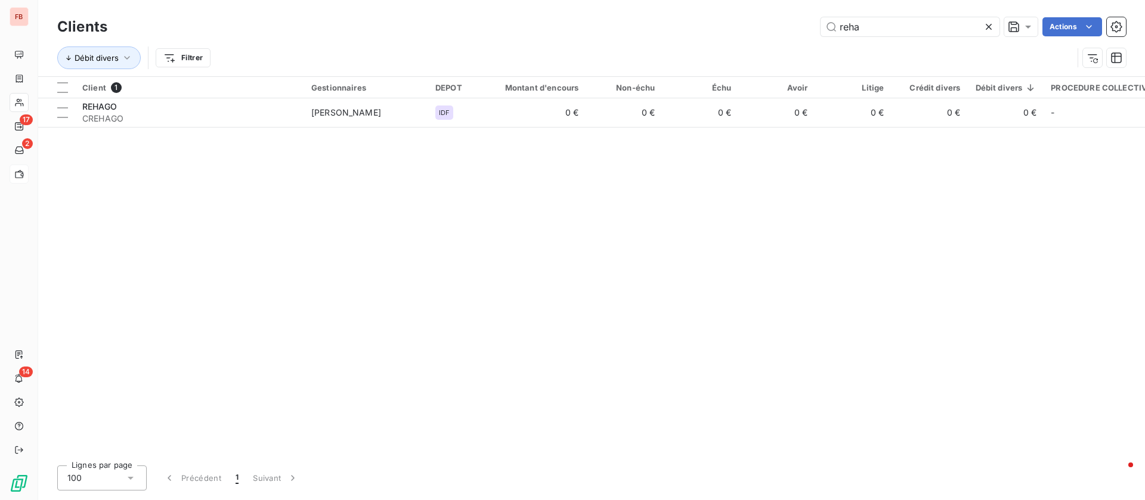
drag, startPoint x: 883, startPoint y: 30, endPoint x: 743, endPoint y: 15, distance: 140.9
click at [743, 15] on div "Clients reha Actions" at bounding box center [591, 26] width 1069 height 25
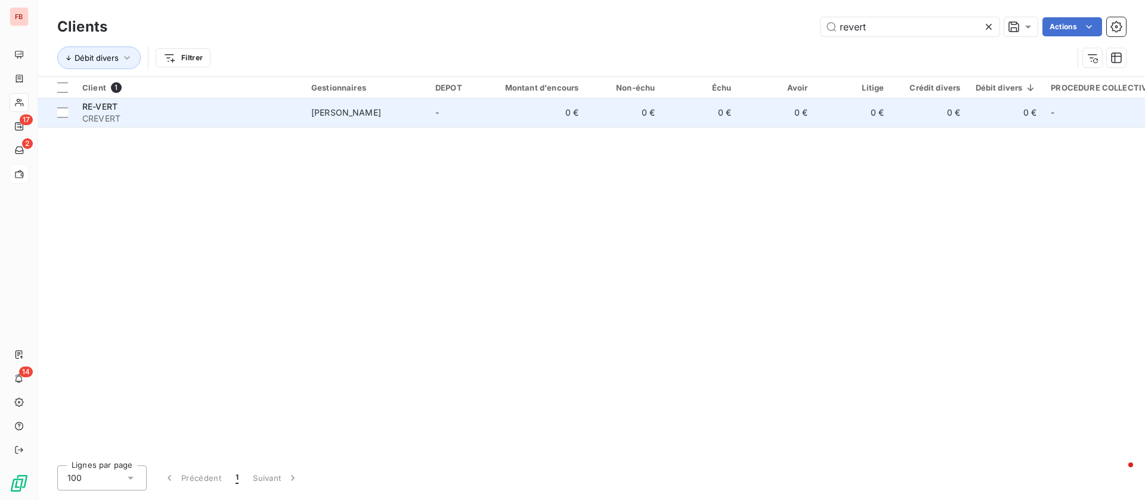
type input "revert"
click at [722, 112] on td "0 €" at bounding box center [700, 112] width 76 height 29
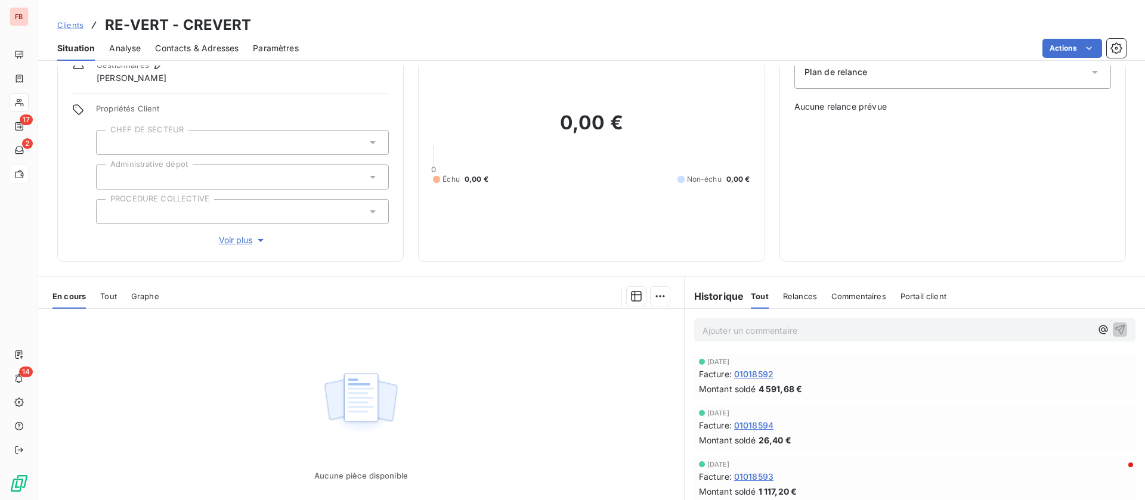
scroll to position [89, 0]
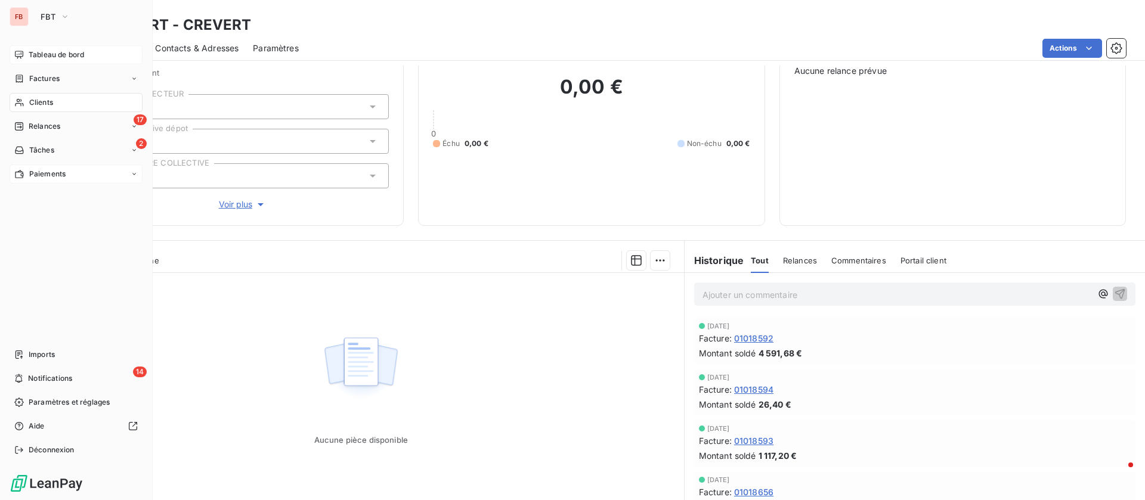
click at [37, 54] on span "Tableau de bord" at bounding box center [56, 55] width 55 height 11
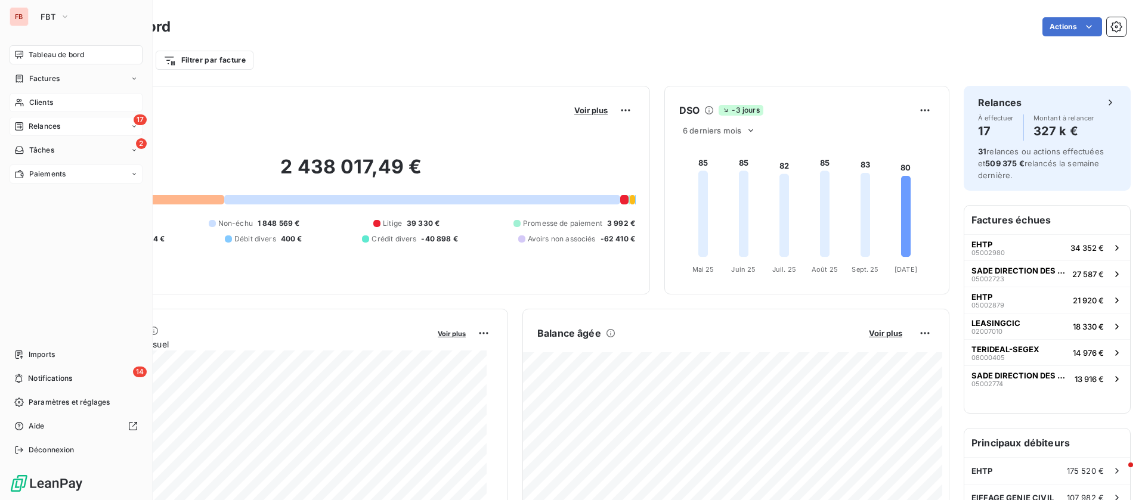
click at [53, 123] on span "Relances" at bounding box center [45, 126] width 32 height 11
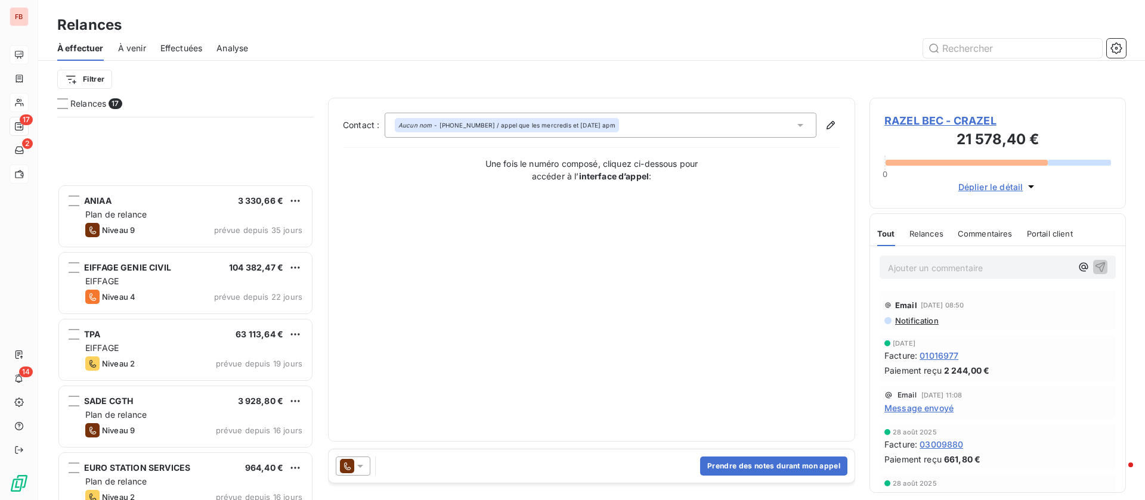
scroll to position [180, 0]
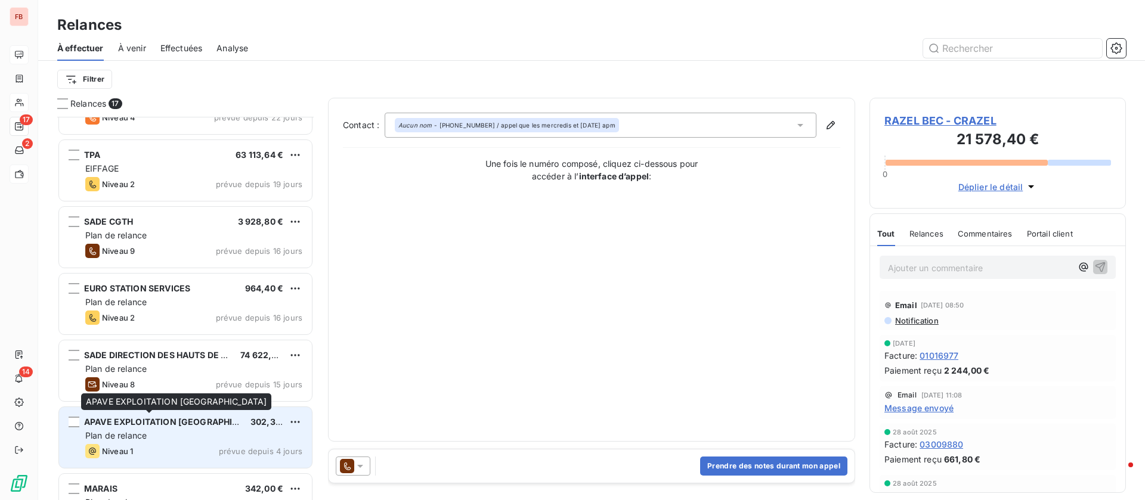
click at [149, 428] on div "APAVE EXPLOITATION [GEOGRAPHIC_DATA]" at bounding box center [162, 422] width 157 height 12
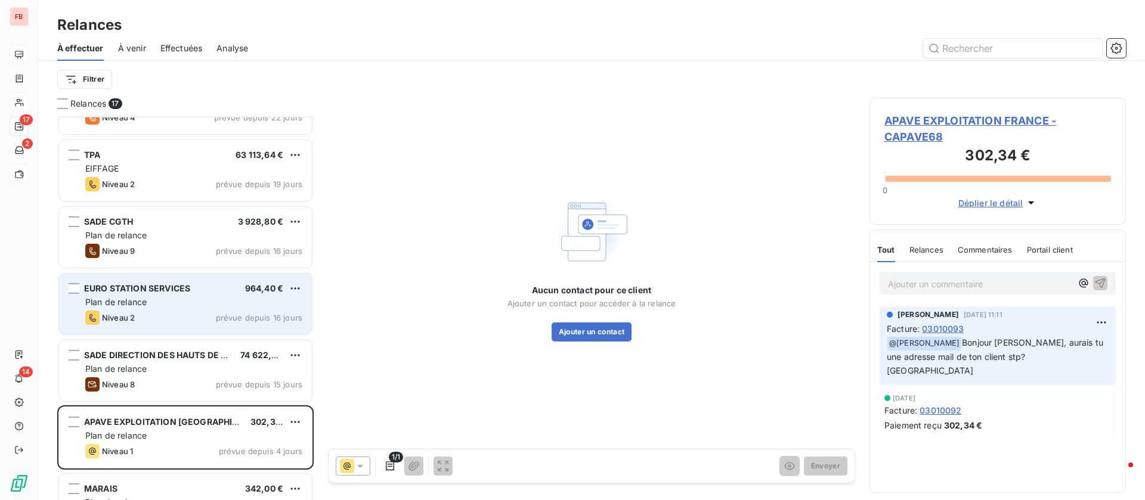
click at [171, 284] on span "EURO STATION SERVICES" at bounding box center [137, 288] width 106 height 10
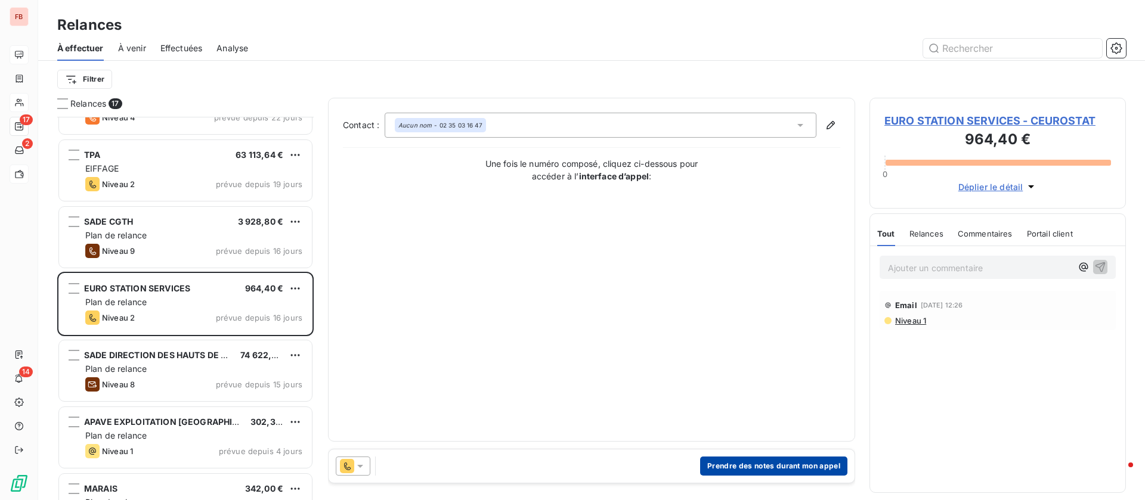
click at [814, 459] on button "Prendre des notes durant mon appel" at bounding box center [773, 466] width 147 height 19
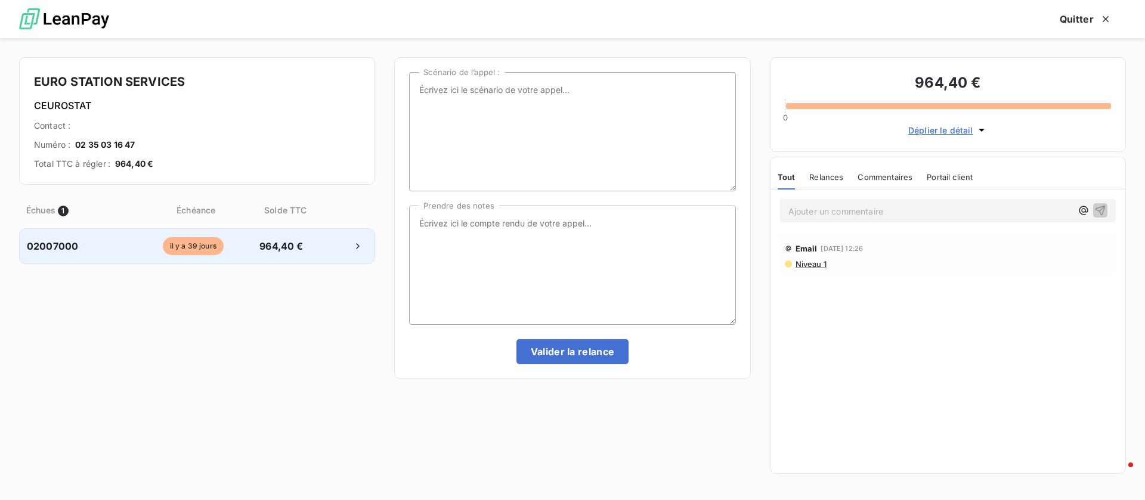
click at [307, 250] on span "964,40 €" at bounding box center [281, 246] width 63 height 14
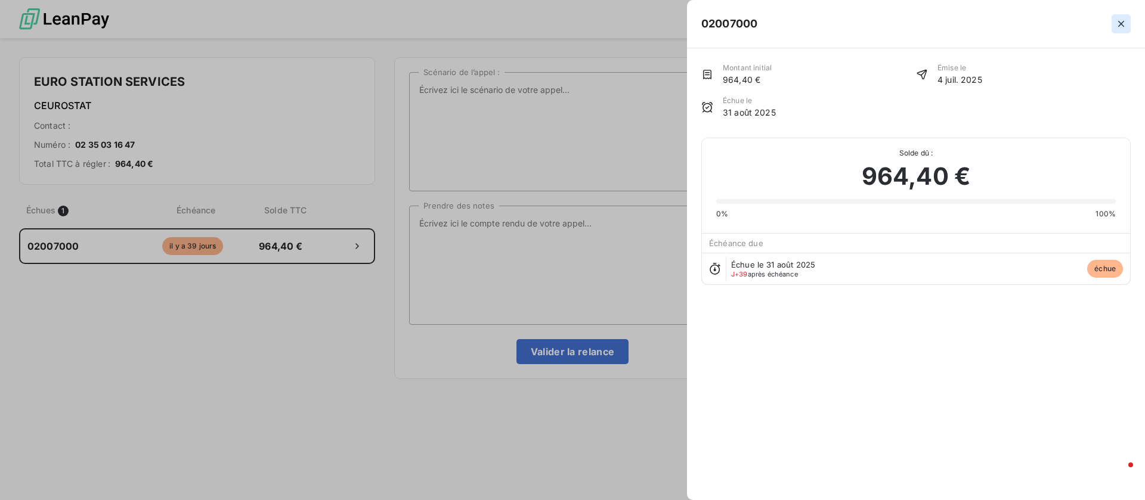
click at [1122, 26] on icon "button" at bounding box center [1121, 24] width 12 height 12
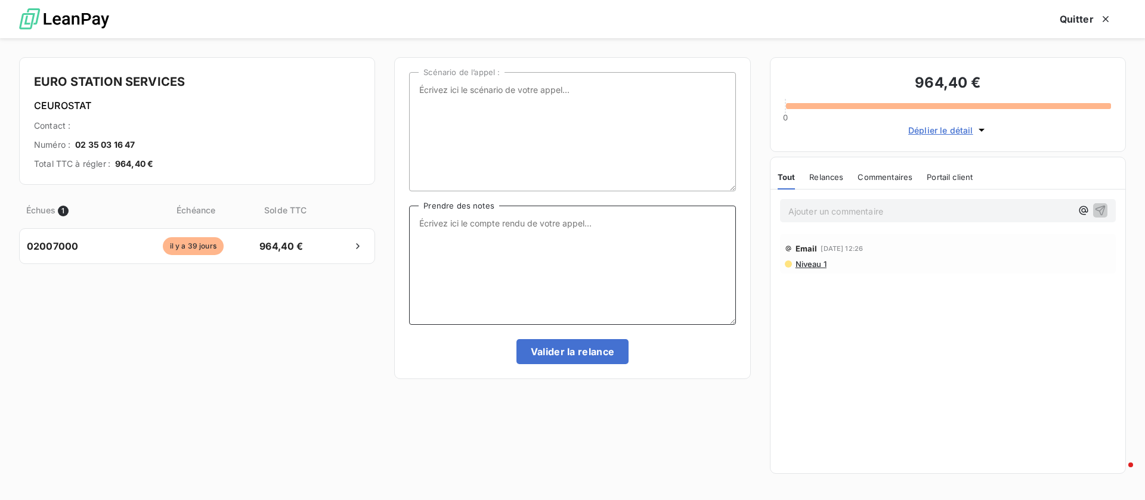
click at [591, 268] on textarea "Prendre des notes" at bounding box center [572, 265] width 326 height 119
click at [811, 267] on span "Niveau 1" at bounding box center [810, 264] width 32 height 10
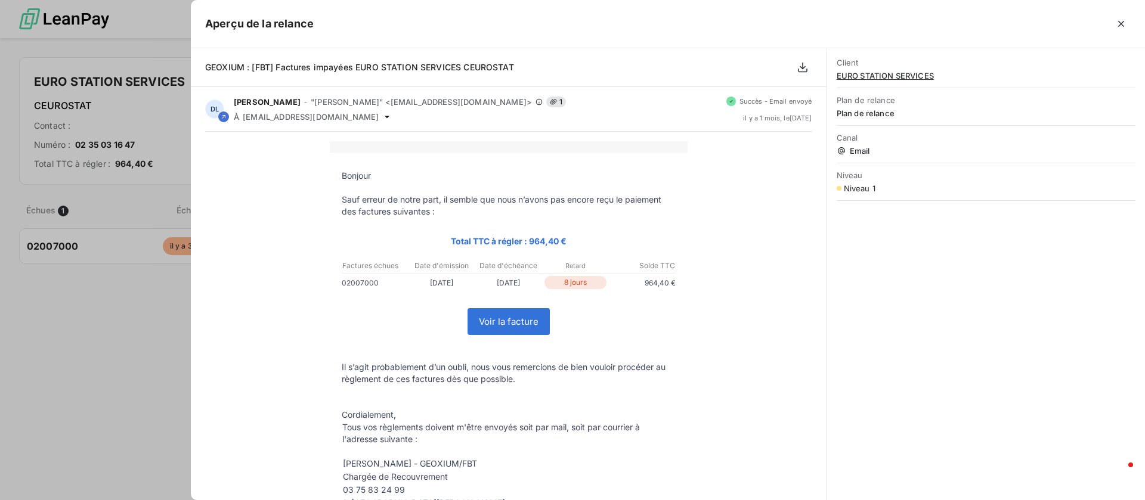
scroll to position [370, 243]
click at [1115, 26] on button "button" at bounding box center [1121, 23] width 19 height 19
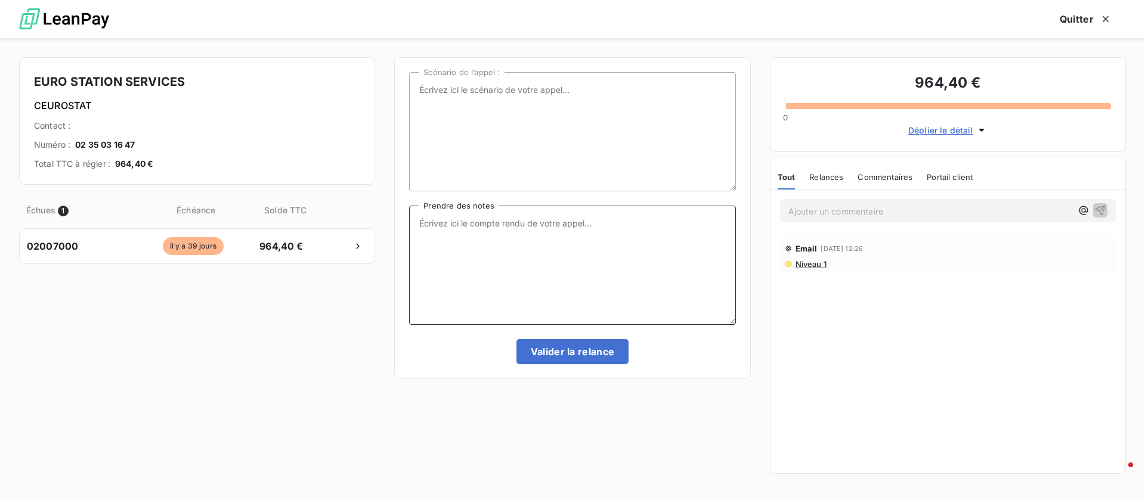
click at [516, 252] on textarea "Prendre des notes" at bounding box center [572, 265] width 326 height 119
click at [630, 238] on textarea "Prendre des notes" at bounding box center [572, 265] width 326 height 119
click at [802, 261] on span "Niveau 1" at bounding box center [810, 264] width 32 height 10
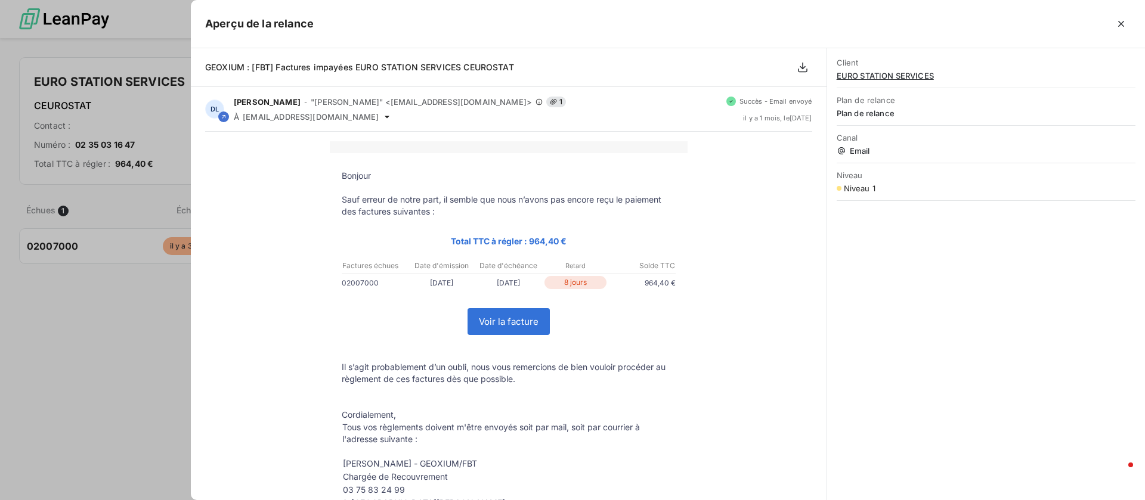
click at [1122, 20] on icon "button" at bounding box center [1121, 24] width 12 height 12
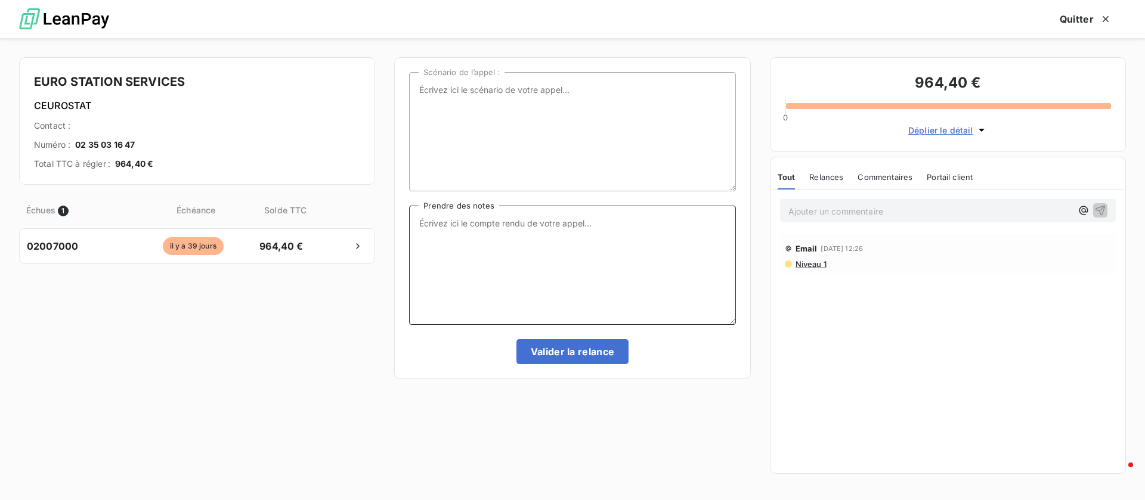
click at [680, 268] on textarea "Prendre des notes" at bounding box center [572, 265] width 326 height 119
click at [1078, 24] on button "Quitter" at bounding box center [1086, 19] width 81 height 25
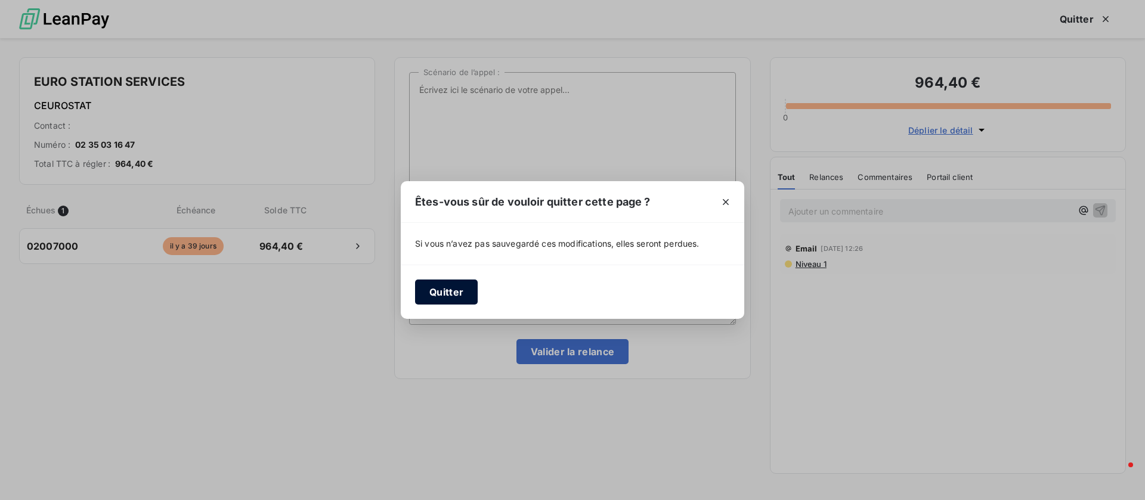
click at [464, 293] on button "Quitter" at bounding box center [446, 292] width 63 height 25
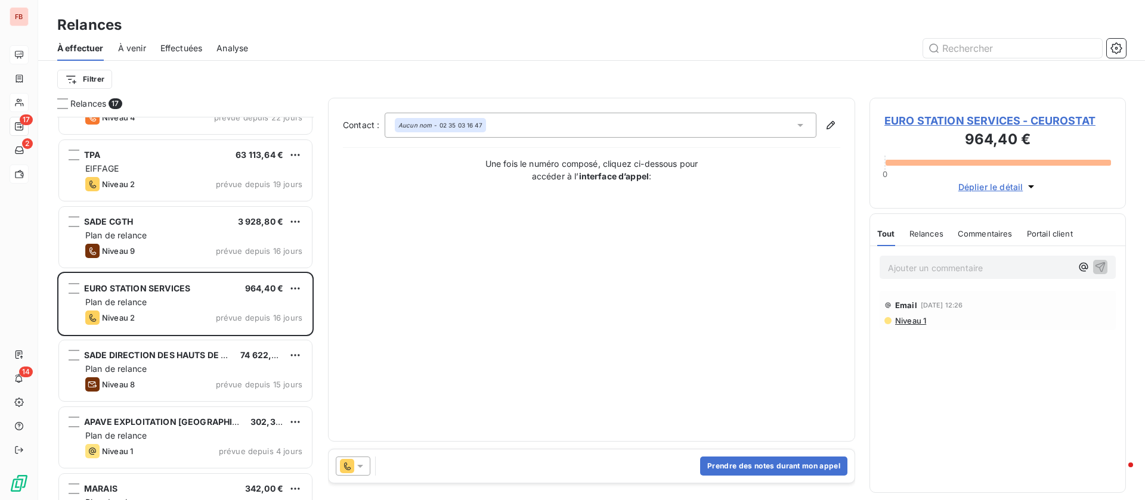
drag, startPoint x: 942, startPoint y: 119, endPoint x: 912, endPoint y: 131, distance: 31.9
click at [941, 119] on span "EURO STATION SERVICES - CEUROSTAT" at bounding box center [997, 121] width 227 height 16
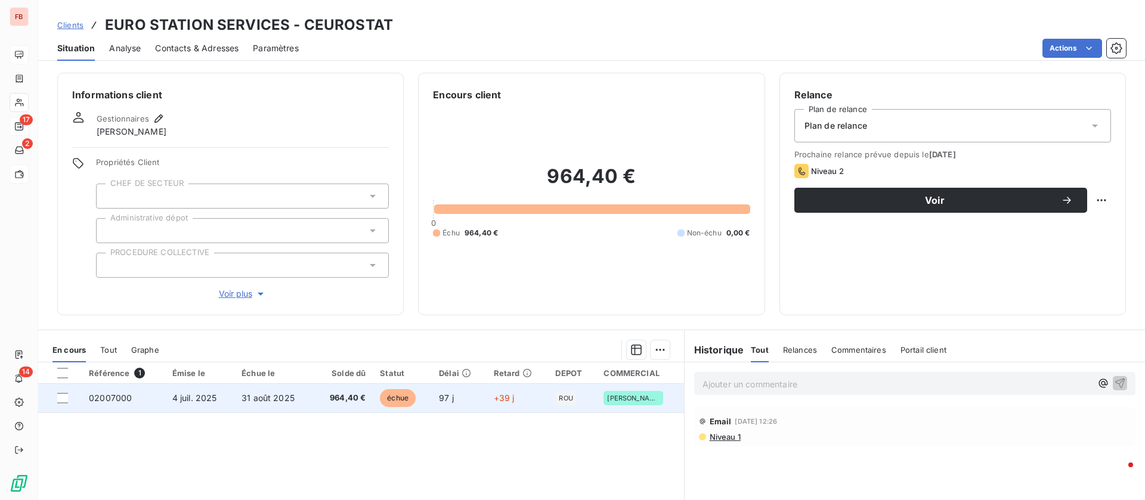
click at [225, 398] on td "4 juil. 2025" at bounding box center [199, 398] width 69 height 29
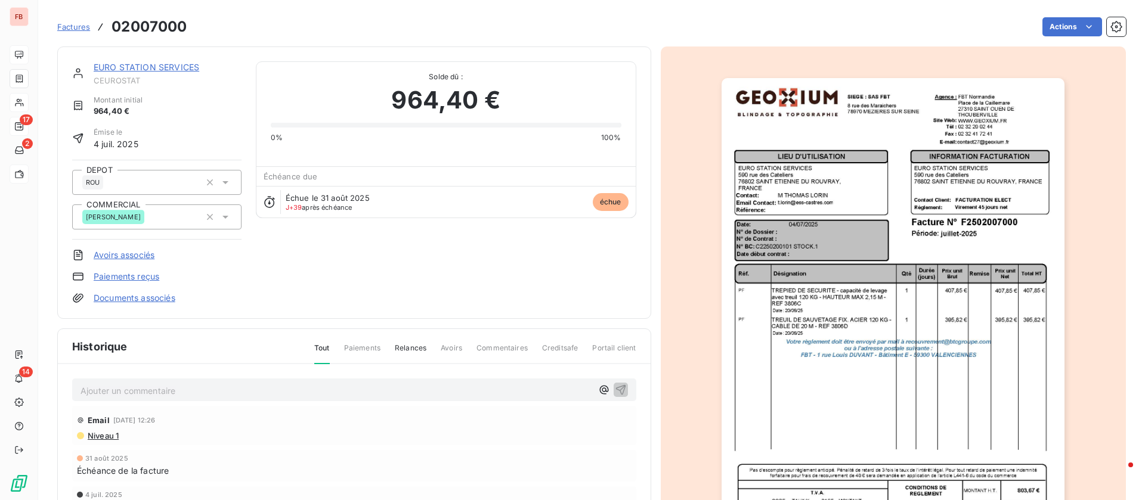
click at [144, 73] on div "EURO STATION SERVICES CEUROSTAT" at bounding box center [168, 73] width 148 height 24
drag, startPoint x: 146, startPoint y: 66, endPoint x: 154, endPoint y: 65, distance: 8.4
click at [147, 66] on link "EURO STATION SERVICES" at bounding box center [147, 67] width 106 height 10
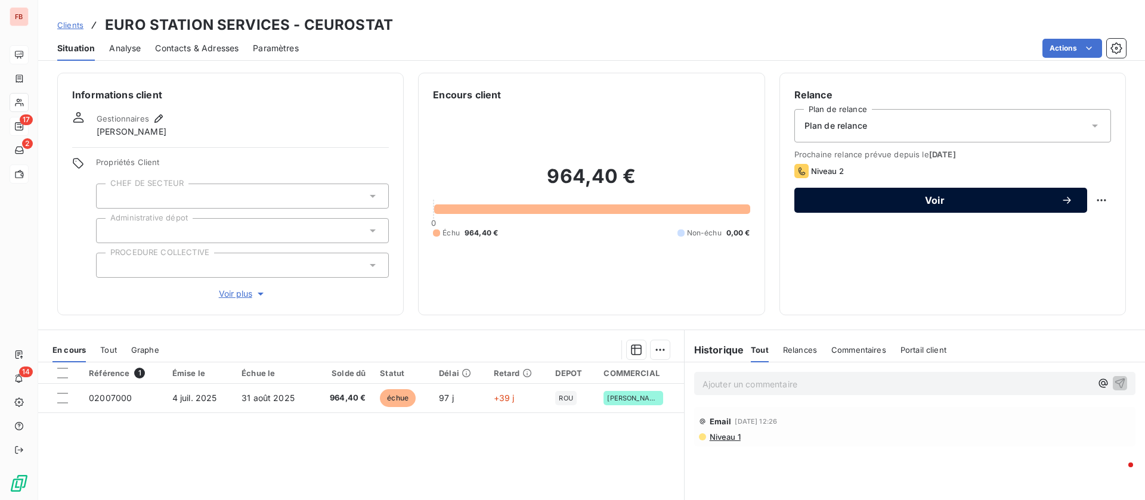
click at [892, 189] on button "Voir" at bounding box center [940, 200] width 293 height 25
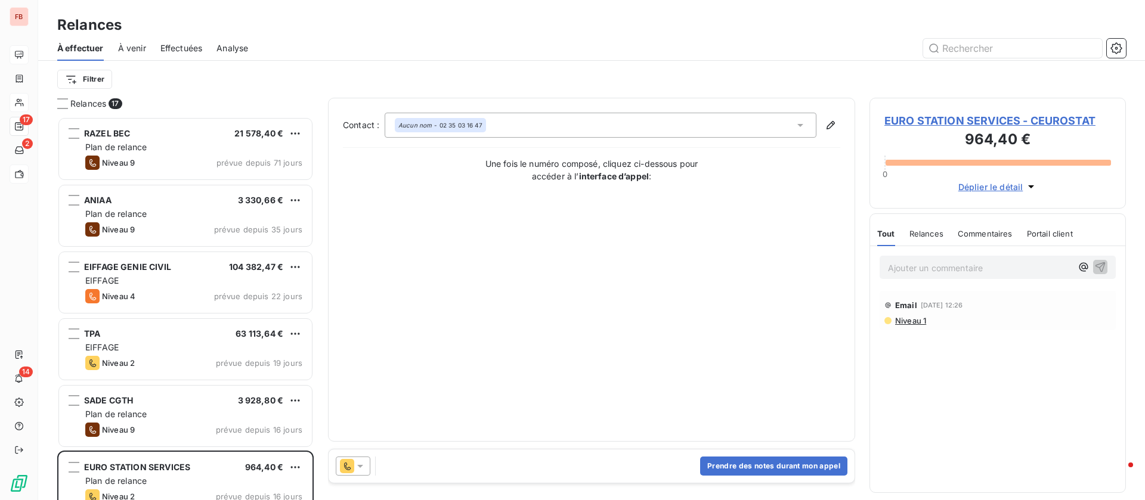
scroll to position [370, 243]
click at [787, 466] on button "Prendre des notes durant mon appel" at bounding box center [773, 466] width 147 height 19
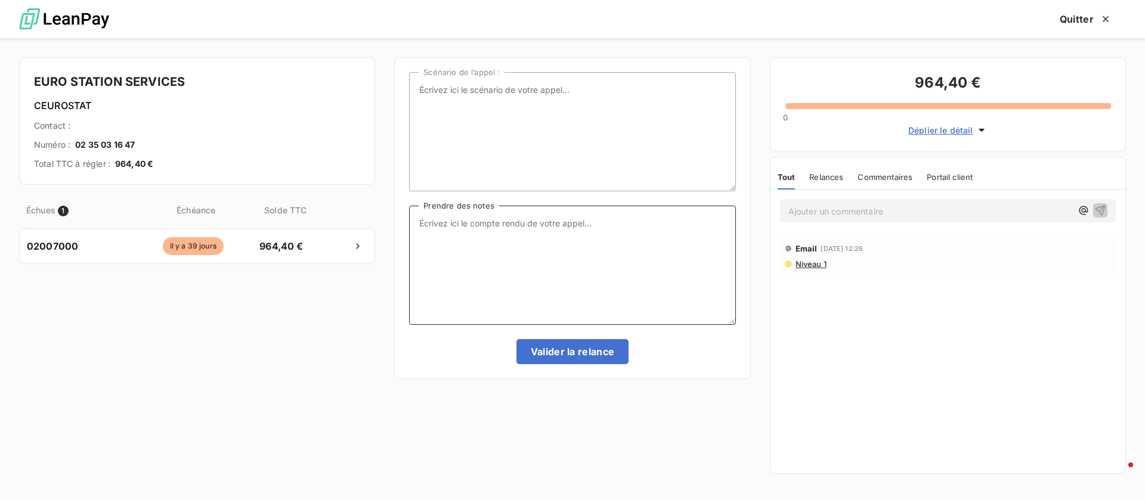
click at [521, 288] on textarea "Prendre des notes" at bounding box center [572, 265] width 326 height 119
type textarea "en cours de paiement"
click at [581, 351] on button "Valider la relance" at bounding box center [572, 351] width 113 height 25
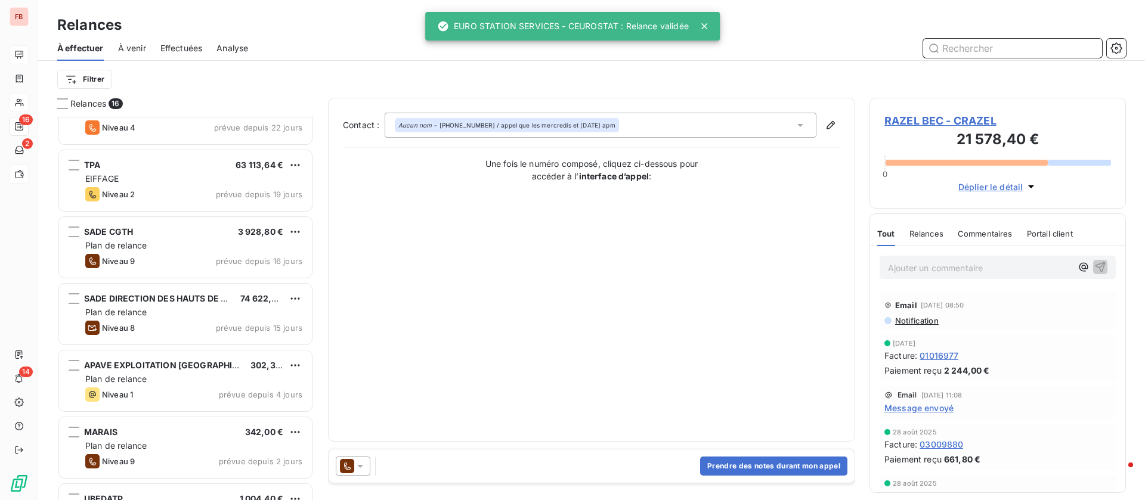
scroll to position [180, 0]
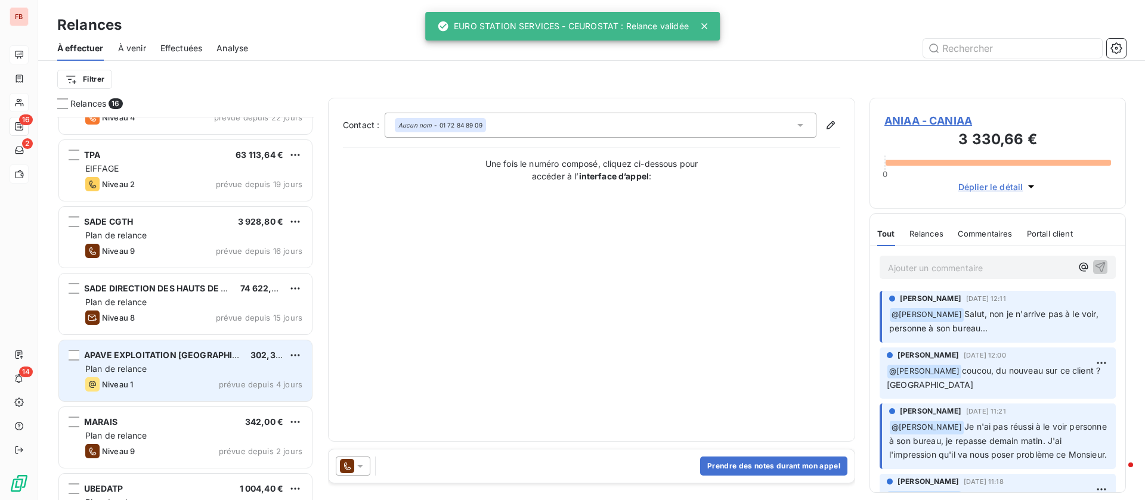
click at [194, 366] on div "Plan de relance" at bounding box center [193, 369] width 217 height 12
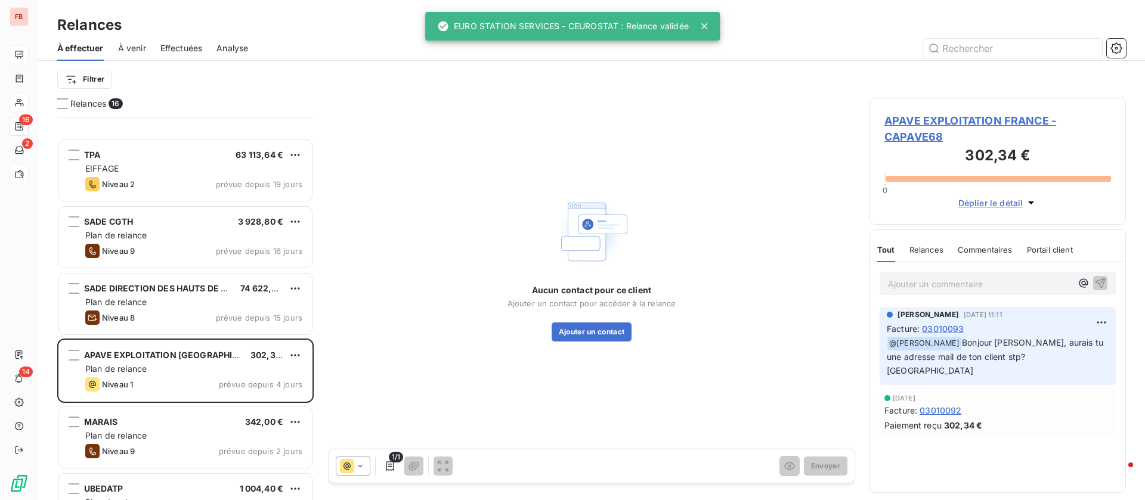
scroll to position [358, 0]
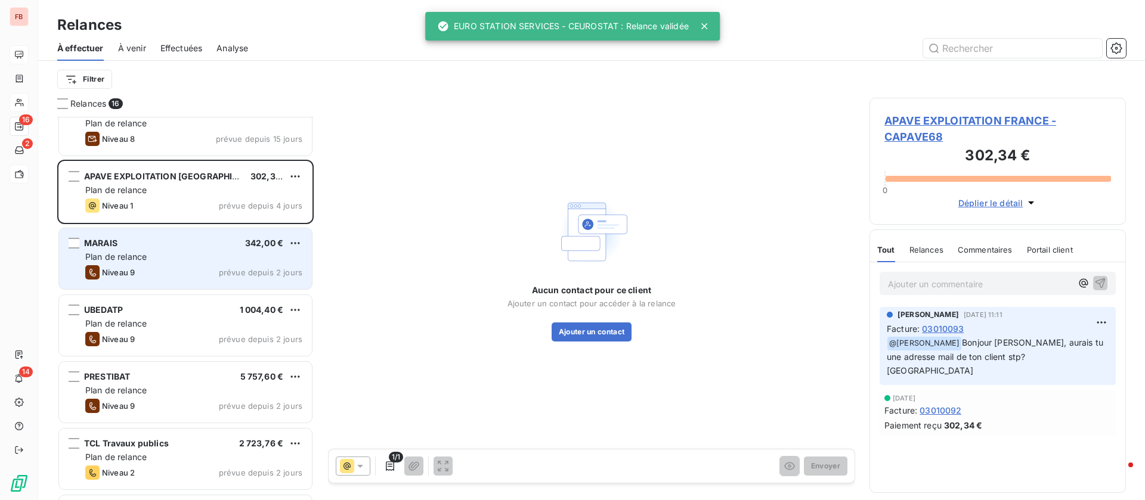
click at [169, 272] on div "Niveau 9 prévue depuis 2 jours" at bounding box center [193, 272] width 217 height 14
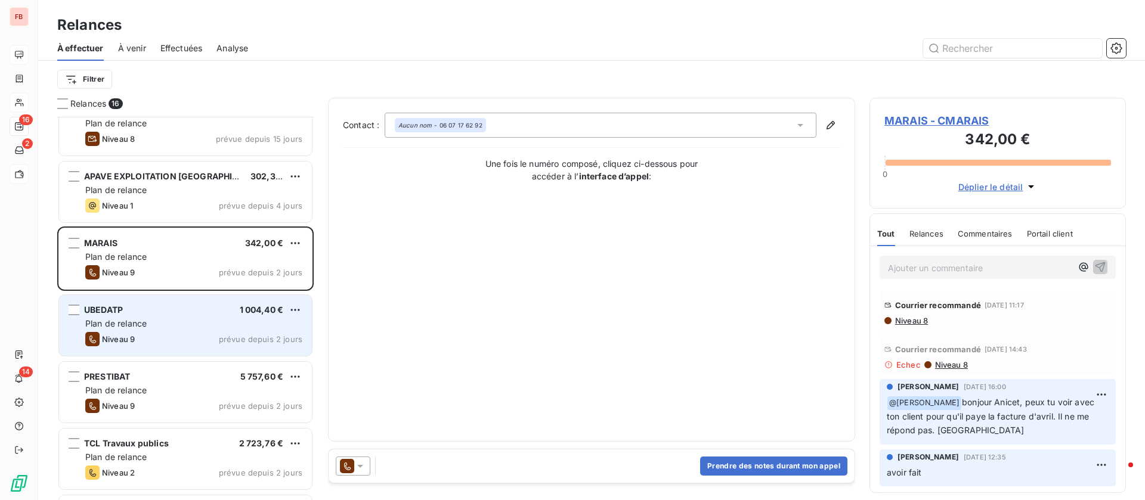
click at [231, 339] on span "prévue depuis 2 jours" at bounding box center [260, 340] width 83 height 10
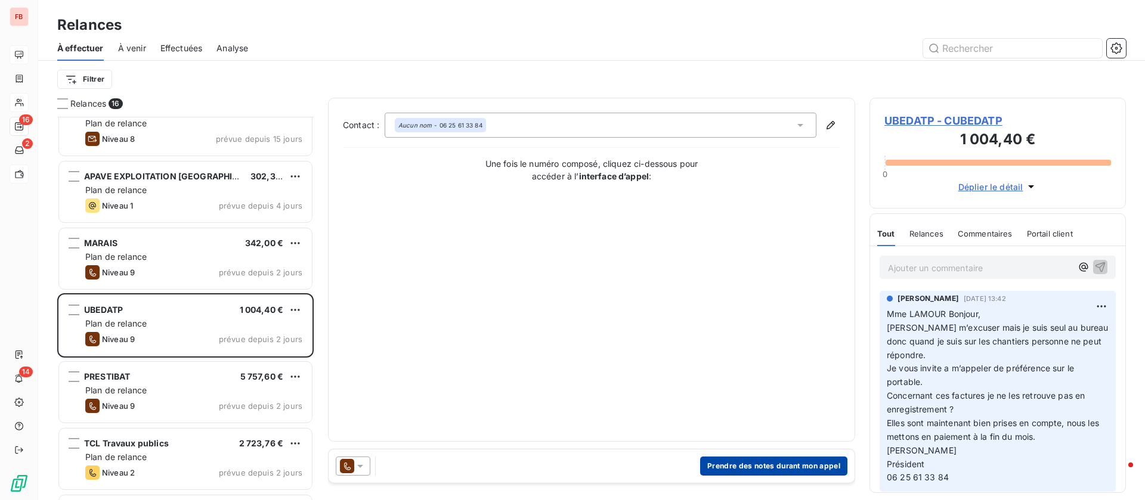
click at [778, 459] on button "Prendre des notes durant mon appel" at bounding box center [773, 466] width 147 height 19
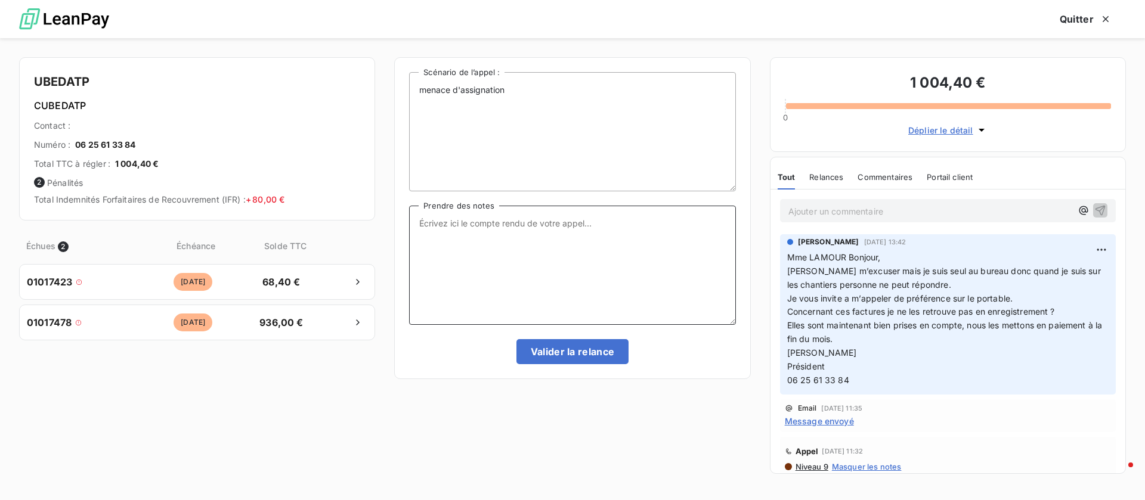
click at [506, 271] on textarea "Prendre des notes" at bounding box center [572, 265] width 326 height 119
type textarea "répondeur gérant -> laissé message pour qu'il me rappelle"
click at [568, 354] on button "Valider la relance" at bounding box center [572, 351] width 113 height 25
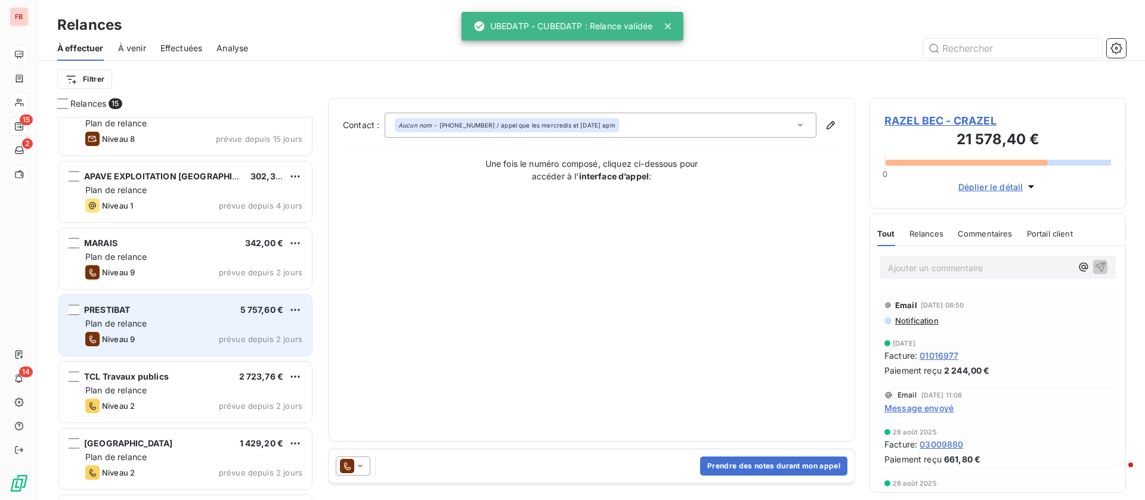
click at [211, 318] on div "Plan de relance" at bounding box center [193, 324] width 217 height 12
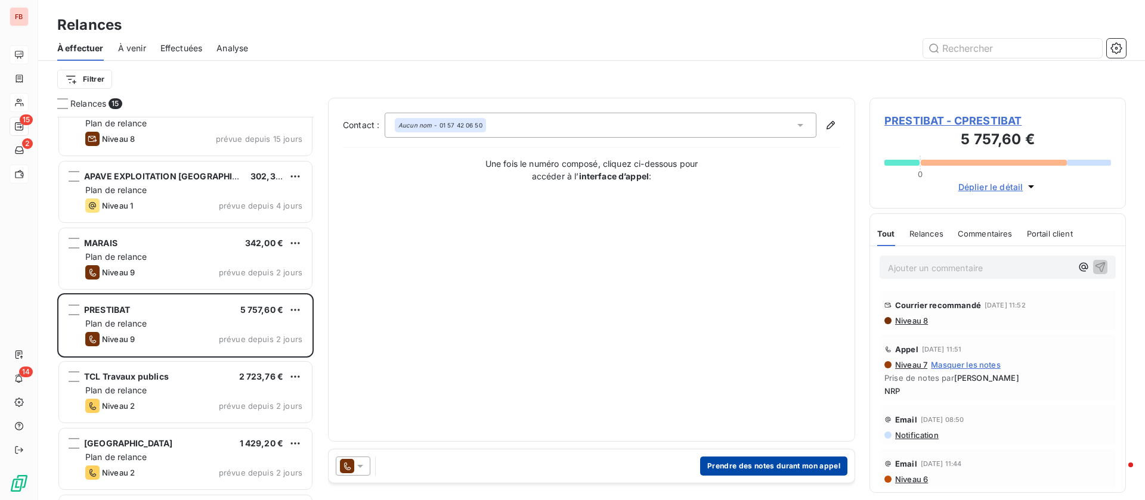
click at [734, 460] on button "Prendre des notes durant mon appel" at bounding box center [773, 466] width 147 height 19
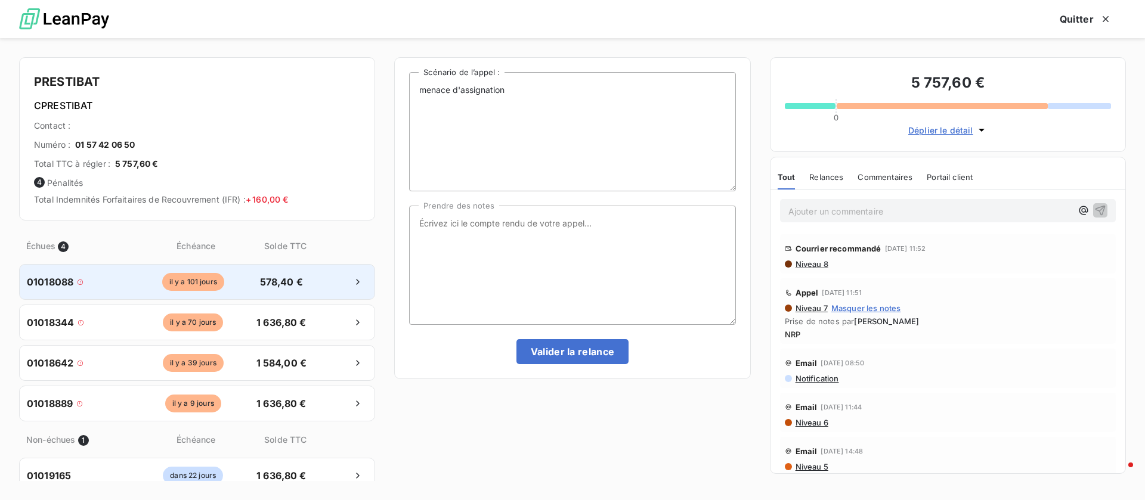
click at [290, 282] on span "578,40 €" at bounding box center [281, 282] width 63 height 14
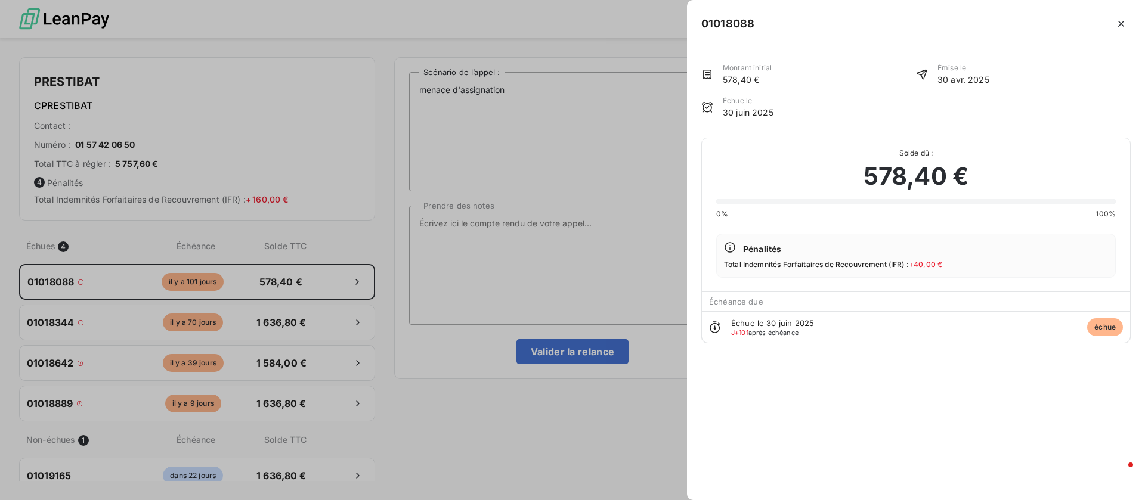
click at [581, 249] on div at bounding box center [572, 250] width 1145 height 500
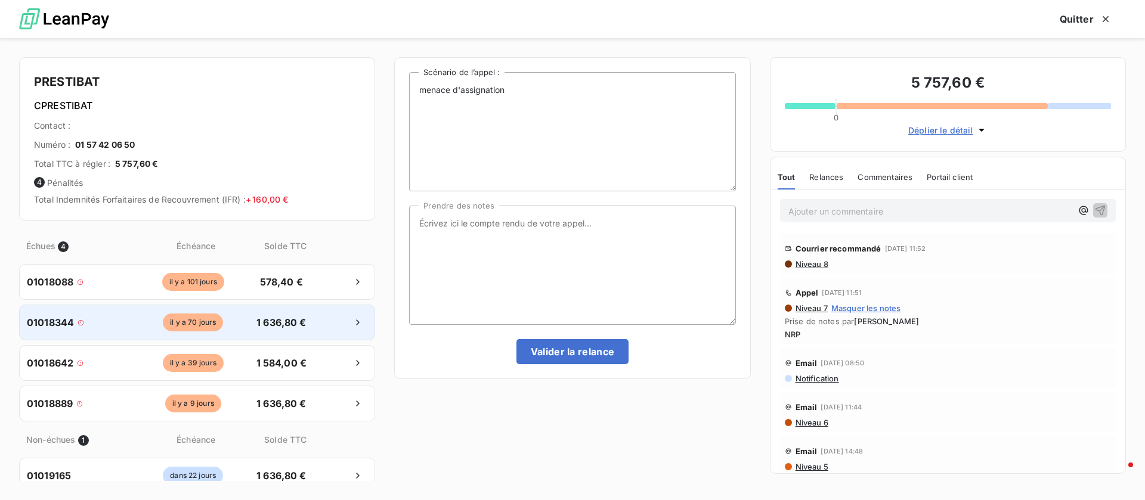
click at [315, 314] on div at bounding box center [341, 322] width 52 height 19
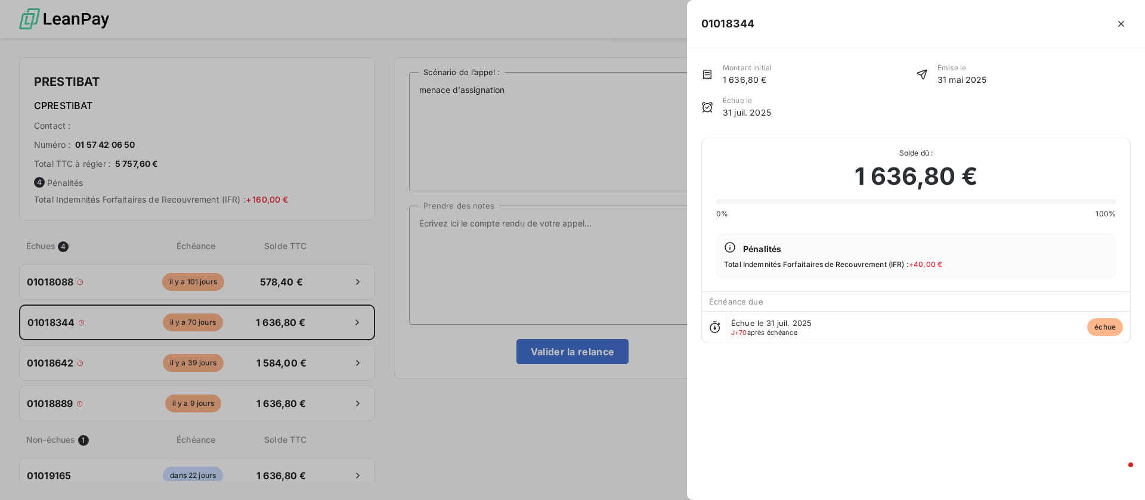
click at [518, 294] on div at bounding box center [572, 250] width 1145 height 500
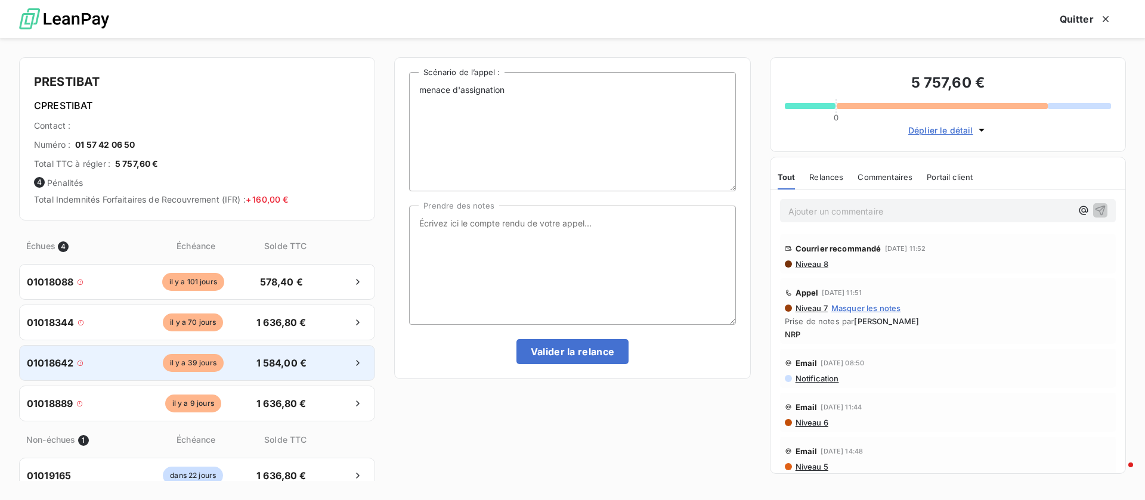
click at [289, 356] on span "1 584,00 €" at bounding box center [281, 363] width 63 height 14
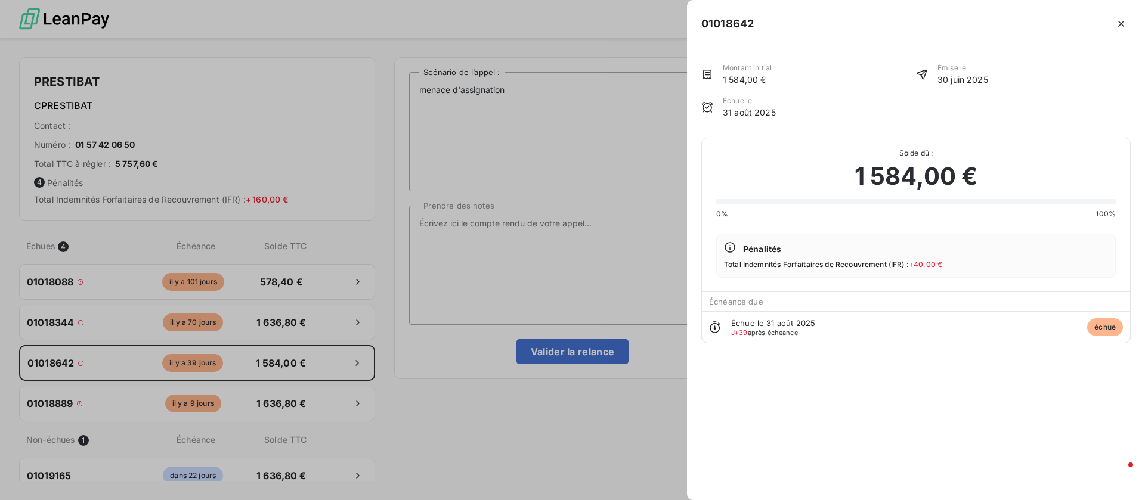
click at [264, 389] on div at bounding box center [572, 250] width 1145 height 500
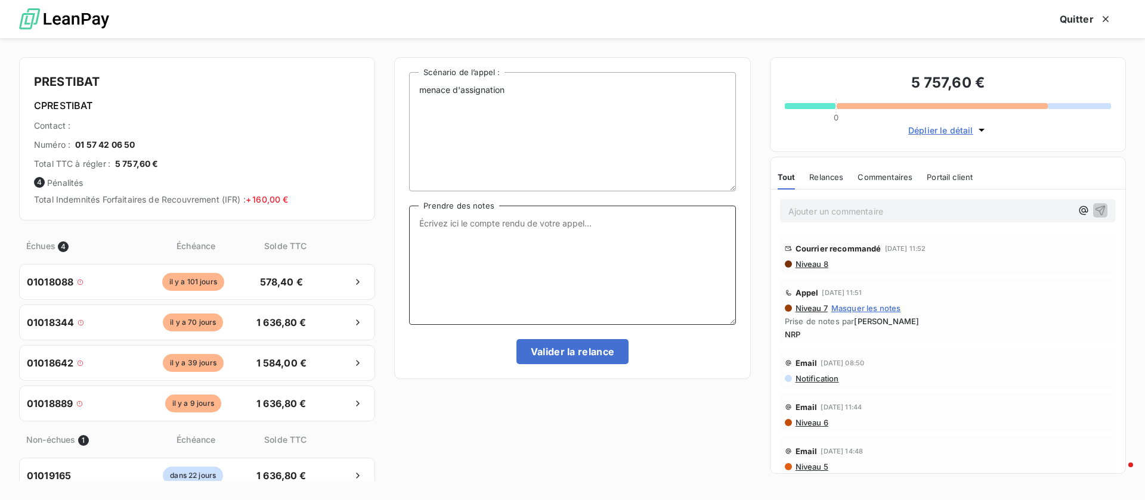
click at [560, 267] on textarea "Prendre des notes" at bounding box center [572, 265] width 326 height 119
click at [822, 262] on span "Niveau 8" at bounding box center [811, 264] width 34 height 10
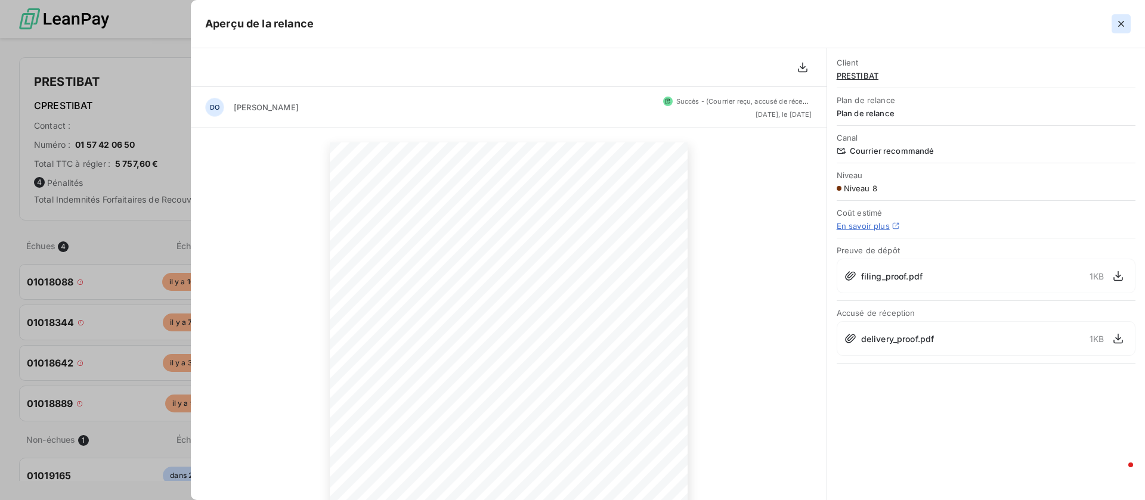
click at [1122, 23] on icon "button" at bounding box center [1121, 24] width 6 height 6
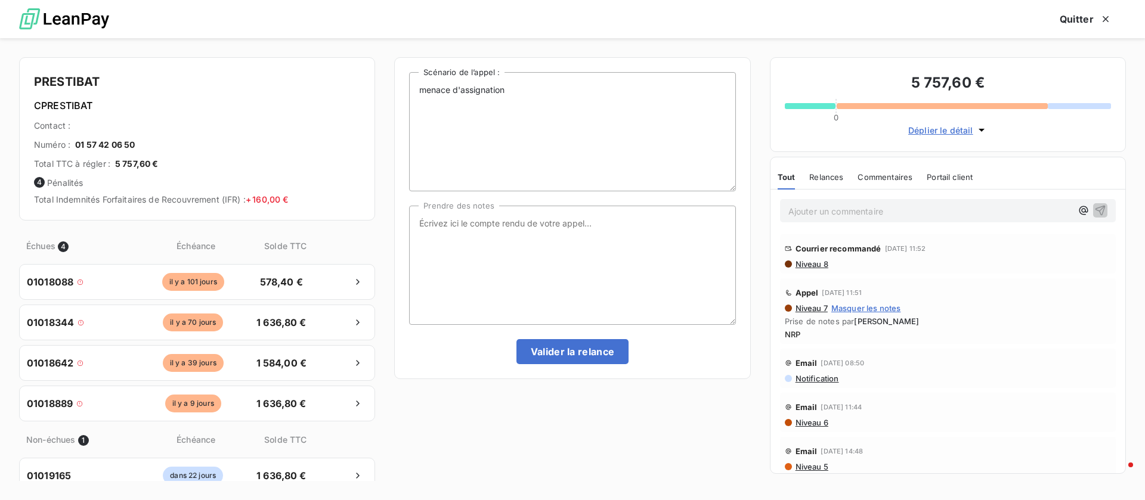
click at [931, 130] on span "Déplier le détail" at bounding box center [940, 130] width 65 height 13
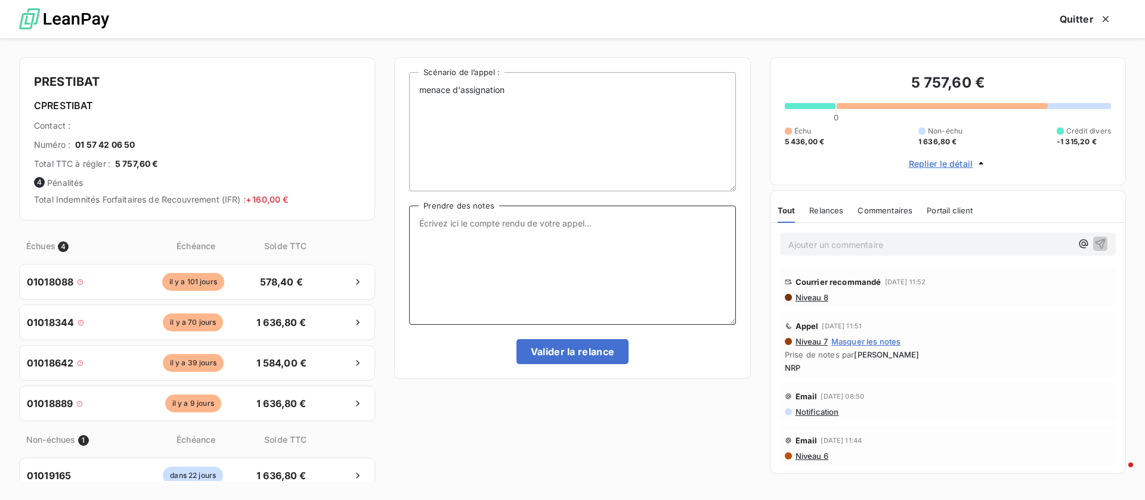
click at [527, 253] on textarea "Prendre des notes" at bounding box center [572, 265] width 326 height 119
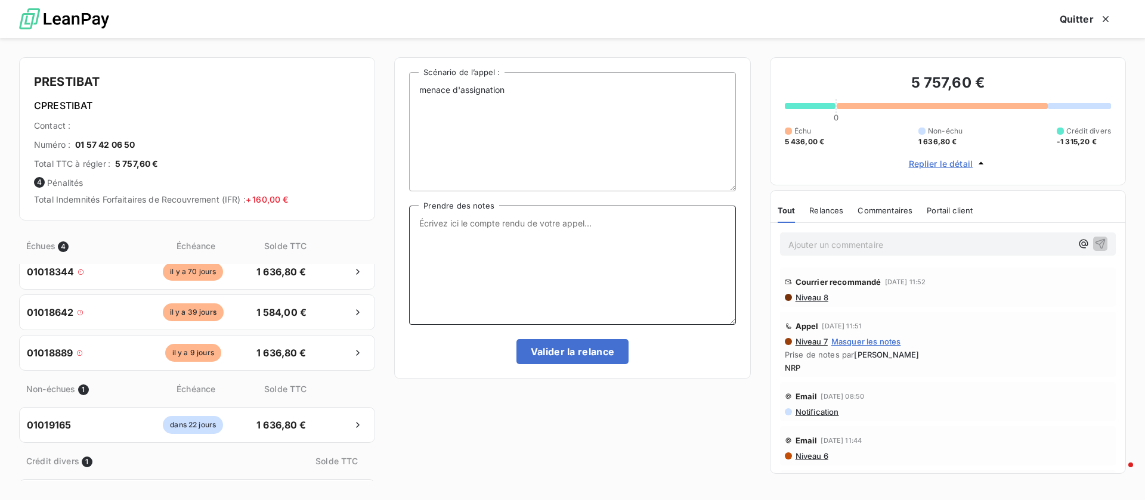
scroll to position [85, 0]
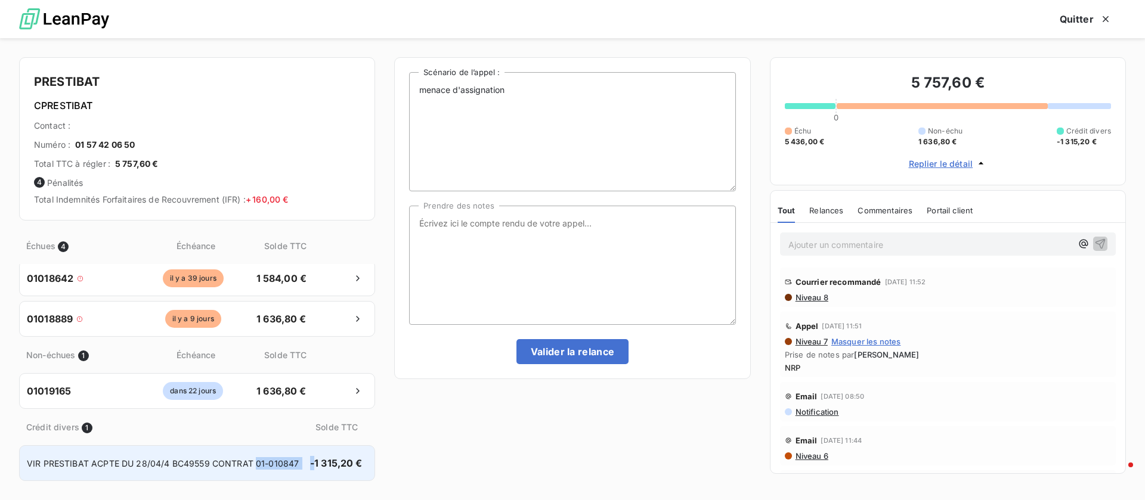
drag, startPoint x: 255, startPoint y: 460, endPoint x: 299, endPoint y: 466, distance: 44.5
click at [299, 466] on div "VIR PRESTIBAT ACPTE DU 28/04/4 BC49559 CONTRAT 01-010847 DU 28/04/25 -1 315,20 €" at bounding box center [197, 464] width 356 height 36
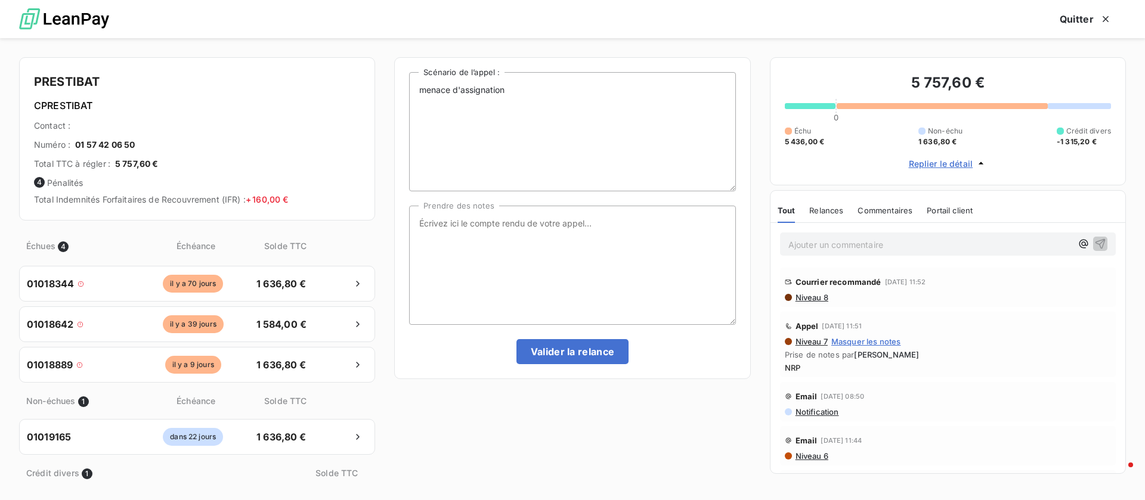
scroll to position [0, 0]
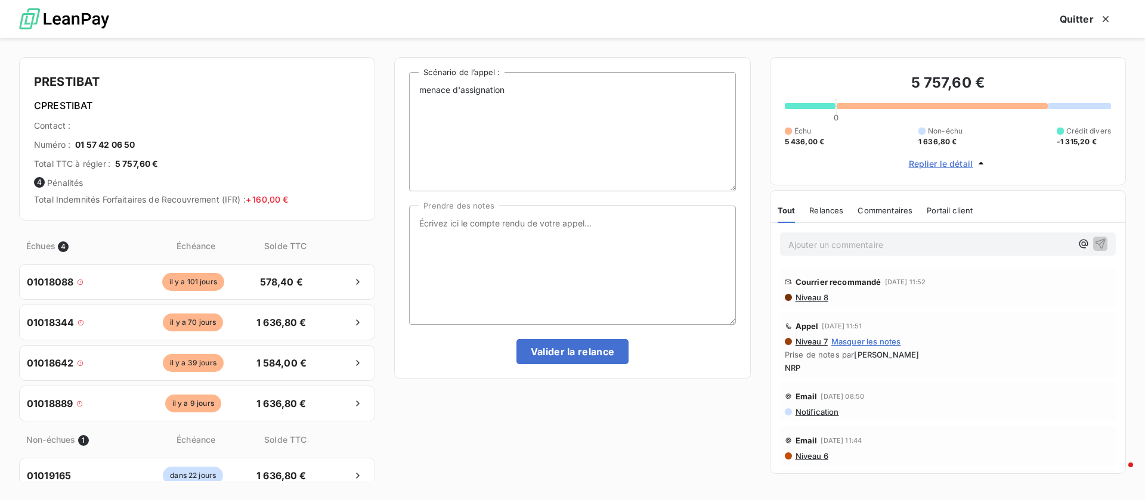
click at [818, 299] on span "Niveau 8" at bounding box center [811, 298] width 34 height 10
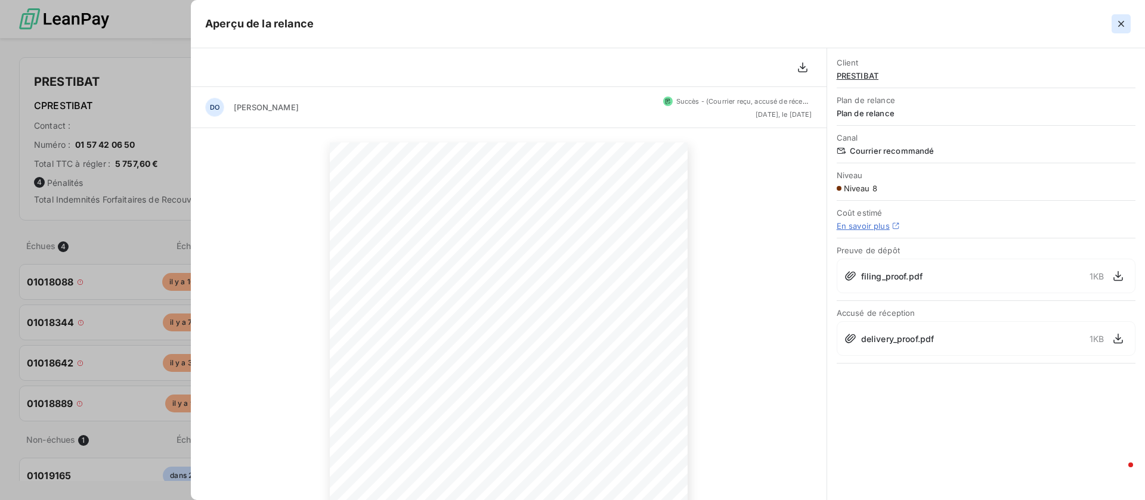
click at [1123, 30] on button "button" at bounding box center [1121, 23] width 19 height 19
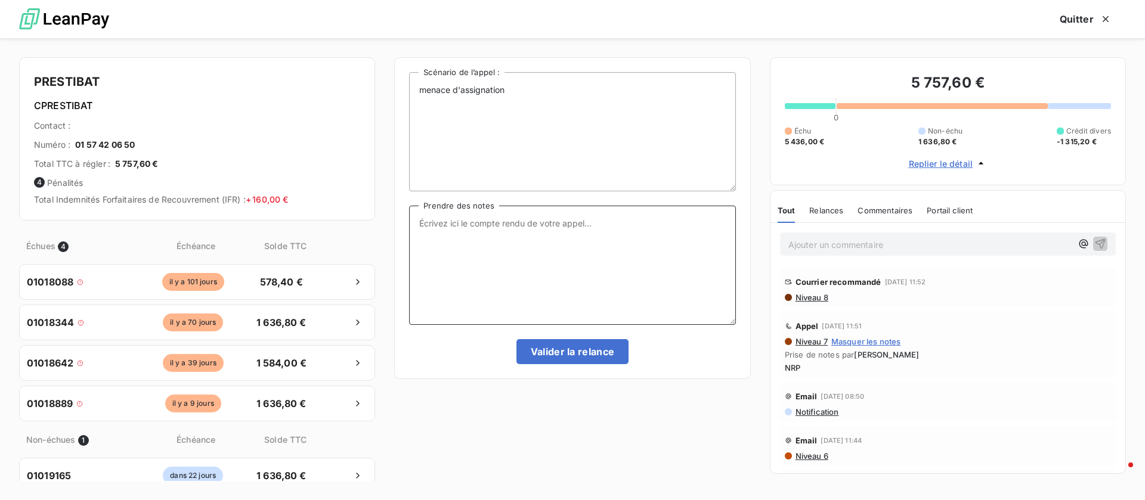
click at [534, 217] on textarea "Prendre des notes" at bounding box center [572, 265] width 326 height 119
type textarea "ont bien les 4 factures, voit avec sa responsable pour que le réglement soit fa…"
click at [567, 351] on button "Valider la relance" at bounding box center [572, 351] width 113 height 25
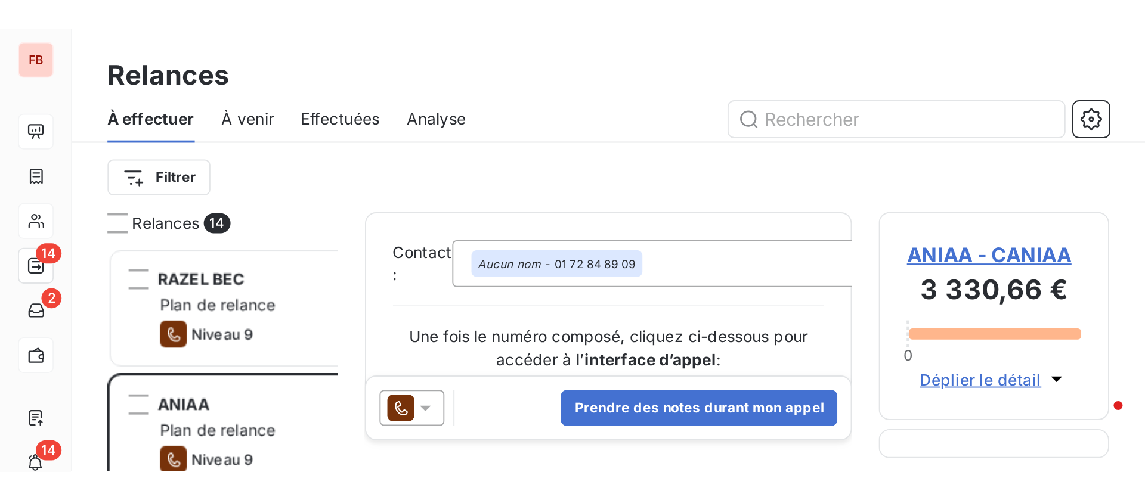
scroll to position [370, 243]
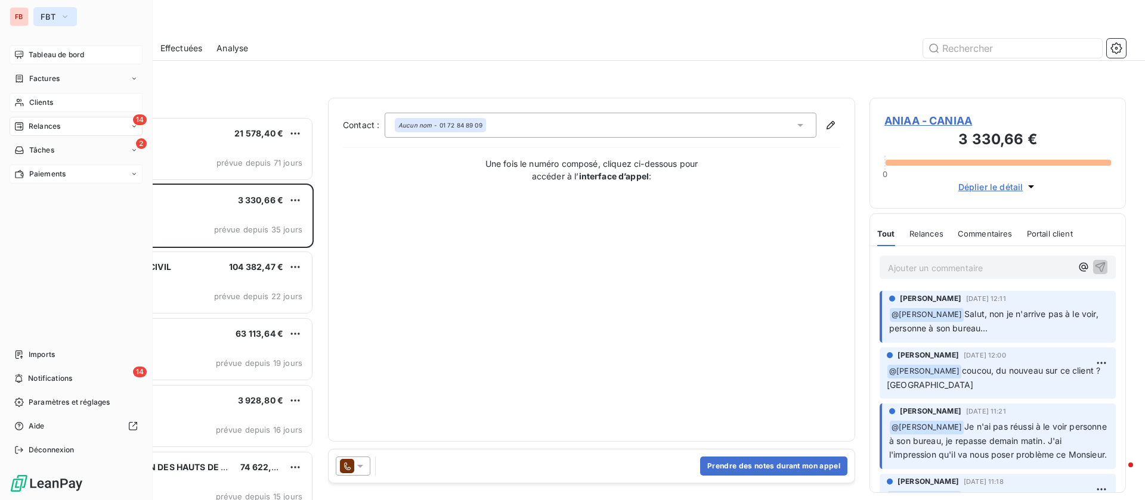
click at [51, 17] on span "FBT" at bounding box center [48, 17] width 15 height 10
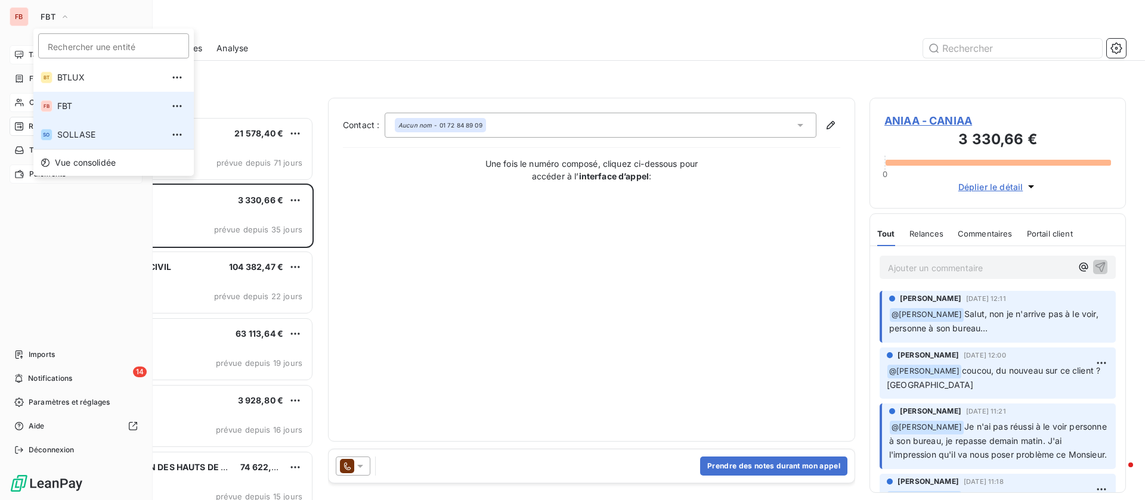
click at [79, 131] on span "SOLLASE" at bounding box center [110, 135] width 106 height 12
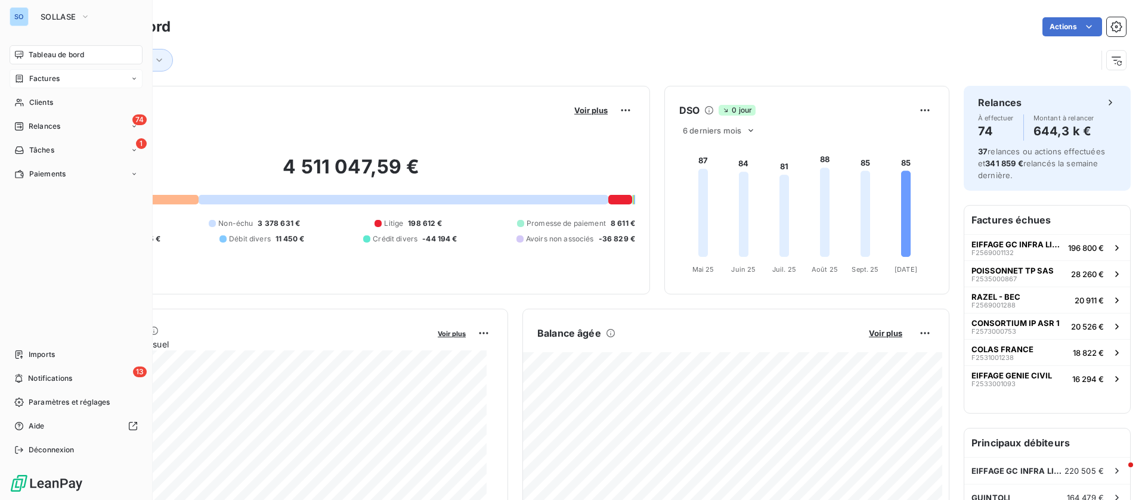
click at [44, 79] on span "Factures" at bounding box center [44, 78] width 30 height 11
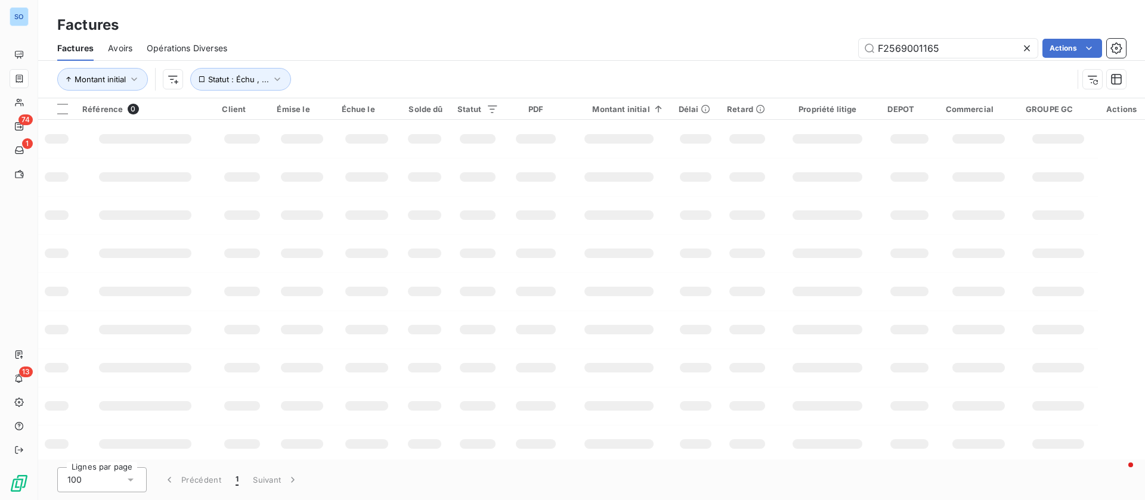
drag, startPoint x: 978, startPoint y: 47, endPoint x: 842, endPoint y: 42, distance: 136.0
click at [842, 42] on div "F2569001165 Actions" at bounding box center [684, 48] width 884 height 19
type input "F2533001248"
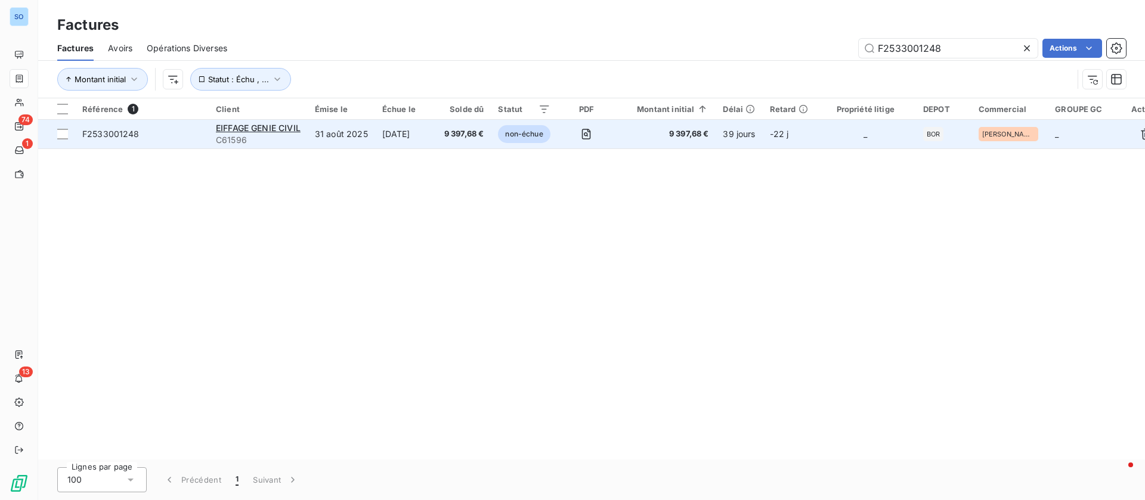
click at [272, 138] on span "C61596" at bounding box center [258, 140] width 85 height 12
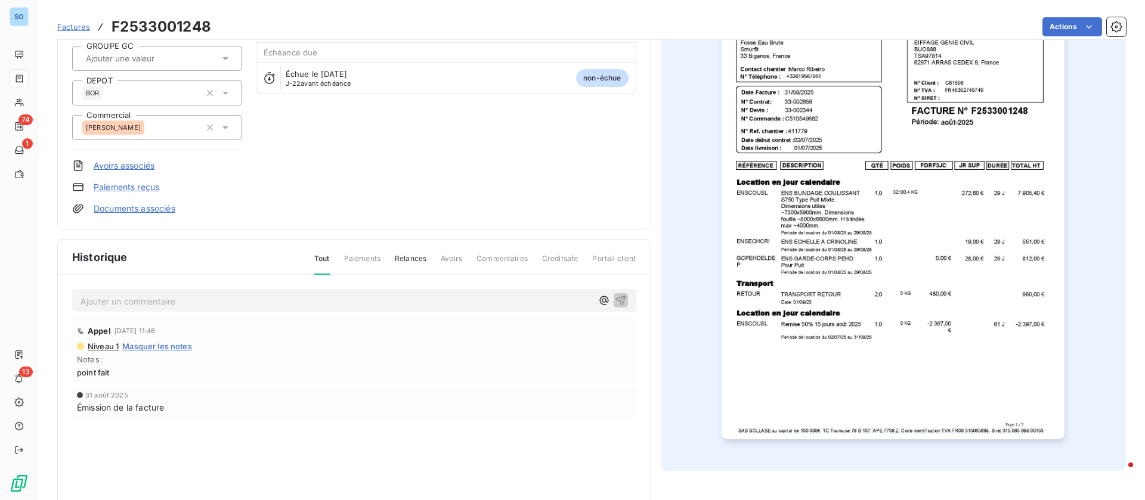
scroll to position [160, 0]
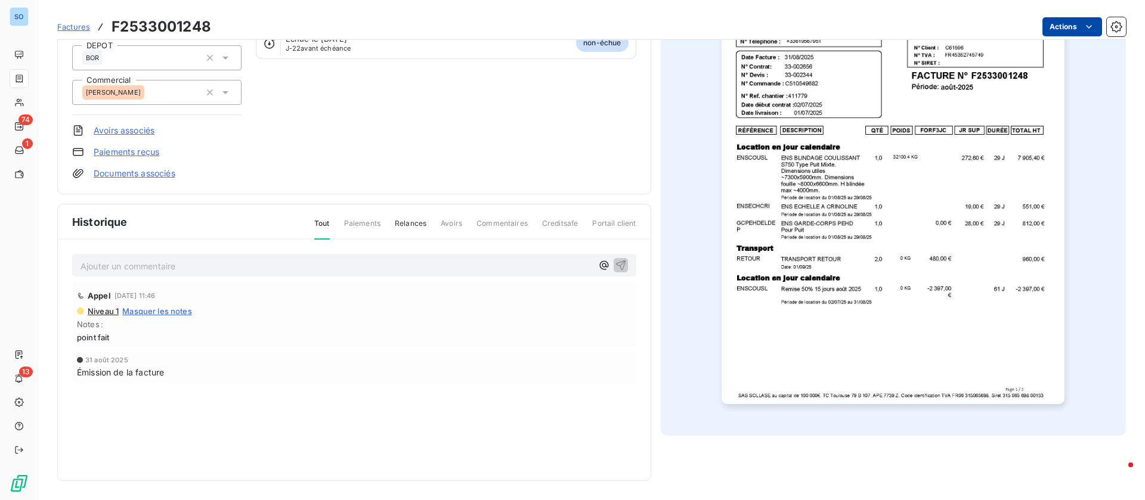
click at [1049, 36] on html "SO 74 1 13 Factures F2533001248 Actions EIFFAGE GENIE CIVIL C61596 Montant init…" at bounding box center [572, 250] width 1145 height 500
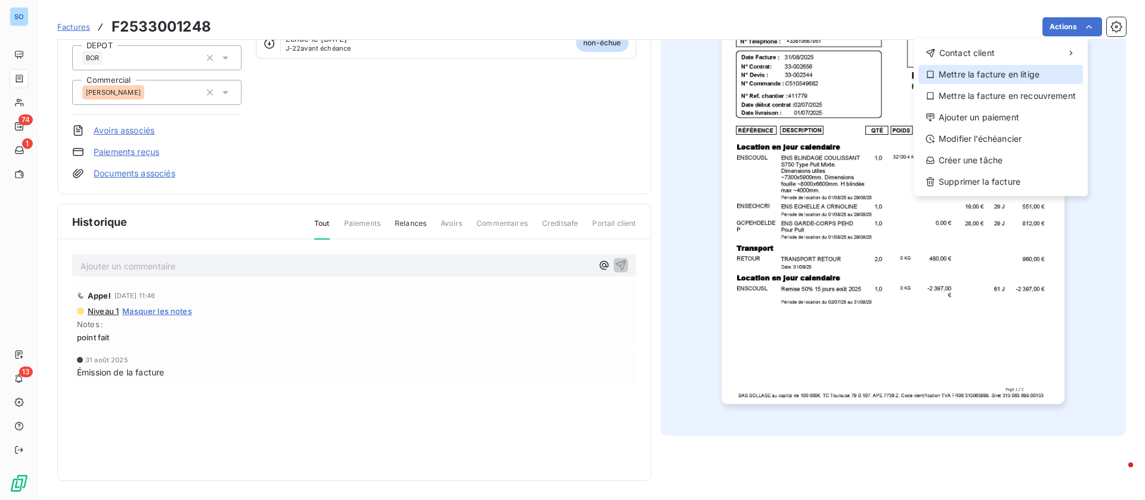
click at [984, 76] on div "Mettre la facture en litige" at bounding box center [1000, 74] width 165 height 19
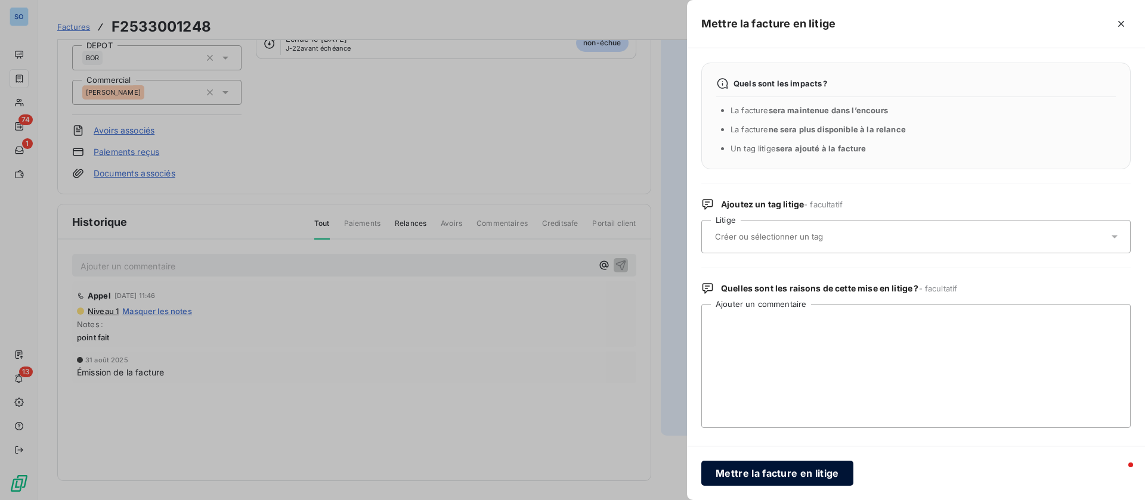
click at [779, 471] on button "Mettre la facture en litige" at bounding box center [777, 473] width 152 height 25
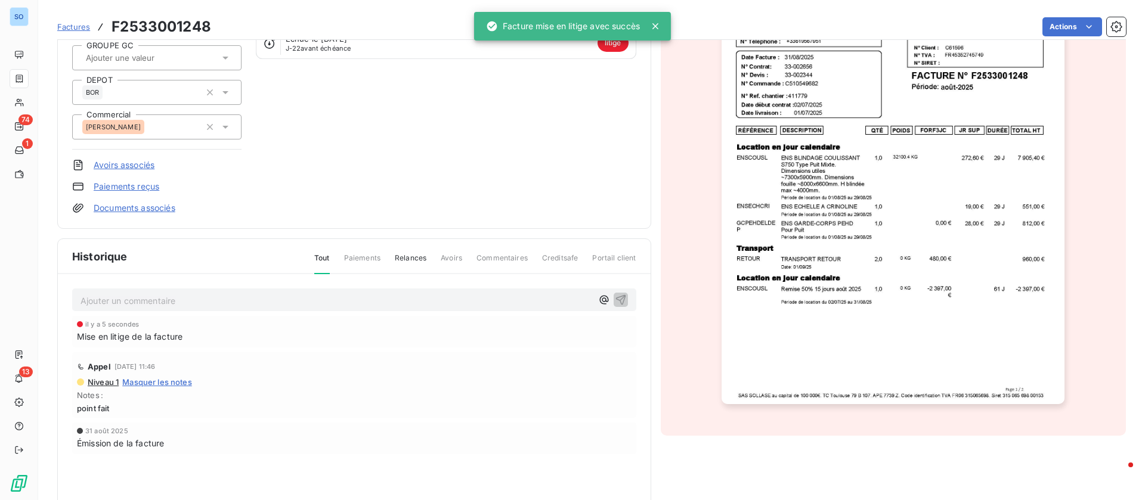
click at [184, 301] on p "Ajouter un commentaire ﻿" at bounding box center [337, 300] width 512 height 15
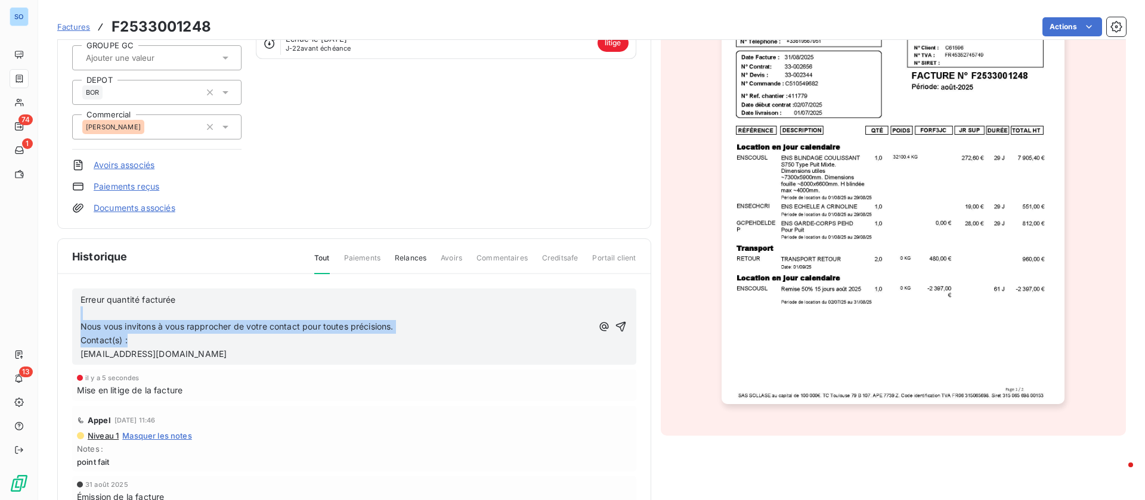
drag, startPoint x: 85, startPoint y: 311, endPoint x: 287, endPoint y: 341, distance: 204.4
click at [287, 341] on div "Erreur quantité facturée ﻿ Nous vous invitons à vous rapprocher de votre contac…" at bounding box center [337, 327] width 512 height 68
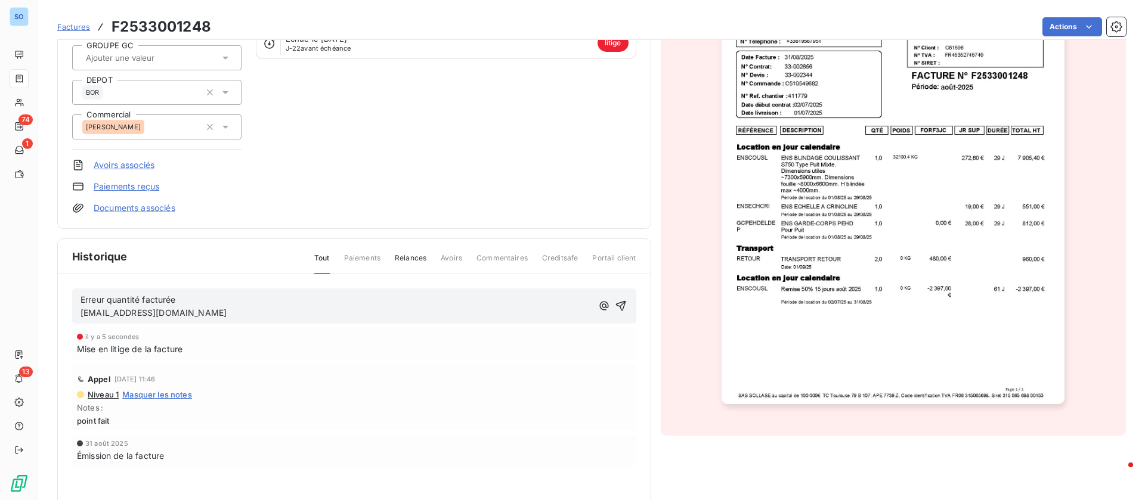
click at [79, 296] on div "Erreur quantité facturée SaikouOumar.BAH@eiffage.com" at bounding box center [354, 307] width 564 height 36
click at [82, 300] on span "Erreur quantité facturée" at bounding box center [128, 300] width 95 height 10
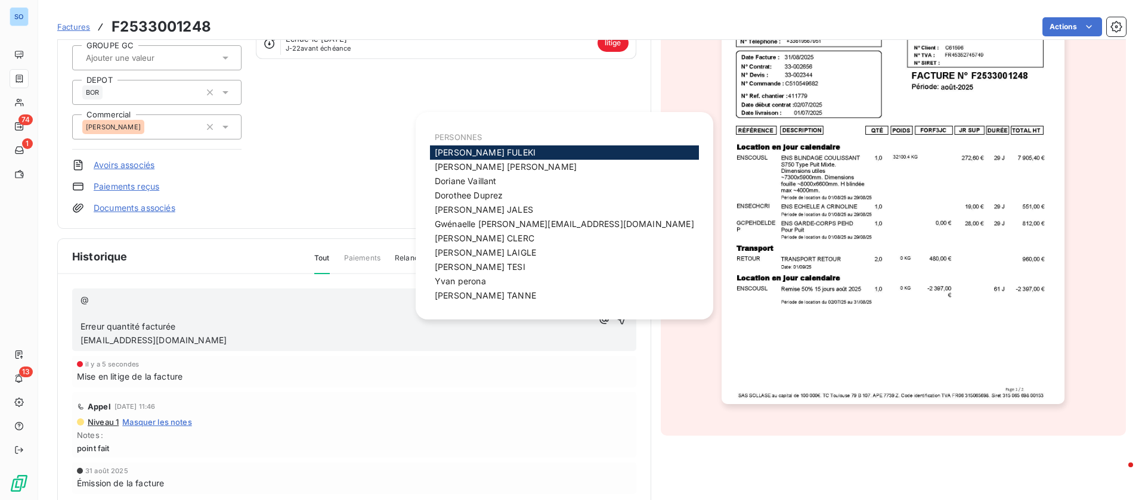
click at [472, 151] on span "Carole FULEKI" at bounding box center [485, 152] width 101 height 10
click at [454, 265] on span "Stéphane TESI" at bounding box center [480, 267] width 91 height 10
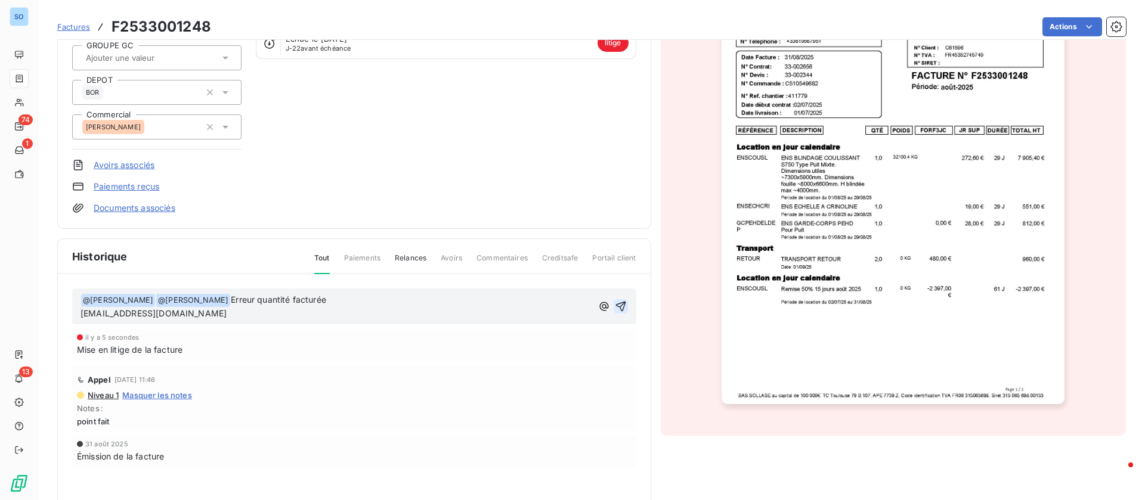
click at [616, 312] on icon "button" at bounding box center [621, 307] width 10 height 10
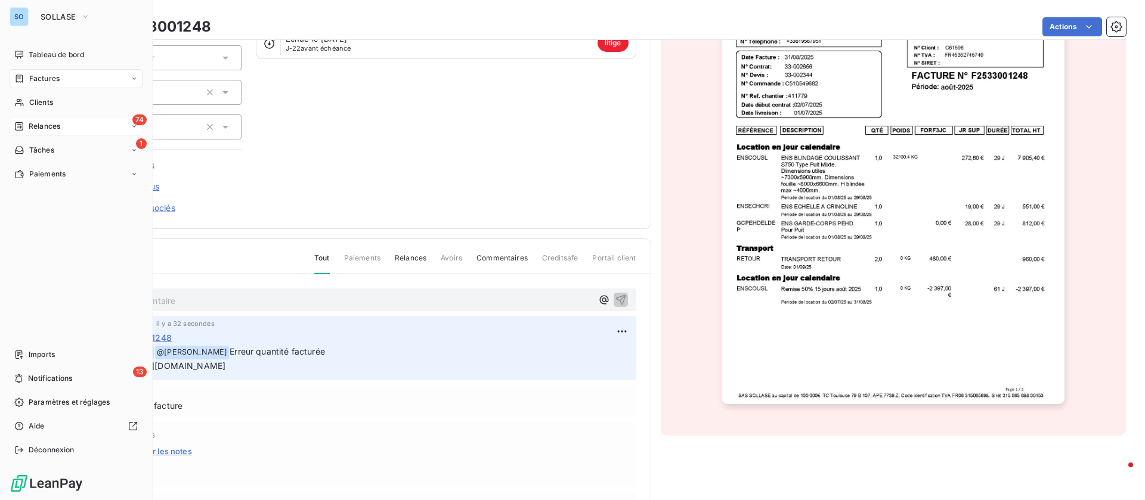
click at [29, 121] on span "Relances" at bounding box center [45, 126] width 32 height 11
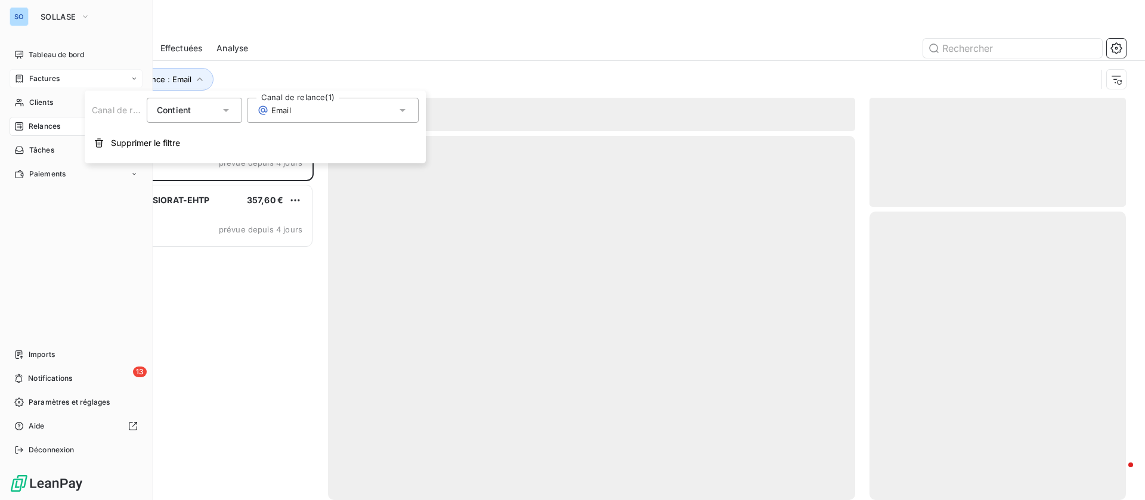
scroll to position [370, 243]
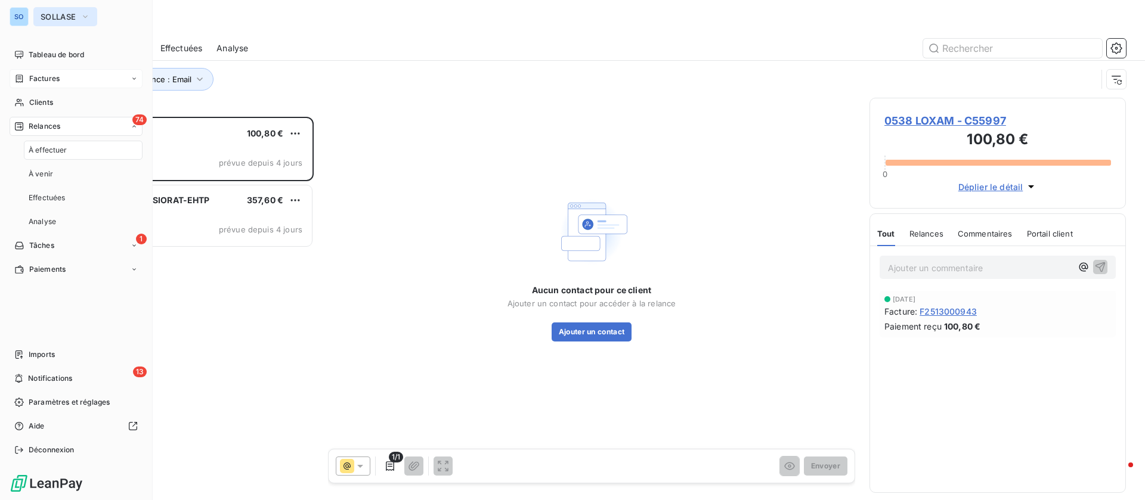
click at [73, 17] on span "SOLLASE" at bounding box center [58, 17] width 35 height 10
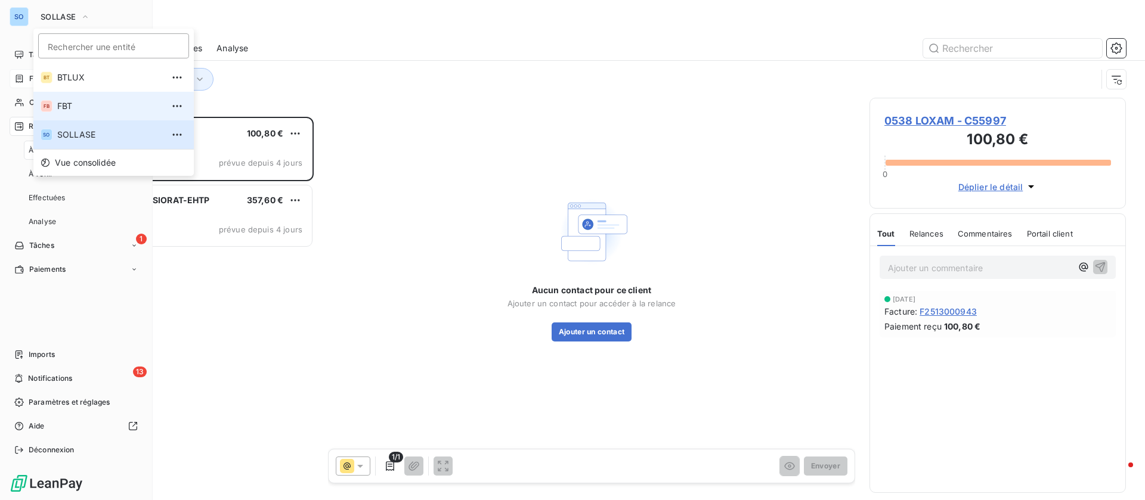
click at [69, 106] on span "FBT" at bounding box center [110, 106] width 106 height 12
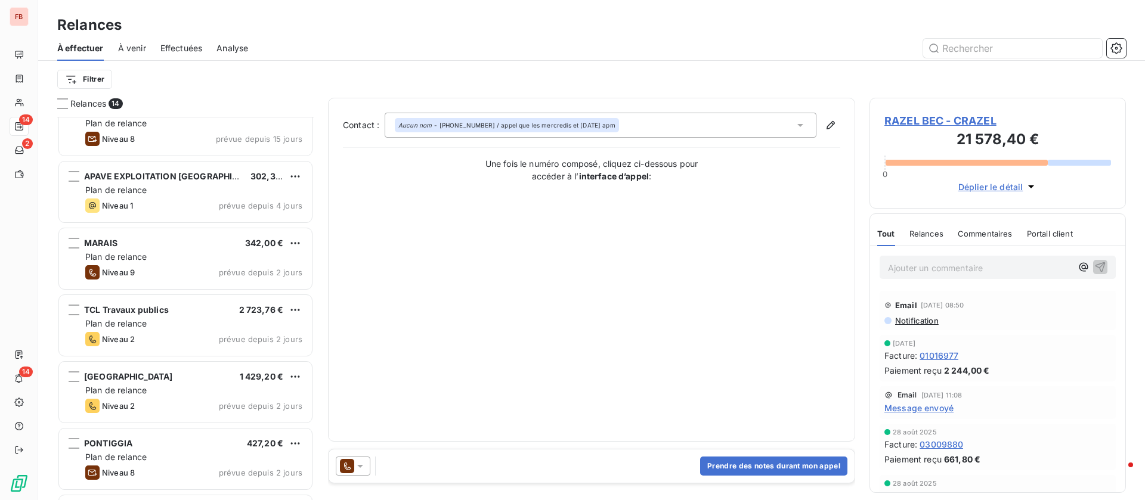
scroll to position [448, 0]
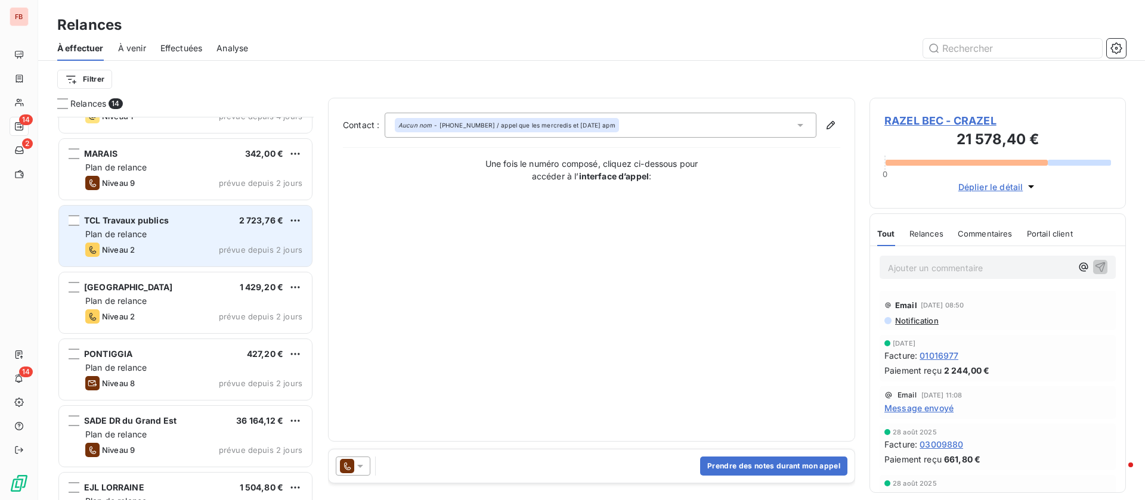
click at [156, 238] on div "Plan de relance" at bounding box center [193, 234] width 217 height 12
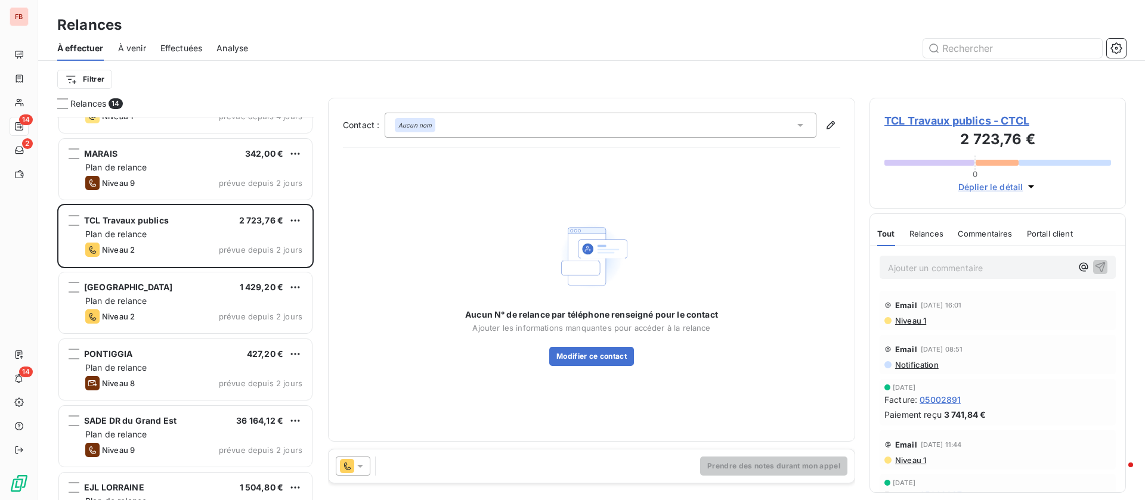
click at [929, 113] on span "TCL Travaux publics - CTCL" at bounding box center [997, 121] width 227 height 16
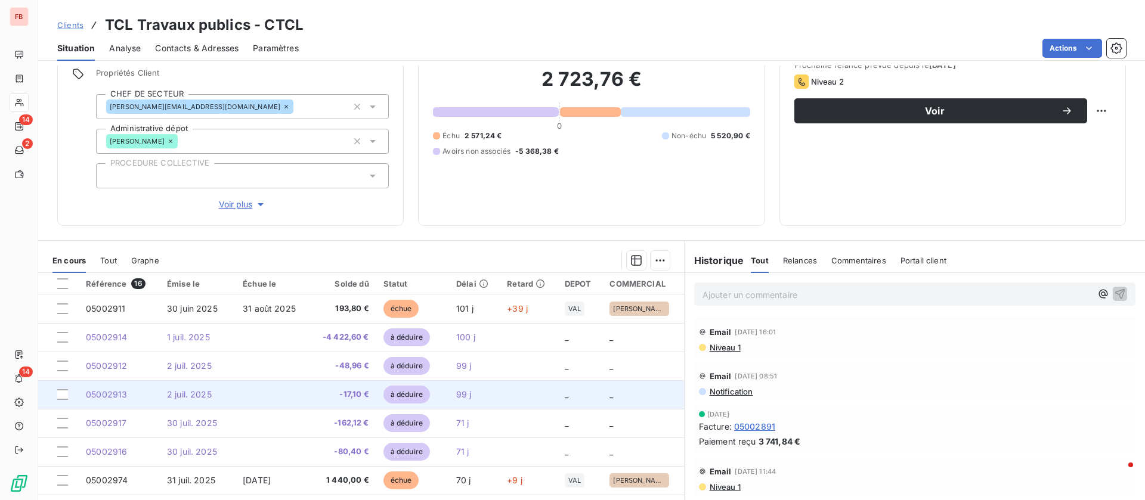
scroll to position [89, 0]
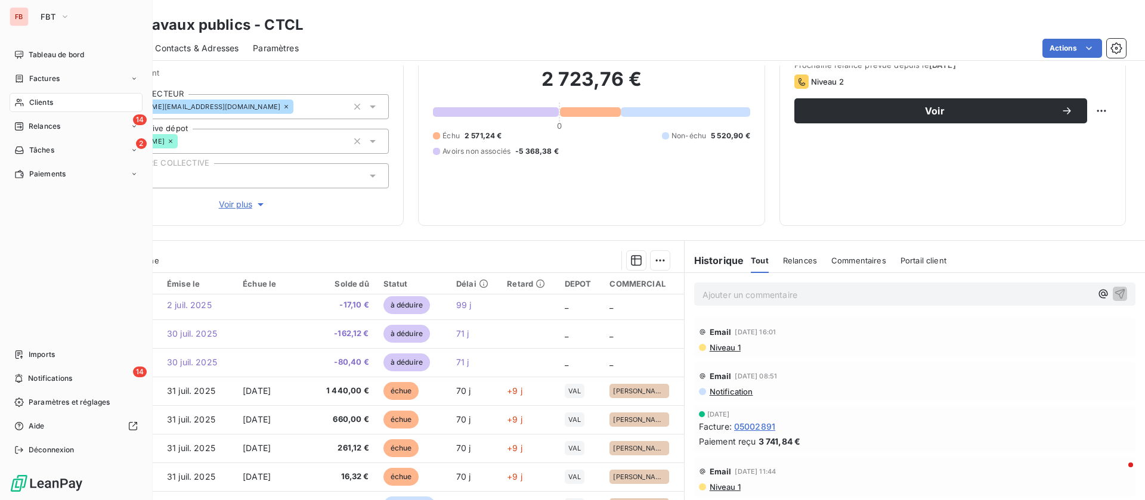
click at [29, 104] on span "Clients" at bounding box center [41, 102] width 24 height 11
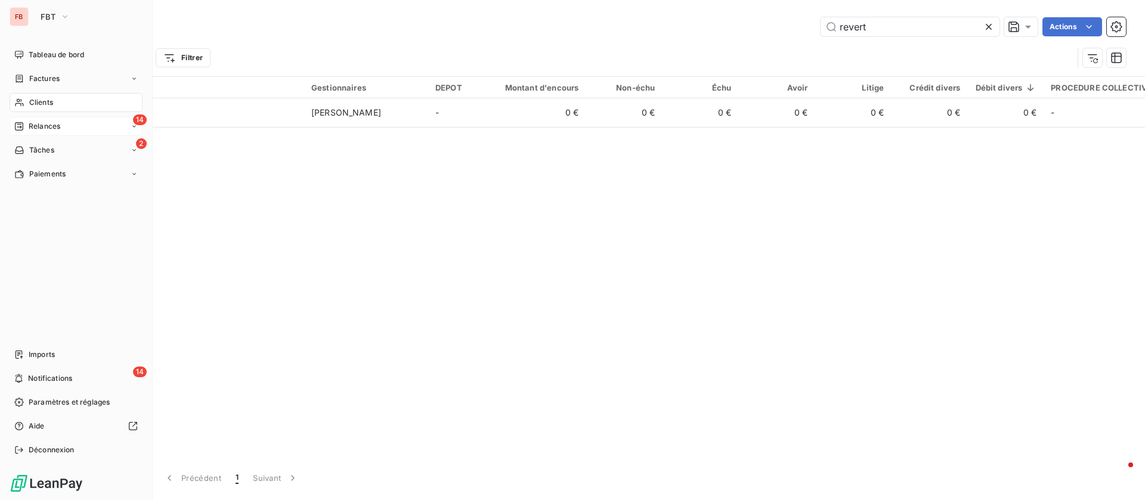
click at [27, 126] on div "Relances" at bounding box center [37, 126] width 46 height 11
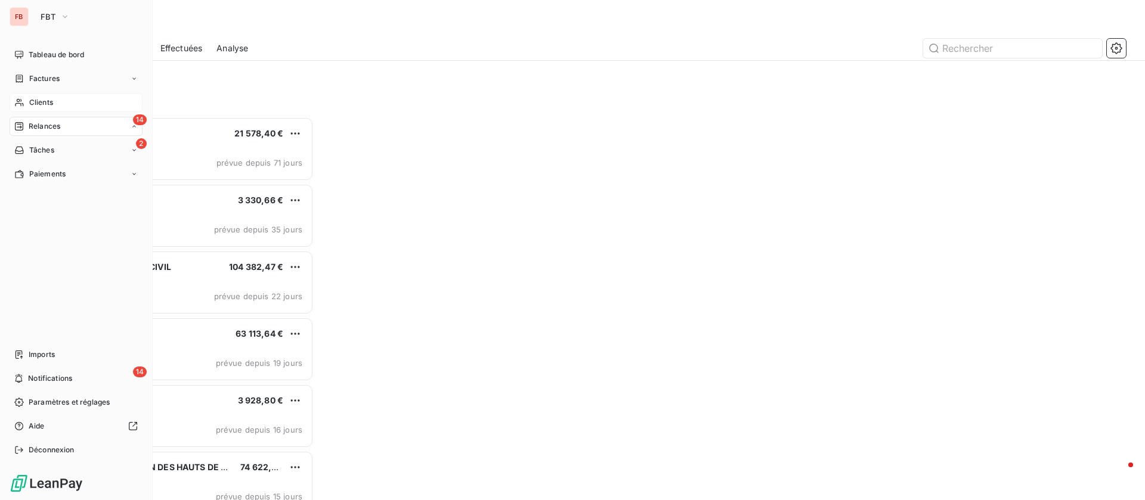
scroll to position [370, 243]
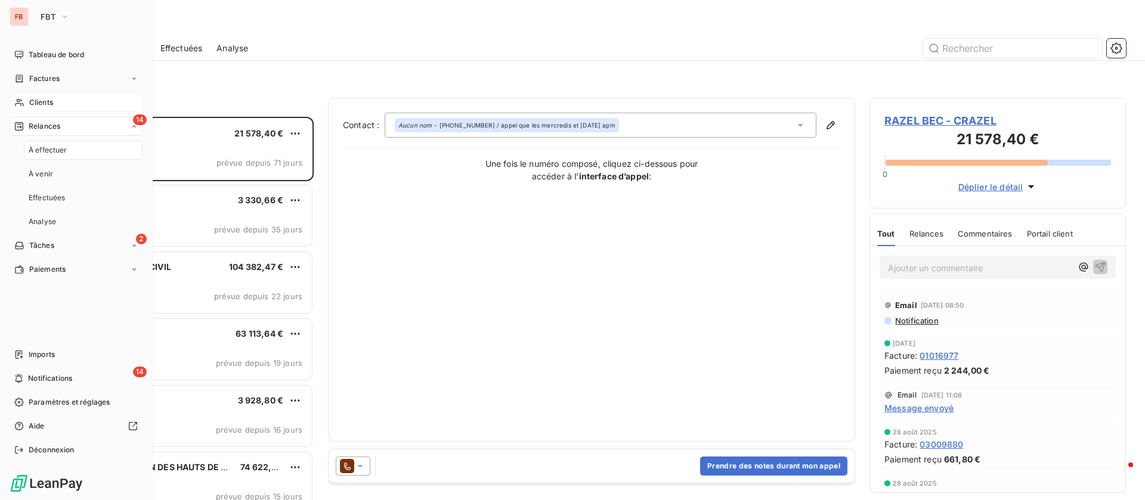
click at [62, 128] on div "14 Relances" at bounding box center [76, 126] width 133 height 19
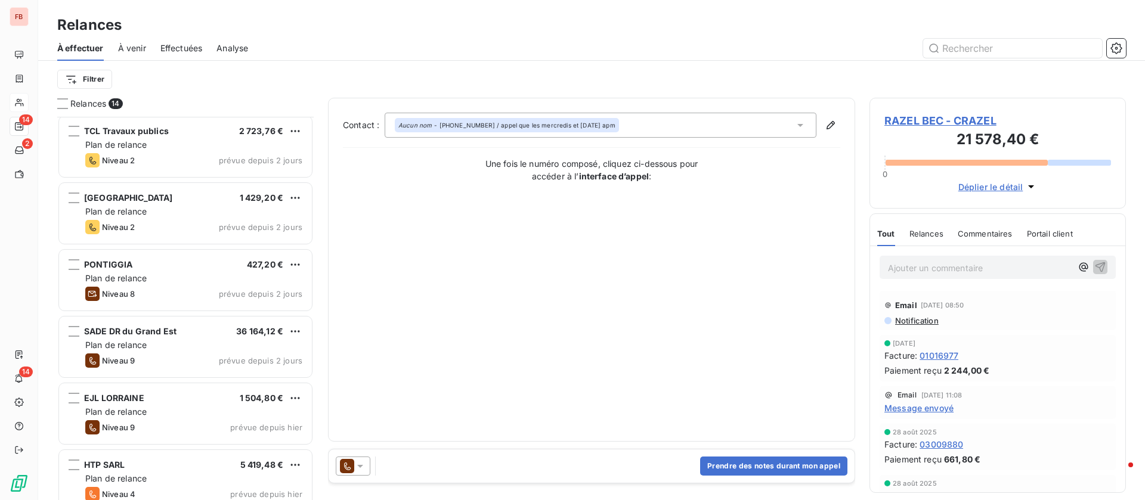
scroll to position [552, 0]
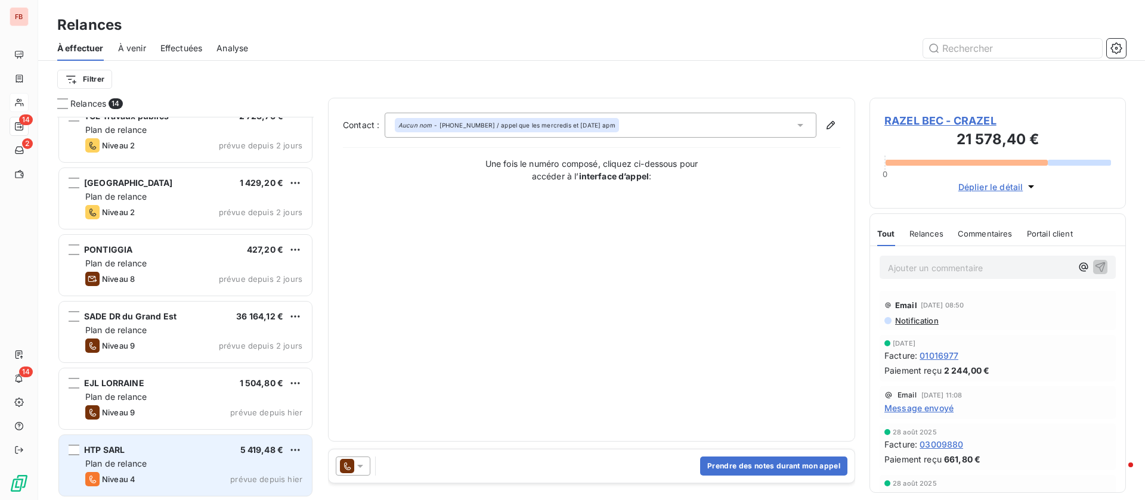
click at [193, 478] on div "Niveau 4 prévue depuis hier" at bounding box center [193, 479] width 217 height 14
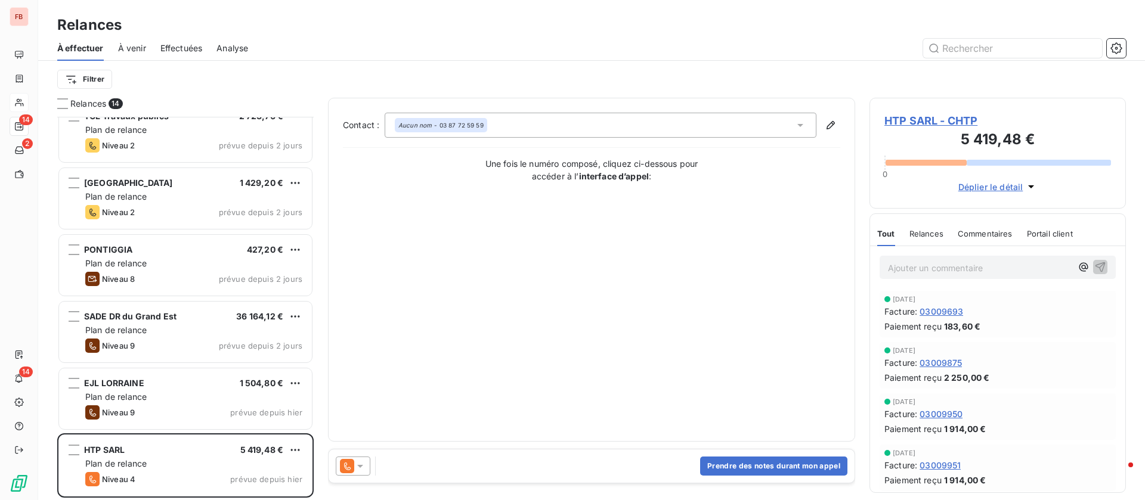
click at [930, 231] on span "Relances" at bounding box center [927, 234] width 34 height 10
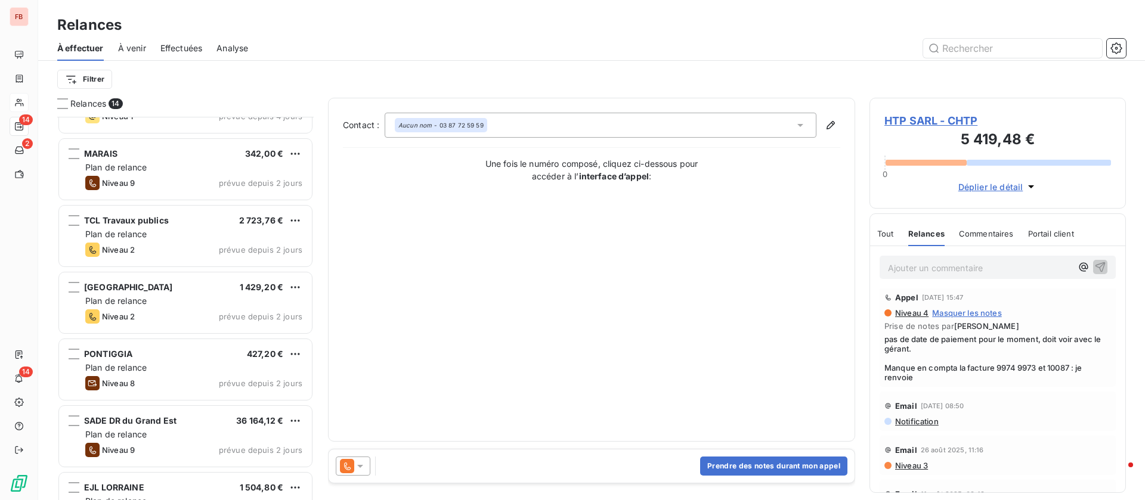
scroll to position [552, 0]
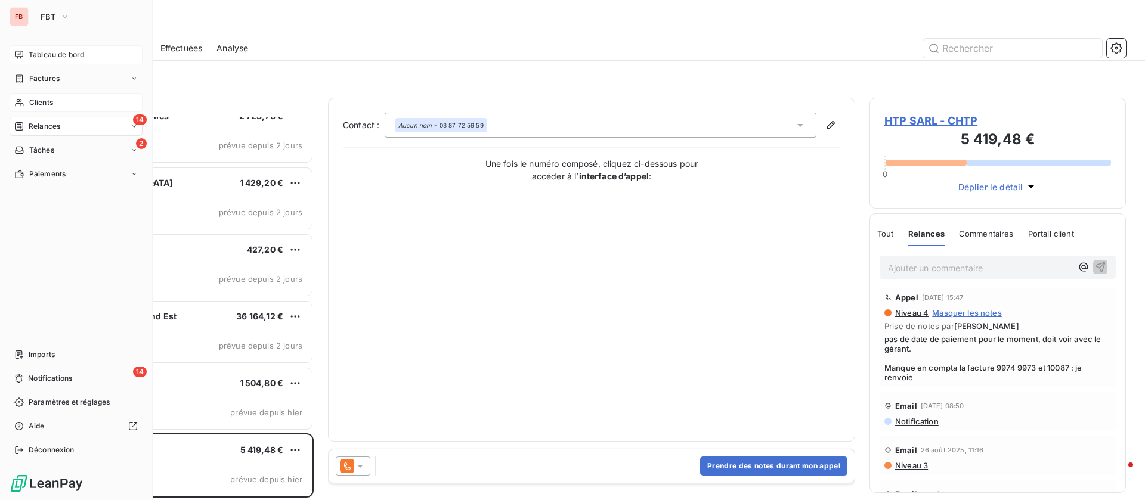
click at [37, 51] on span "Tableau de bord" at bounding box center [56, 55] width 55 height 11
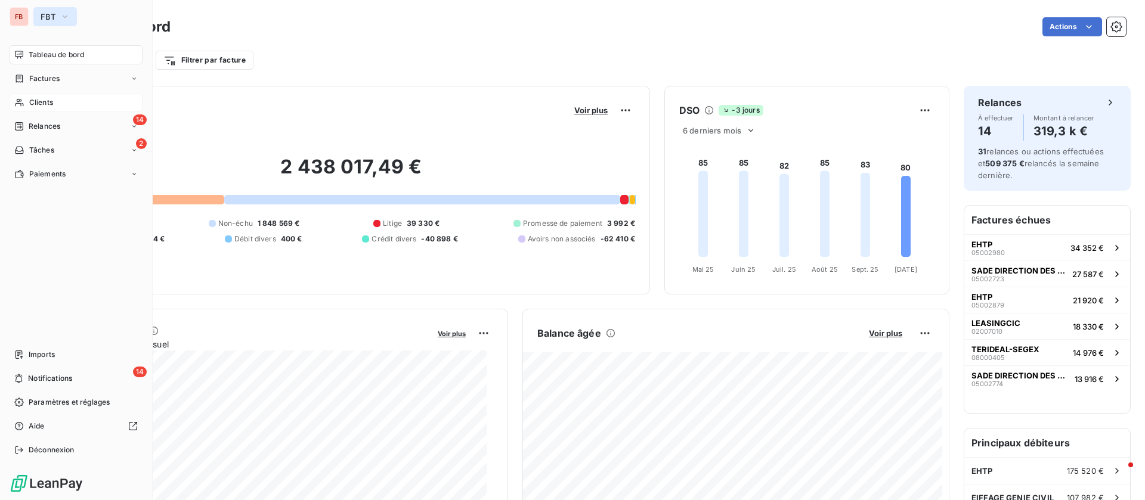
click at [53, 15] on span "FBT" at bounding box center [48, 17] width 15 height 10
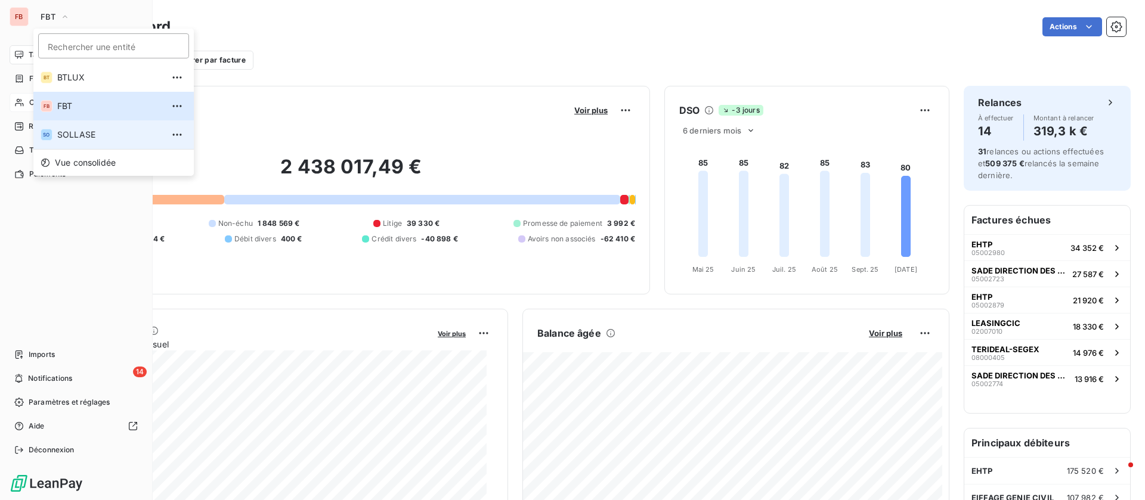
click at [86, 129] on span "SOLLASE" at bounding box center [110, 135] width 106 height 12
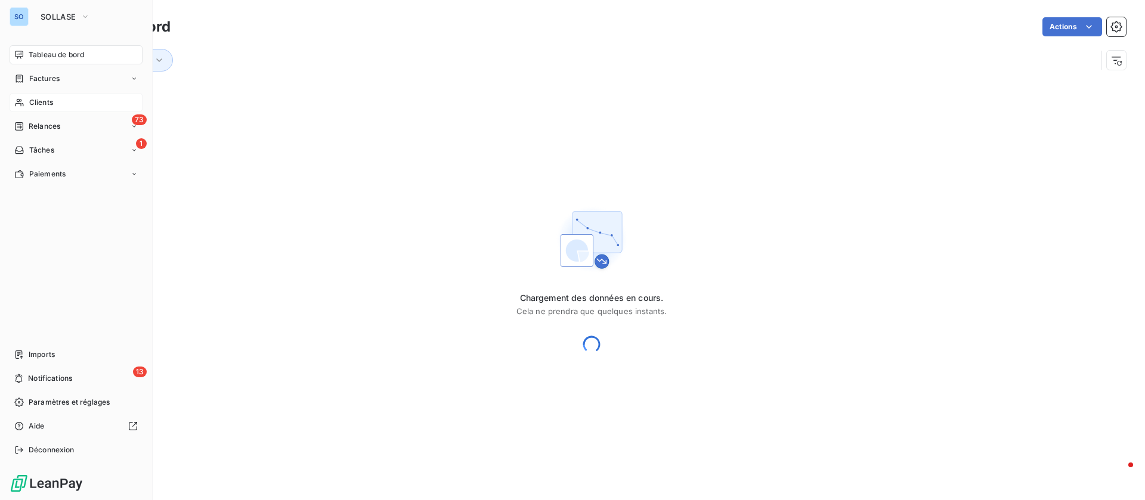
click at [76, 97] on div "Clients" at bounding box center [76, 102] width 133 height 19
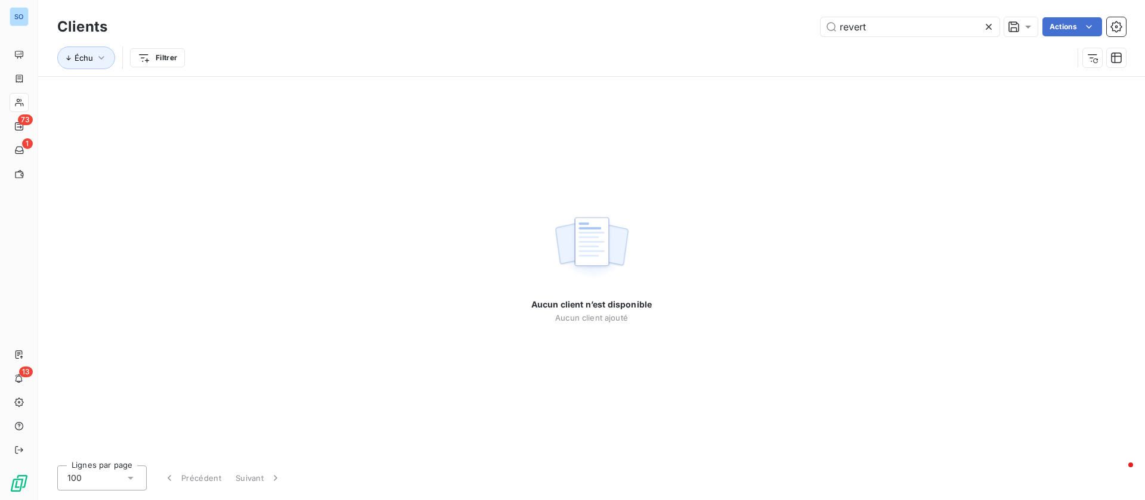
drag, startPoint x: 841, startPoint y: 20, endPoint x: 748, endPoint y: 22, distance: 93.1
click at [748, 21] on div "revert Actions" at bounding box center [624, 26] width 1004 height 19
click at [938, 24] on input "meca loc" at bounding box center [910, 26] width 179 height 19
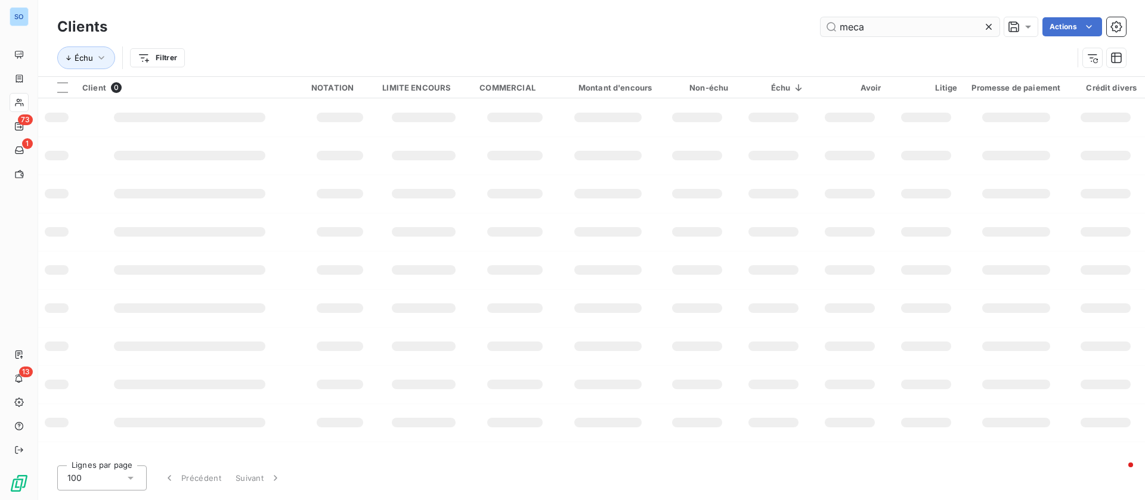
type input "meca"
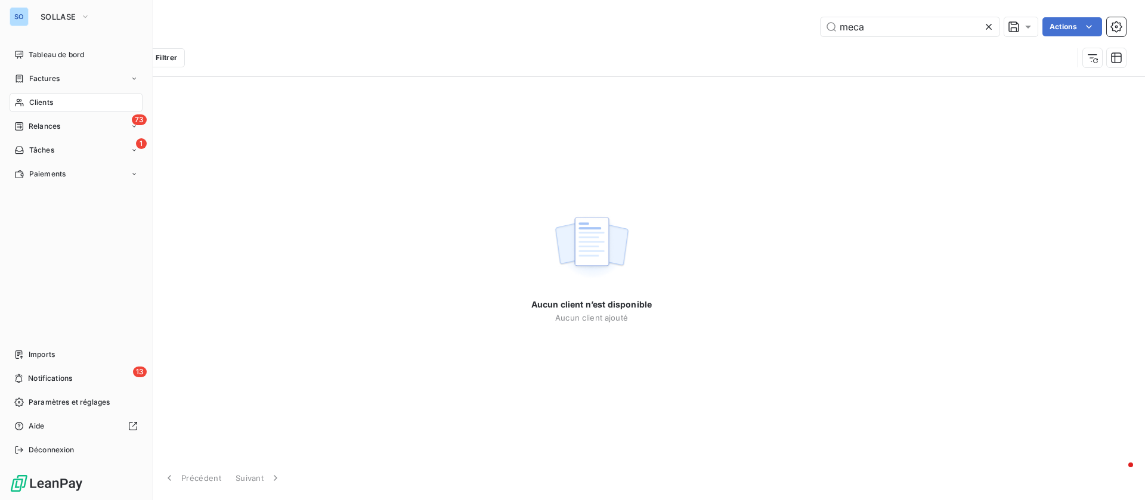
click at [24, 100] on icon at bounding box center [19, 103] width 10 height 10
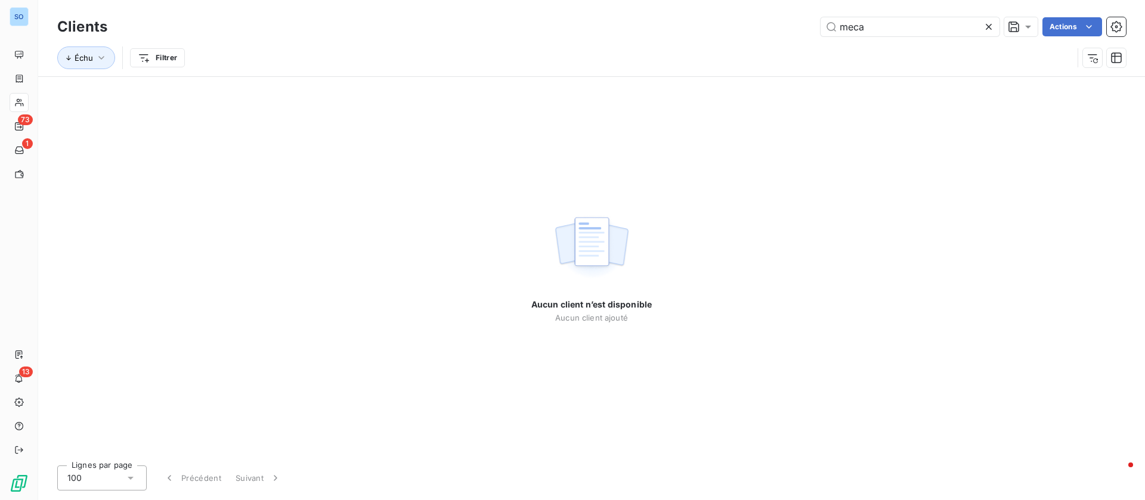
click at [990, 26] on icon at bounding box center [989, 27] width 12 height 12
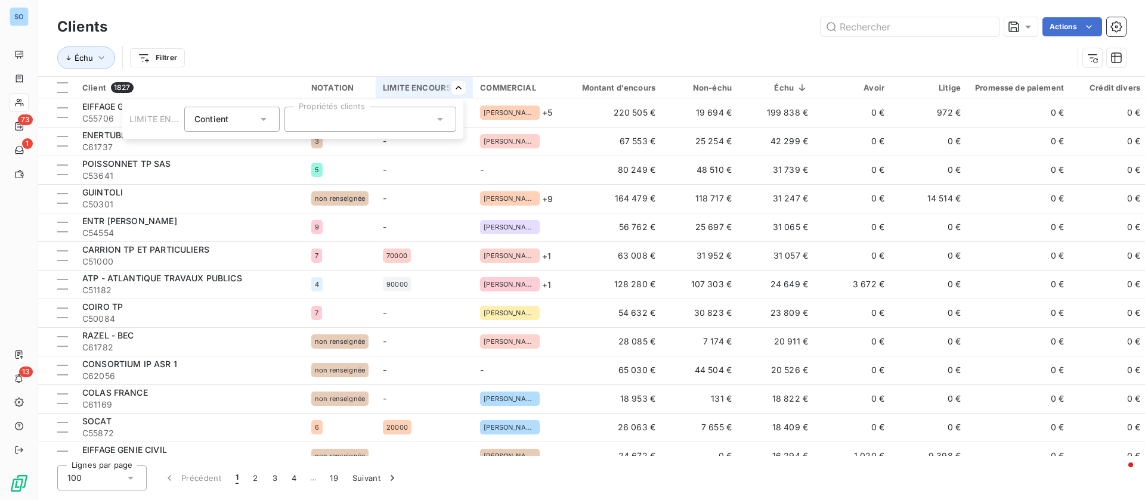
click at [417, 280] on html "SO 73 1 13 Clients Actions Échu Filtrer Client 1827 NOTATION LIMITE ENCOURS COM…" at bounding box center [572, 250] width 1145 height 500
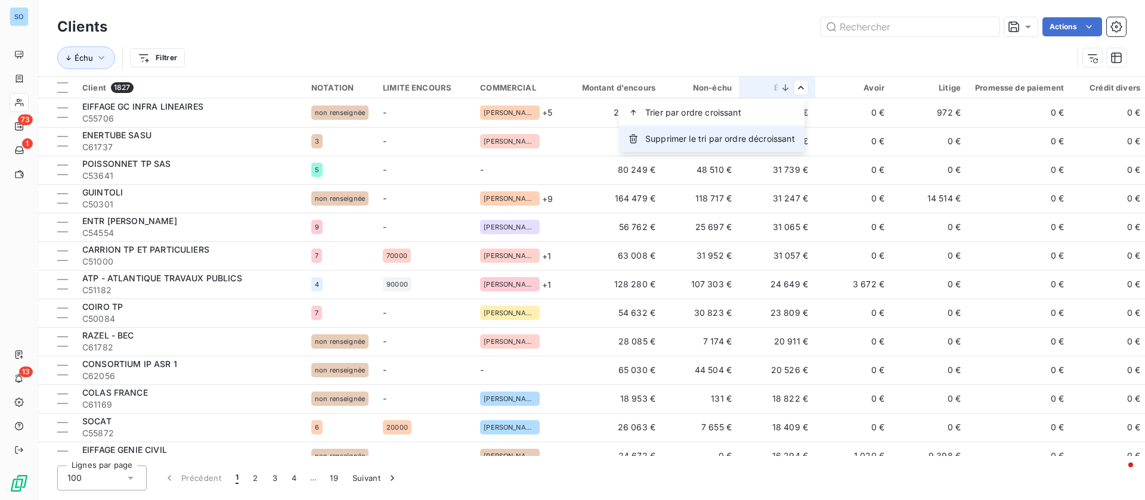
click at [765, 139] on span "Supprimer le tri par ordre décroissant" at bounding box center [720, 139] width 150 height 12
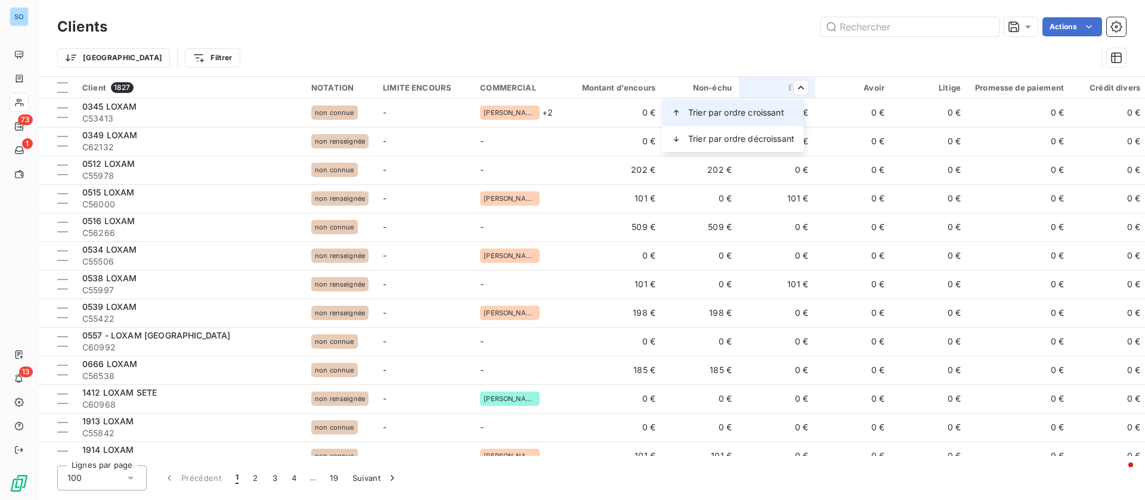
click at [713, 105] on div "Trier par ordre croissant" at bounding box center [733, 113] width 142 height 26
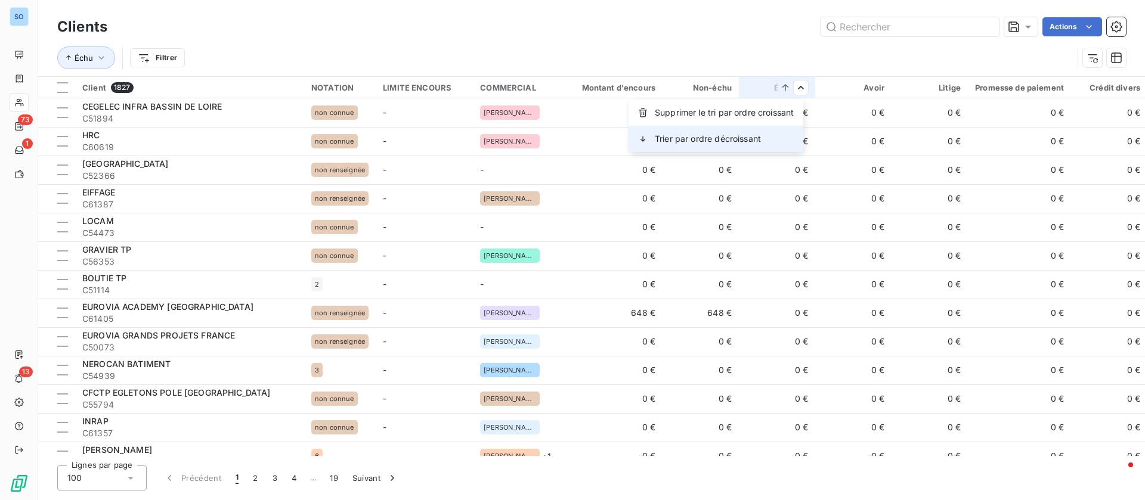
click at [775, 145] on div "Trier par ordre décroissant" at bounding box center [716, 139] width 175 height 26
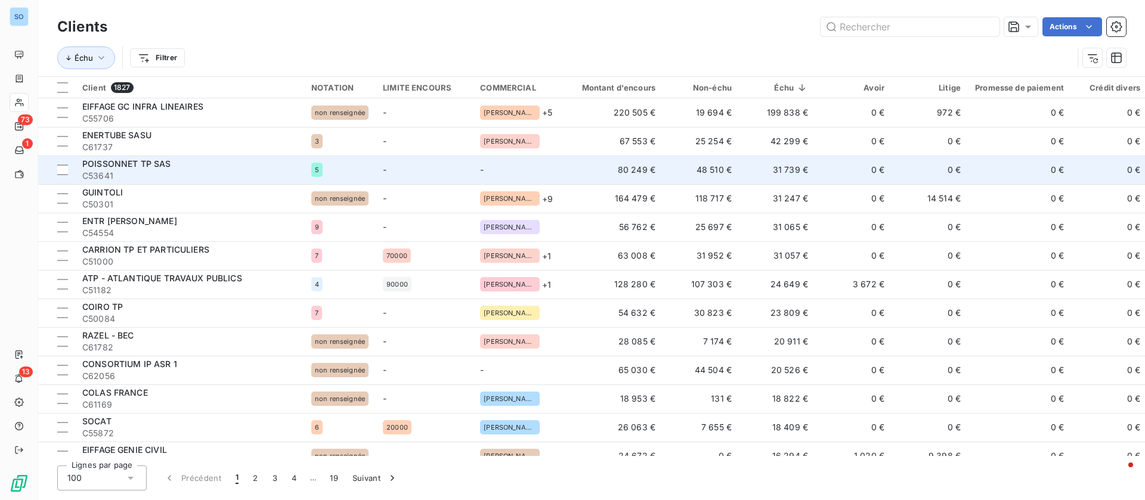
click at [826, 171] on td "0 €" at bounding box center [853, 170] width 76 height 29
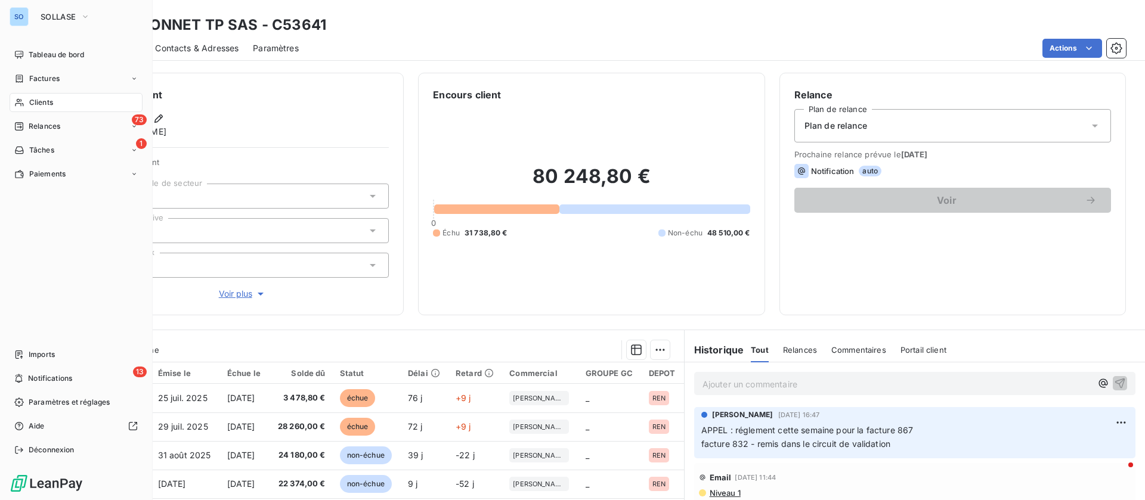
click at [41, 98] on span "Clients" at bounding box center [41, 102] width 24 height 11
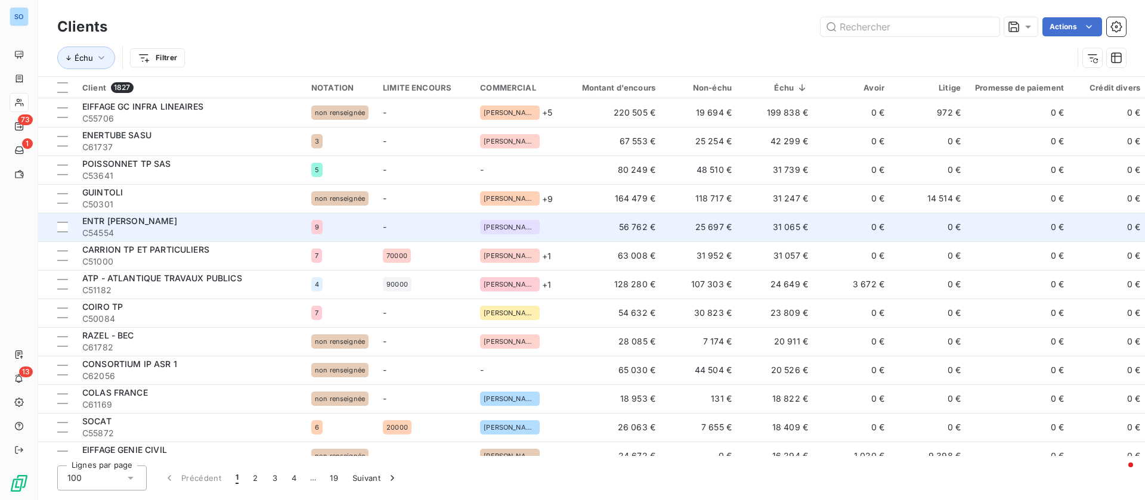
click at [818, 223] on td "0 €" at bounding box center [853, 227] width 76 height 29
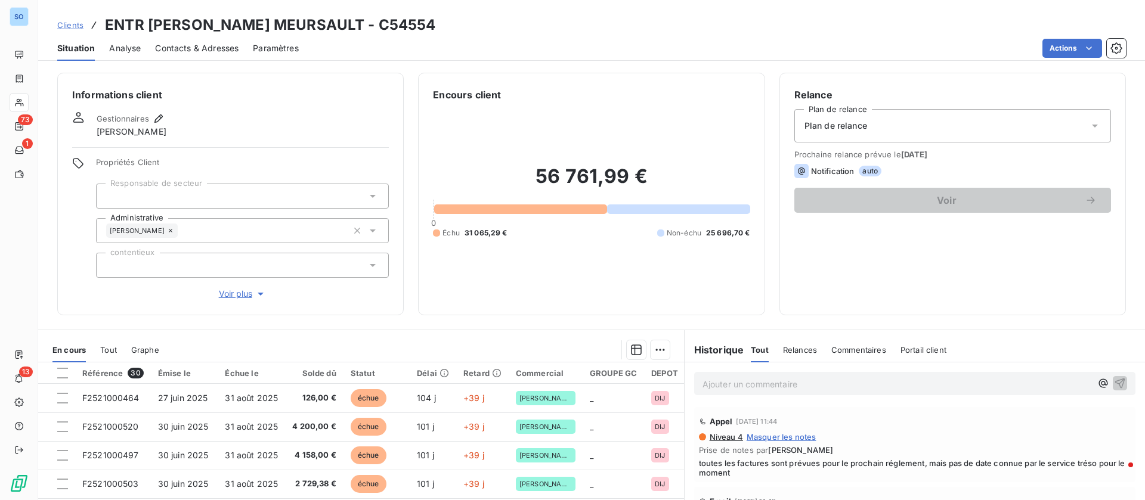
click at [200, 36] on div "Contacts & Adresses" at bounding box center [196, 48] width 83 height 25
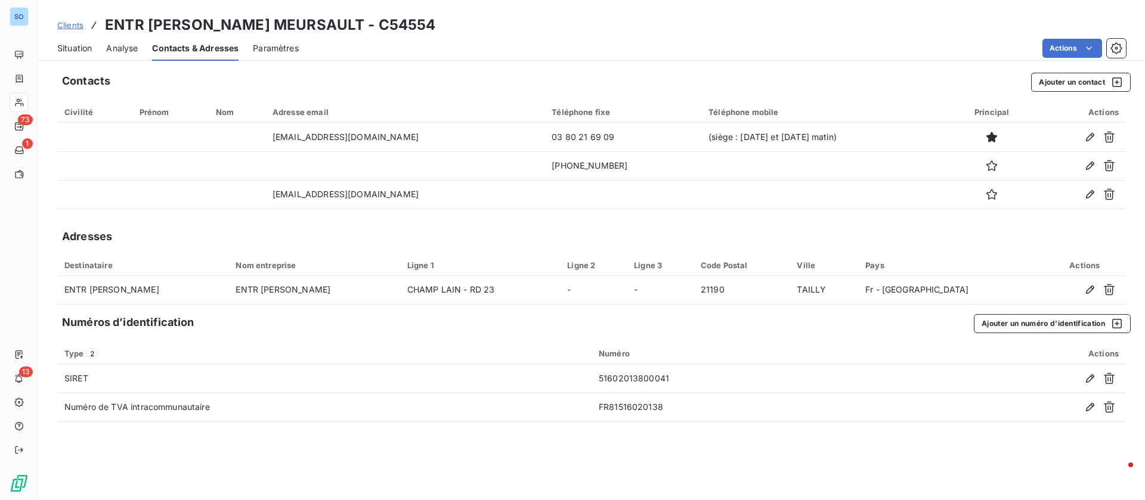
click at [64, 44] on span "Situation" at bounding box center [74, 48] width 35 height 12
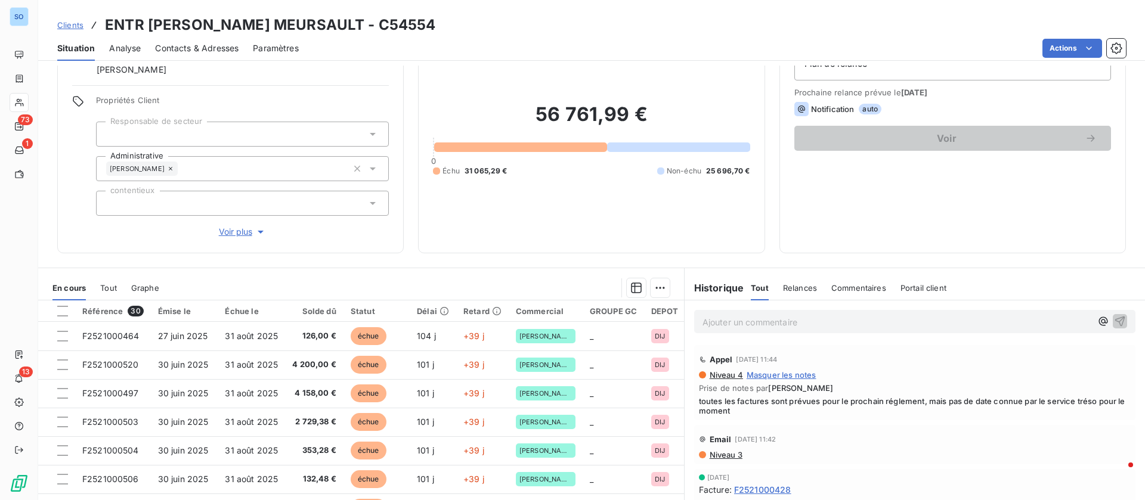
scroll to position [89, 0]
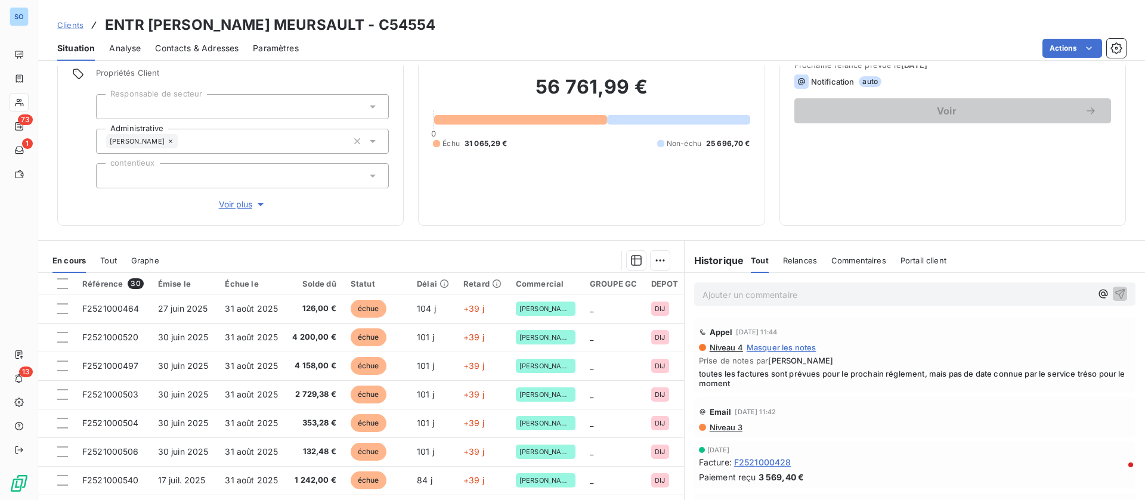
click at [204, 42] on span "Contacts & Adresses" at bounding box center [196, 48] width 83 height 12
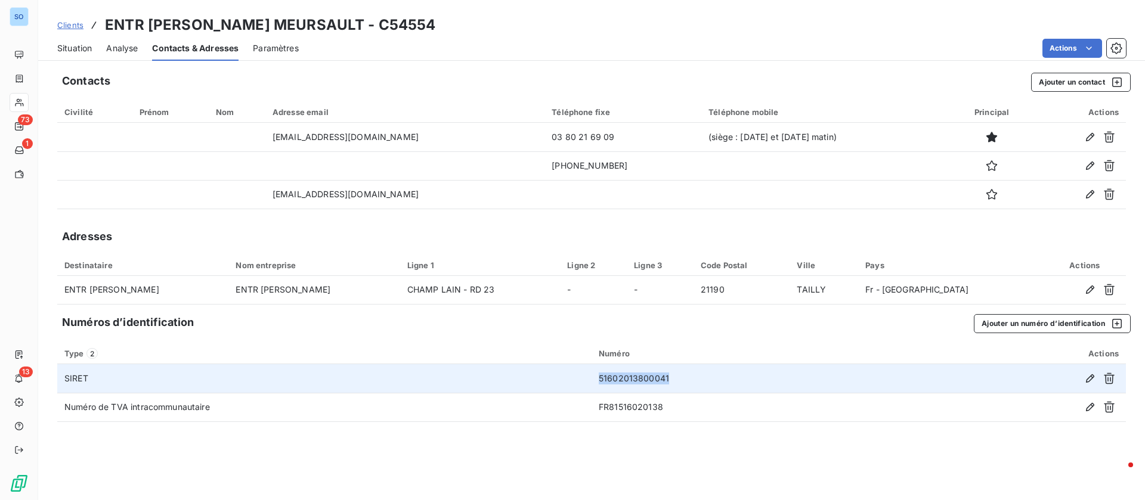
drag, startPoint x: 599, startPoint y: 376, endPoint x: 689, endPoint y: 385, distance: 89.9
click at [689, 385] on td "51602013800041" at bounding box center [757, 378] width 330 height 29
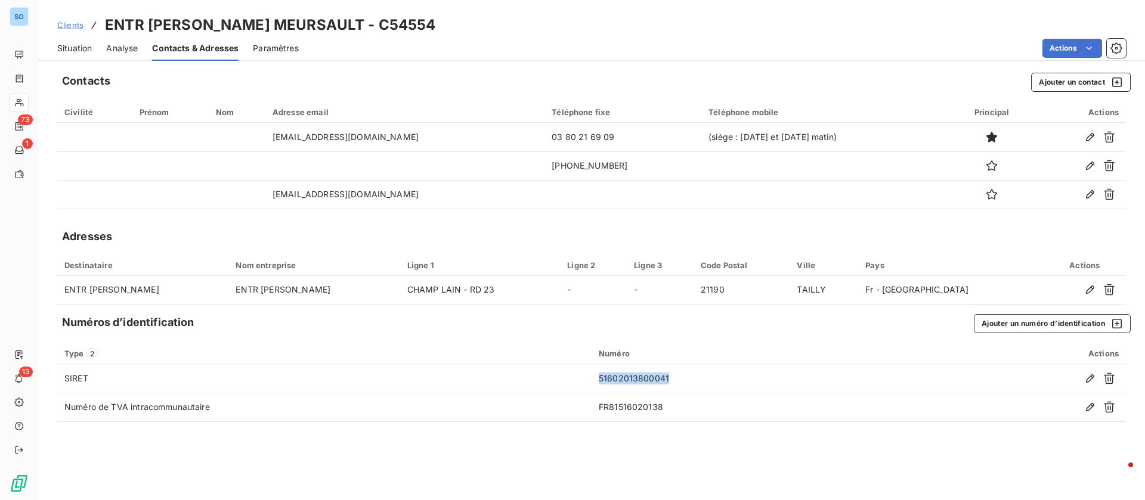
copy td "51602013800041"
click at [69, 46] on span "Situation" at bounding box center [74, 48] width 35 height 12
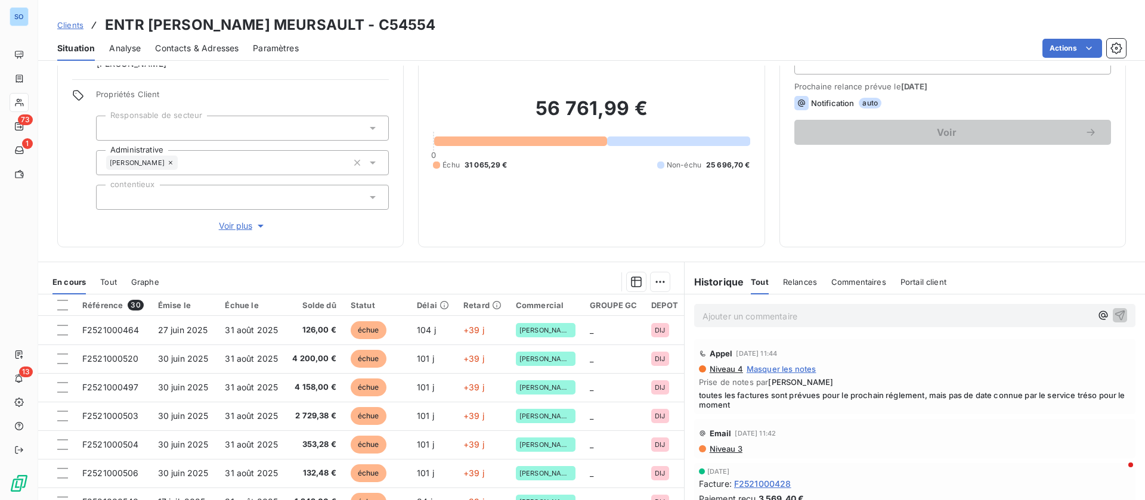
scroll to position [0, 0]
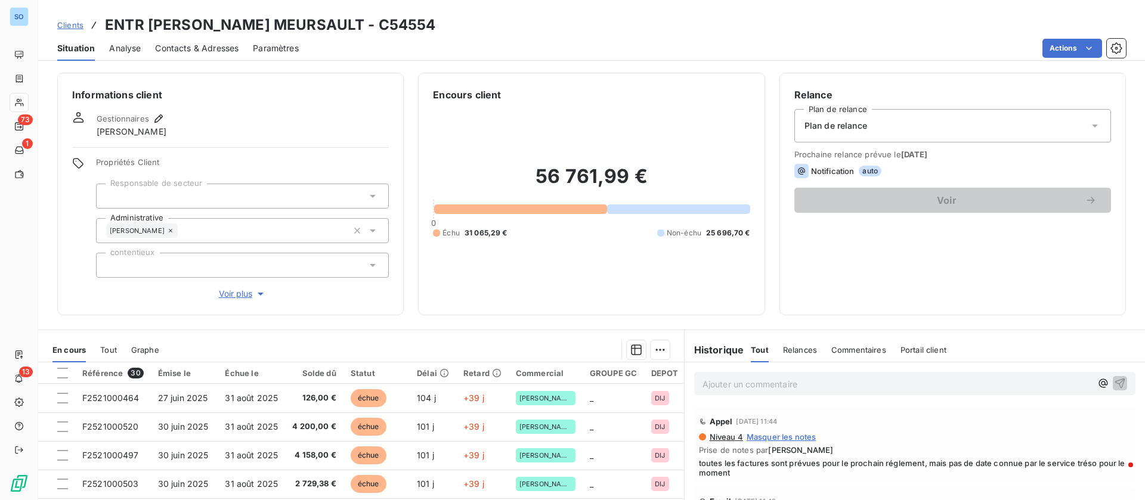
click at [73, 25] on span "Clients" at bounding box center [70, 25] width 26 height 10
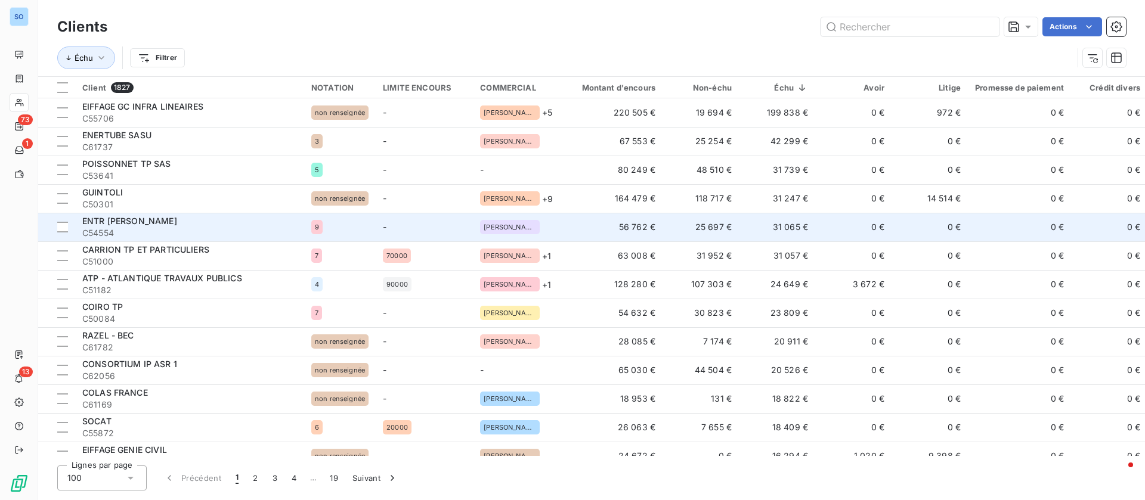
click at [341, 233] on div "9" at bounding box center [339, 227] width 57 height 14
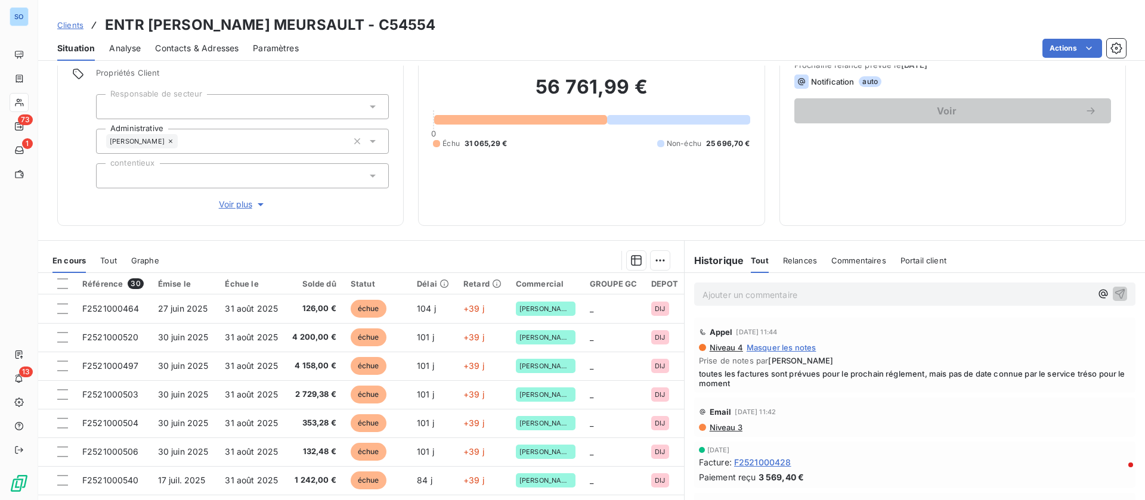
scroll to position [128, 0]
